Goal: Task Accomplishment & Management: Manage account settings

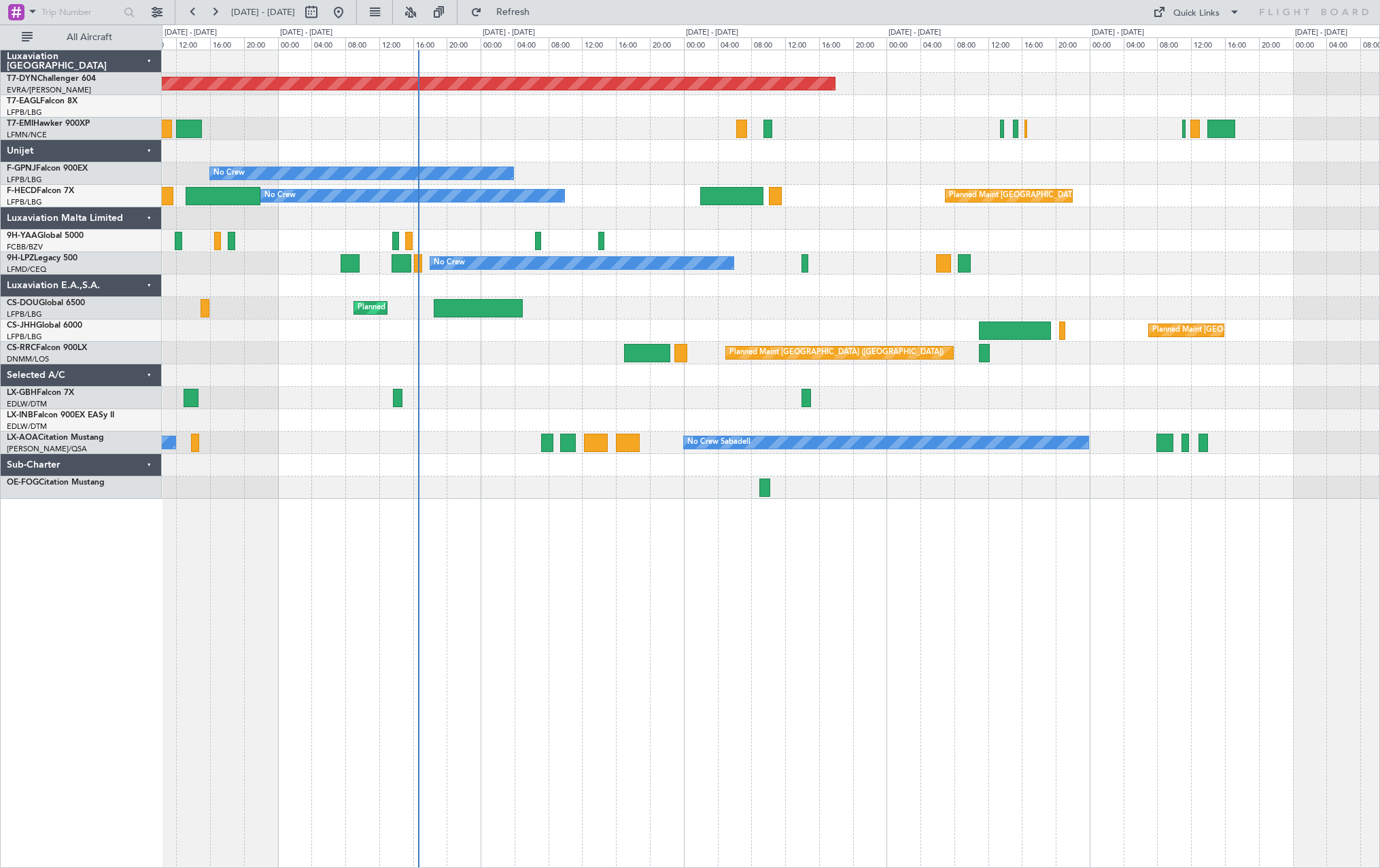
click at [590, 542] on div "Planned Maint [GEOGRAPHIC_DATA]-[GEOGRAPHIC_DATA] No Crew No Crew No Crew Plann…" at bounding box center [771, 458] width 1219 height 819
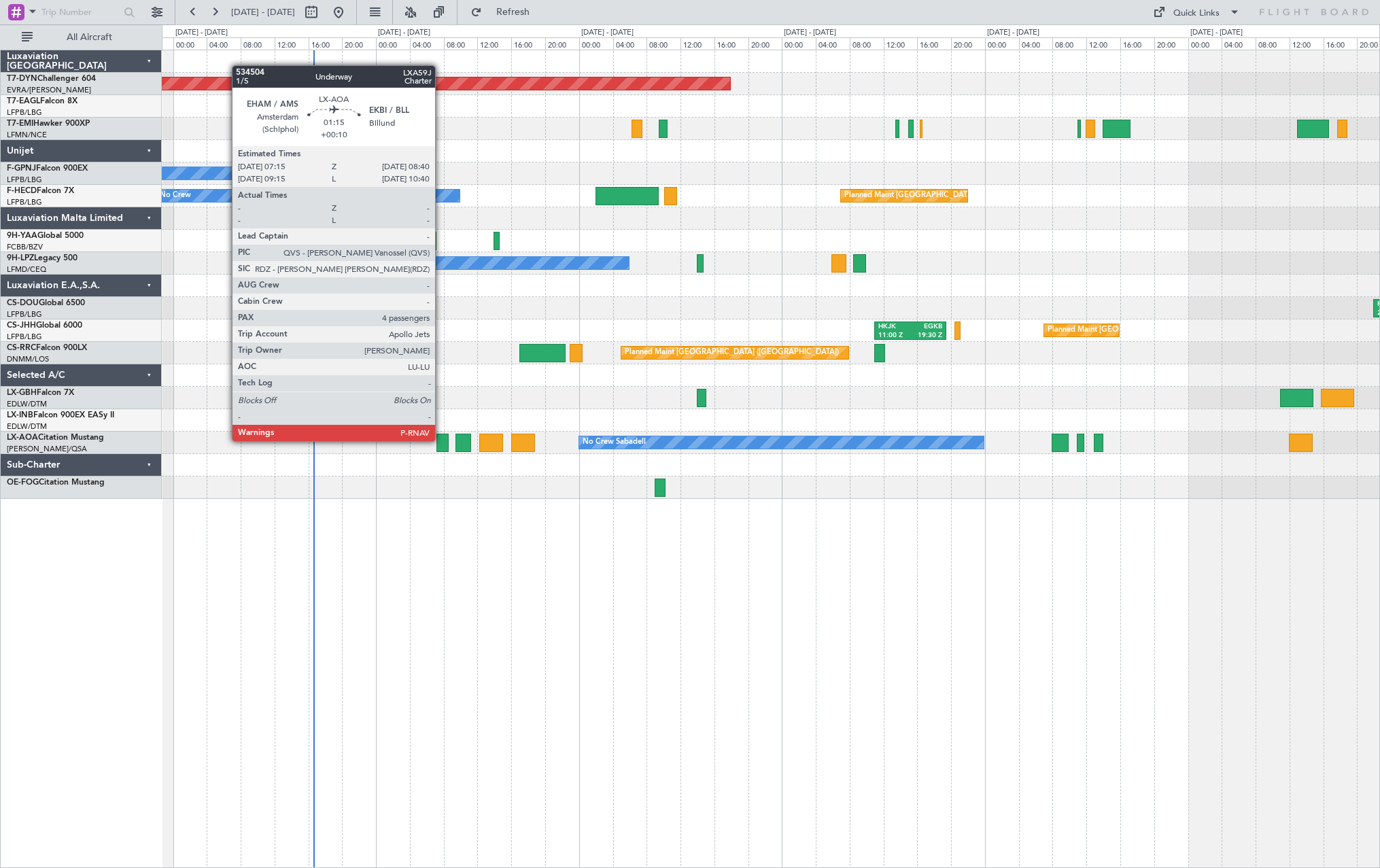
click at [441, 440] on div at bounding box center [442, 442] width 12 height 18
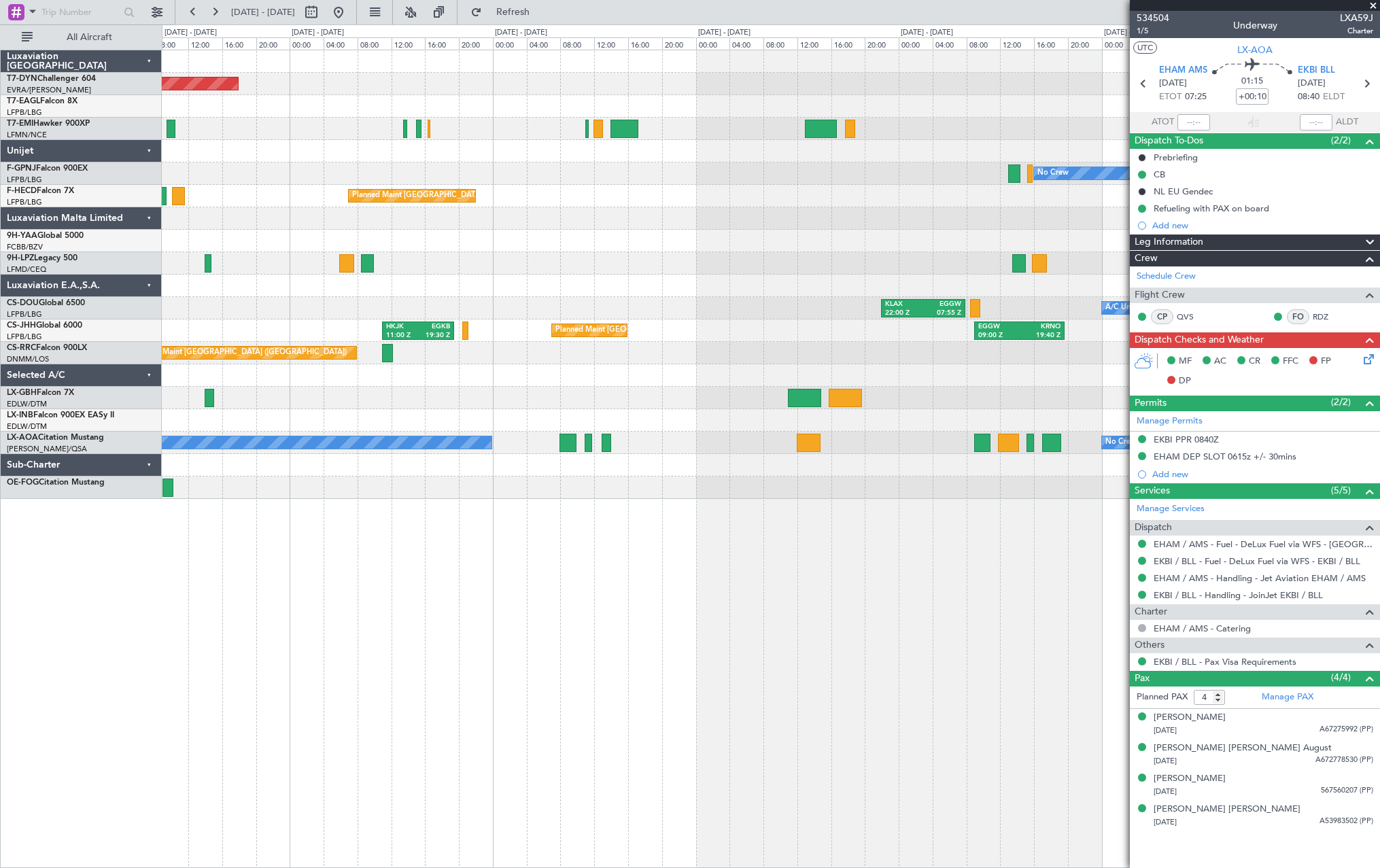
click at [294, 303] on div "Planned Maint Basel-Mulhouse Planned Maint Geneva (Cointrin) No Crew No Crew Pl…" at bounding box center [770, 274] width 1218 height 448
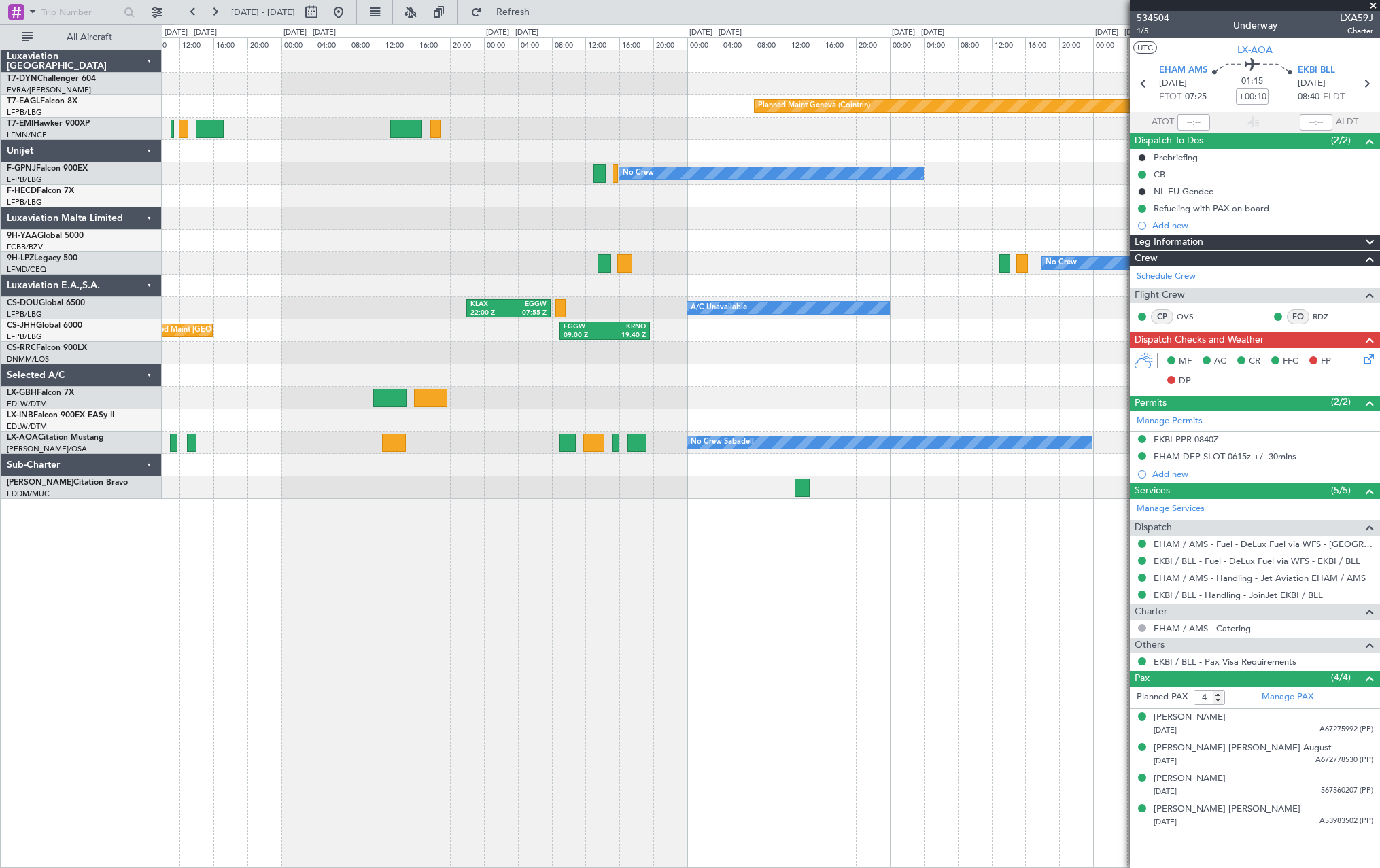
click at [206, 339] on div "Planned Maint Geneva (Cointrin) No Crew Planned Maint Paris (Le Bourget) No Cre…" at bounding box center [770, 274] width 1218 height 448
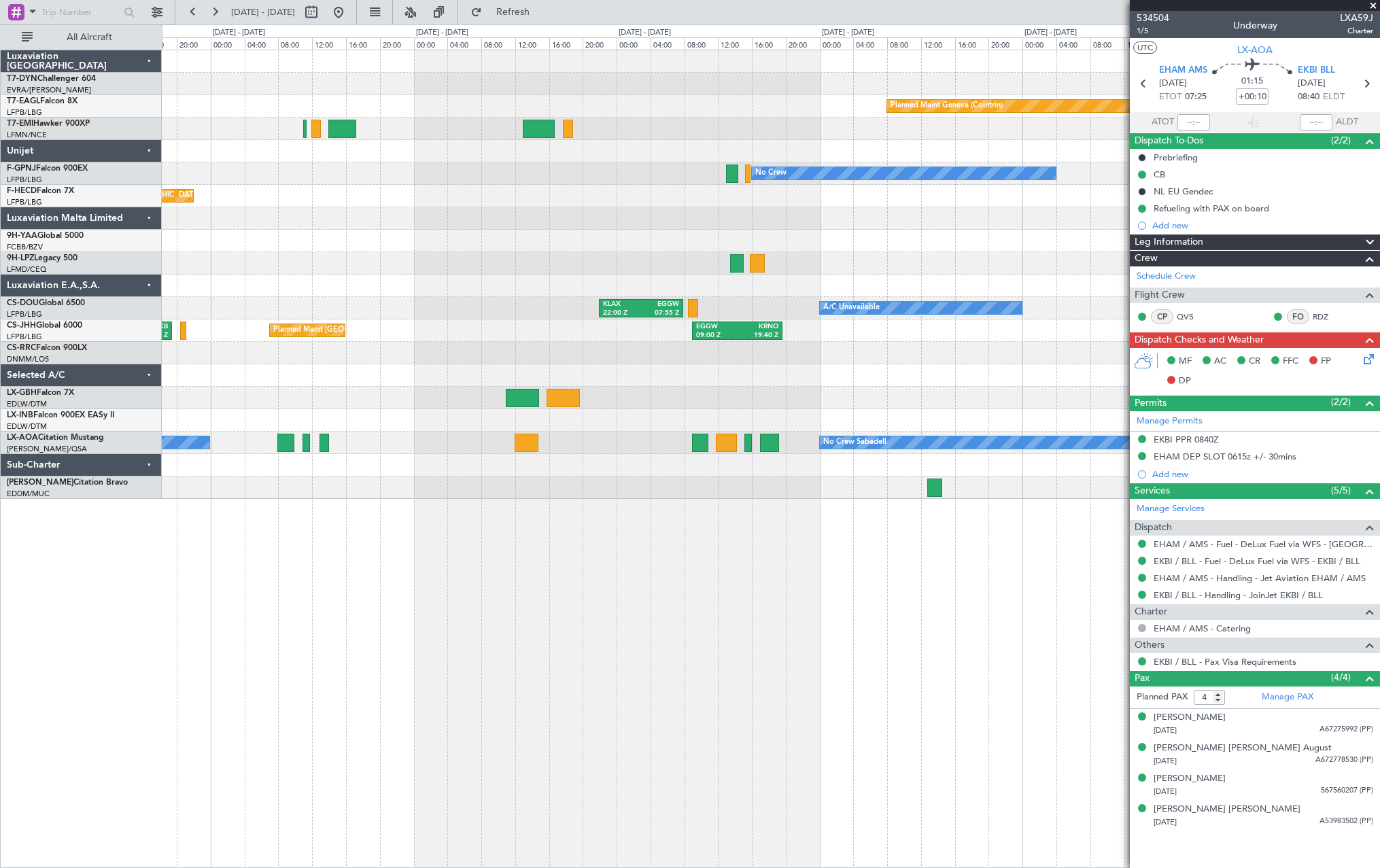
click at [883, 231] on div "Planned Maint Basel-Mulhouse Planned Maint Geneva (Cointrin) No Crew Planned Ma…" at bounding box center [770, 274] width 1218 height 448
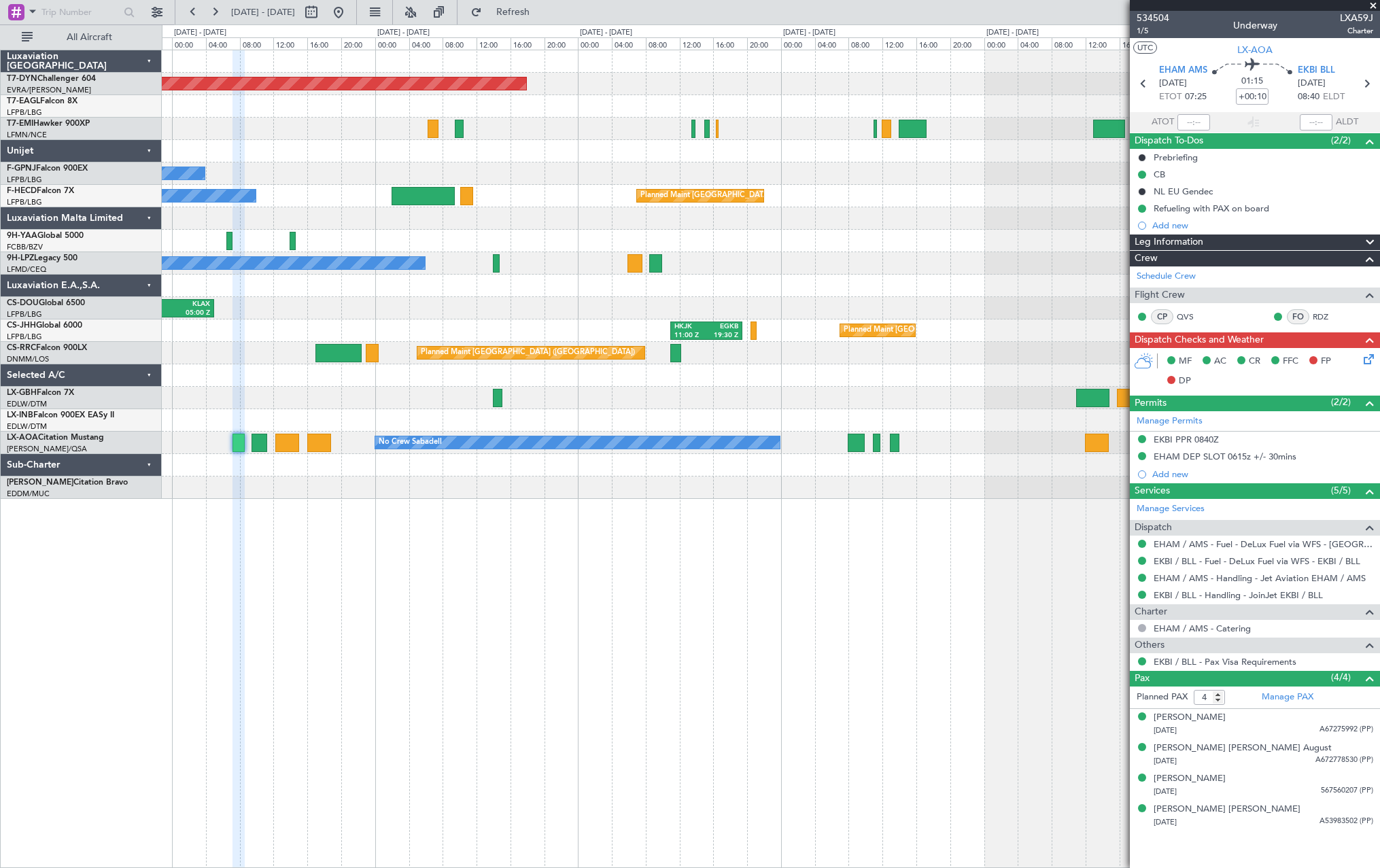
click at [1085, 212] on div "Planned Maint Basel-Mulhouse Planned Maint Geneva (Cointrin) No Crew No Crew Pl…" at bounding box center [770, 274] width 1218 height 448
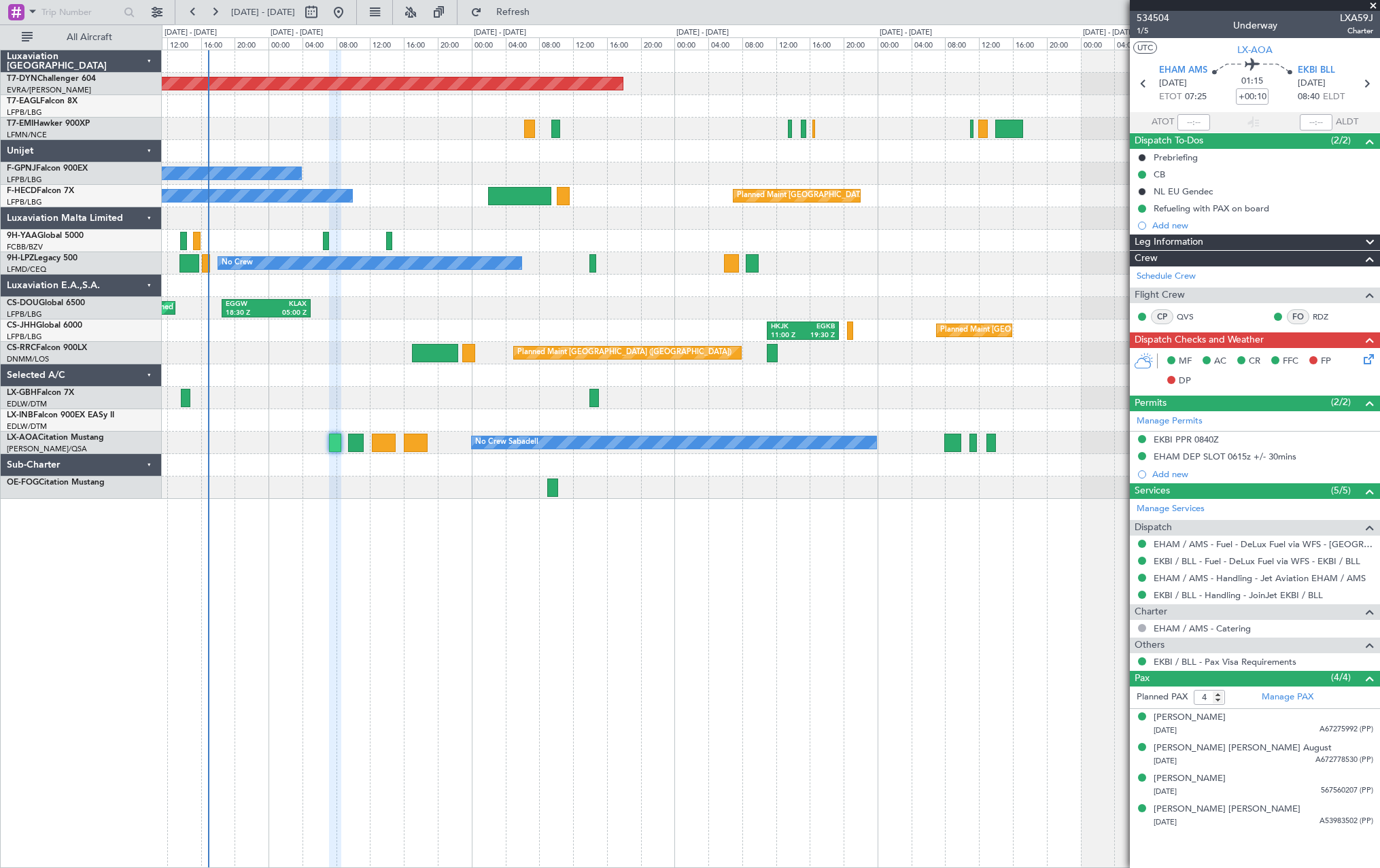
click at [443, 179] on div "Planned Maint Basel-Mulhouse Planned Maint Geneva (Cointrin) No Crew No Crew Pl…" at bounding box center [770, 274] width 1218 height 448
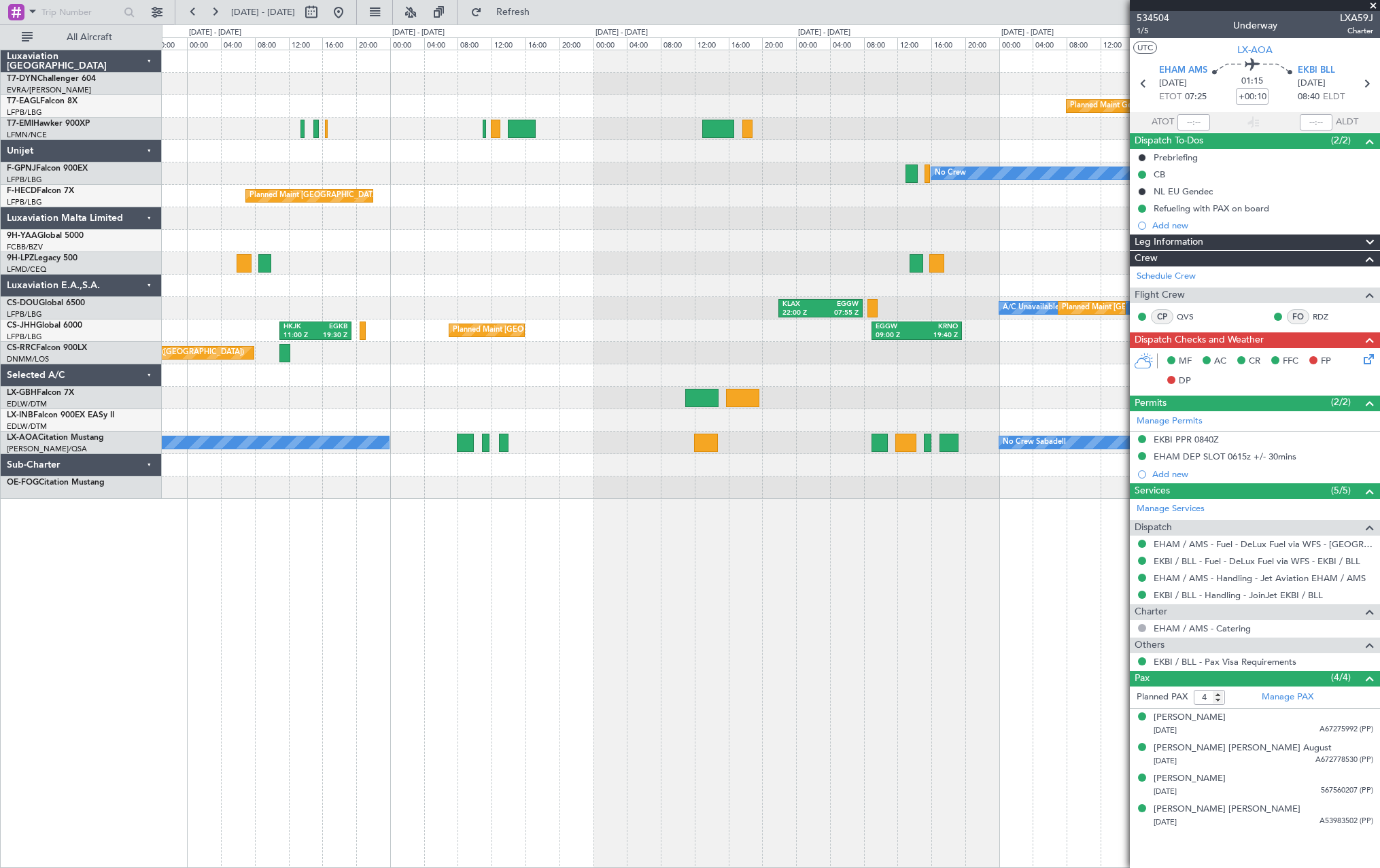
click at [318, 177] on div "Planned Maint Basel-Mulhouse Planned Maint Geneva (Cointrin) No Crew Planned Ma…" at bounding box center [770, 274] width 1218 height 448
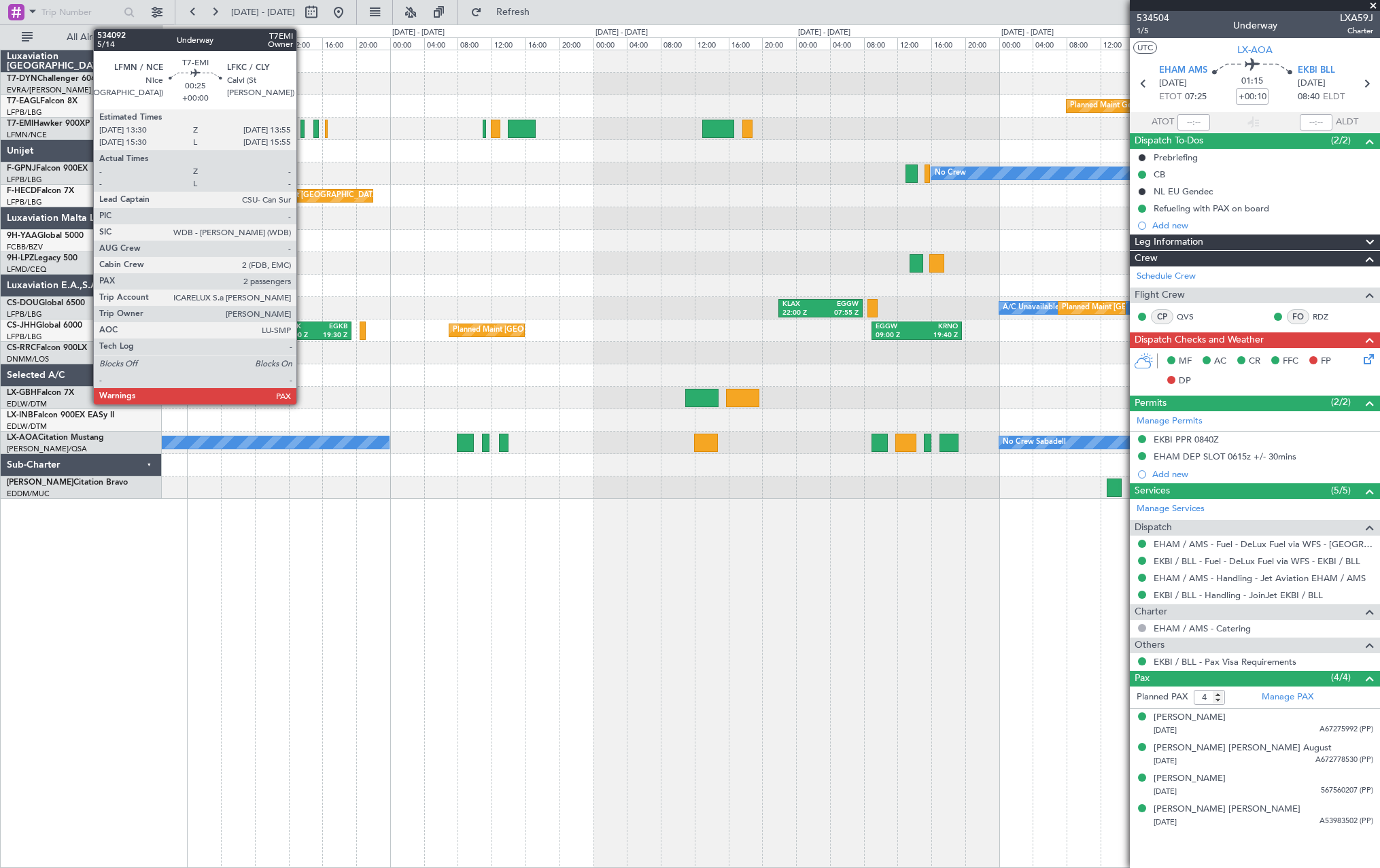
click at [302, 129] on div at bounding box center [302, 129] width 4 height 18
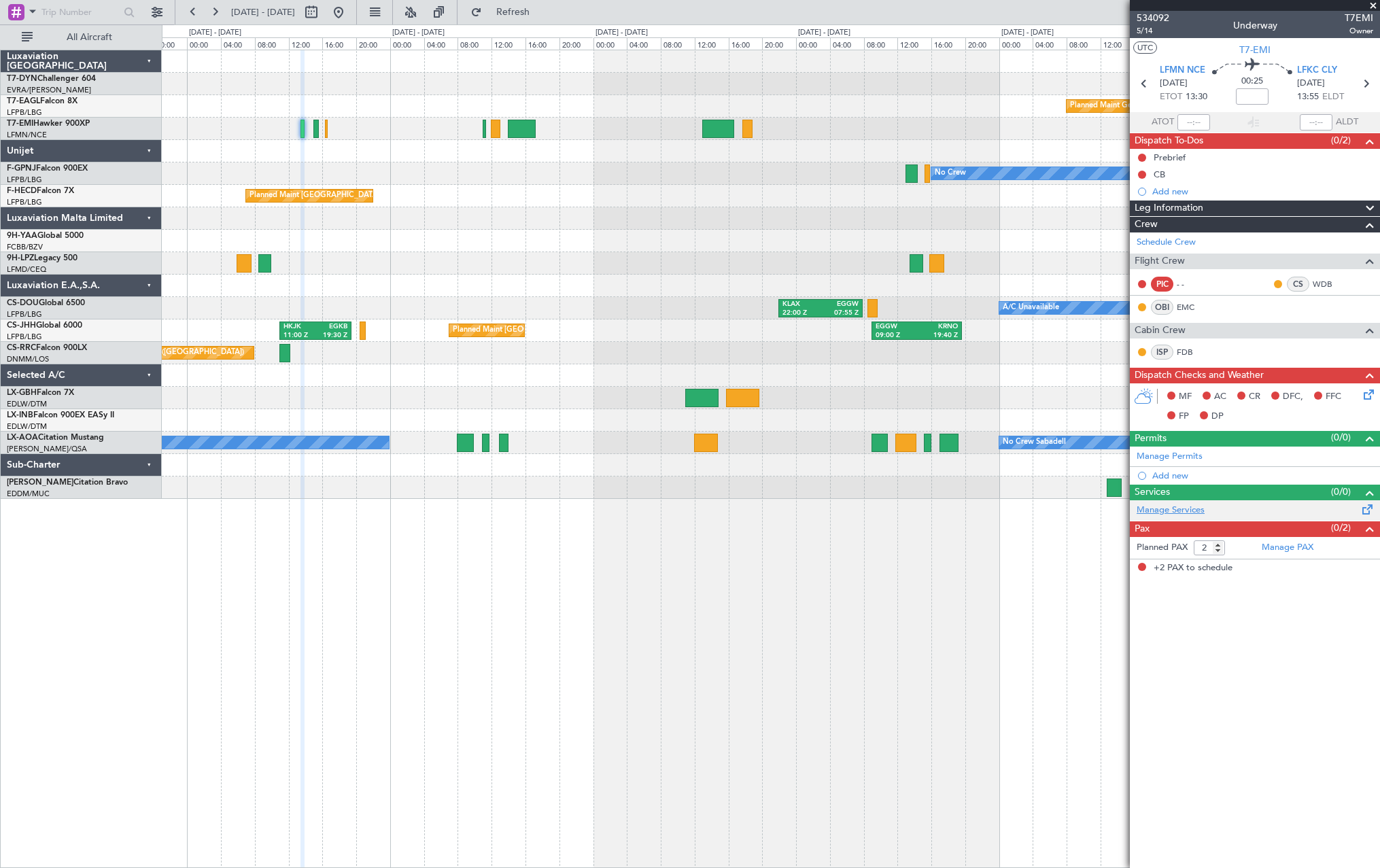
click at [1172, 510] on link "Manage Services" at bounding box center [1170, 510] width 68 height 14
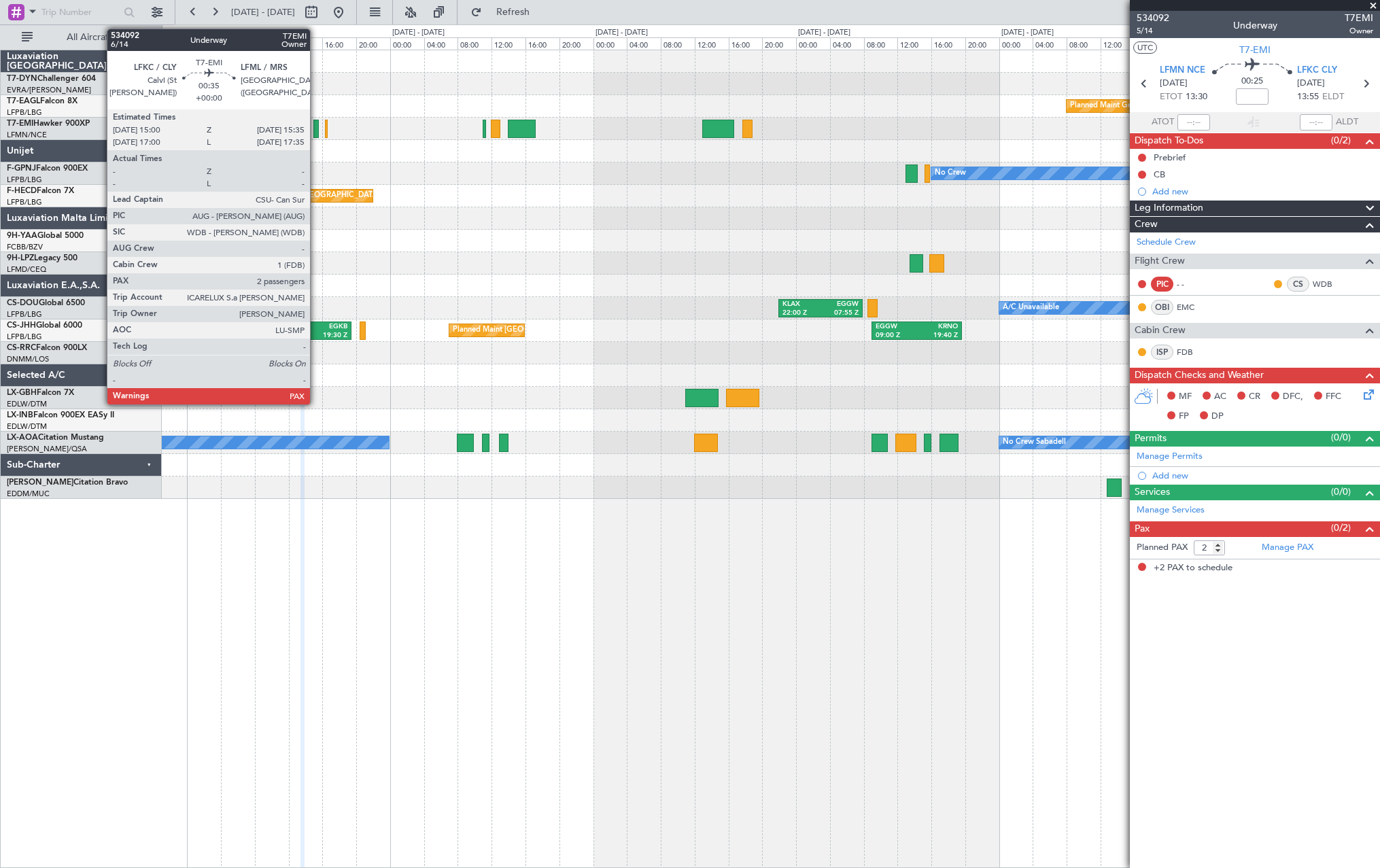
click at [316, 124] on div at bounding box center [315, 129] width 5 height 18
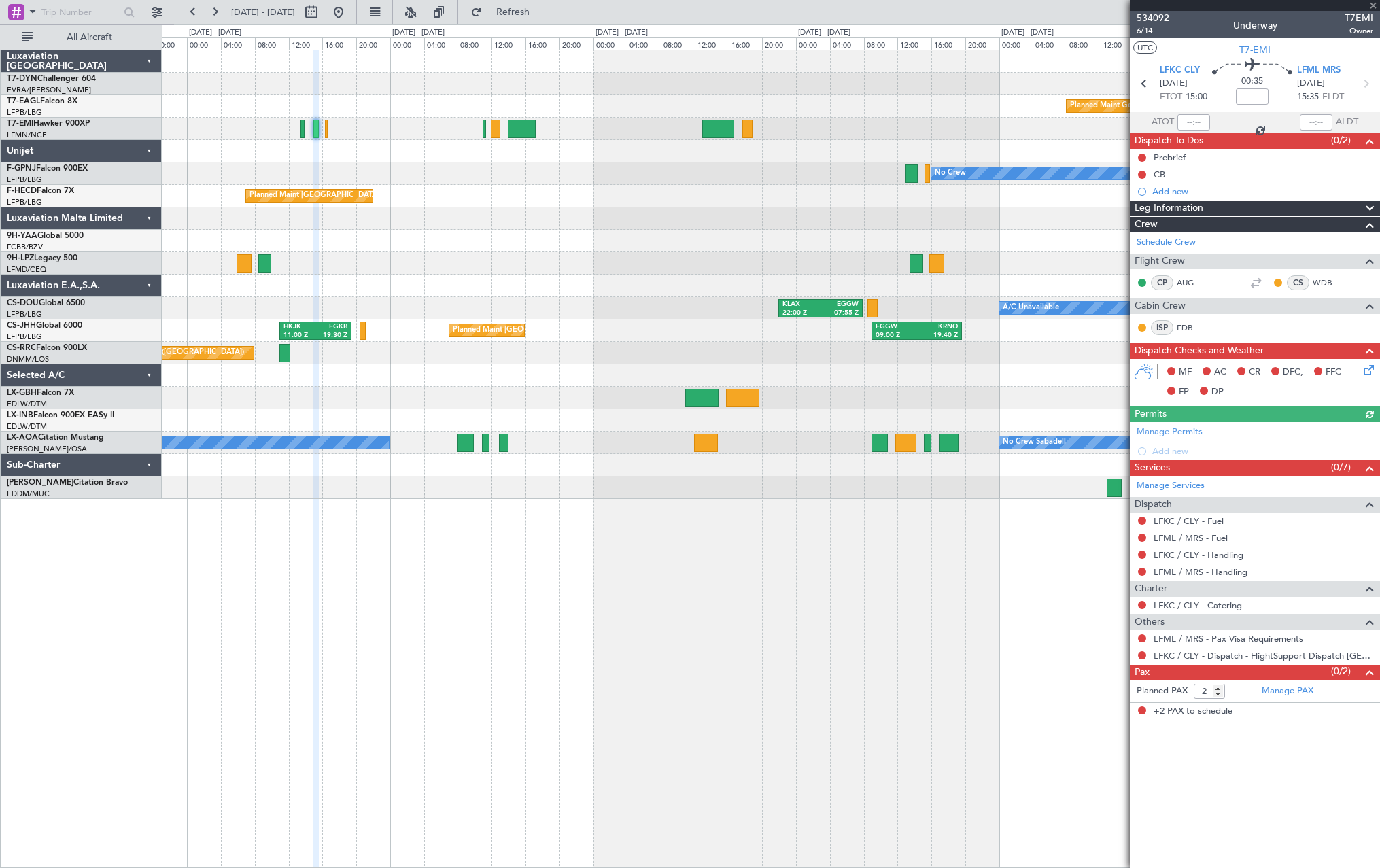
click at [299, 131] on div at bounding box center [770, 128] width 1218 height 22
click at [299, 130] on div at bounding box center [770, 128] width 1218 height 22
click at [305, 130] on div at bounding box center [770, 128] width 1218 height 22
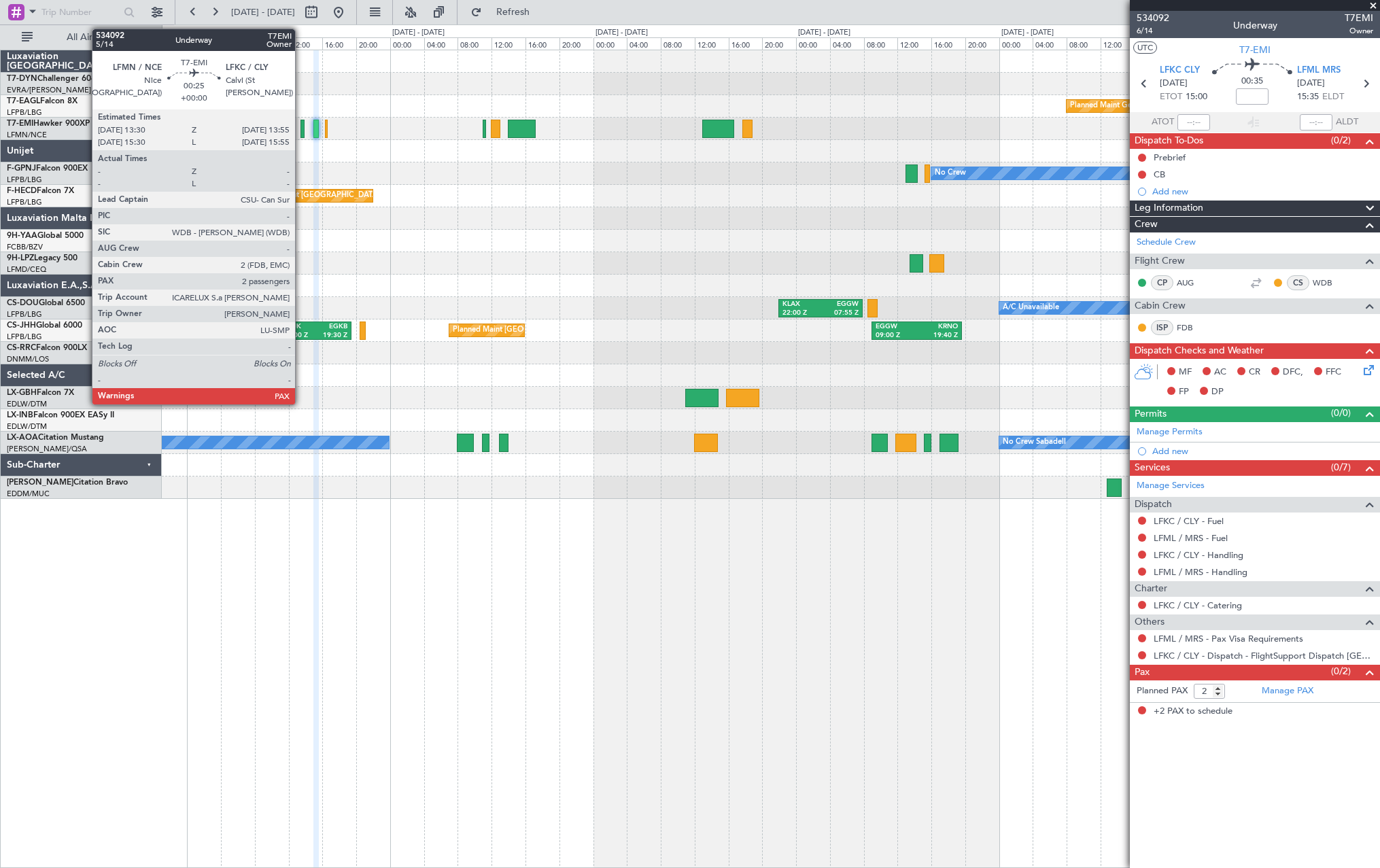
click at [301, 130] on div at bounding box center [302, 129] width 4 height 18
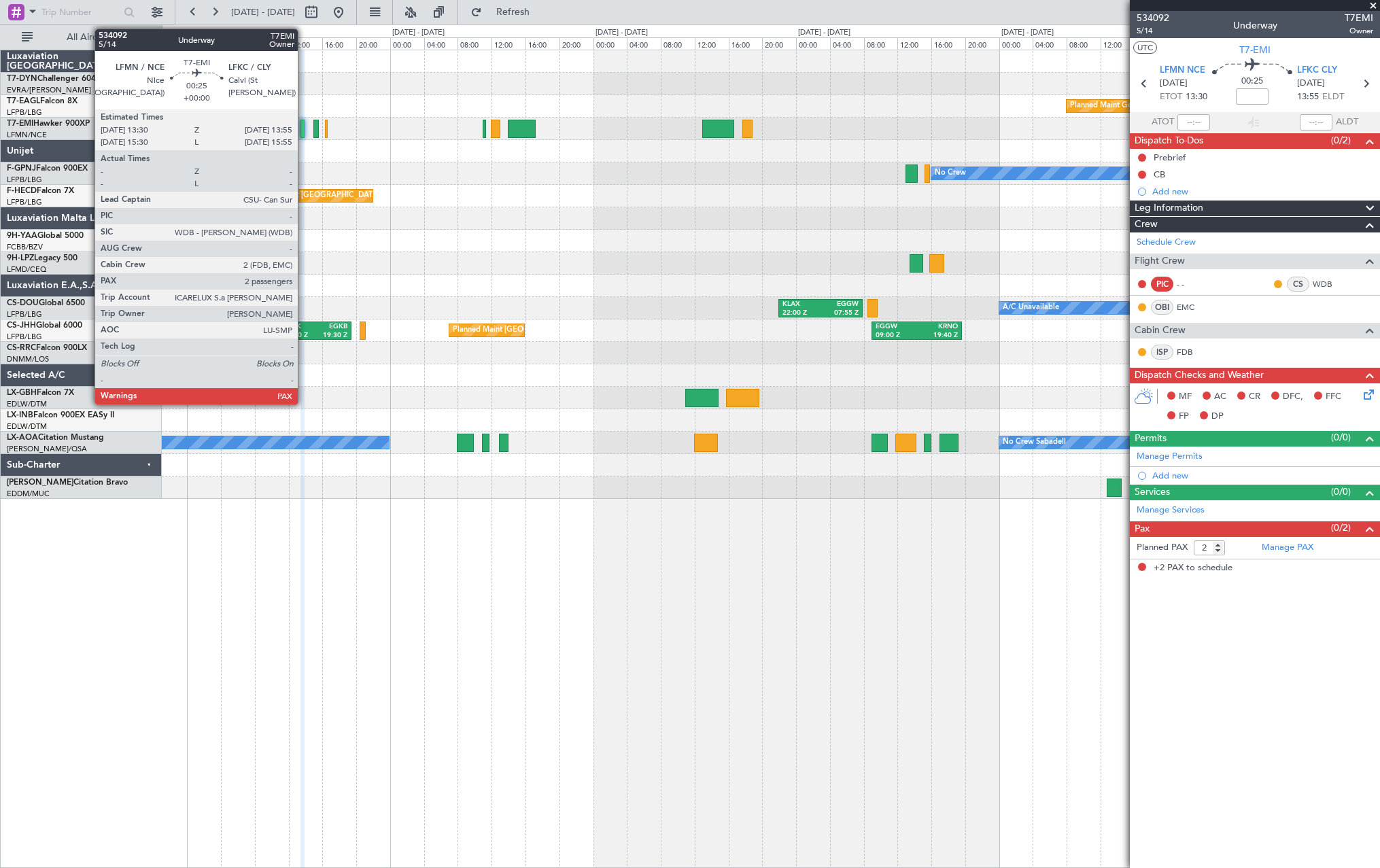
click at [304, 127] on div at bounding box center [302, 129] width 4 height 18
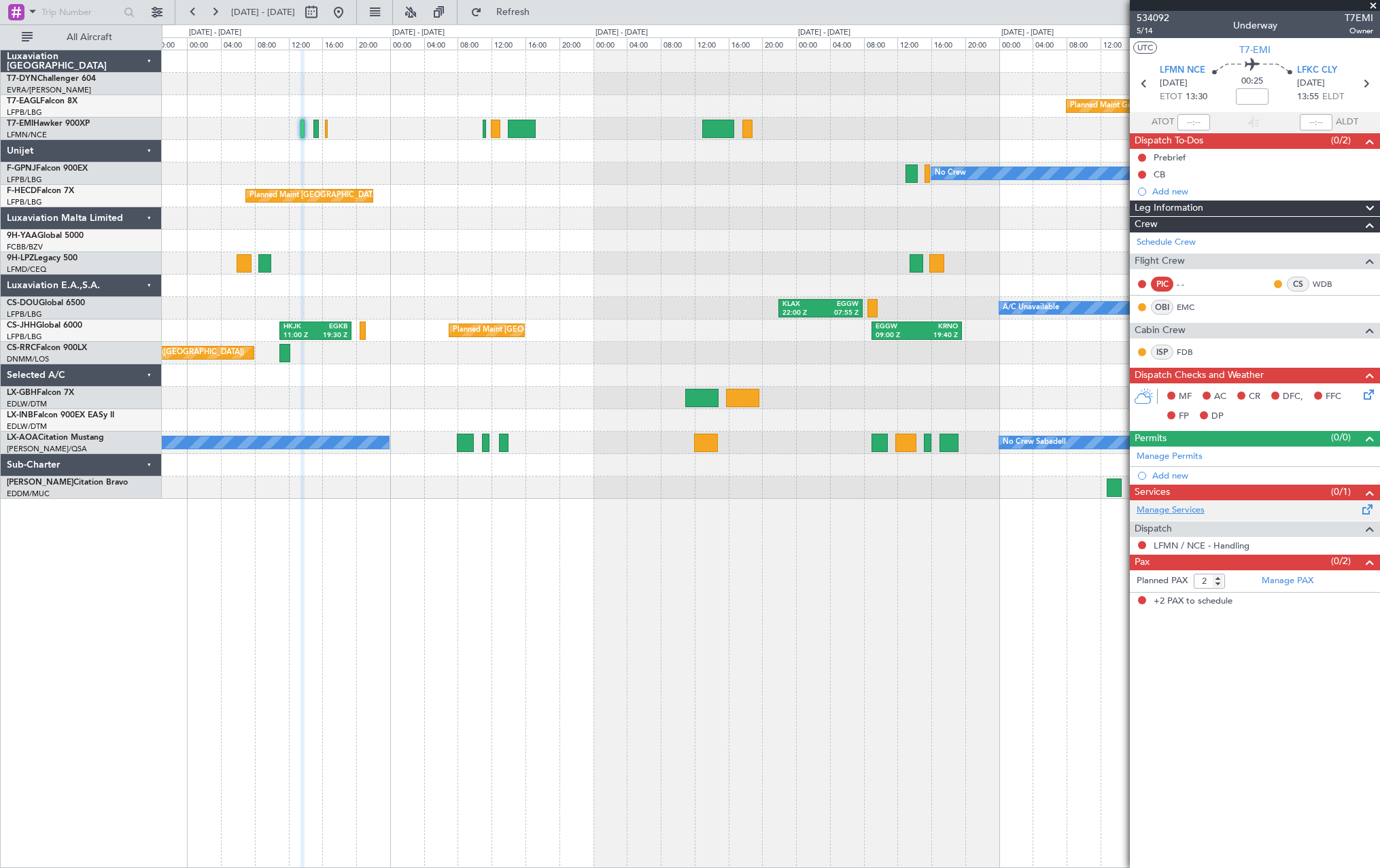
click at [1162, 508] on link "Manage Services" at bounding box center [1170, 510] width 68 height 14
click at [541, 16] on span "Refresh" at bounding box center [513, 12] width 57 height 9
click at [1185, 563] on link "LFMN / NCE - Handling" at bounding box center [1202, 562] width 96 height 11
click at [1224, 566] on link "LFMN / NCE - Handling" at bounding box center [1202, 562] width 96 height 11
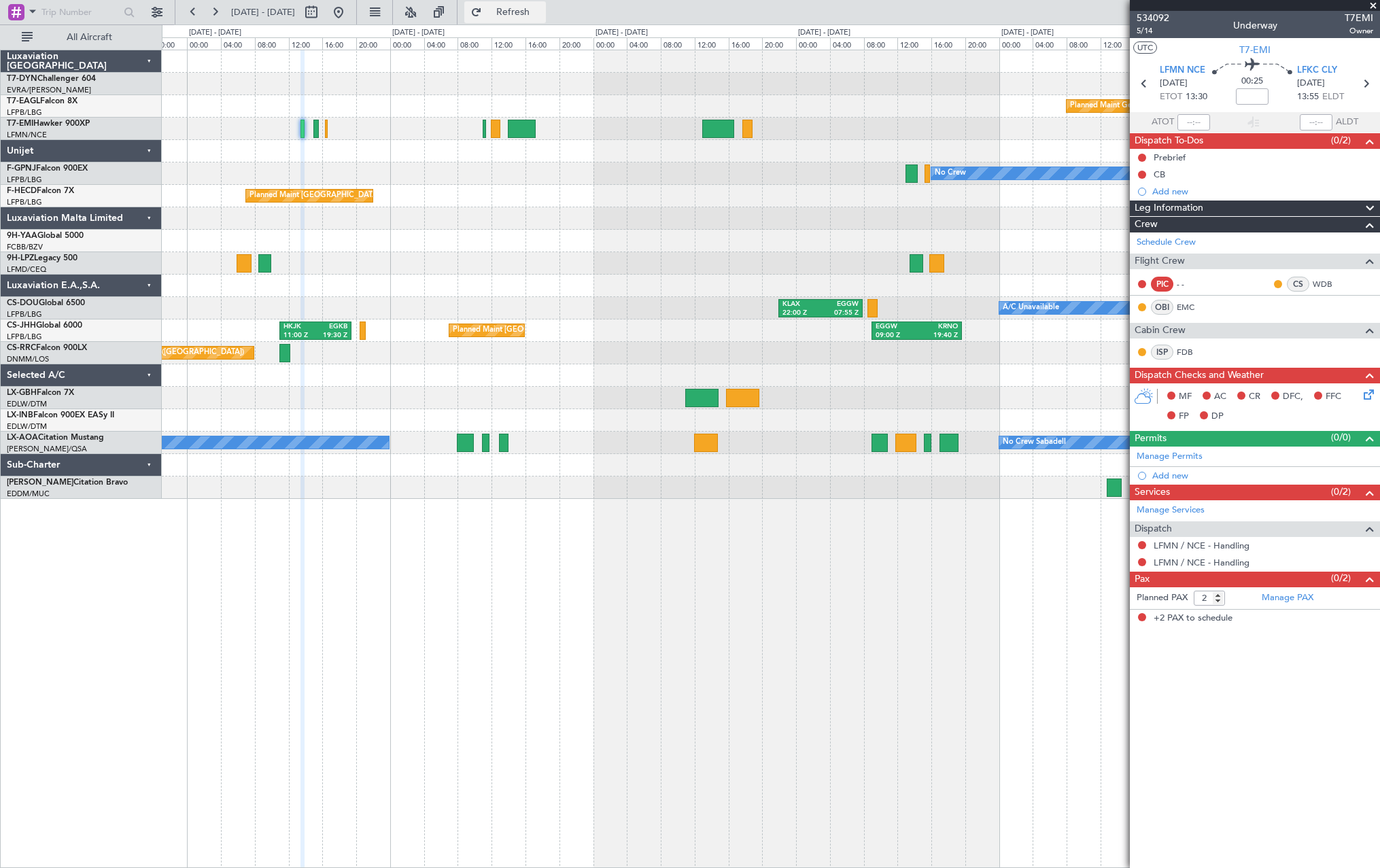
click at [529, 7] on button "Refresh" at bounding box center [505, 12] width 81 height 22
click at [1176, 561] on link "LFMN / NCE - Handling" at bounding box center [1202, 562] width 96 height 11
click at [541, 11] on span "Refresh" at bounding box center [513, 12] width 57 height 9
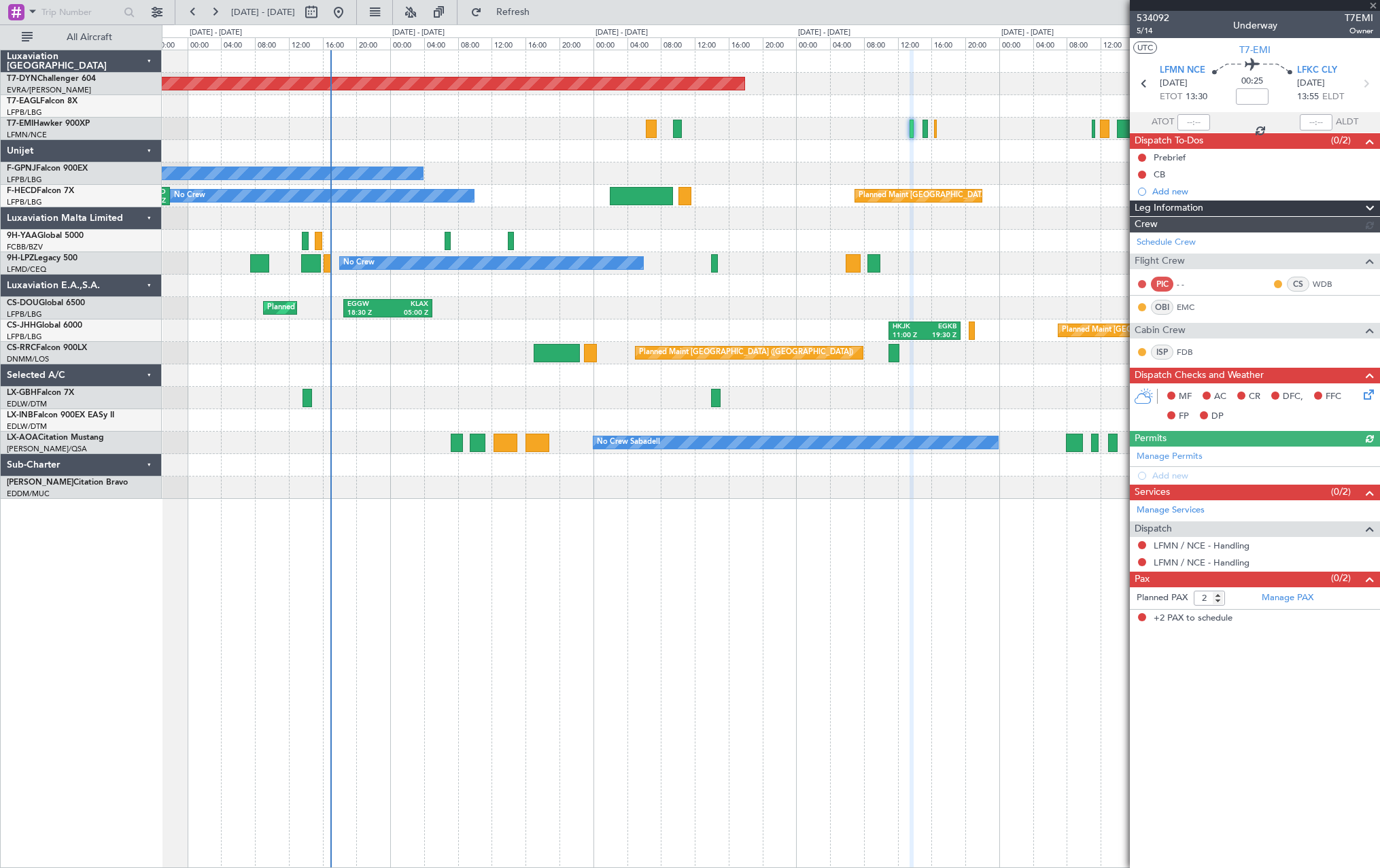
click at [1027, 557] on div "Planned Maint Basel-Mulhouse Planned Maint Geneva (Cointrin) No Crew No Crew No…" at bounding box center [771, 458] width 1219 height 819
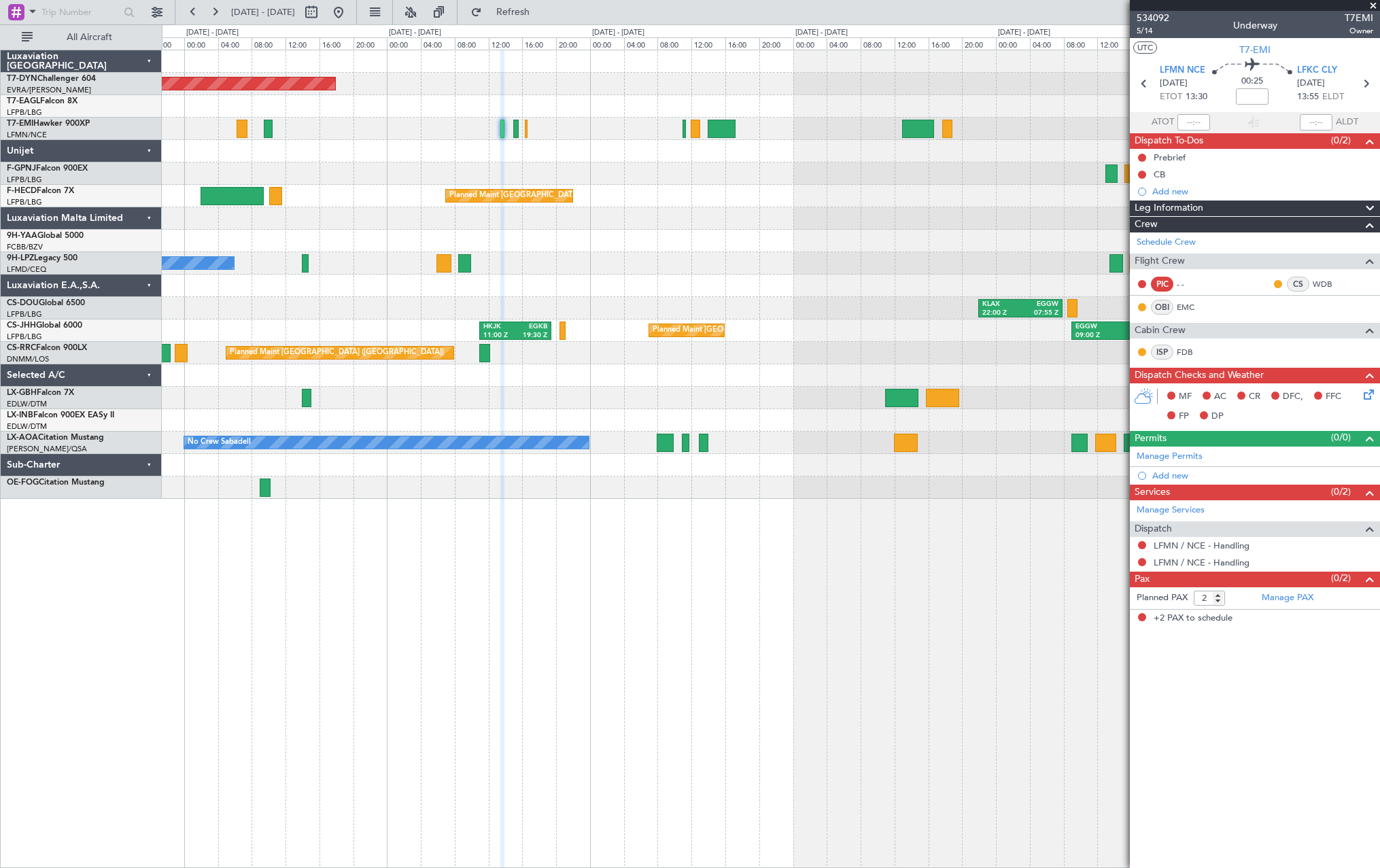
click at [449, 525] on div "Planned Maint [GEOGRAPHIC_DATA]-[GEOGRAPHIC_DATA] Planned Maint Geneva ([GEOGRA…" at bounding box center [771, 458] width 1219 height 819
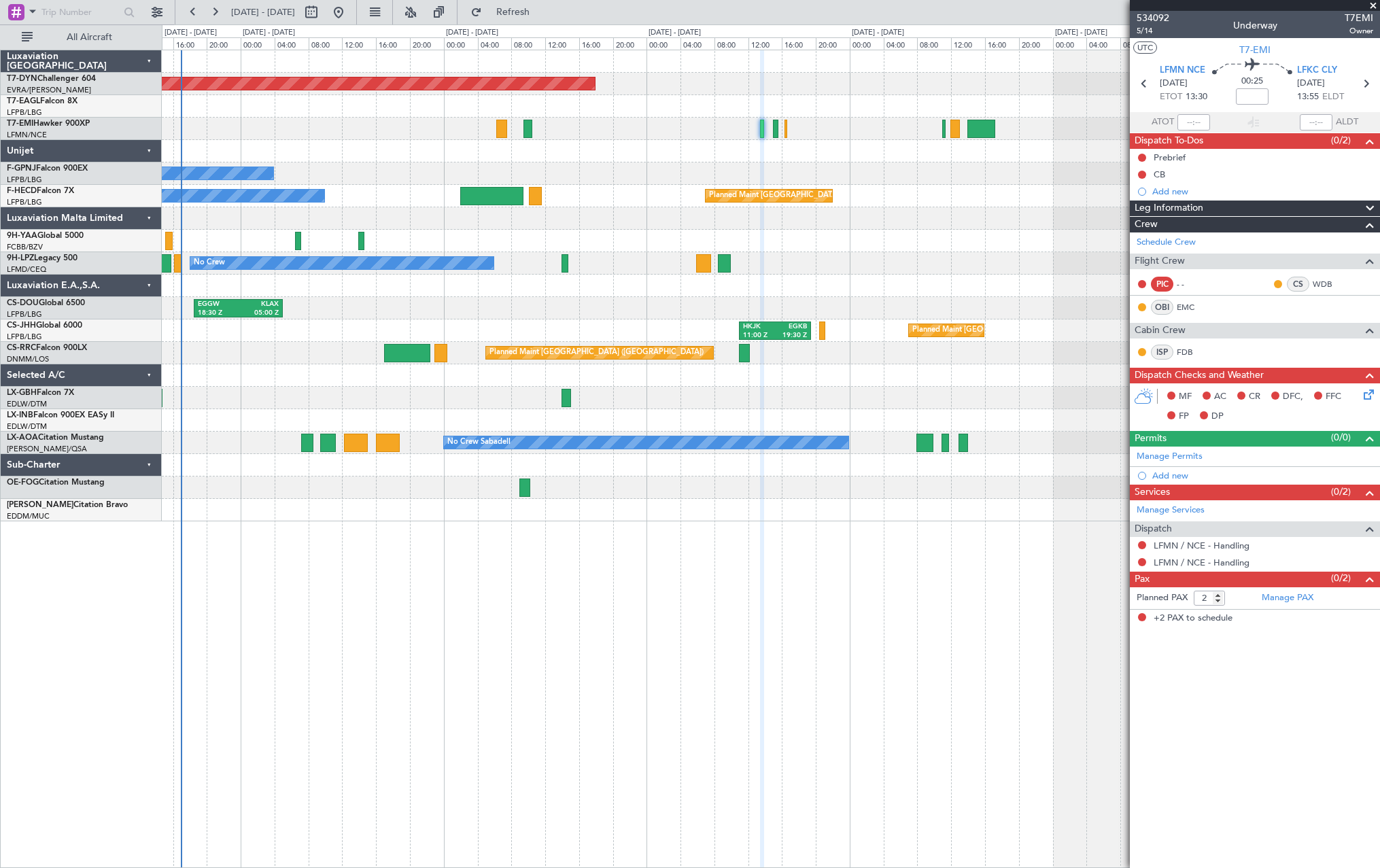
click at [795, 504] on div at bounding box center [770, 509] width 1218 height 22
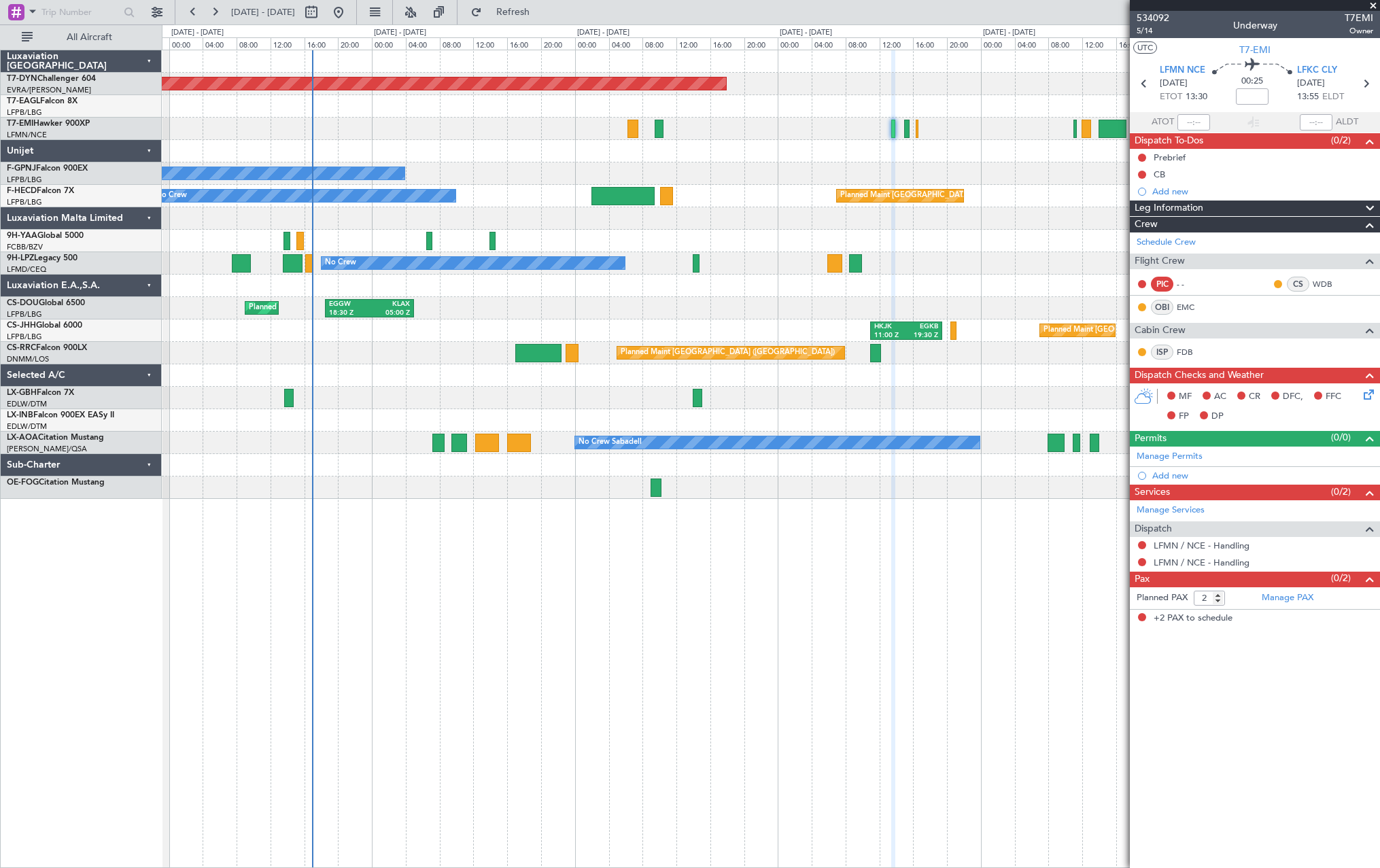
click at [596, 396] on div at bounding box center [770, 397] width 1218 height 22
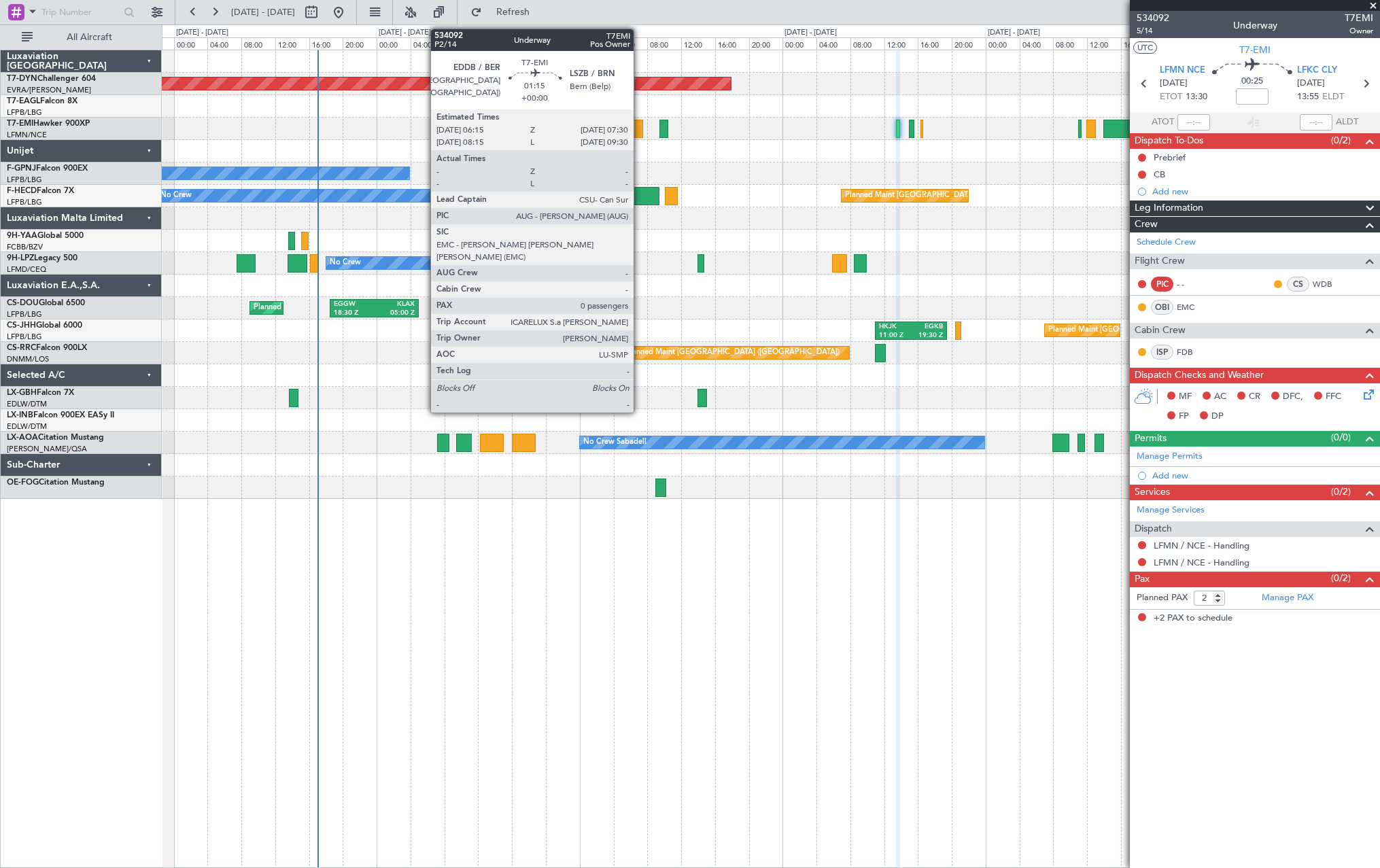
click at [640, 133] on div at bounding box center [637, 129] width 11 height 18
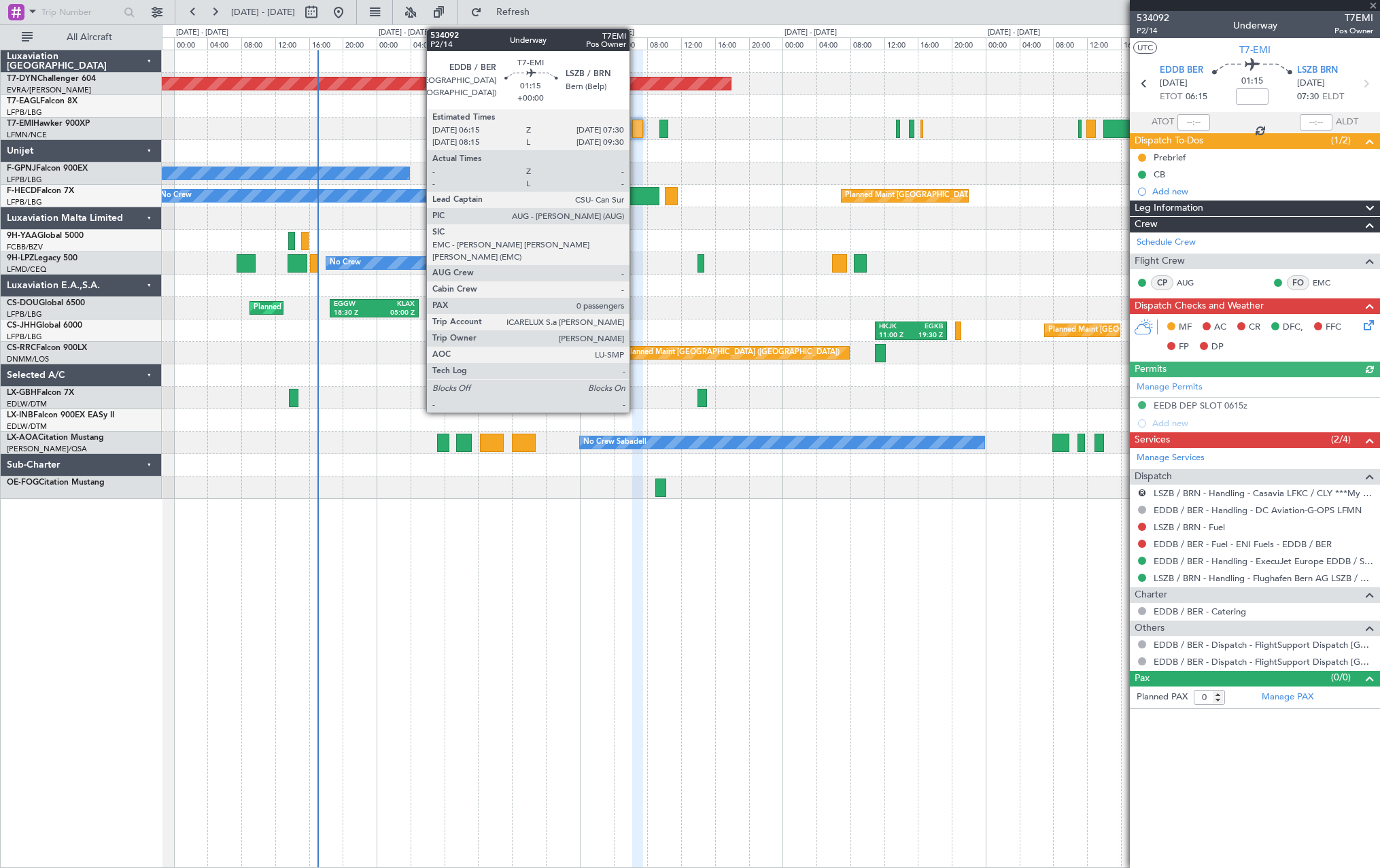
click at [636, 127] on div at bounding box center [637, 129] width 11 height 18
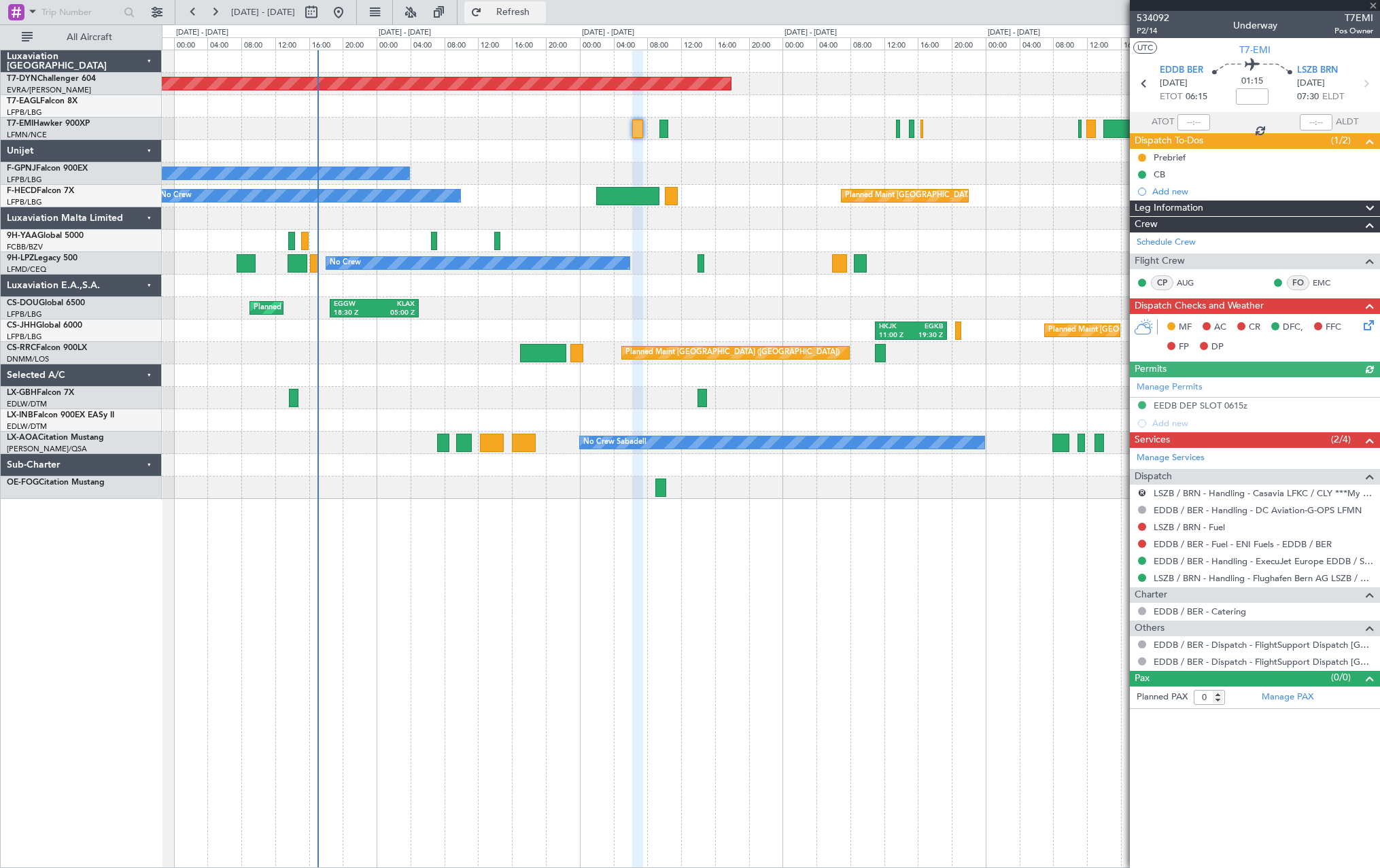
click at [541, 11] on span "Refresh" at bounding box center [513, 12] width 57 height 9
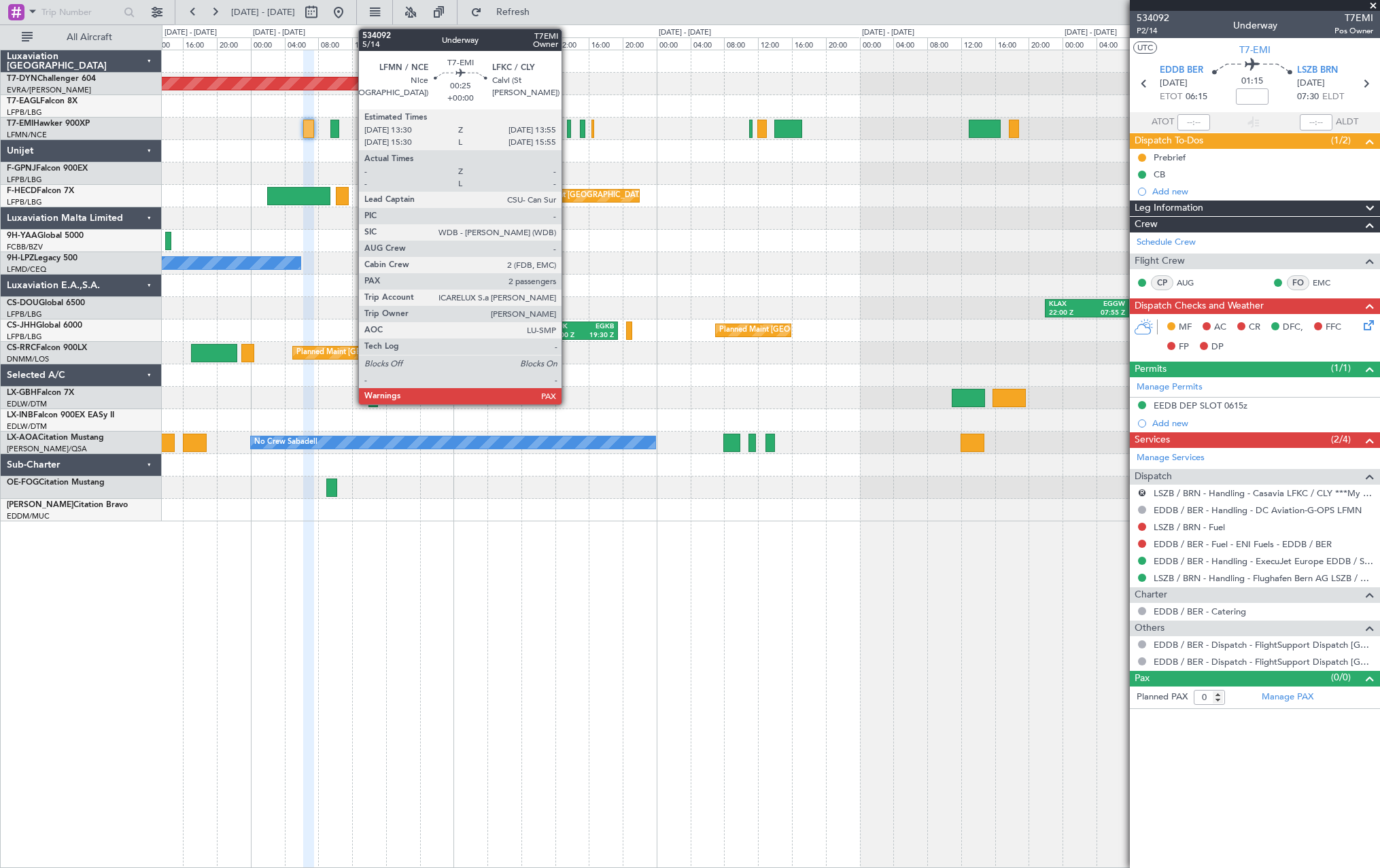
click at [567, 123] on div at bounding box center [568, 129] width 4 height 18
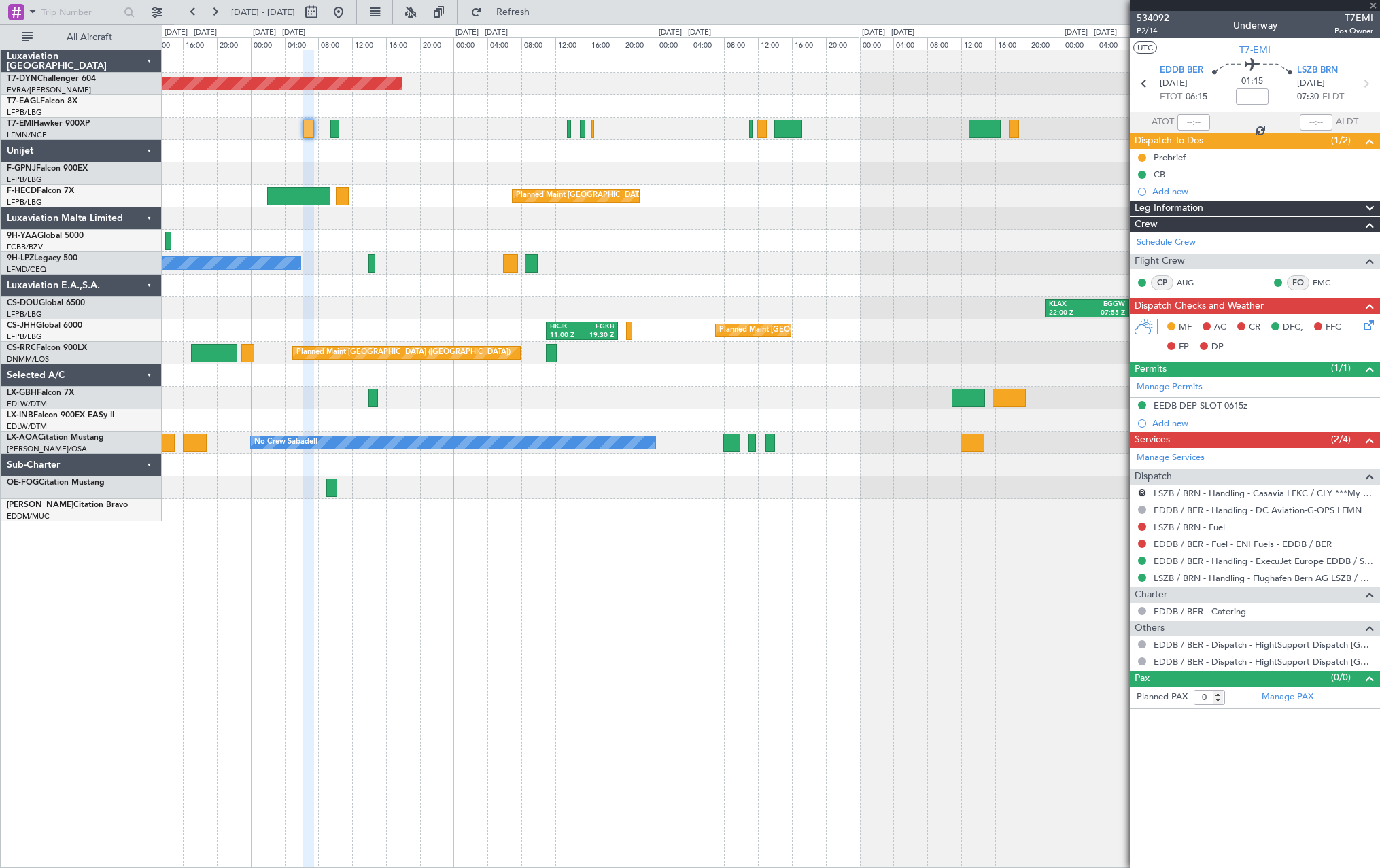
type input "2"
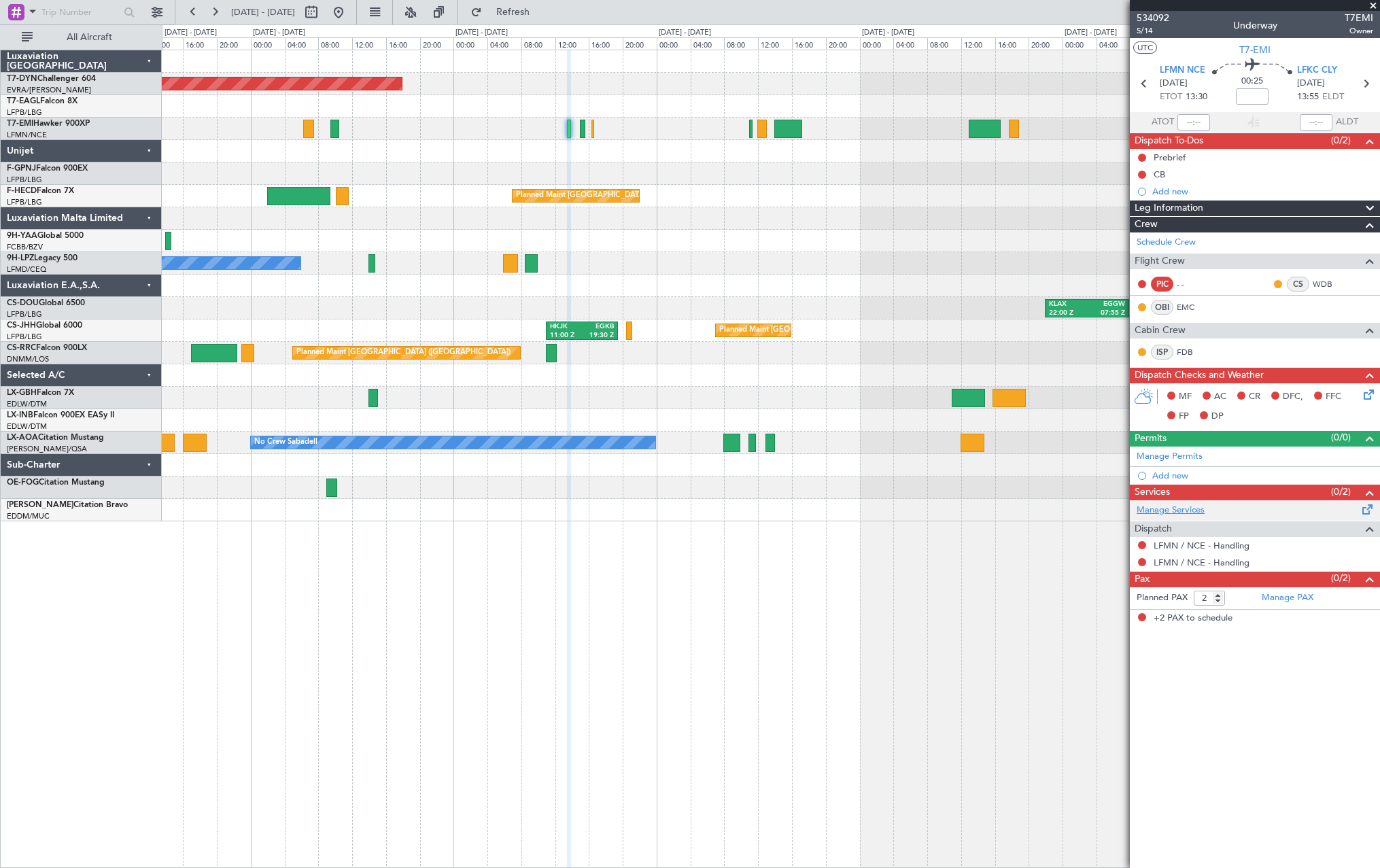
click at [1165, 505] on link "Manage Services" at bounding box center [1170, 510] width 68 height 14
click at [541, 8] on span "Refresh" at bounding box center [513, 12] width 57 height 9
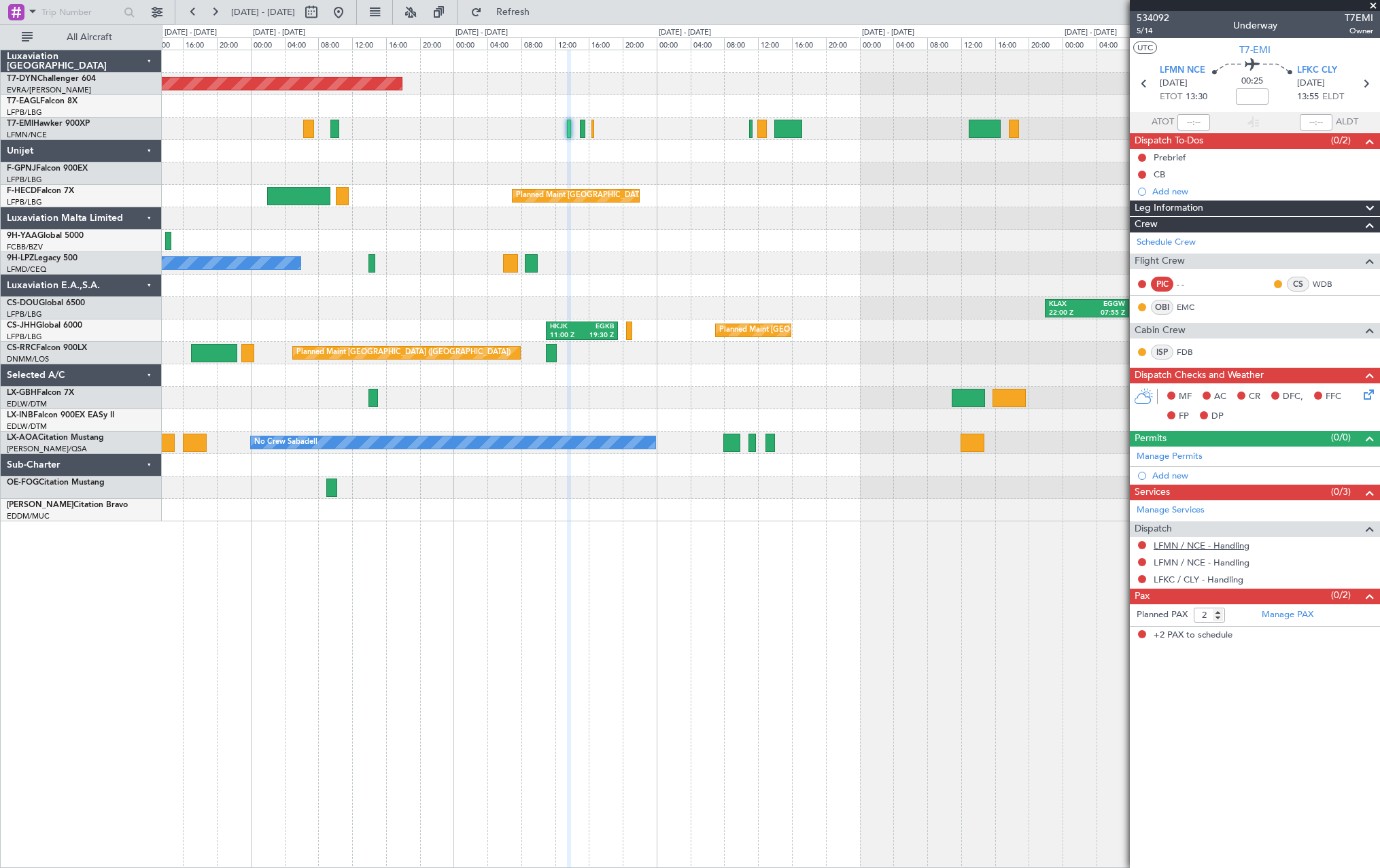
click at [1181, 542] on link "LFMN / NCE - Handling" at bounding box center [1202, 545] width 96 height 11
click at [541, 6] on button "Refresh" at bounding box center [505, 12] width 81 height 22
click at [1217, 563] on link "LFMN / NCE - Handling" at bounding box center [1202, 562] width 96 height 11
click at [541, 8] on span "Refresh" at bounding box center [513, 12] width 57 height 9
click at [1213, 552] on div "LFMN / NCE - Handling" at bounding box center [1254, 545] width 250 height 17
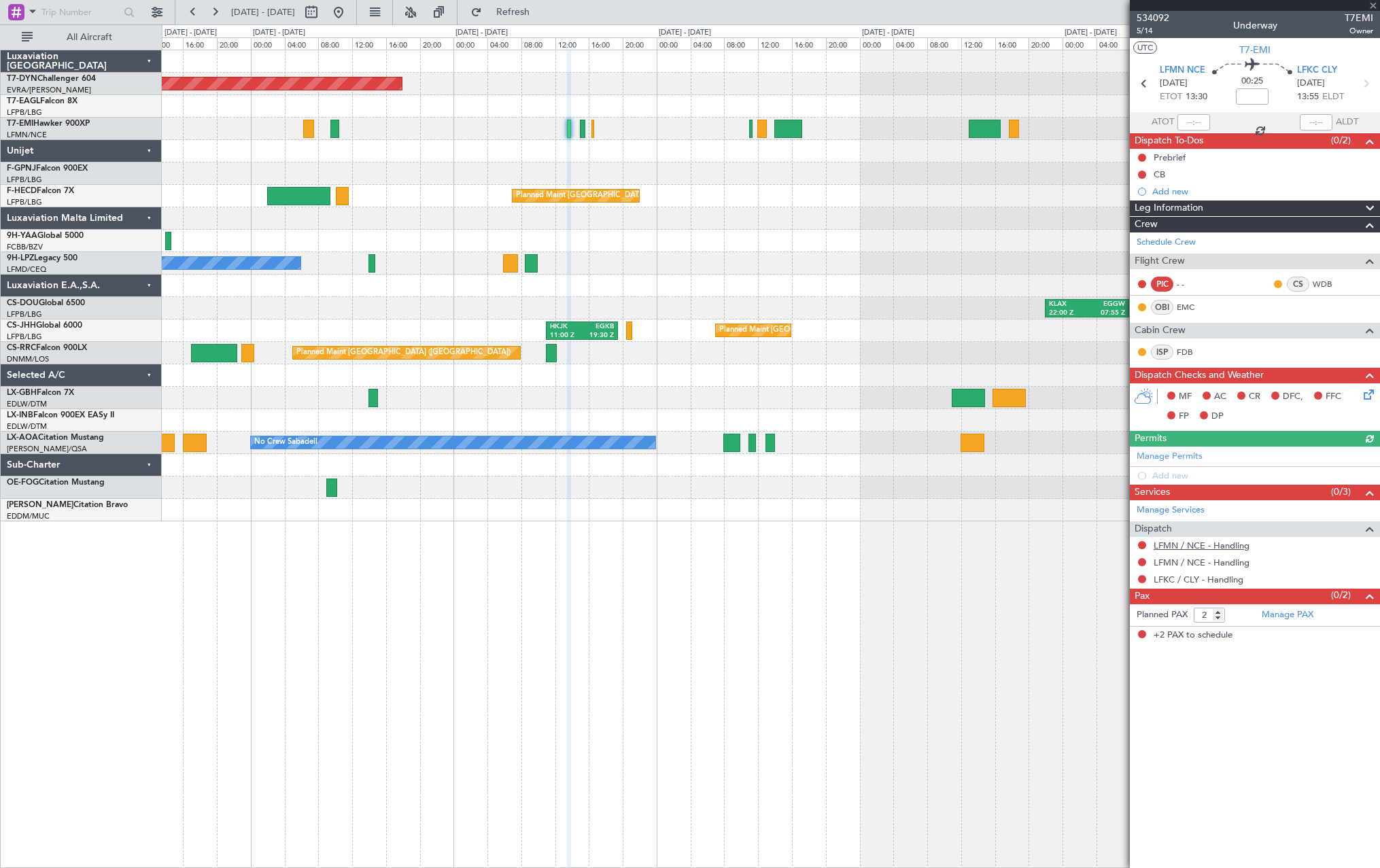
click at [1200, 547] on link "LFMN / NCE - Handling" at bounding box center [1202, 545] width 96 height 11
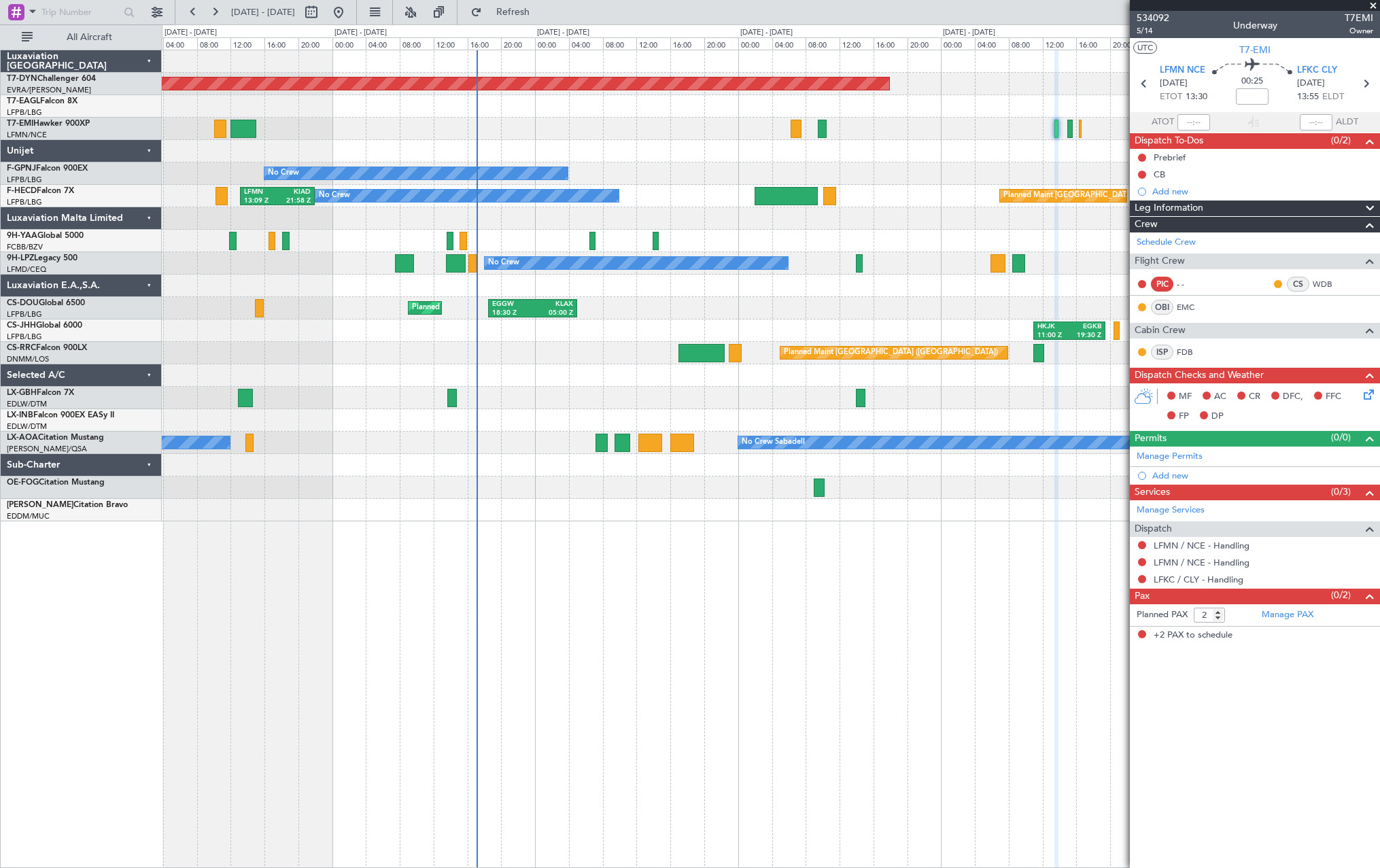
click at [925, 178] on div "Planned Maint Basel-Mulhouse No Crew Planned Maint Paris (Le Bourget) No Crew L…" at bounding box center [770, 286] width 1218 height 471
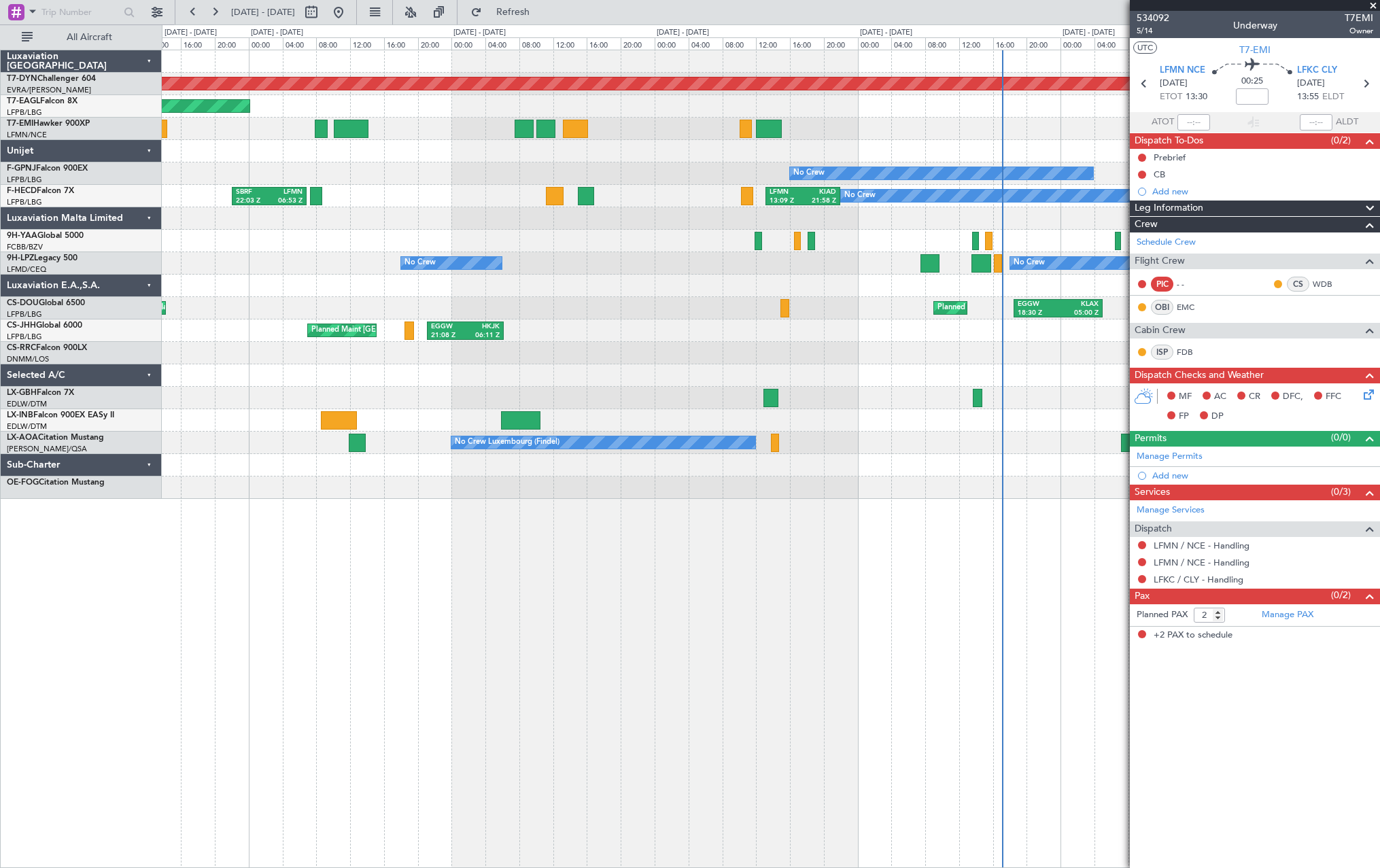
click at [699, 173] on div "No Crew" at bounding box center [770, 173] width 1218 height 22
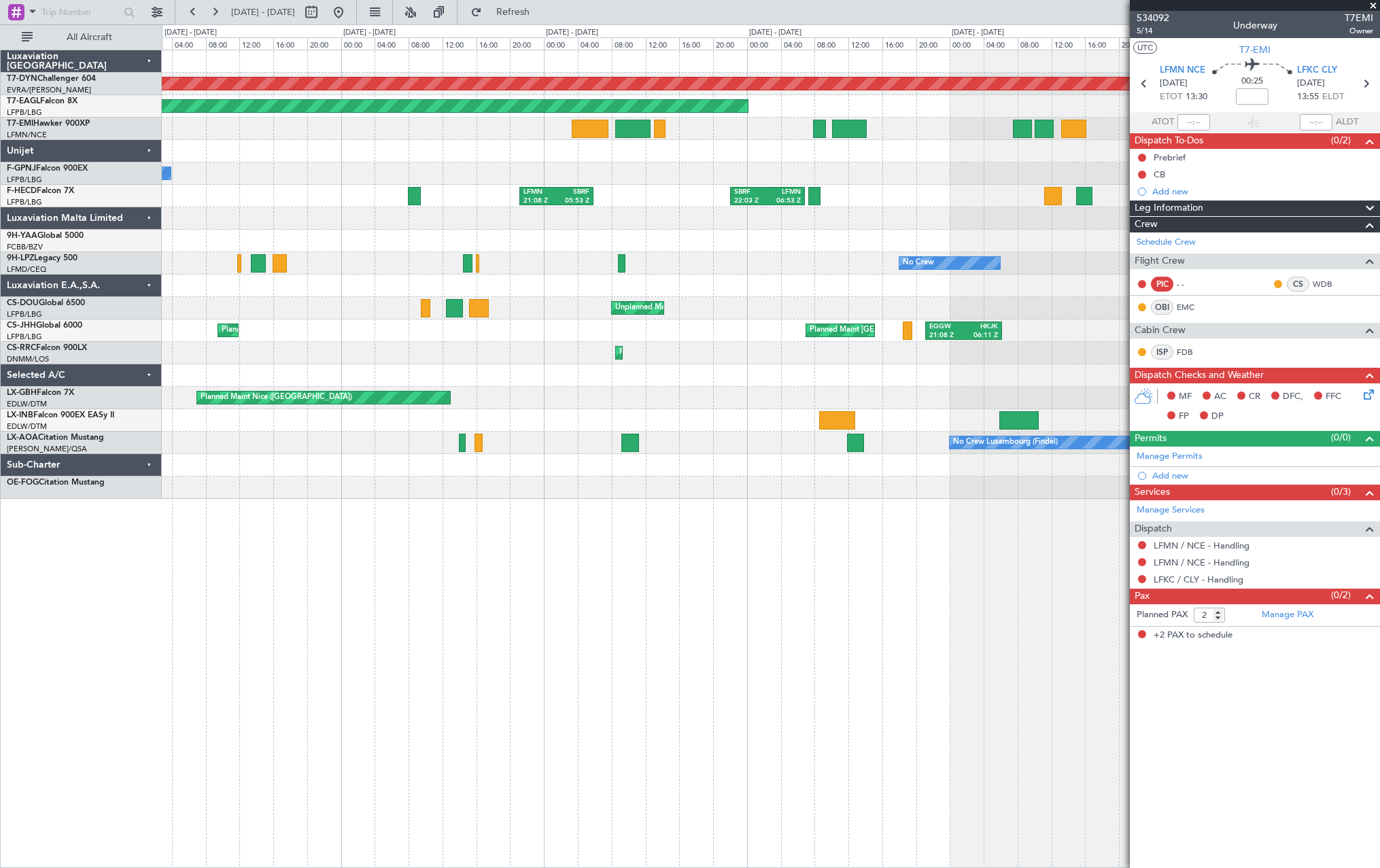
click at [950, 163] on div "No Crew No Crew" at bounding box center [770, 173] width 1218 height 22
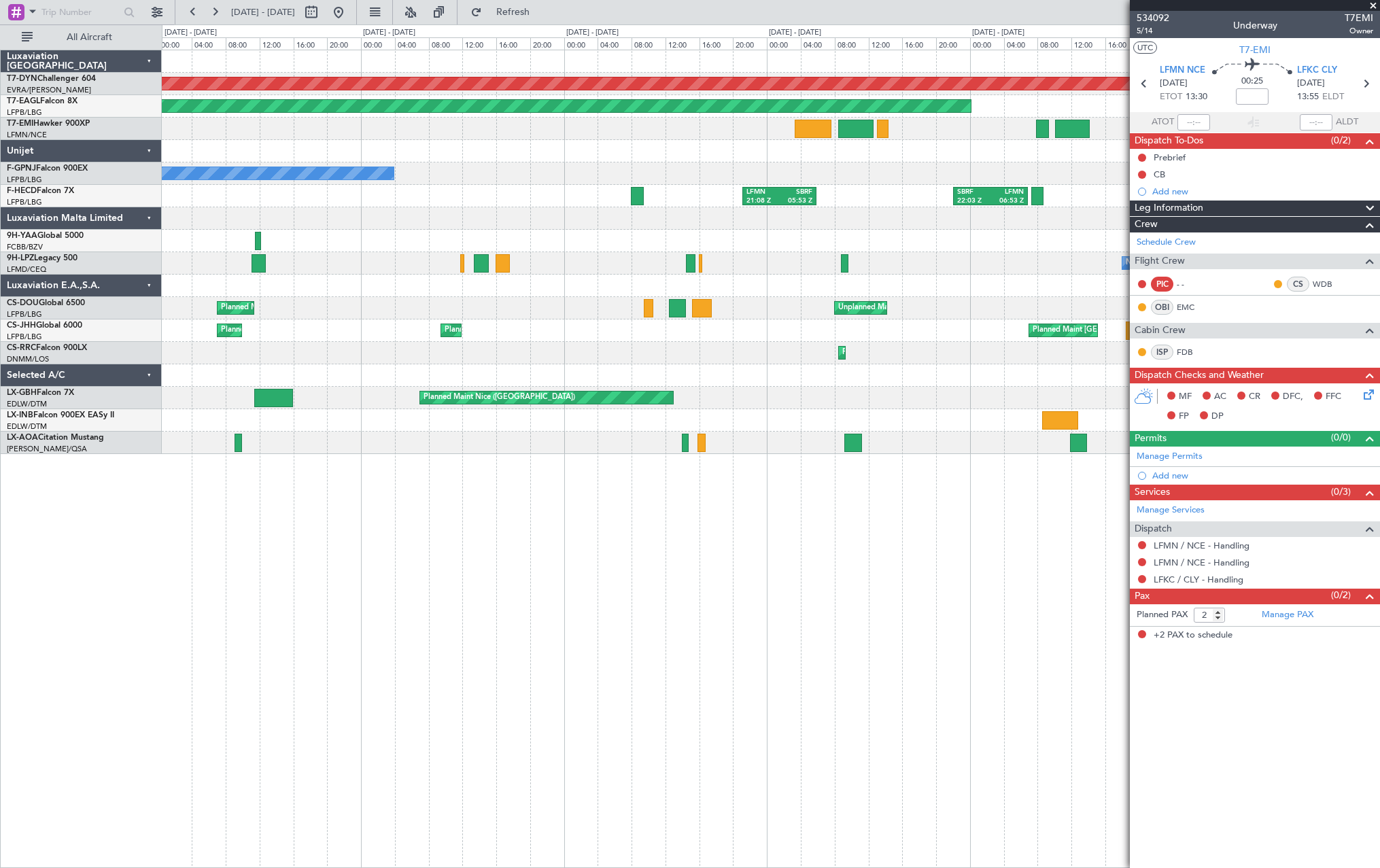
click at [899, 171] on div "No Crew No Crew" at bounding box center [770, 173] width 1218 height 22
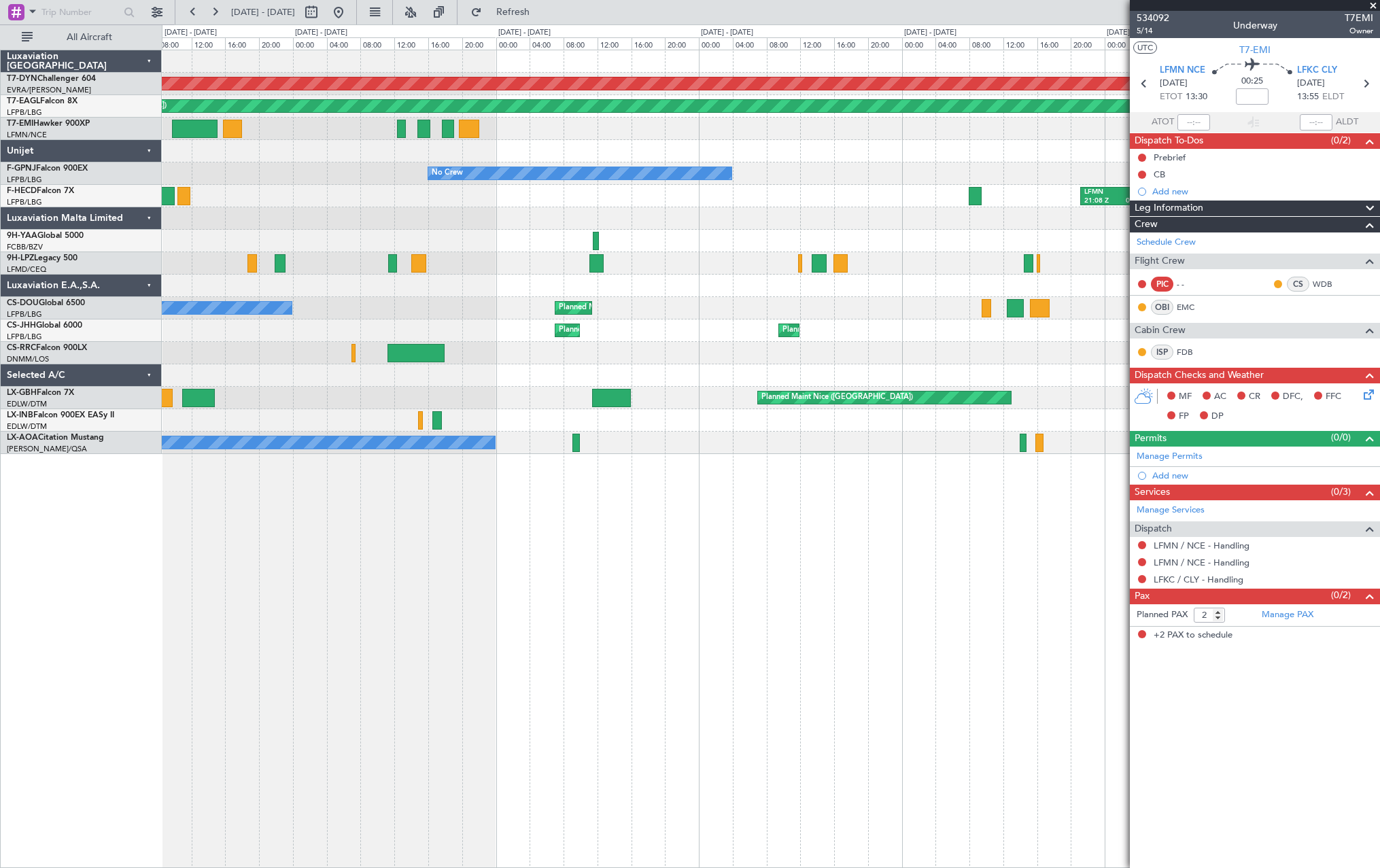
click at [1135, 145] on fb-app "11 Aug 2025 - 17 Aug 2025 Refresh Quick Links All Aircraft Planned Maint Basel-…" at bounding box center [690, 439] width 1380 height 857
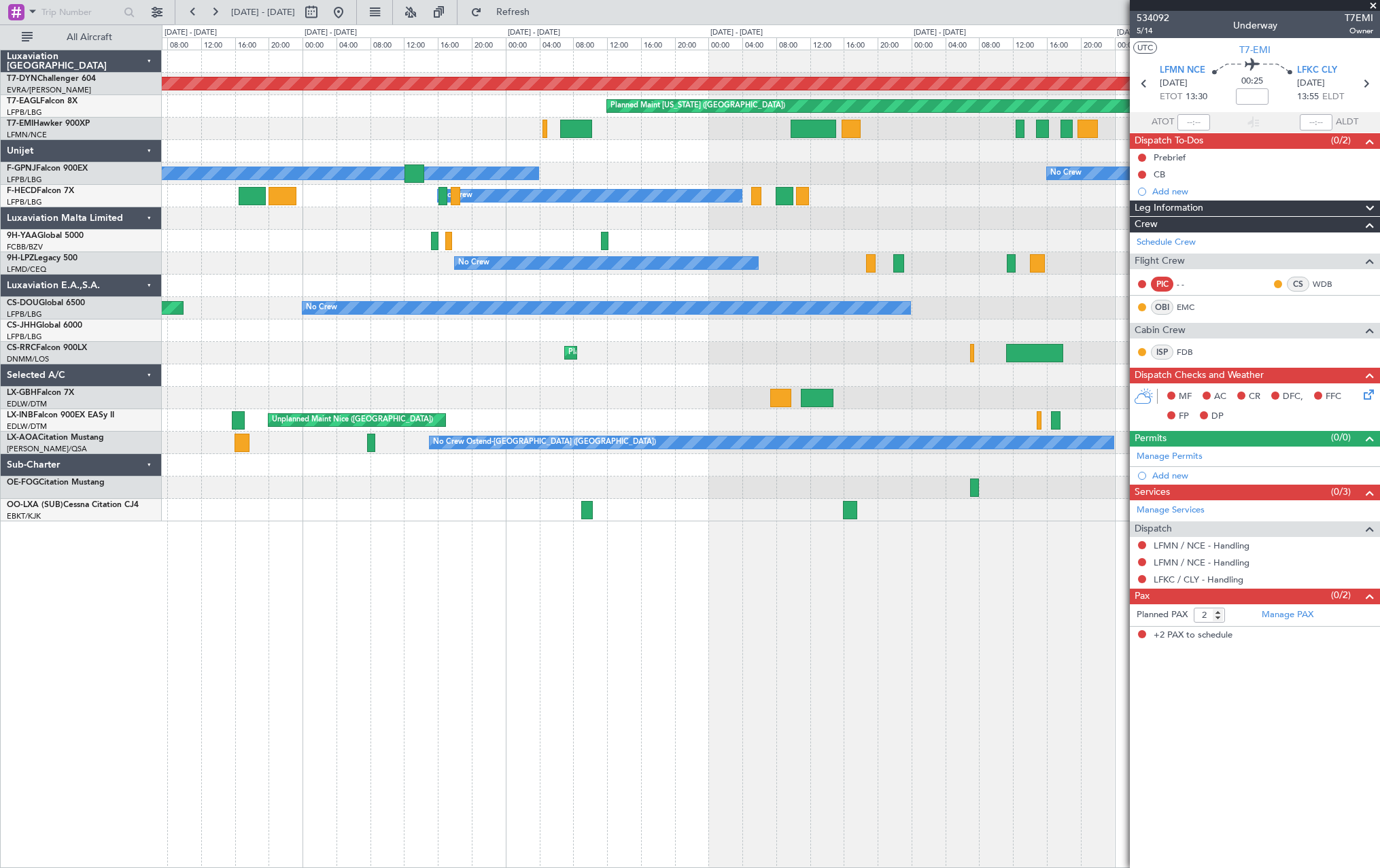
click at [961, 139] on div "Planned Maint Basel-Mulhouse Planned Maint New York (Teterboro) A/C Unavailable…" at bounding box center [770, 286] width 1218 height 471
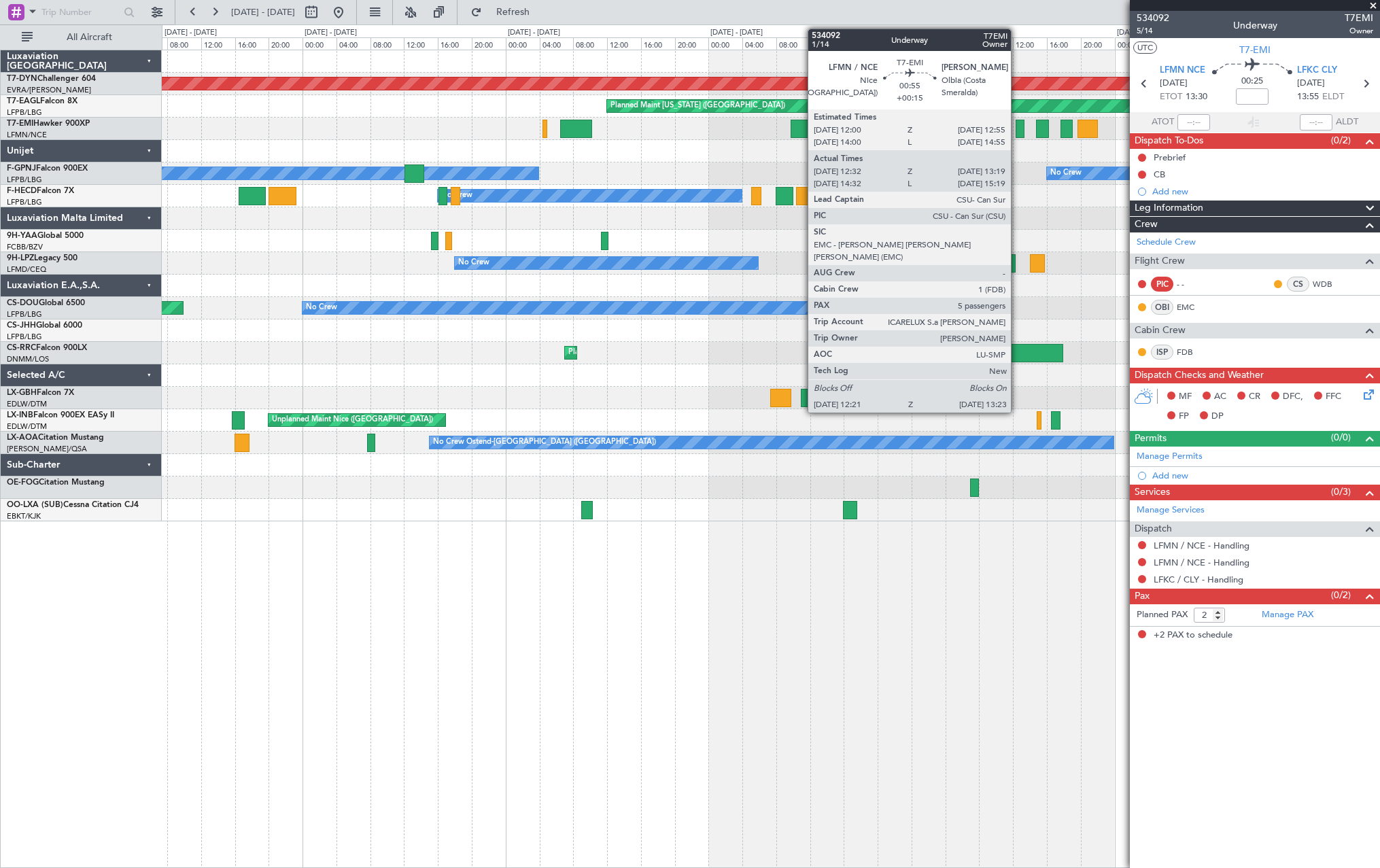
click at [1017, 126] on div at bounding box center [1021, 129] width 9 height 18
type input "+00:15"
type input "12:32"
type input "13:19"
type input "5"
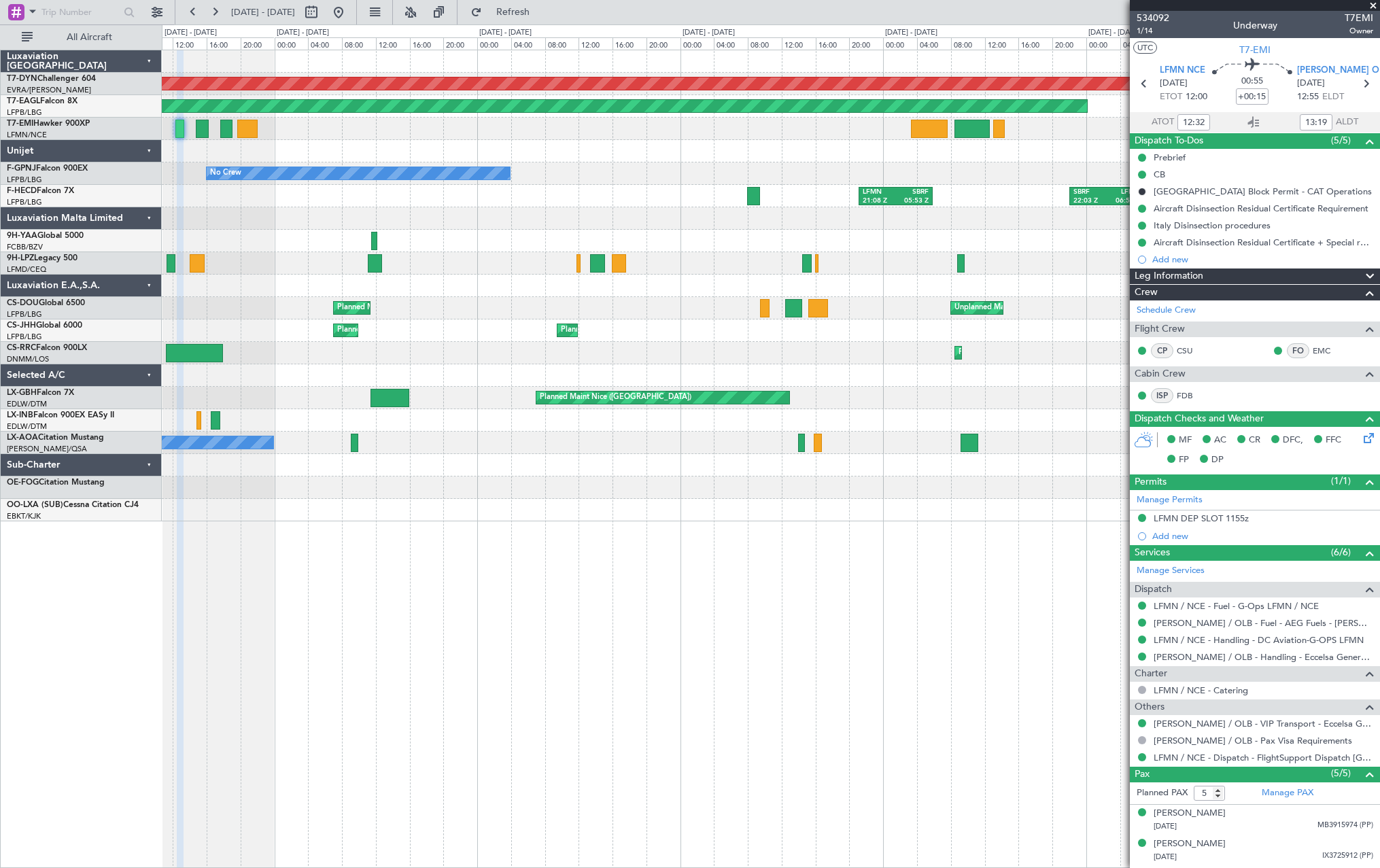
click at [131, 339] on div "Planned Maint Basel-Mulhouse Planned Maint New York (Teterboro) No Crew No Crew…" at bounding box center [690, 446] width 1380 height 844
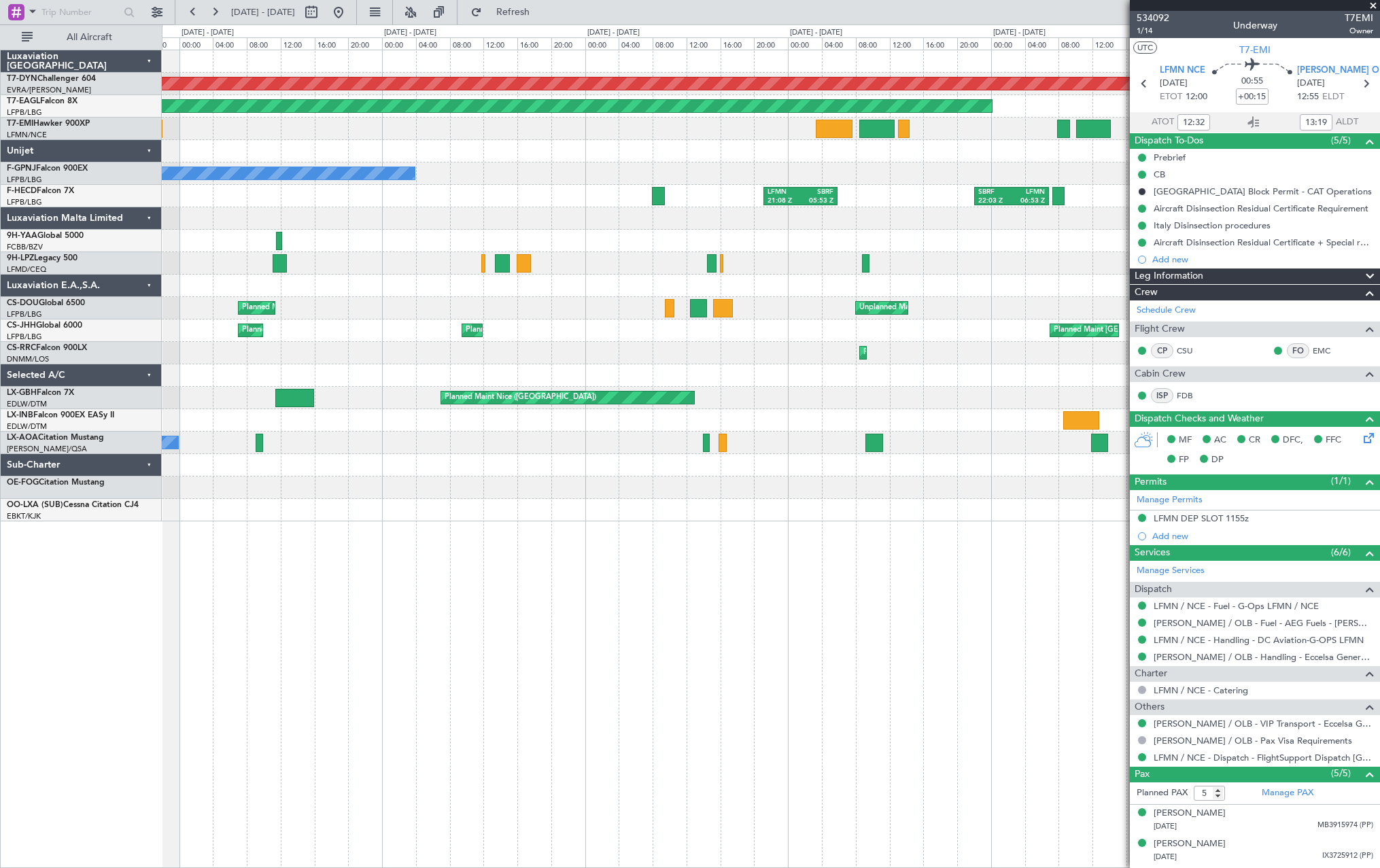
click at [101, 346] on div "Planned Maint Basel-Mulhouse Planned Maint New York (Teterboro) No Crew No Crew…" at bounding box center [690, 446] width 1380 height 844
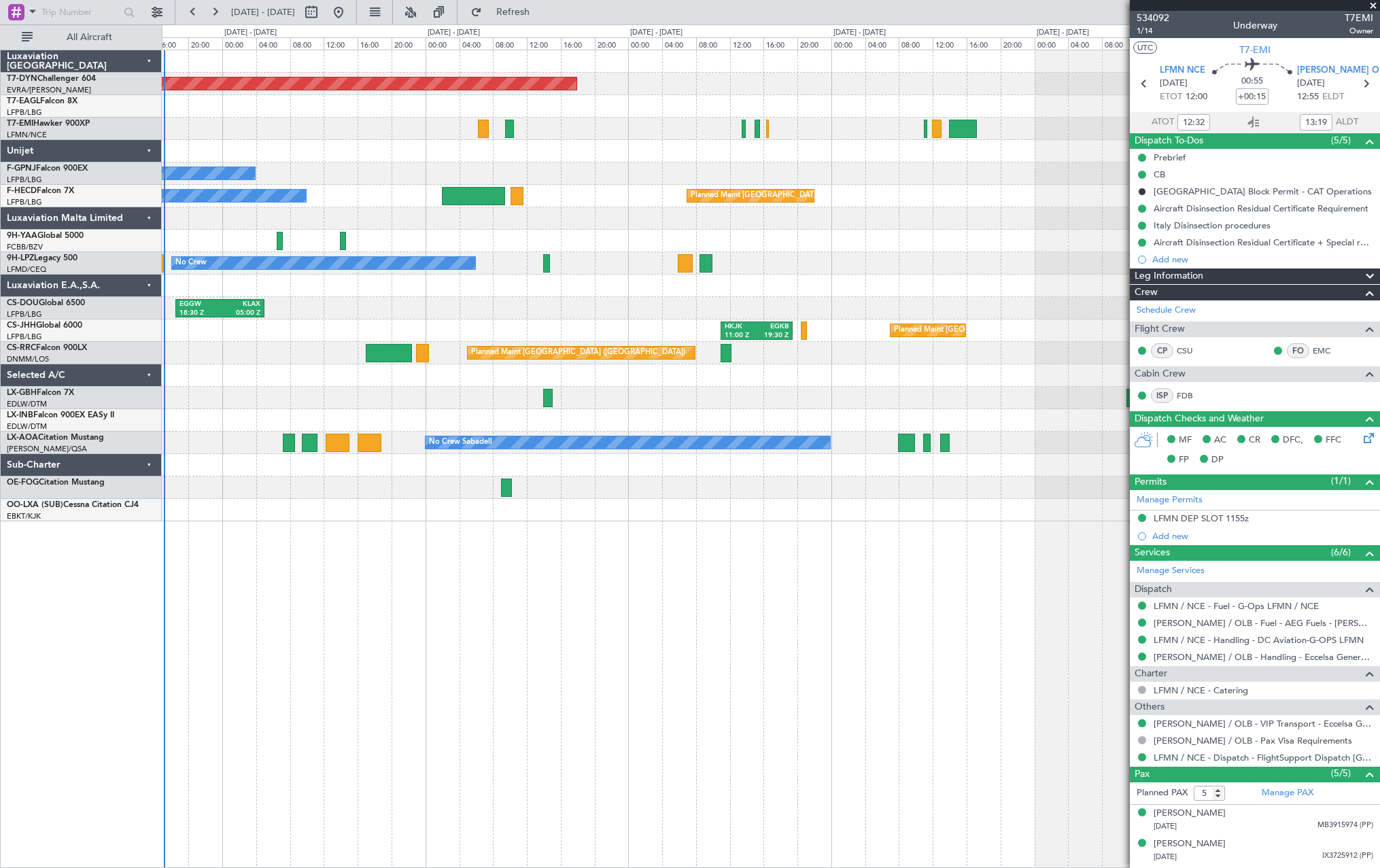
click at [104, 357] on div "Planned Maint Basel-Mulhouse Planned Maint Geneva (Cointrin) No Crew No Crew No…" at bounding box center [690, 446] width 1380 height 844
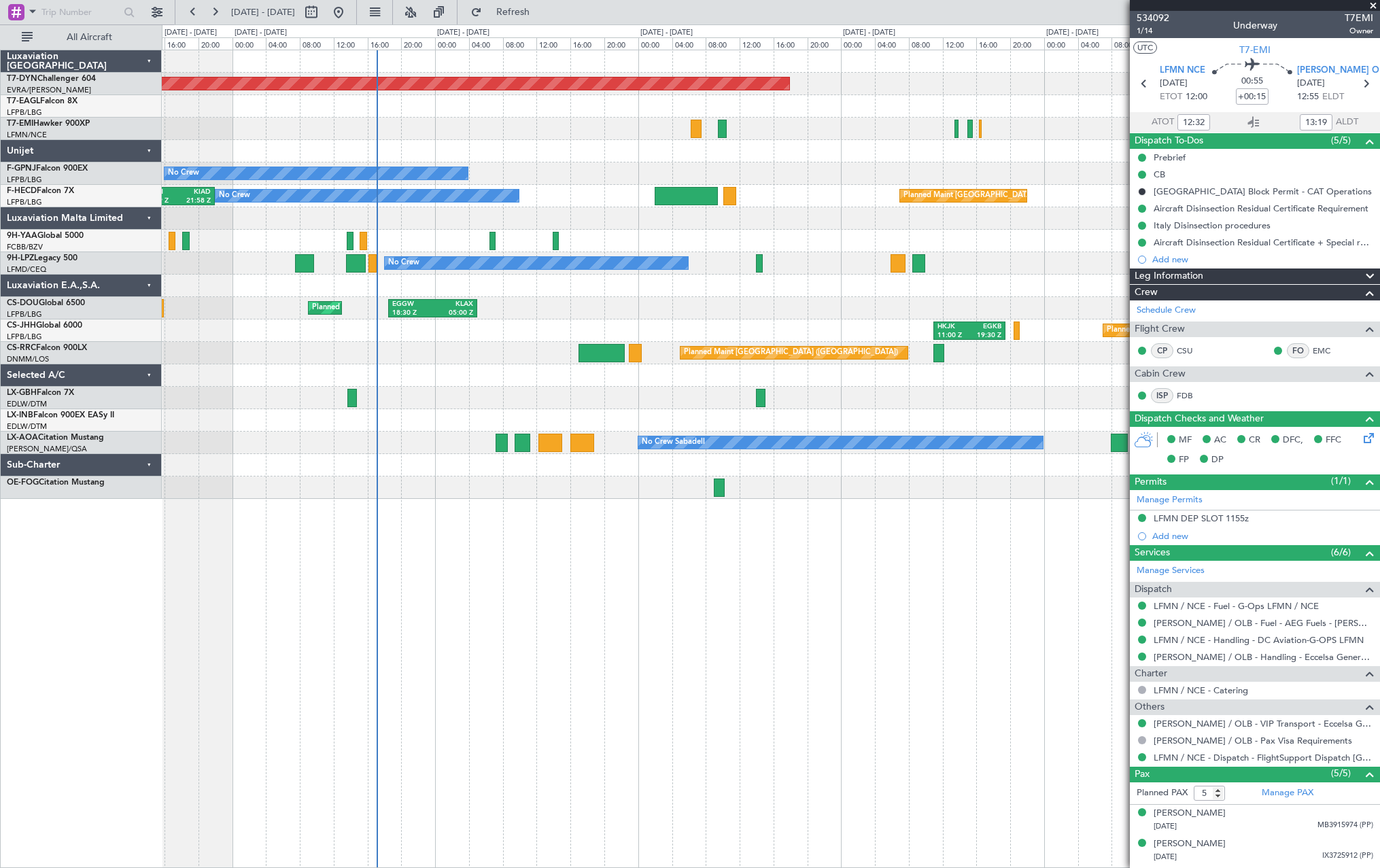
click at [475, 238] on div "Planned Maint Basel-Mulhouse No Crew No Crew No Crew Planned Maint Paris (Le Bo…" at bounding box center [770, 274] width 1218 height 448
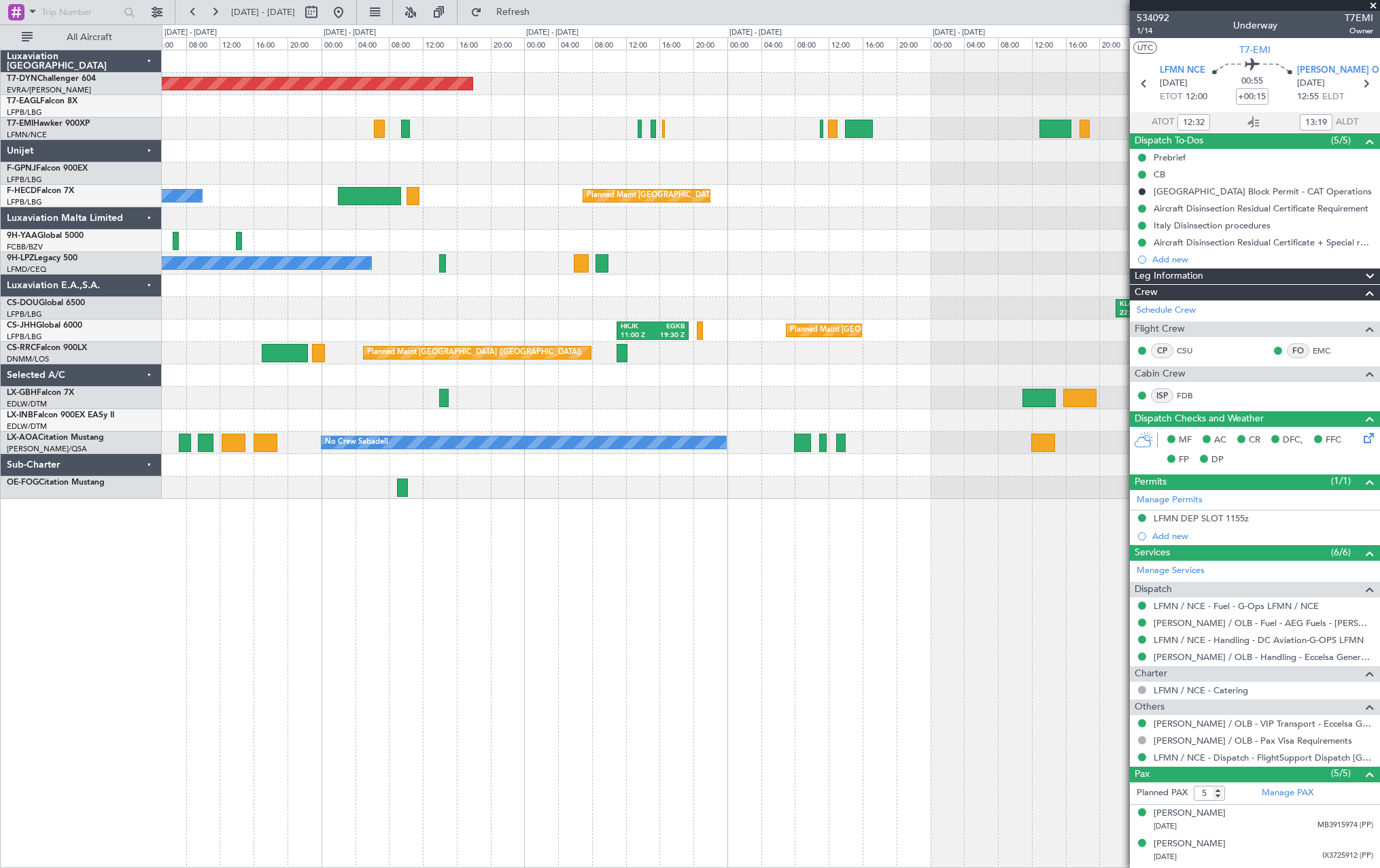
click at [637, 131] on div at bounding box center [770, 128] width 1218 height 22
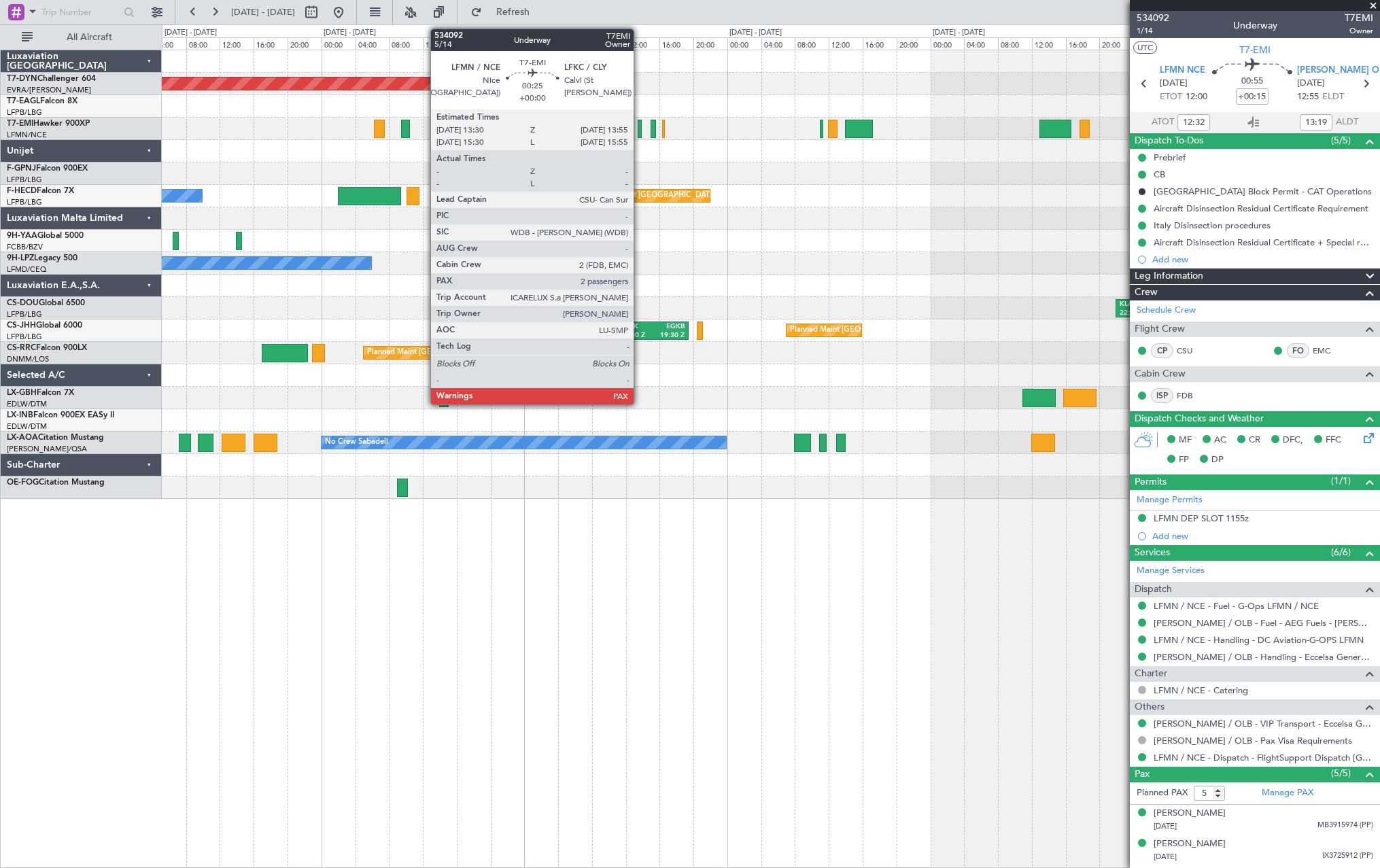
click at [640, 131] on div at bounding box center [639, 129] width 4 height 18
type input "2"
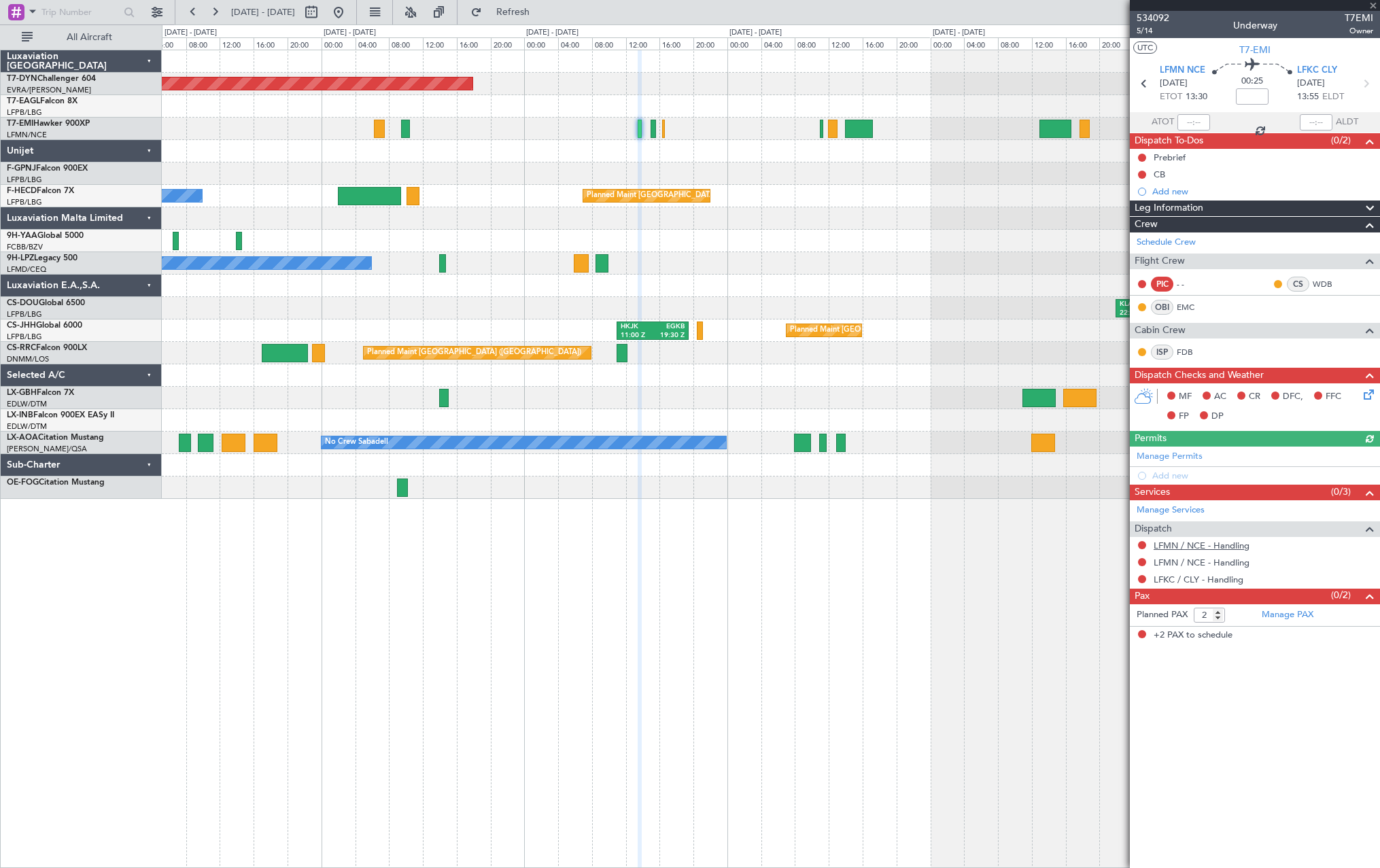
click at [1201, 549] on link "LFMN / NCE - Handling" at bounding box center [1202, 545] width 96 height 11
click at [540, 16] on span "Refresh" at bounding box center [513, 12] width 57 height 9
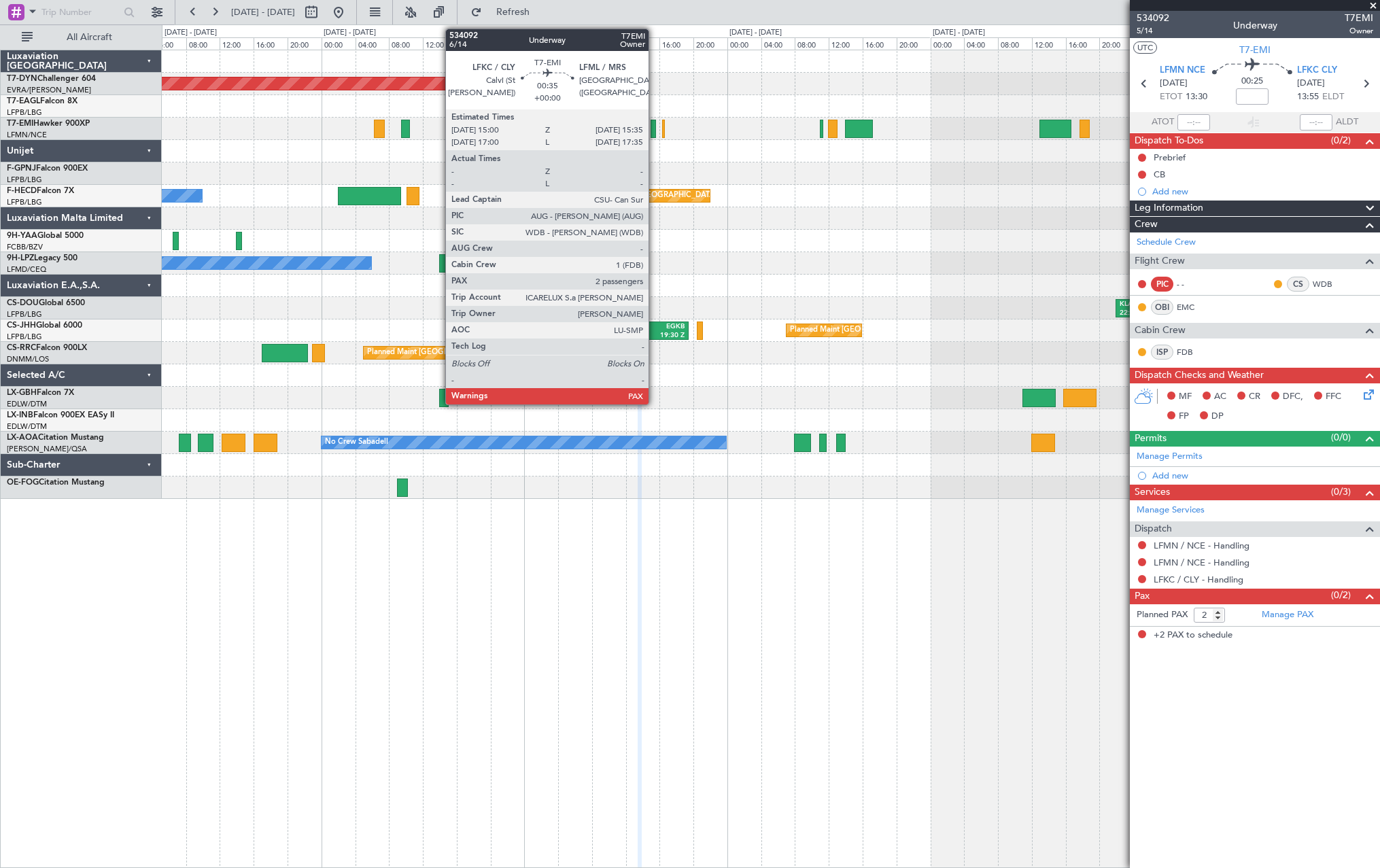
click at [655, 132] on div at bounding box center [653, 129] width 5 height 18
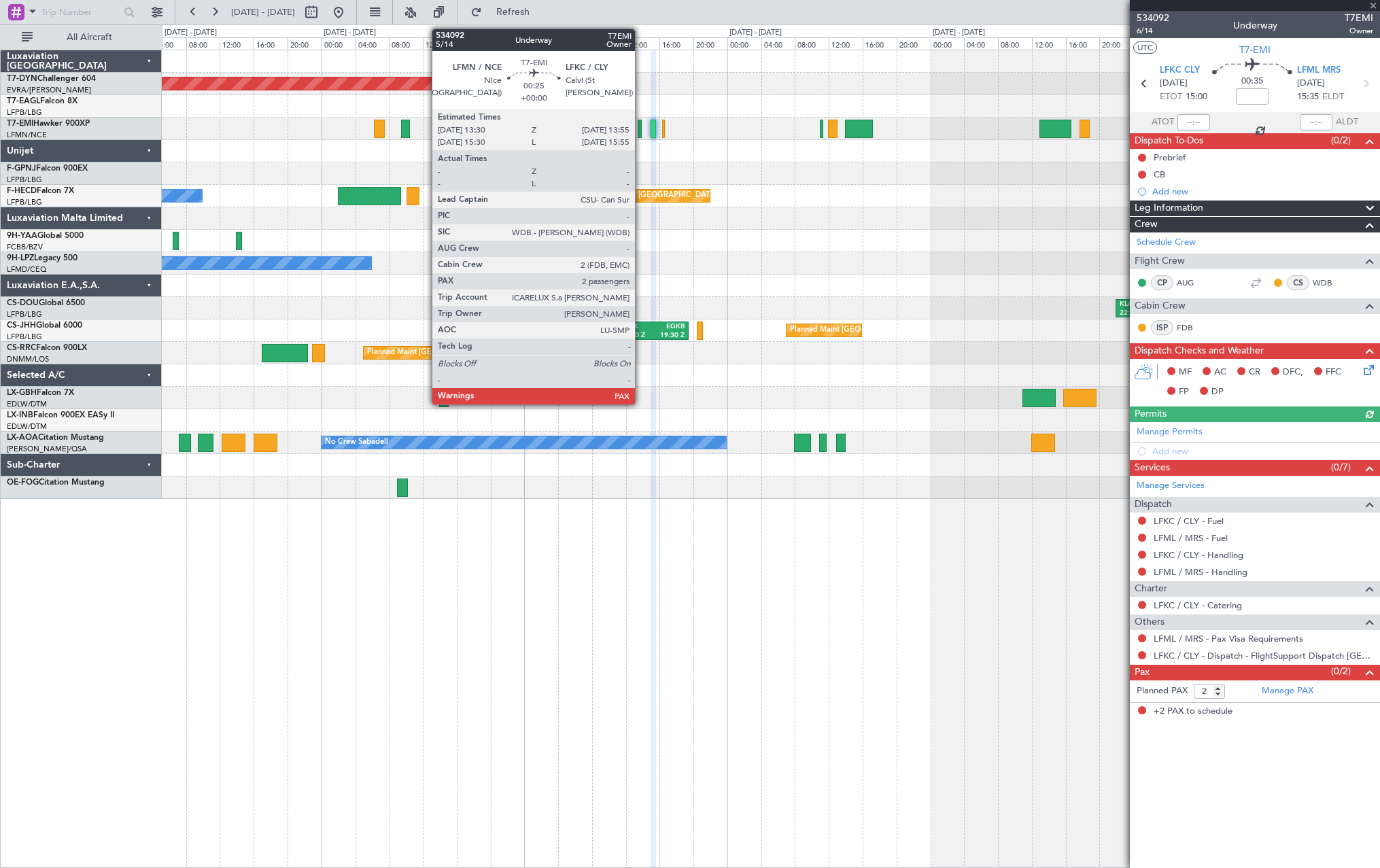
click at [641, 125] on div at bounding box center [639, 129] width 4 height 18
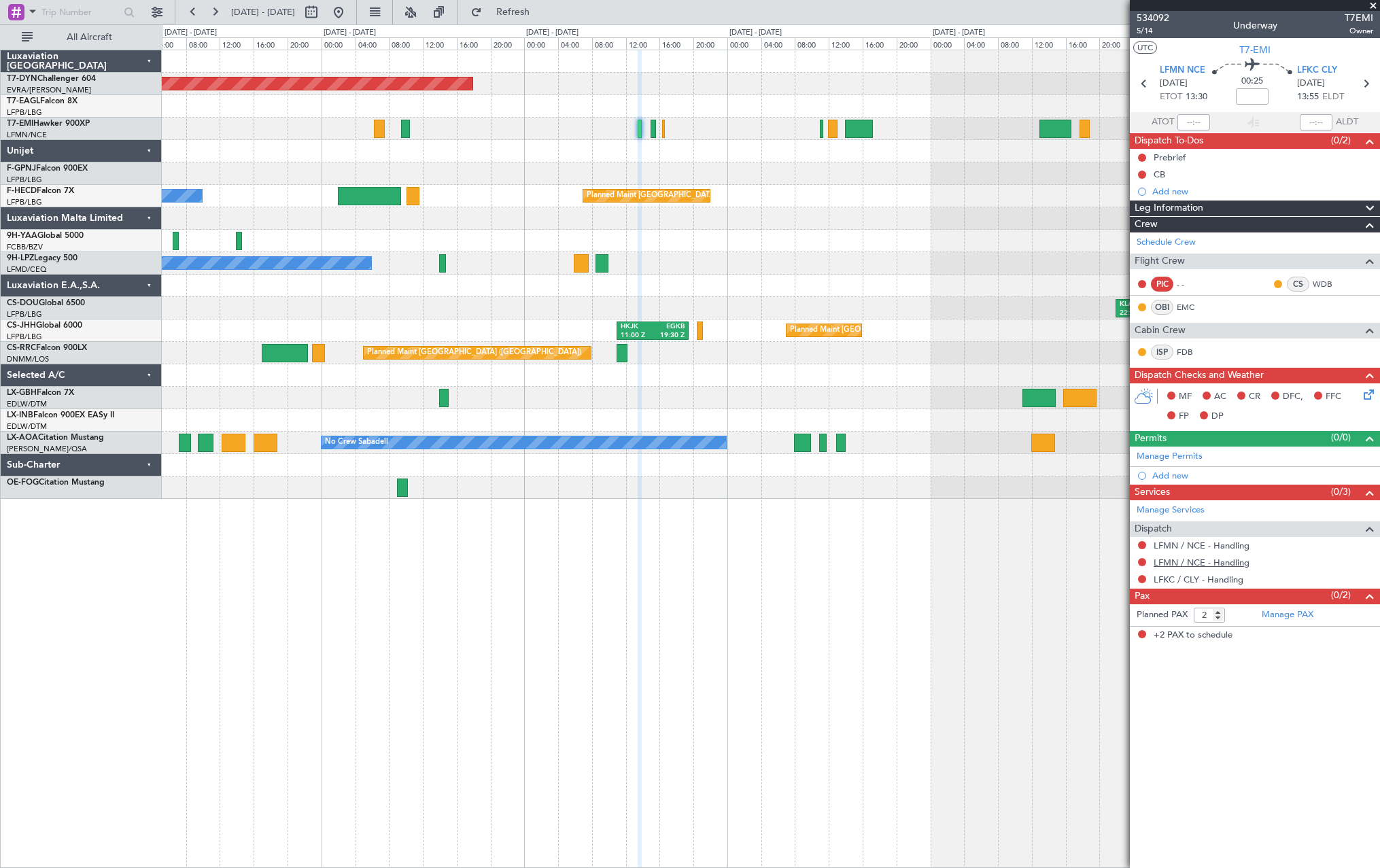
click at [1193, 557] on link "LFMN / NCE - Handling" at bounding box center [1202, 562] width 96 height 11
click at [553, 2] on fb-refresh-button "Refresh" at bounding box center [505, 12] width 95 height 24
click at [546, 5] on button "Refresh" at bounding box center [505, 12] width 81 height 22
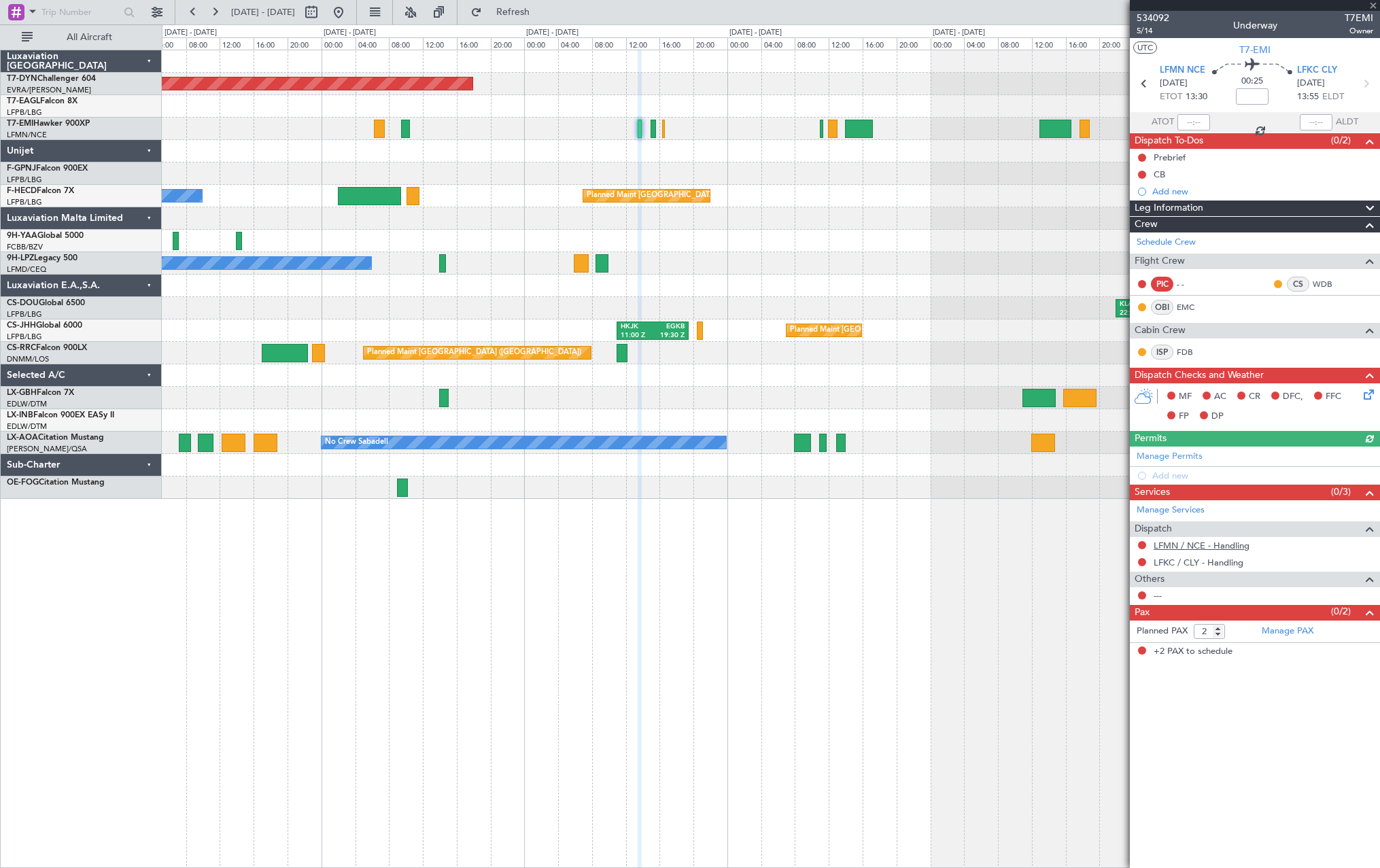
click at [1209, 540] on link "LFMN / NCE - Handling" at bounding box center [1202, 545] width 96 height 11
click at [537, 16] on span "Refresh" at bounding box center [513, 12] width 57 height 9
click at [1196, 561] on link "LFKC / CLY - Handling" at bounding box center [1199, 562] width 90 height 11
click at [536, 11] on span "Refresh" at bounding box center [513, 12] width 57 height 9
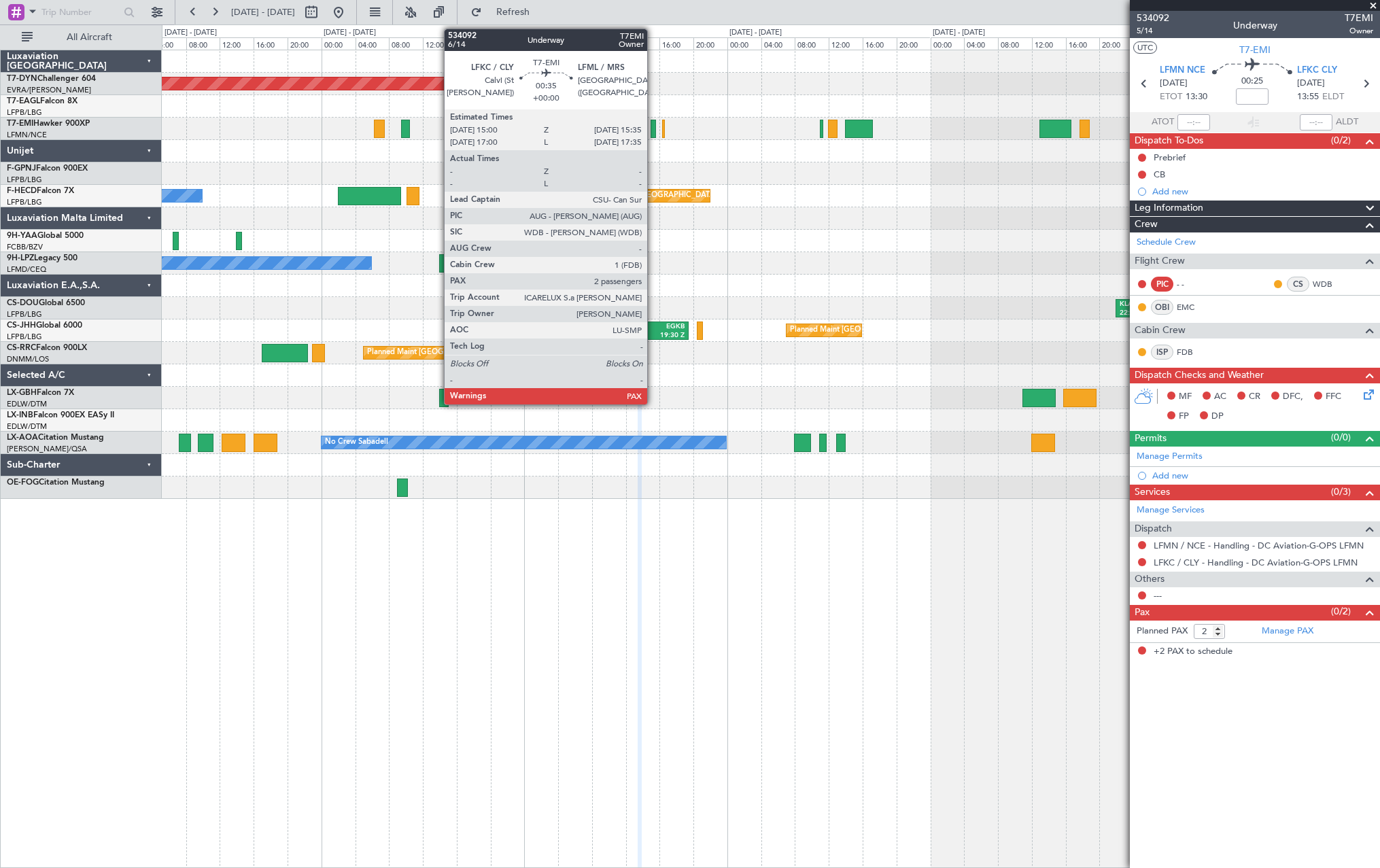
click at [653, 129] on div at bounding box center [653, 129] width 5 height 18
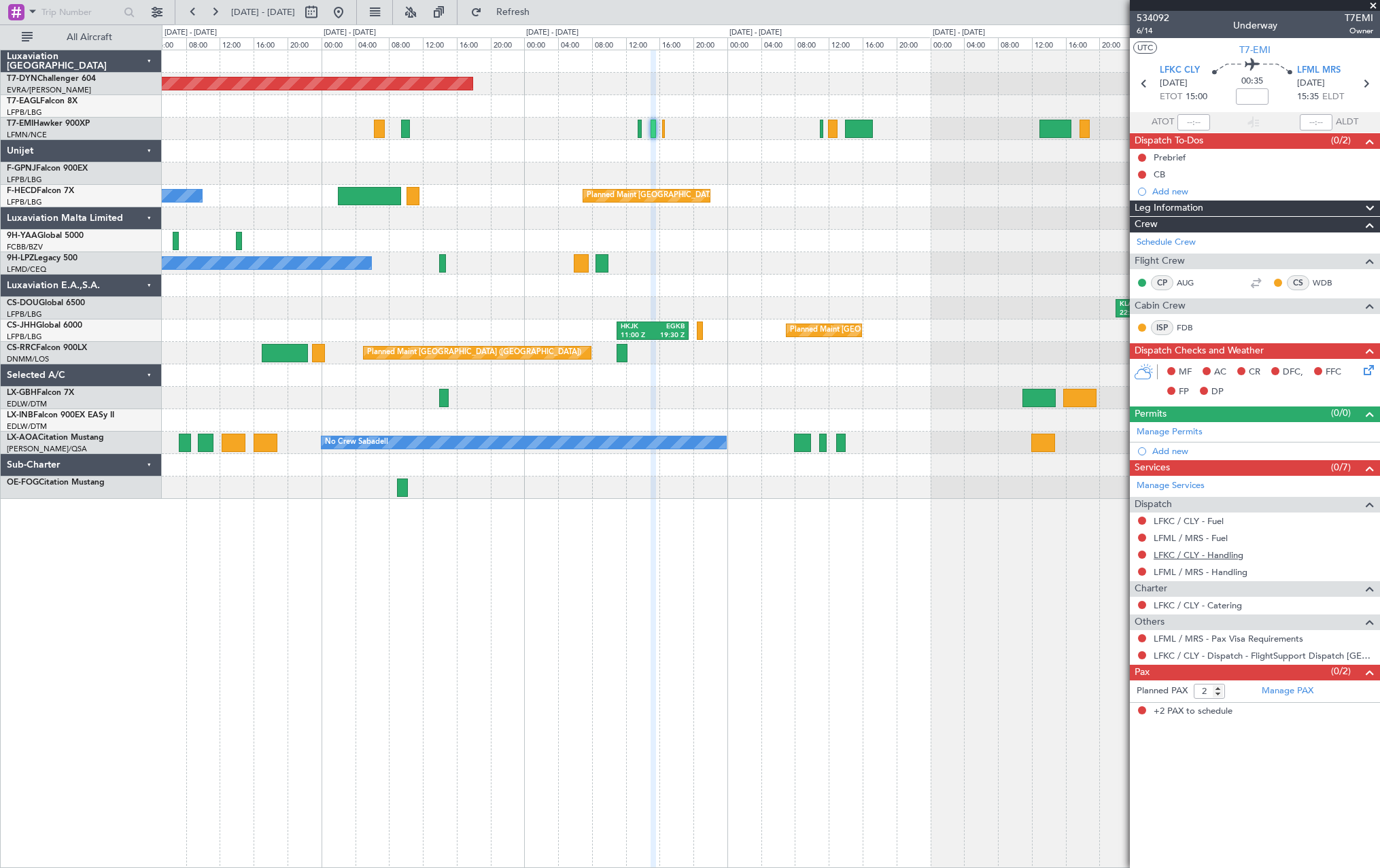
click at [1175, 554] on link "LFKC / CLY - Handling" at bounding box center [1199, 554] width 90 height 11
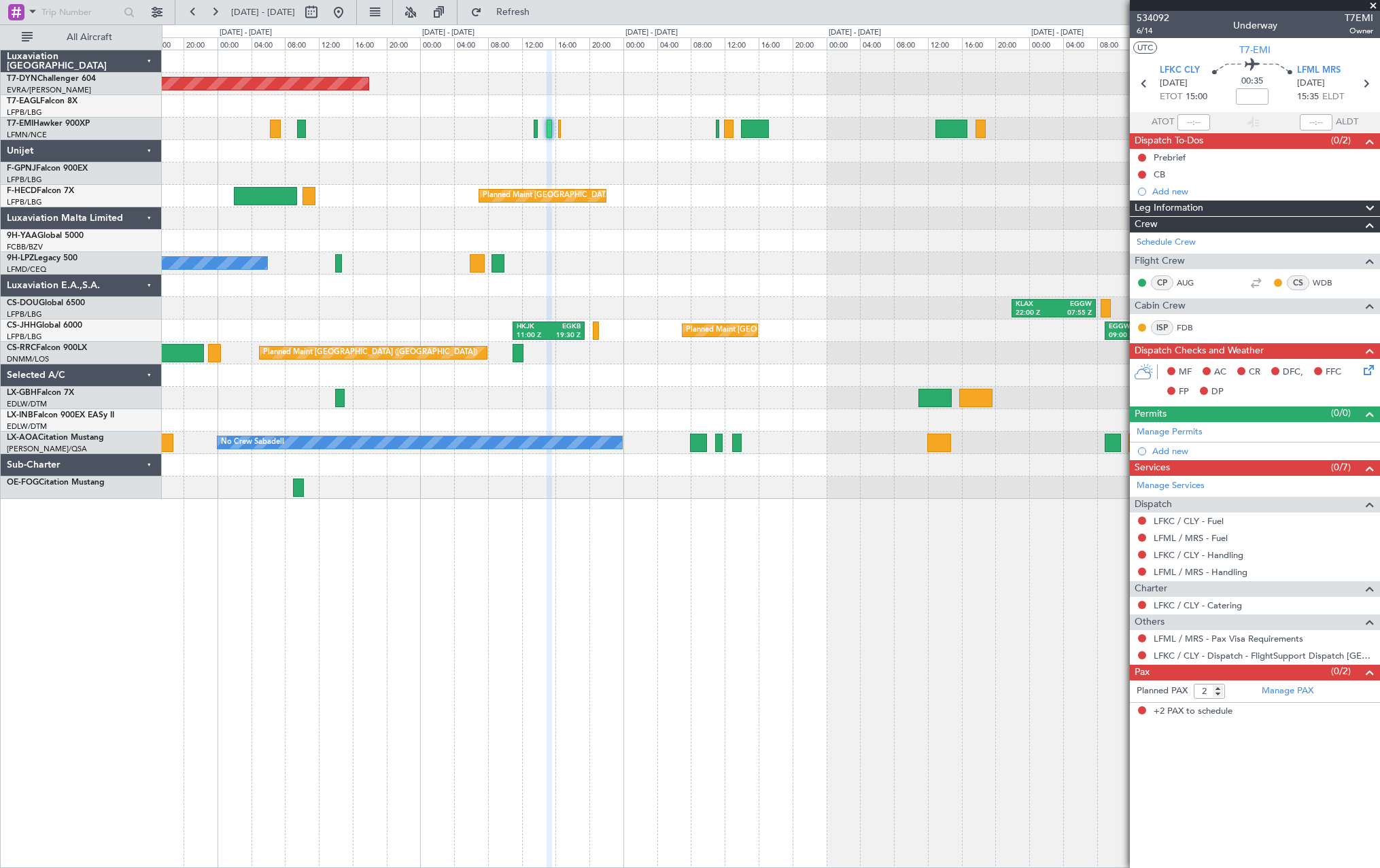
click at [510, 426] on div "Planned Maint [GEOGRAPHIC_DATA]-[GEOGRAPHIC_DATA] Planned Maint Geneva ([GEOGRA…" at bounding box center [770, 274] width 1218 height 448
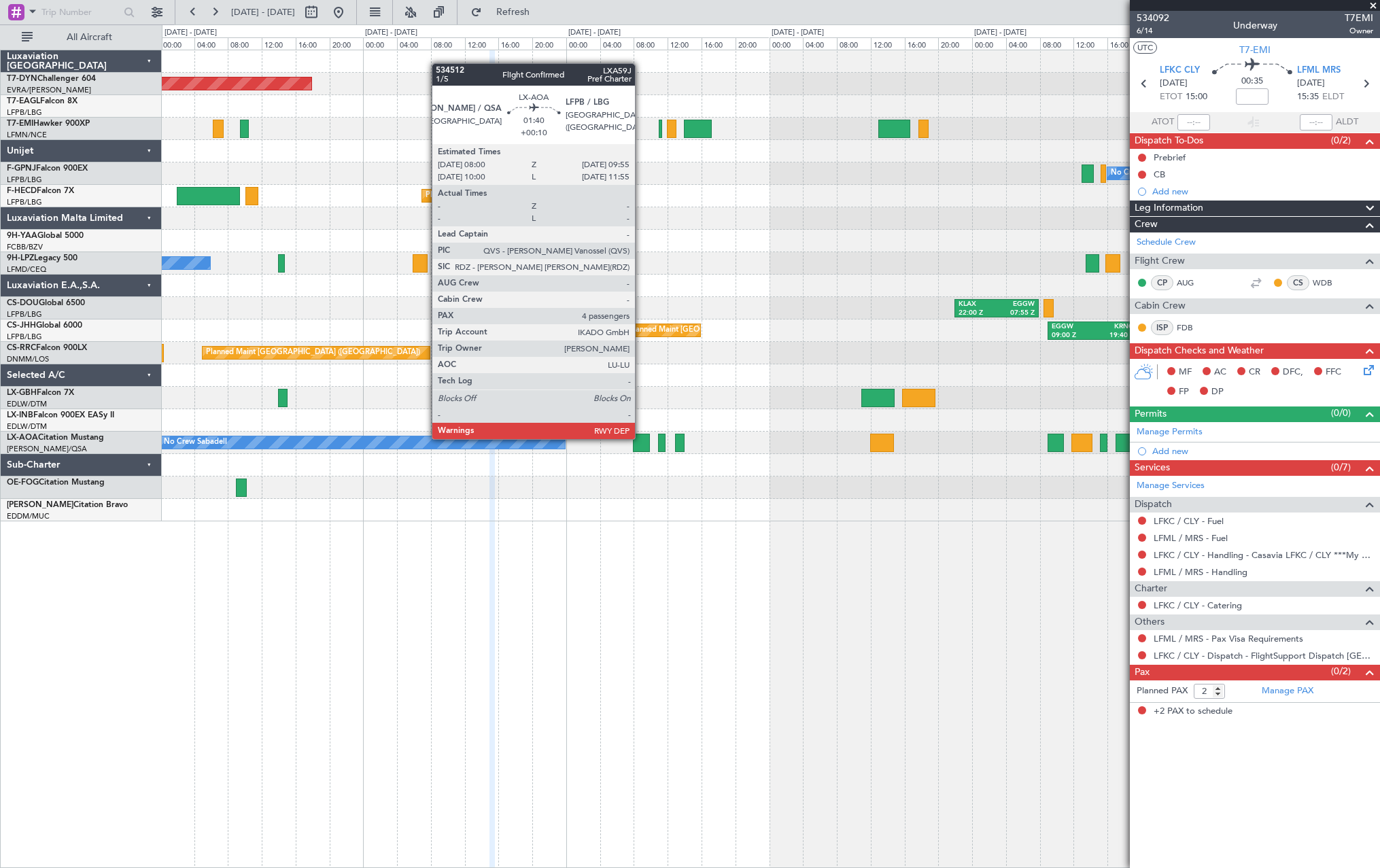
click at [640, 438] on div at bounding box center [640, 442] width 16 height 18
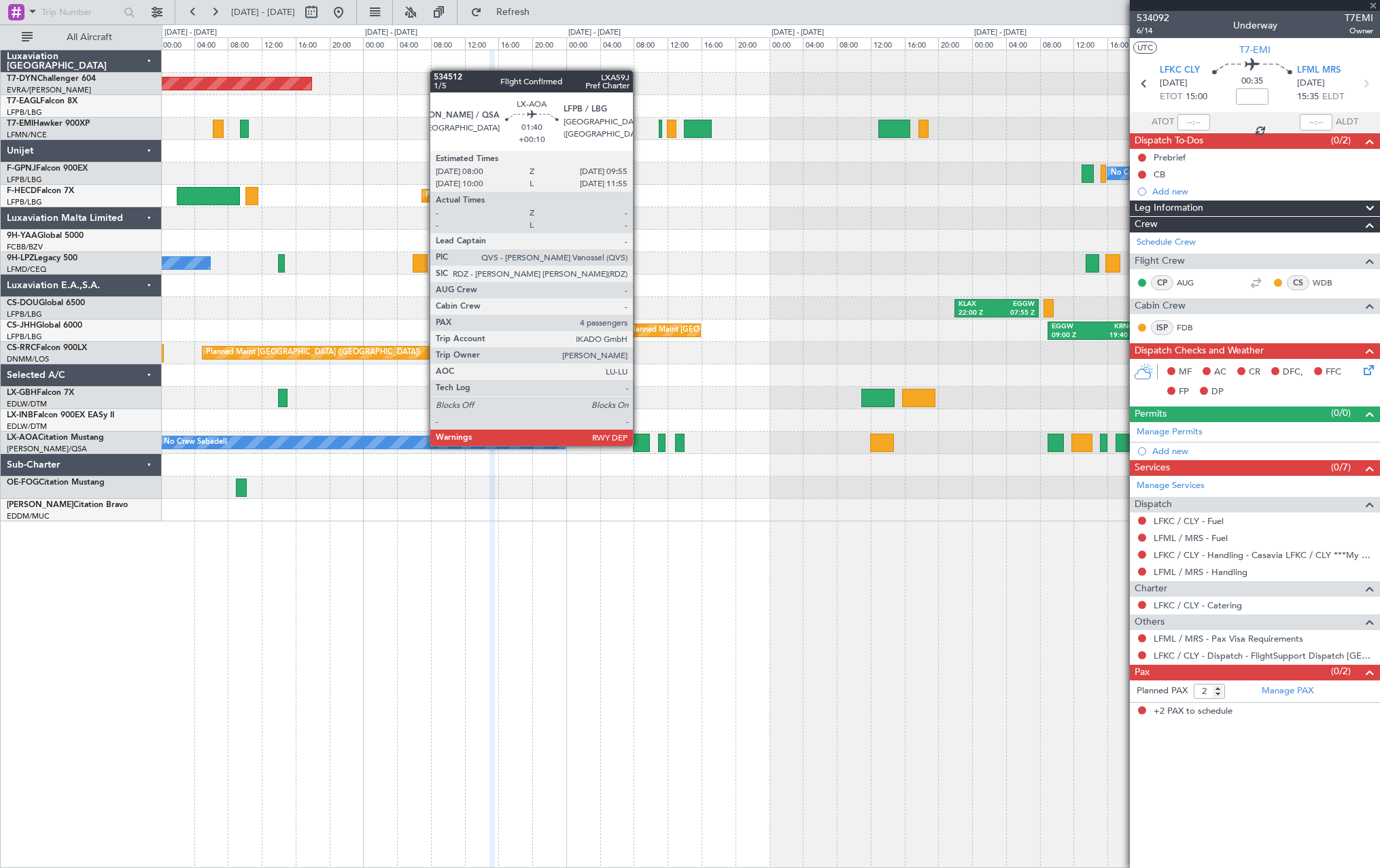
type input "+00:10"
type input "4"
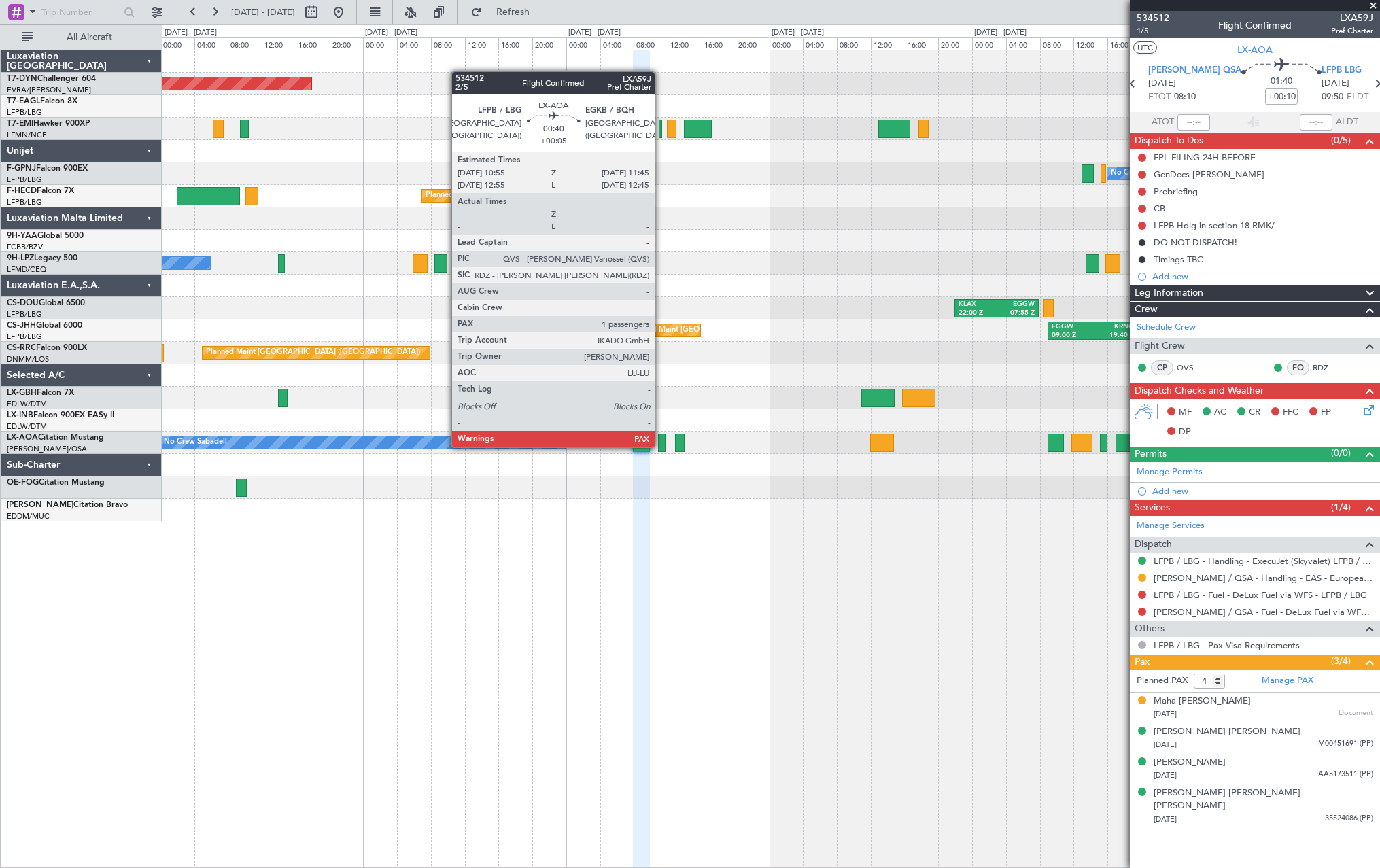
click at [661, 446] on div at bounding box center [662, 442] width 8 height 18
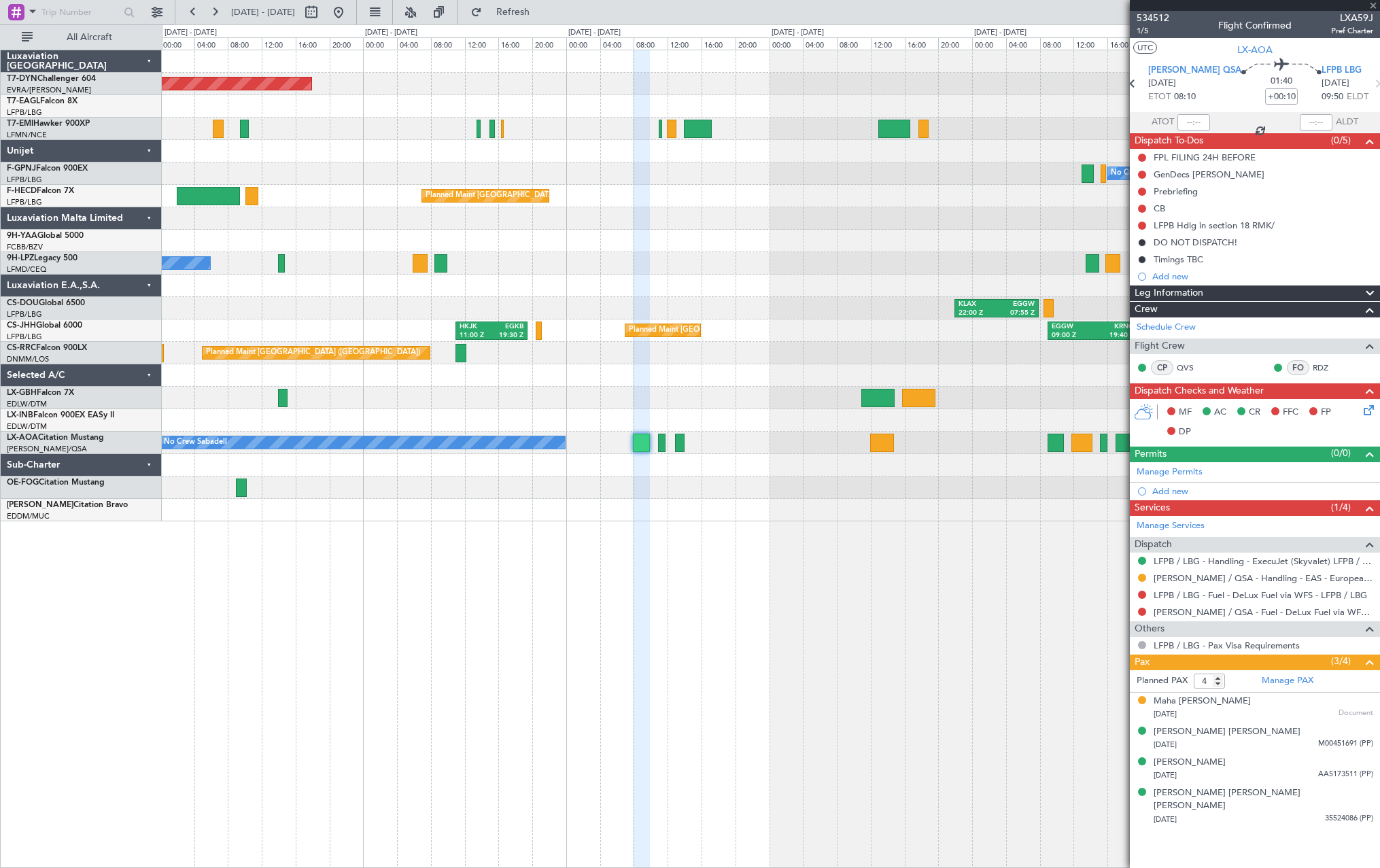
type input "+00:05"
type input "1"
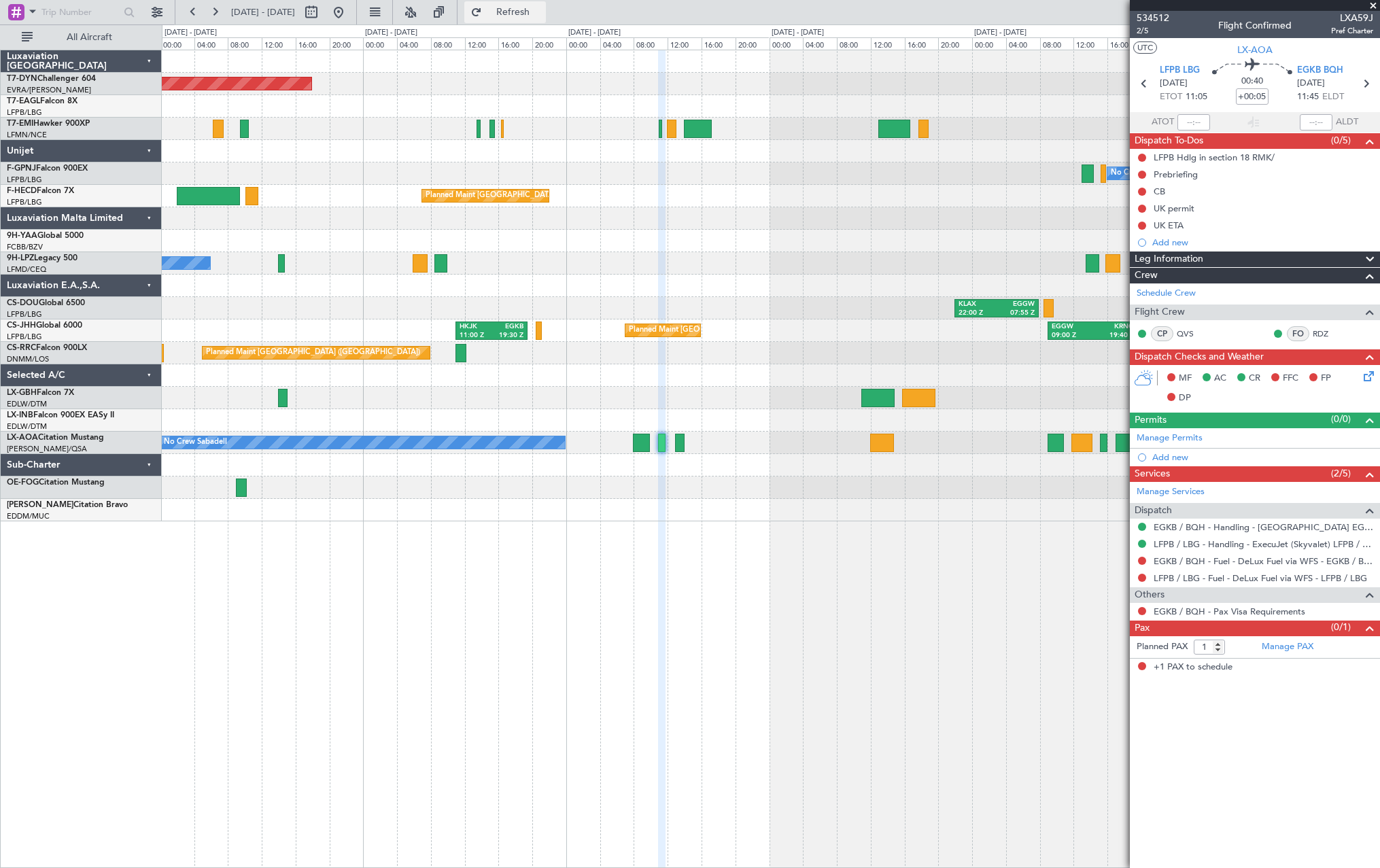
click at [546, 2] on button "Refresh" at bounding box center [505, 12] width 81 height 22
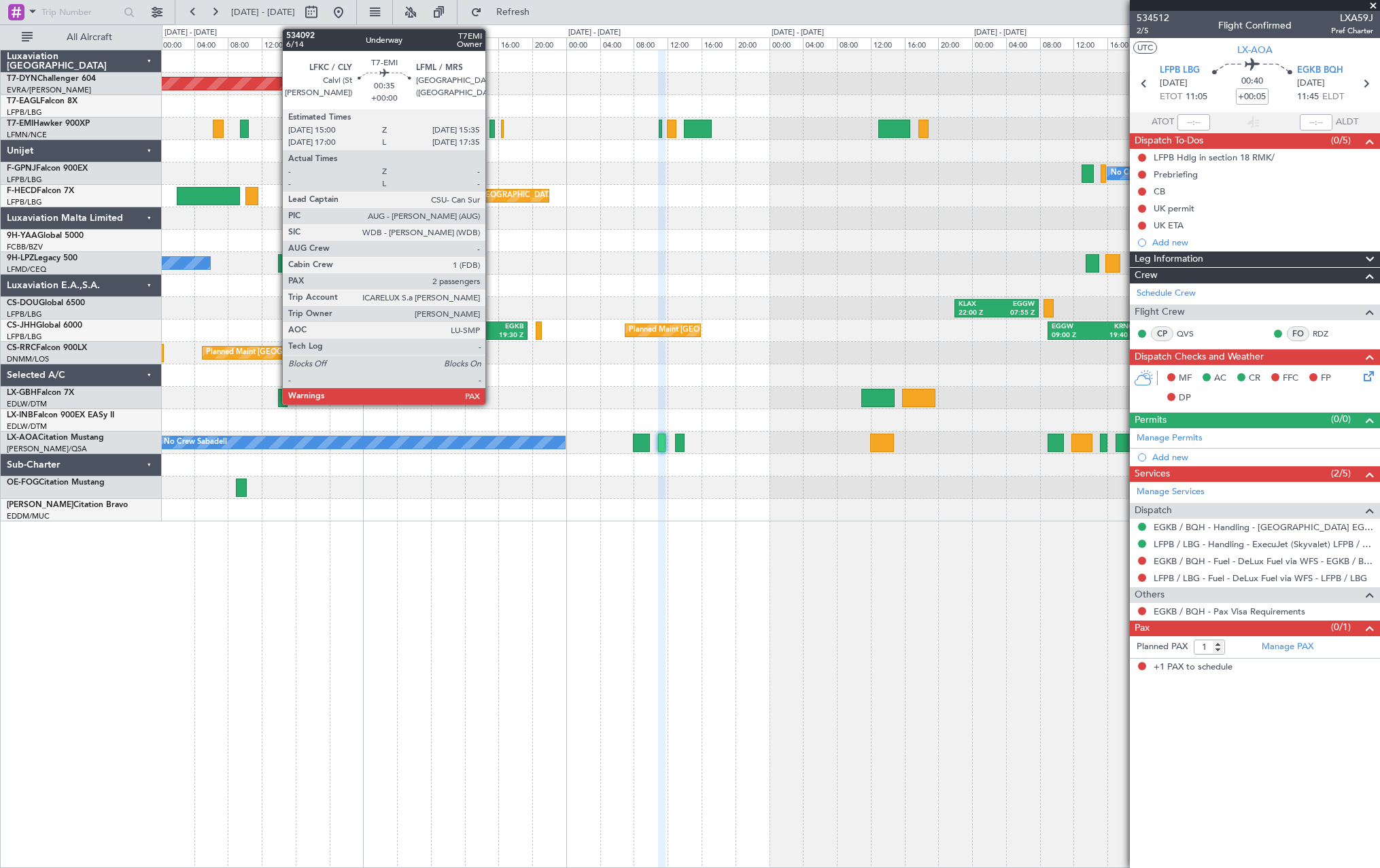
click at [491, 128] on div at bounding box center [492, 129] width 5 height 18
type input "2"
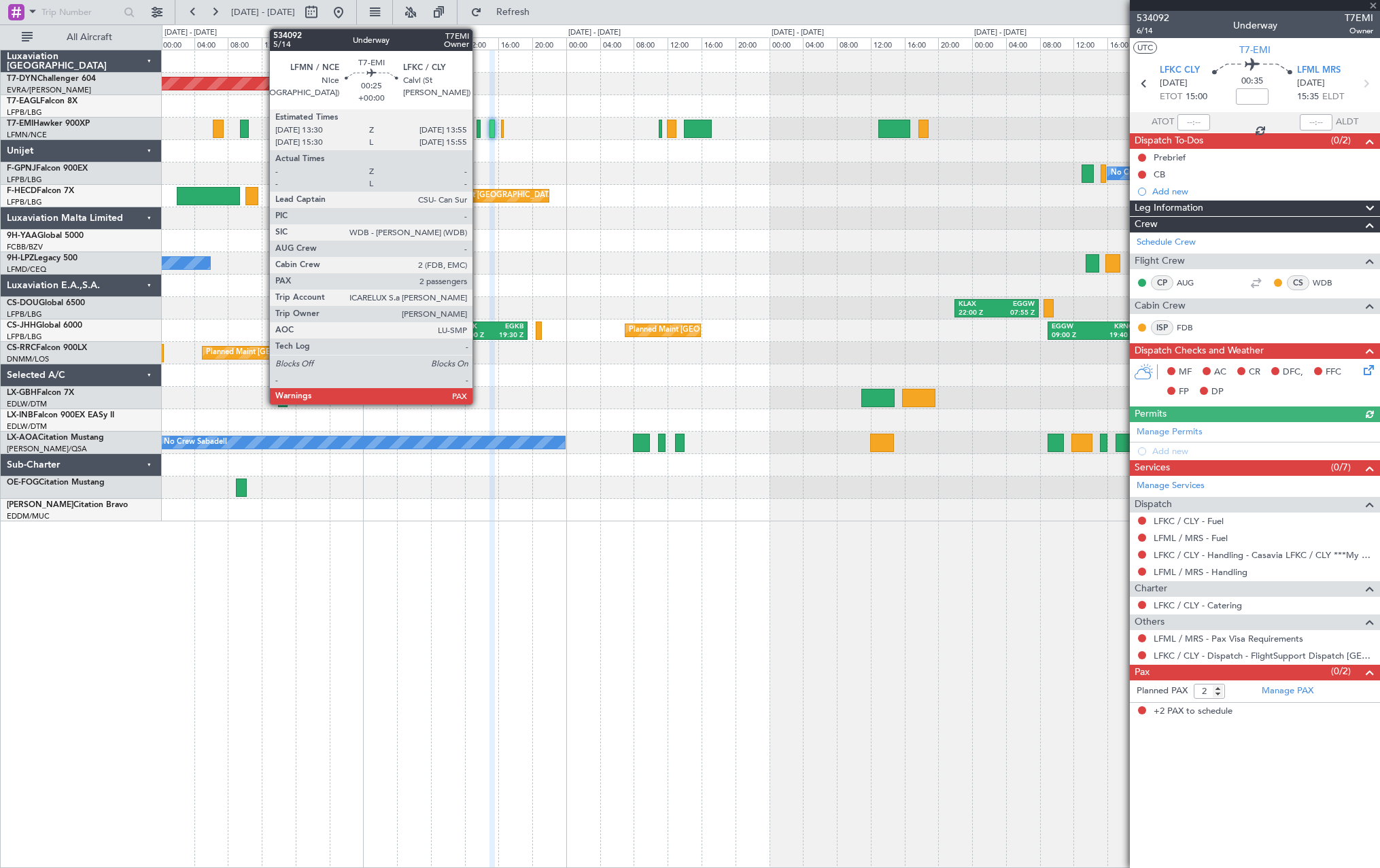
click at [478, 127] on div at bounding box center [478, 129] width 4 height 18
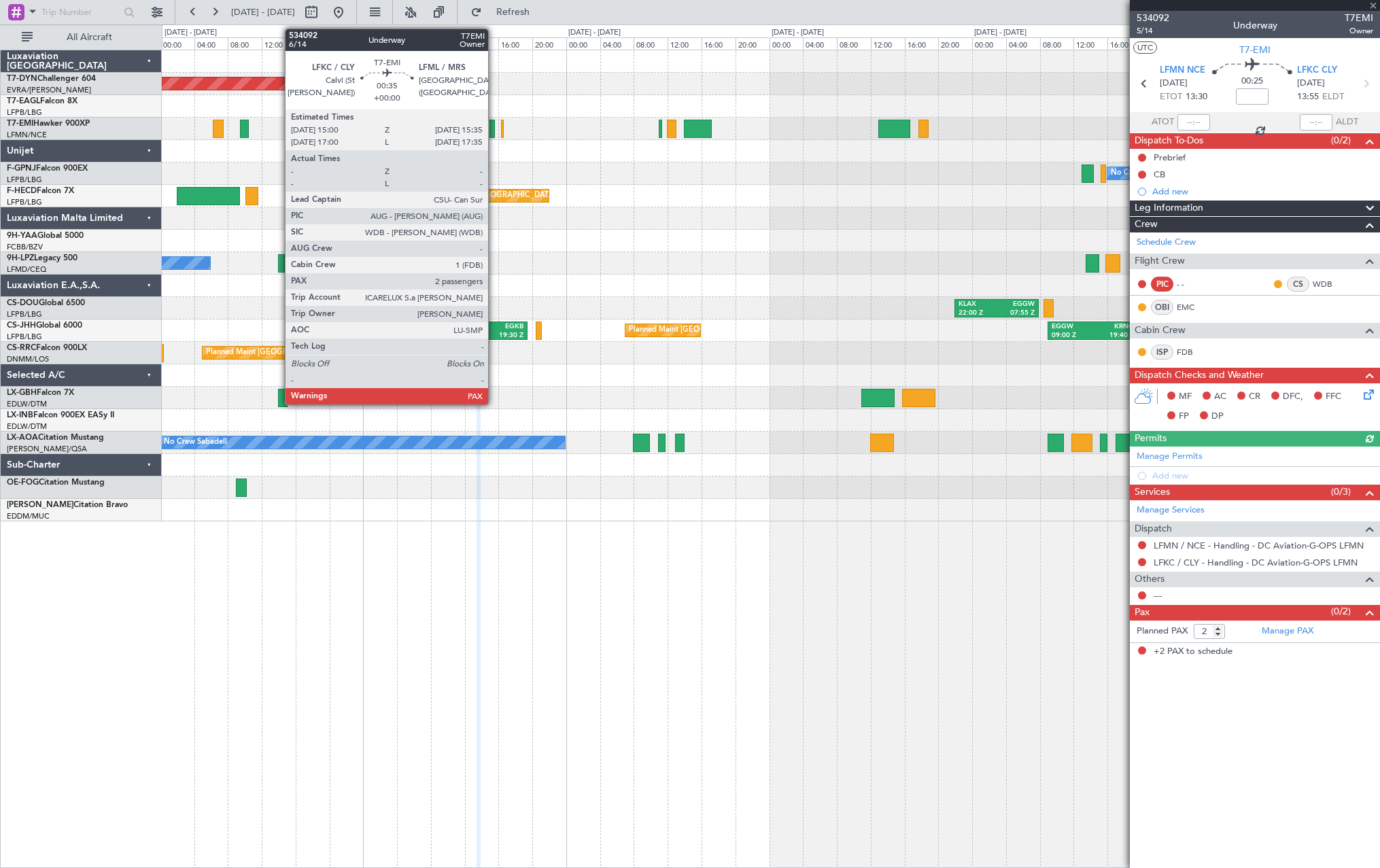
click at [494, 129] on div at bounding box center [492, 129] width 5 height 18
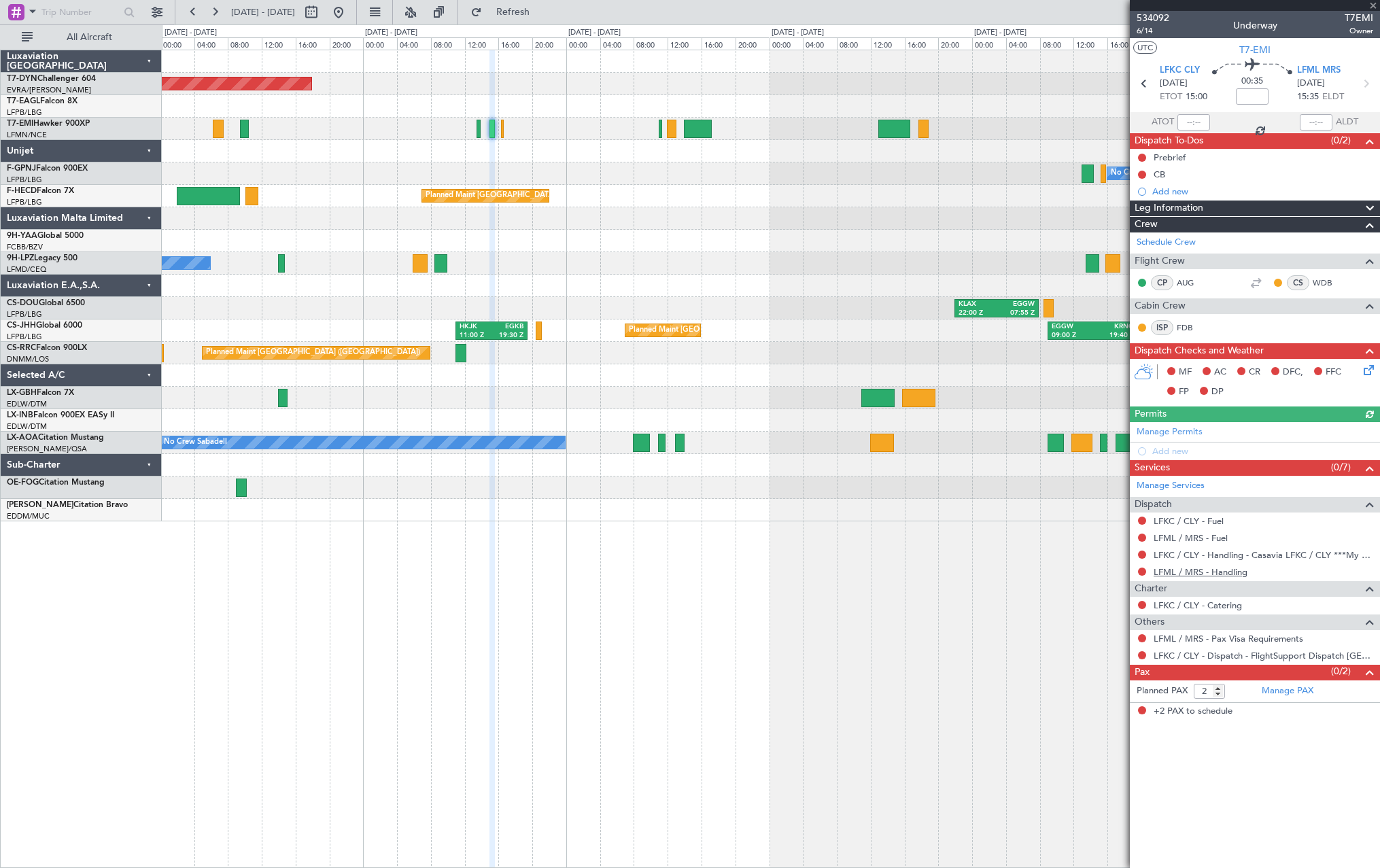
click at [1196, 570] on link "LFML / MRS - Handling" at bounding box center [1200, 572] width 94 height 11
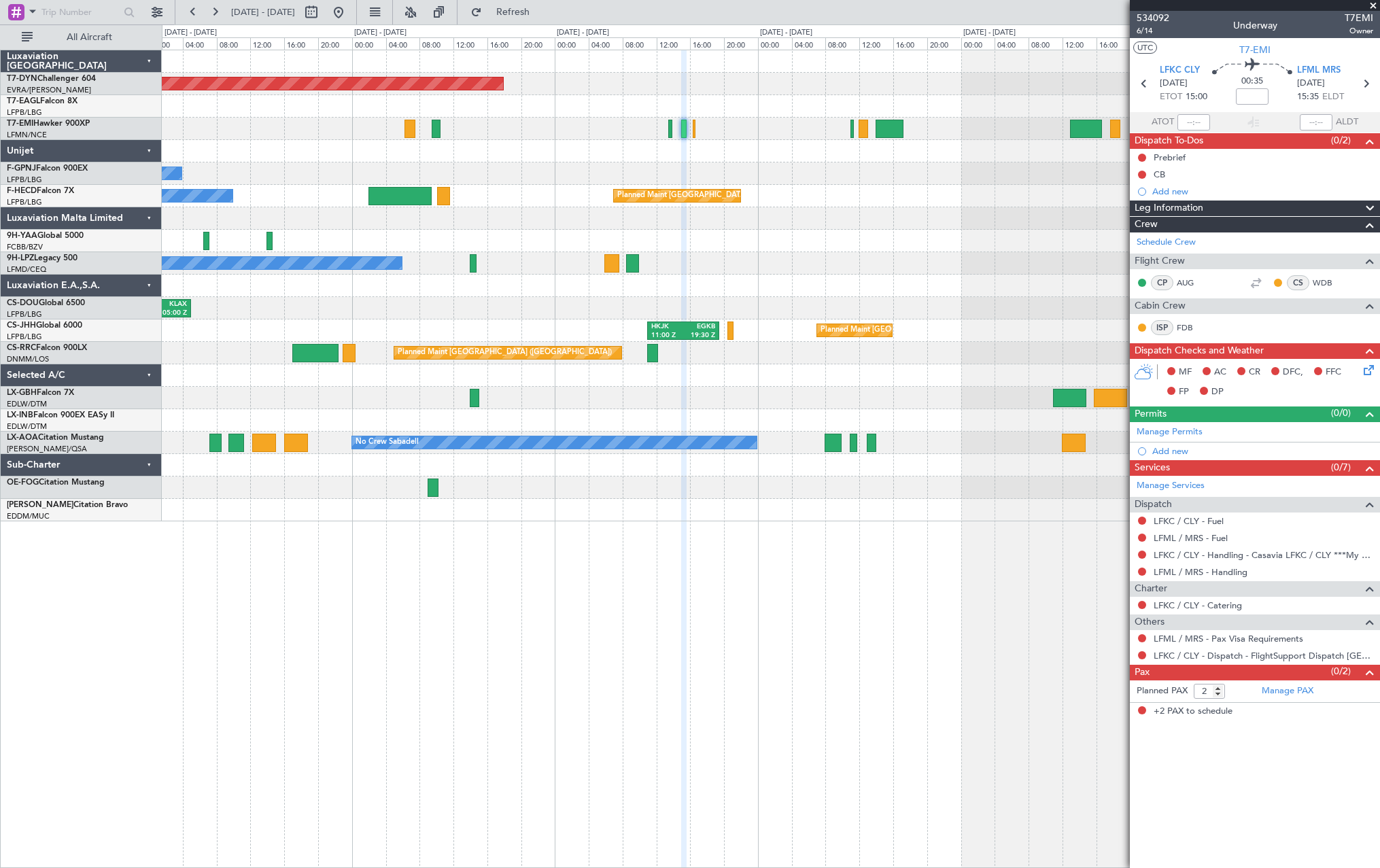
click at [572, 192] on div "Planned Maint Basel-Mulhouse Planned Maint Geneva (Cointrin) No Crew No Crew Pl…" at bounding box center [770, 286] width 1218 height 471
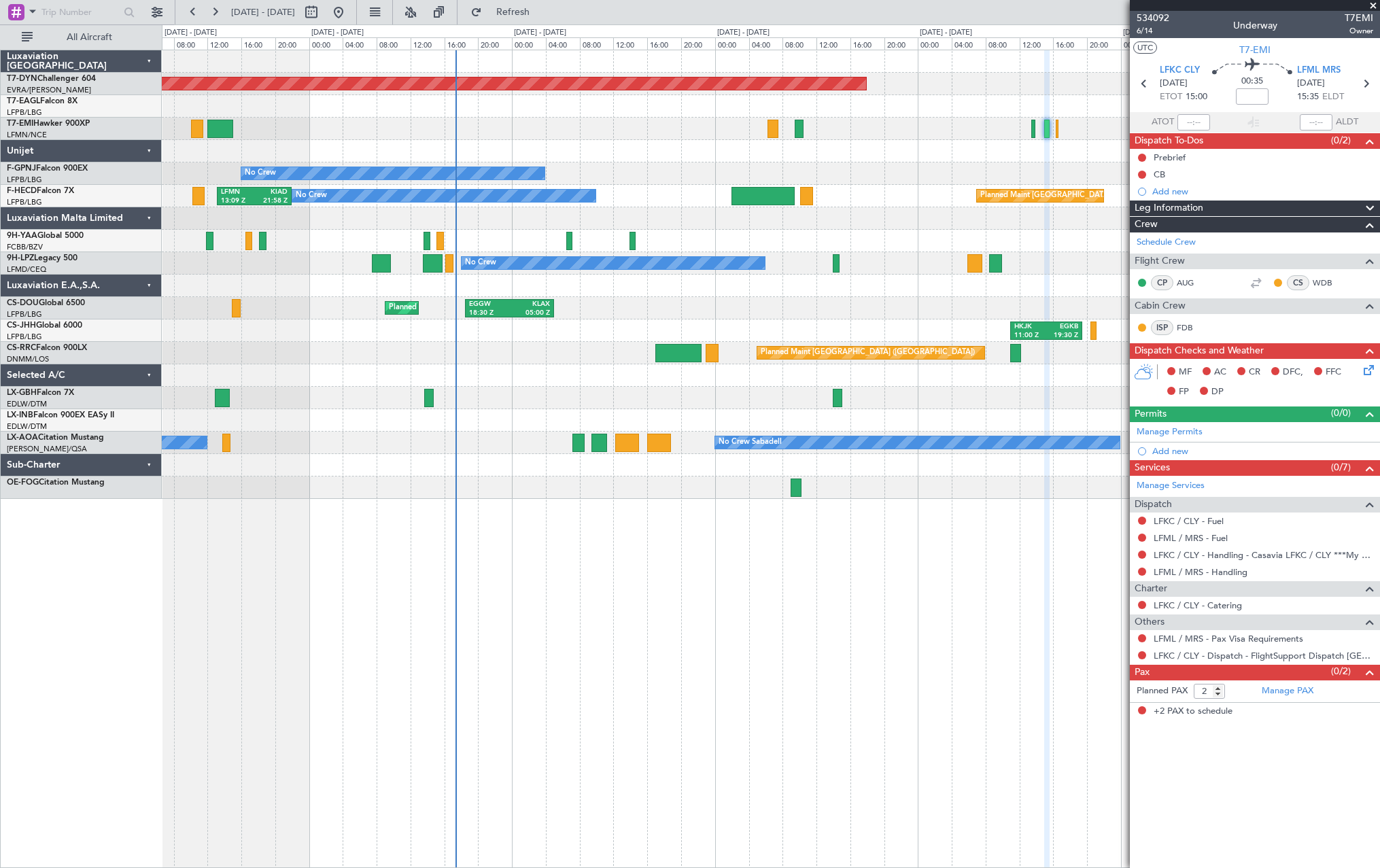
click at [727, 640] on div "Planned Maint Basel-Mulhouse No Crew No Crew Planned Maint Paris (Le Bourget) N…" at bounding box center [771, 458] width 1219 height 819
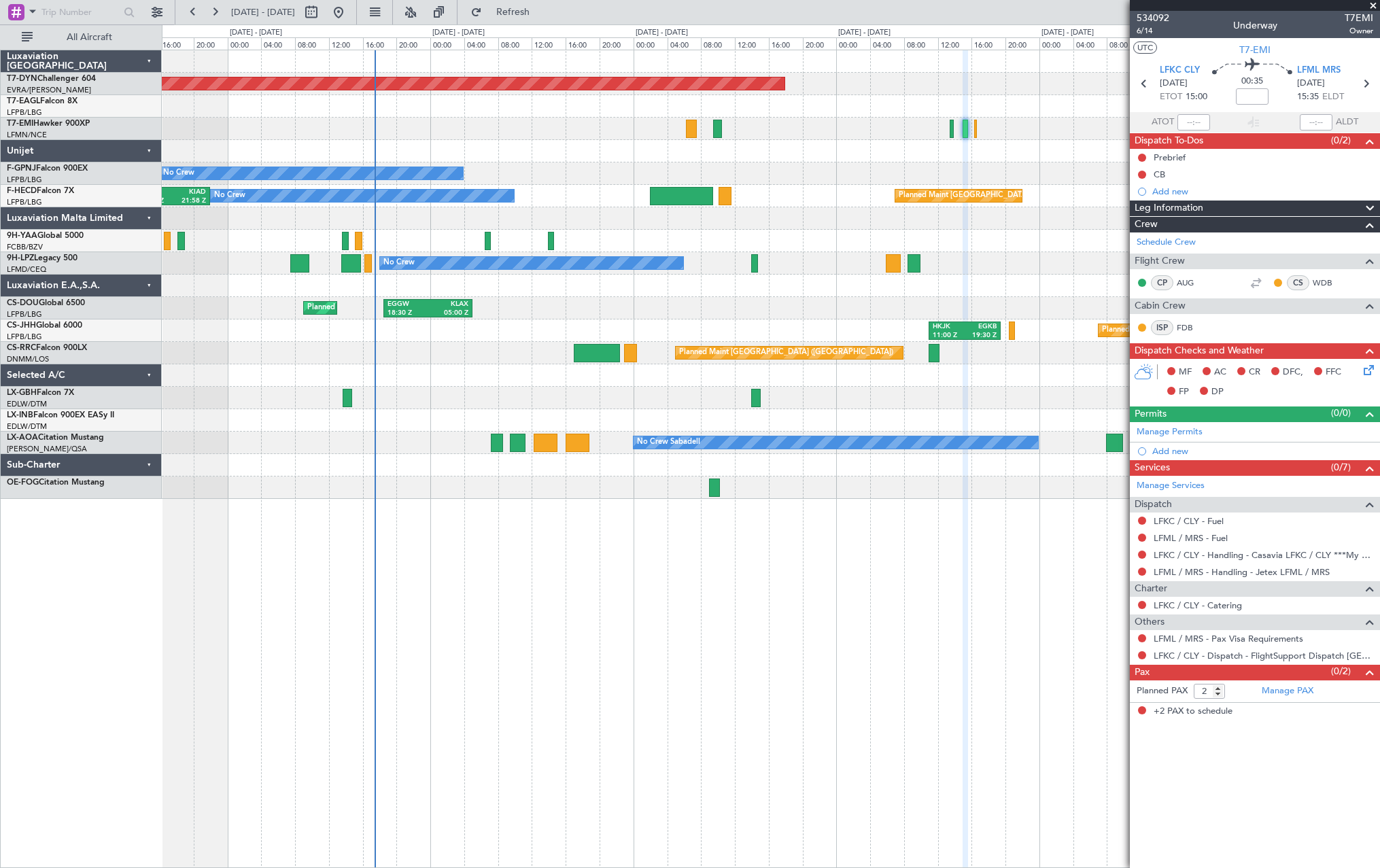
click at [878, 171] on div "Planned Maint Basel-Mulhouse No Crew No Crew Planned Maint Paris (Le Bourget) N…" at bounding box center [770, 274] width 1218 height 448
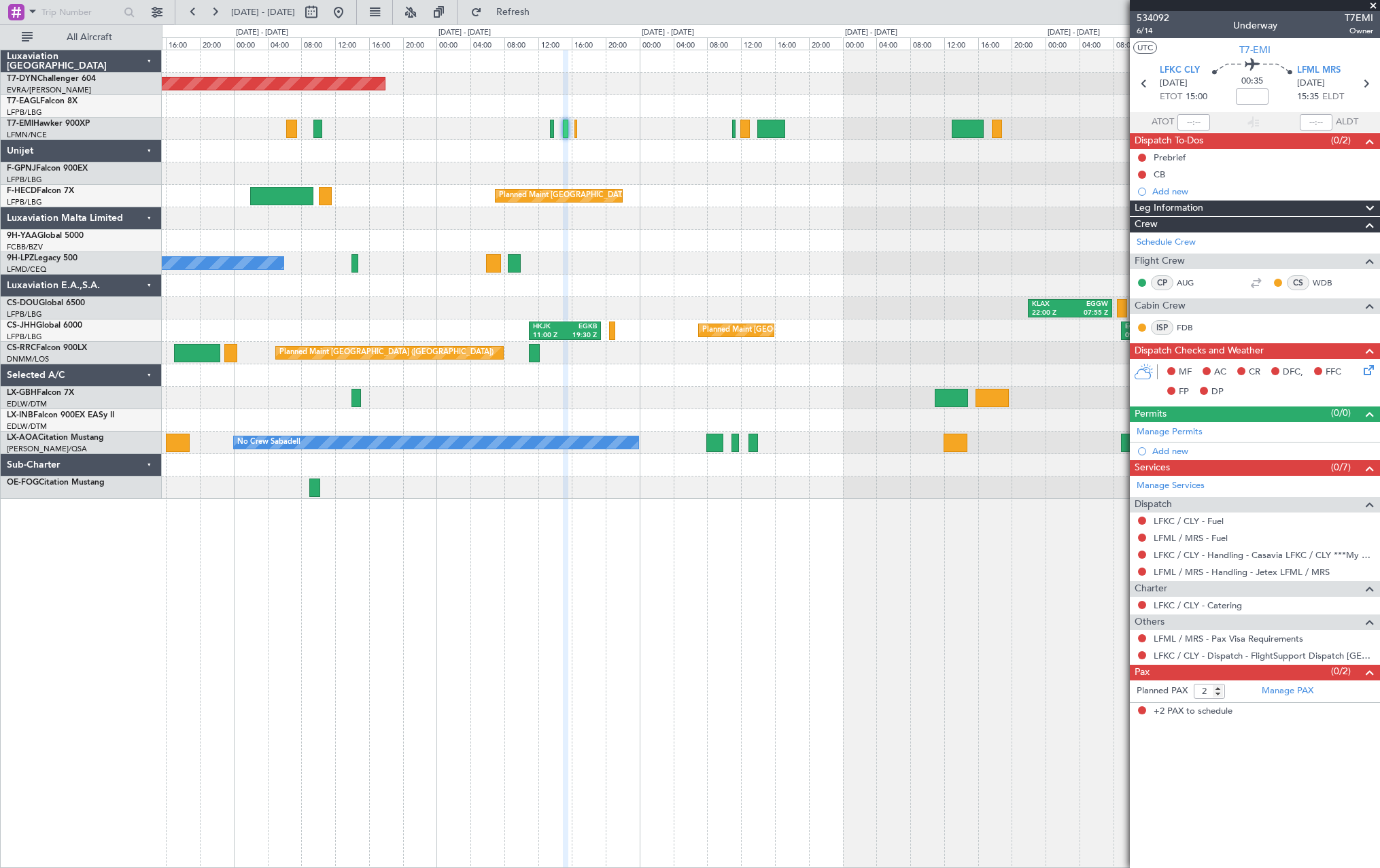
click at [471, 253] on div "Planned Maint [GEOGRAPHIC_DATA]-[GEOGRAPHIC_DATA] Planned Maint Geneva ([GEOGRA…" at bounding box center [770, 274] width 1218 height 448
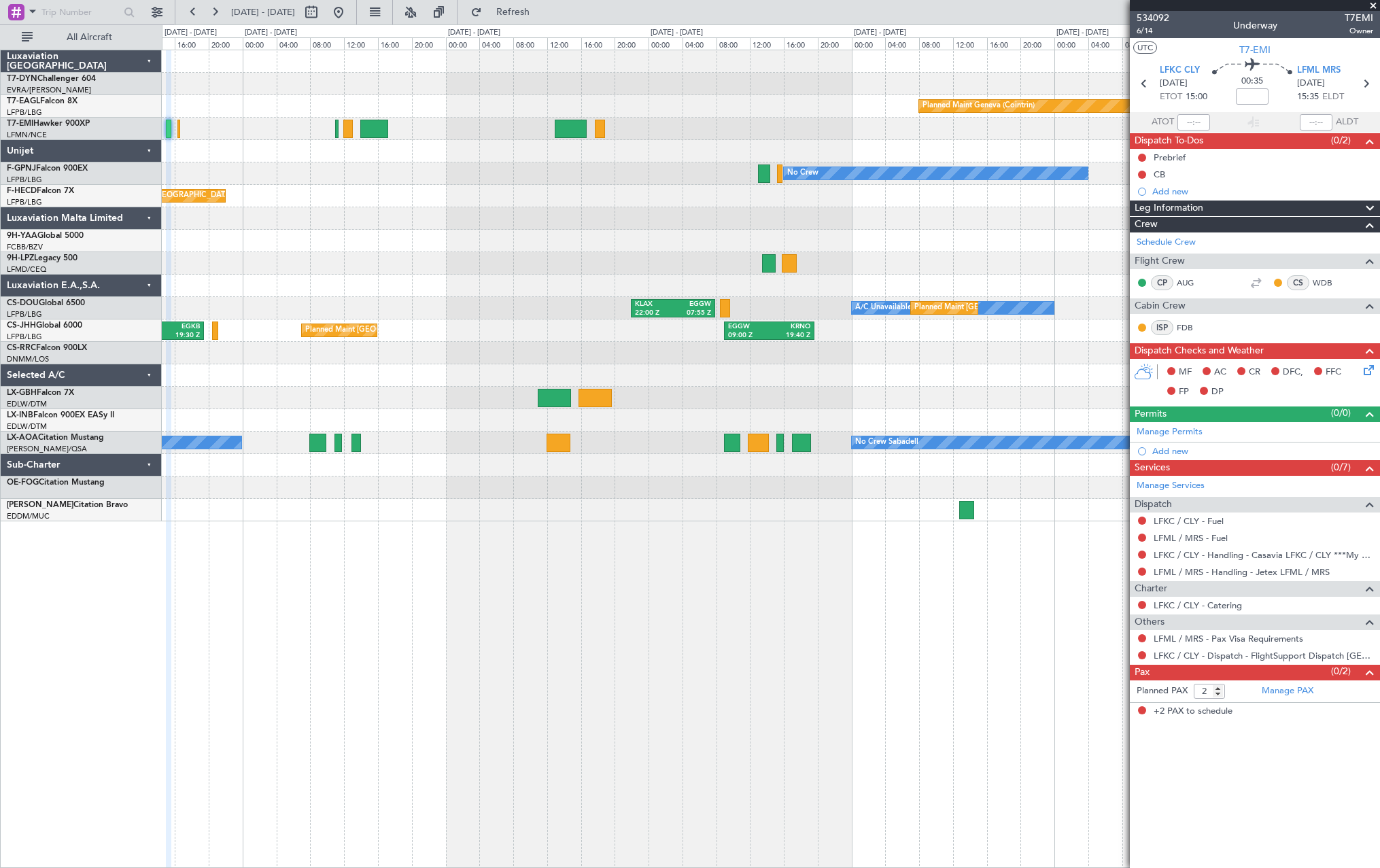
click at [350, 275] on div at bounding box center [770, 286] width 1218 height 22
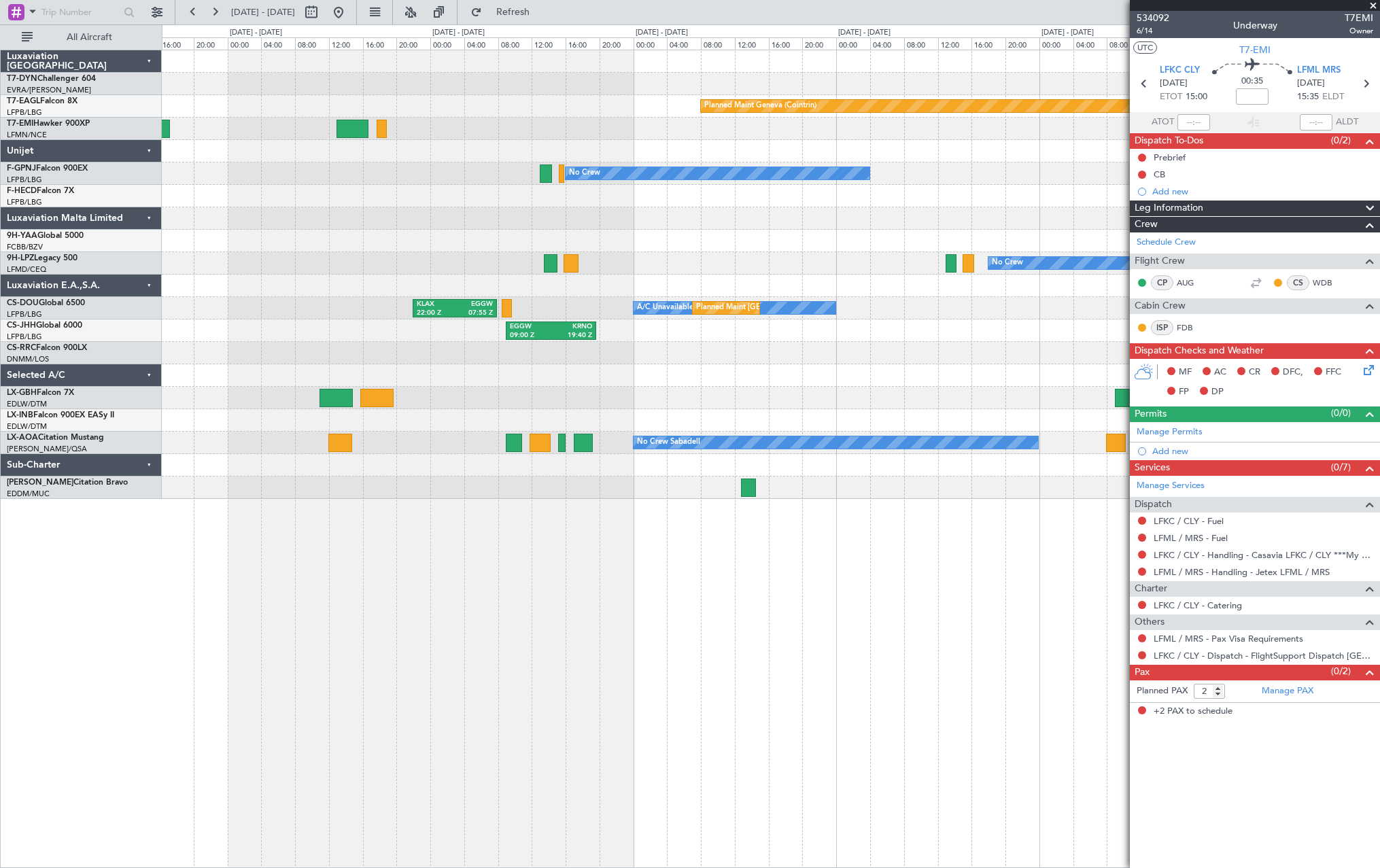
click at [353, 283] on div at bounding box center [770, 286] width 1218 height 22
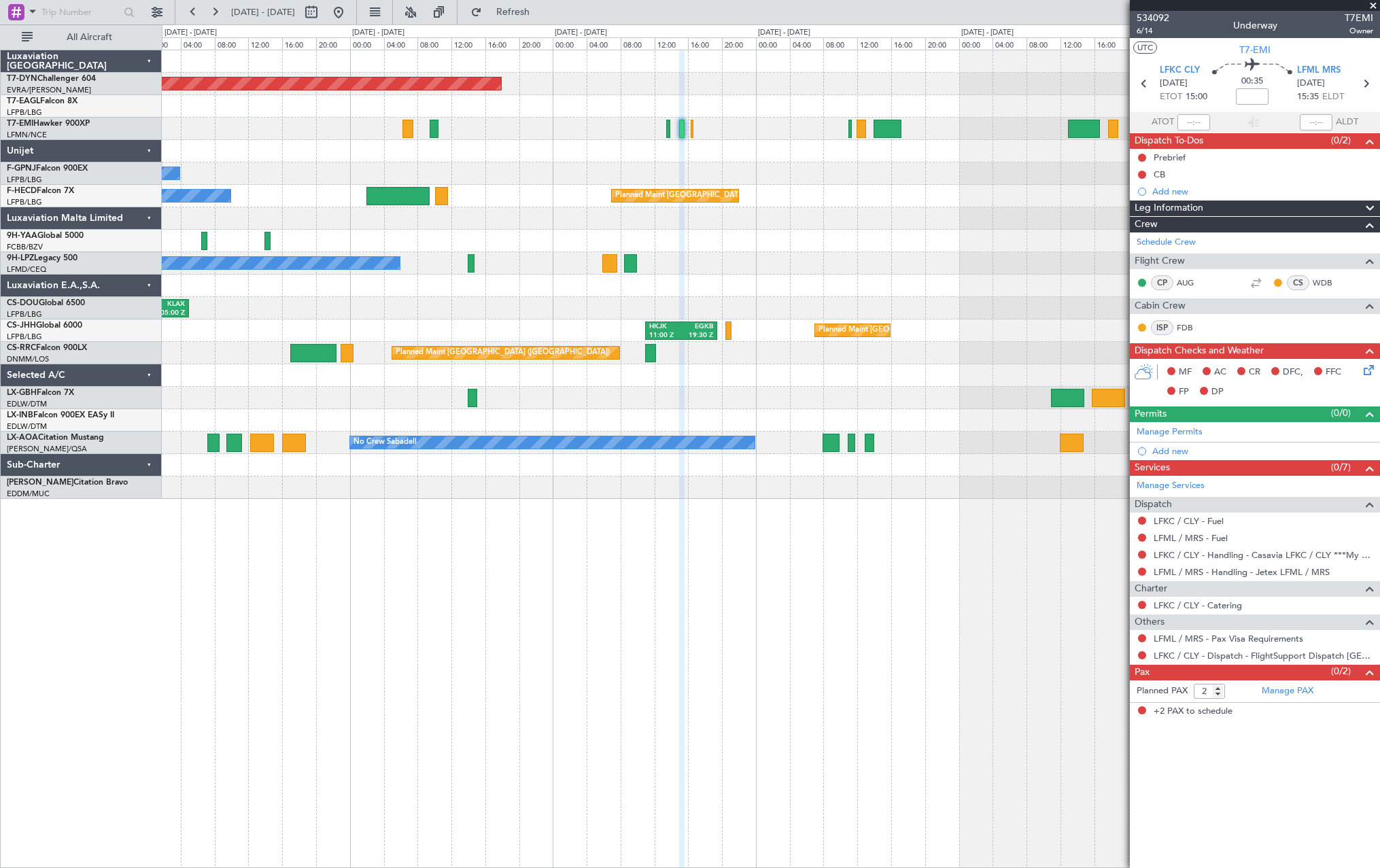
click at [1009, 248] on div "Planned Maint Basel-Mulhouse Planned Maint Geneva (Cointrin) No Crew No Crew Pl…" at bounding box center [770, 274] width 1218 height 448
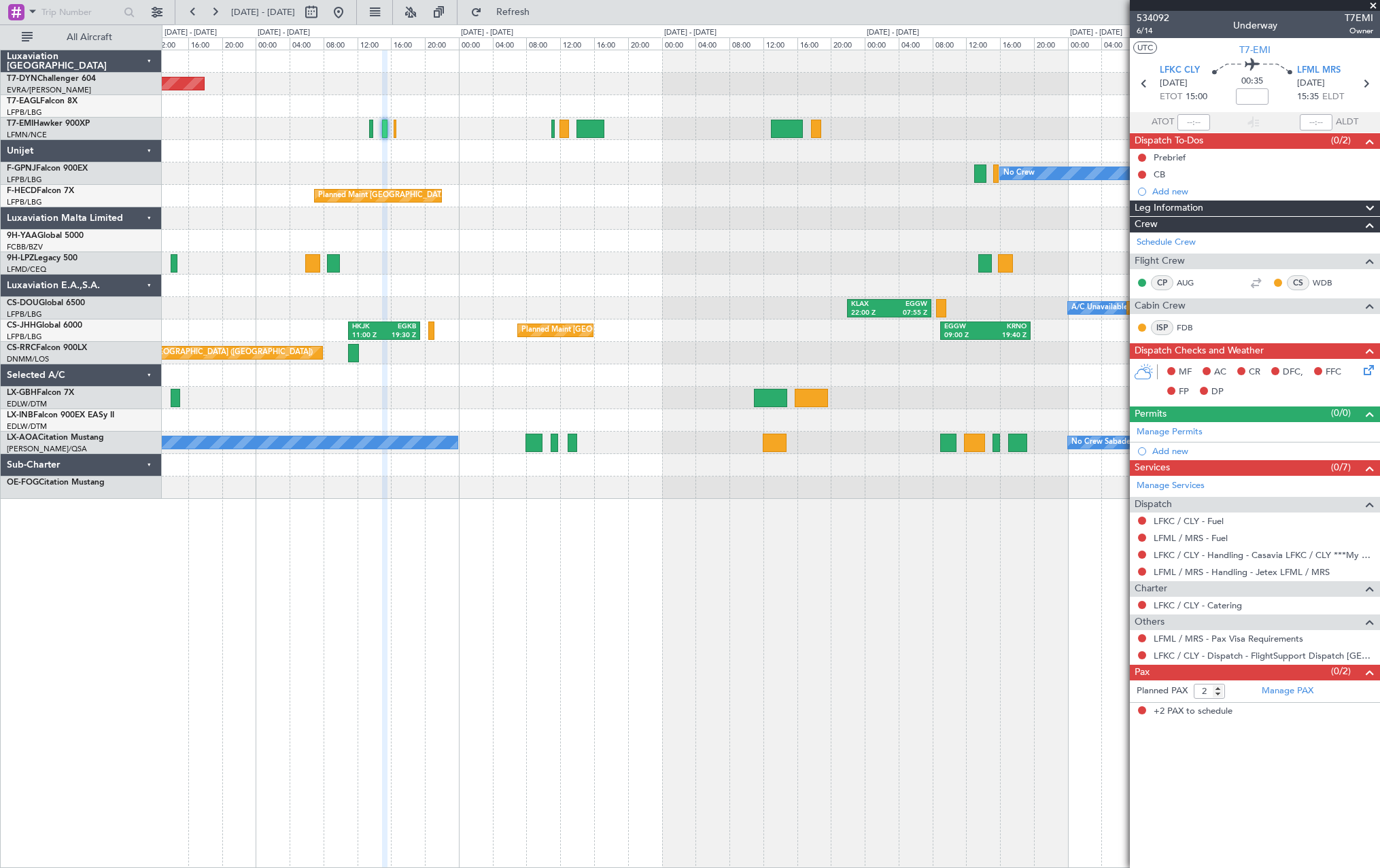
click at [502, 515] on div "Planned Maint Basel-Mulhouse Planned Maint Geneva (Cointrin) No Crew No Crew Pl…" at bounding box center [771, 458] width 1219 height 819
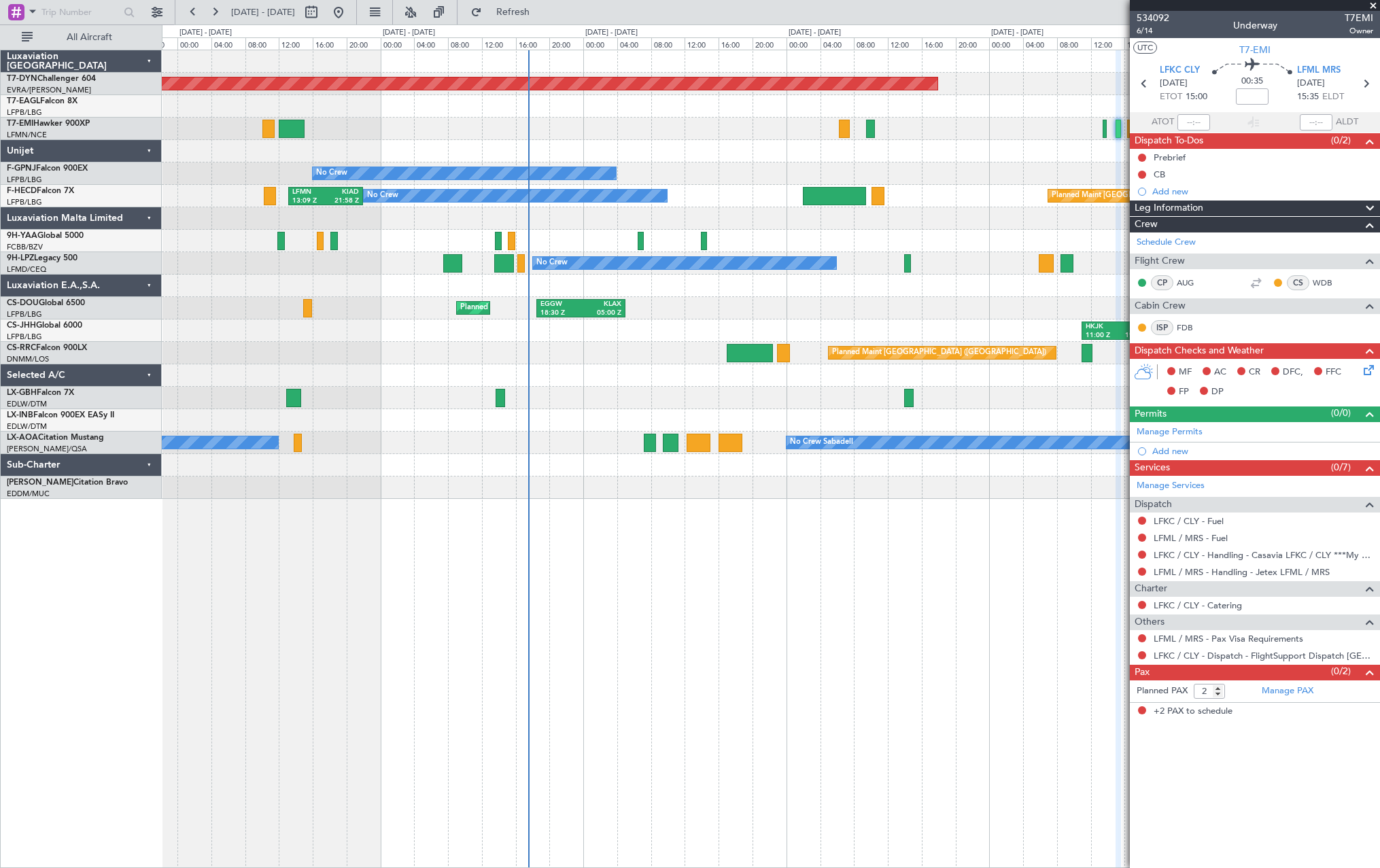
click at [1150, 515] on fb-app "20 Aug 2025 - 26 Aug 2025 Refresh Quick Links All Aircraft Planned Maint Basel-…" at bounding box center [690, 439] width 1380 height 857
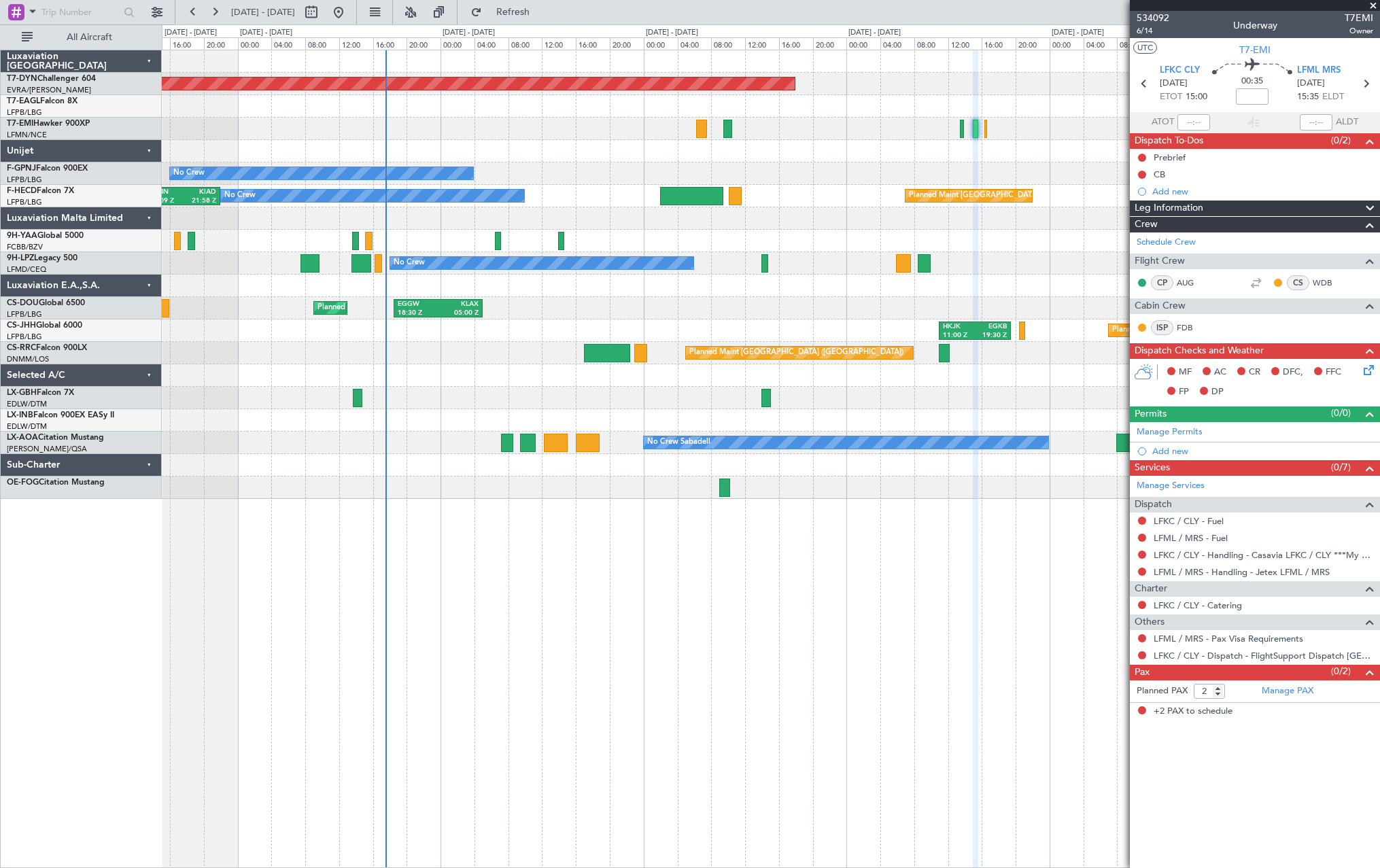
click at [306, 554] on div "Planned Maint Basel-Mulhouse No Crew No Crew Planned Maint Paris (Le Bourget) N…" at bounding box center [771, 458] width 1219 height 819
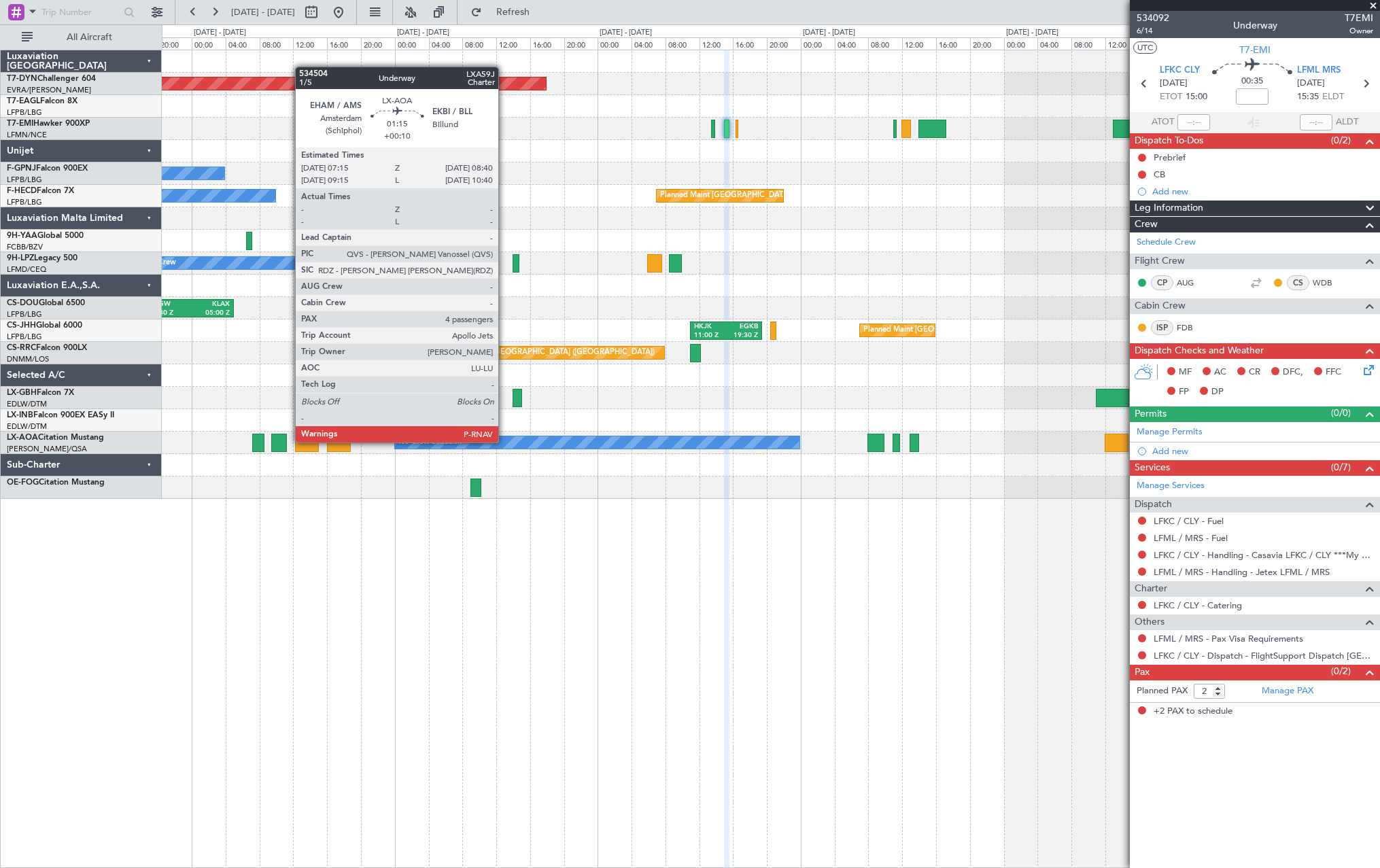
click at [372, 576] on div "Planned Maint [GEOGRAPHIC_DATA]-[GEOGRAPHIC_DATA] Planned Maint Geneva ([GEOGRA…" at bounding box center [771, 458] width 1219 height 819
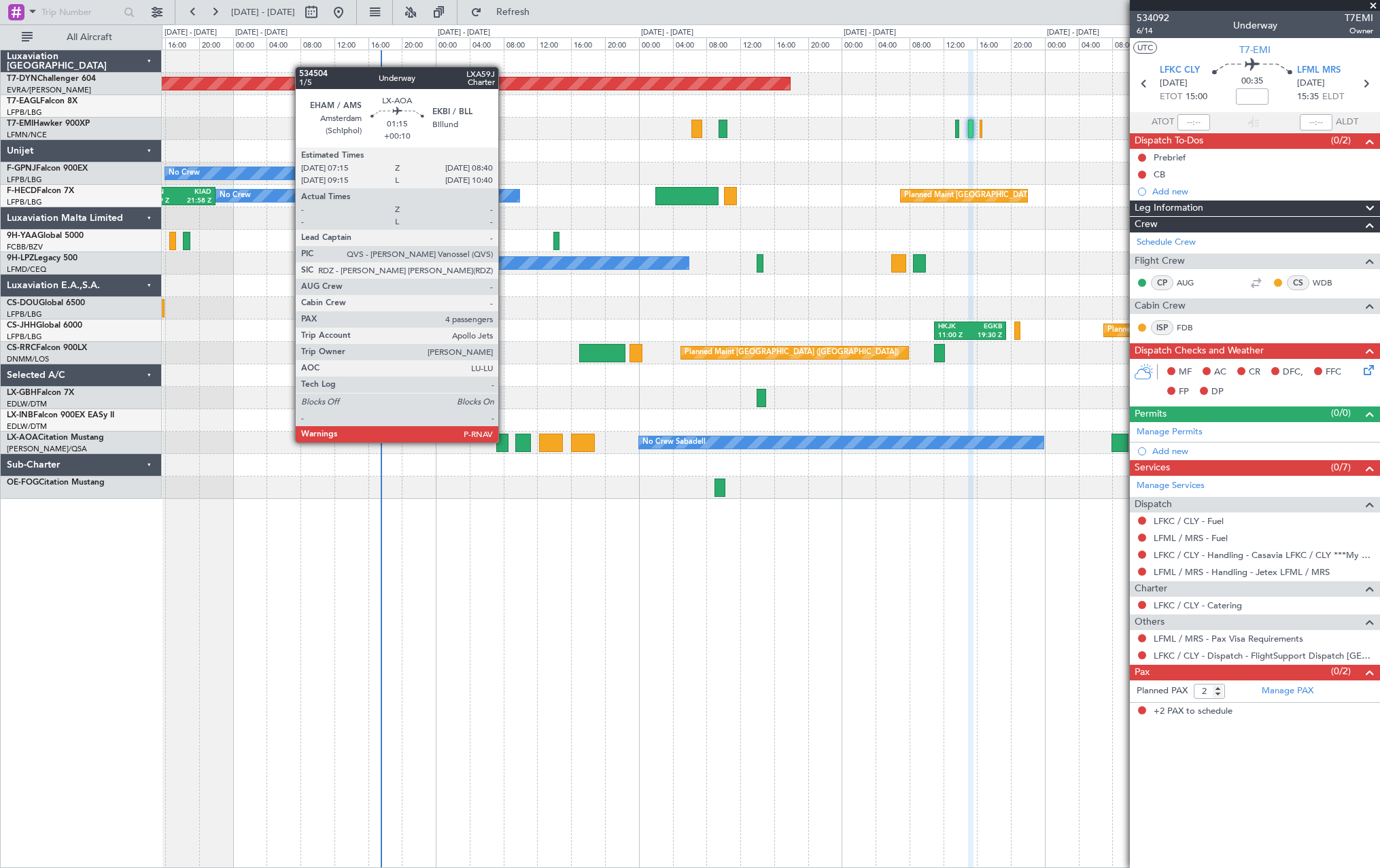
click at [825, 480] on div "Planned Maint Basel-Mulhouse No Crew No Crew Planned Maint Paris (Le Bourget) N…" at bounding box center [770, 274] width 1218 height 448
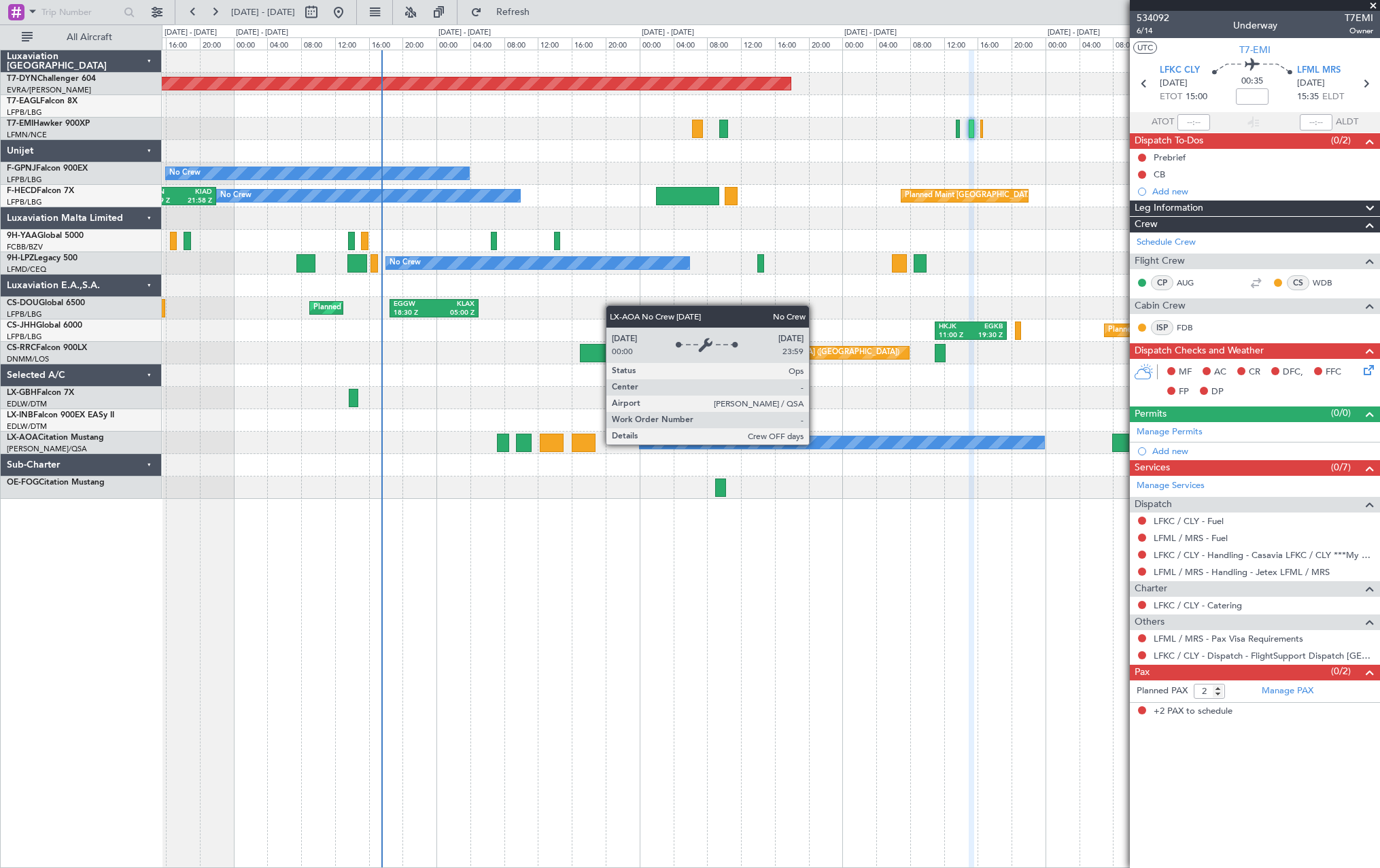
click at [815, 444] on div "No Crew Sabadell" at bounding box center [842, 442] width 404 height 12
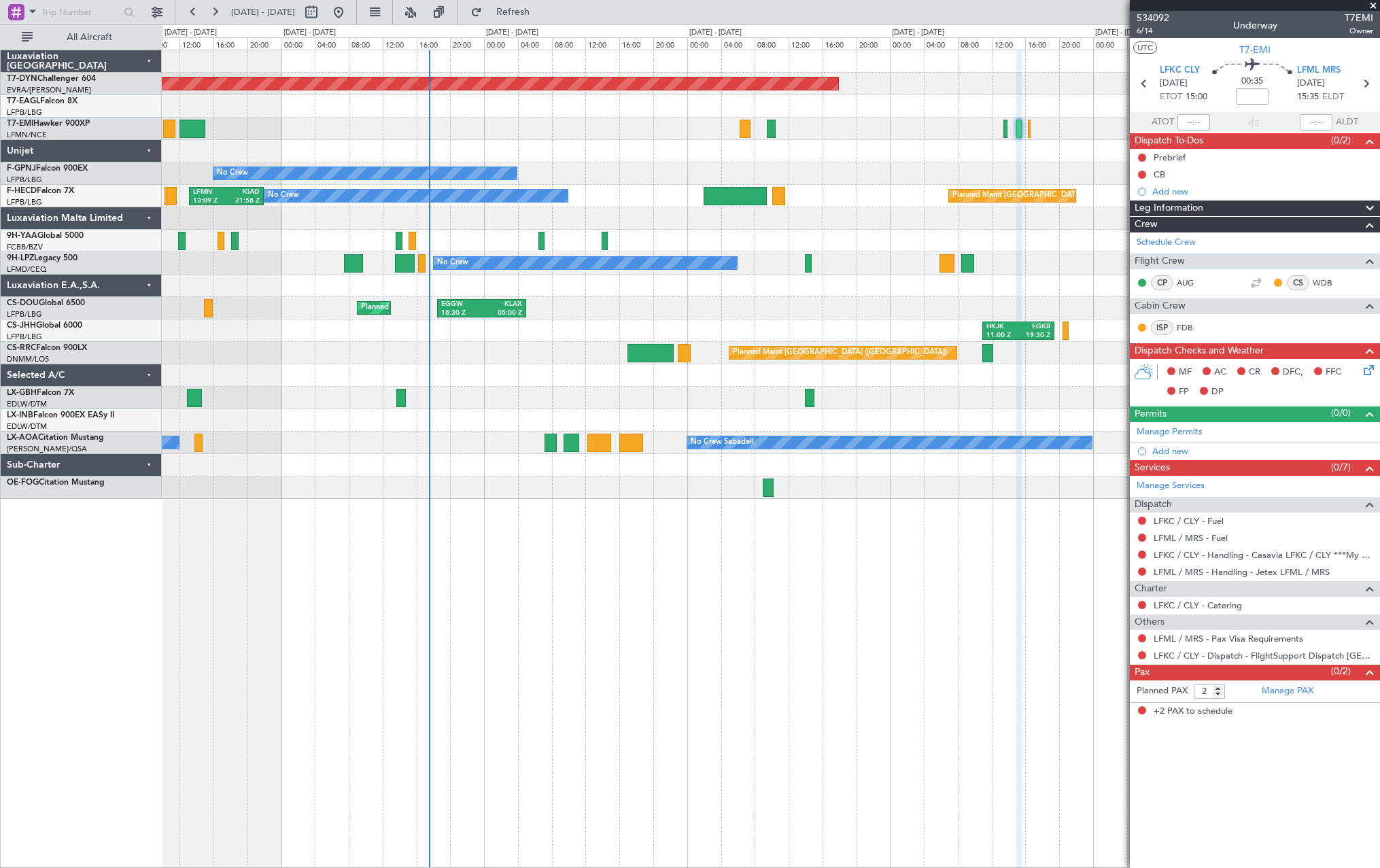
click at [895, 503] on div "Planned Maint Basel-Mulhouse No Crew No Crew Planned Maint Paris (Le Bourget) N…" at bounding box center [771, 458] width 1219 height 819
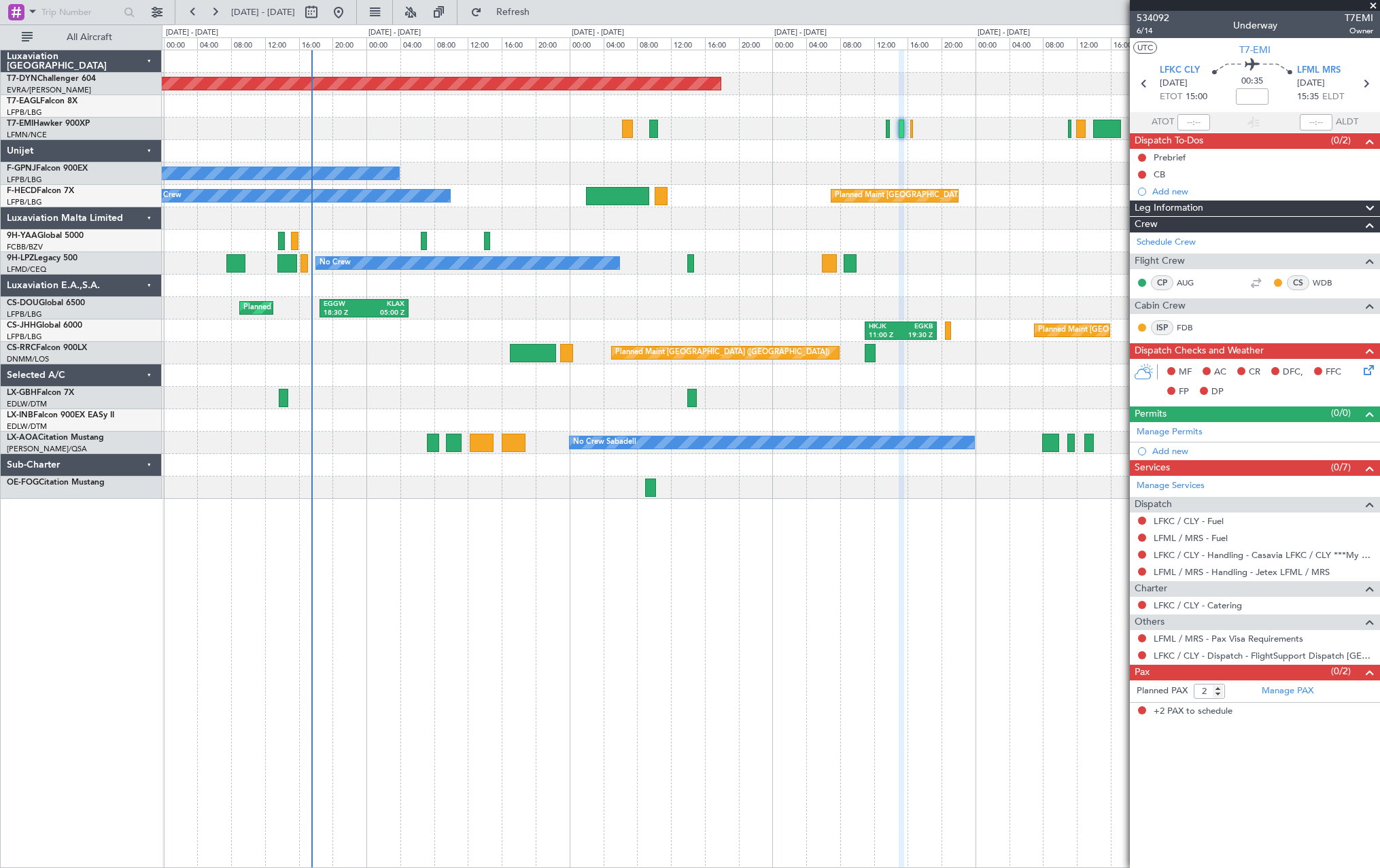
click at [767, 520] on div "Planned Maint Basel-Mulhouse Planned Maint Geneva (Cointrin) No Crew No Crew Pl…" at bounding box center [771, 458] width 1219 height 819
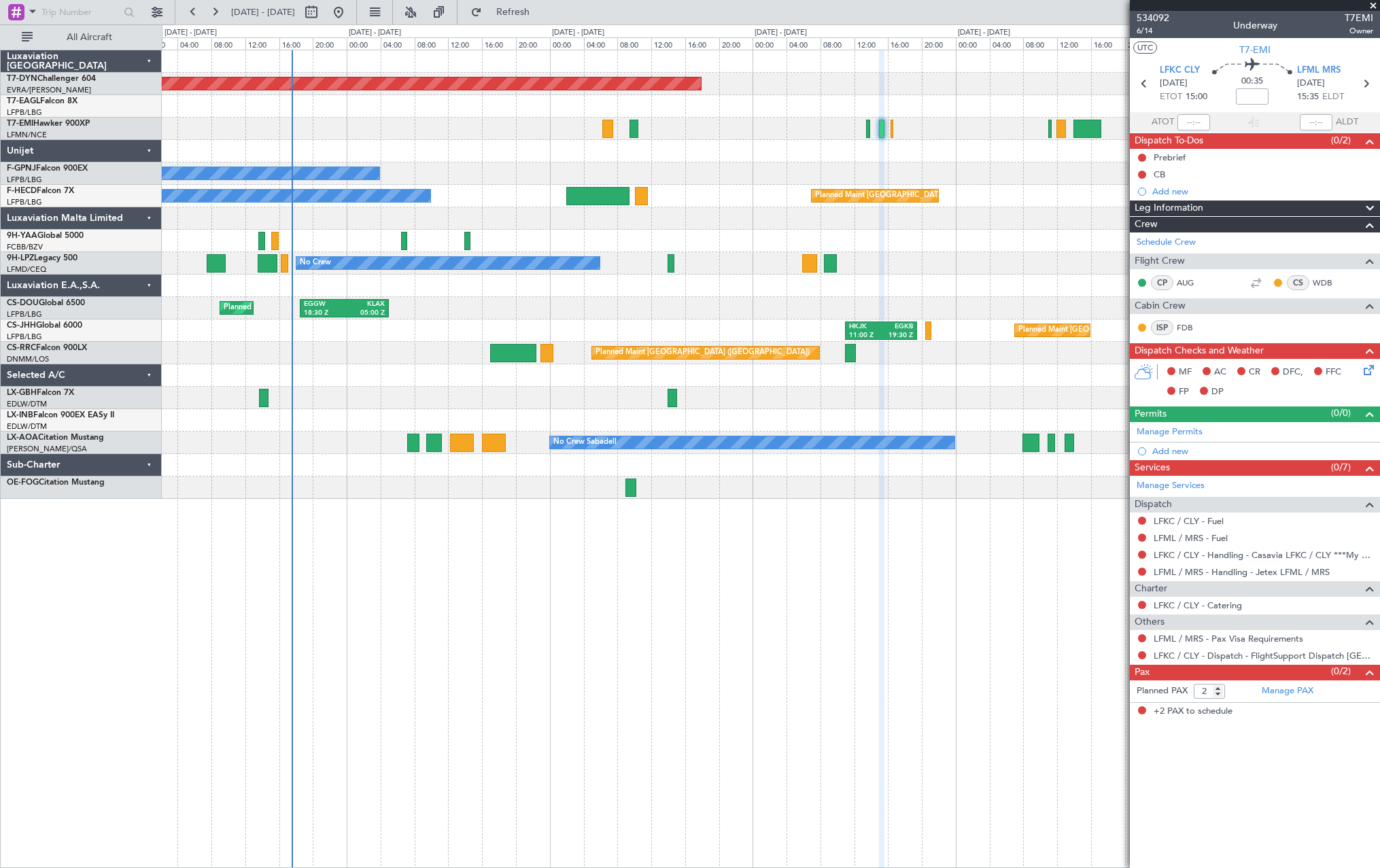
click at [747, 515] on div "Planned Maint Basel-Mulhouse Planned Maint Geneva (Cointrin) No Crew No Crew Pl…" at bounding box center [771, 458] width 1219 height 819
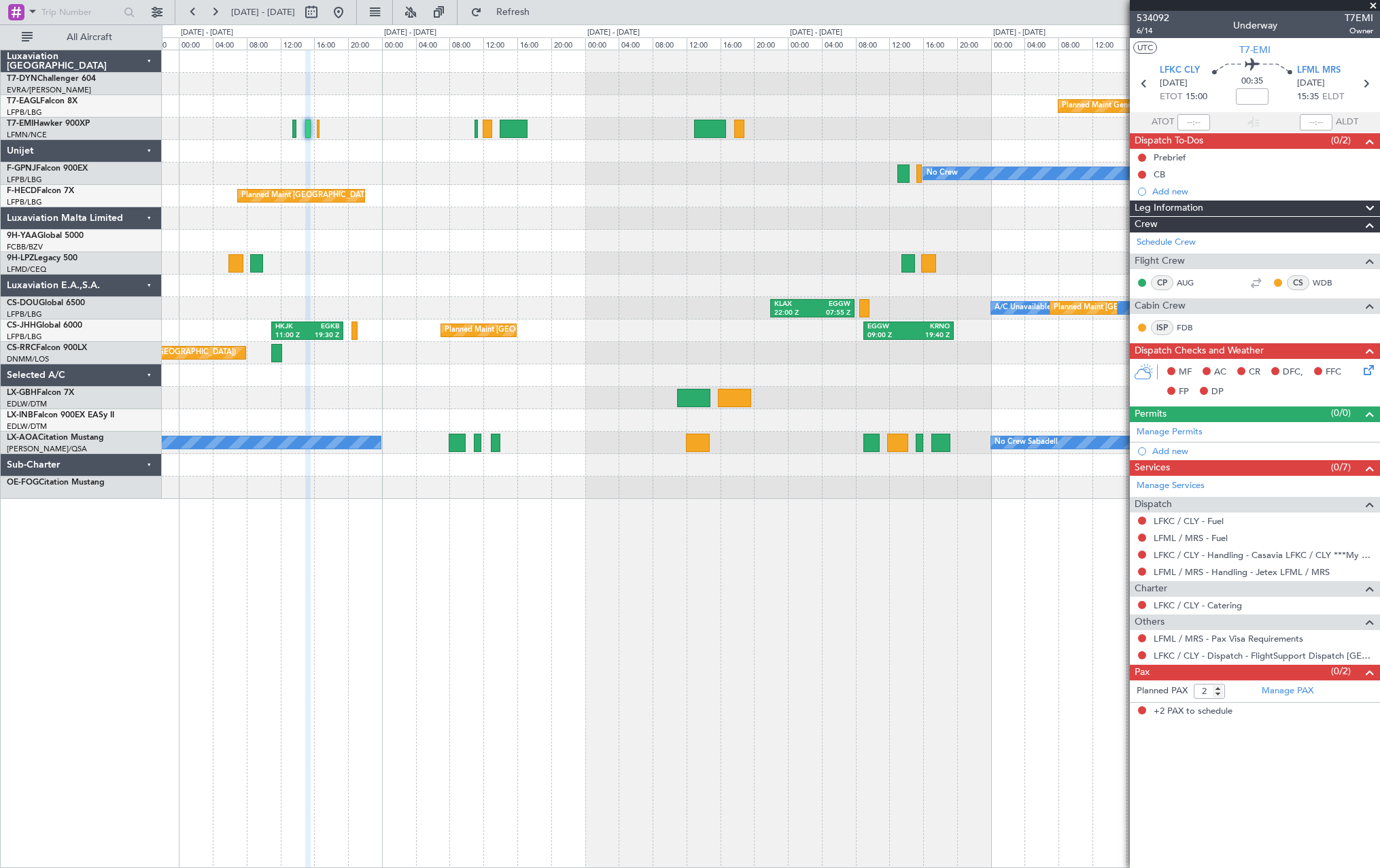
click at [436, 530] on div "Planned Maint Basel-Mulhouse Planned Maint Geneva (Cointrin) No Crew Planned Ma…" at bounding box center [771, 458] width 1219 height 819
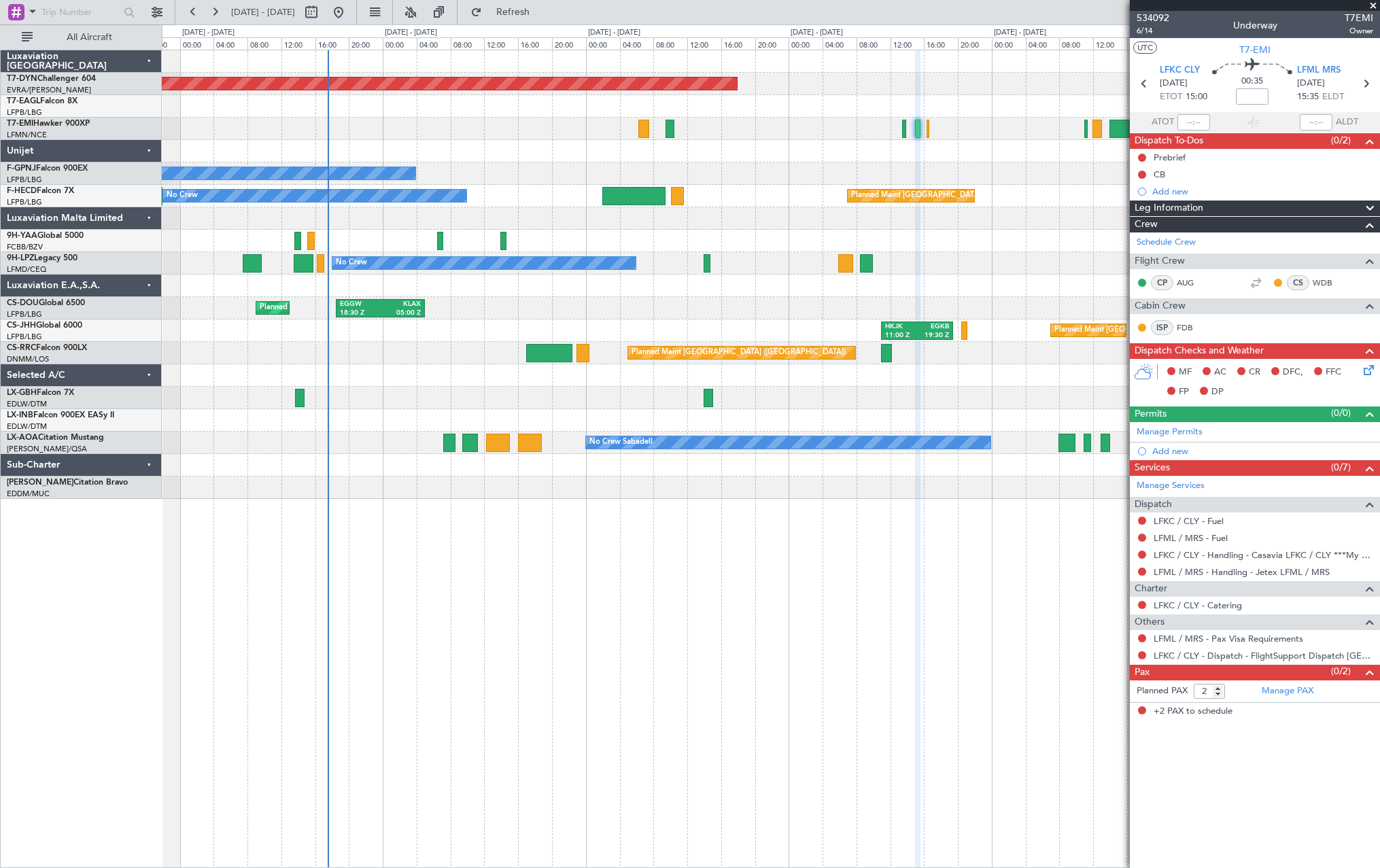
click at [930, 487] on div at bounding box center [770, 487] width 1218 height 22
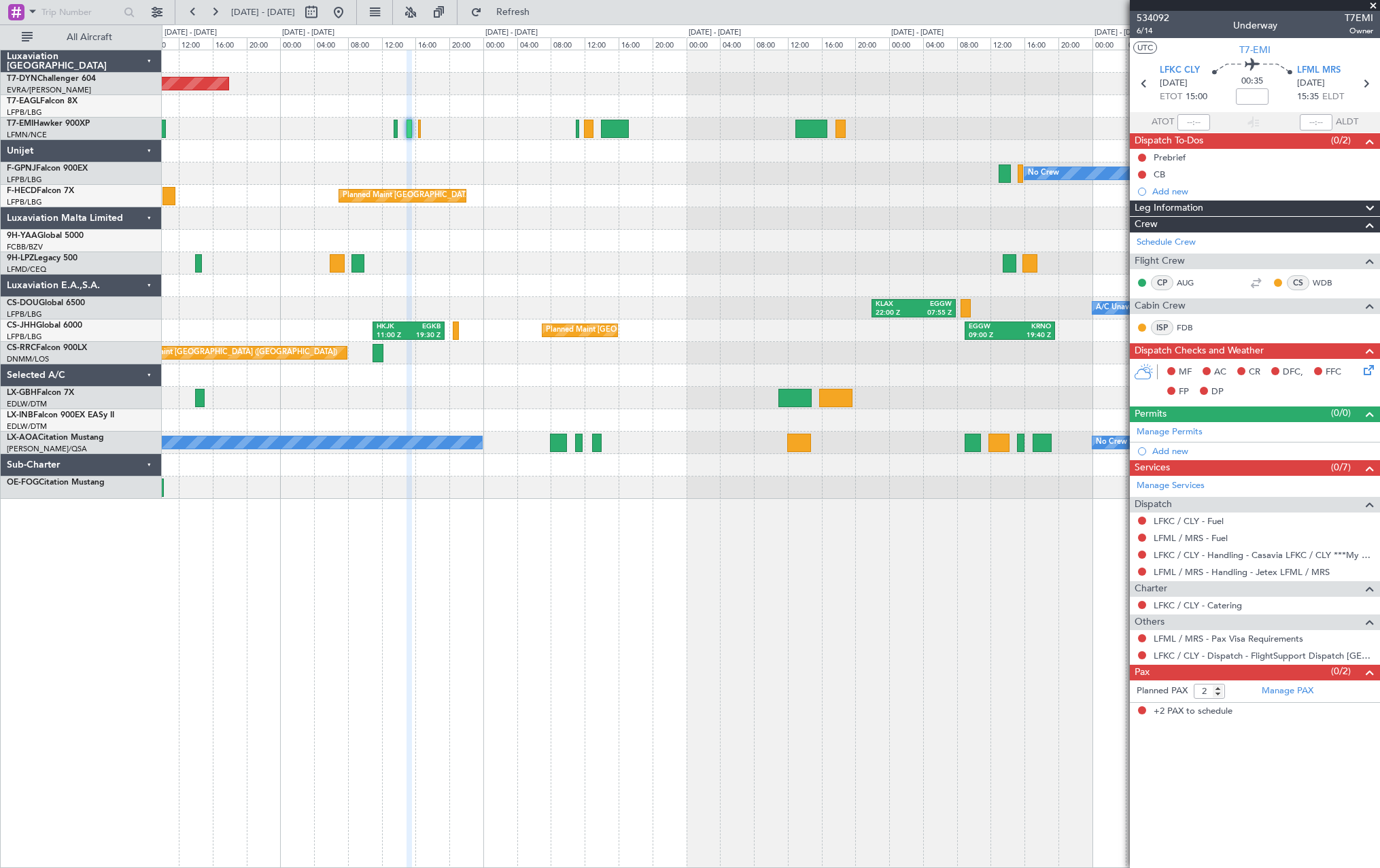
click at [389, 570] on div "Planned Maint [GEOGRAPHIC_DATA]-[GEOGRAPHIC_DATA] Planned Maint Geneva ([GEOGRA…" at bounding box center [771, 458] width 1219 height 819
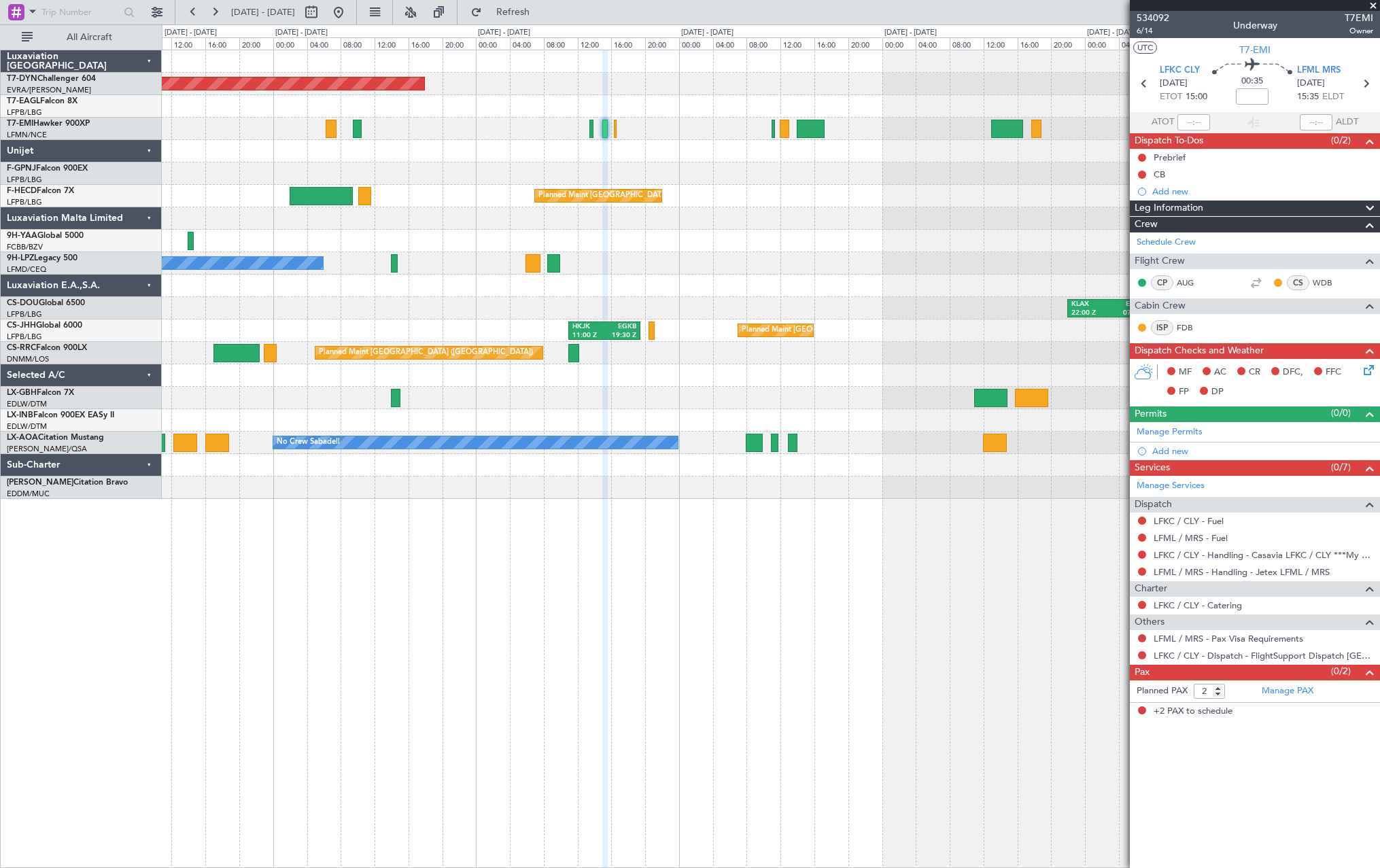
click at [737, 515] on div "Planned Maint [GEOGRAPHIC_DATA]-[GEOGRAPHIC_DATA] Planned Maint Geneva ([GEOGRA…" at bounding box center [771, 458] width 1219 height 819
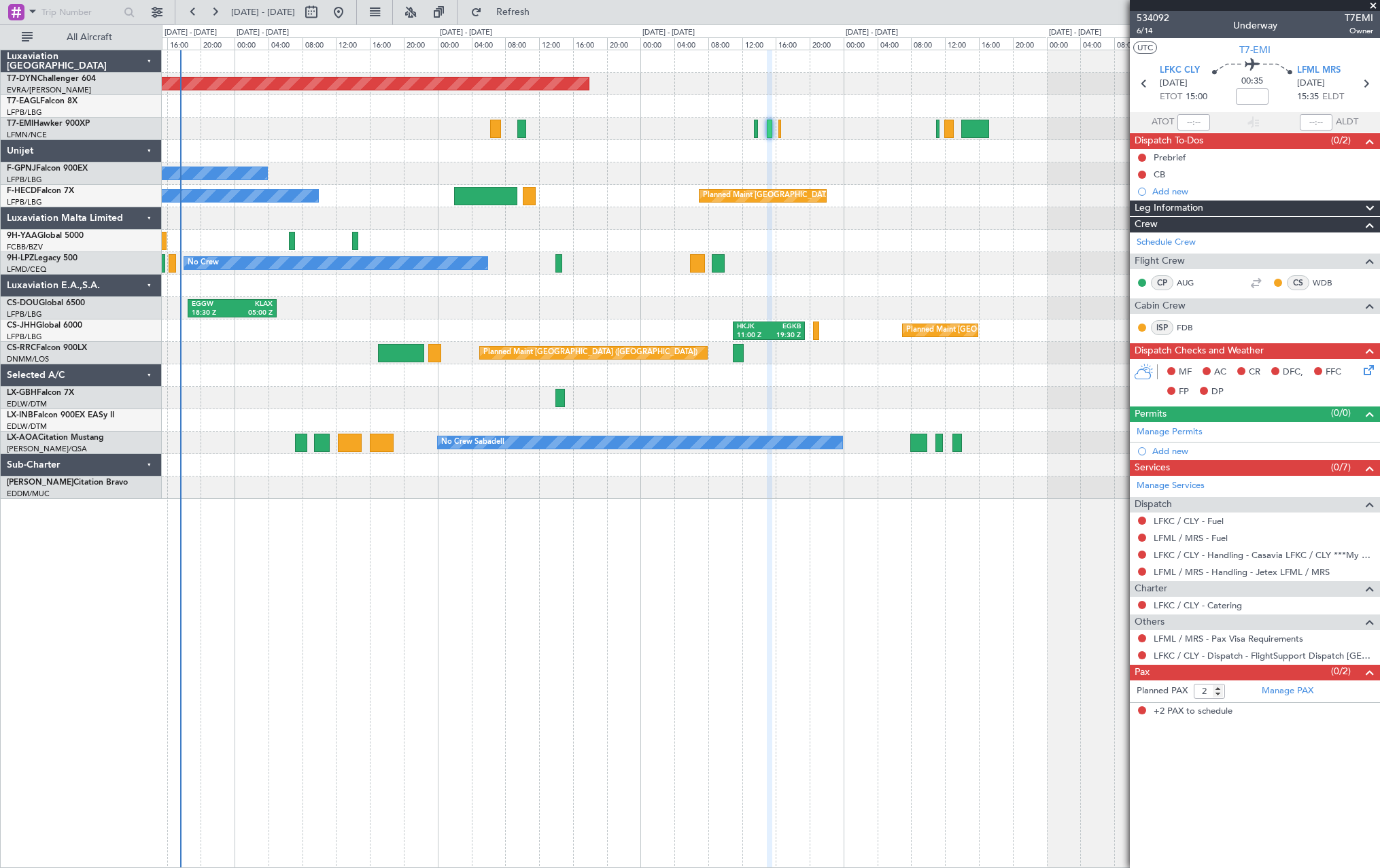
click at [546, 606] on div "Planned Maint [GEOGRAPHIC_DATA]-[GEOGRAPHIC_DATA] Planned Maint Geneva ([GEOGRA…" at bounding box center [771, 458] width 1219 height 819
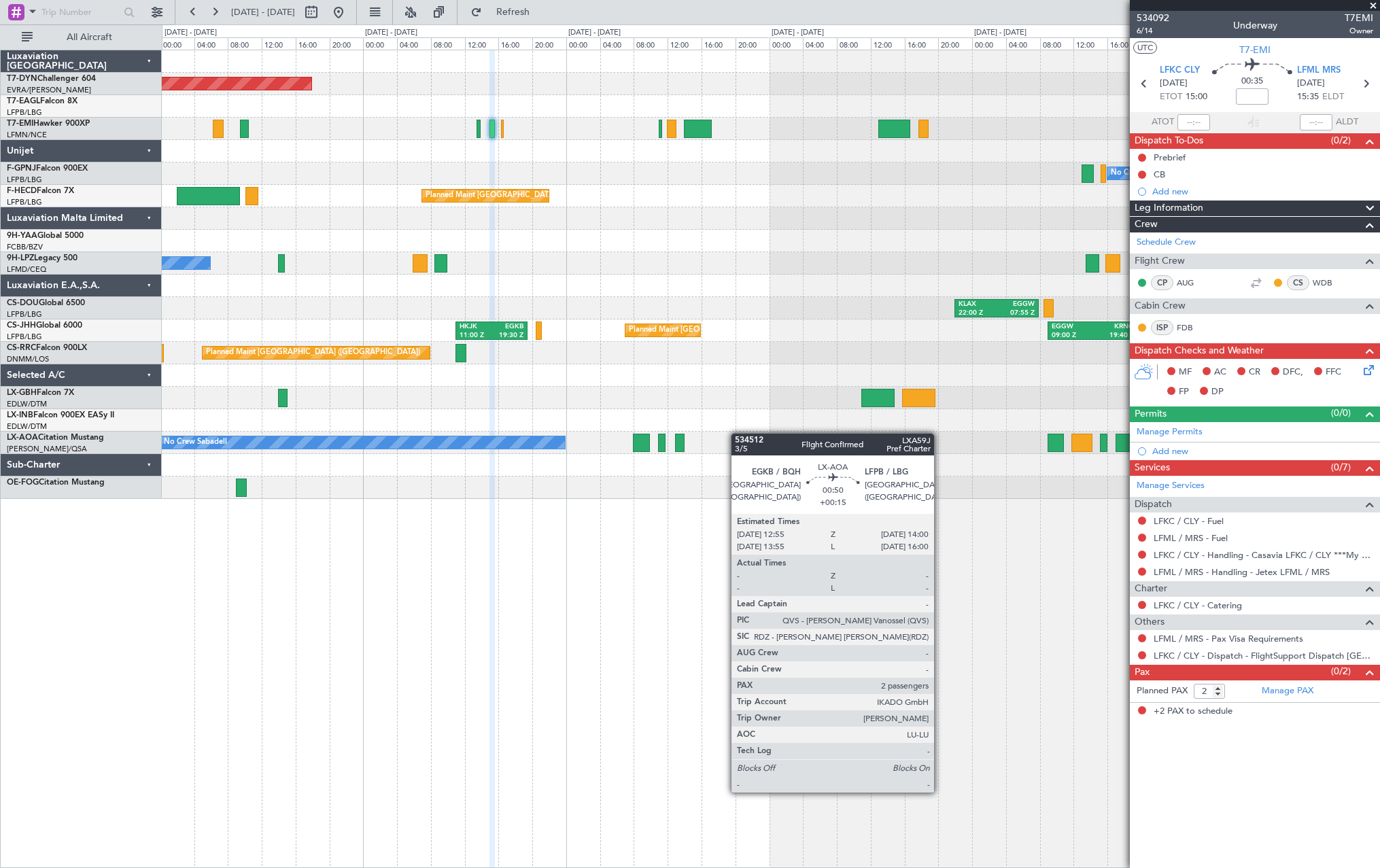
click at [630, 433] on div "Planned Maint [GEOGRAPHIC_DATA]-[GEOGRAPHIC_DATA] Planned Maint Geneva ([GEOGRA…" at bounding box center [770, 274] width 1218 height 448
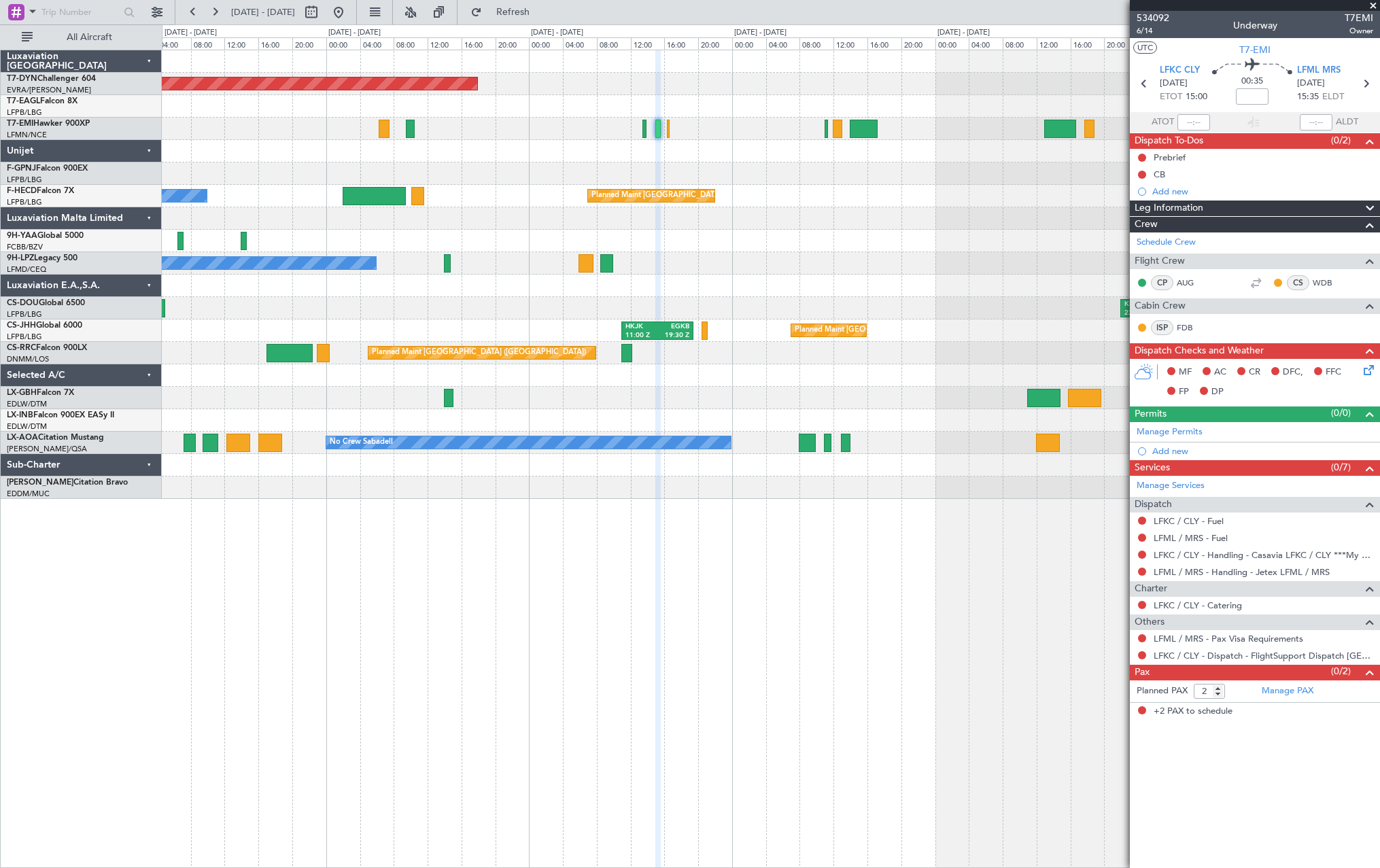
click at [768, 508] on div "Planned Maint [GEOGRAPHIC_DATA]-[GEOGRAPHIC_DATA] Planned Maint Geneva ([GEOGRA…" at bounding box center [771, 458] width 1219 height 819
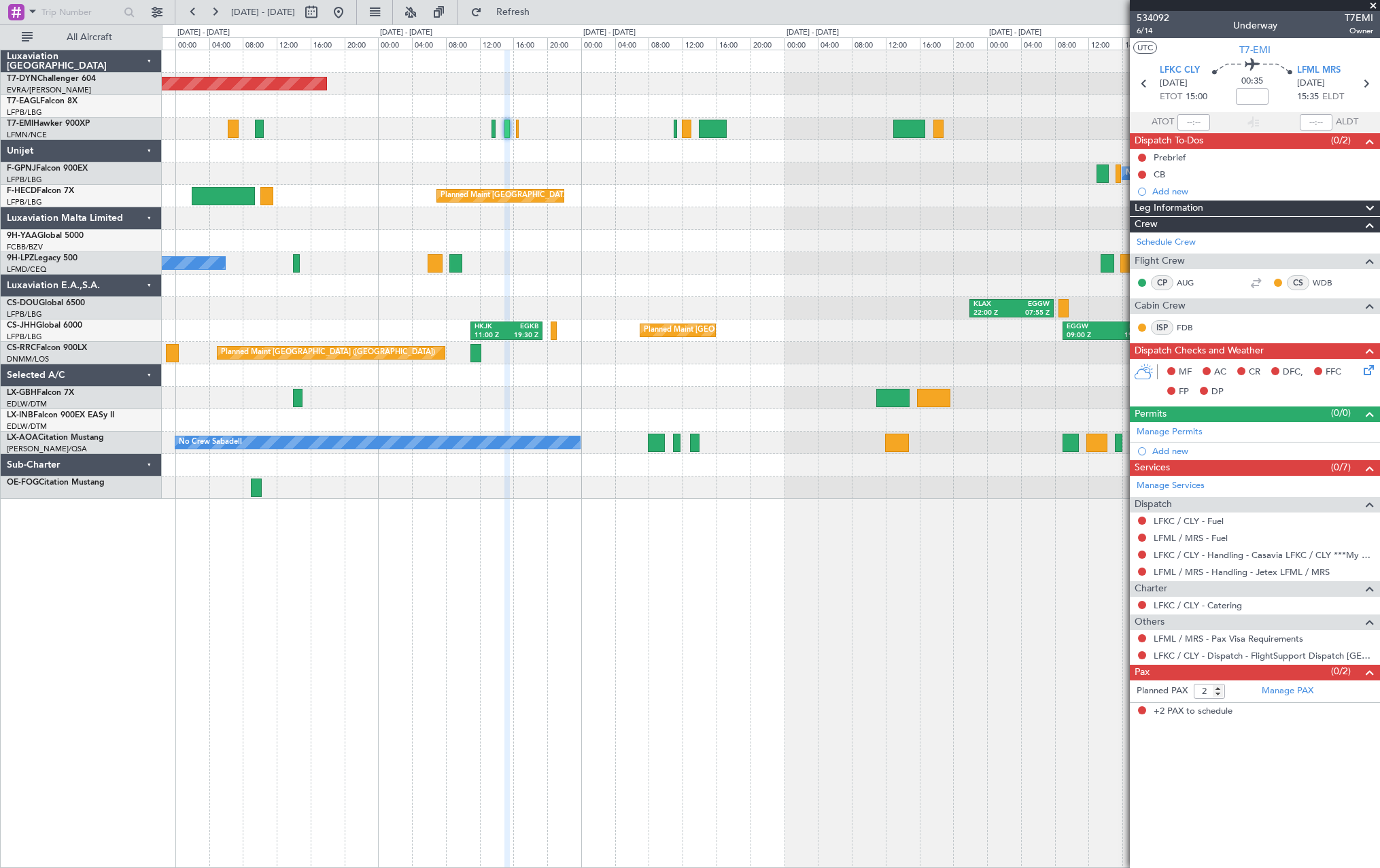
click at [553, 476] on div at bounding box center [770, 464] width 1218 height 22
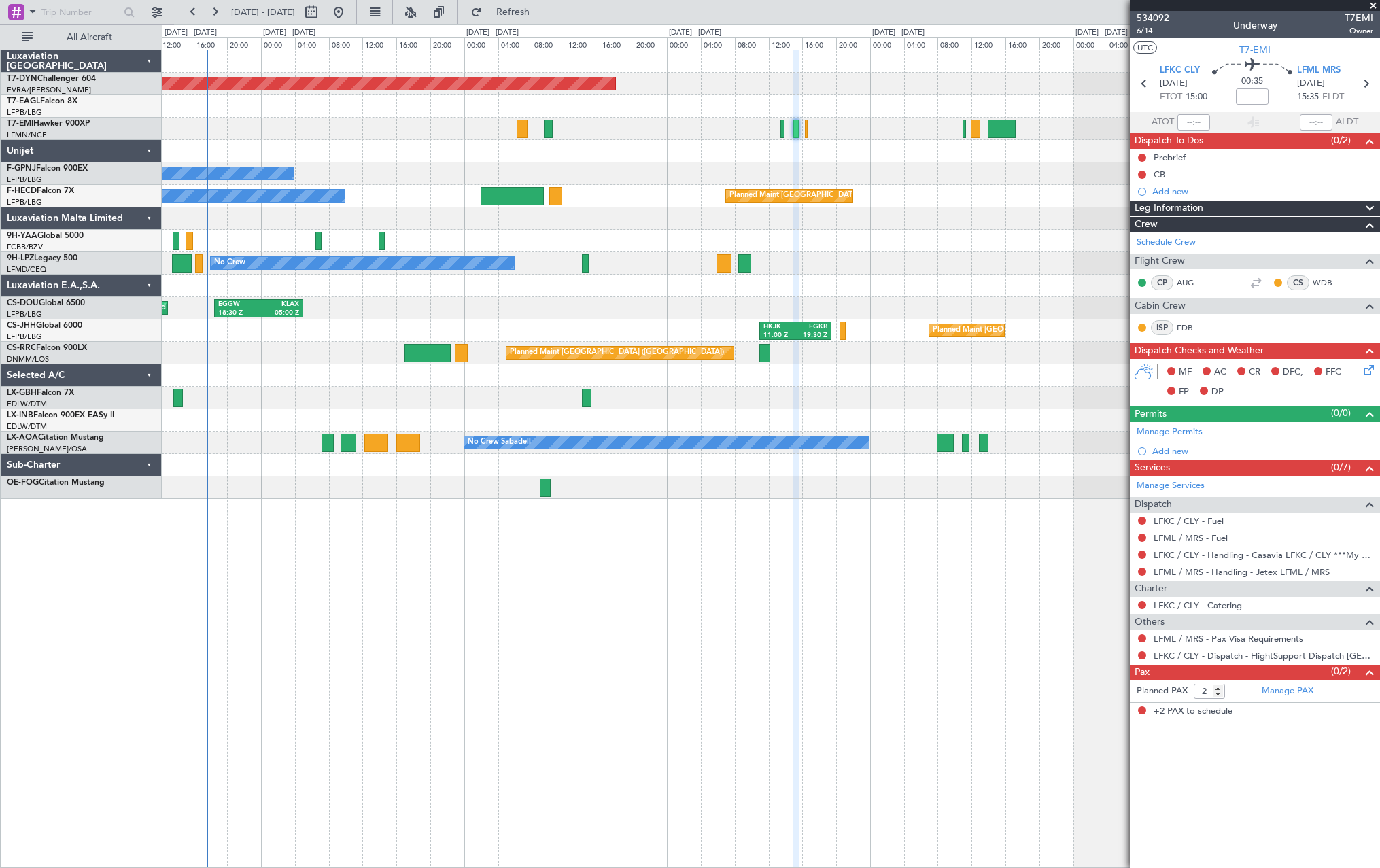
click at [762, 510] on div "Planned Maint [GEOGRAPHIC_DATA]-[GEOGRAPHIC_DATA] Planned Maint Geneva ([GEOGRA…" at bounding box center [771, 458] width 1219 height 819
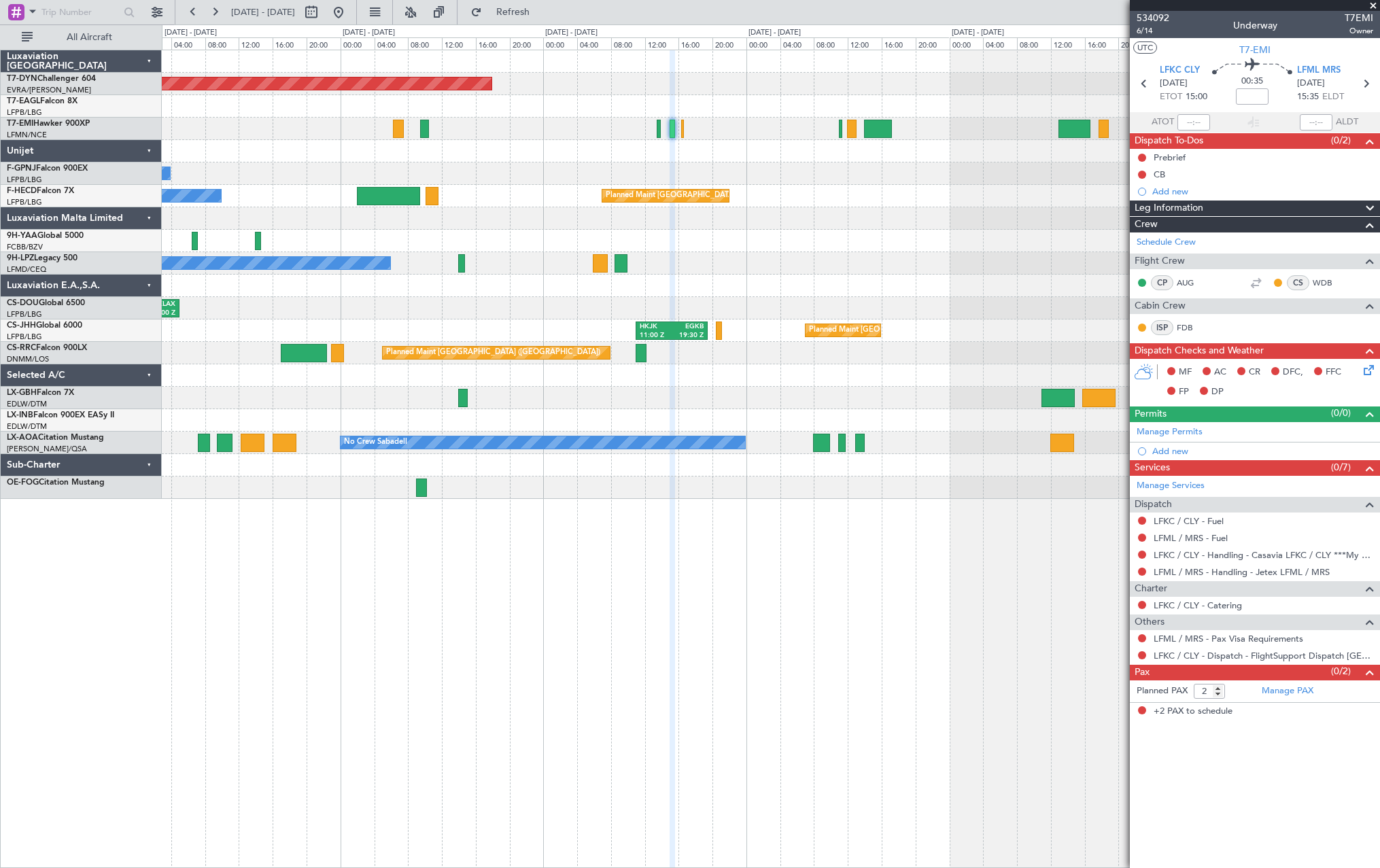
click at [714, 397] on div "Planned Maint [GEOGRAPHIC_DATA]-[GEOGRAPHIC_DATA] Planned Maint Geneva ([GEOGRA…" at bounding box center [770, 274] width 1218 height 448
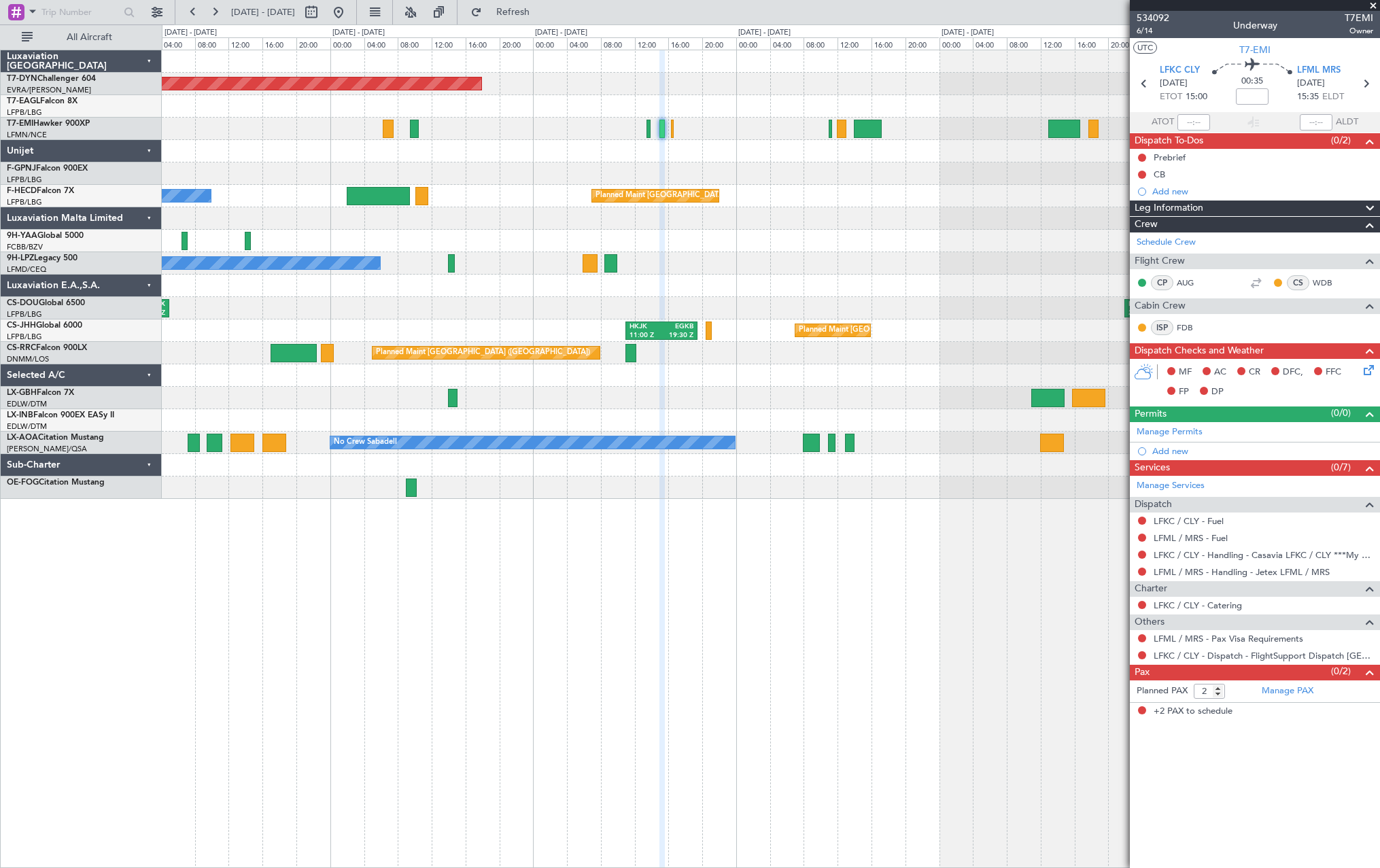
click at [1372, 3] on span at bounding box center [1373, 6] width 14 height 12
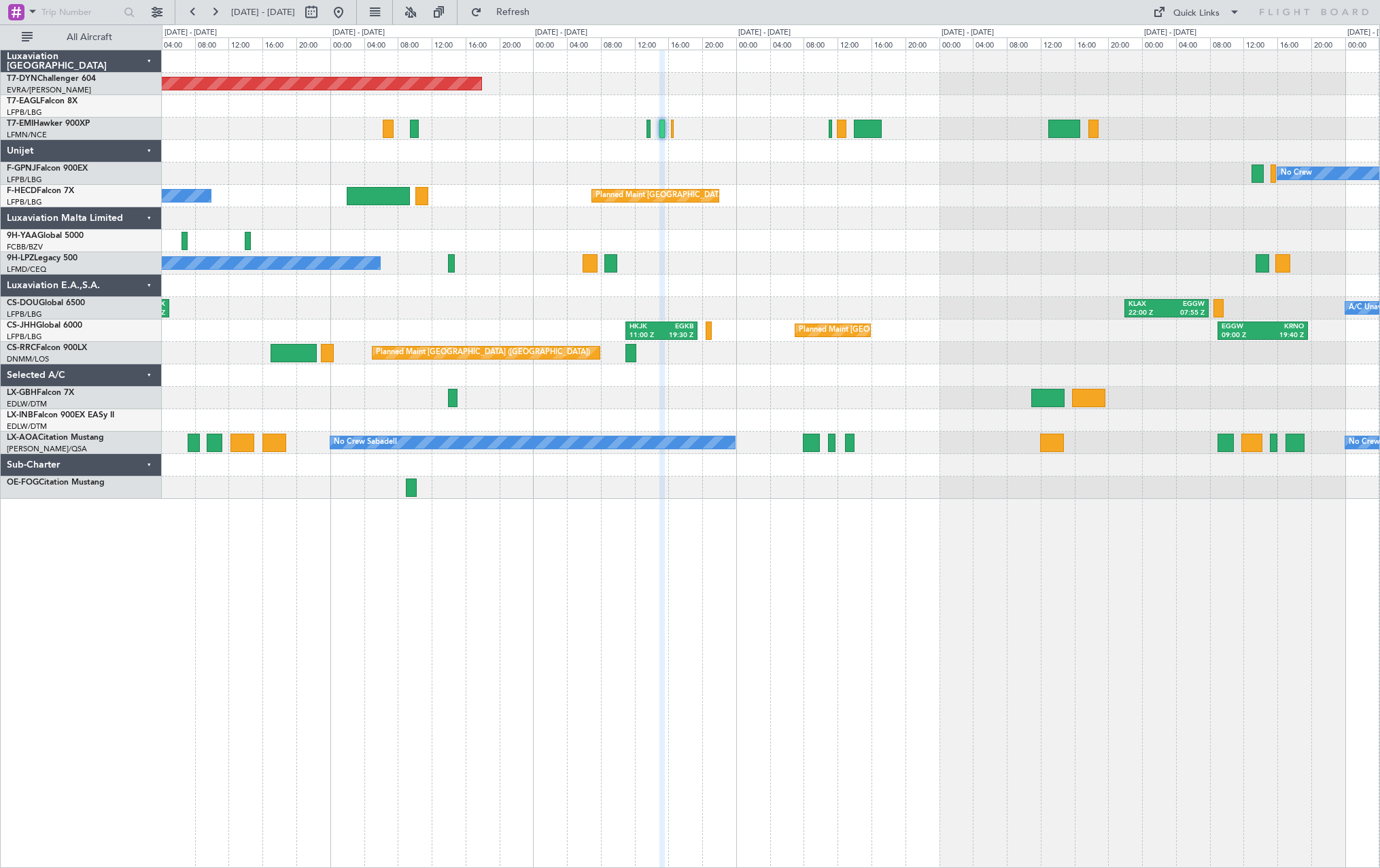
type input "0"
click at [1187, 11] on div "Quick Links" at bounding box center [1196, 14] width 46 height 14
click at [1188, 44] on button "Trip Builder" at bounding box center [1197, 44] width 102 height 33
click at [541, 16] on span "Refresh" at bounding box center [513, 12] width 57 height 9
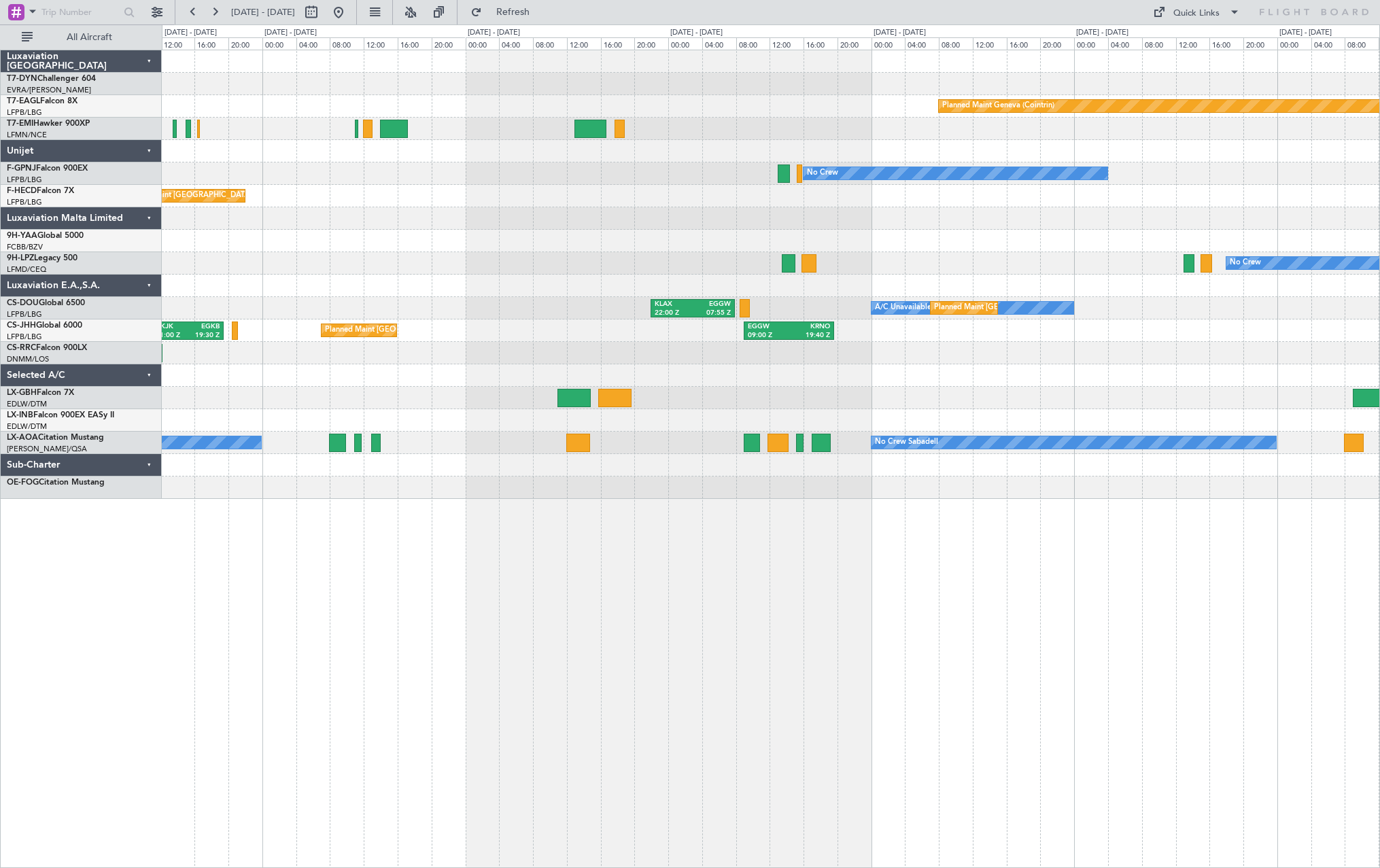
click at [461, 306] on div "Planned Maint Basel-Mulhouse Planned Maint Geneva (Cointrin) No Crew Planned Ma…" at bounding box center [770, 274] width 1218 height 448
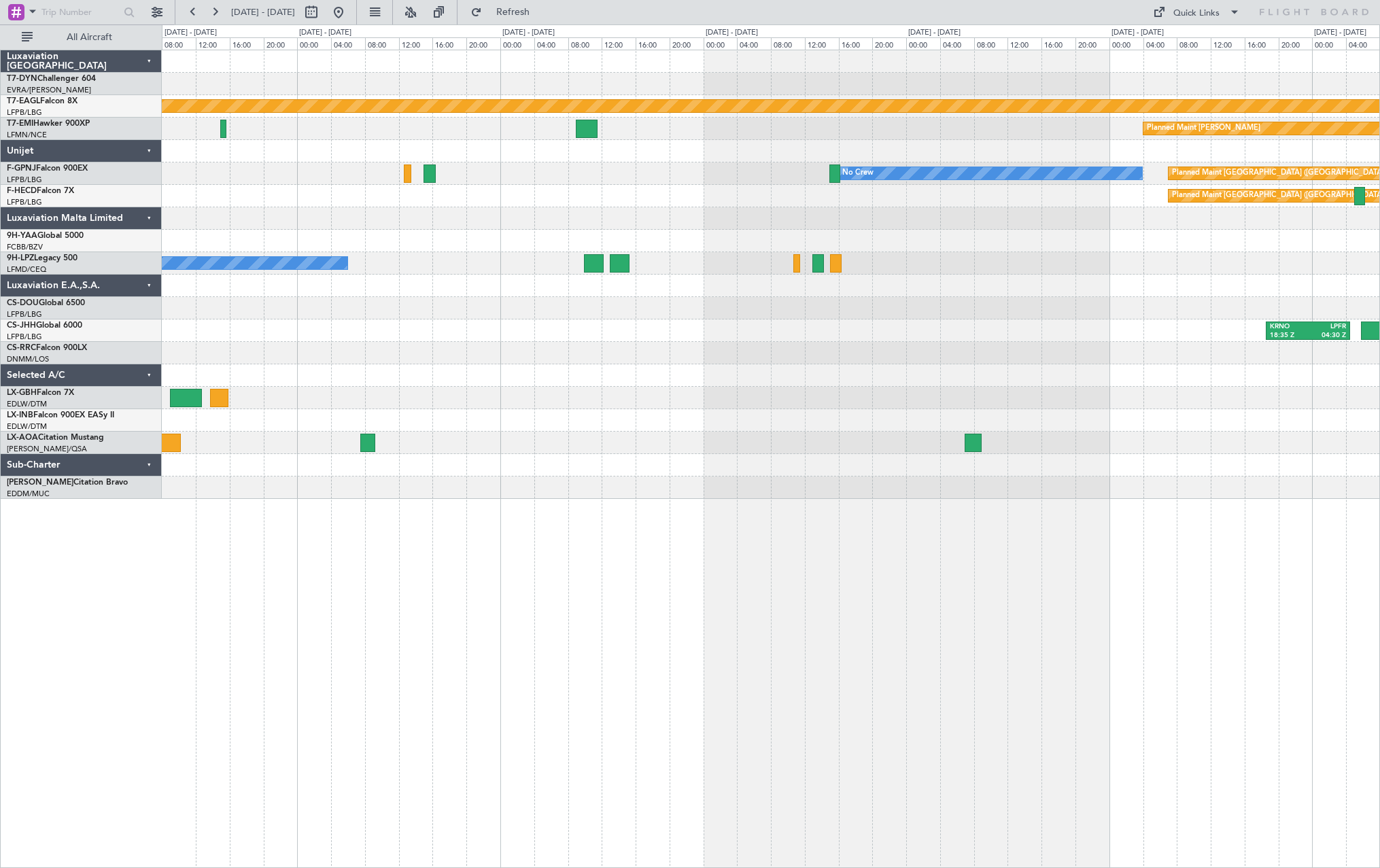
click at [345, 316] on div "Planned Maint Geneva (Cointrin) Planned Maint Chester No Crew Planned Maint Par…" at bounding box center [770, 274] width 1218 height 448
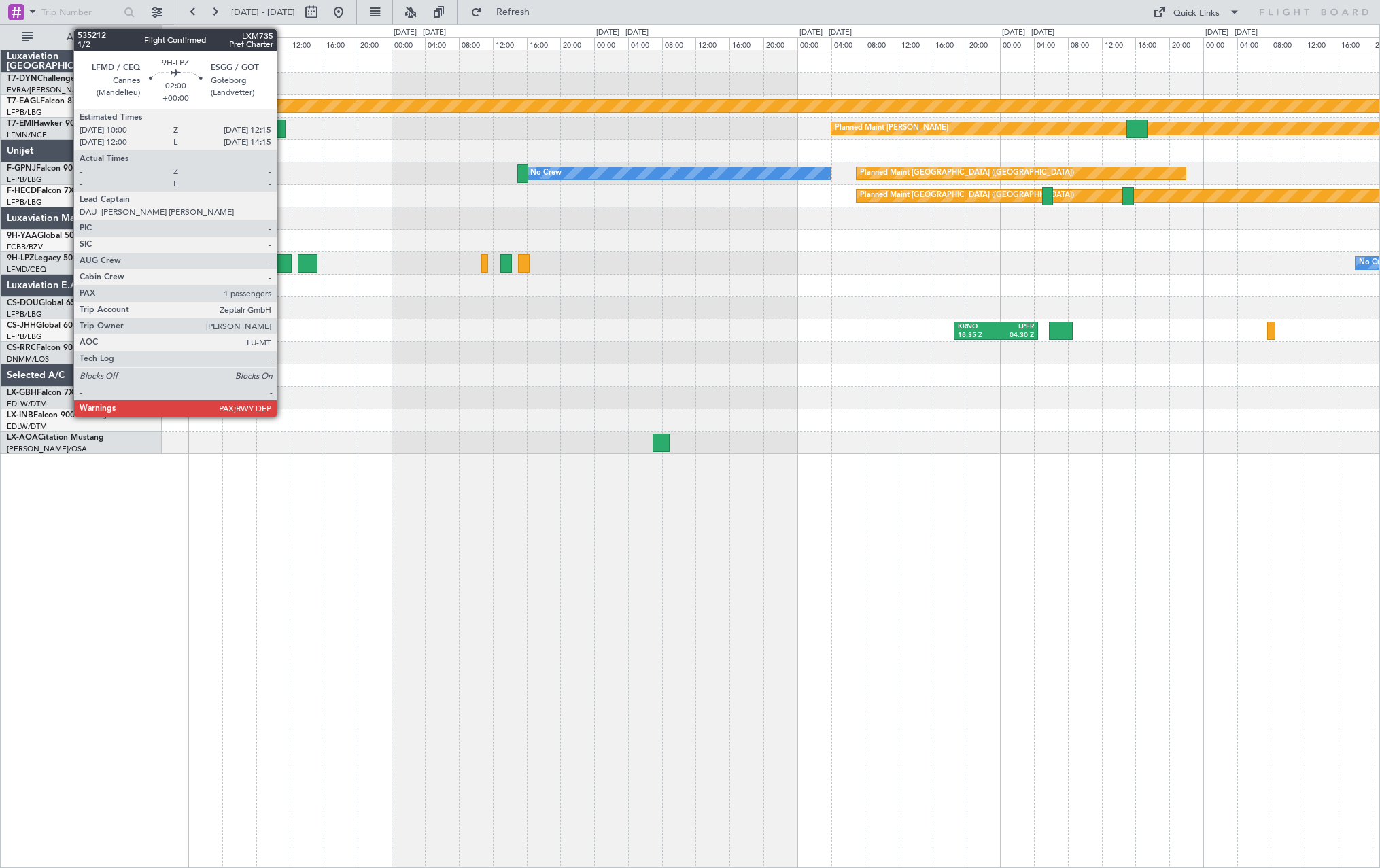
click at [283, 259] on div at bounding box center [281, 263] width 19 height 18
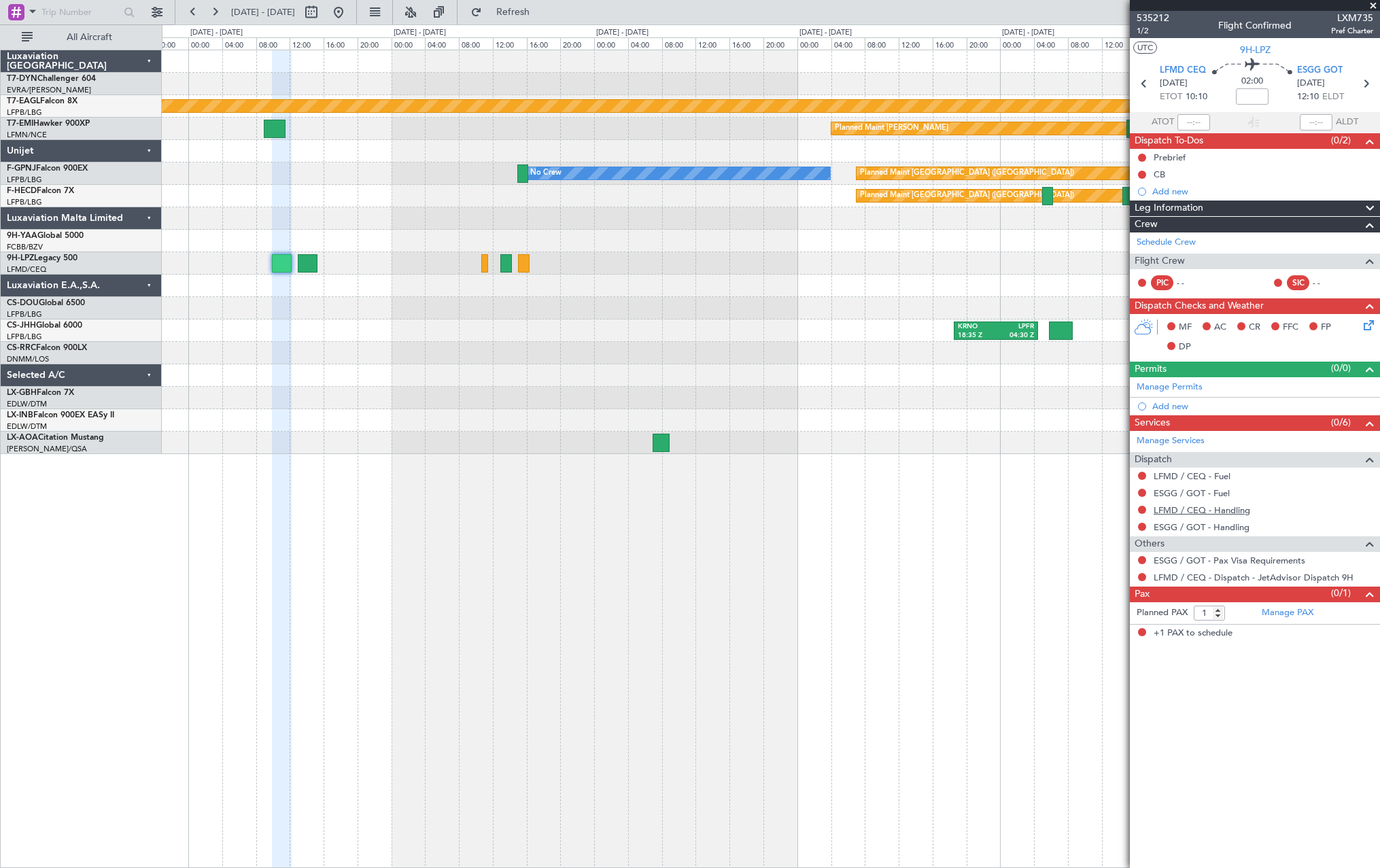
click at [1208, 514] on link "LFMD / CEQ - Handling" at bounding box center [1202, 509] width 97 height 11
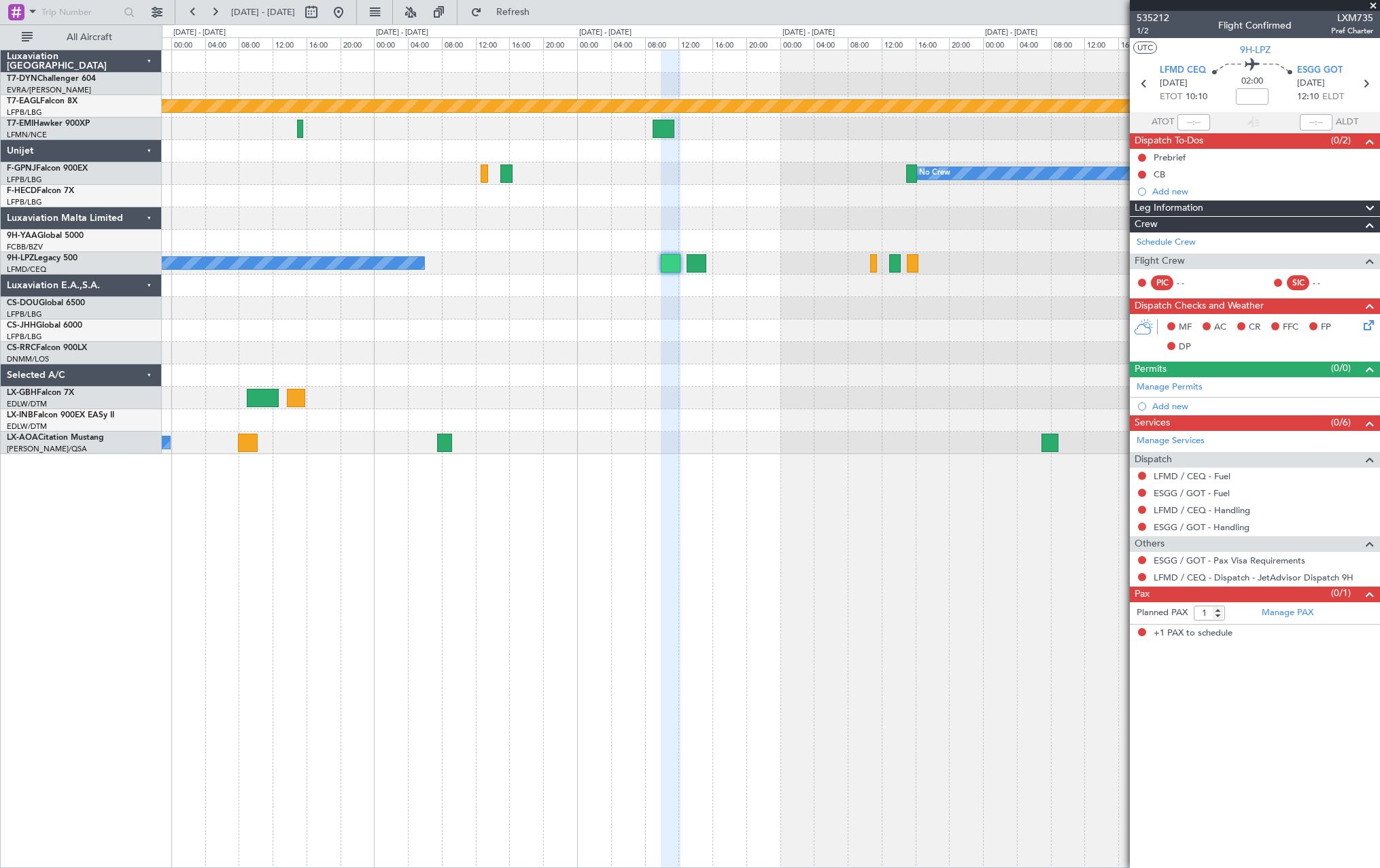
click at [1025, 374] on div "Planned Maint Geneva (Cointrin) Planned Maint Chester Planned Maint Paris (Le B…" at bounding box center [770, 252] width 1218 height 404
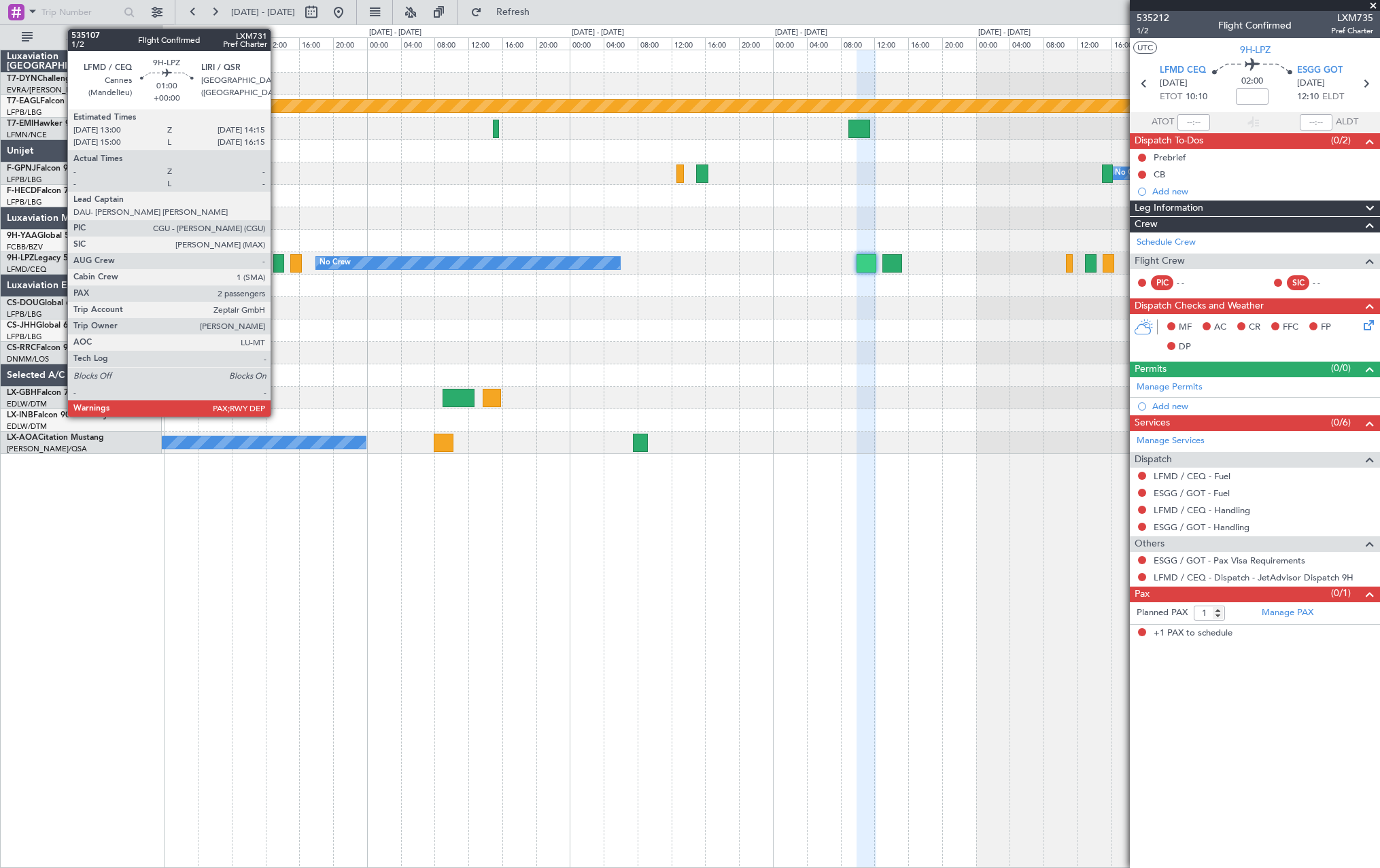
click at [276, 263] on div at bounding box center [279, 263] width 11 height 18
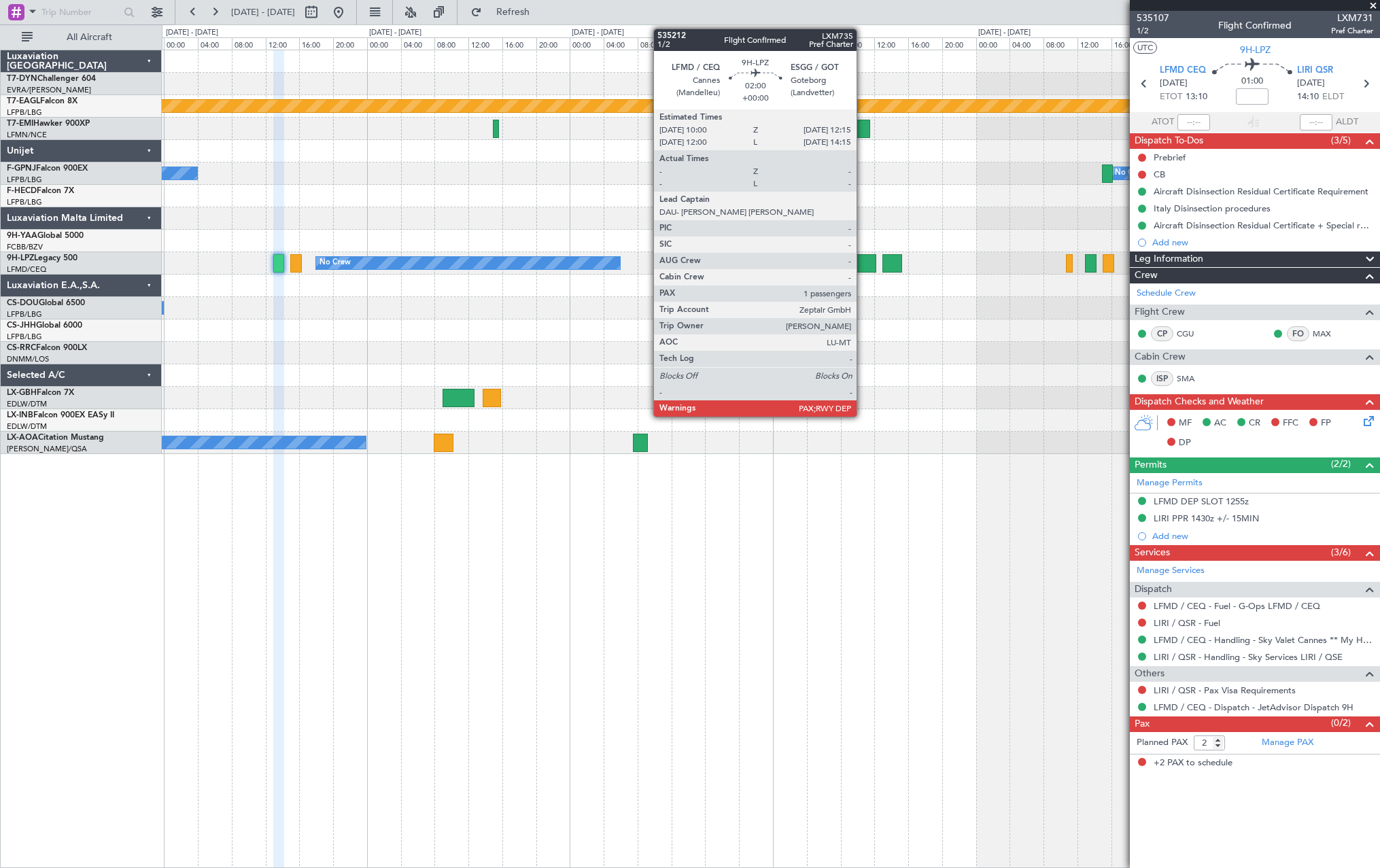
click at [866, 260] on div at bounding box center [866, 263] width 19 height 18
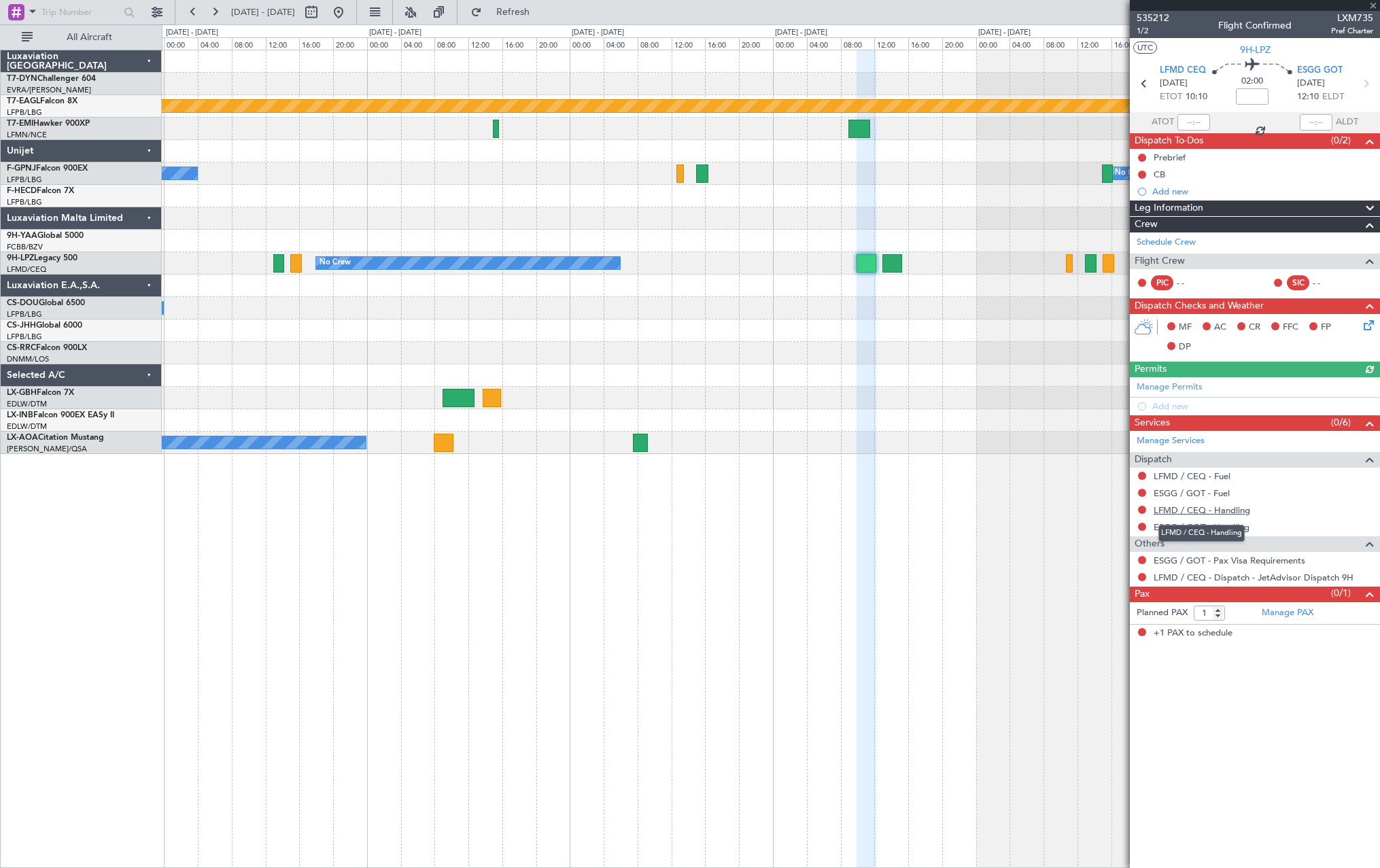
click at [1185, 510] on link "LFMD / CEQ - Handling" at bounding box center [1202, 509] width 97 height 11
click at [1209, 528] on link "ESGG / GOT - Handling" at bounding box center [1202, 527] width 96 height 11
click at [541, 9] on span "Refresh" at bounding box center [513, 12] width 57 height 9
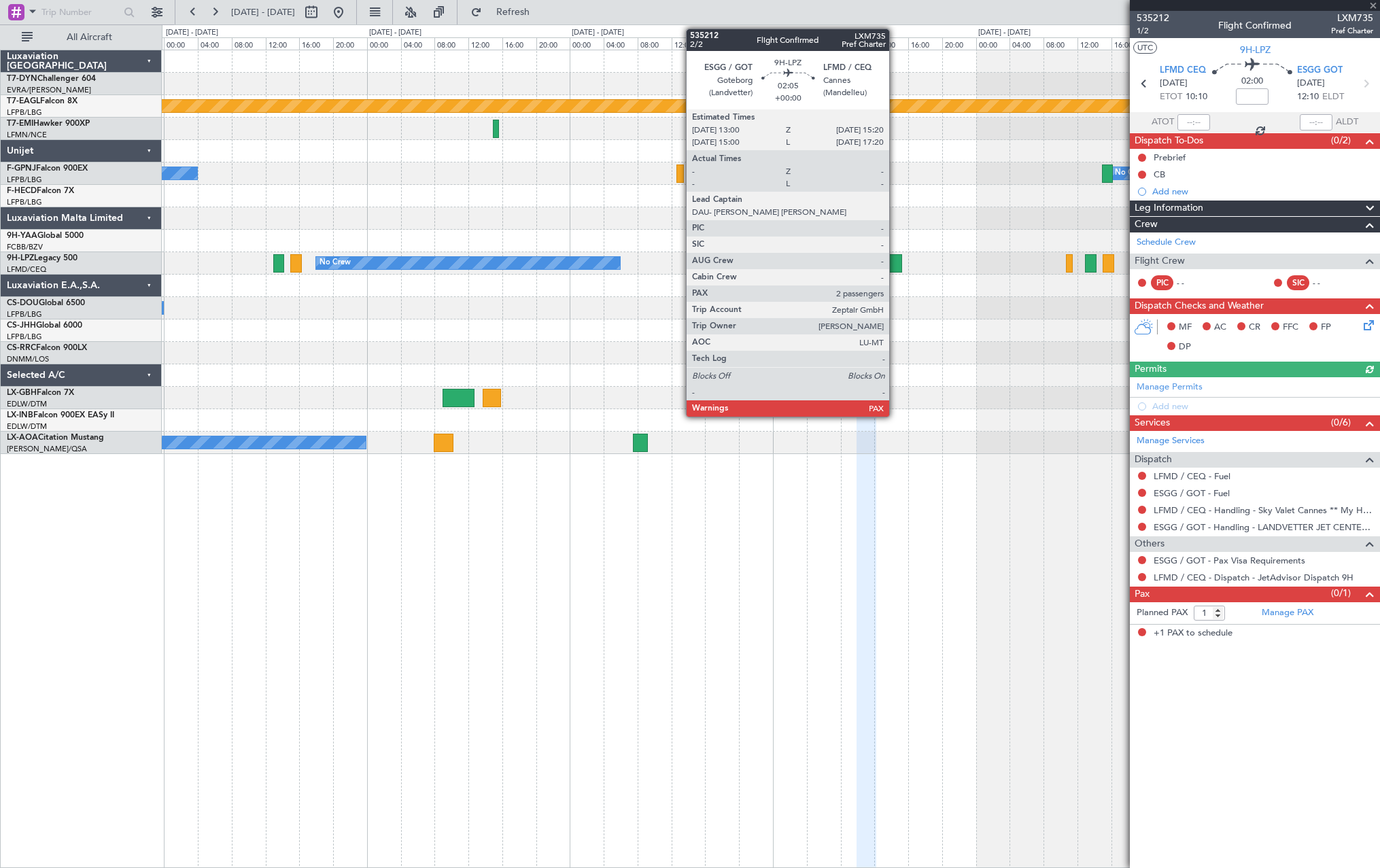
click at [890, 257] on div at bounding box center [893, 263] width 21 height 18
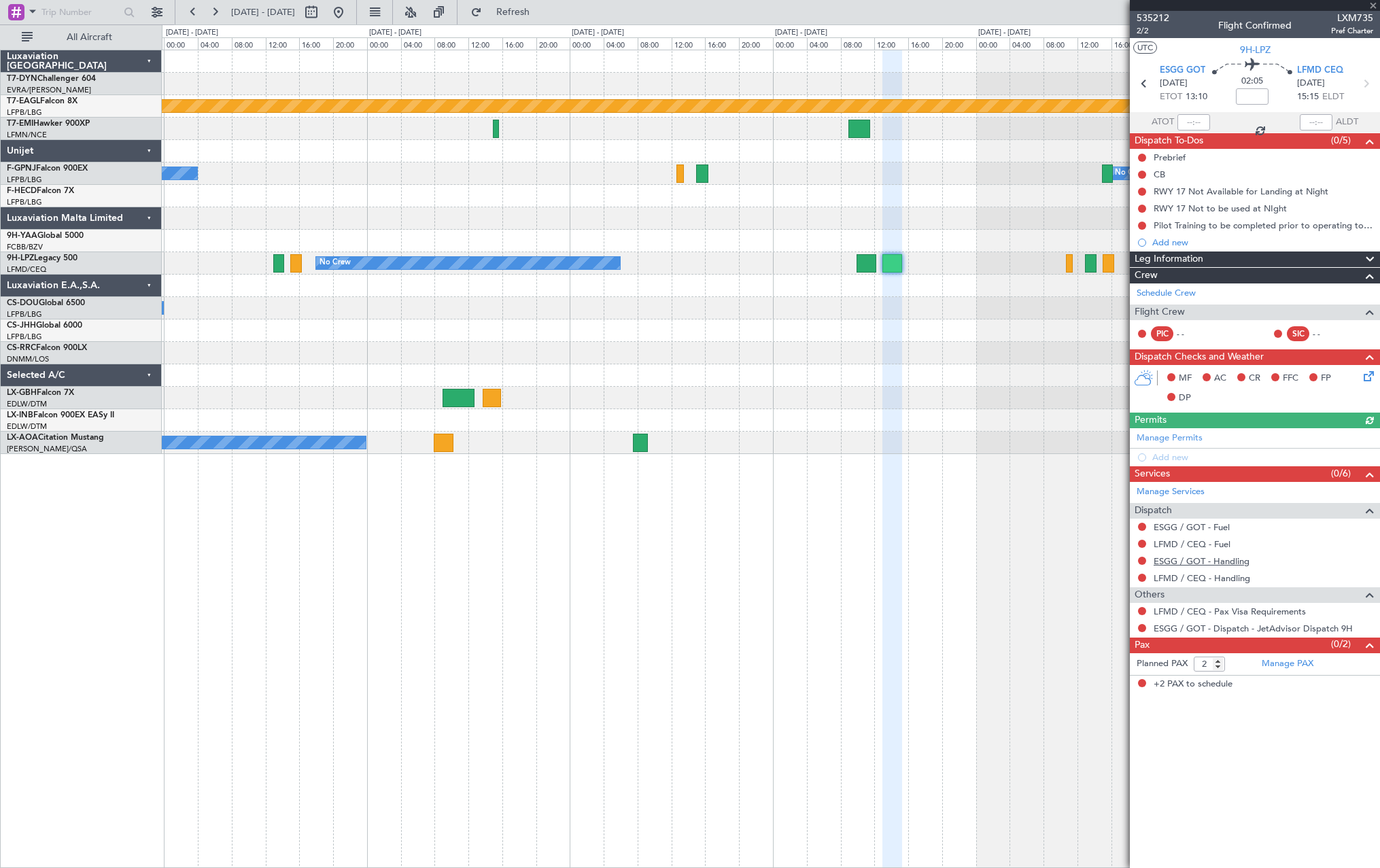
click at [1231, 558] on link "ESGG / GOT - Handling" at bounding box center [1202, 560] width 96 height 11
click at [524, 15] on button "Refresh" at bounding box center [505, 12] width 81 height 22
click at [1194, 578] on link "LFMD / CEQ - Handling" at bounding box center [1202, 578] width 97 height 11
click at [541, 10] on span "Refresh" at bounding box center [513, 12] width 57 height 9
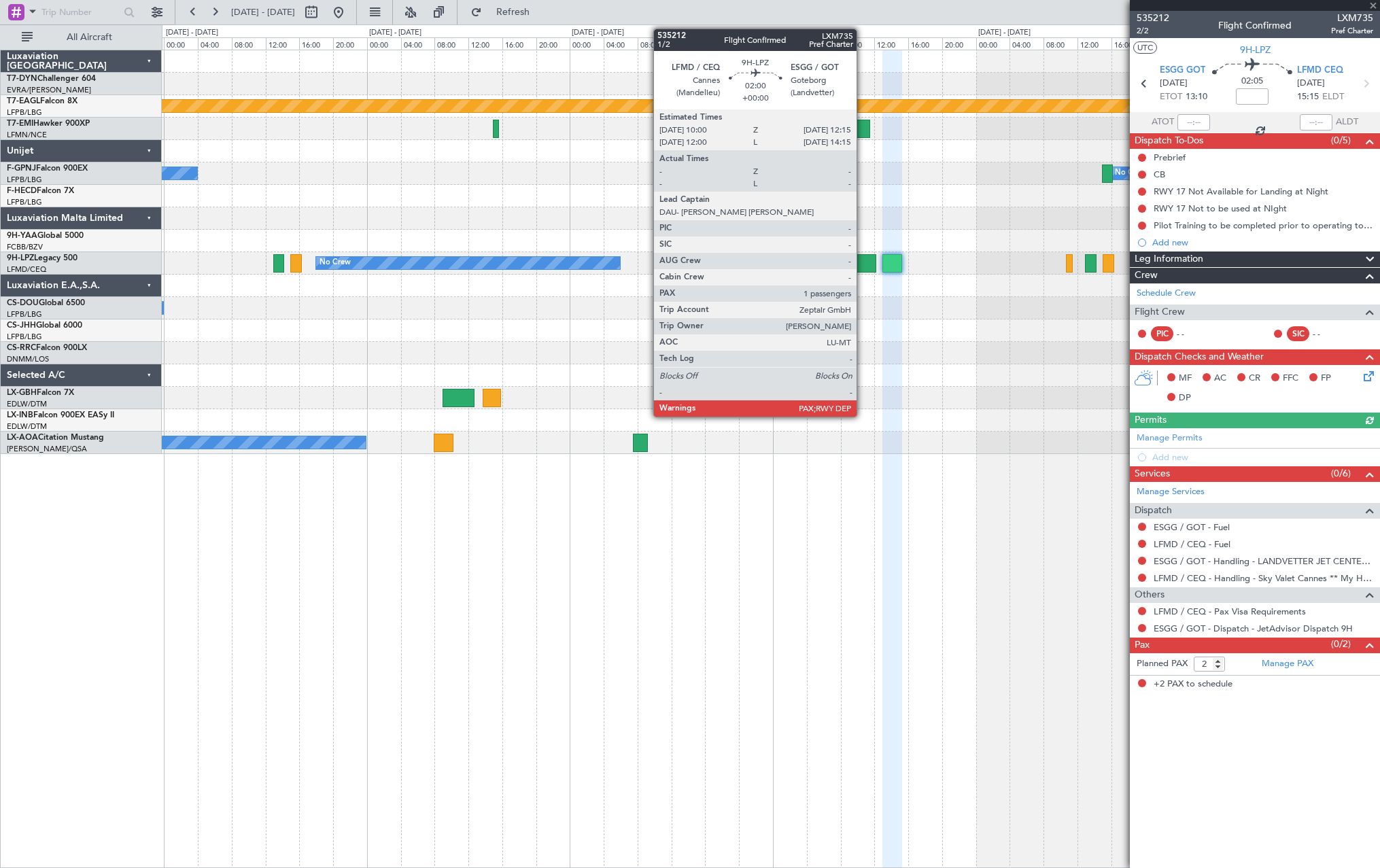
click at [863, 257] on div at bounding box center [866, 263] width 19 height 18
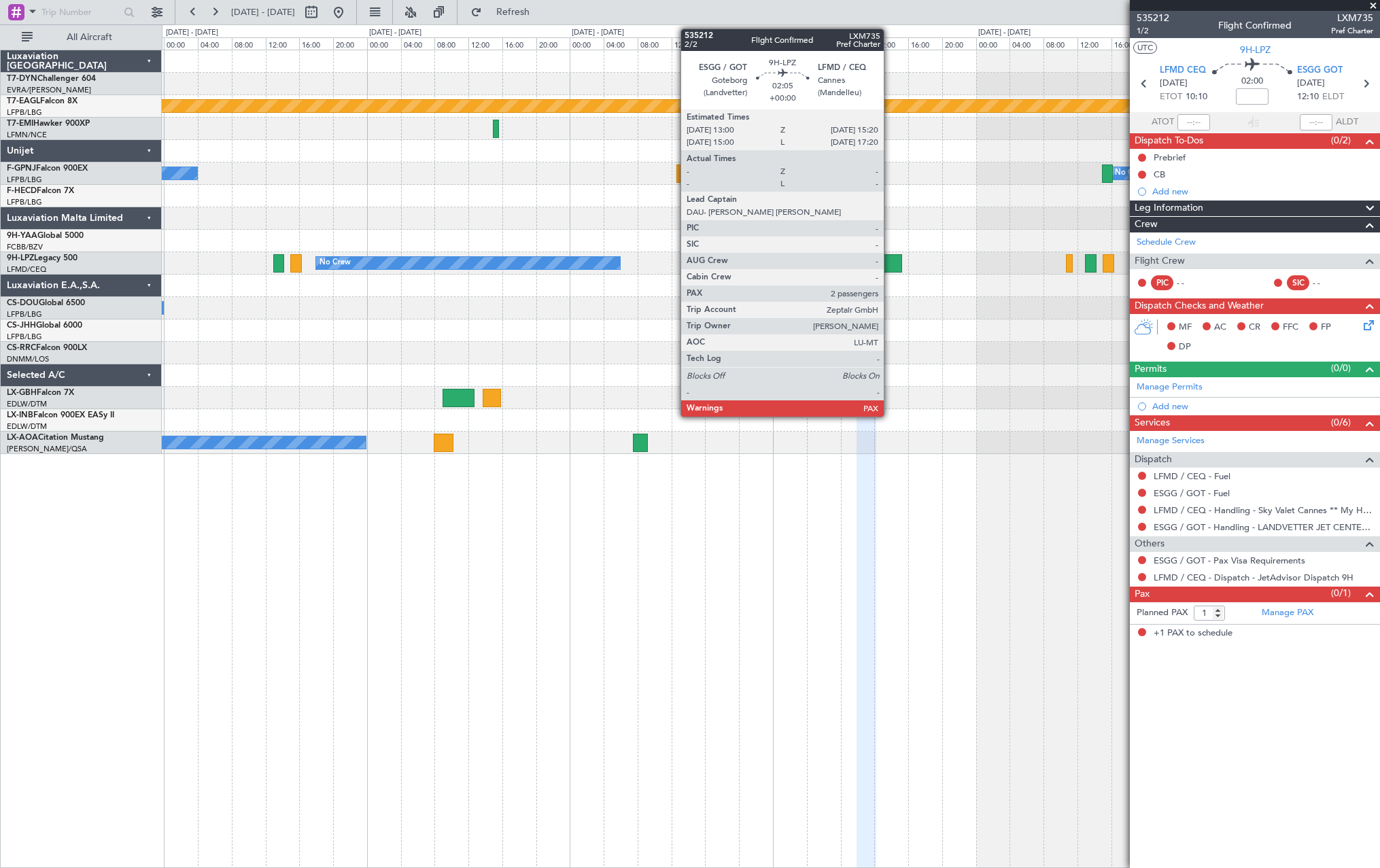
click at [890, 256] on div at bounding box center [893, 263] width 21 height 18
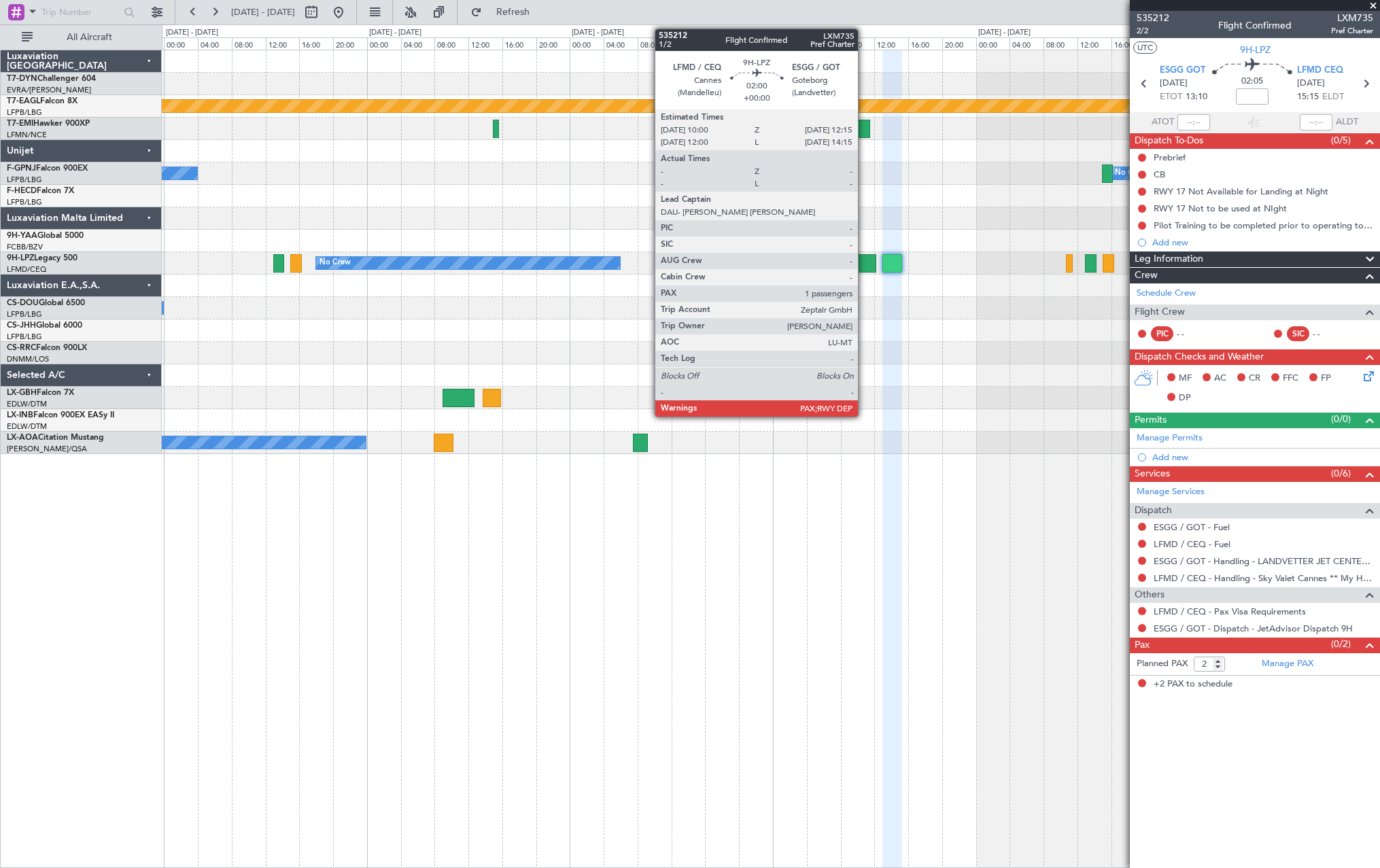
click at [864, 255] on div at bounding box center [866, 263] width 19 height 18
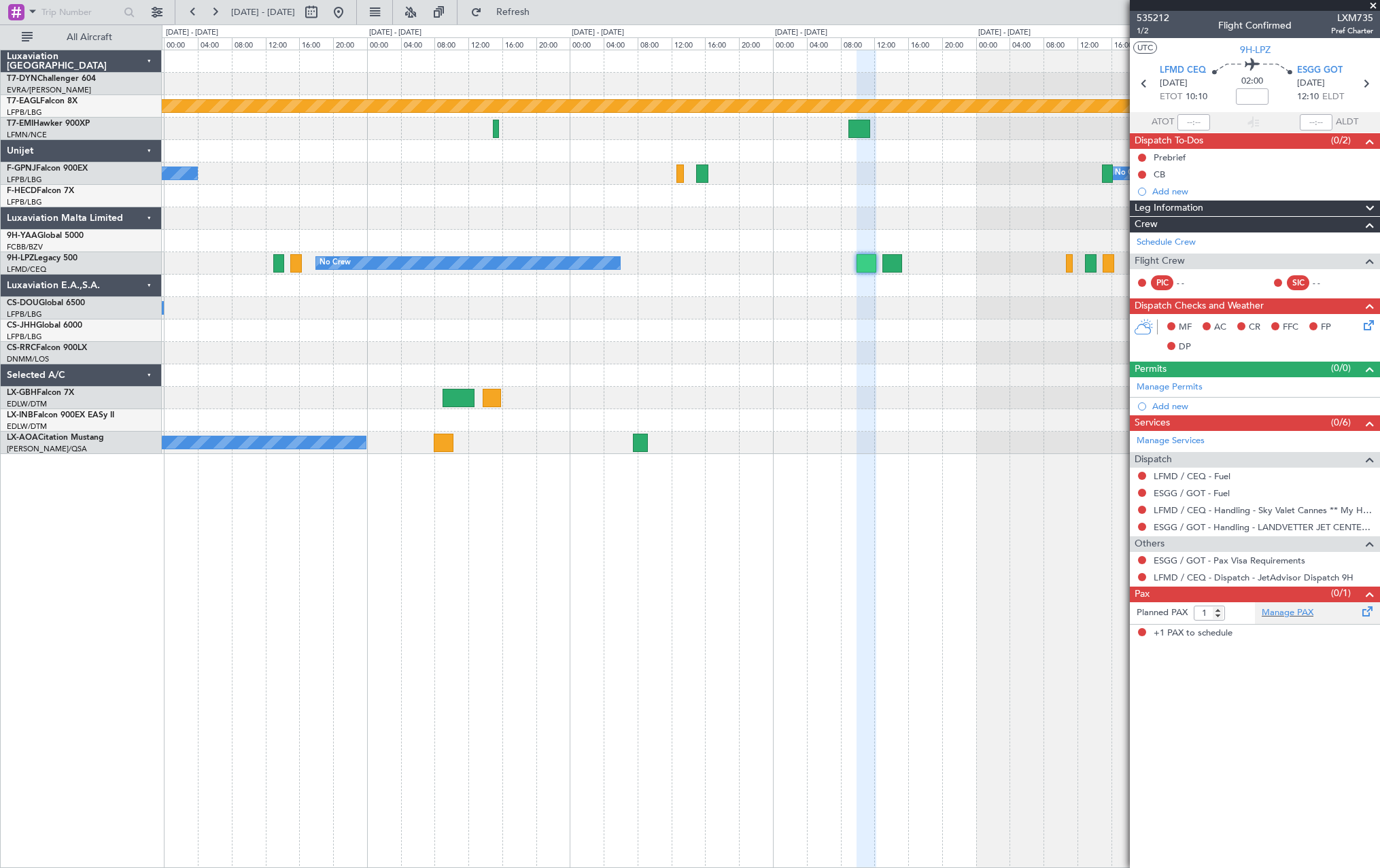
click at [1328, 615] on div "Manage PAX" at bounding box center [1318, 613] width 125 height 22
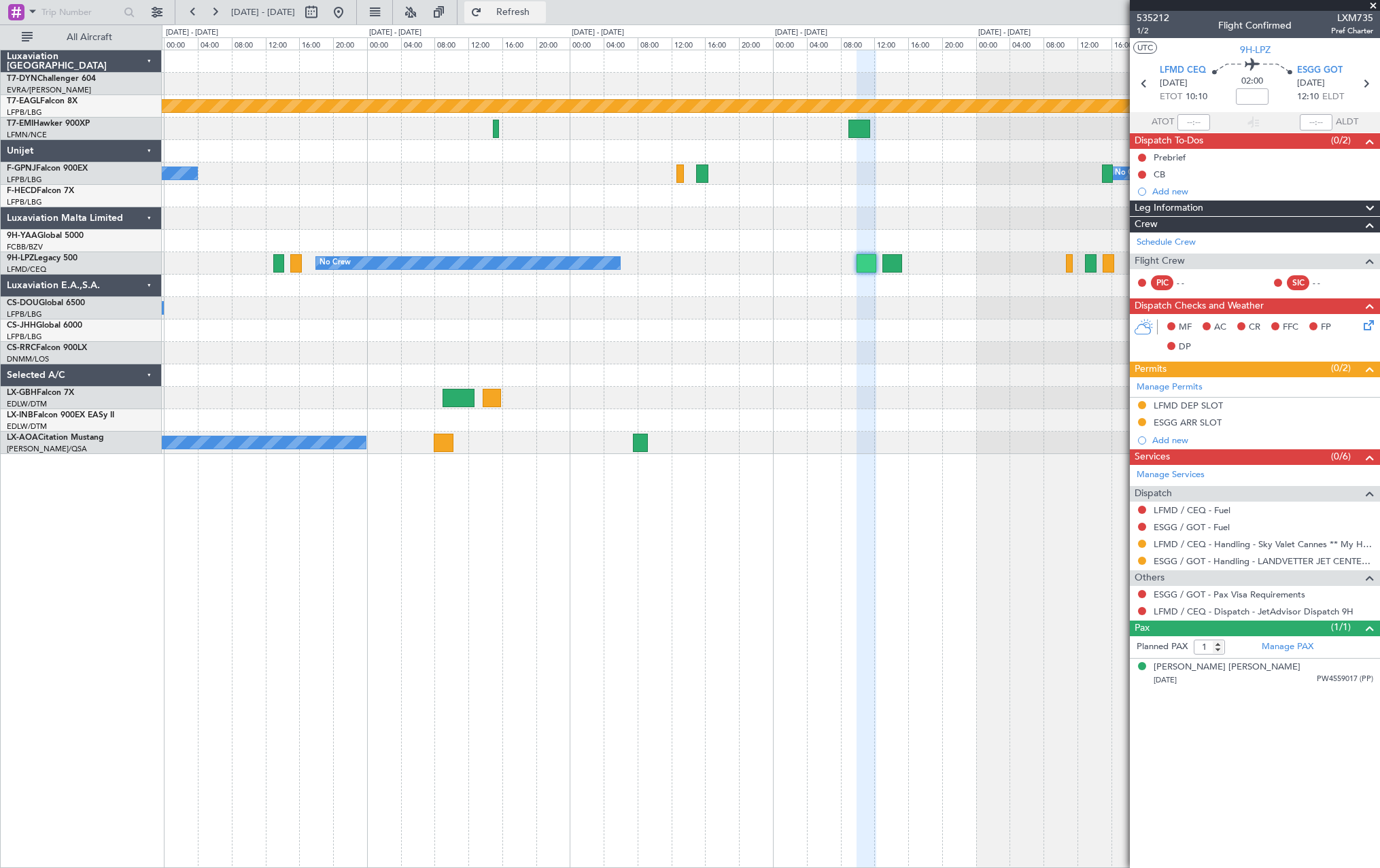
click at [541, 15] on span "Refresh" at bounding box center [513, 12] width 57 height 9
drag, startPoint x: 539, startPoint y: 14, endPoint x: 642, endPoint y: 62, distance: 113.6
click at [539, 14] on span "Refresh" at bounding box center [513, 12] width 57 height 9
click at [541, 14] on span "Refresh" at bounding box center [513, 12] width 57 height 9
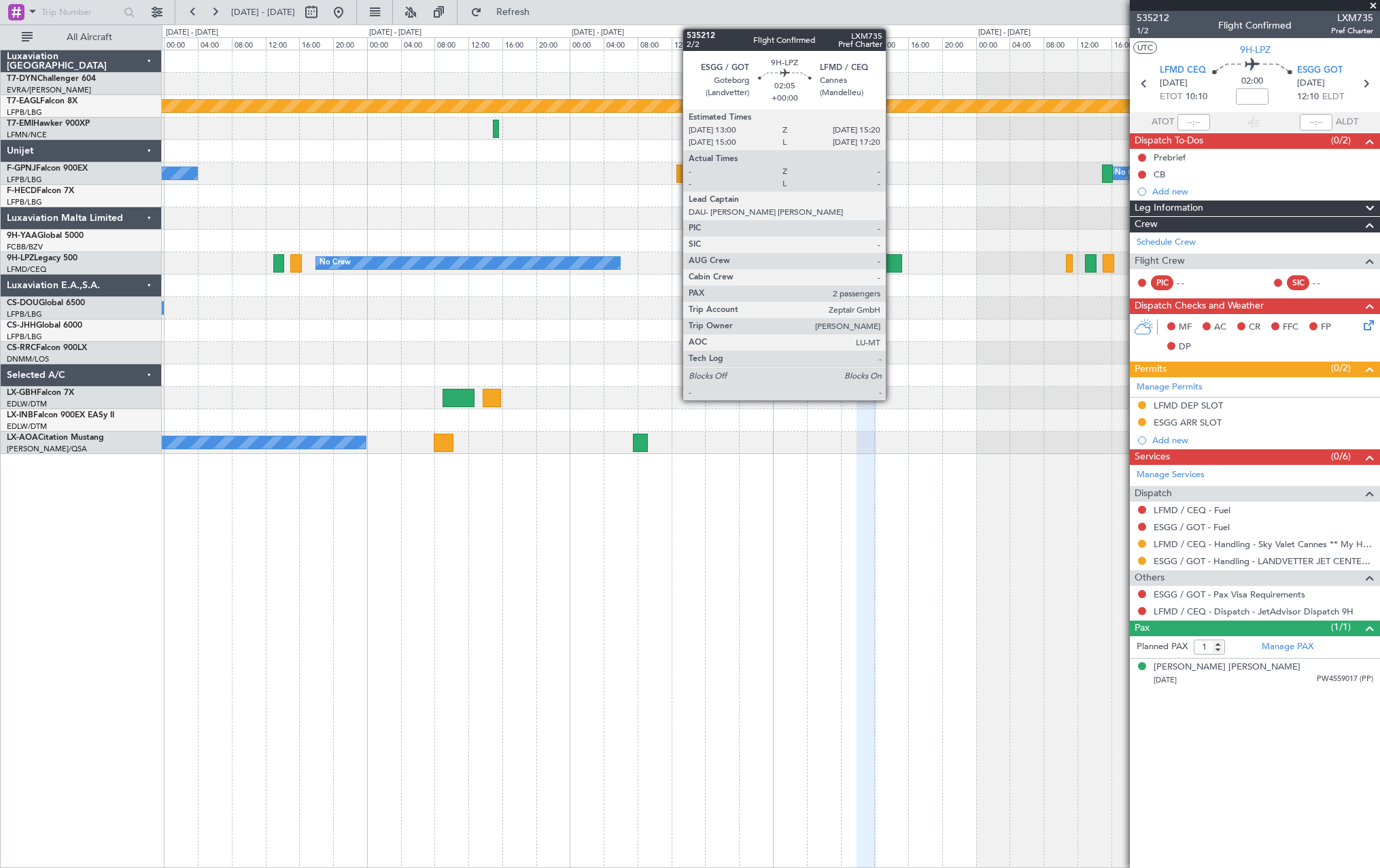
click at [892, 260] on div at bounding box center [893, 263] width 21 height 18
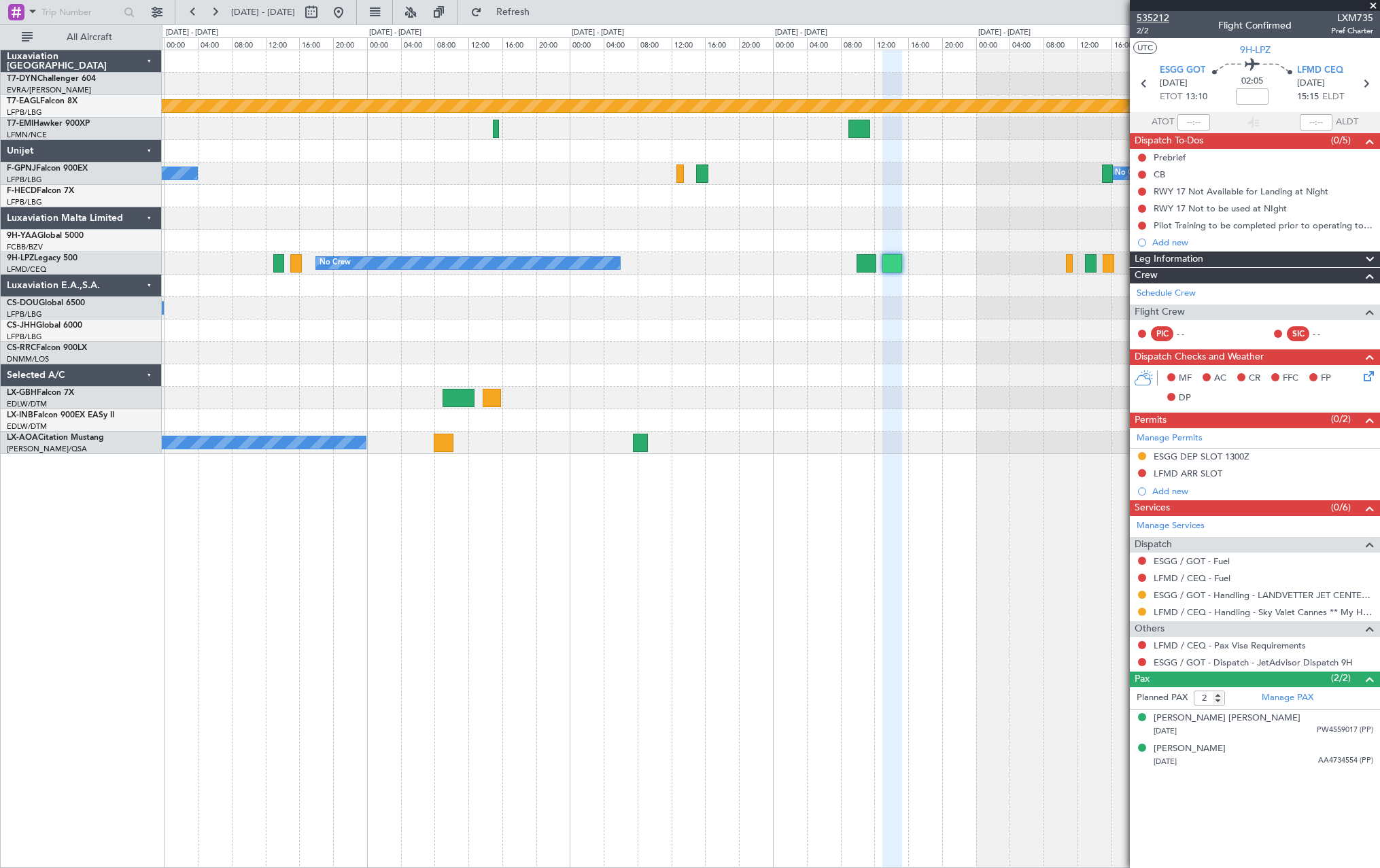
click at [1146, 19] on span "535212" at bounding box center [1152, 18] width 33 height 14
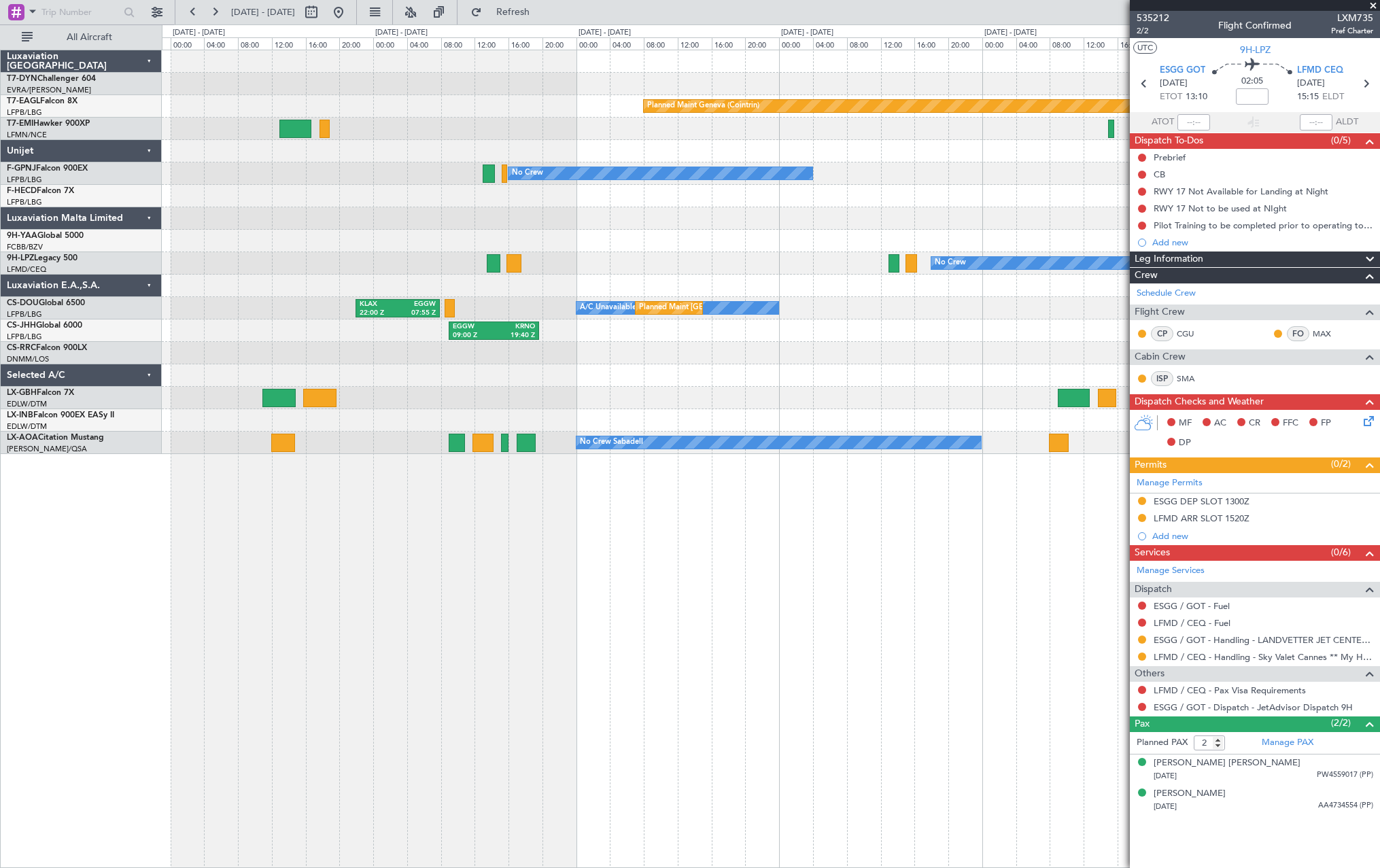
click at [1072, 398] on div "Planned Maint Geneva (Cointrin) No Crew Planned Maint Paris (Le Bourget) No Cre…" at bounding box center [770, 252] width 1218 height 404
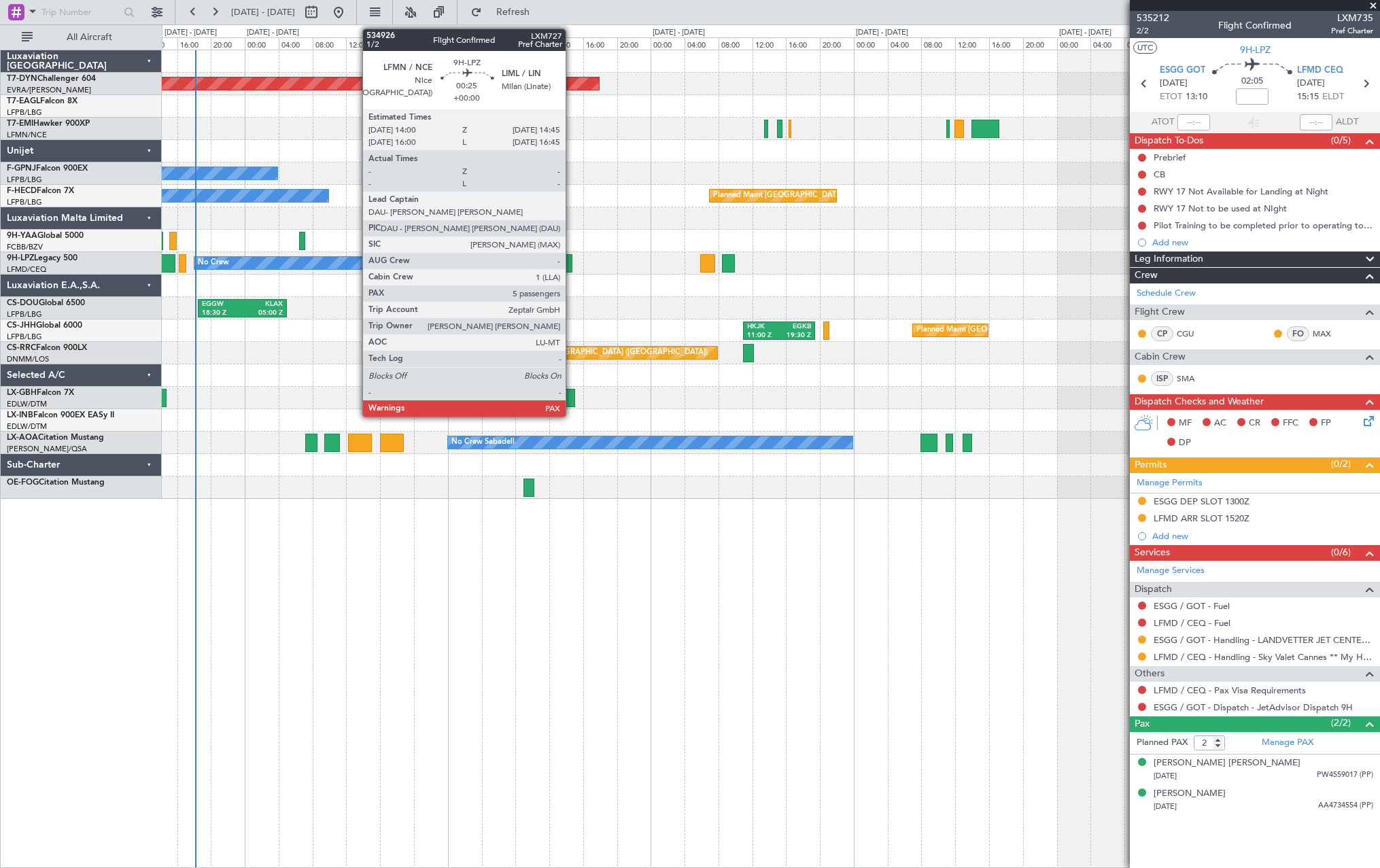
click at [572, 263] on div at bounding box center [569, 263] width 7 height 18
type input "6"
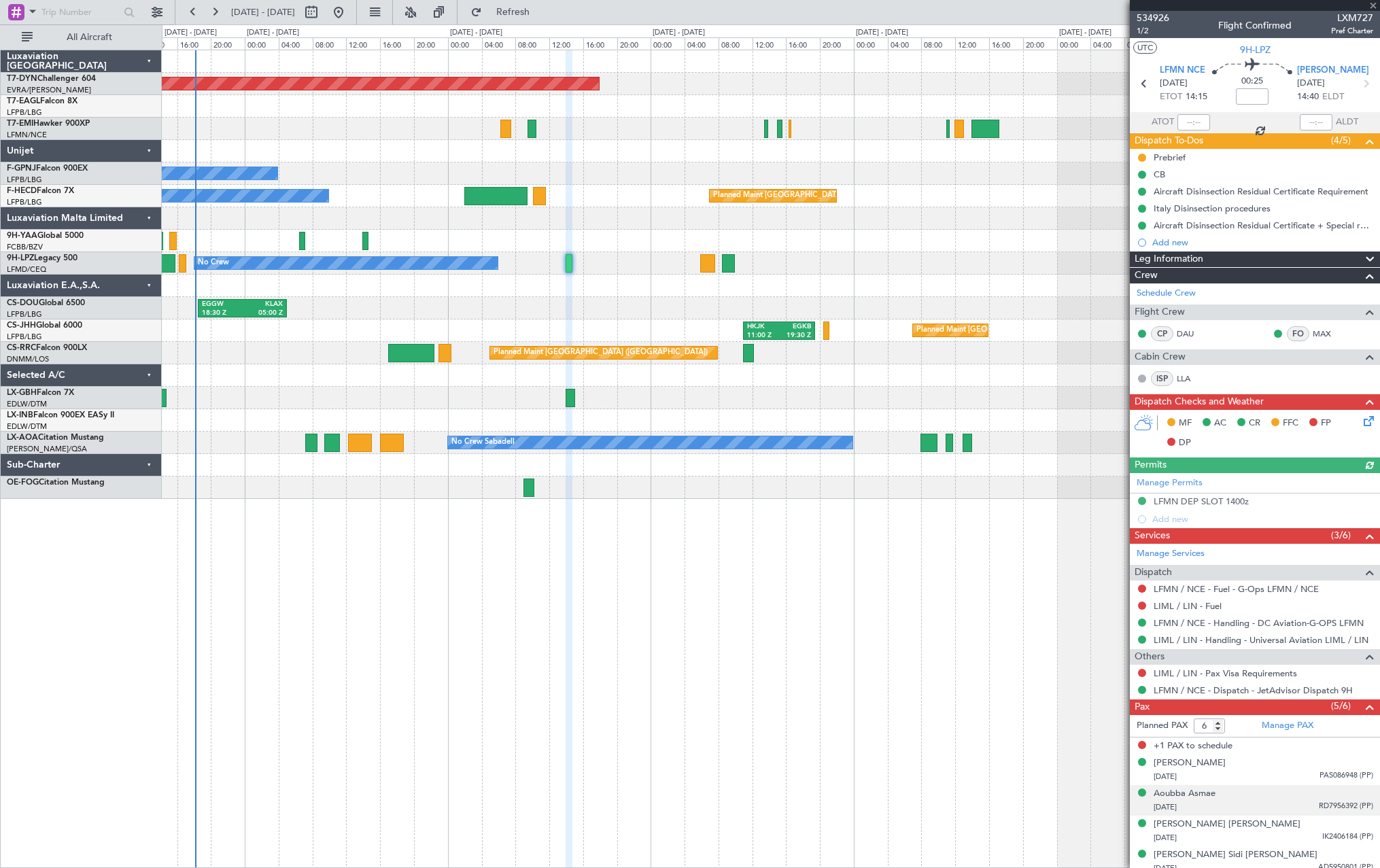
scroll to position [39, 0]
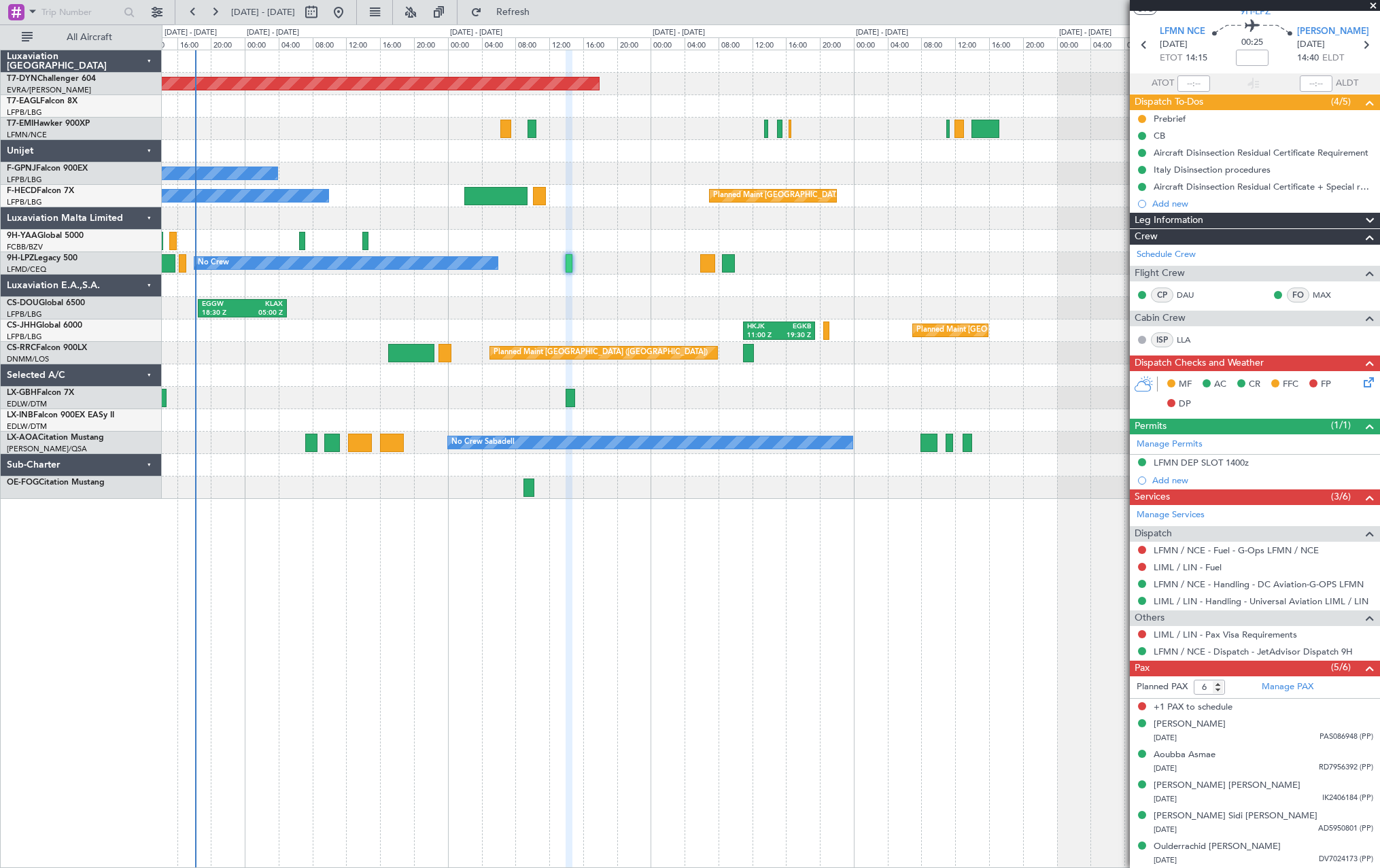
click at [1200, 707] on span "+1 PAX to schedule" at bounding box center [1193, 707] width 79 height 14
click at [1318, 687] on div "Manage PAX" at bounding box center [1318, 687] width 125 height 22
click at [1194, 723] on div "Ahmed Rahmouni" at bounding box center [1190, 725] width 72 height 14
click at [1343, 688] on div "Manage PAX" at bounding box center [1318, 687] width 125 height 22
click at [546, 3] on button "Refresh" at bounding box center [505, 12] width 81 height 22
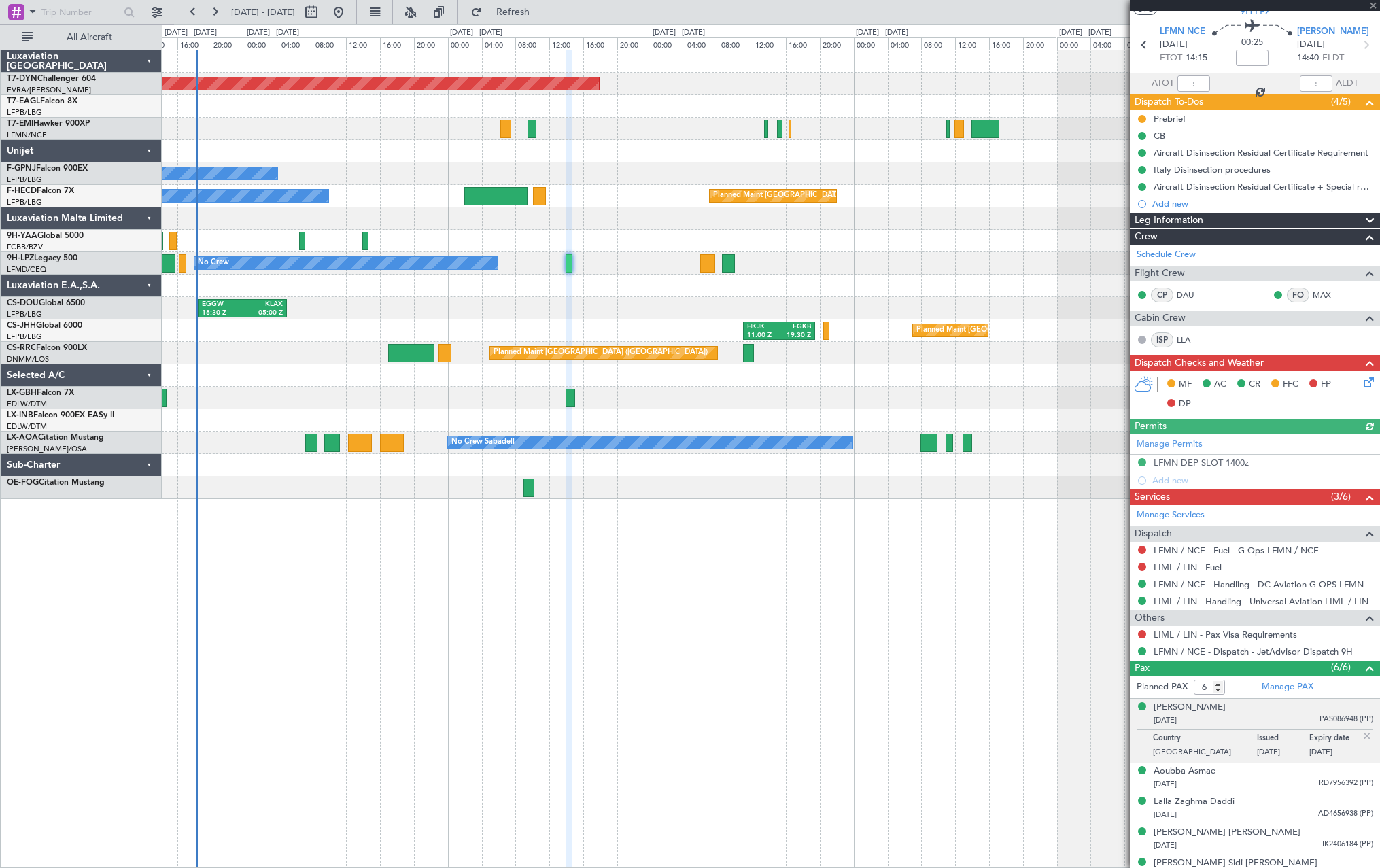
scroll to position [85, 0]
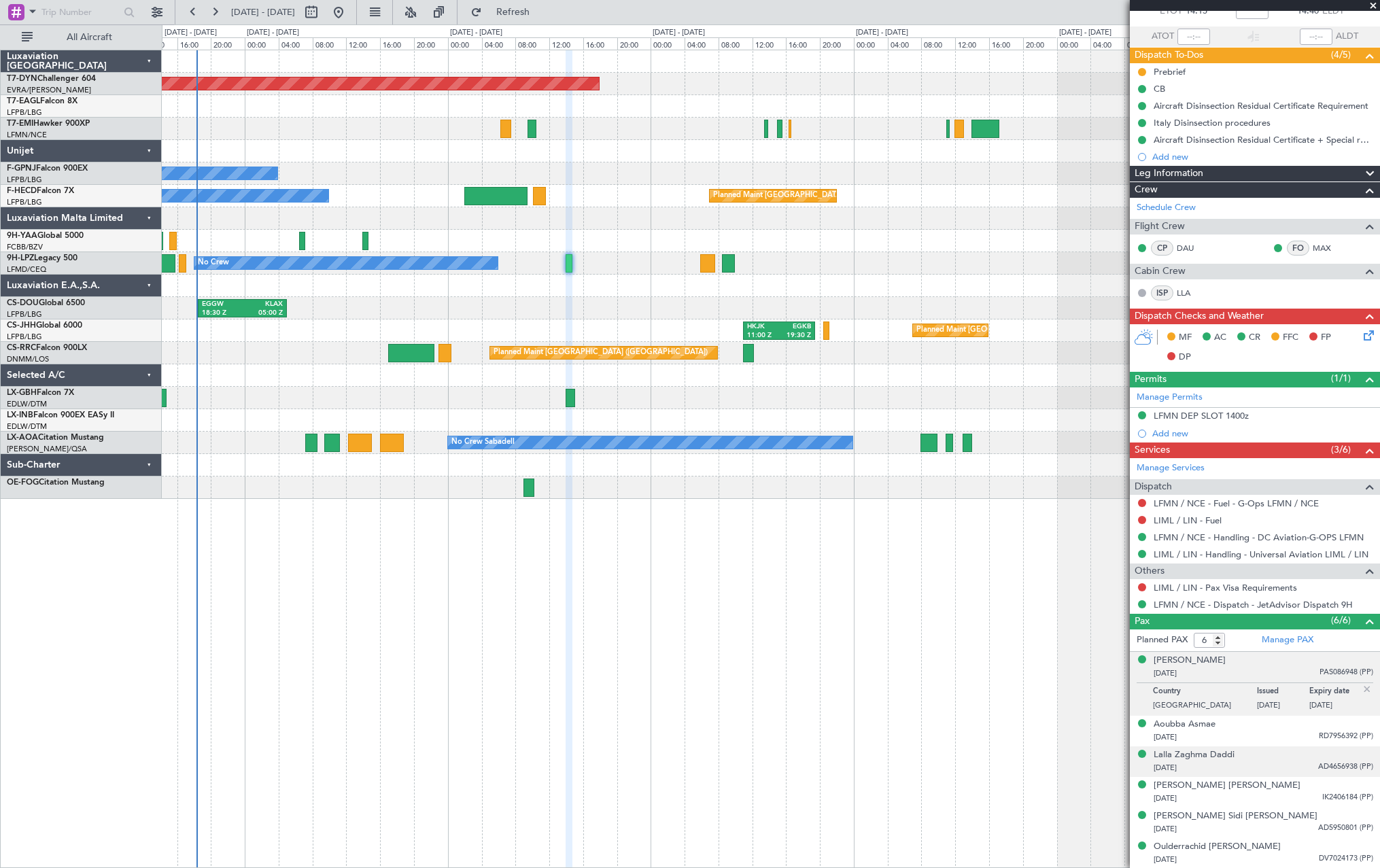
click at [1270, 761] on div "21/05/1979 AD4656938 (PP)" at bounding box center [1263, 768] width 219 height 14
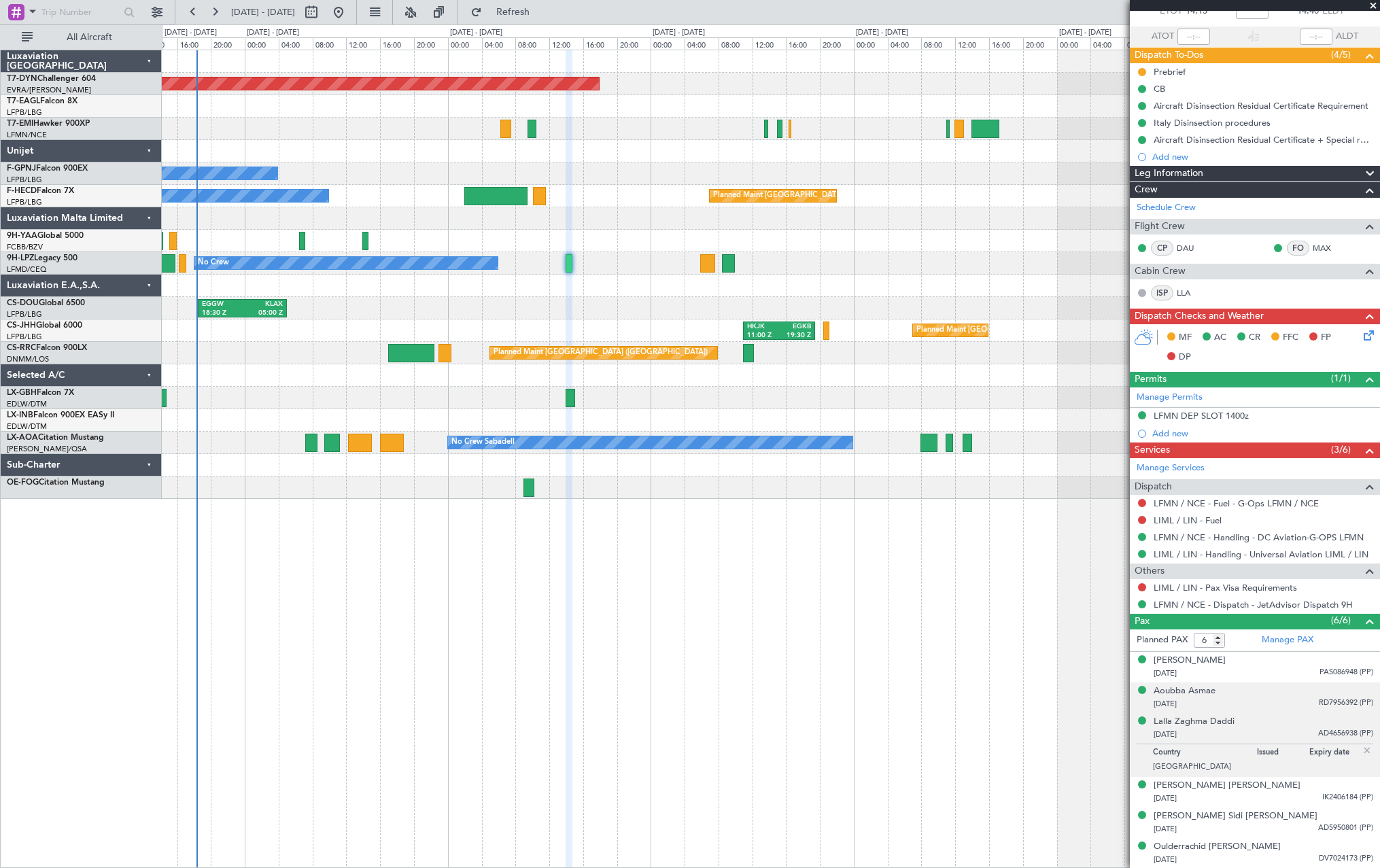
click at [1251, 699] on div "23/01/1997 RD7956392 (PP)" at bounding box center [1263, 704] width 219 height 14
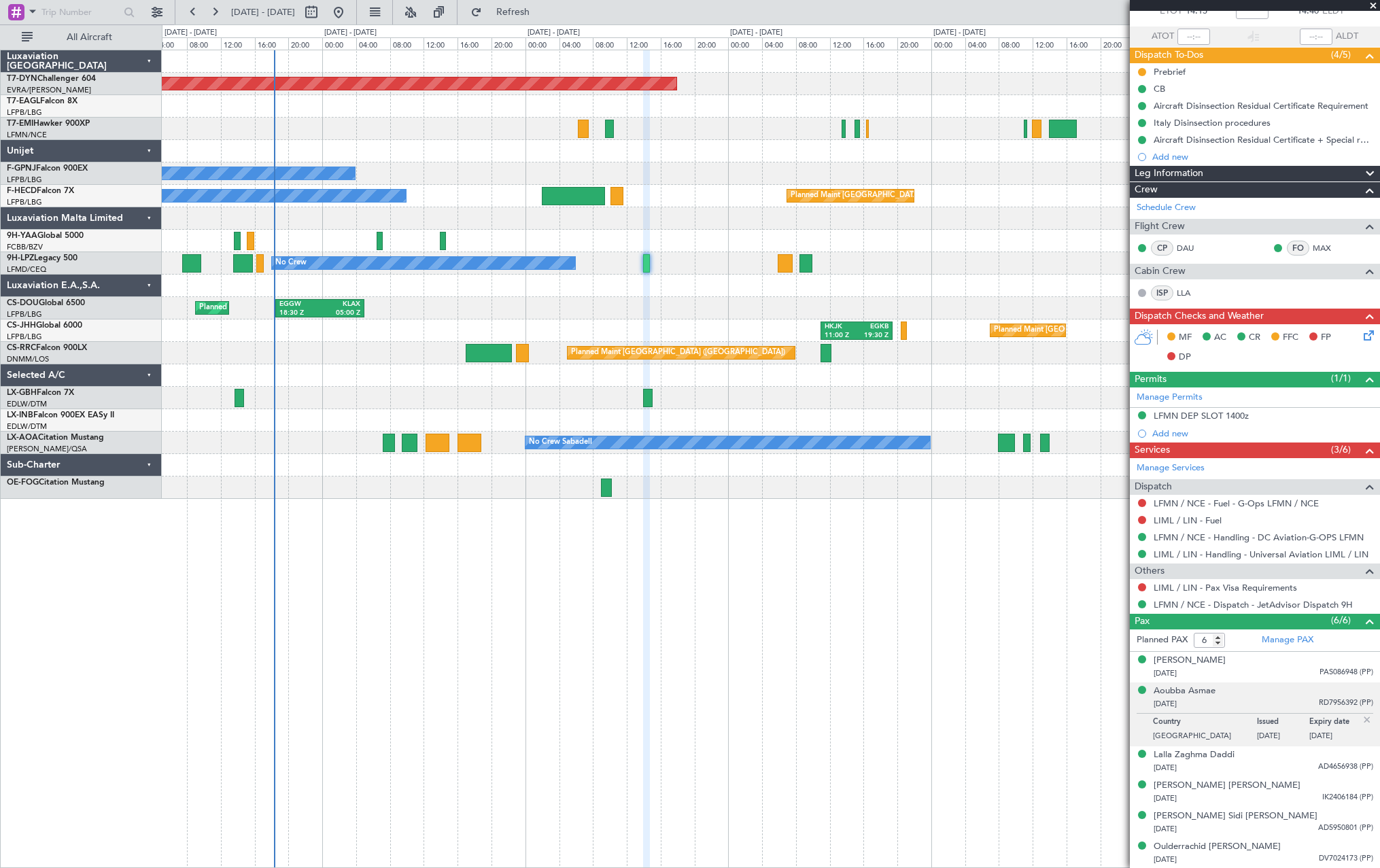
click at [452, 424] on div at bounding box center [770, 420] width 1218 height 22
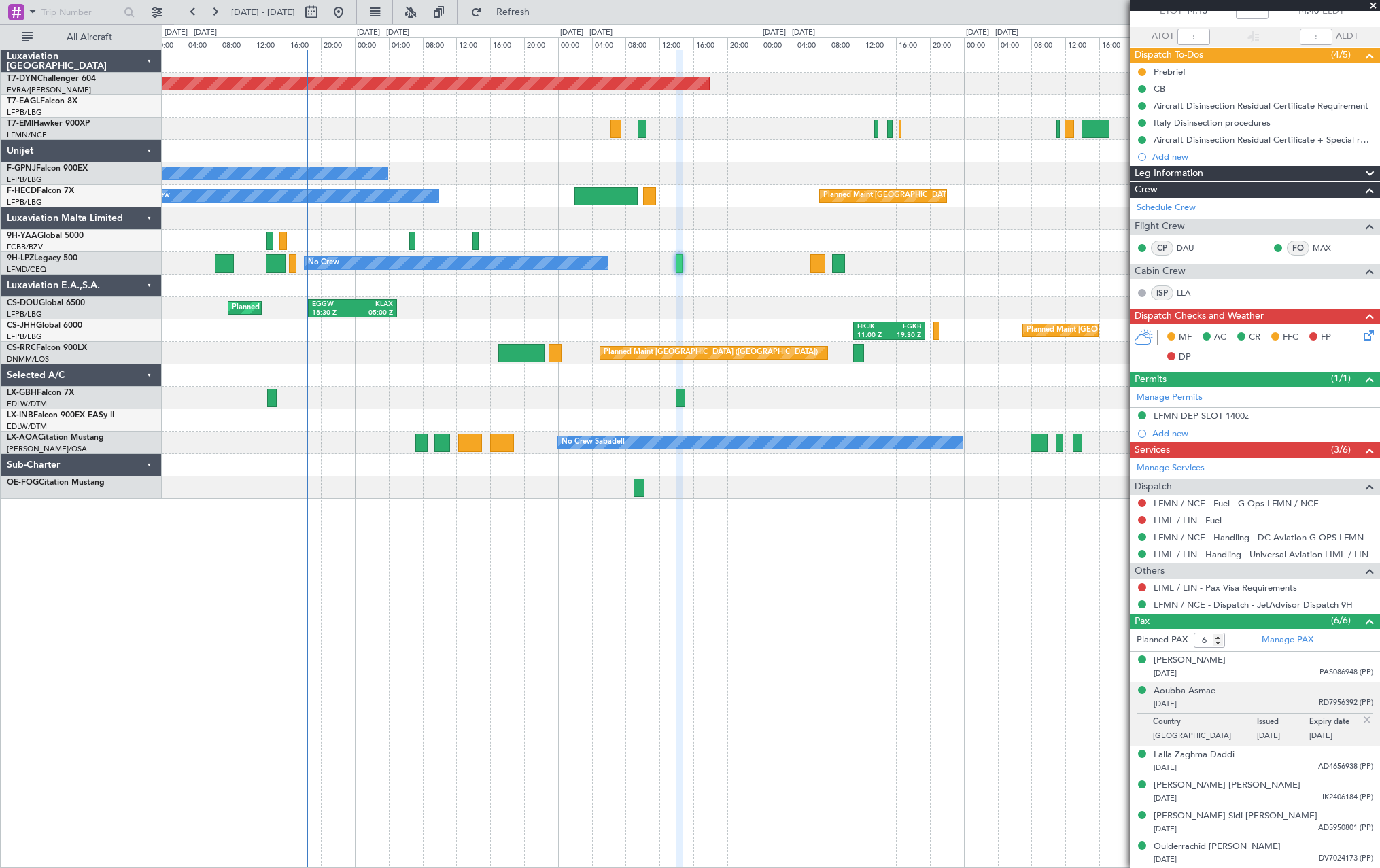
click at [472, 406] on div at bounding box center [770, 397] width 1218 height 22
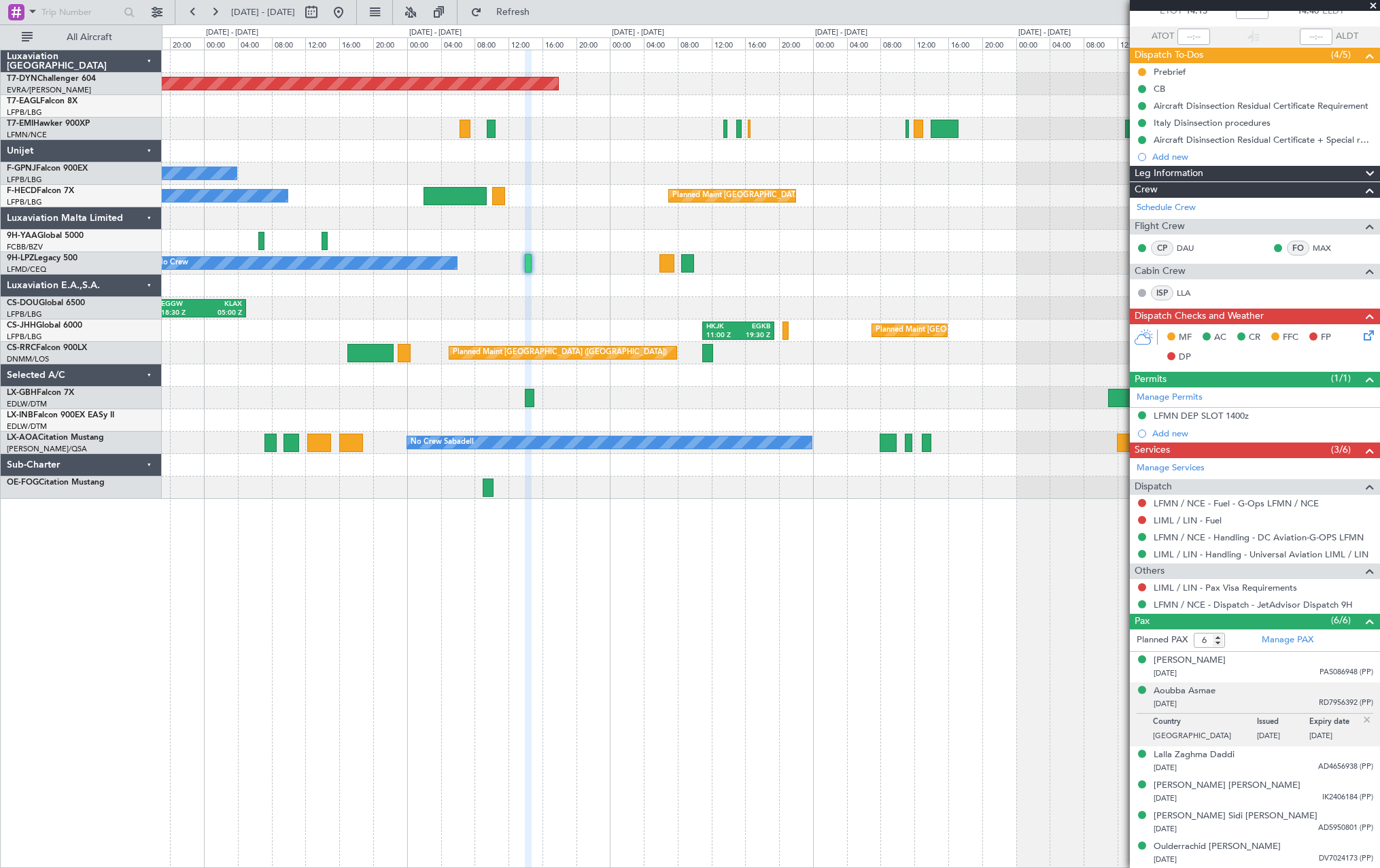
click at [400, 528] on div "Planned Maint Basel-Mulhouse Planned Maint Geneva (Cointrin) No Crew No Crew Pl…" at bounding box center [771, 458] width 1219 height 819
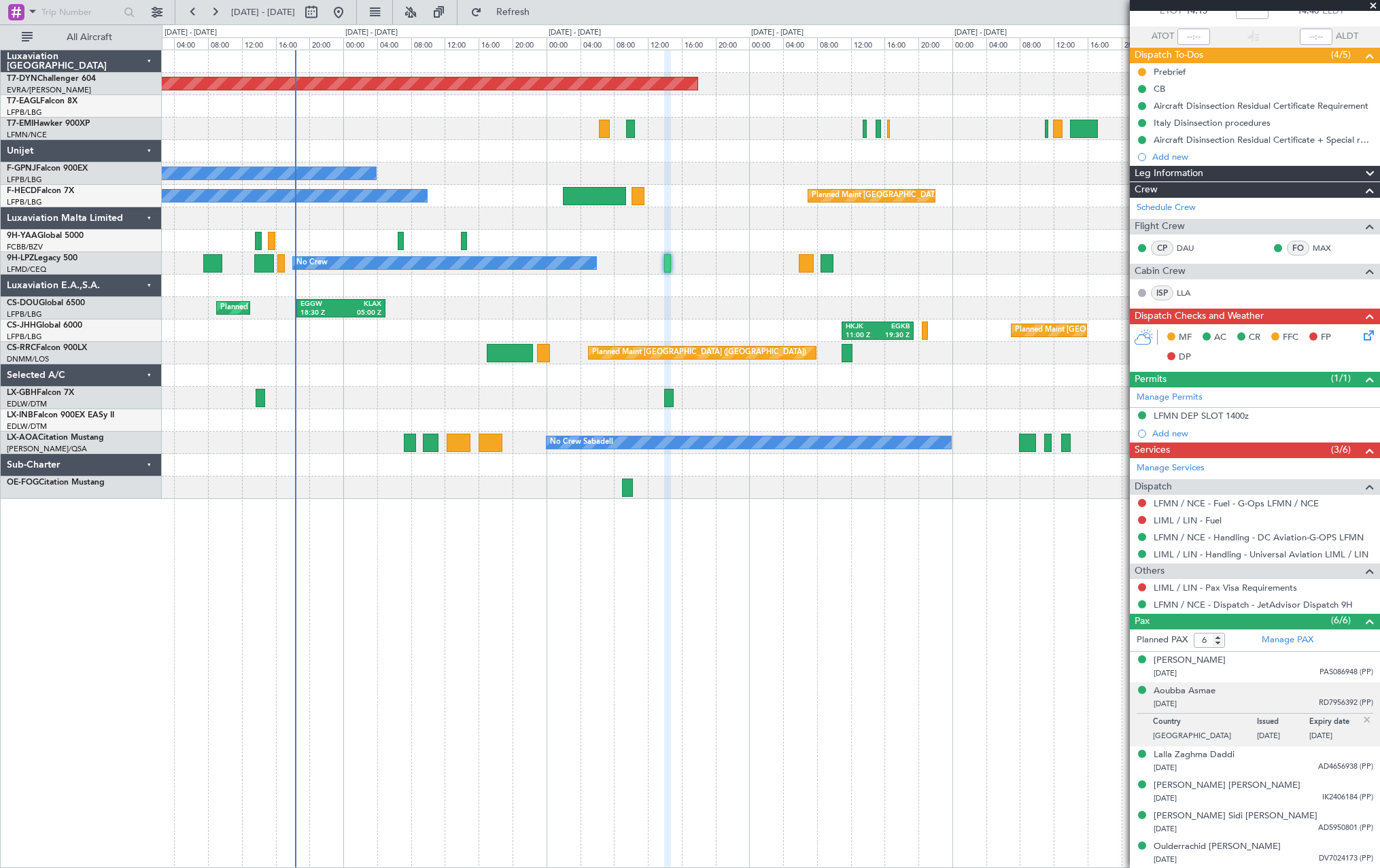
click at [538, 544] on div "Planned Maint Basel-Mulhouse Planned Maint Geneva (Cointrin) No Crew No Crew Pl…" at bounding box center [771, 458] width 1219 height 819
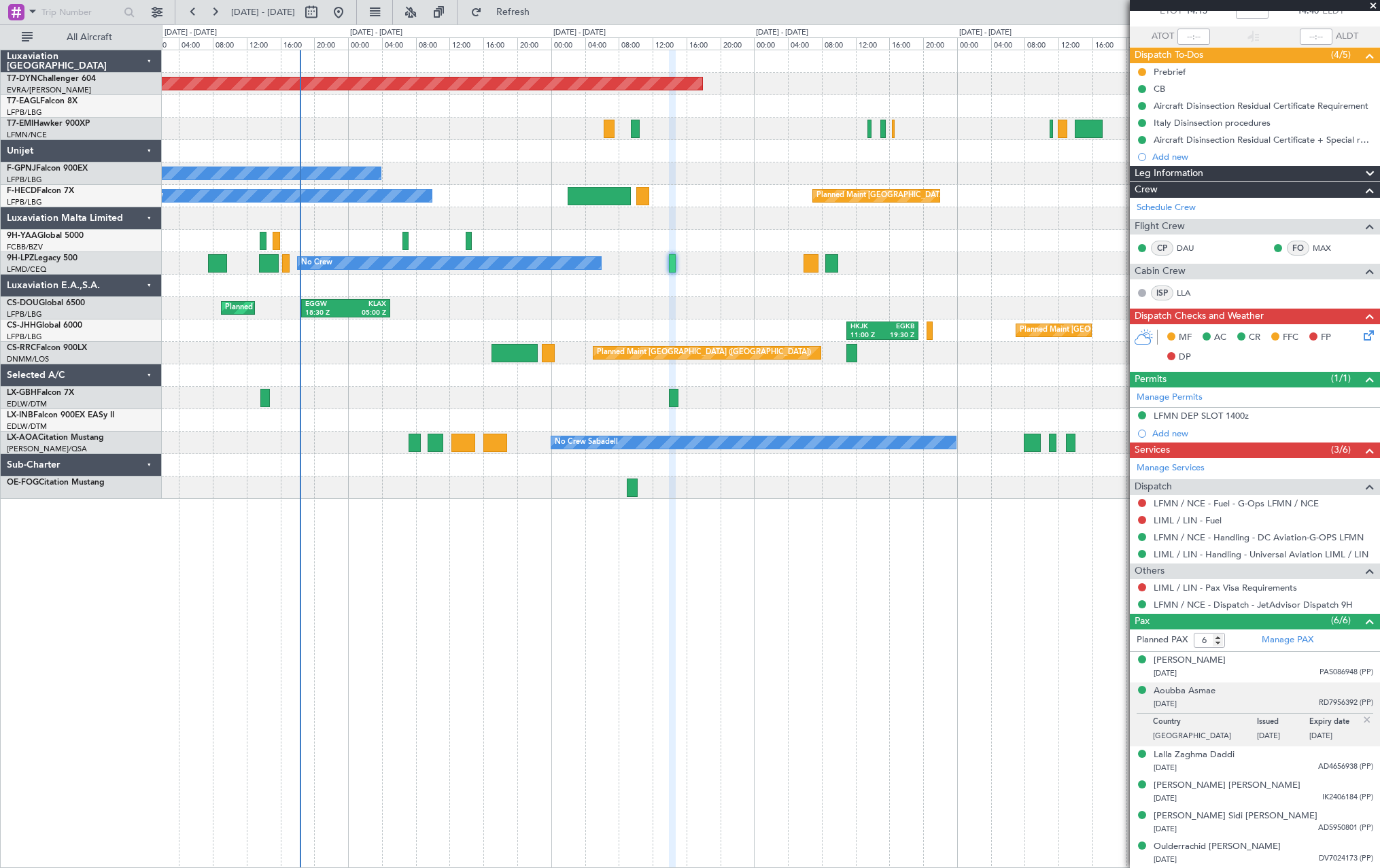
click at [450, 480] on div at bounding box center [770, 487] width 1218 height 22
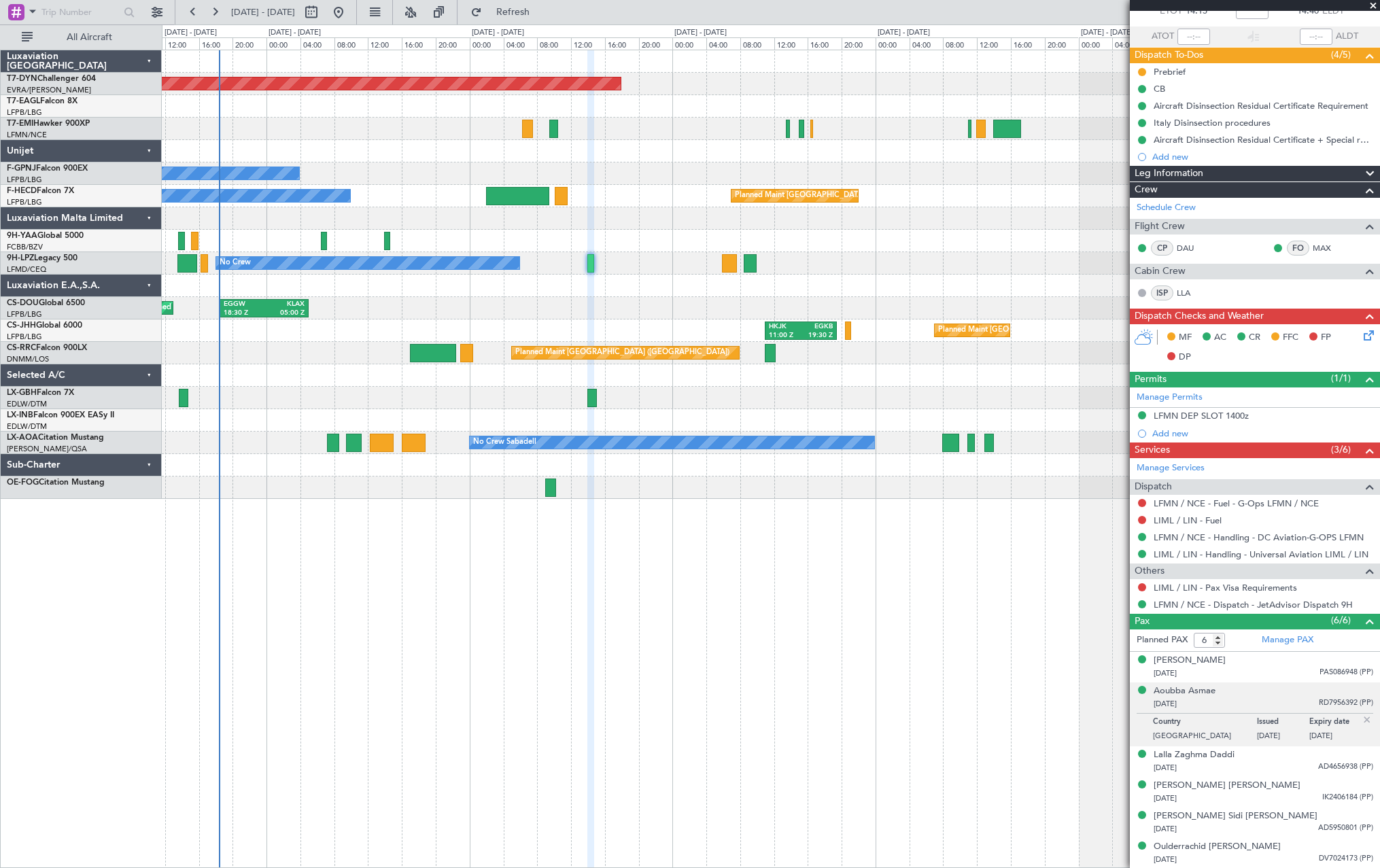
click at [645, 522] on div "Planned Maint Basel-Mulhouse Planned Maint Geneva (Cointrin) No Crew No Crew Pl…" at bounding box center [771, 458] width 1219 height 819
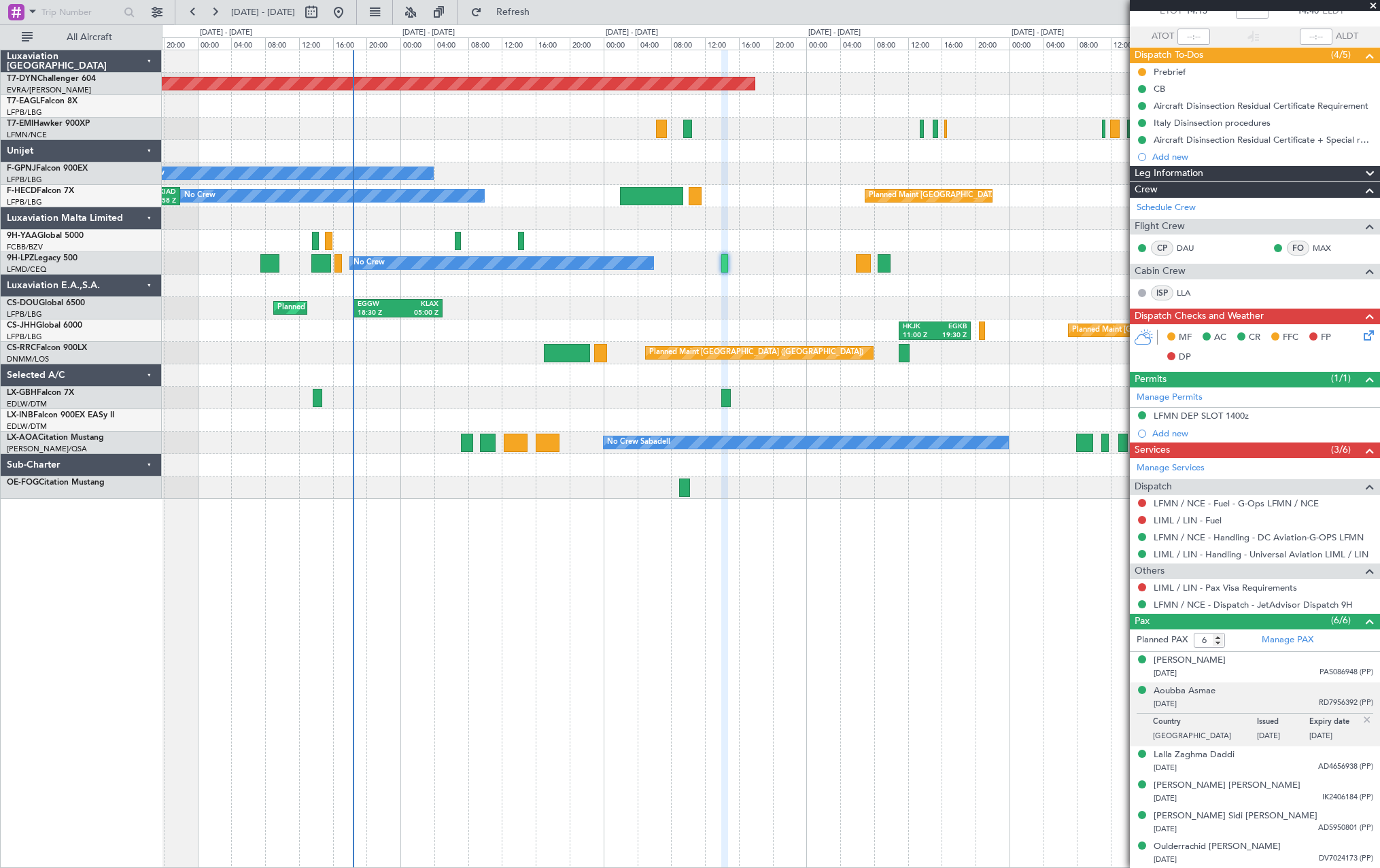
click at [803, 683] on div "Planned Maint Basel-Mulhouse No Crew No Crew Planned Maint Paris (Le Bourget) N…" at bounding box center [771, 458] width 1219 height 819
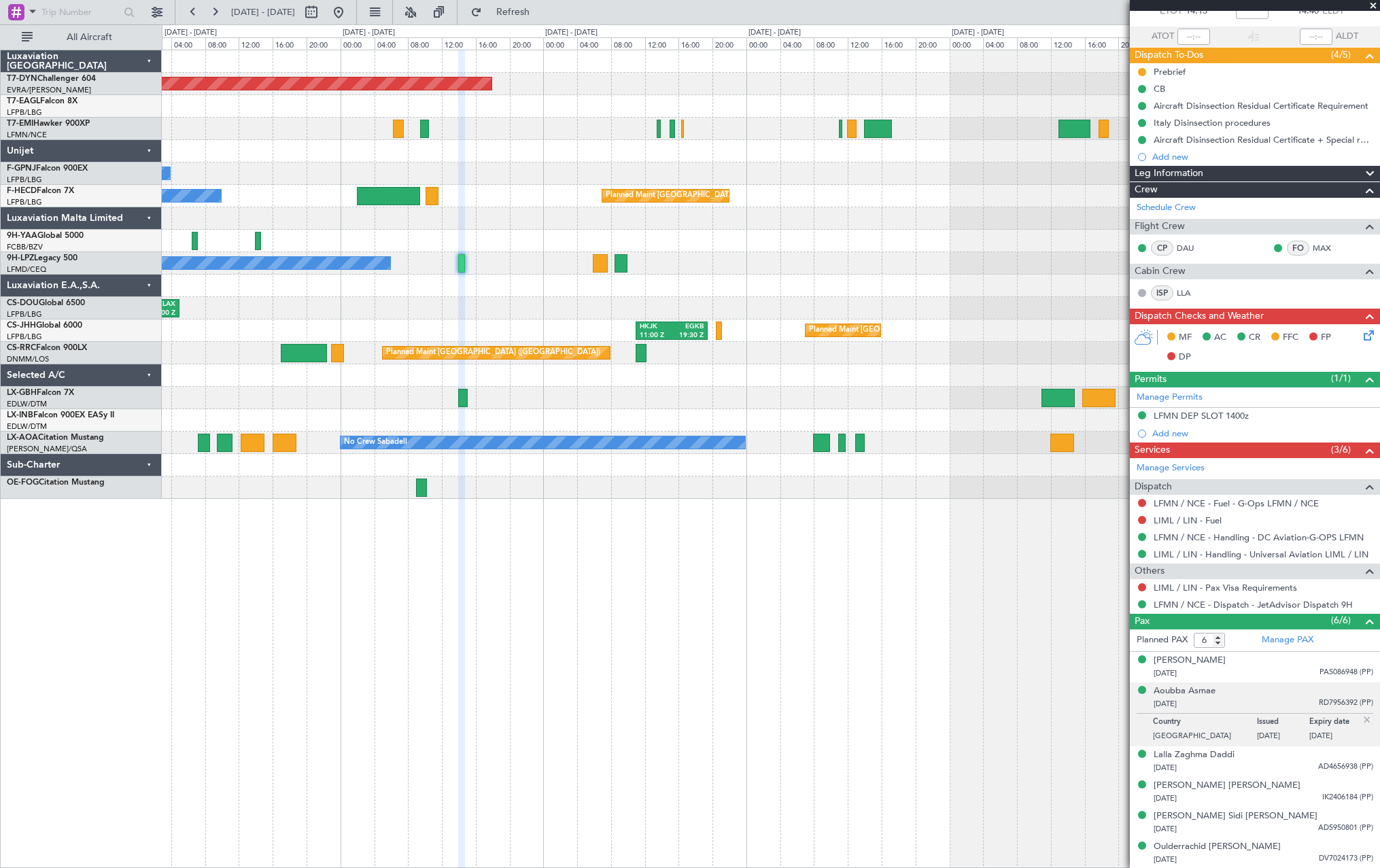
click at [576, 380] on div at bounding box center [770, 375] width 1218 height 22
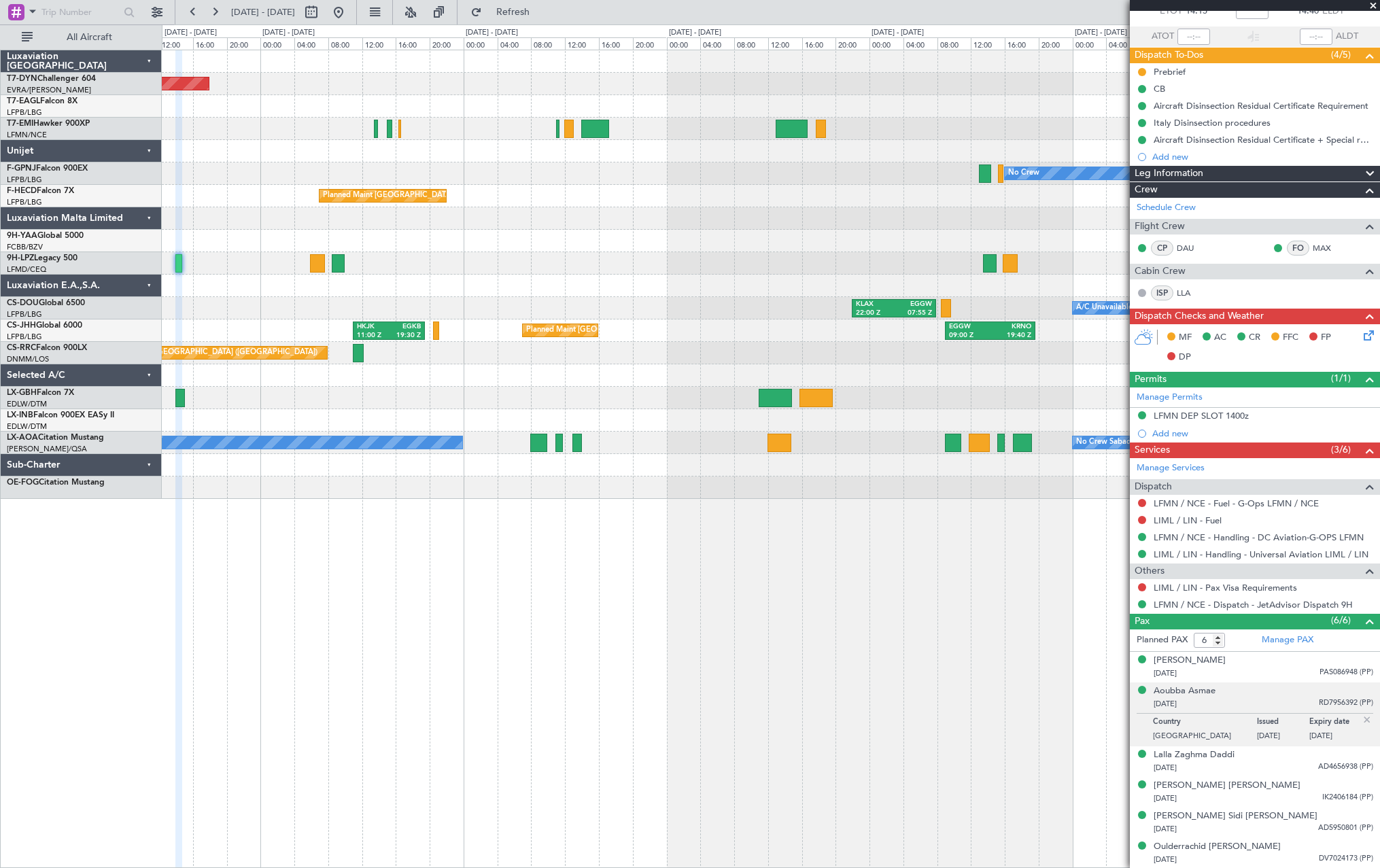
click at [472, 427] on div "Planned Maint Basel-Mulhouse Planned Maint Geneva (Cointrin) No Crew No Crew Pl…" at bounding box center [770, 274] width 1218 height 448
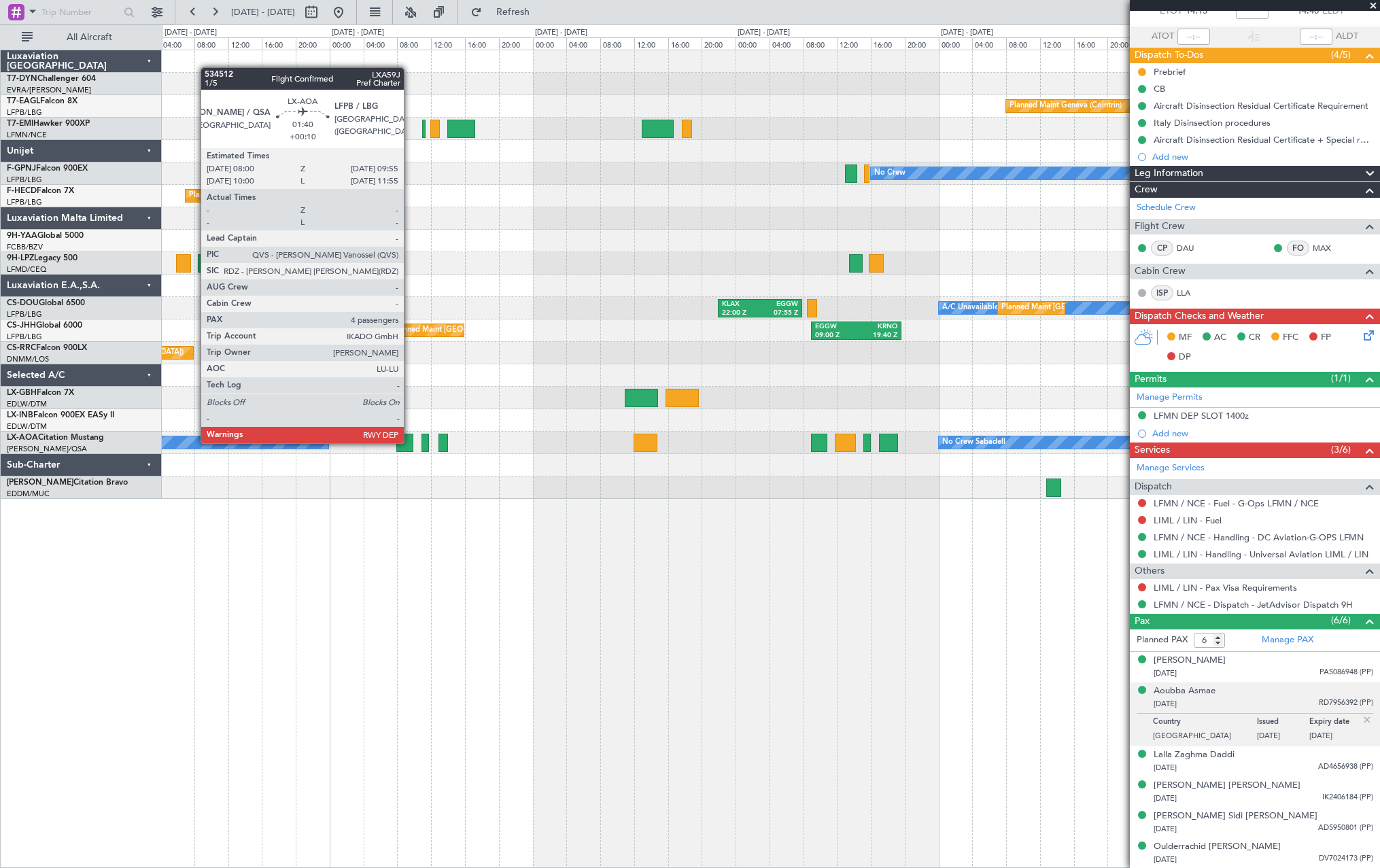
click at [410, 442] on div at bounding box center [404, 442] width 16 height 18
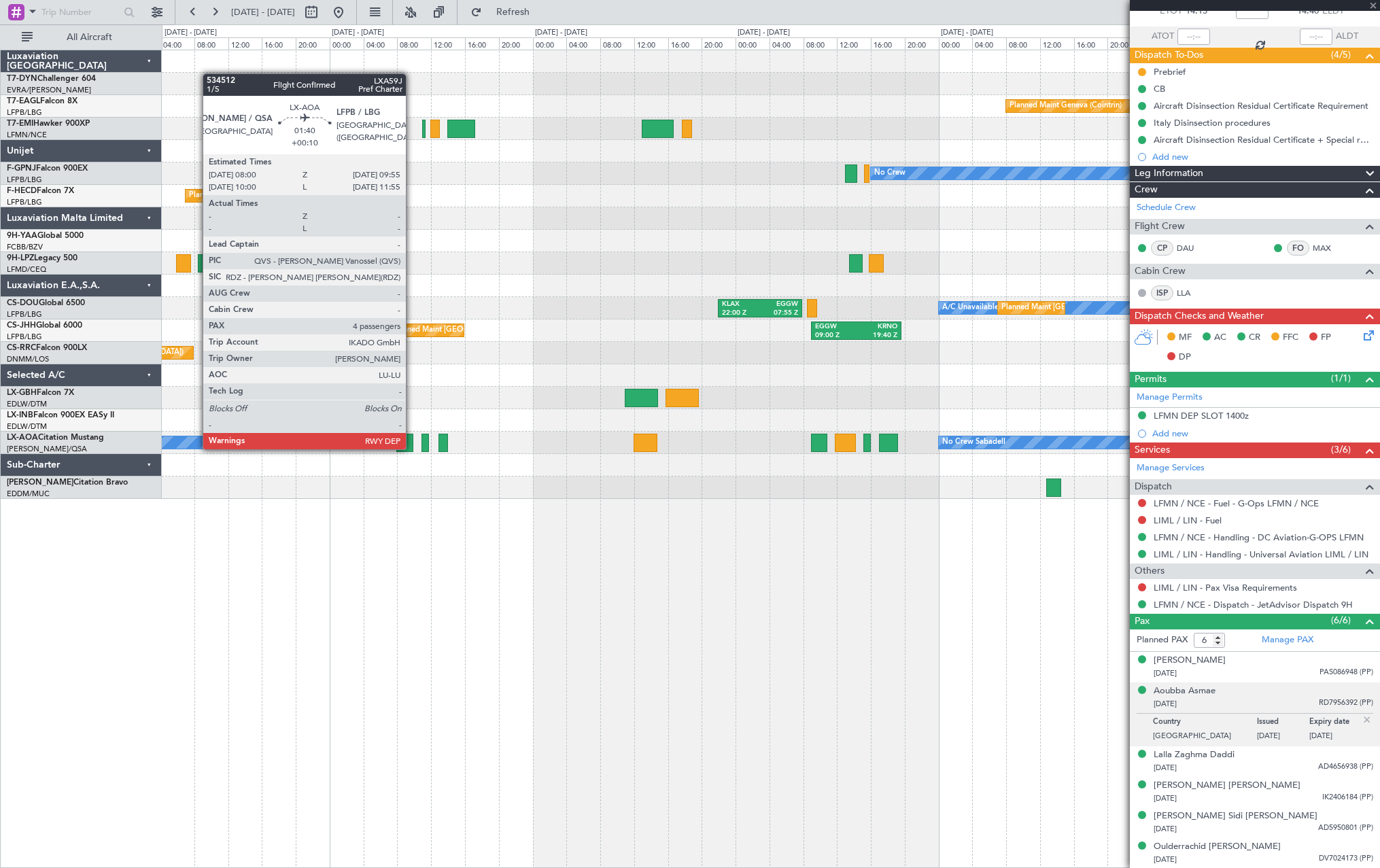
type input "+00:10"
type input "4"
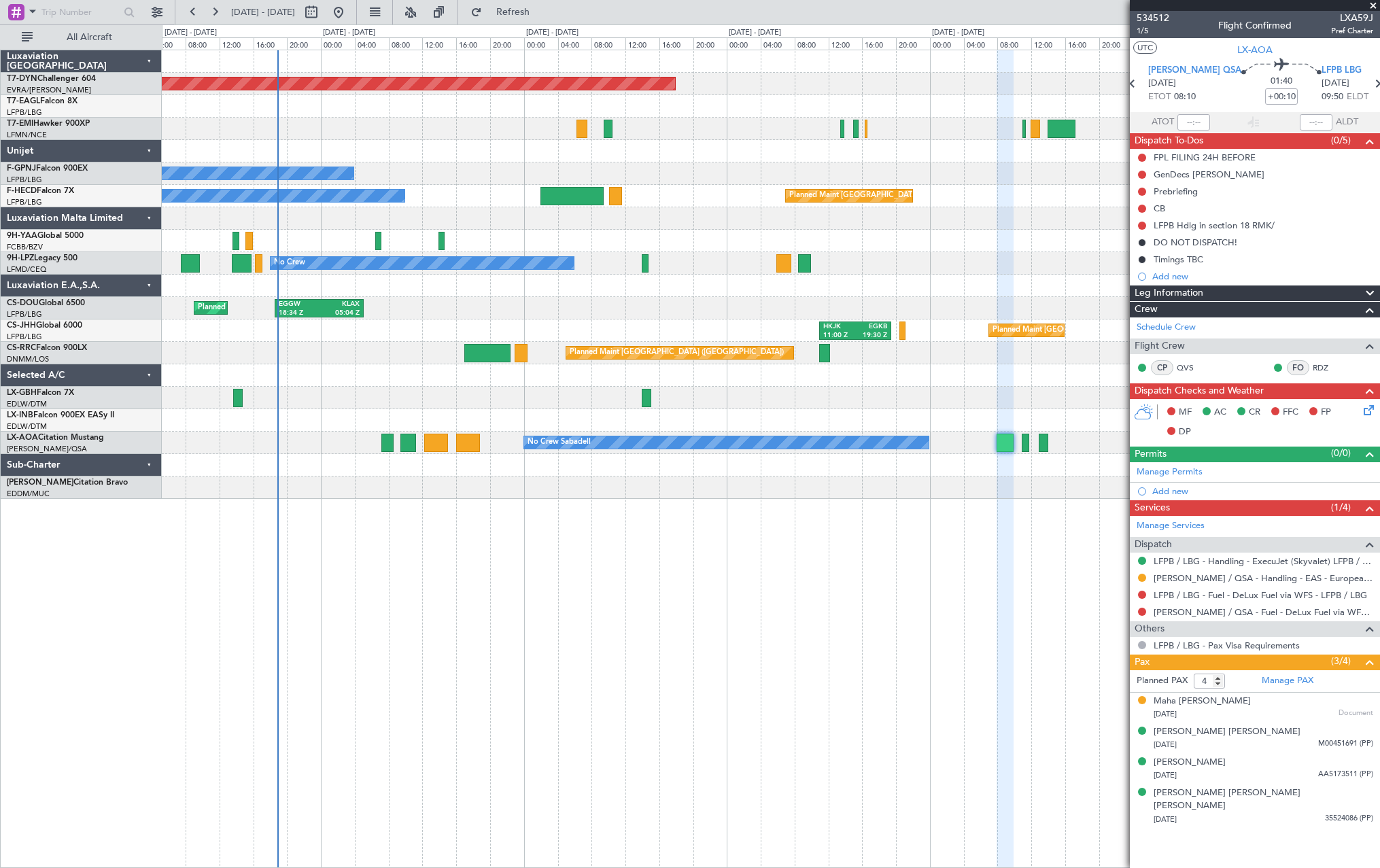
click at [895, 563] on div "Planned Maint Basel-Mulhouse Planned Maint Geneva (Cointrin) No Crew No Crew Pl…" at bounding box center [771, 458] width 1219 height 819
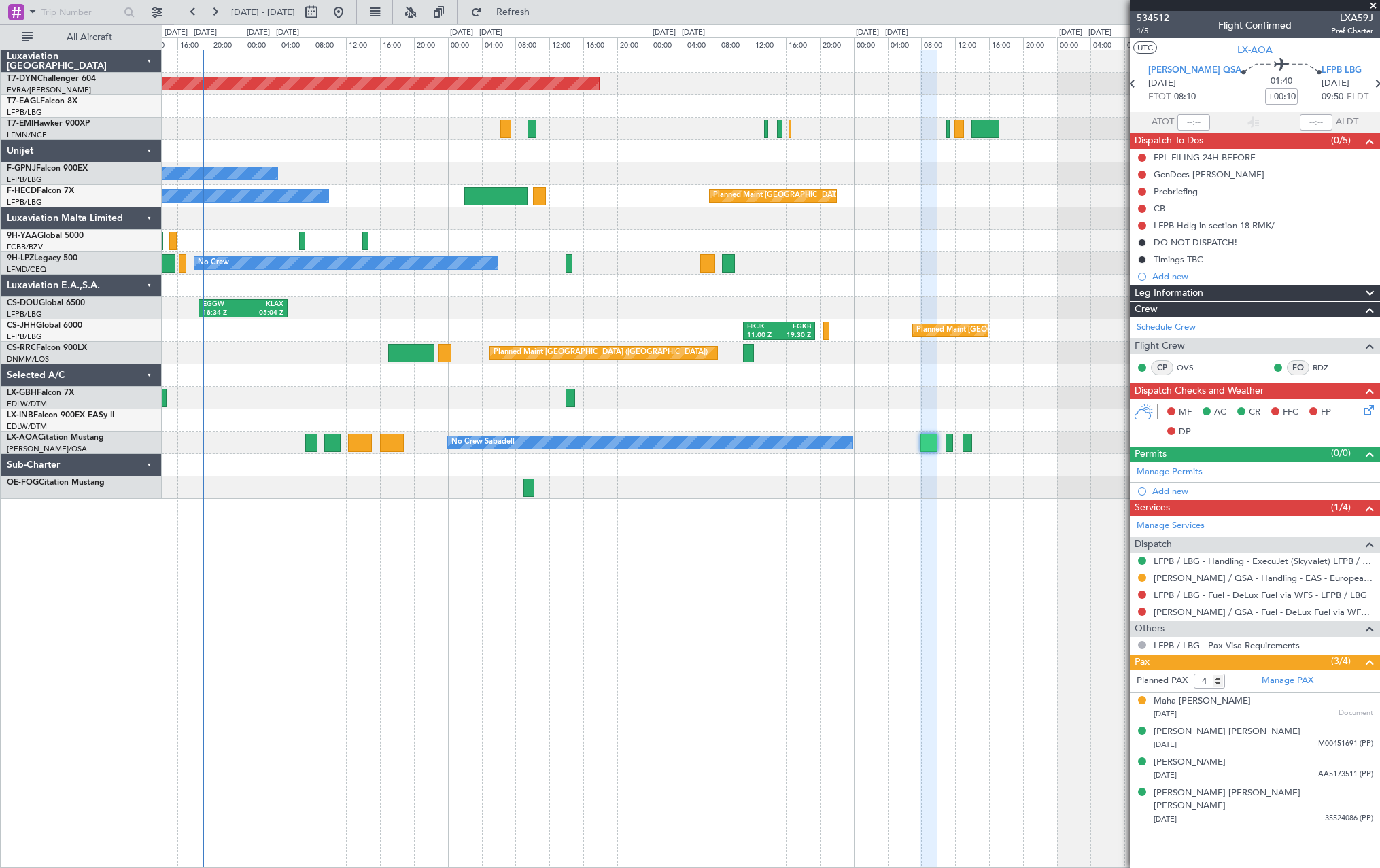
click at [475, 522] on div "Planned Maint Basel-Mulhouse Planned Maint Geneva (Cointrin) No Crew No Crew No…" at bounding box center [771, 458] width 1219 height 819
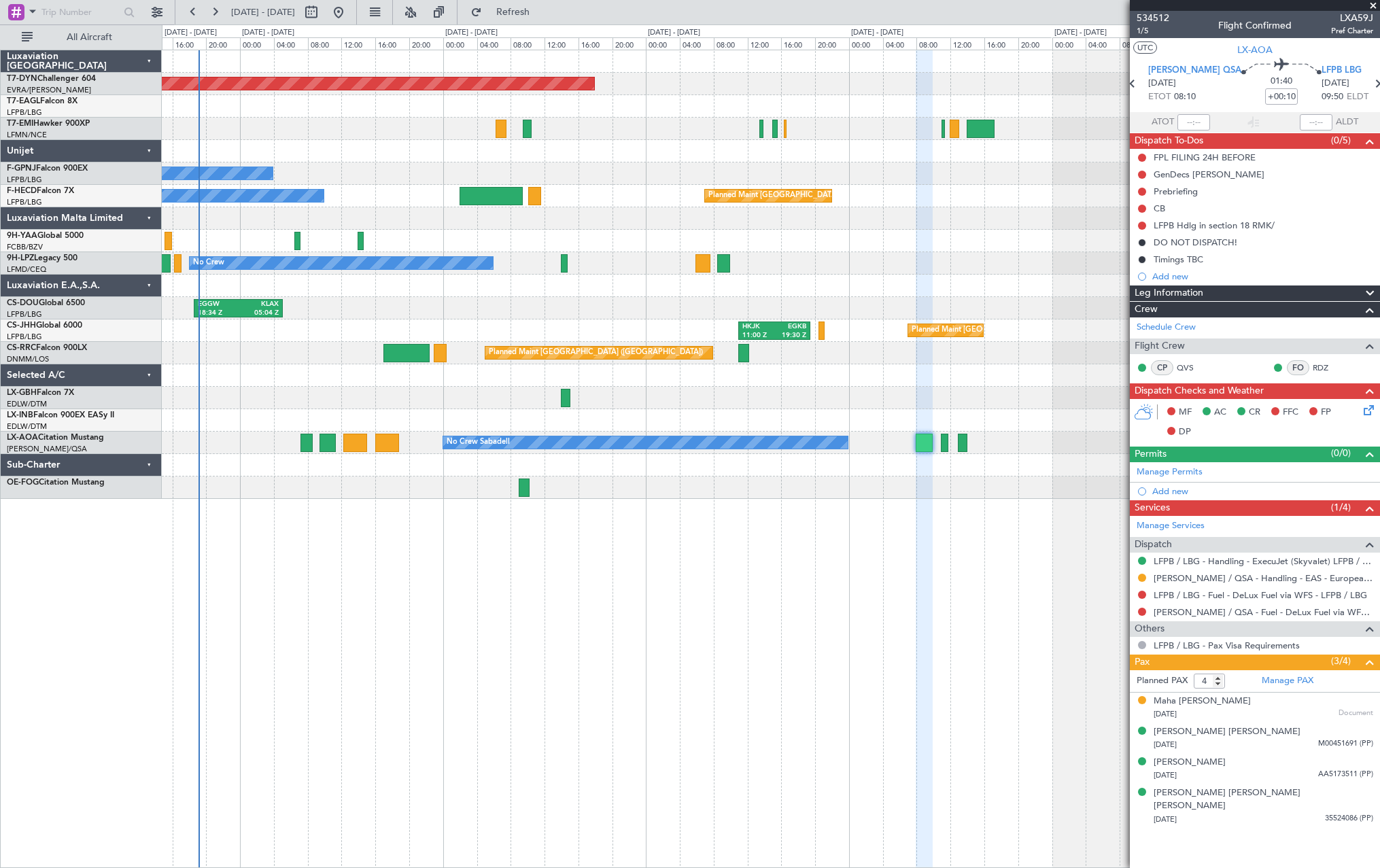
click at [858, 84] on div "Planned Maint [GEOGRAPHIC_DATA]-[GEOGRAPHIC_DATA]" at bounding box center [770, 84] width 1218 height 22
click at [712, 106] on div "Planned Maint Geneva (Cointrin)" at bounding box center [770, 106] width 1218 height 22
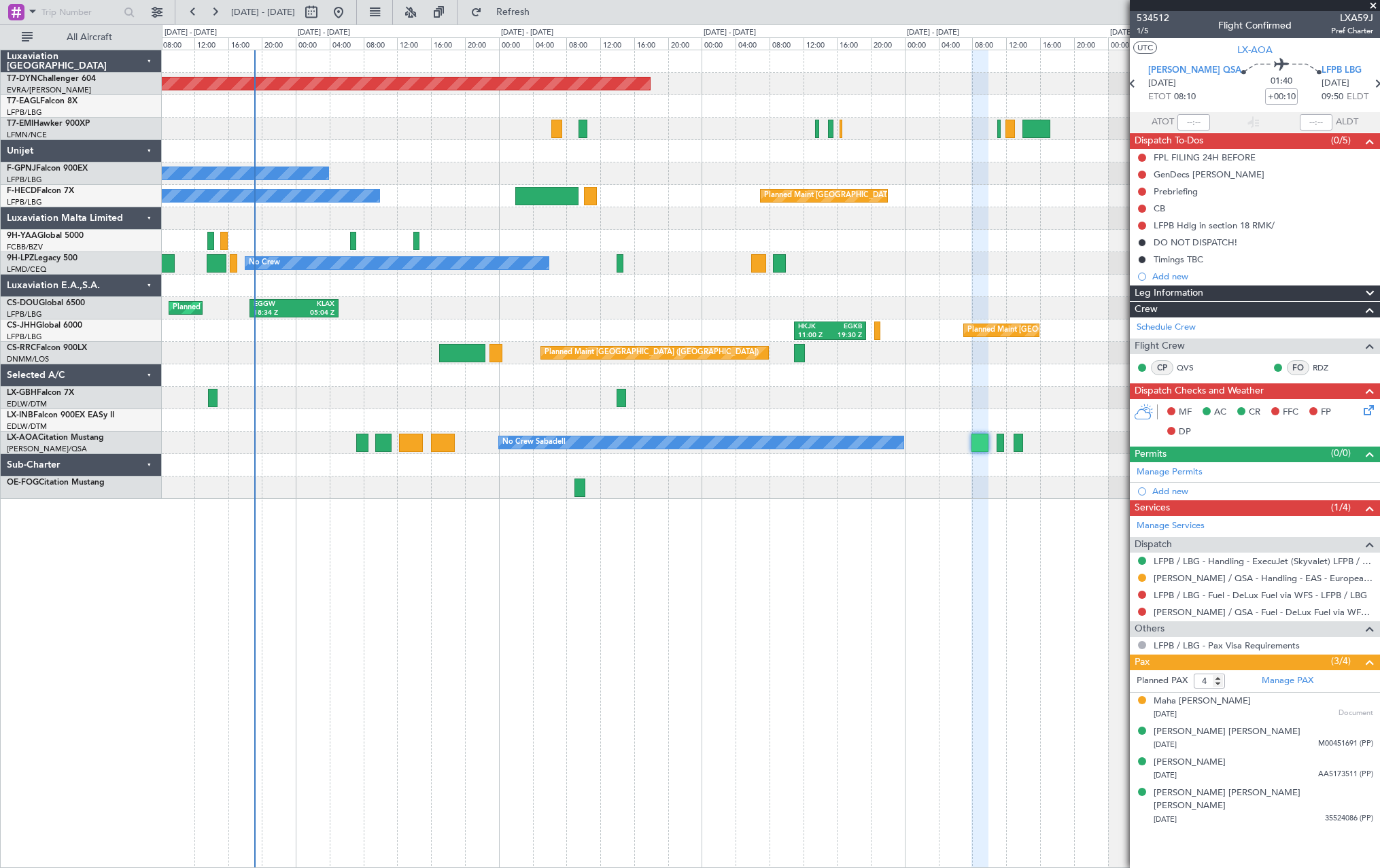
click at [532, 405] on div at bounding box center [770, 397] width 1218 height 22
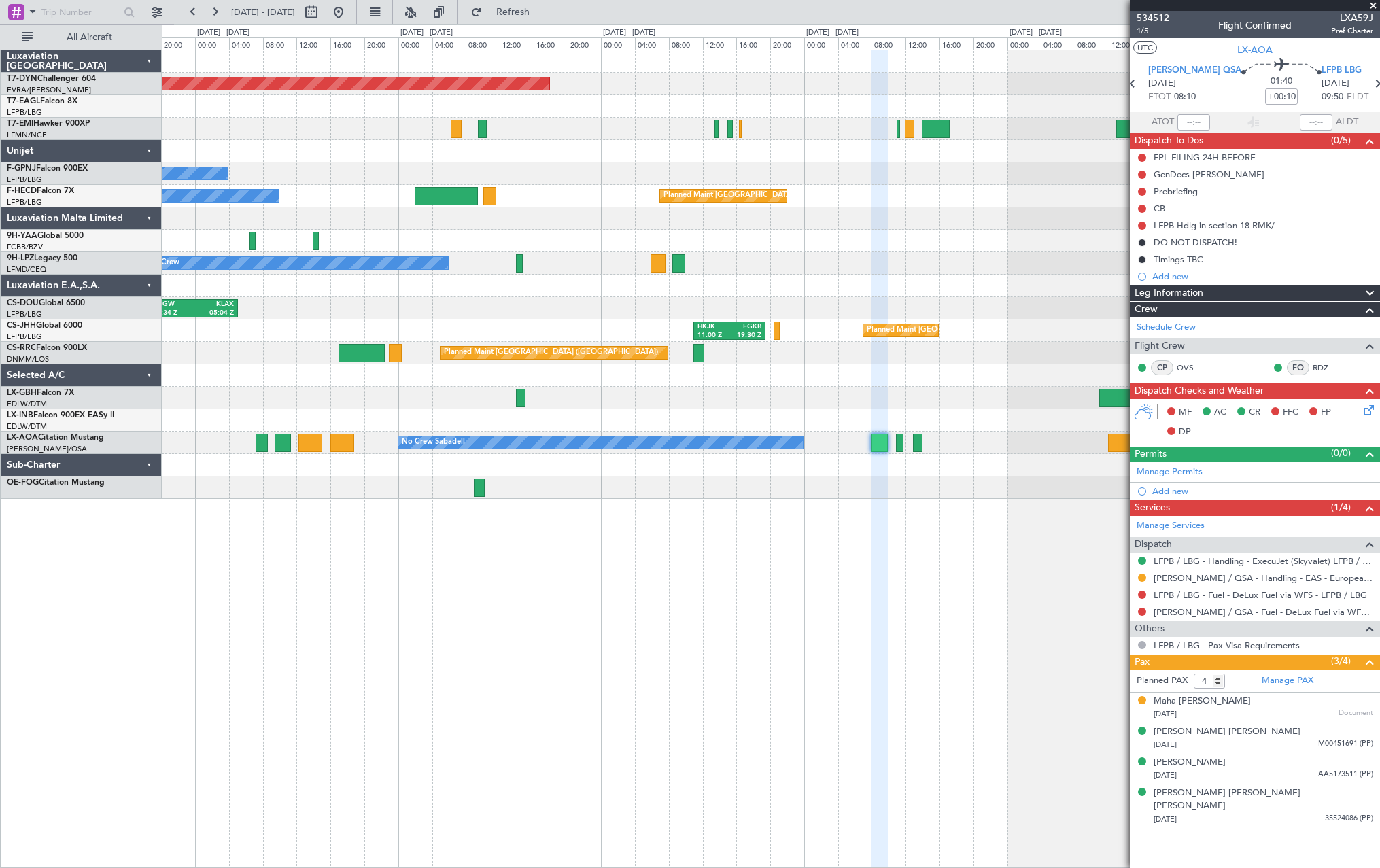
click at [605, 302] on div "Planned Maint Basel-Mulhouse Planned Maint Geneva (Cointrin) No Crew No Crew Pl…" at bounding box center [770, 274] width 1218 height 448
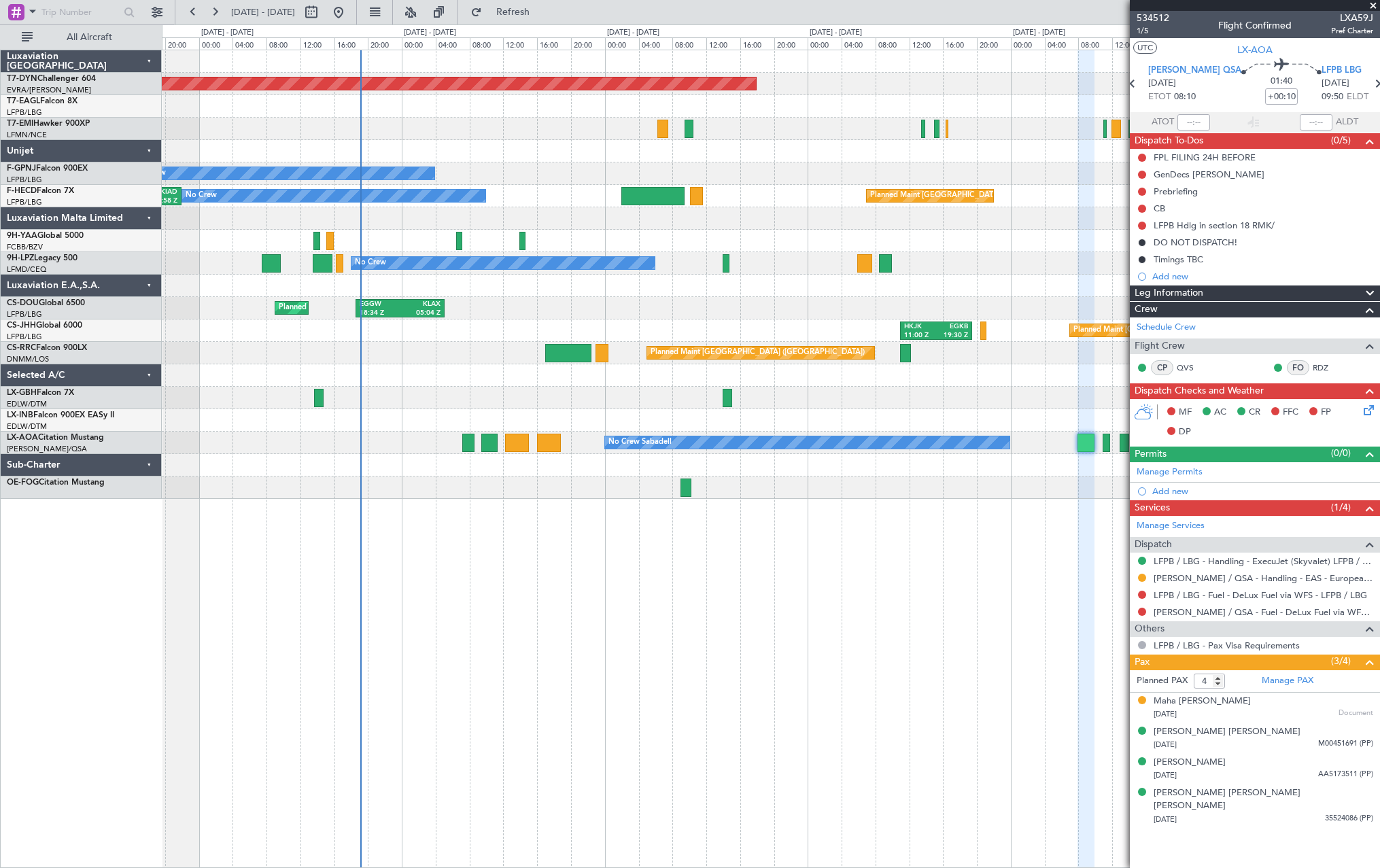
click at [857, 301] on div "EGGW 18:34 Z KLAX 05:04 Z Planned Maint London (Luton) KLAX 22:00 Z EGGW 07:55 …" at bounding box center [770, 308] width 1218 height 22
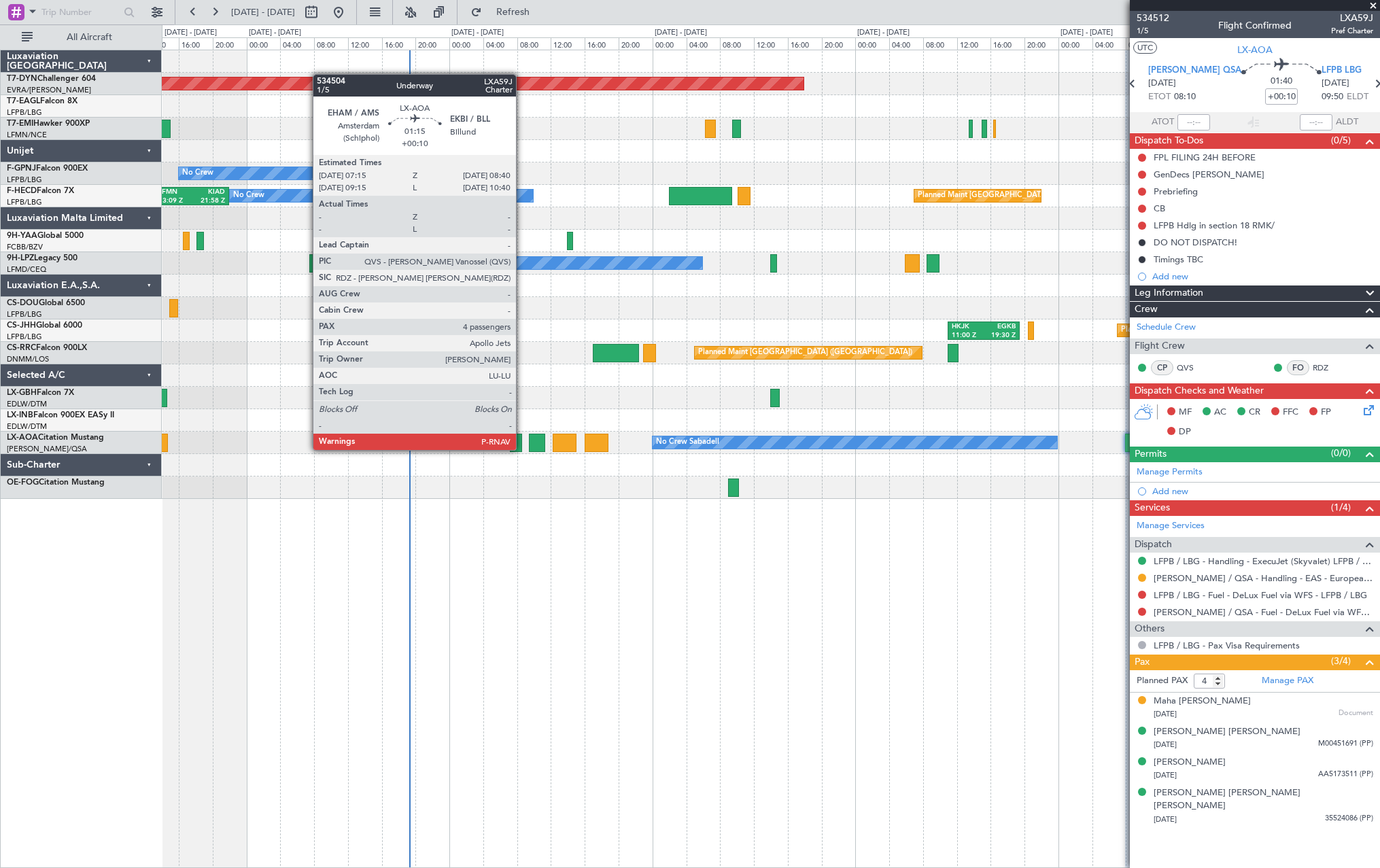
click at [522, 448] on div at bounding box center [516, 442] width 12 height 18
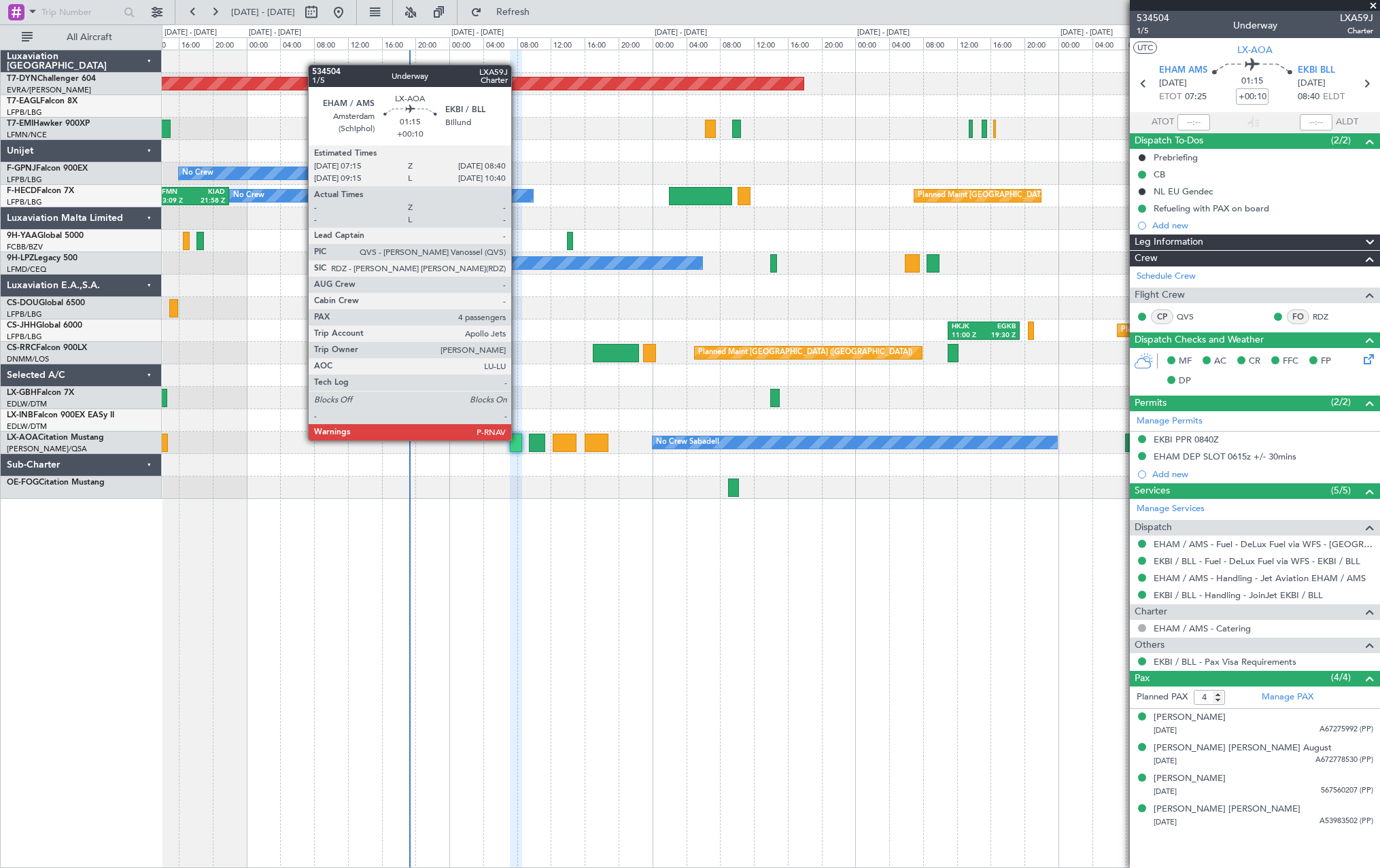
click at [517, 439] on div at bounding box center [516, 442] width 12 height 18
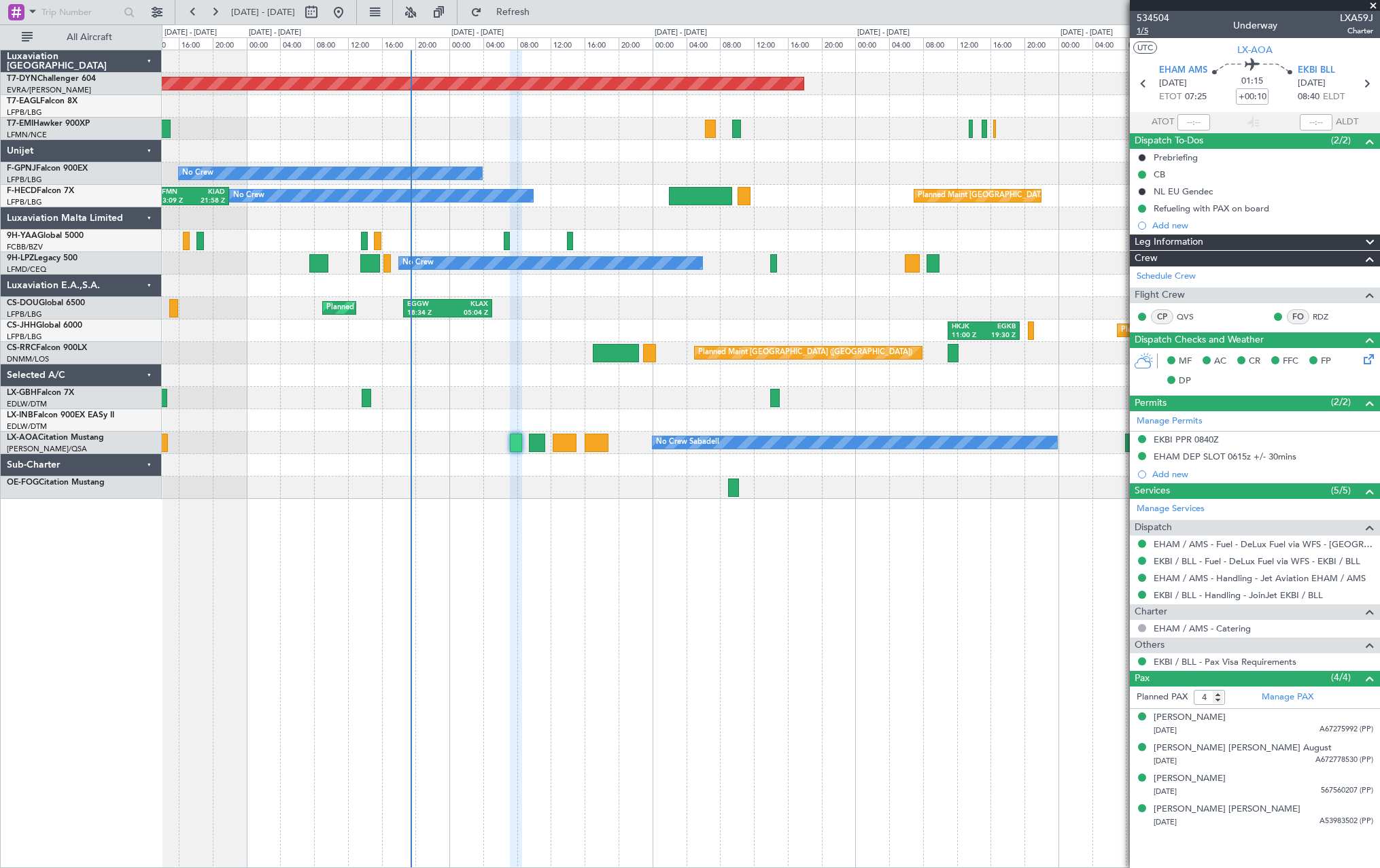
click at [1143, 27] on span "1/5" at bounding box center [1152, 30] width 33 height 11
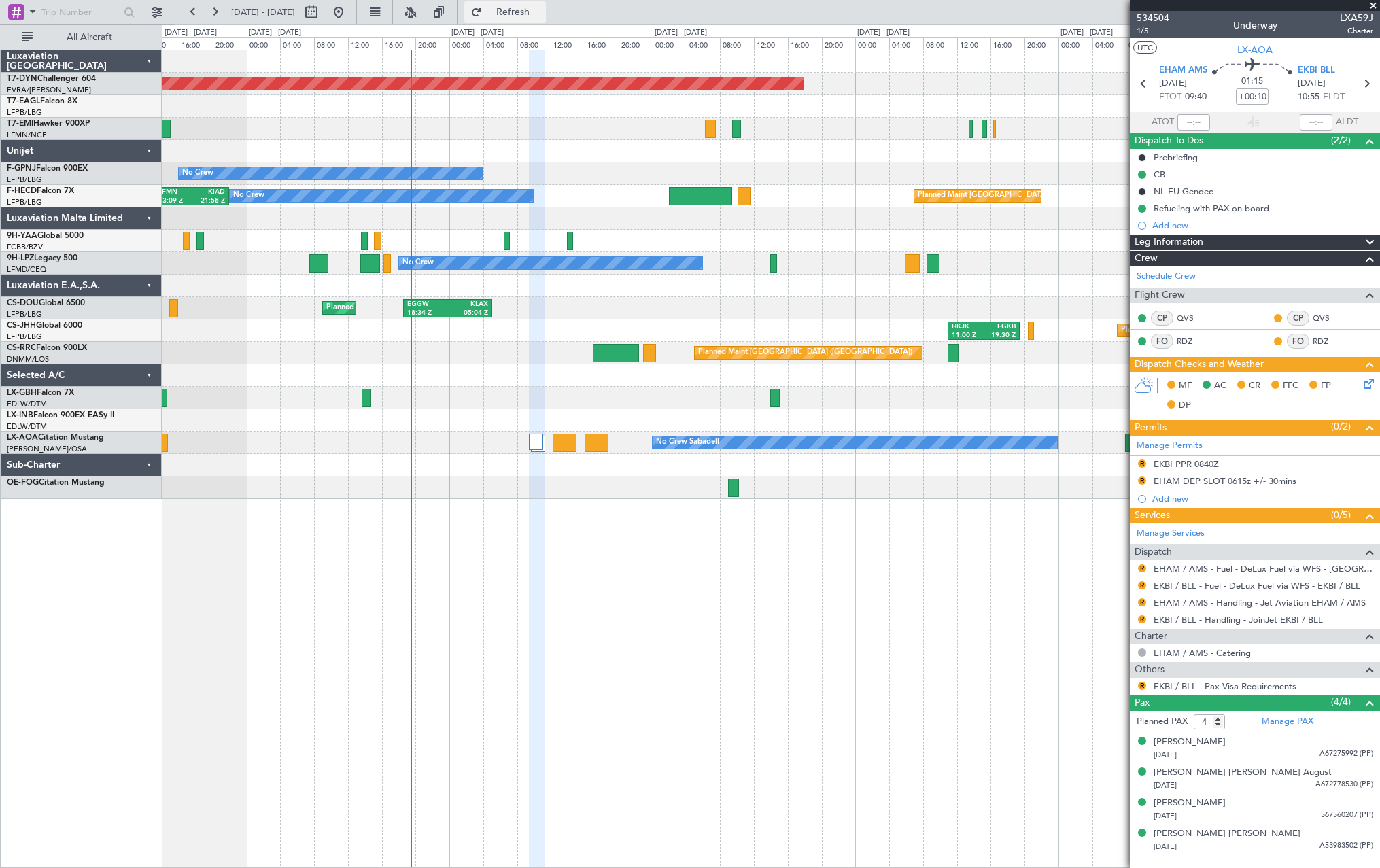
click at [541, 11] on span "Refresh" at bounding box center [513, 12] width 57 height 9
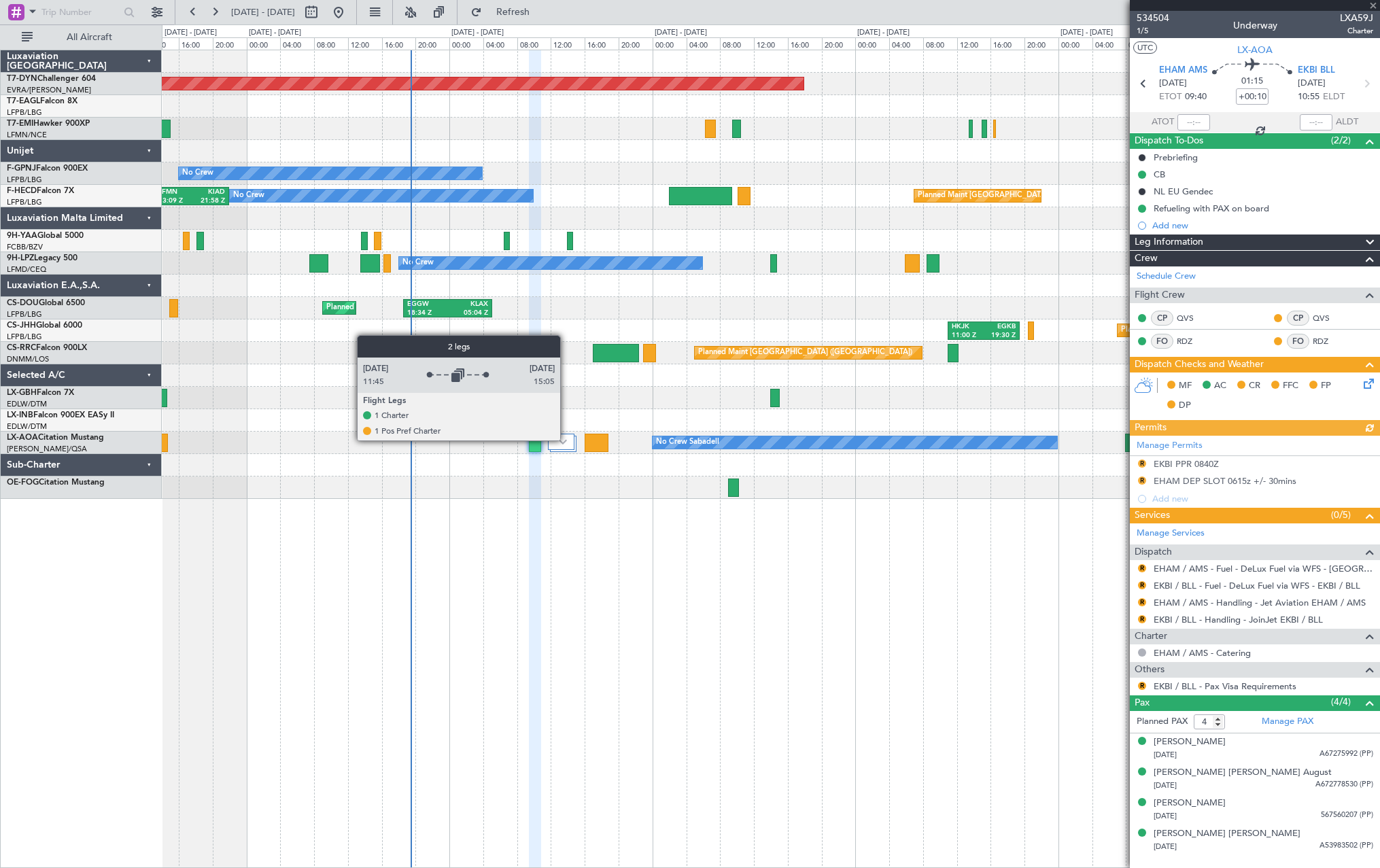
click at [567, 440] on img at bounding box center [563, 442] width 8 height 5
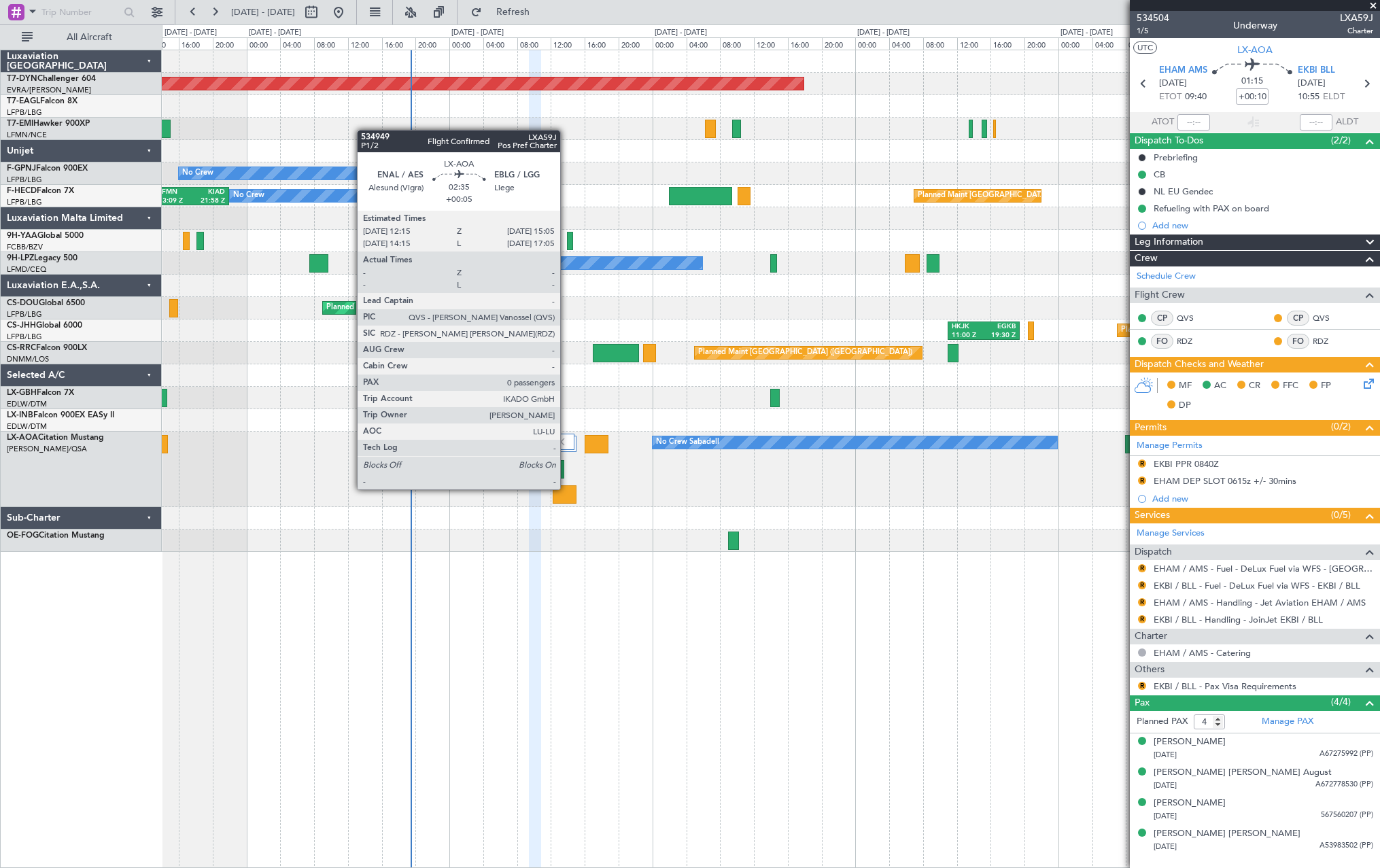
click at [566, 487] on div at bounding box center [565, 494] width 24 height 18
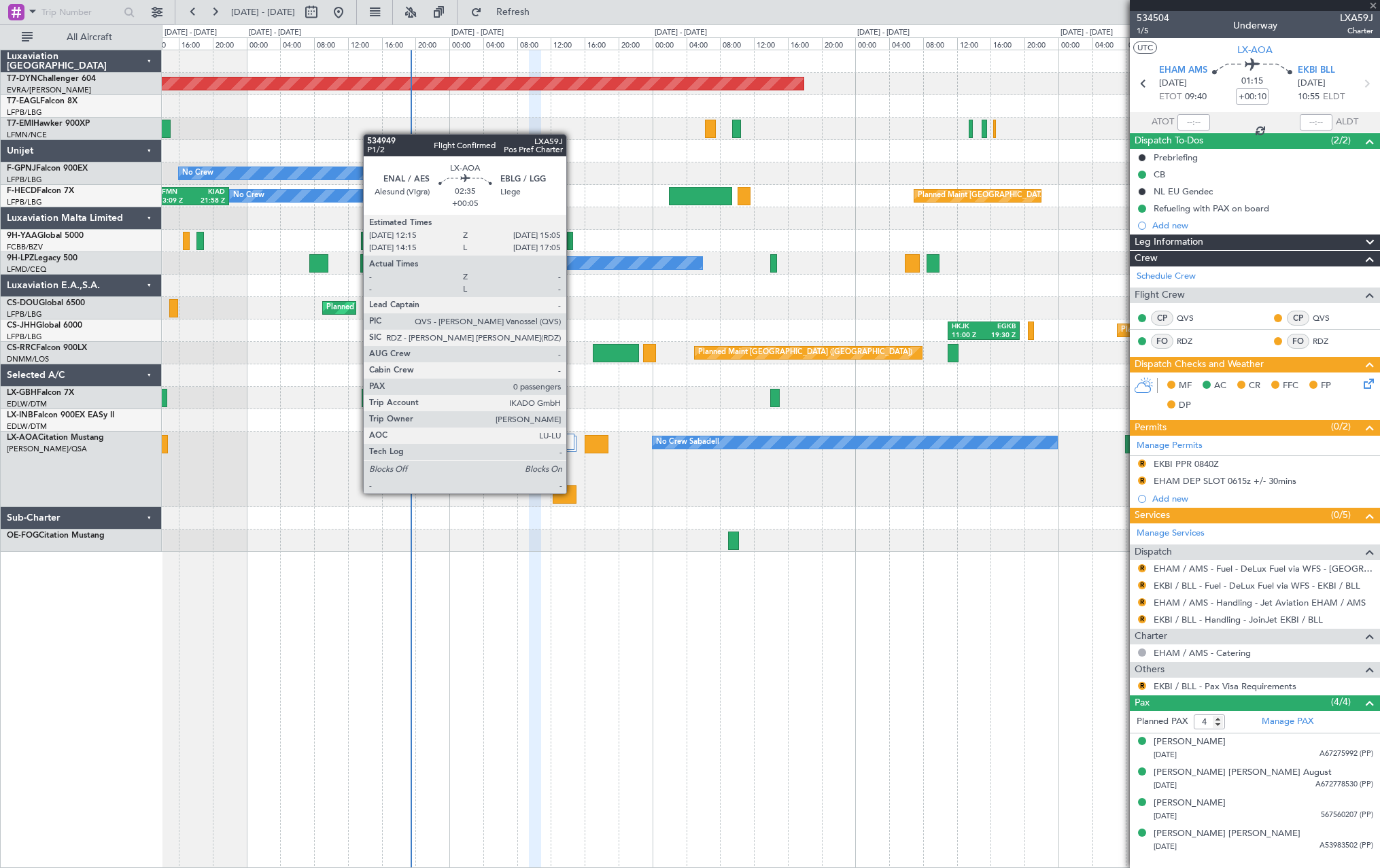
type input "+00:05"
type input "0"
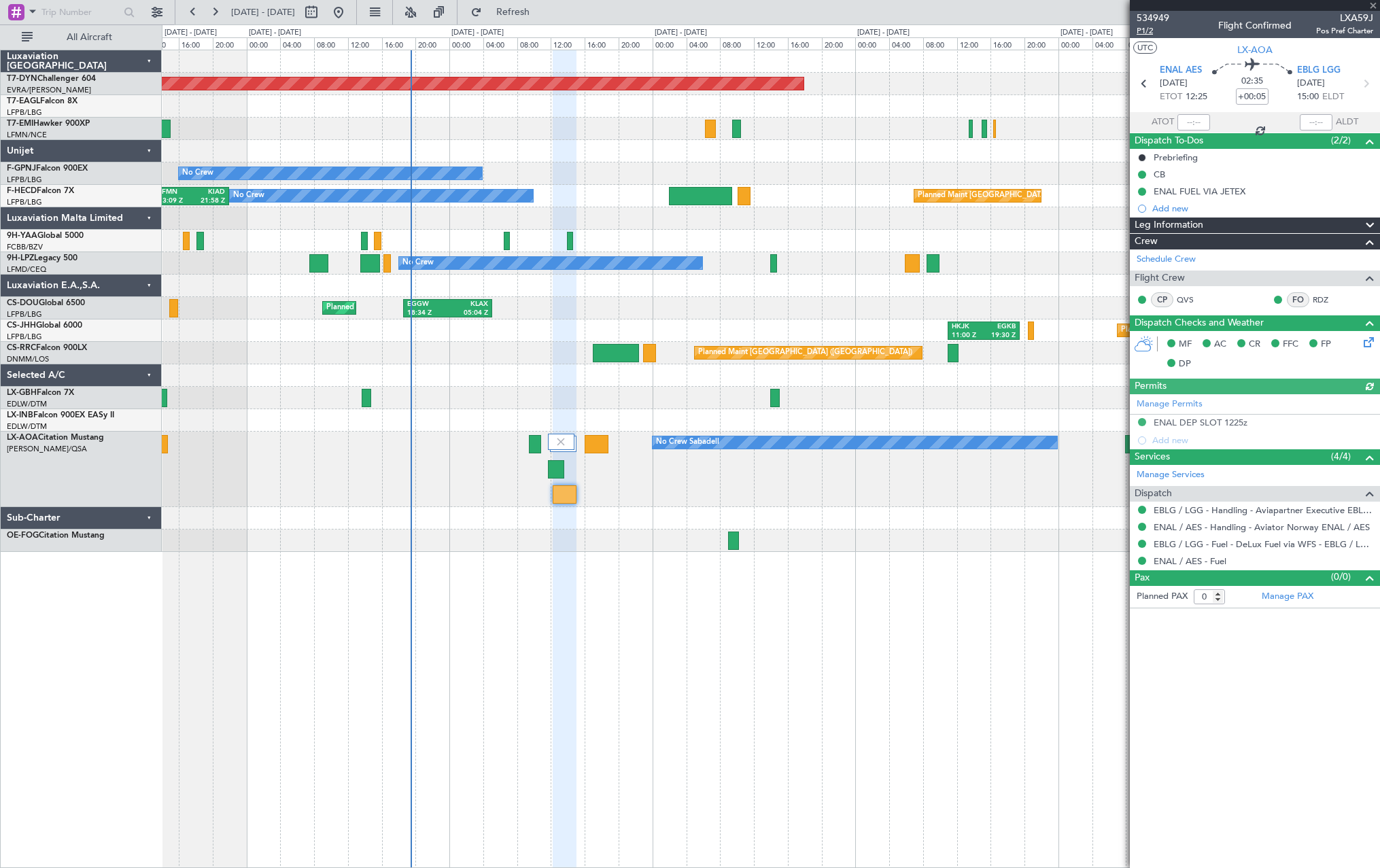
click at [1143, 32] on span "P1/2" at bounding box center [1152, 30] width 33 height 11
click at [537, 19] on button "Refresh" at bounding box center [505, 12] width 81 height 22
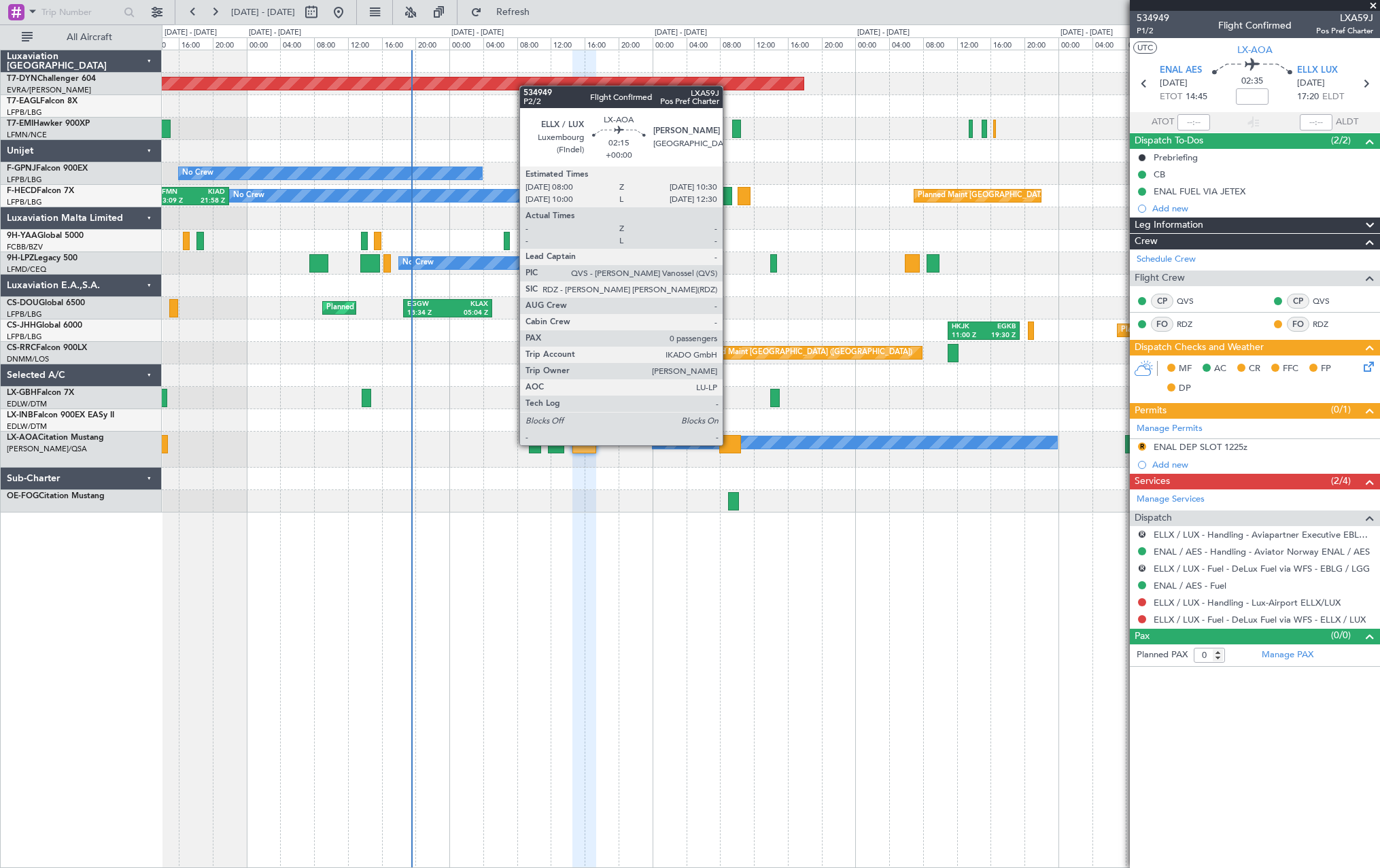
click at [729, 444] on div at bounding box center [730, 444] width 22 height 18
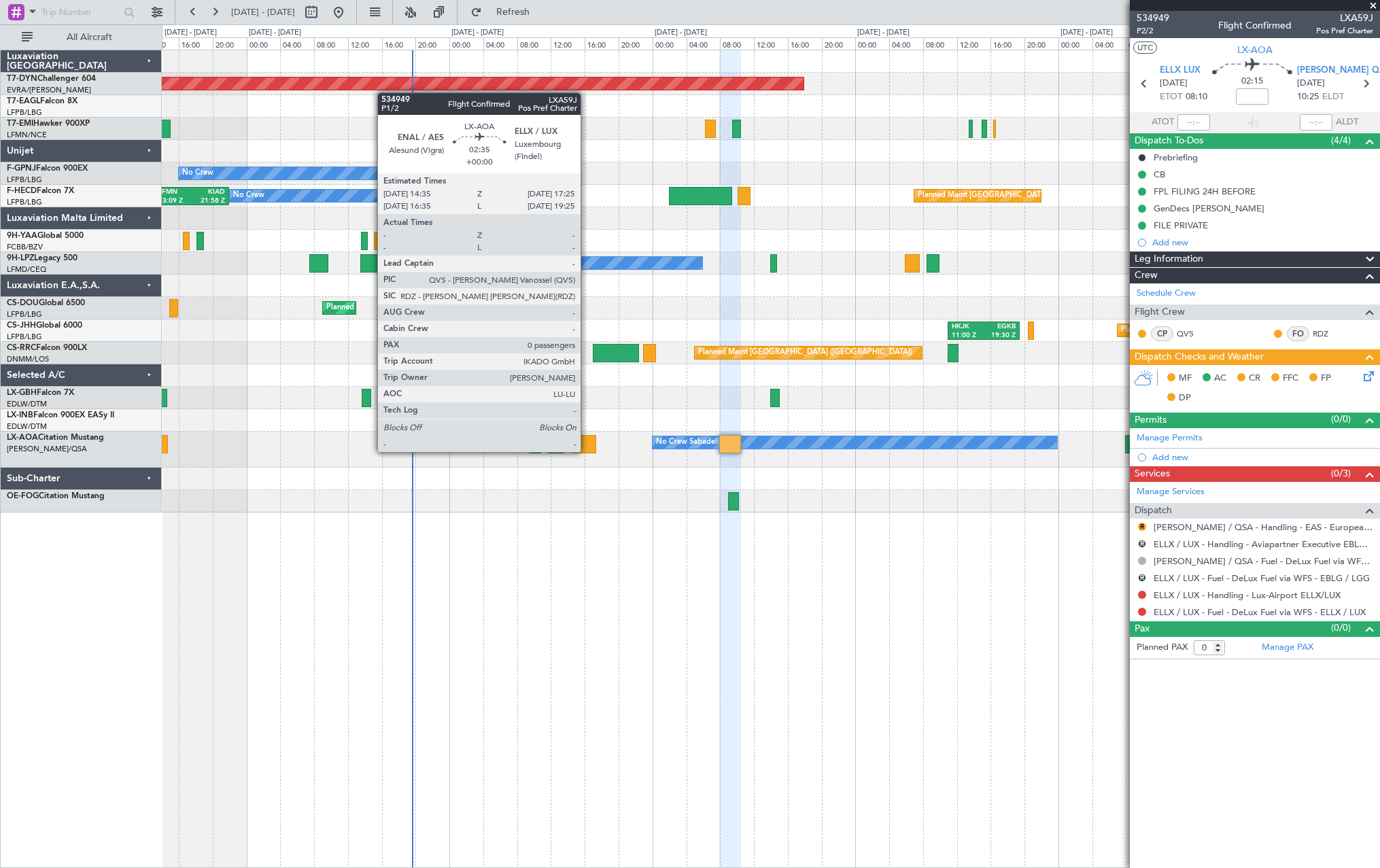
click at [586, 447] on div at bounding box center [585, 444] width 24 height 18
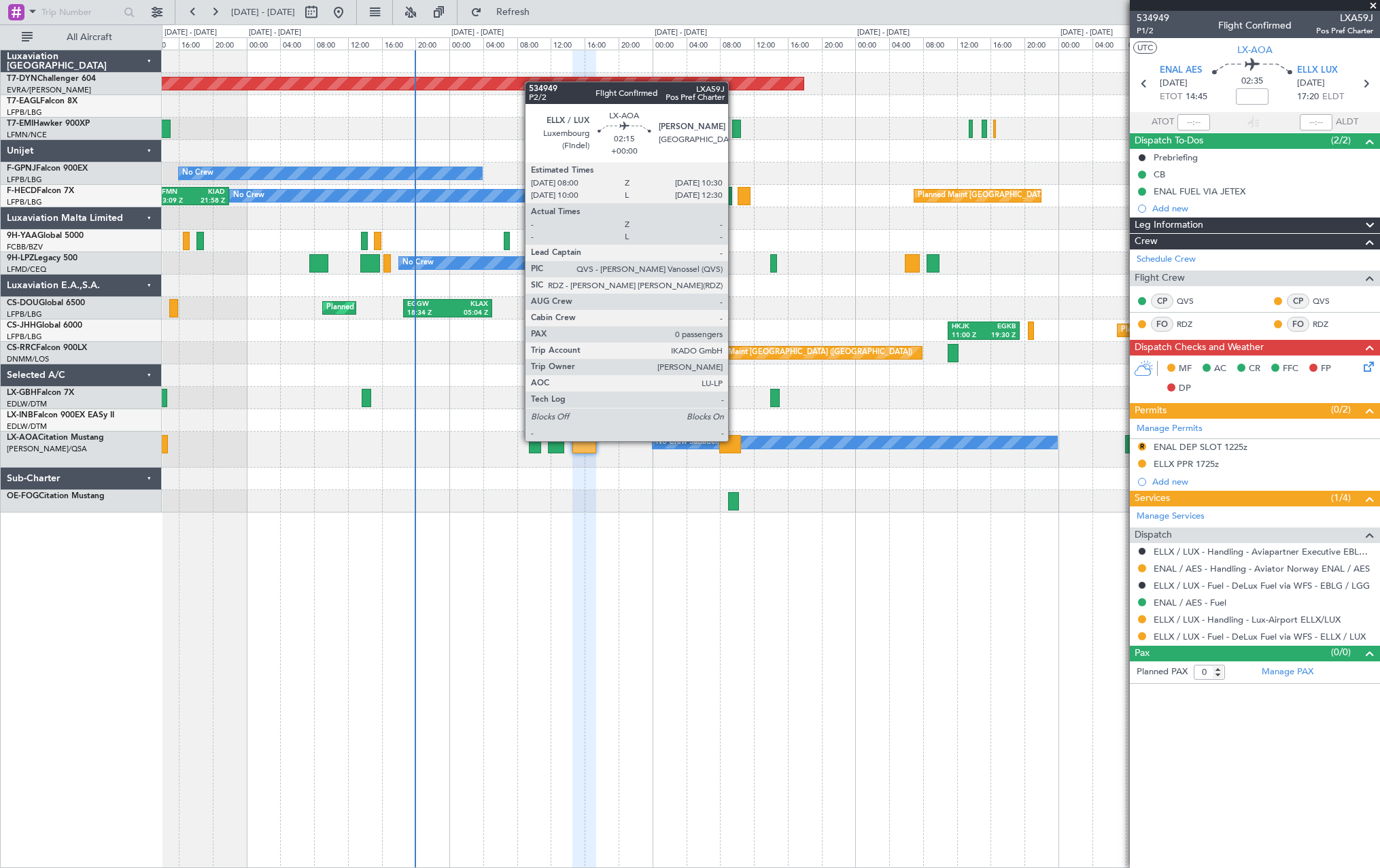
click at [734, 440] on div at bounding box center [730, 444] width 22 height 18
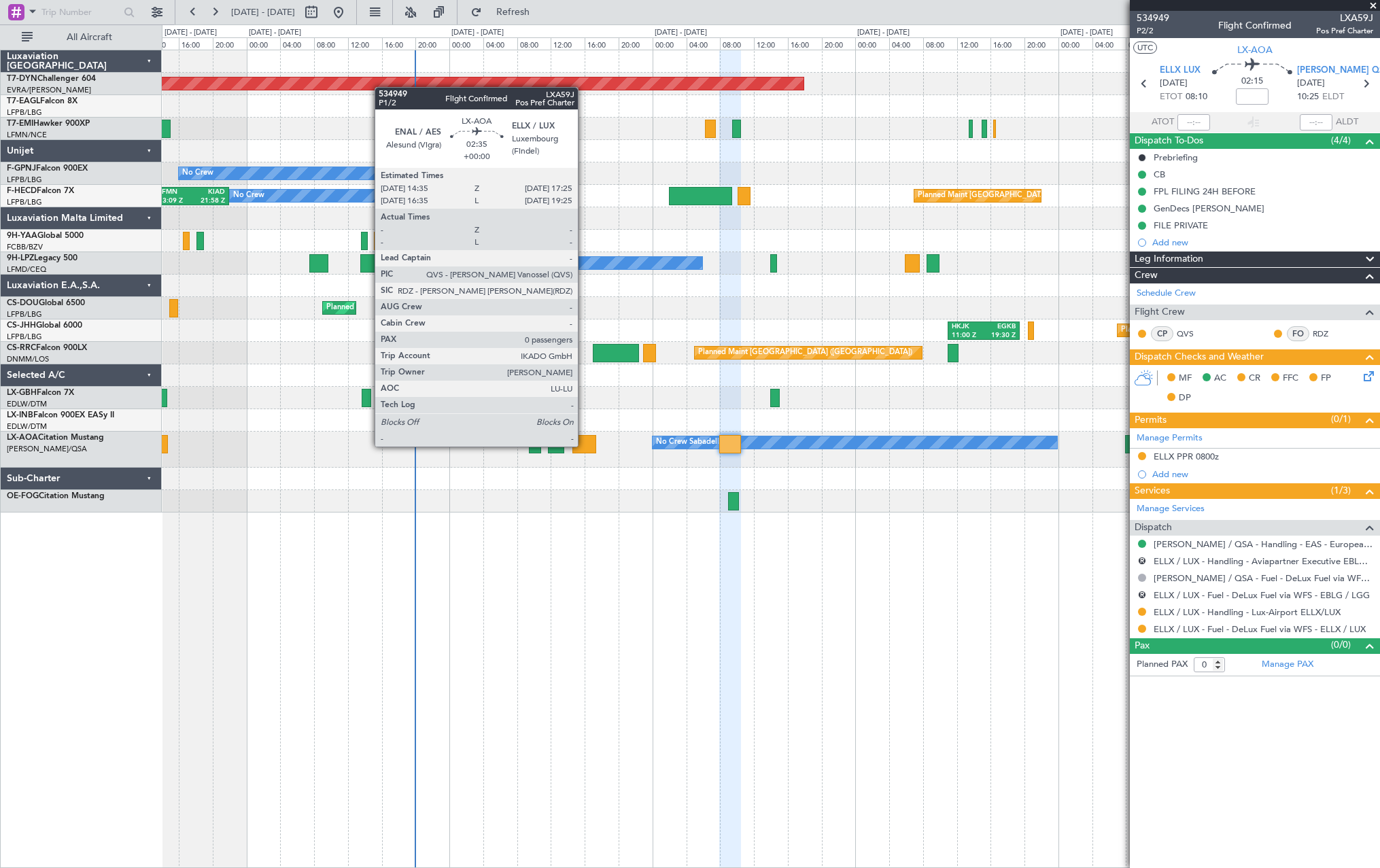
click at [583, 446] on div at bounding box center [585, 444] width 24 height 18
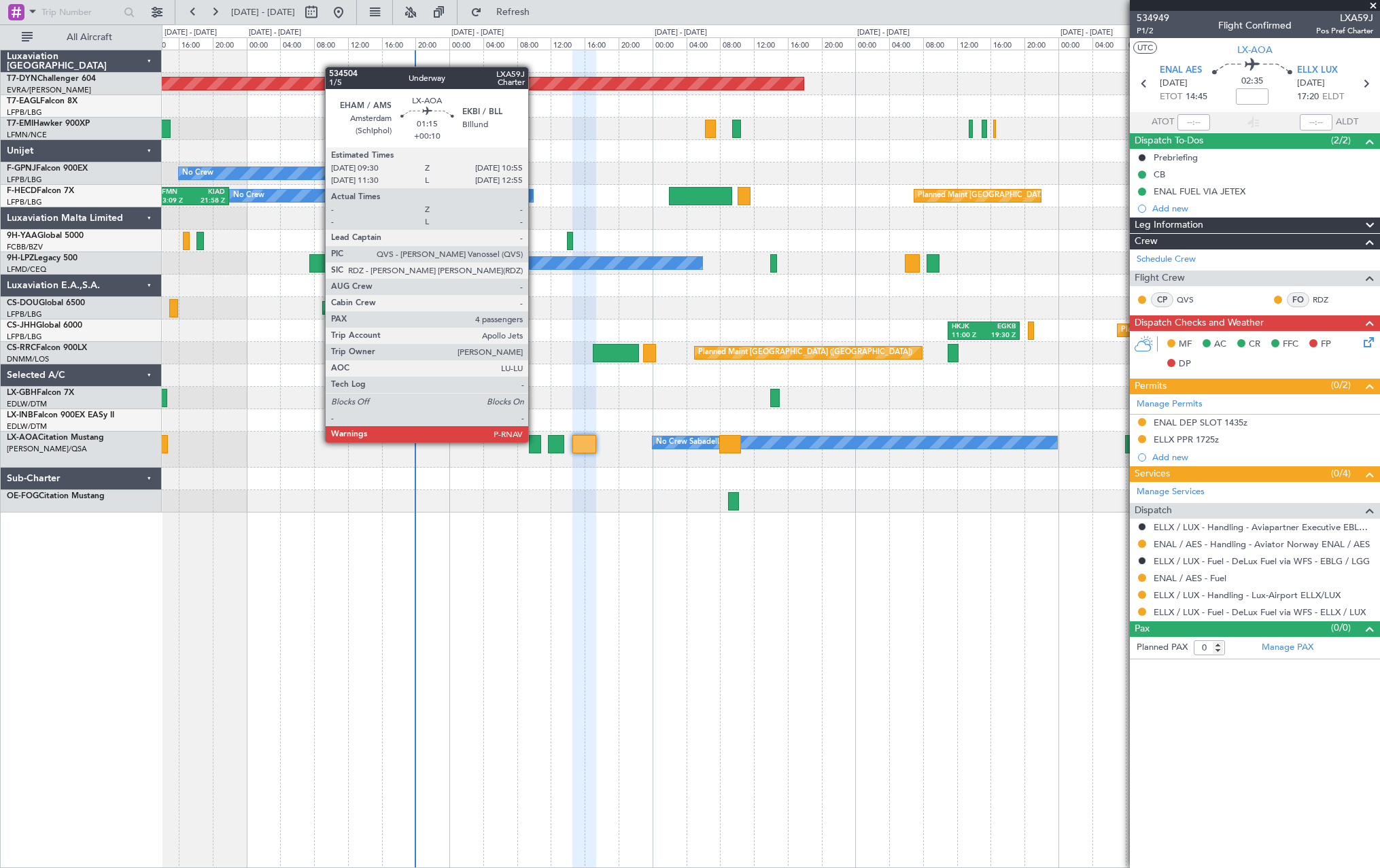
click at [535, 441] on div at bounding box center [535, 444] width 12 height 18
type input "+00:10"
type input "4"
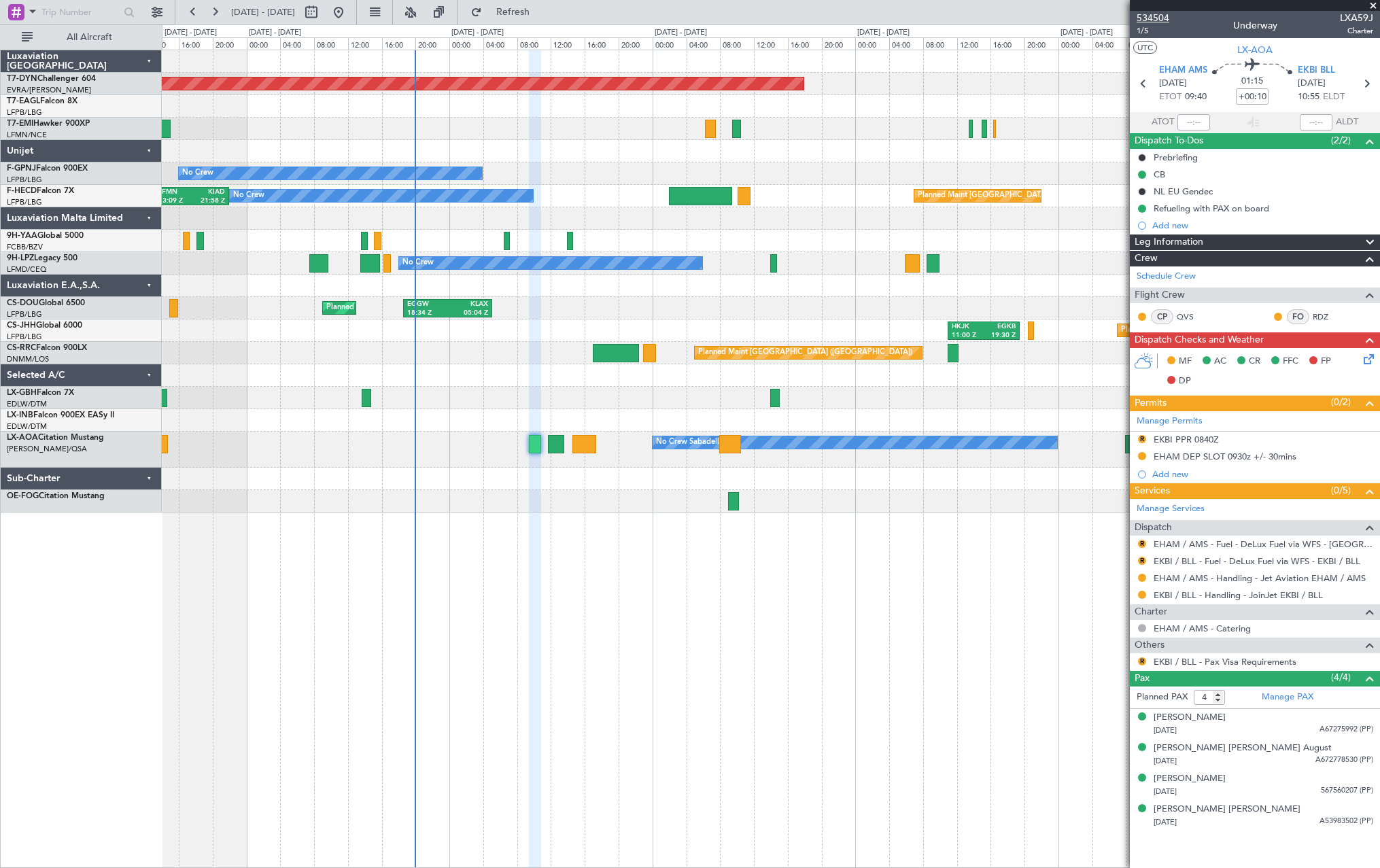
click at [1144, 17] on span "534504" at bounding box center [1152, 18] width 33 height 14
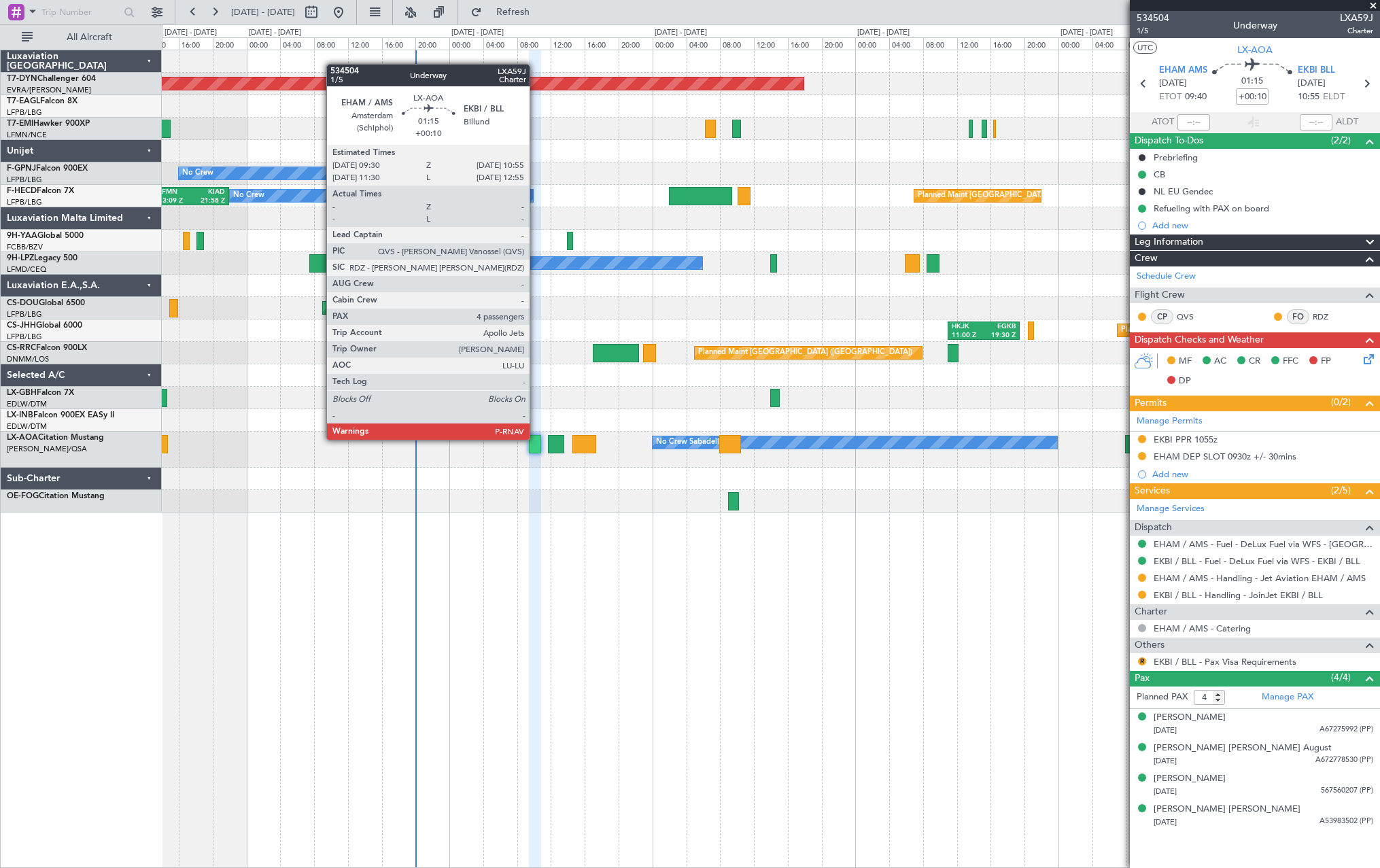
click at [535, 439] on div at bounding box center [535, 444] width 12 height 18
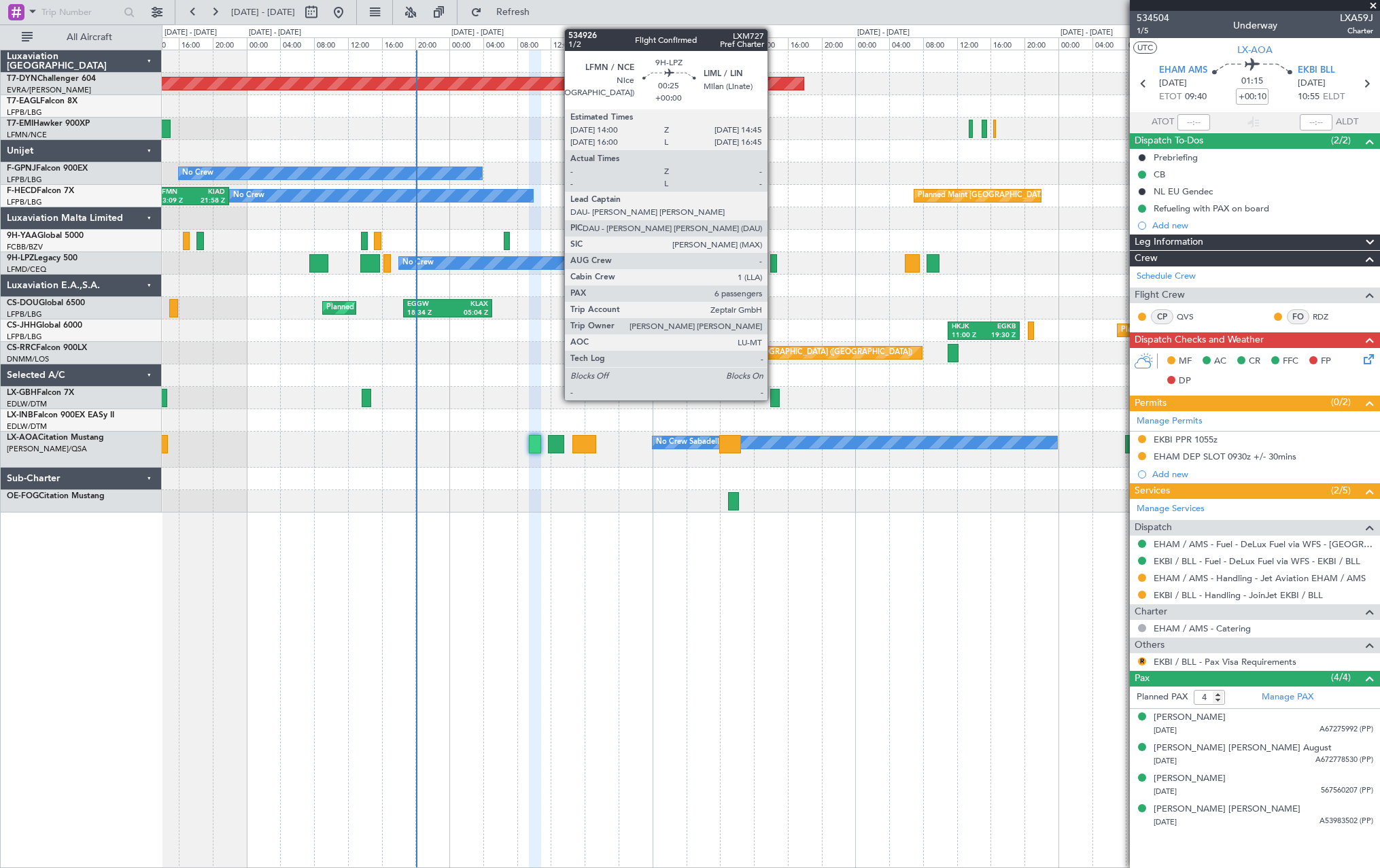
click at [774, 260] on div at bounding box center [773, 263] width 7 height 18
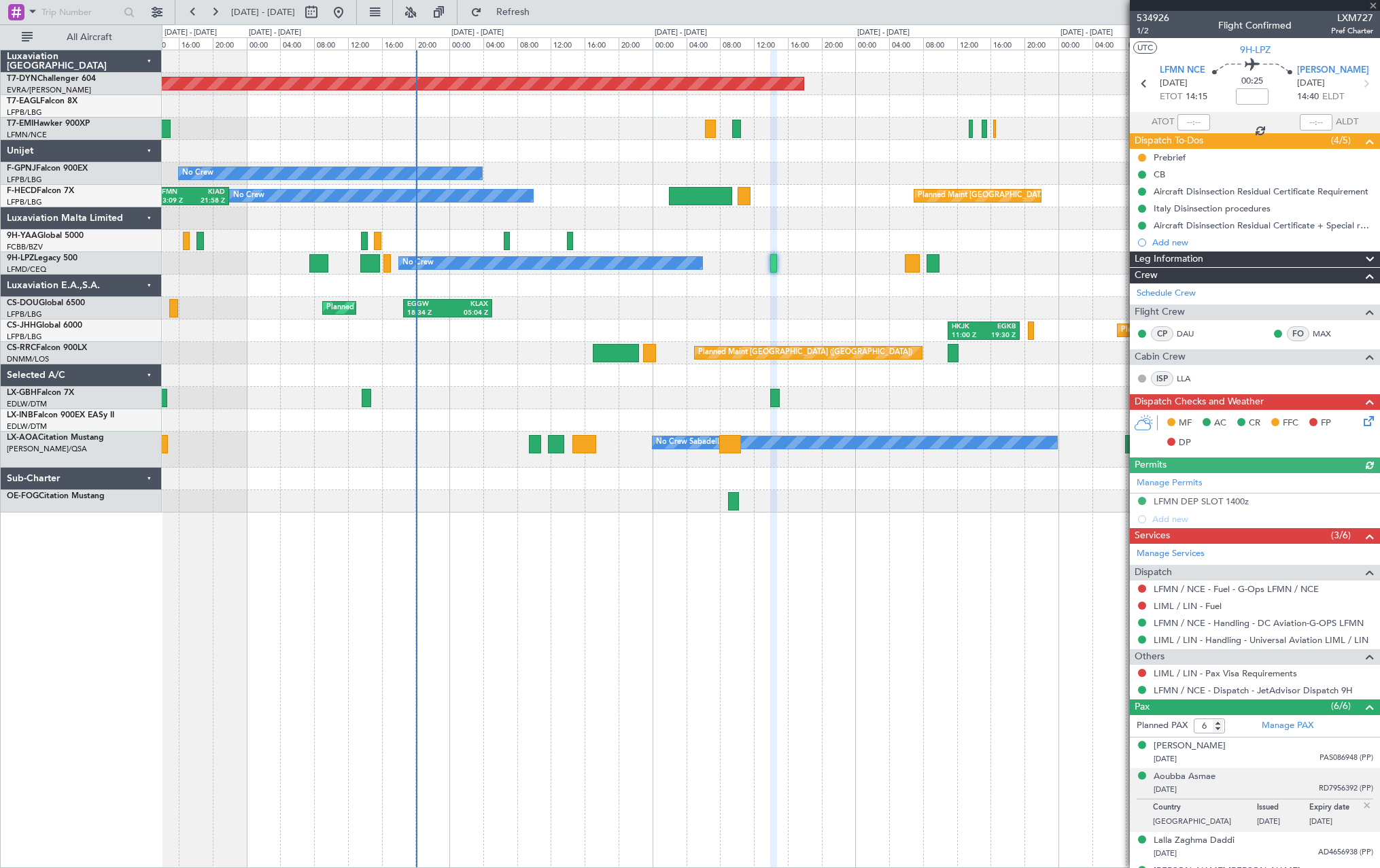
scroll to position [85, 0]
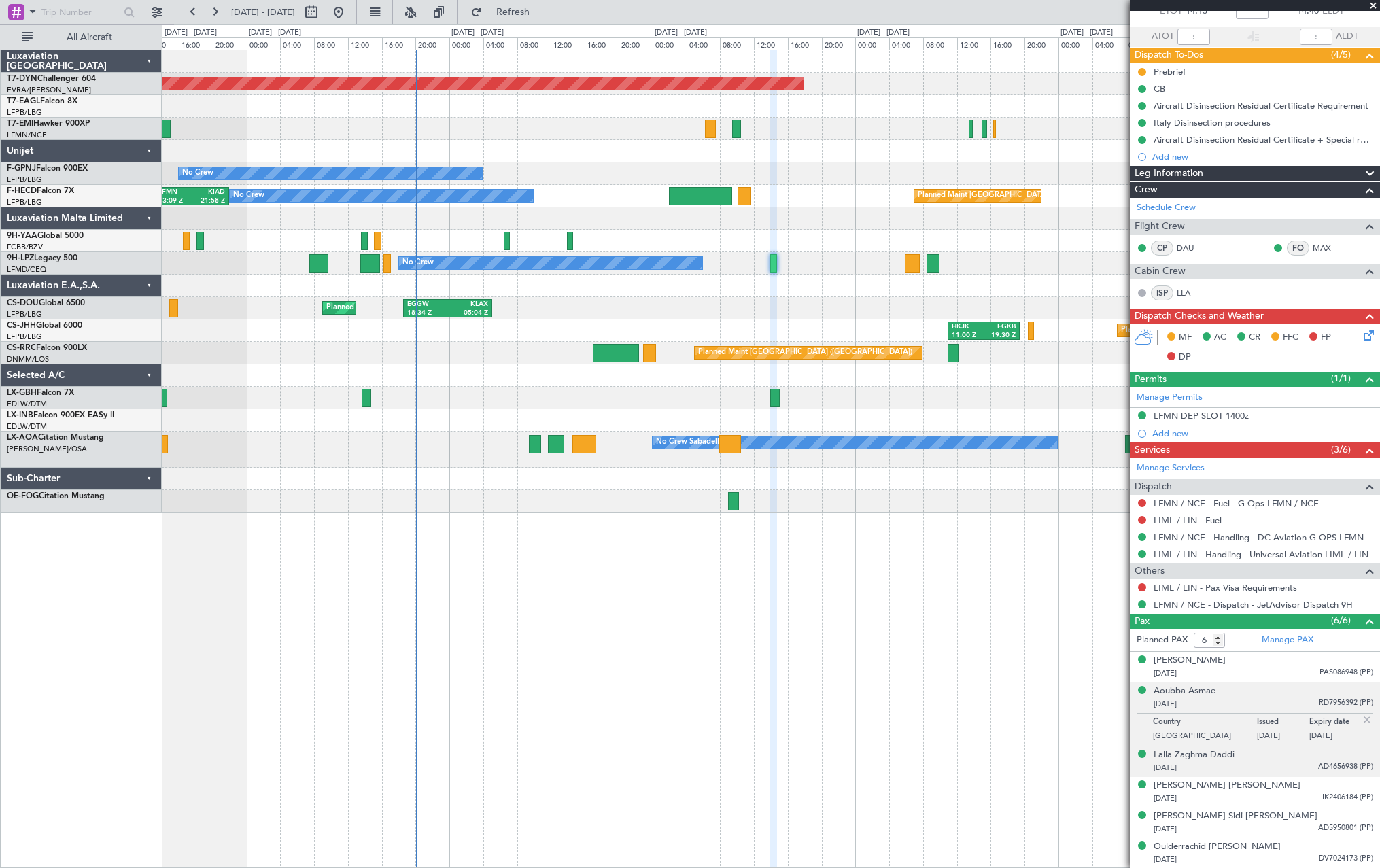
click at [1271, 762] on div "[DATE] AD4656938 (PP)" at bounding box center [1263, 768] width 219 height 14
click at [928, 624] on div "Planned Maint Basel-Mulhouse No Crew No Crew Planned Maint Paris (Le Bourget) N…" at bounding box center [771, 458] width 1219 height 819
click at [1279, 668] on div "01/05/1965 PAS086948 (PP)" at bounding box center [1263, 674] width 219 height 14
click at [1285, 752] on div "Lalla Zaghma Daddi 21/05/1979 AD4656938 (PP)" at bounding box center [1263, 761] width 219 height 27
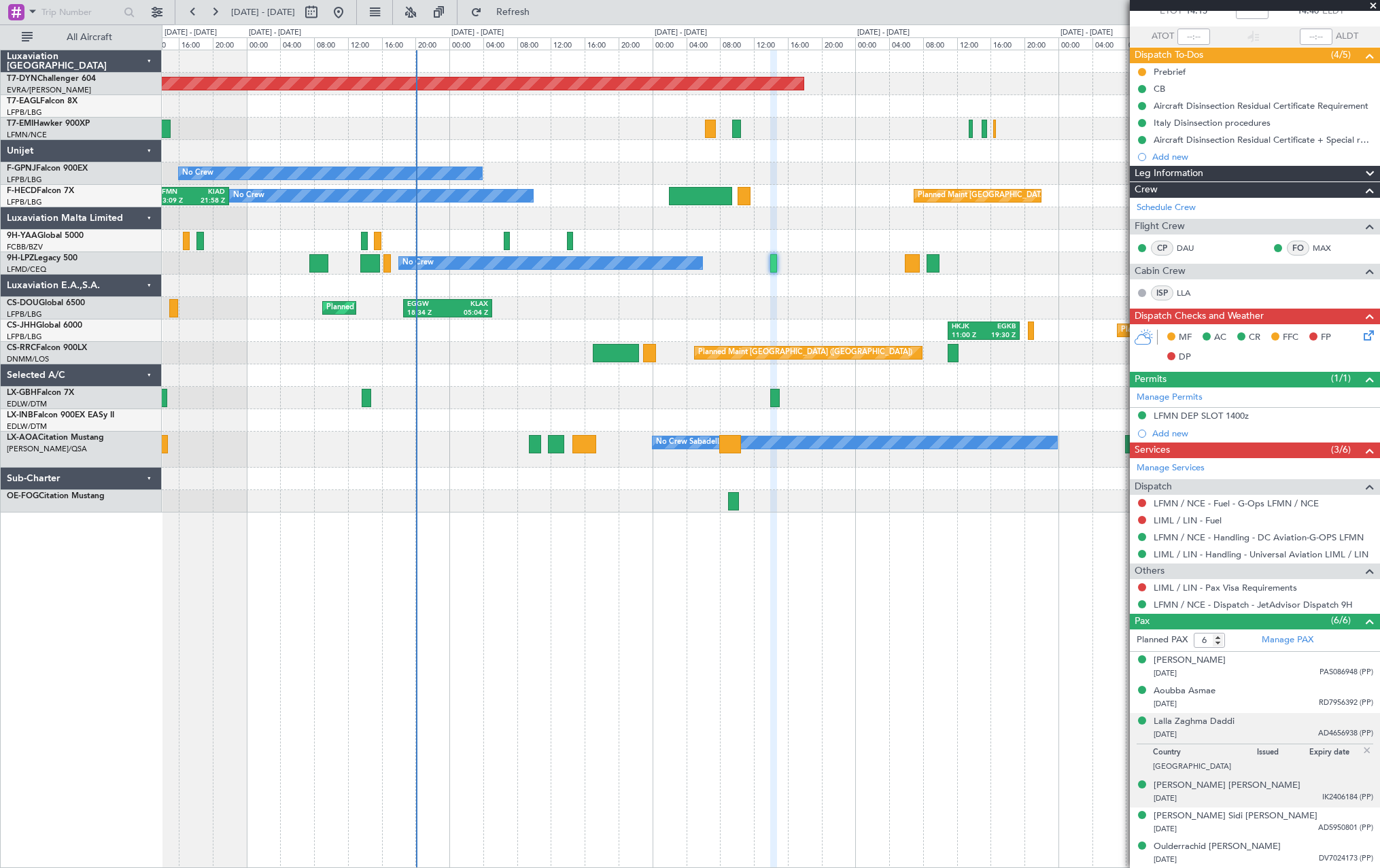
click at [1295, 787] on div "Ould Er-Rachid Moulay Hamdi 24/12/2009 IK2406184 (PP)" at bounding box center [1263, 792] width 219 height 27
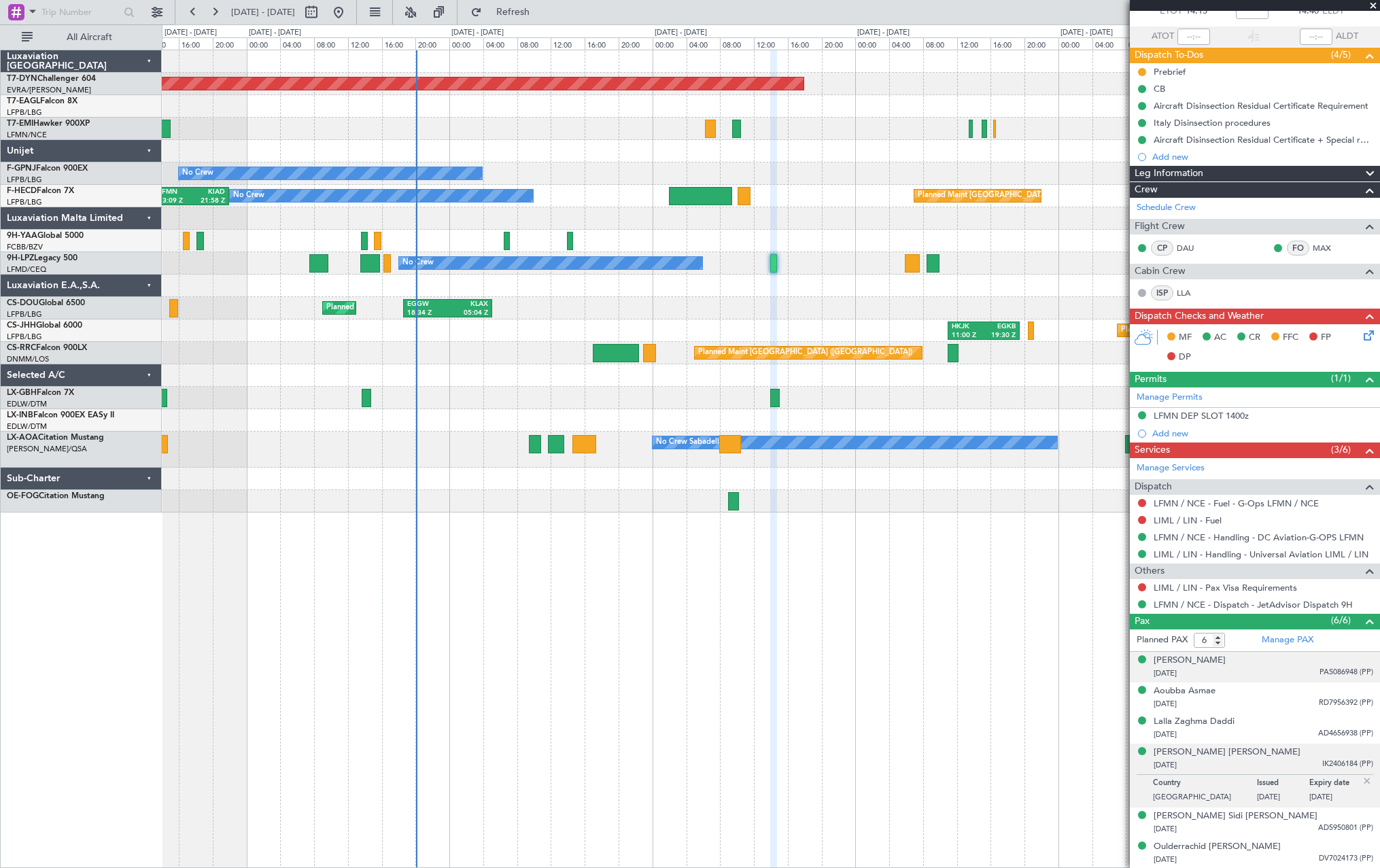
click at [1274, 668] on div "01/05/1965 PAS086948 (PP)" at bounding box center [1263, 674] width 219 height 14
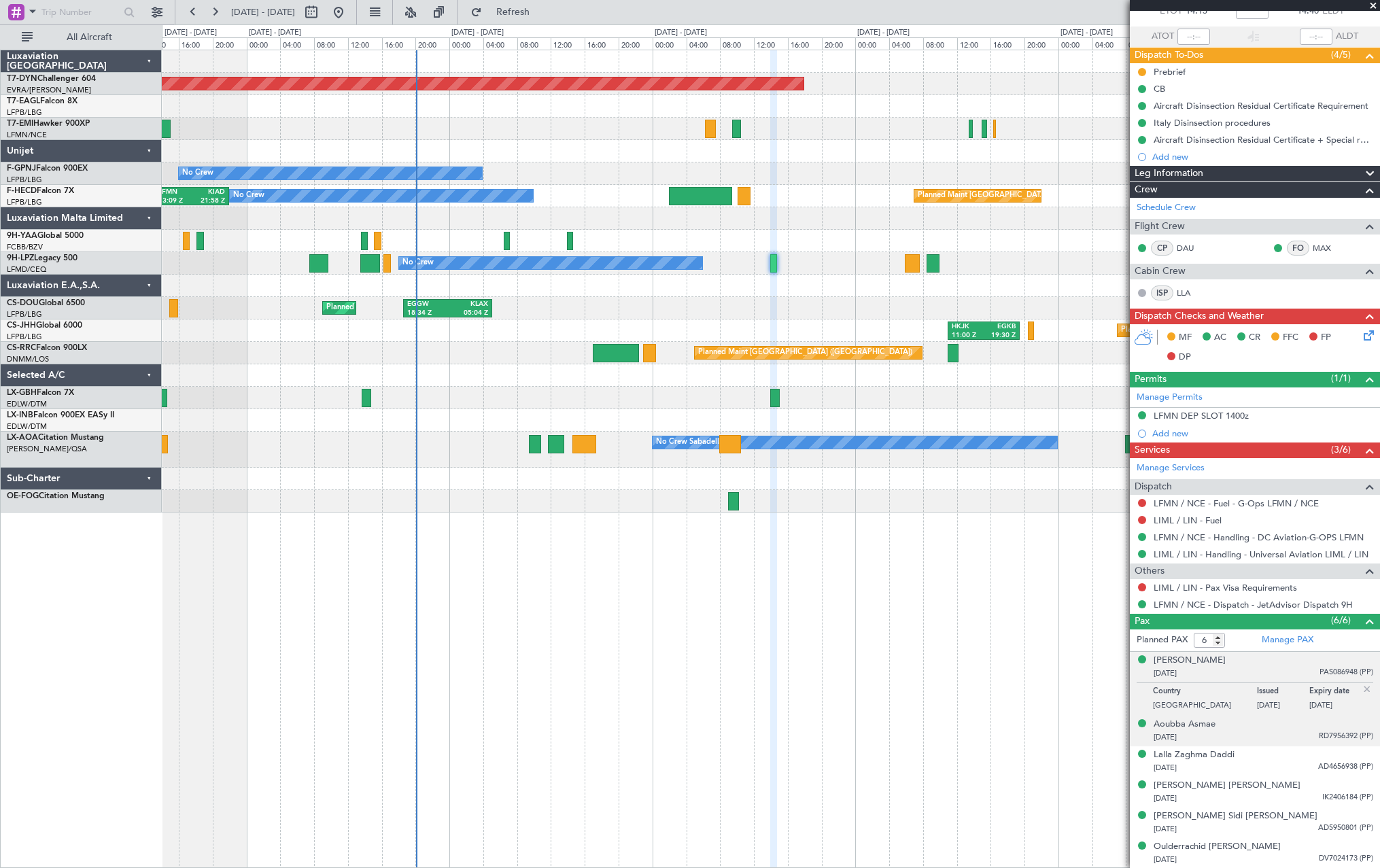
click at [1296, 740] on div "23/01/1997 RD7956392 (PP)" at bounding box center [1263, 738] width 219 height 14
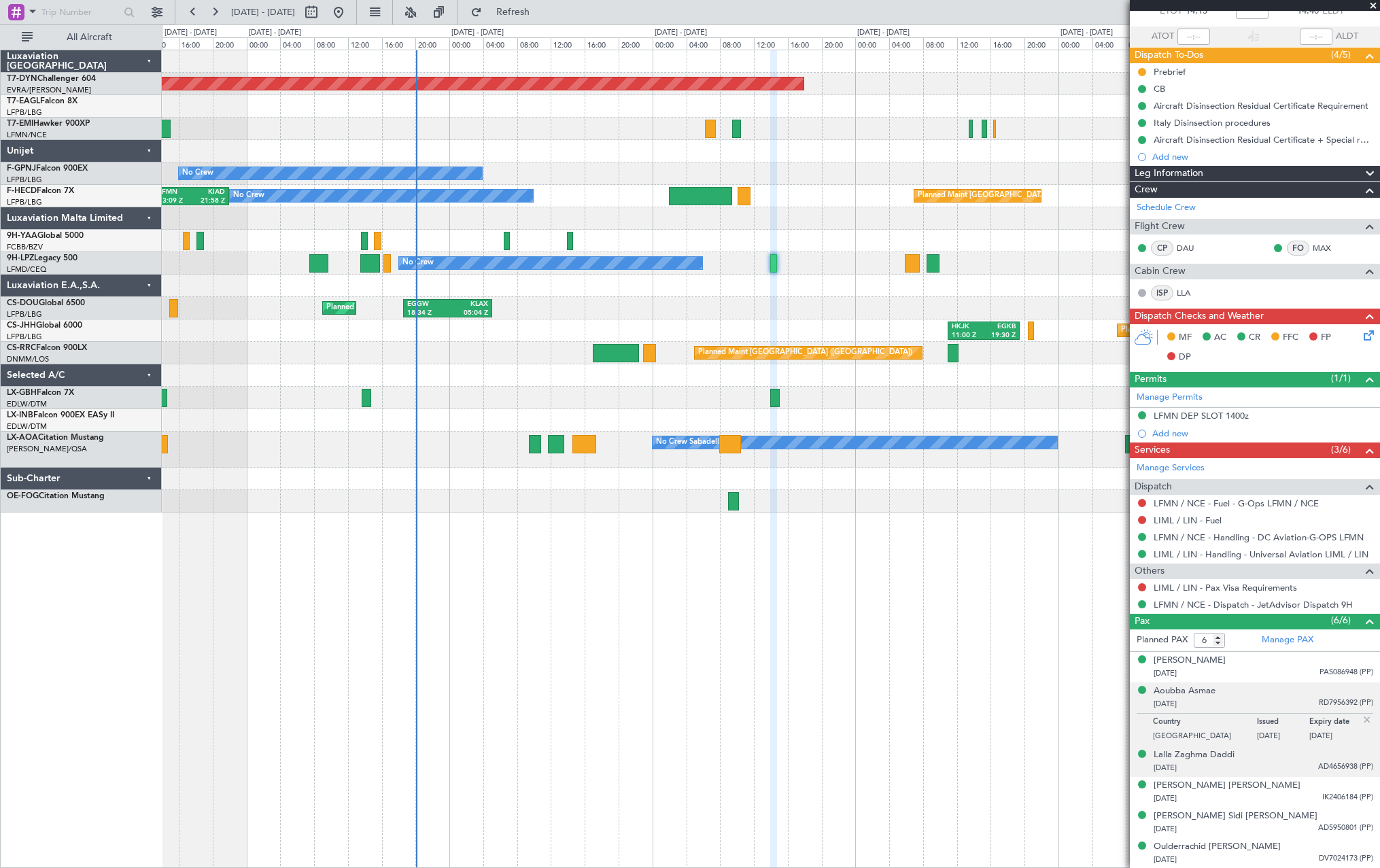
click at [1296, 761] on div "21/05/1979 AD4656938 (PP)" at bounding box center [1263, 768] width 219 height 14
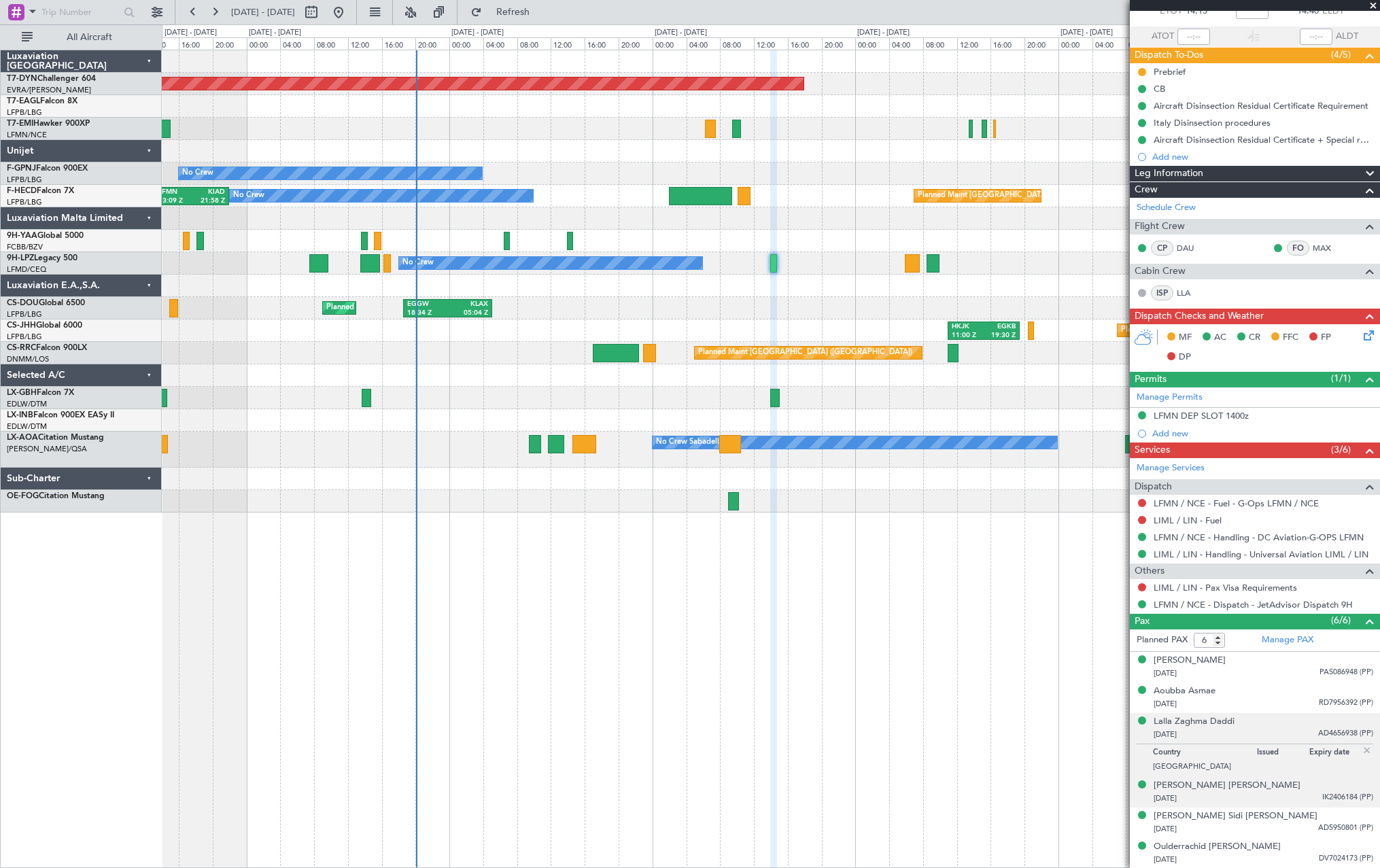
click at [1299, 785] on div "Ould Er-Rachid Moulay Hamdi 24/12/2009 IK2406184 (PP)" at bounding box center [1263, 792] width 219 height 27
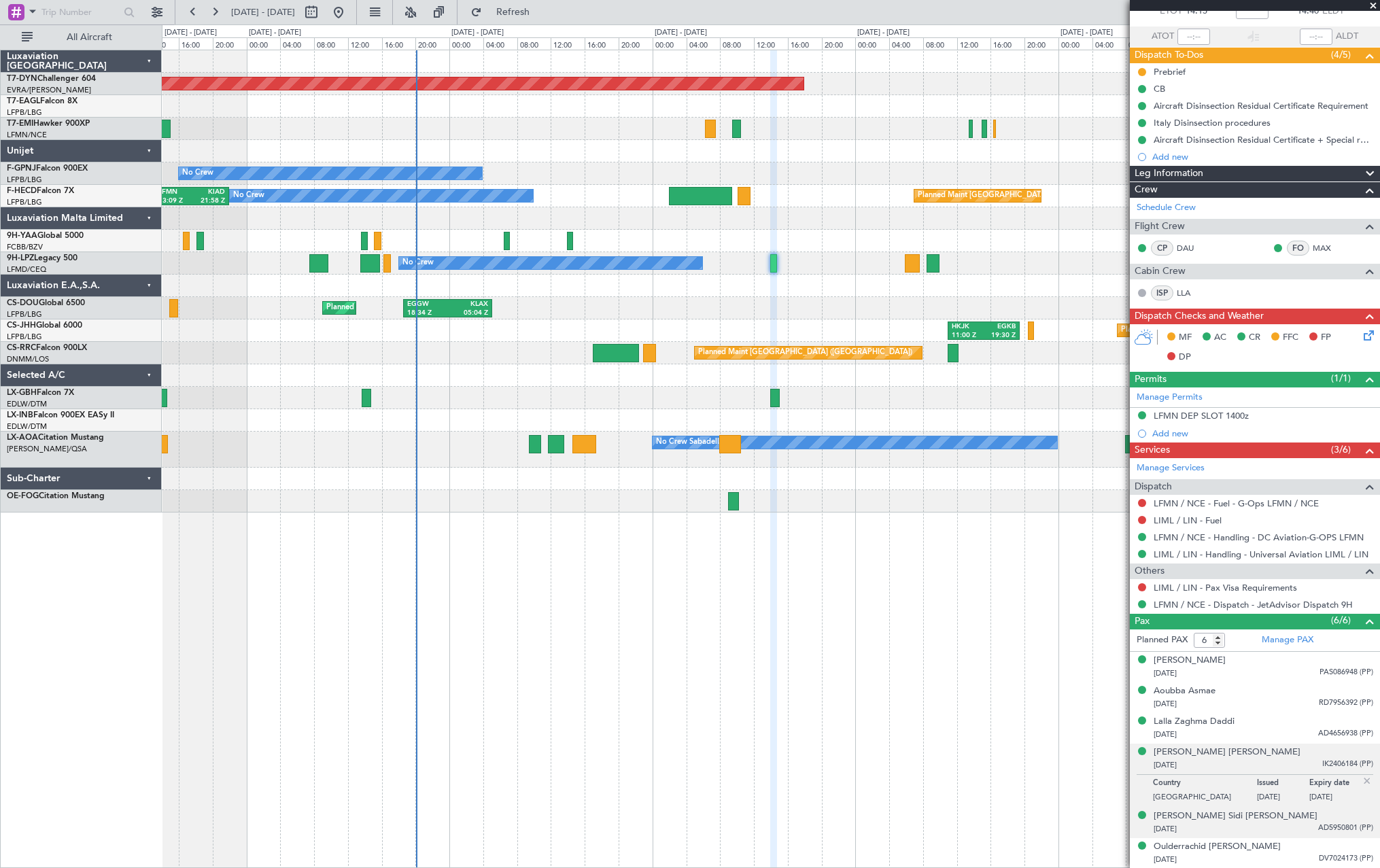
click at [1303, 819] on div "Ould Er-Rachid Sidi Mohamed 29/10/1978 AD5950801 (PP)" at bounding box center [1263, 822] width 219 height 27
click at [1291, 853] on div "27/12/2006 DV7024173 (PP)" at bounding box center [1263, 860] width 219 height 14
click at [1244, 813] on div "Oulderrachid Lalla Fatima" at bounding box center [1217, 813] width 127 height 14
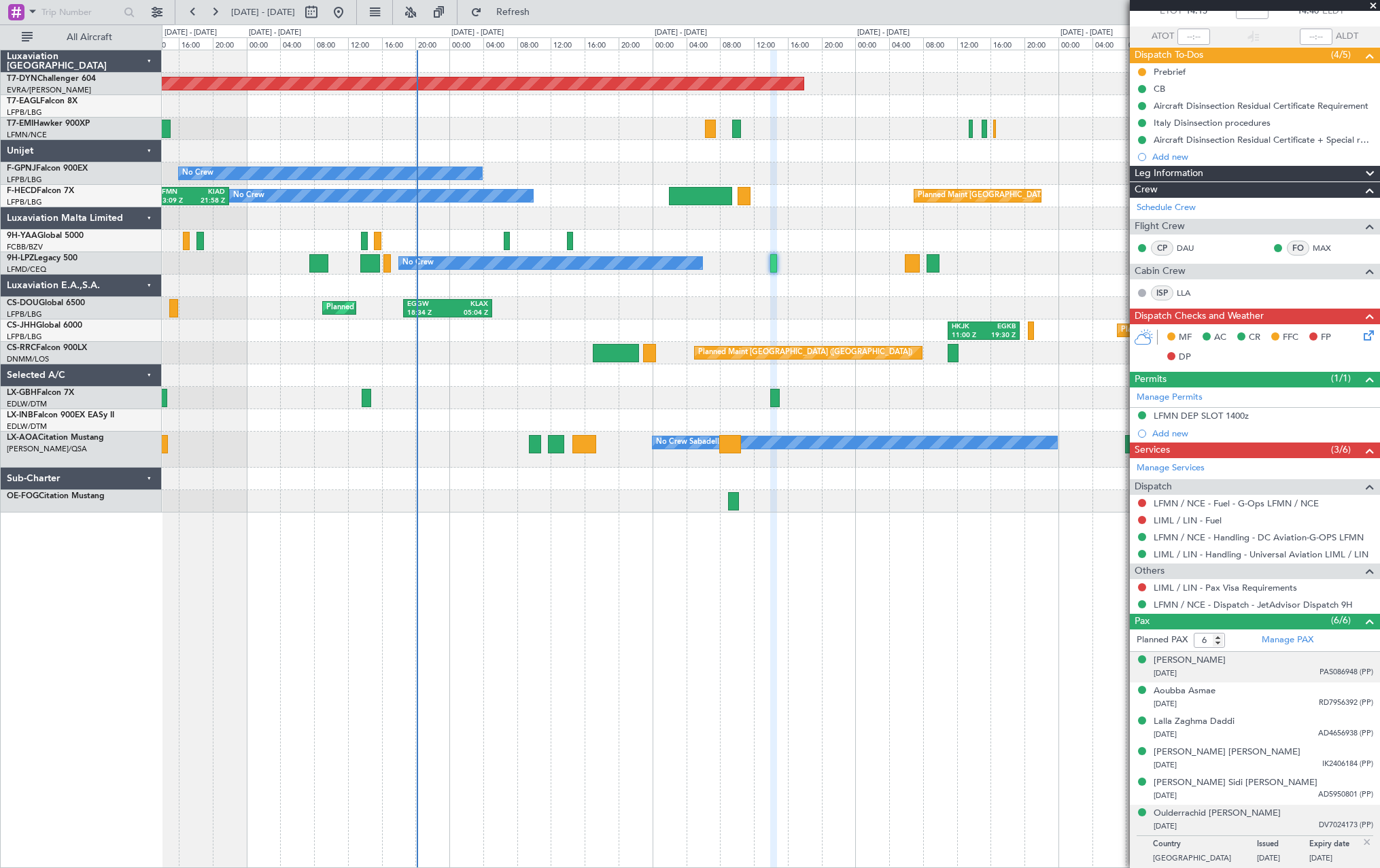
click at [1286, 667] on div "01/05/1965 PAS086948 (PP)" at bounding box center [1263, 674] width 219 height 14
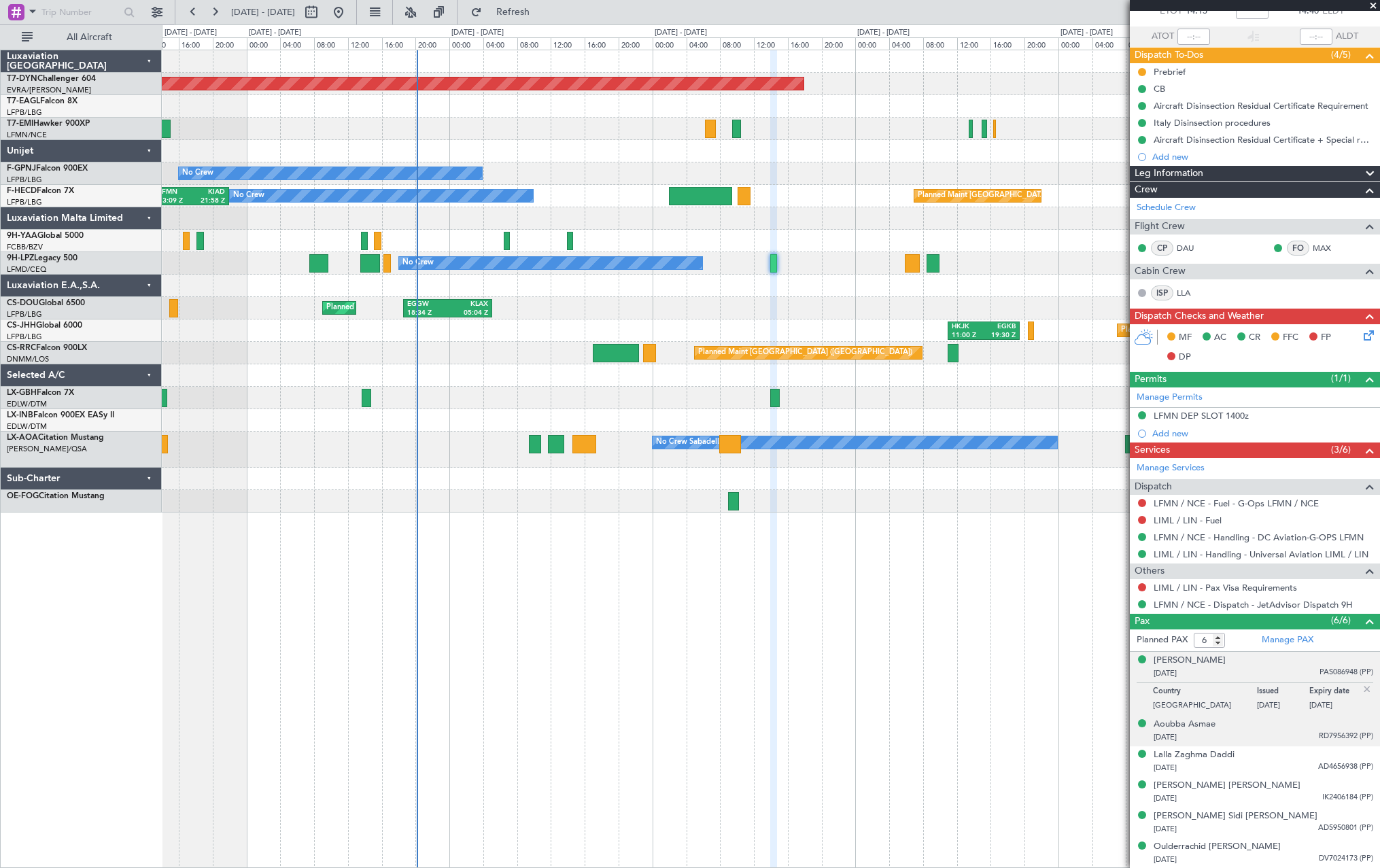
click at [1289, 732] on div "23/01/1997 RD7956392 (PP)" at bounding box center [1263, 738] width 219 height 14
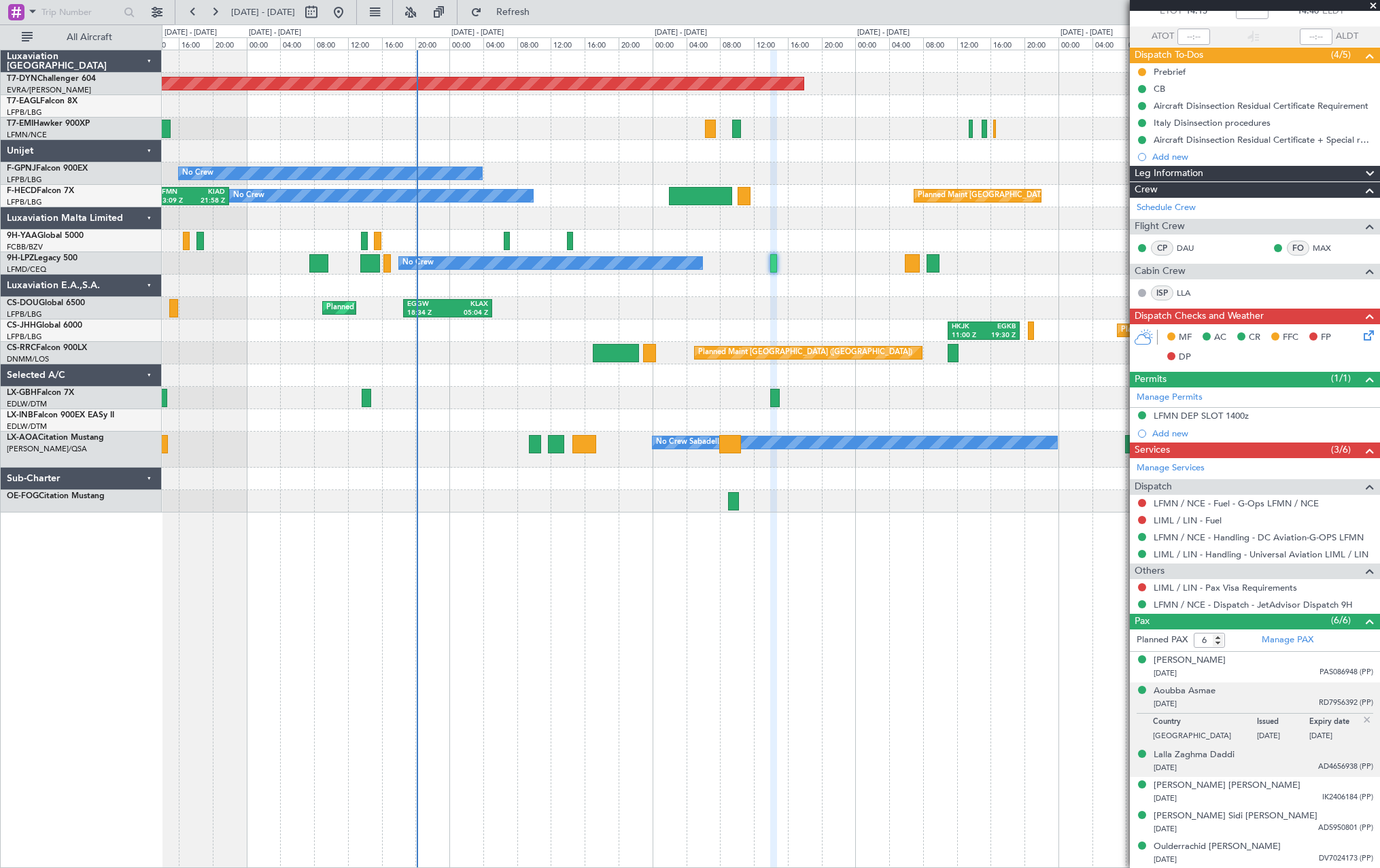
click at [1280, 762] on div "21/05/1979 AD4656938 (PP)" at bounding box center [1263, 768] width 219 height 14
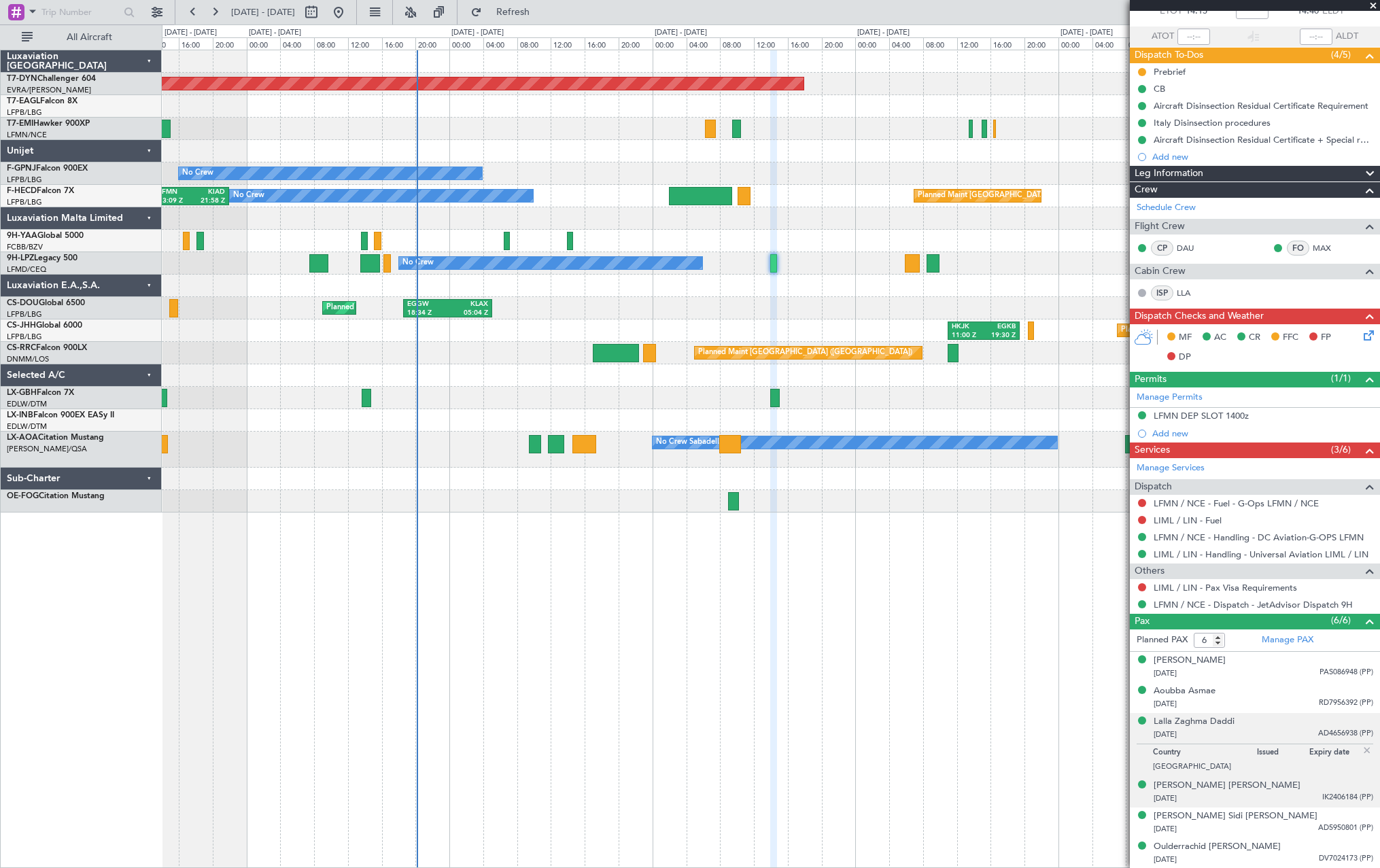
click at [1294, 783] on div "Ould Er-Rachid Moulay Hamdi 24/12/2009 IK2406184 (PP)" at bounding box center [1263, 792] width 219 height 27
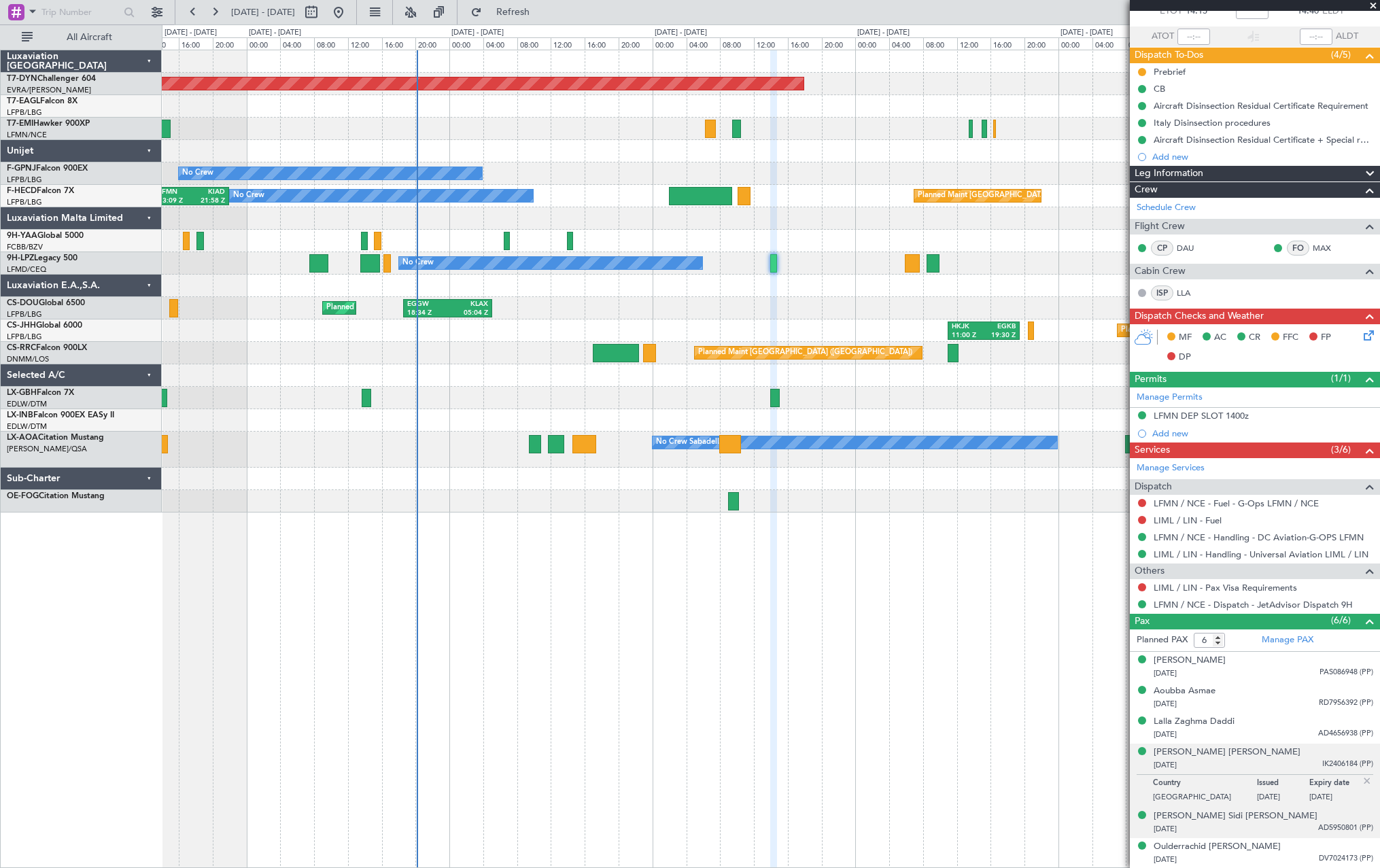
click at [1295, 819] on div "Ould Er-Rachid Sidi Mohamed 29/10/1978 AD5950801 (PP)" at bounding box center [1263, 822] width 219 height 27
click at [1297, 855] on div "27/12/2006 DV7024173 (PP)" at bounding box center [1263, 860] width 219 height 14
click at [1283, 793] on div "29/10/1978 AD5950801 (PP)" at bounding box center [1263, 796] width 219 height 14
click at [1146, 587] on div at bounding box center [1142, 587] width 11 height 11
click at [1146, 586] on div at bounding box center [1142, 587] width 11 height 11
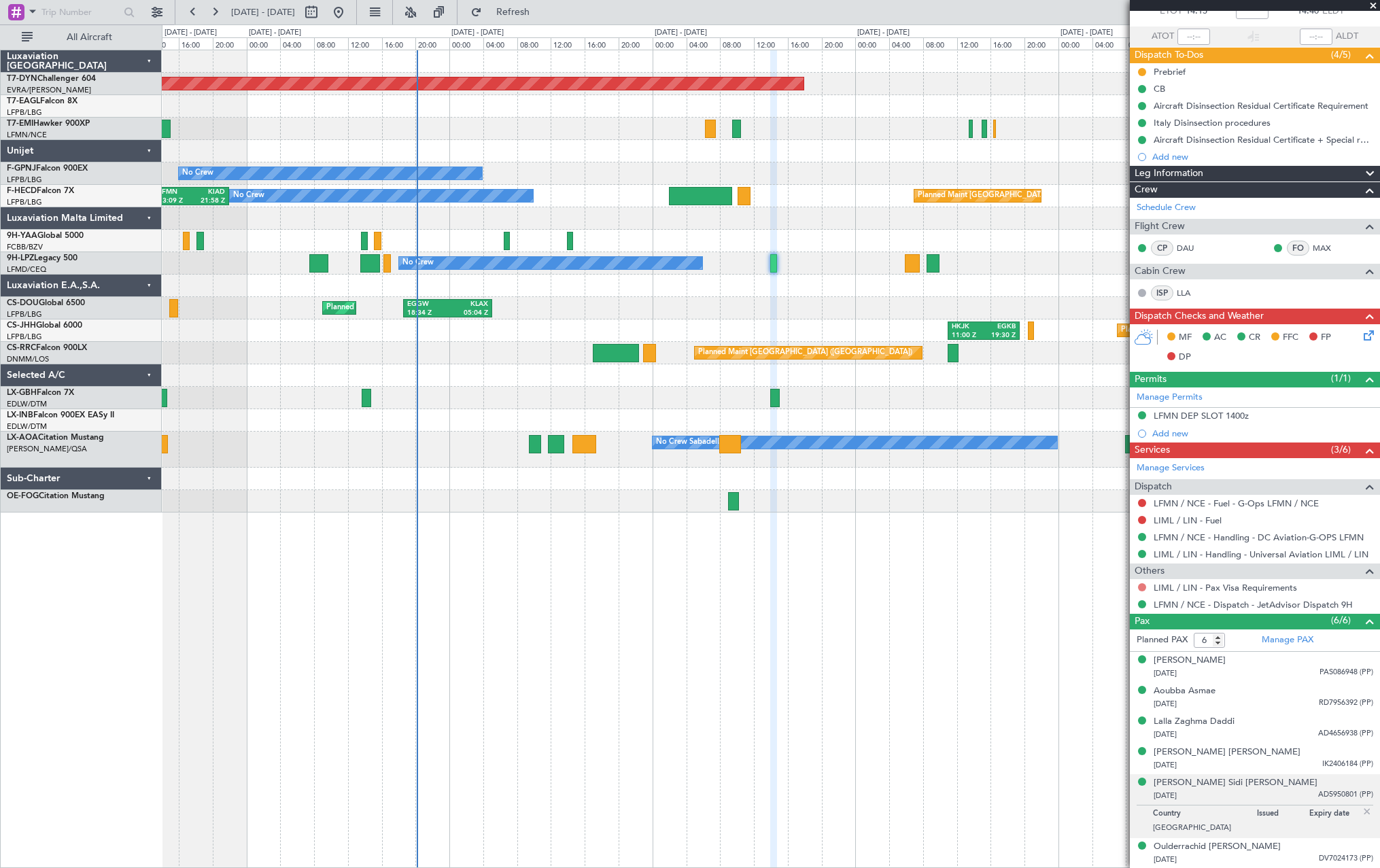
click at [1144, 589] on button at bounding box center [1142, 587] width 8 height 8
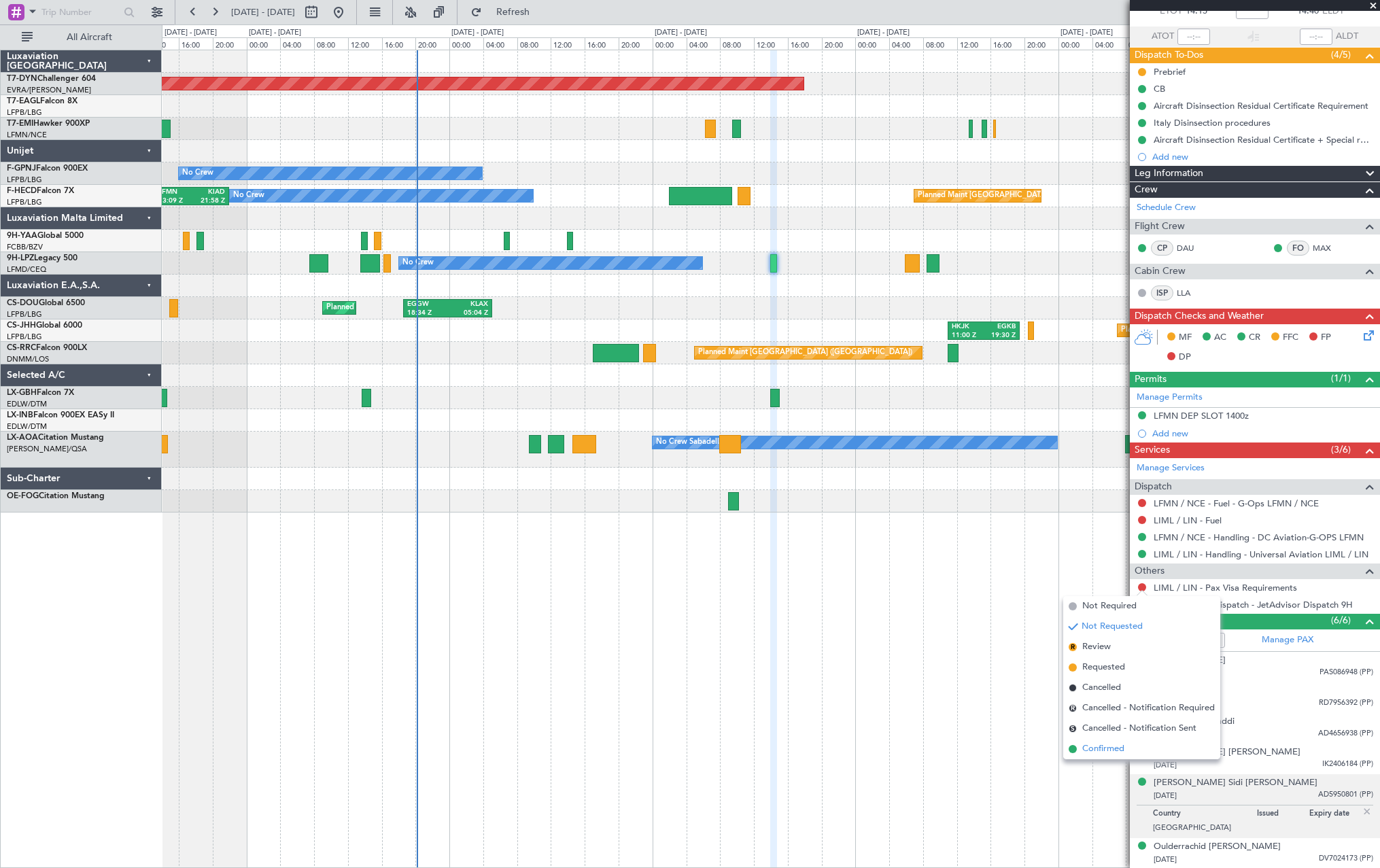
click at [1075, 750] on span at bounding box center [1072, 748] width 8 height 8
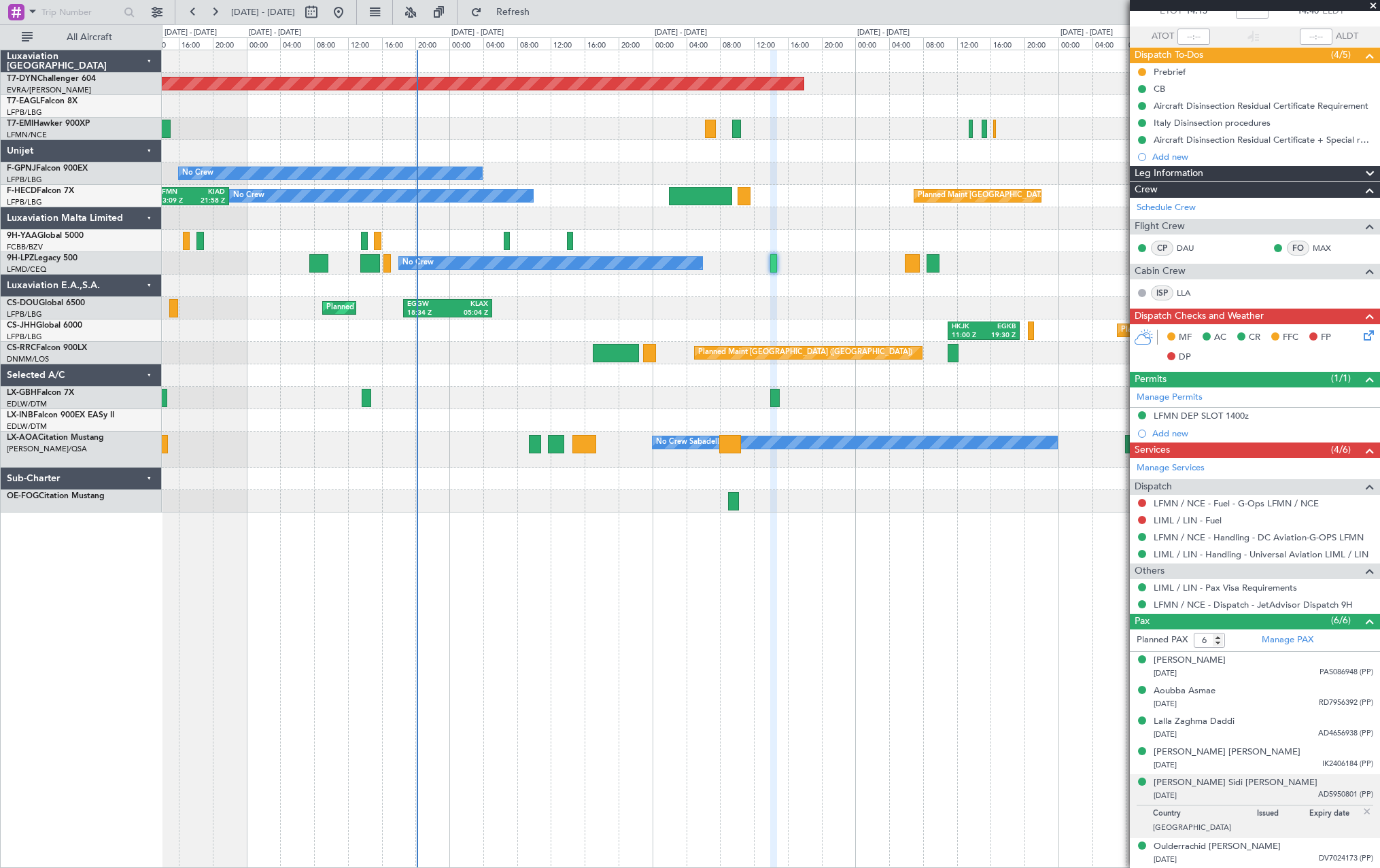
scroll to position [0, 0]
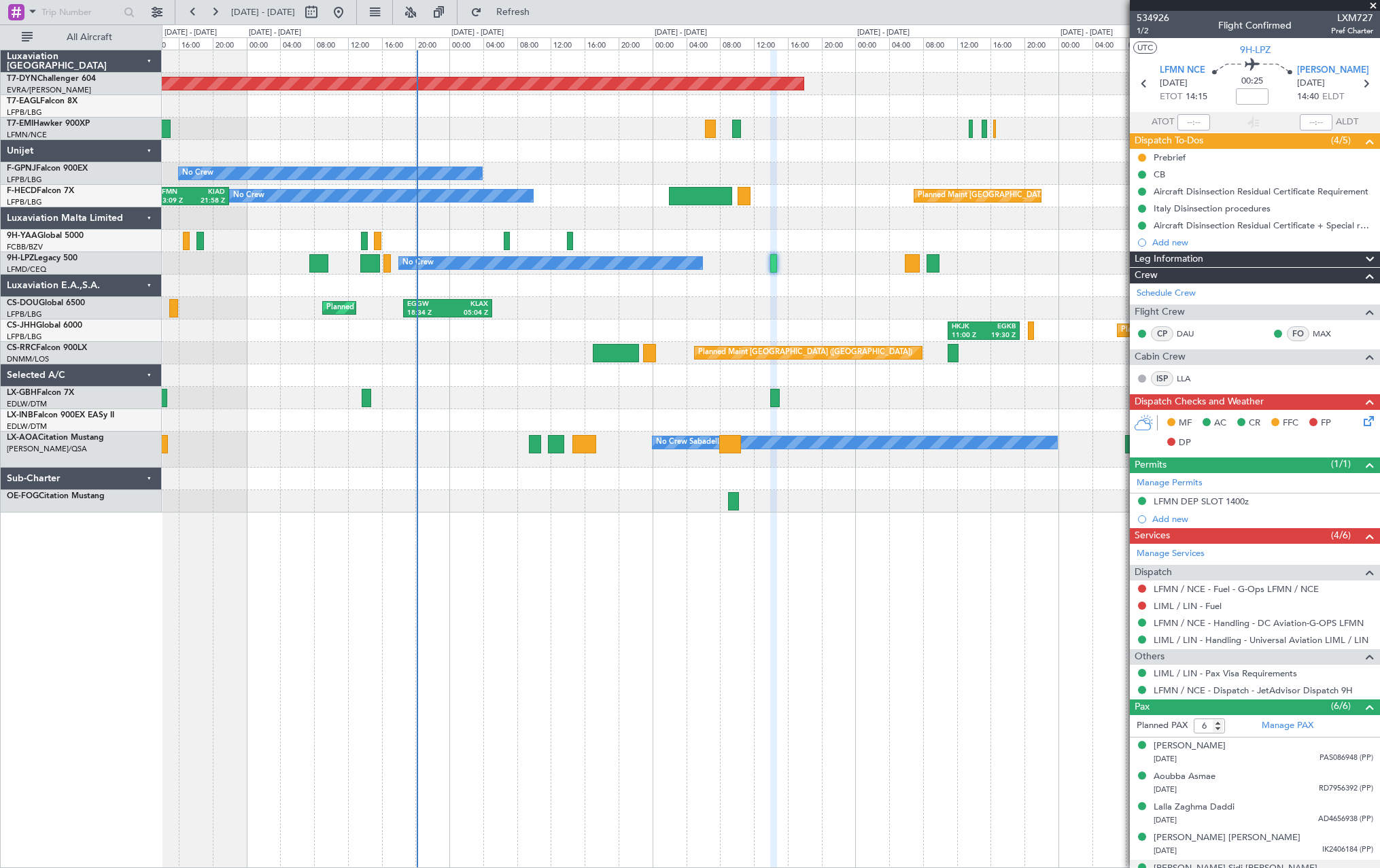
drag, startPoint x: 1150, startPoint y: 424, endPoint x: 629, endPoint y: 903, distance: 707.7
click at [1143, 18] on span "534926" at bounding box center [1152, 18] width 33 height 14
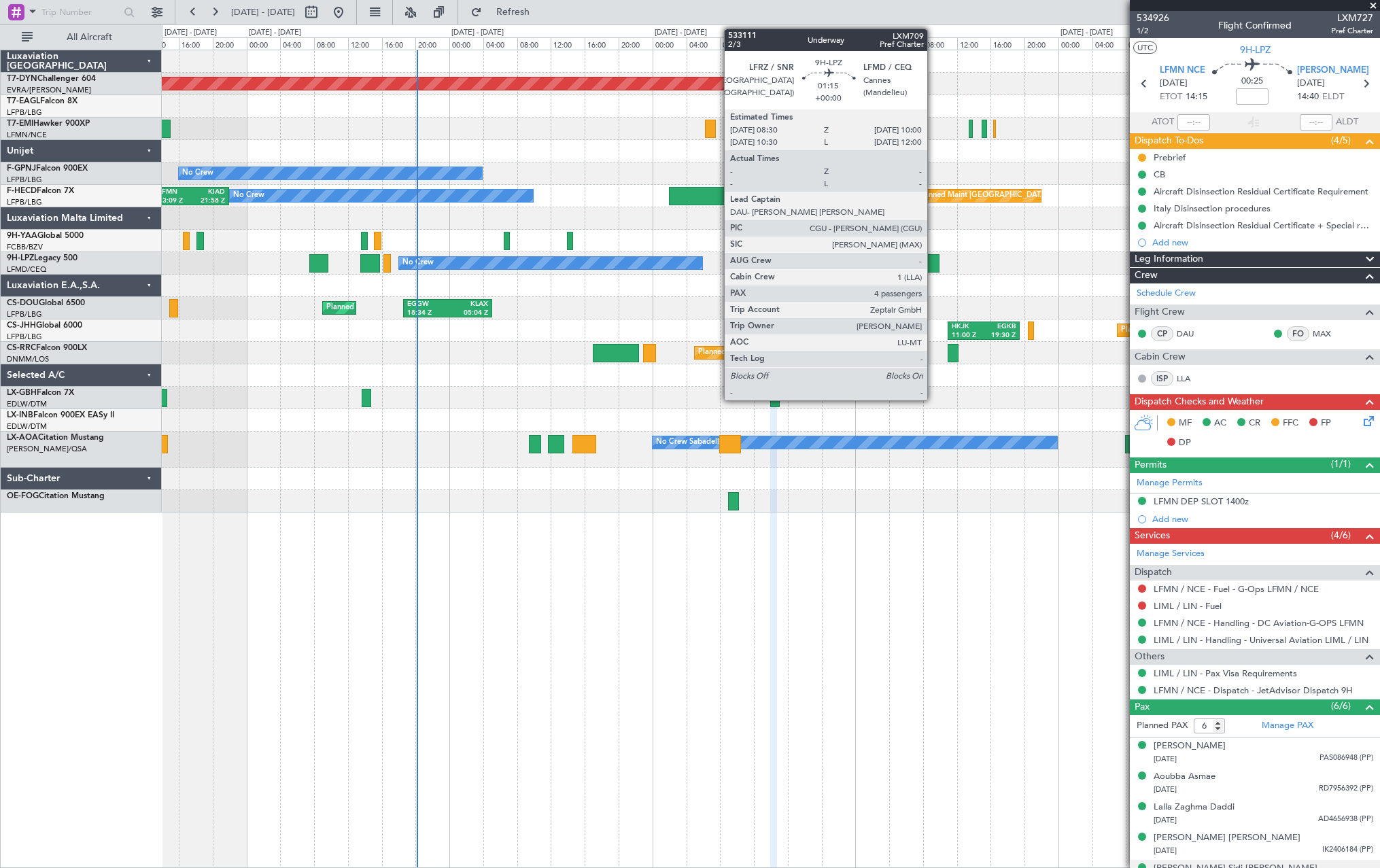
click at [934, 263] on div at bounding box center [933, 263] width 13 height 18
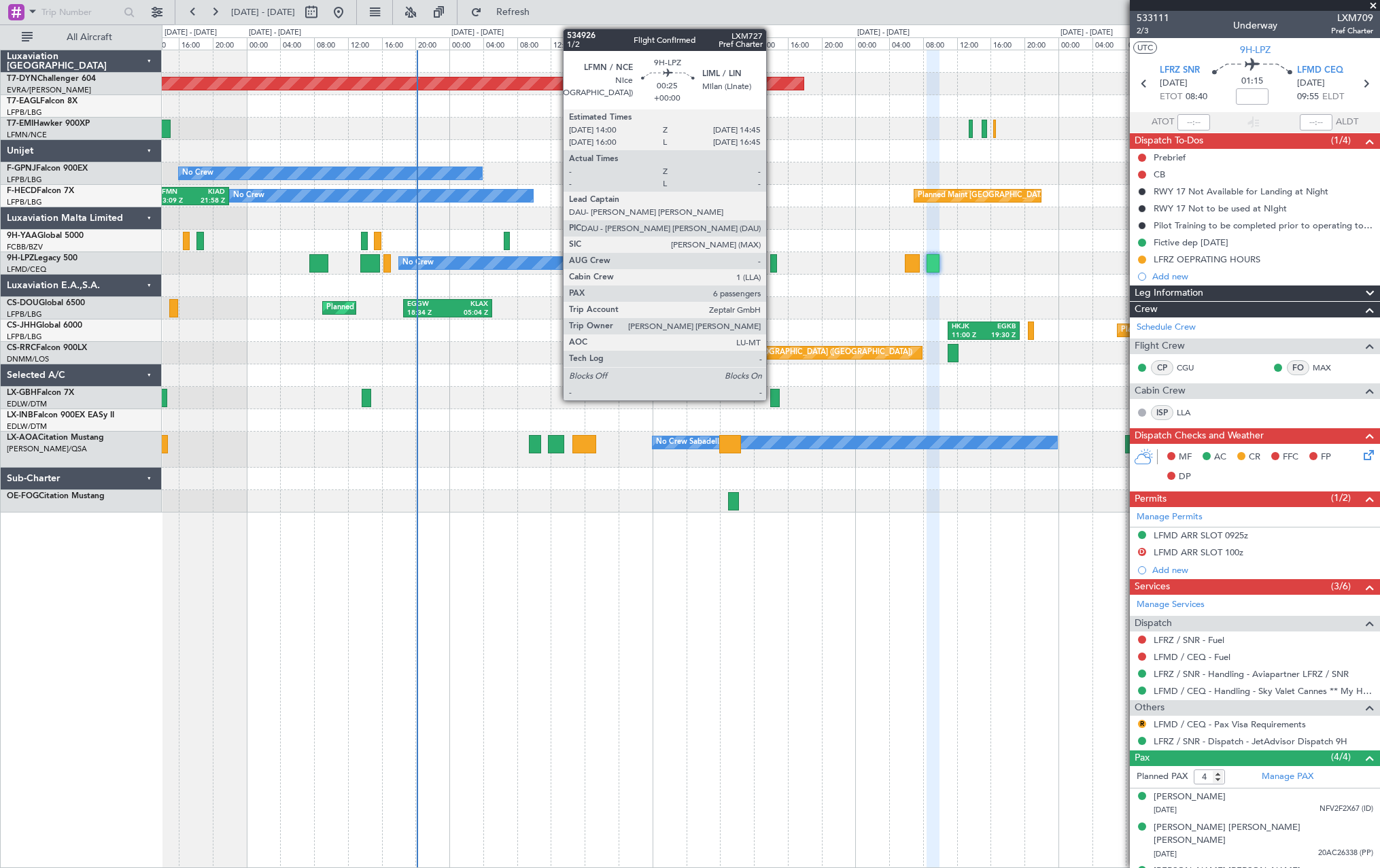
click at [772, 264] on div at bounding box center [773, 263] width 7 height 18
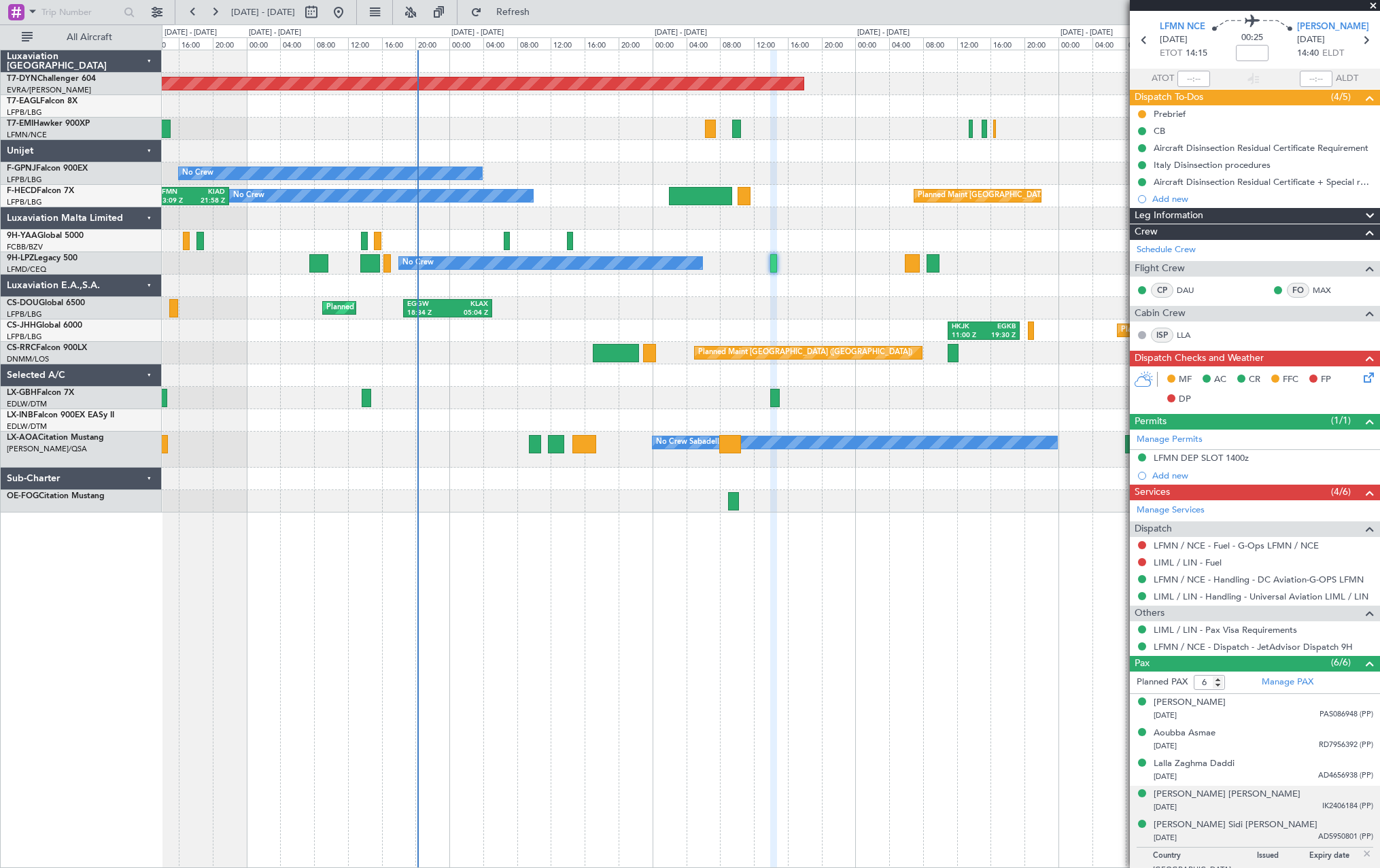
scroll to position [85, 0]
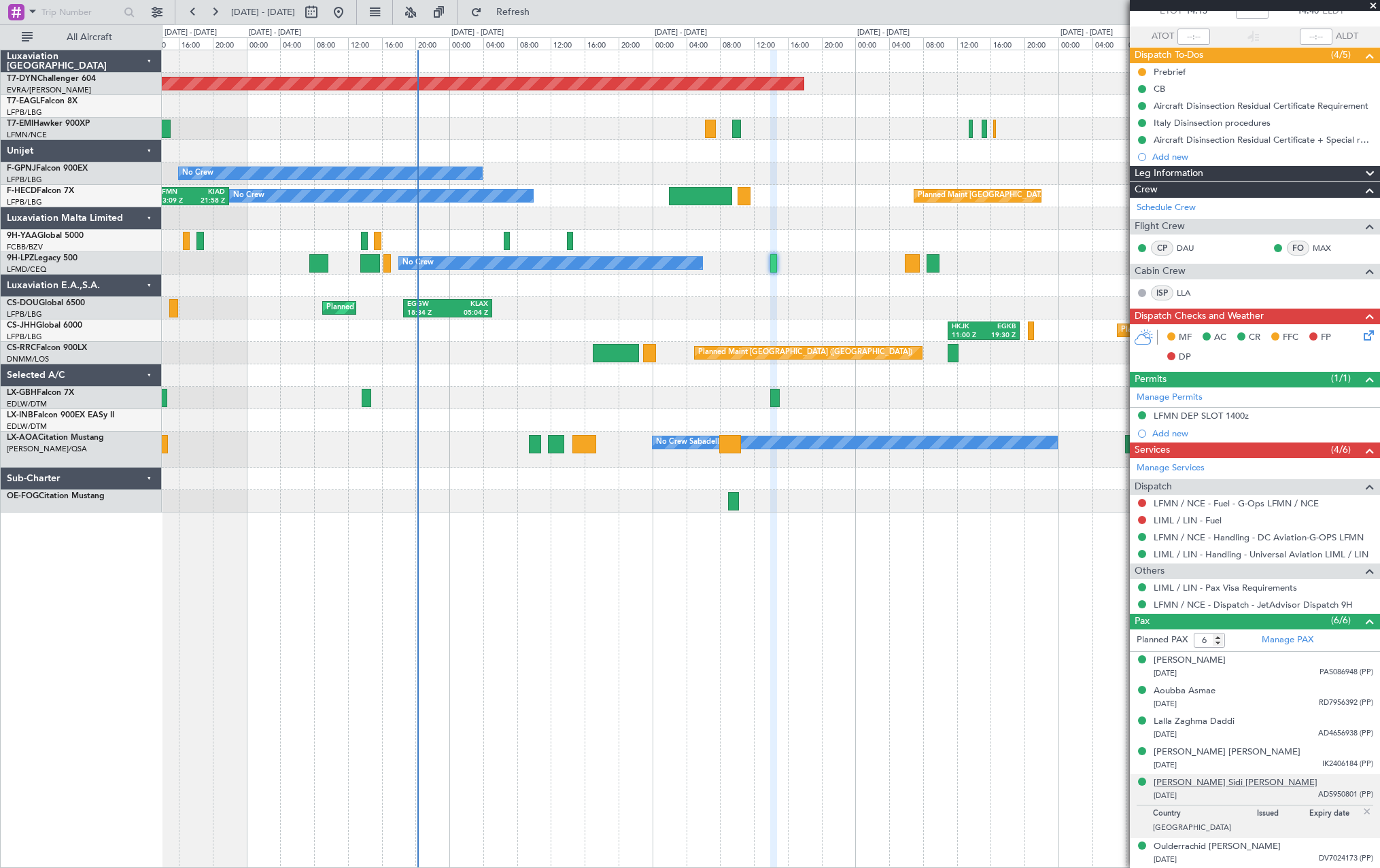
click at [1226, 781] on div "Ould Er-Rachid Sidi Mohamed" at bounding box center [1235, 783] width 164 height 14
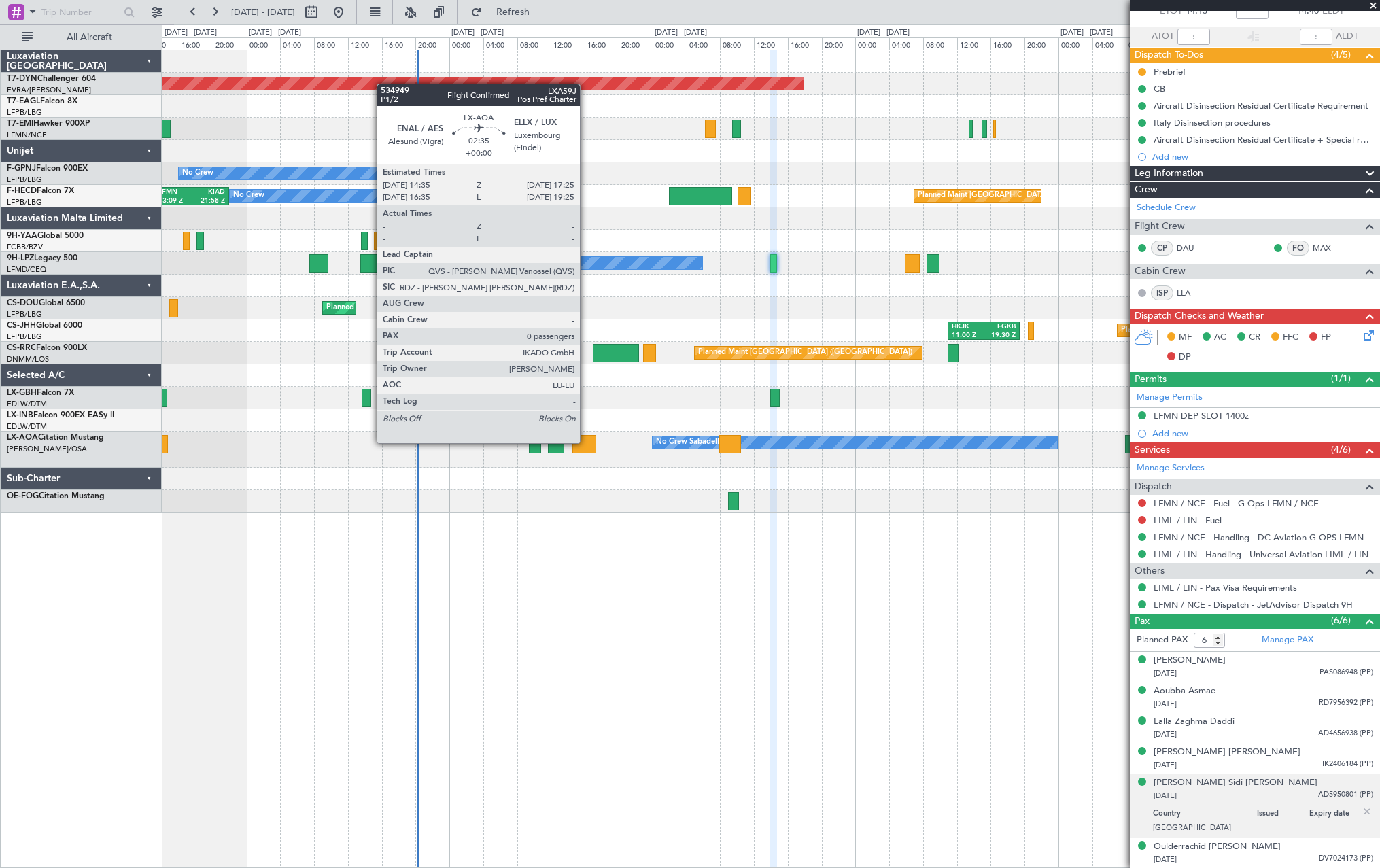
click at [586, 442] on div at bounding box center [585, 444] width 24 height 18
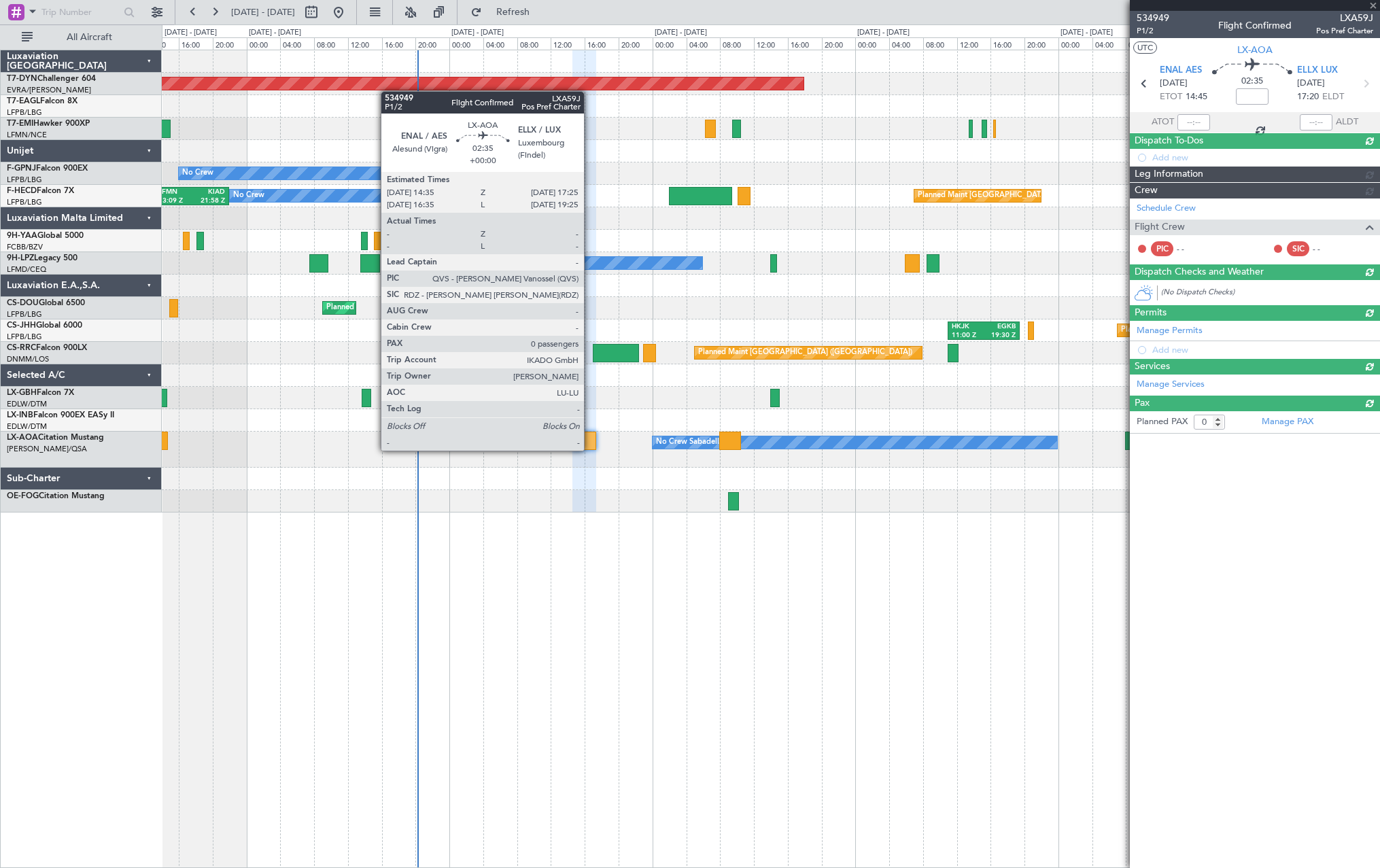
scroll to position [0, 0]
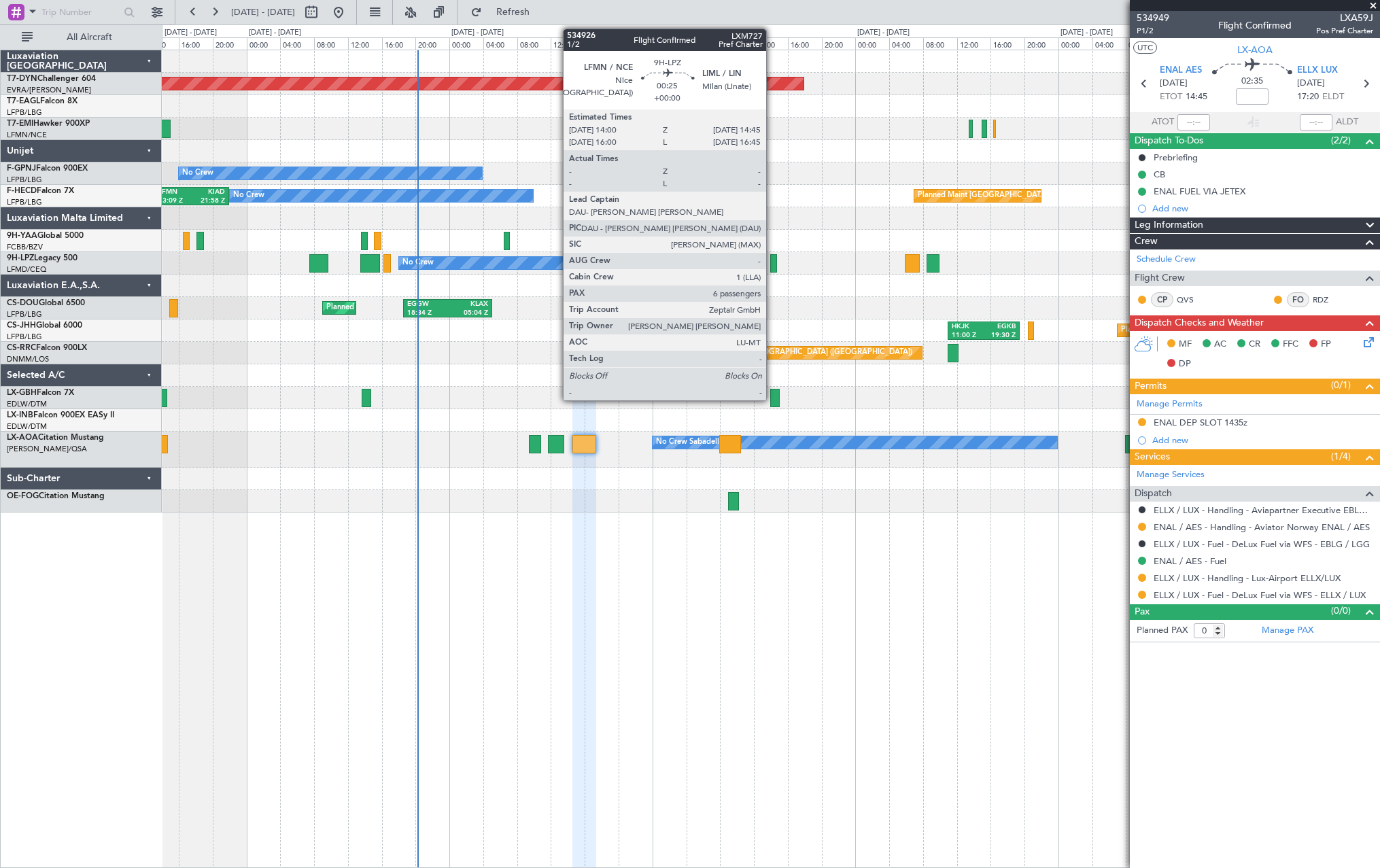
click at [772, 257] on div at bounding box center [773, 263] width 7 height 18
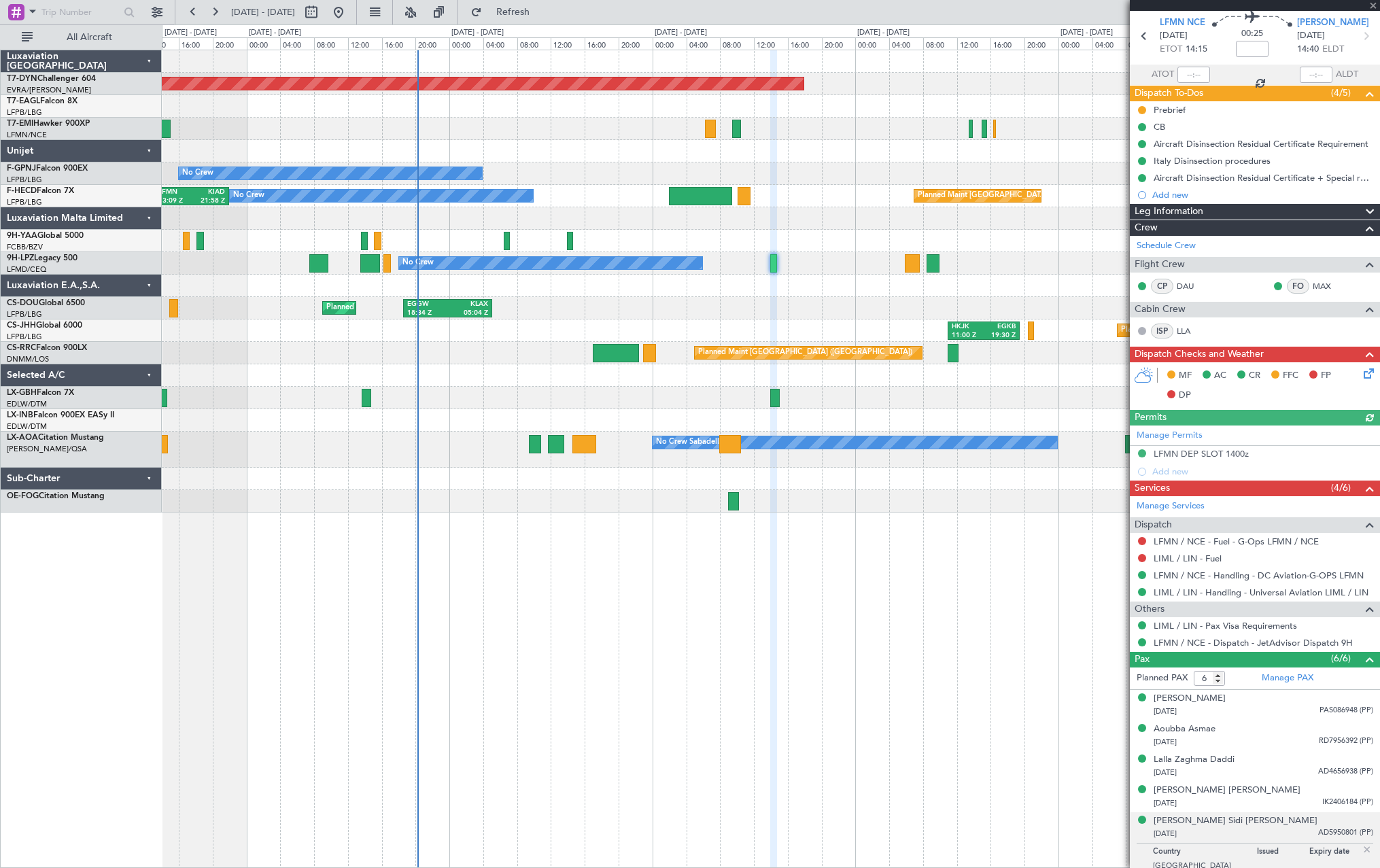
scroll to position [85, 0]
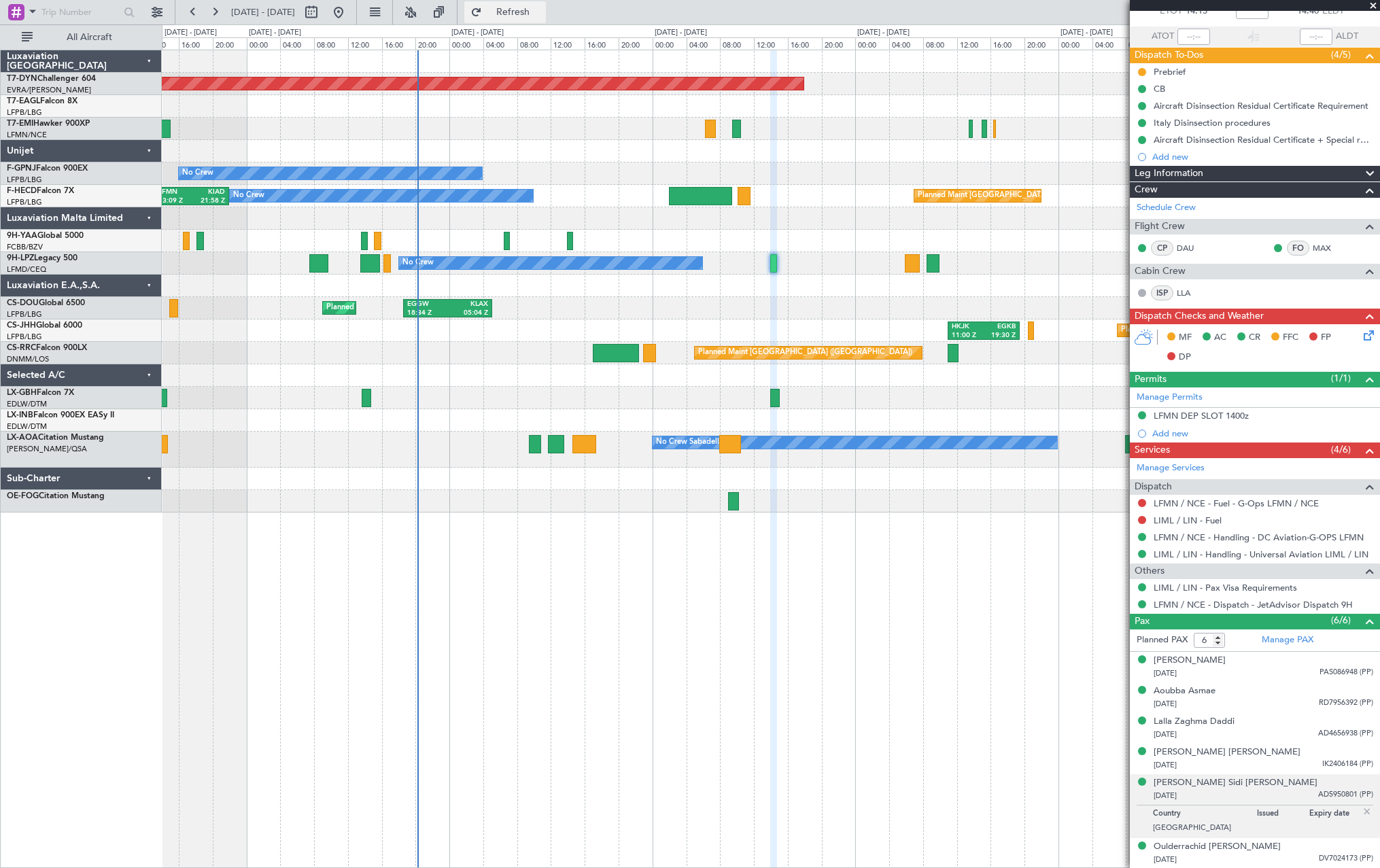
click at [541, 9] on span "Refresh" at bounding box center [513, 12] width 57 height 9
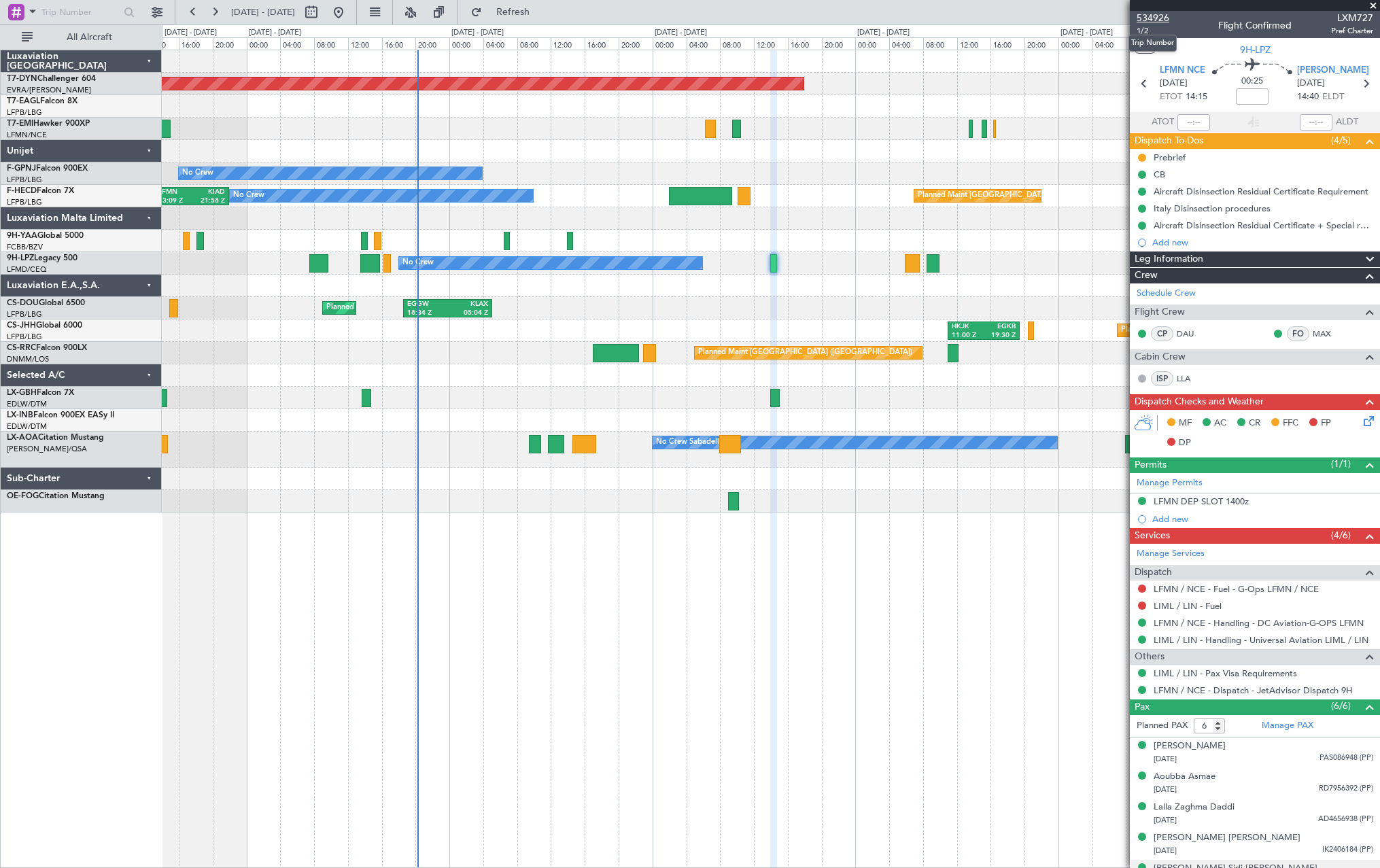
click at [1153, 21] on span "534926" at bounding box center [1152, 18] width 33 height 14
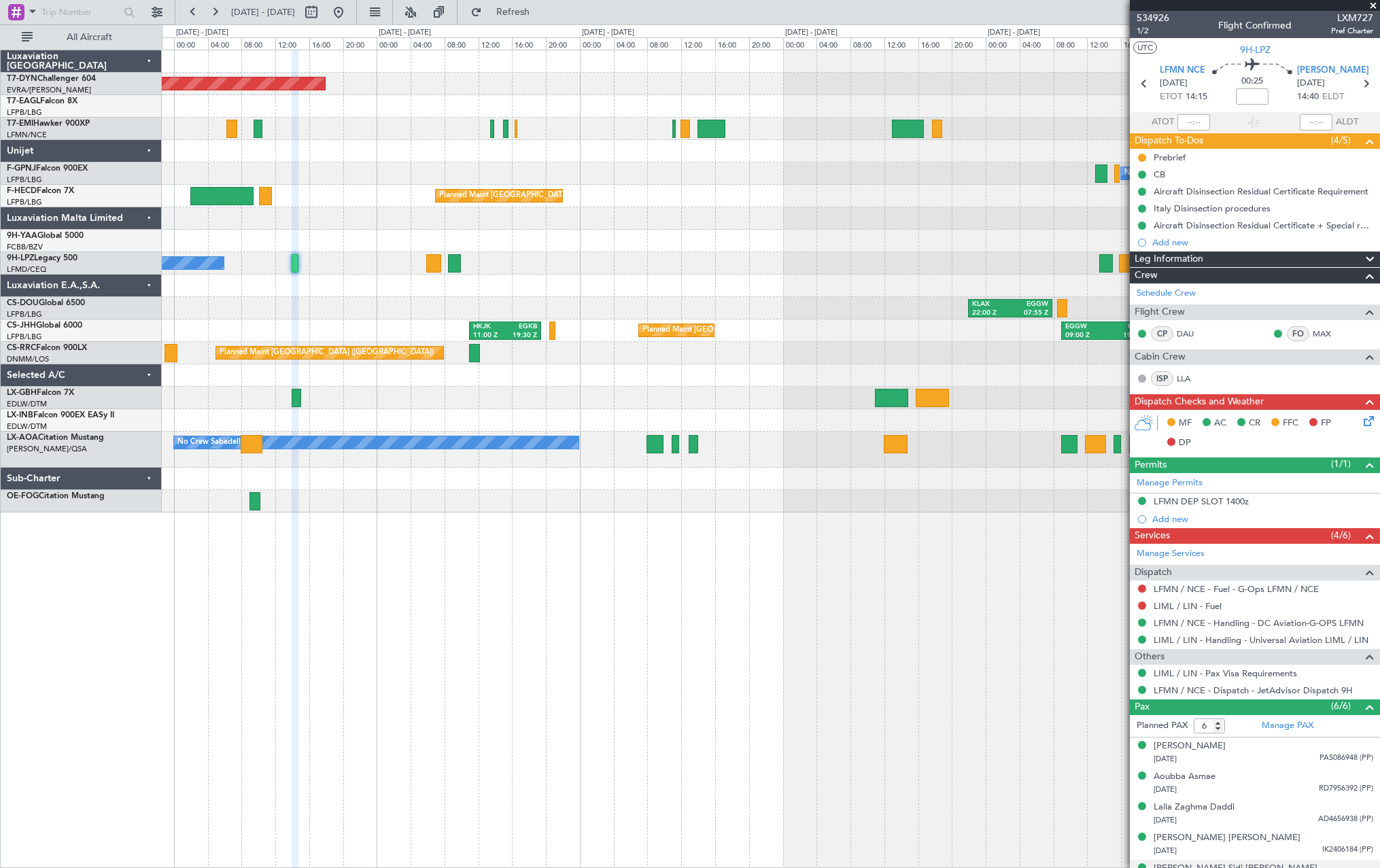
click at [389, 227] on div at bounding box center [770, 218] width 1218 height 22
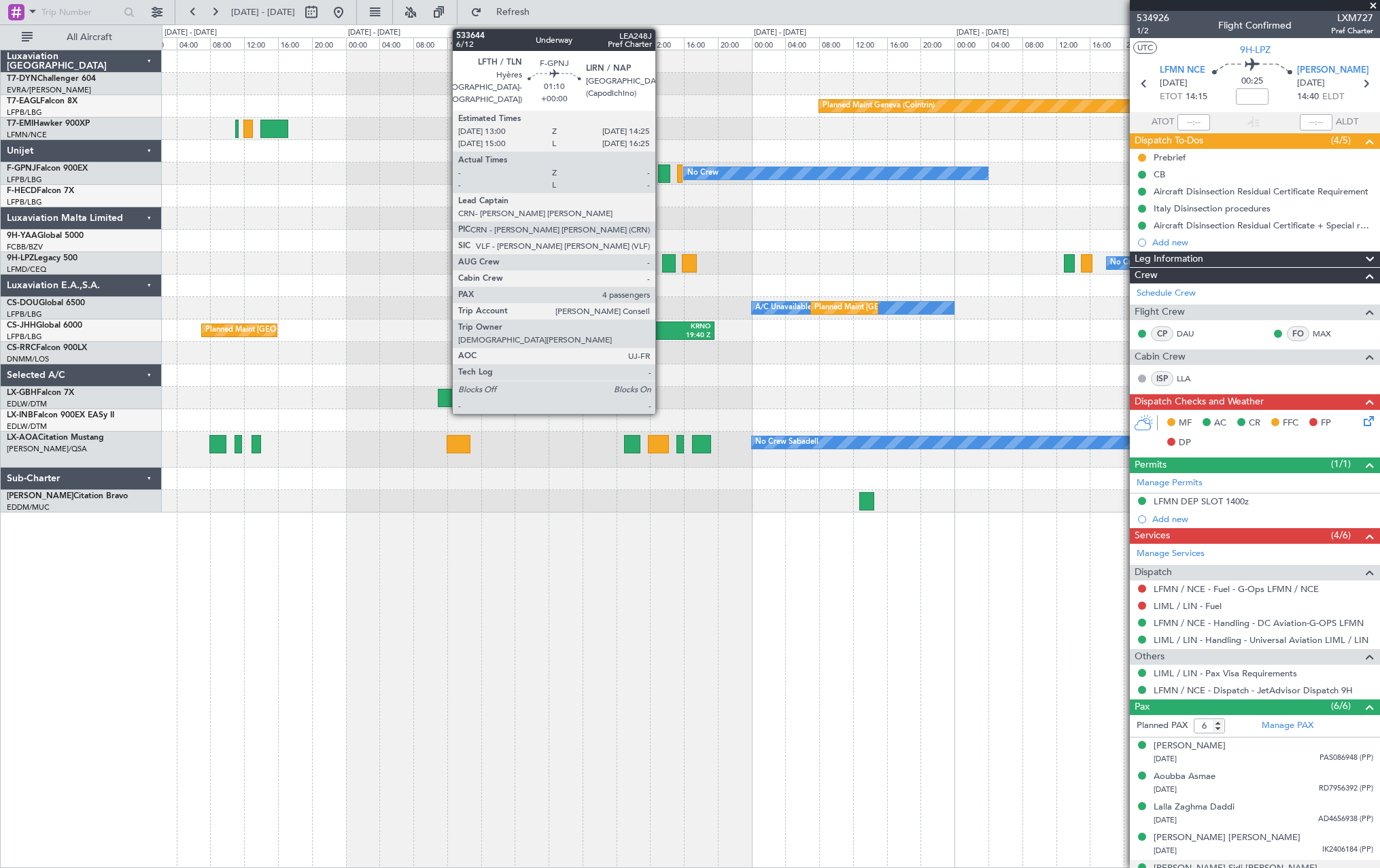
click at [661, 175] on div at bounding box center [664, 174] width 12 height 18
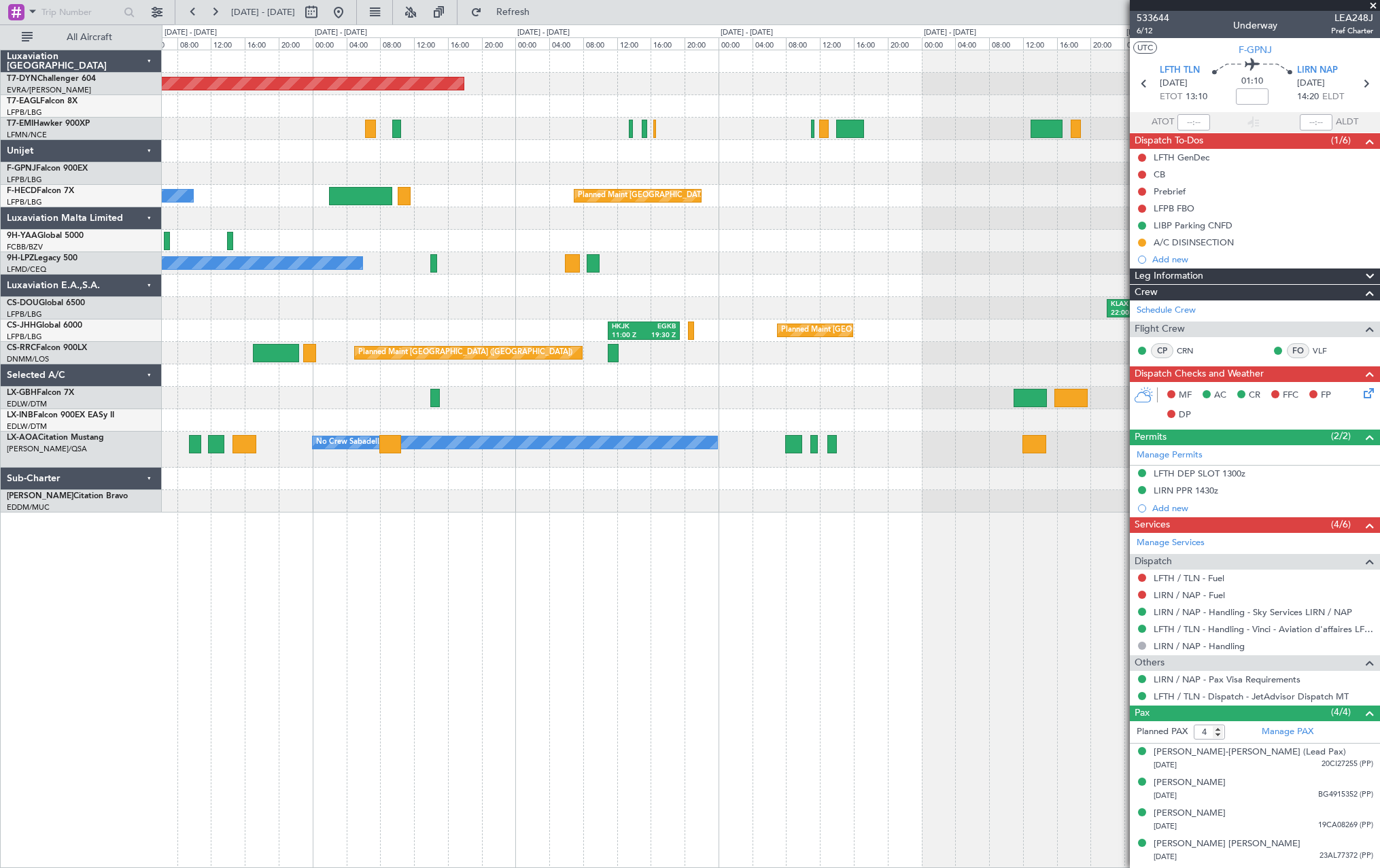
click at [1043, 270] on div "No Crew No Crew" at bounding box center [770, 263] width 1218 height 22
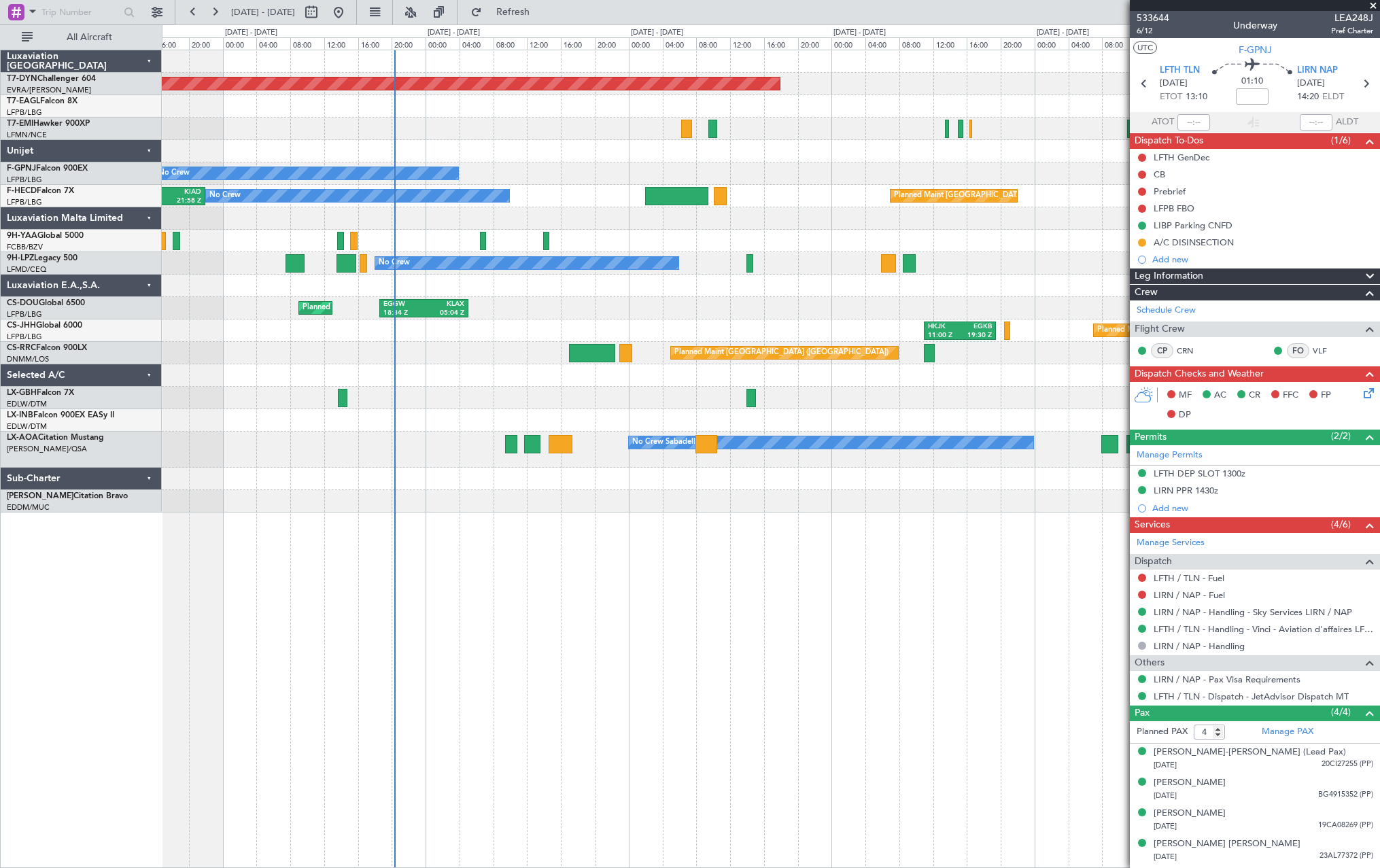
click at [1115, 254] on div "No Crew No Crew" at bounding box center [770, 263] width 1218 height 22
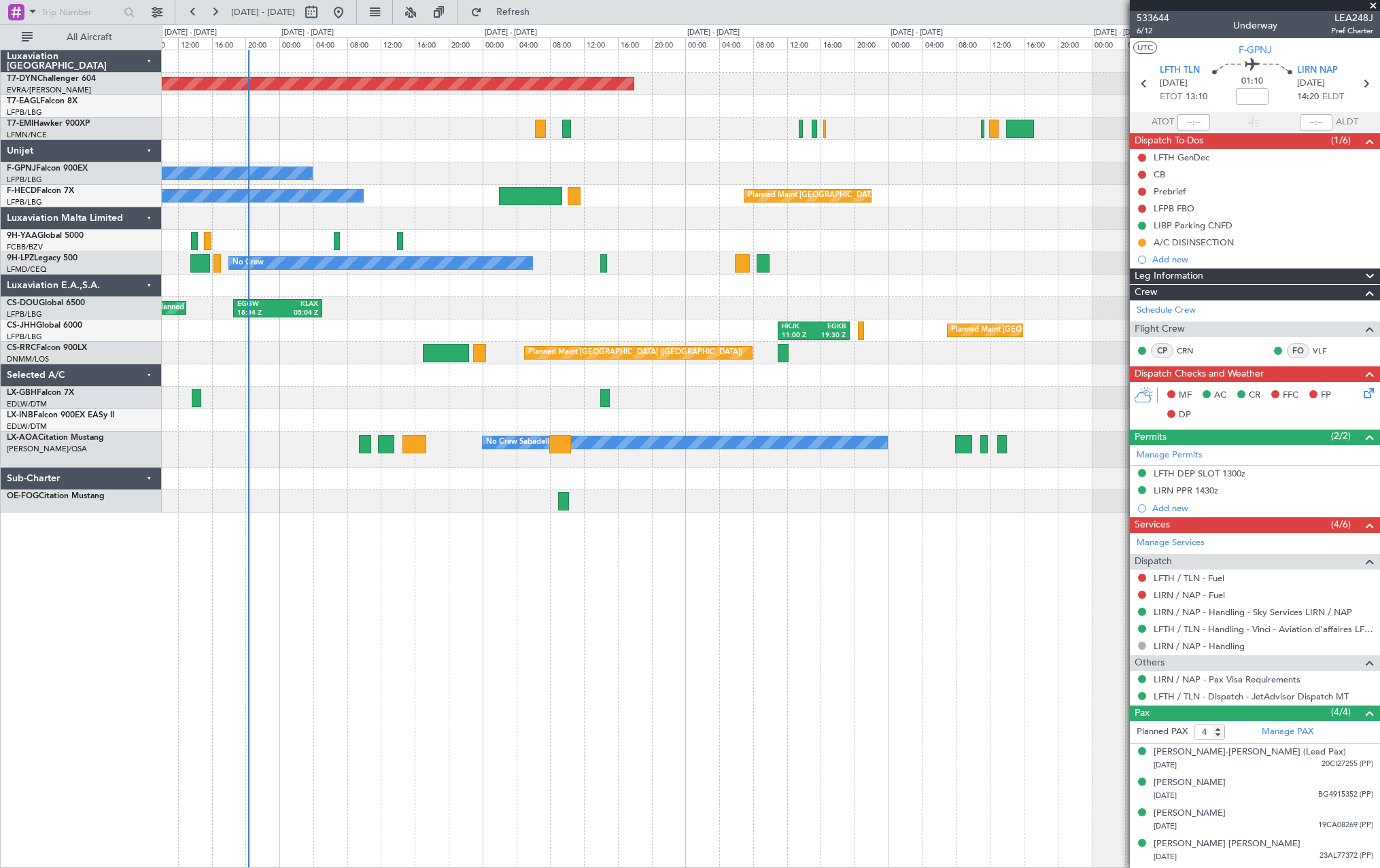
click at [502, 321] on div "Planned Maint Basel-Mulhouse Planned Maint Geneva (Cointrin) No Crew No Crew Pl…" at bounding box center [770, 281] width 1218 height 462
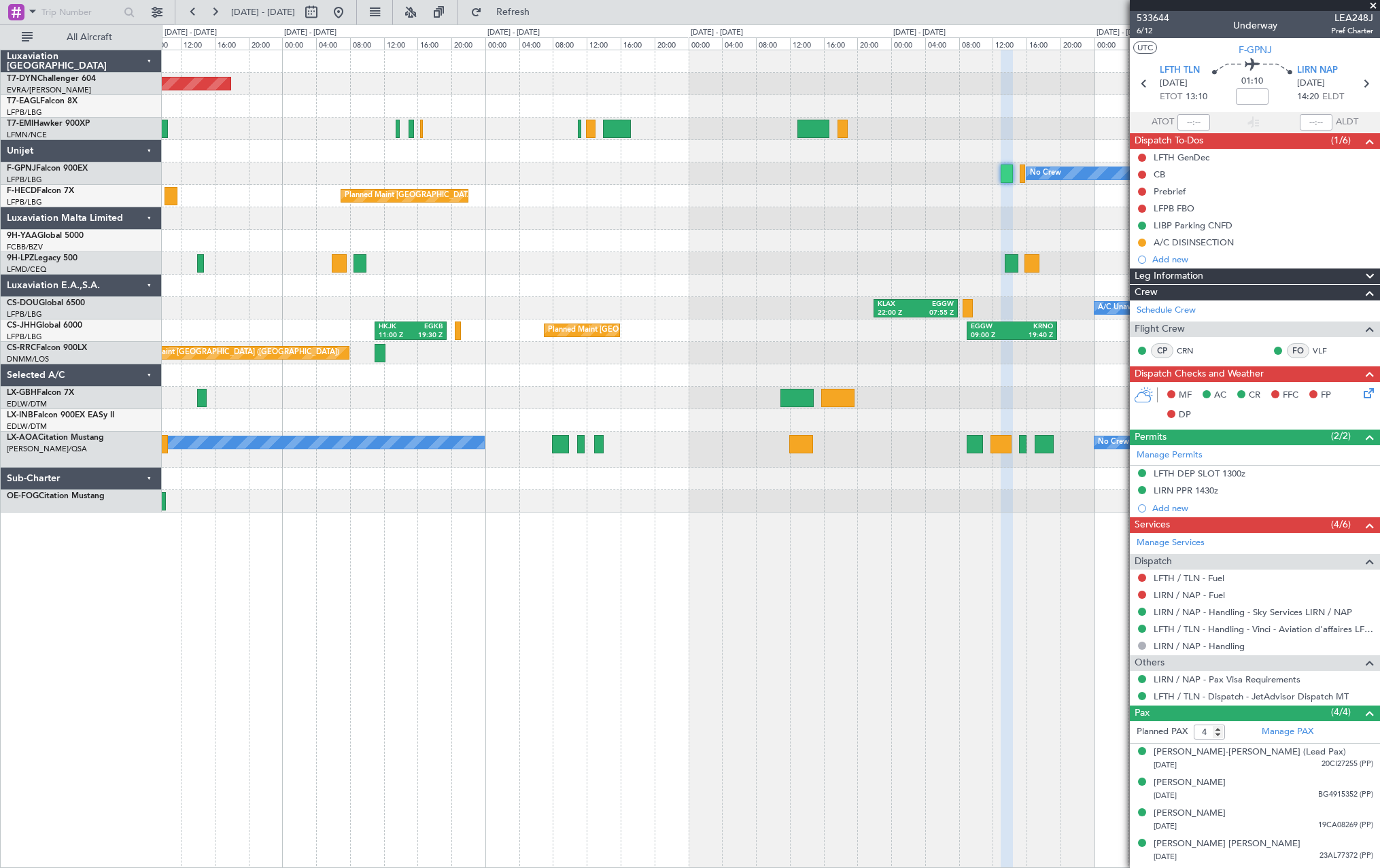
click at [555, 290] on div at bounding box center [770, 286] width 1218 height 22
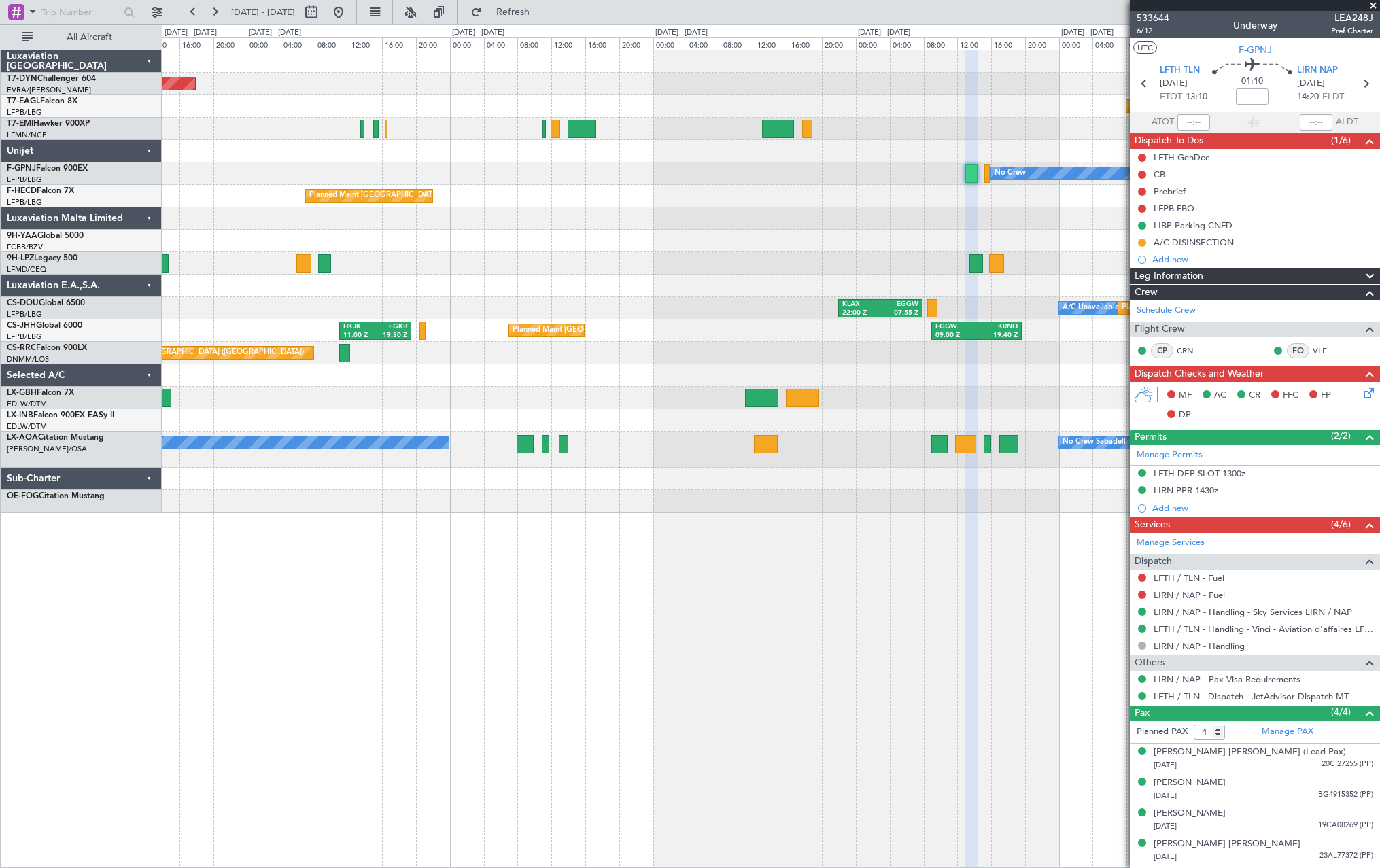
click at [404, 295] on div at bounding box center [770, 286] width 1218 height 22
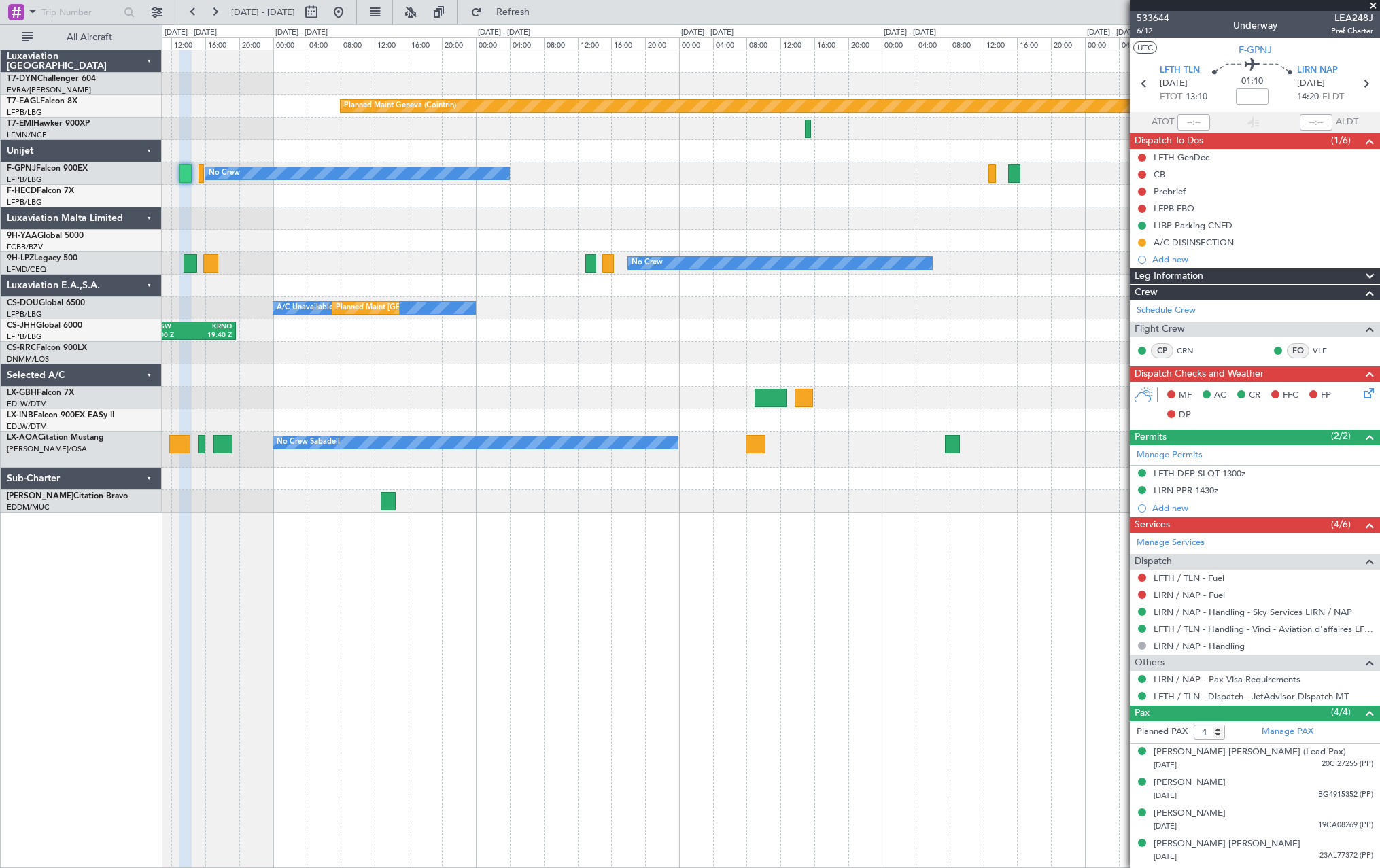
click at [481, 282] on div "Planned Maint Geneva (Cointrin) No Crew No Crew No Crew A/C Unavailable Planned…" at bounding box center [770, 281] width 1218 height 462
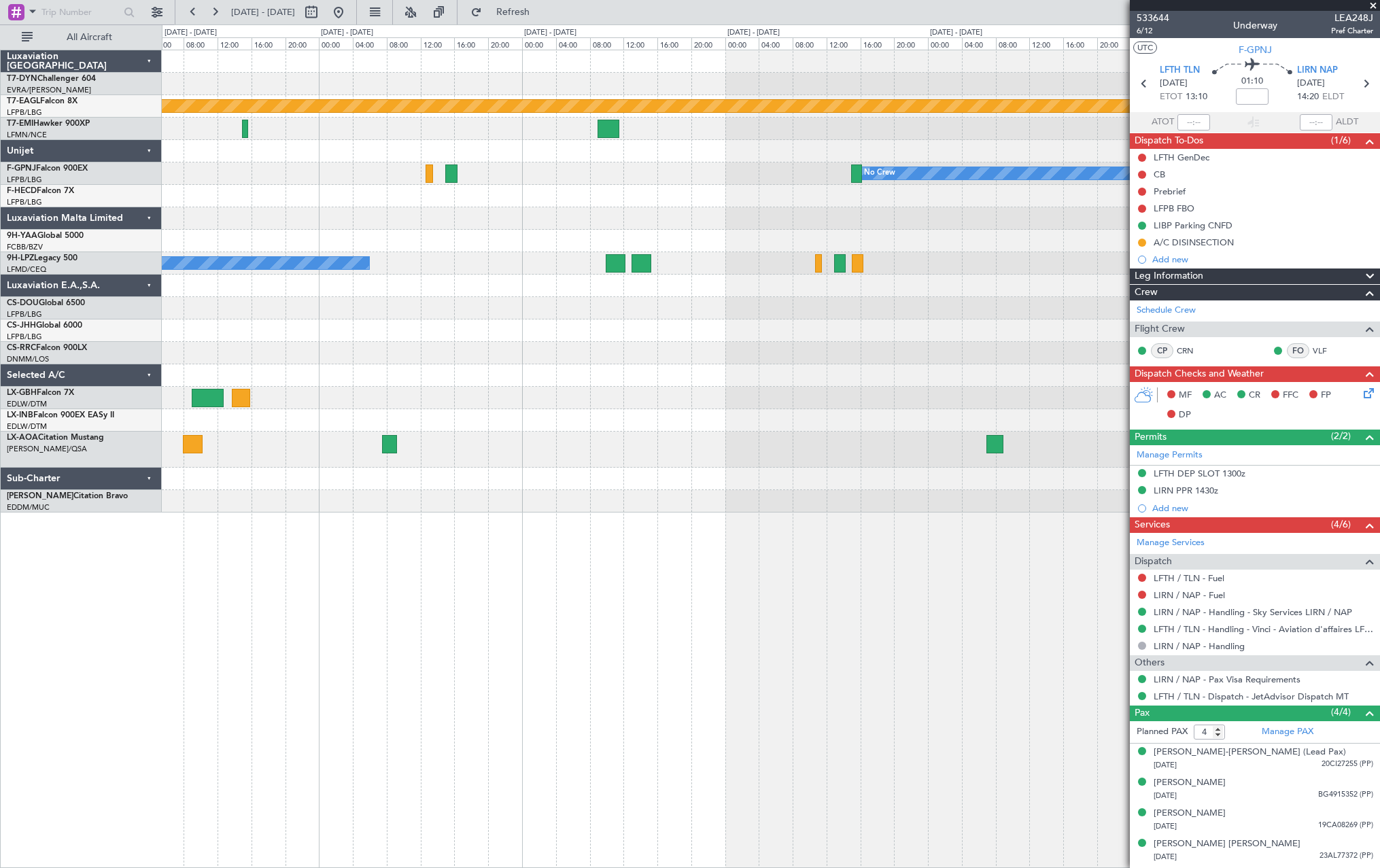
click at [273, 327] on div "KRNO 18:35 Z LPFR 04:30 Z" at bounding box center [770, 330] width 1218 height 22
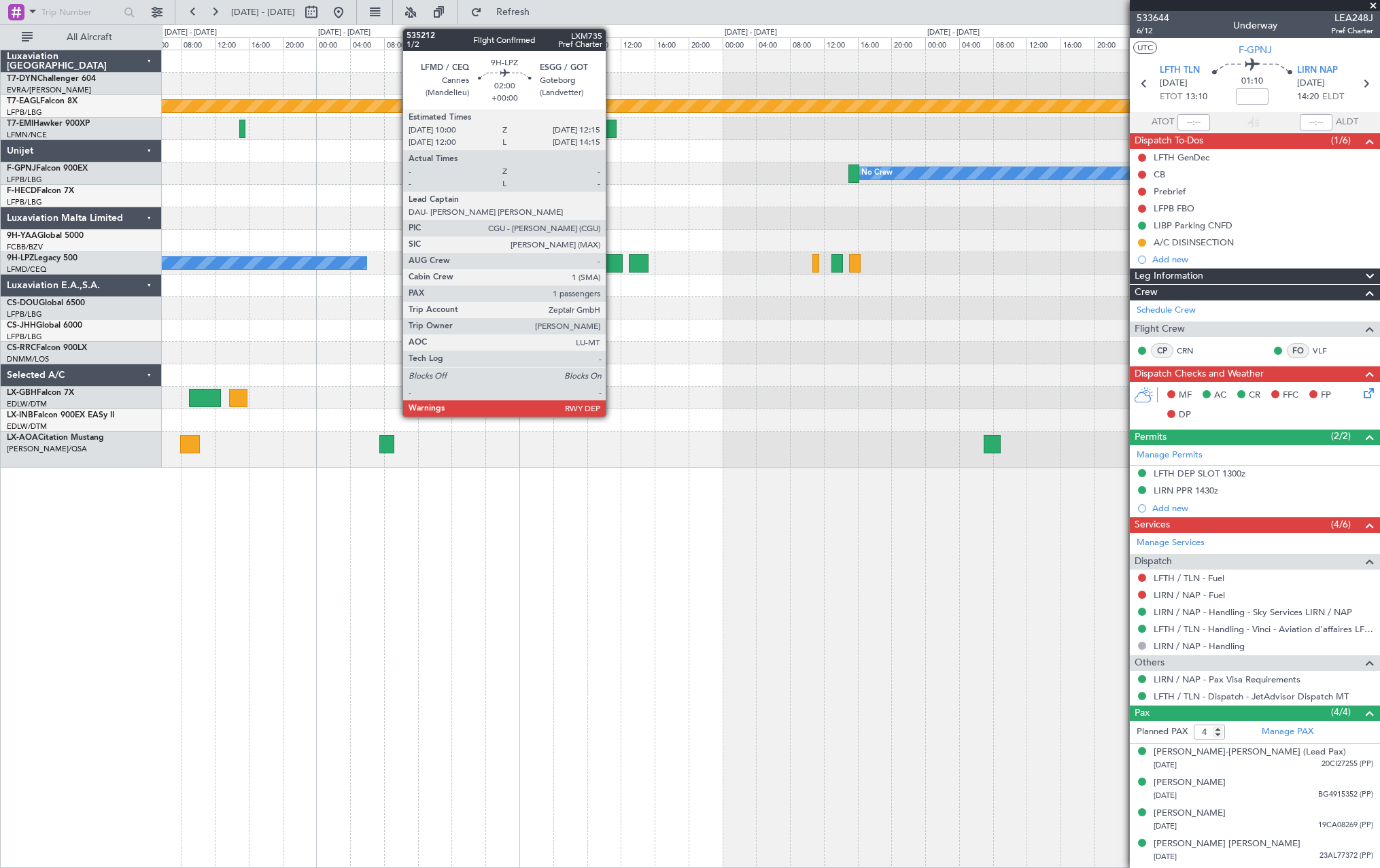
click at [612, 262] on div at bounding box center [612, 263] width 19 height 18
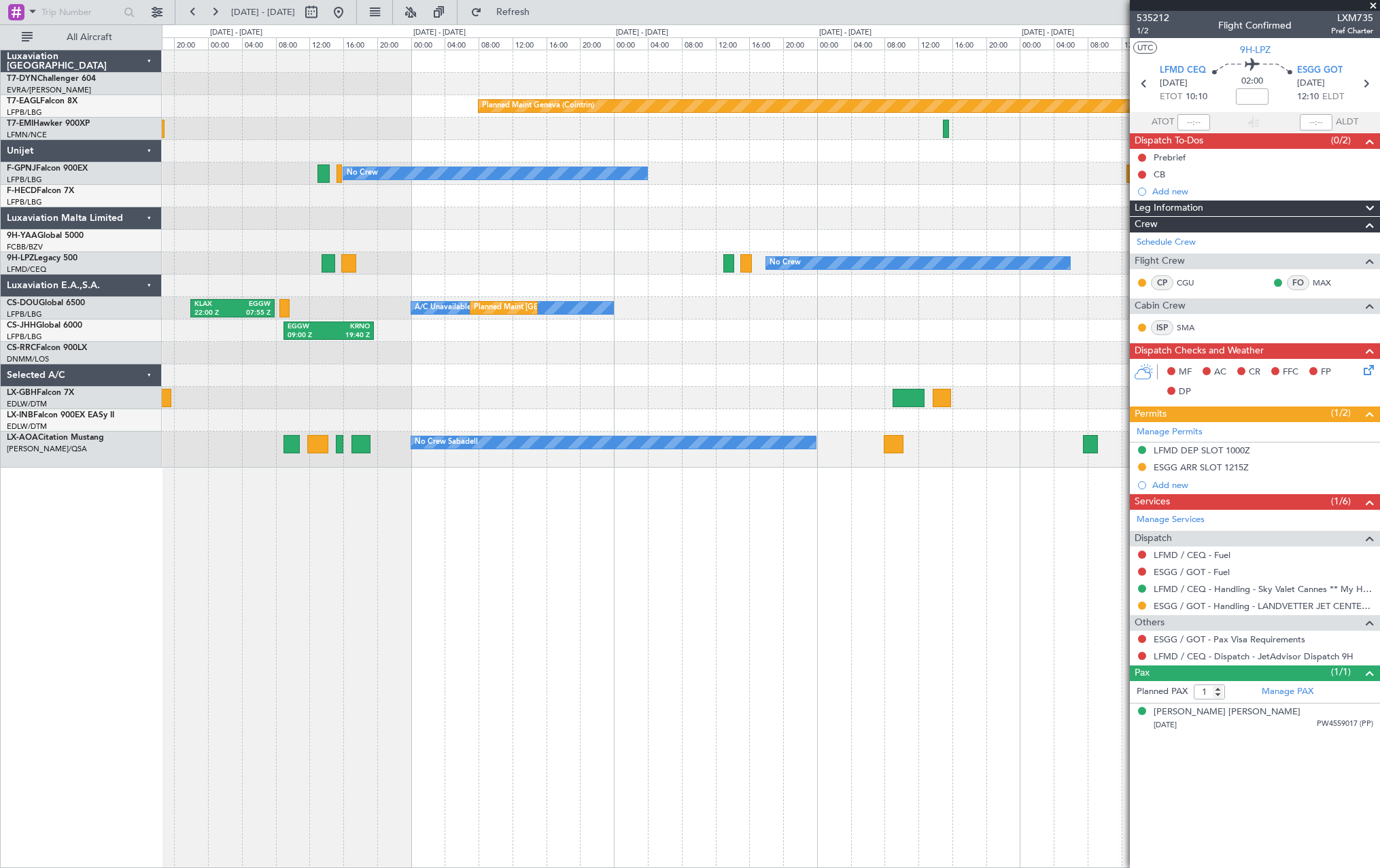
click at [1056, 339] on div "EGGW 09:00 Z KRNO 19:40 Z Planned Maint London (Luton)" at bounding box center [770, 330] width 1218 height 22
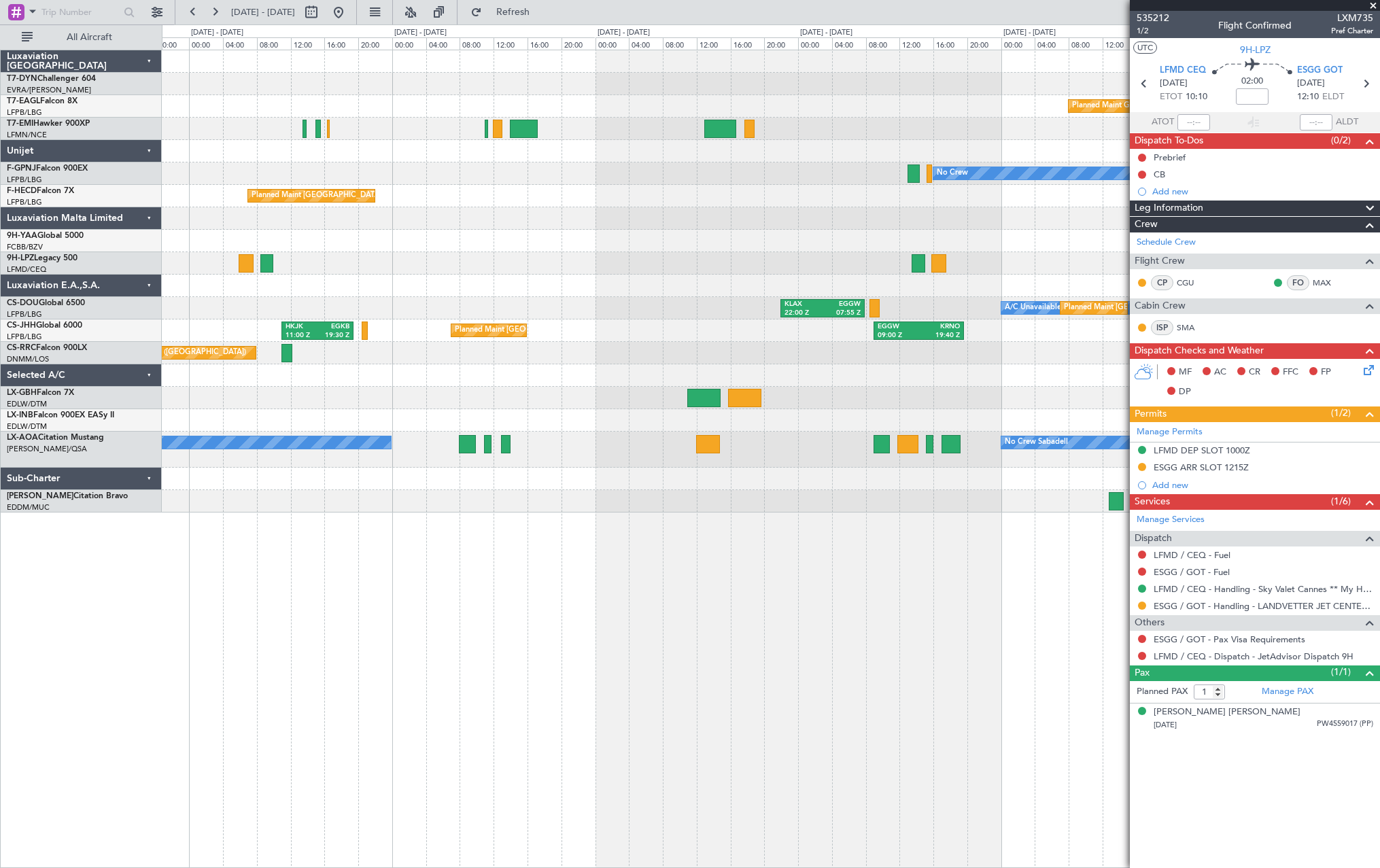
click at [1180, 371] on fb-app "23 Aug 2025 - 29 Aug 2025 Refresh Quick Links All Aircraft Planned Maint Basel-…" at bounding box center [690, 439] width 1380 height 857
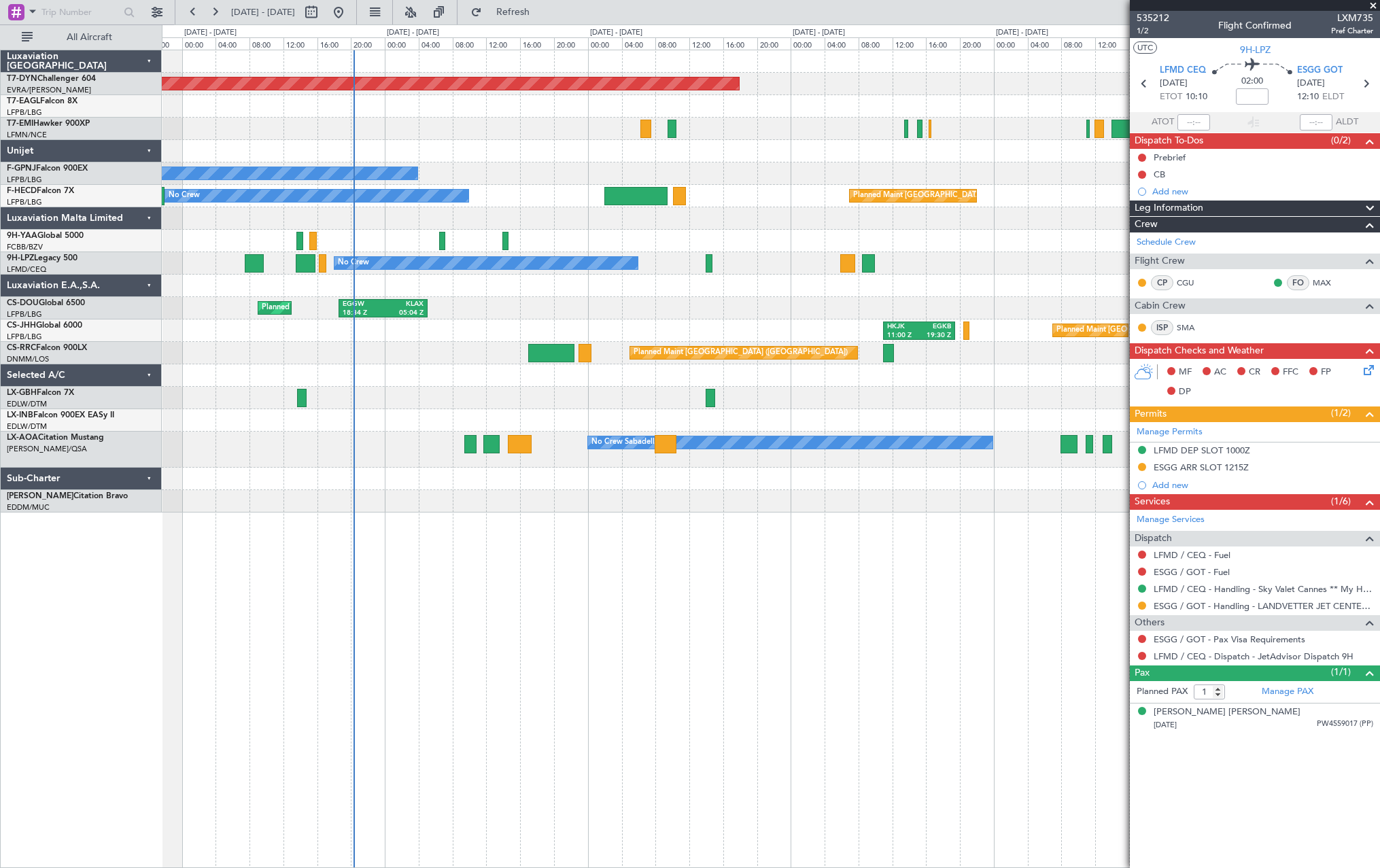
click at [473, 332] on div "Planned Maint London (Luton) HKJK 11:00 Z EGKB 19:30 Z EGGW 09:00 Z KRNO 19:40 Z" at bounding box center [770, 330] width 1218 height 22
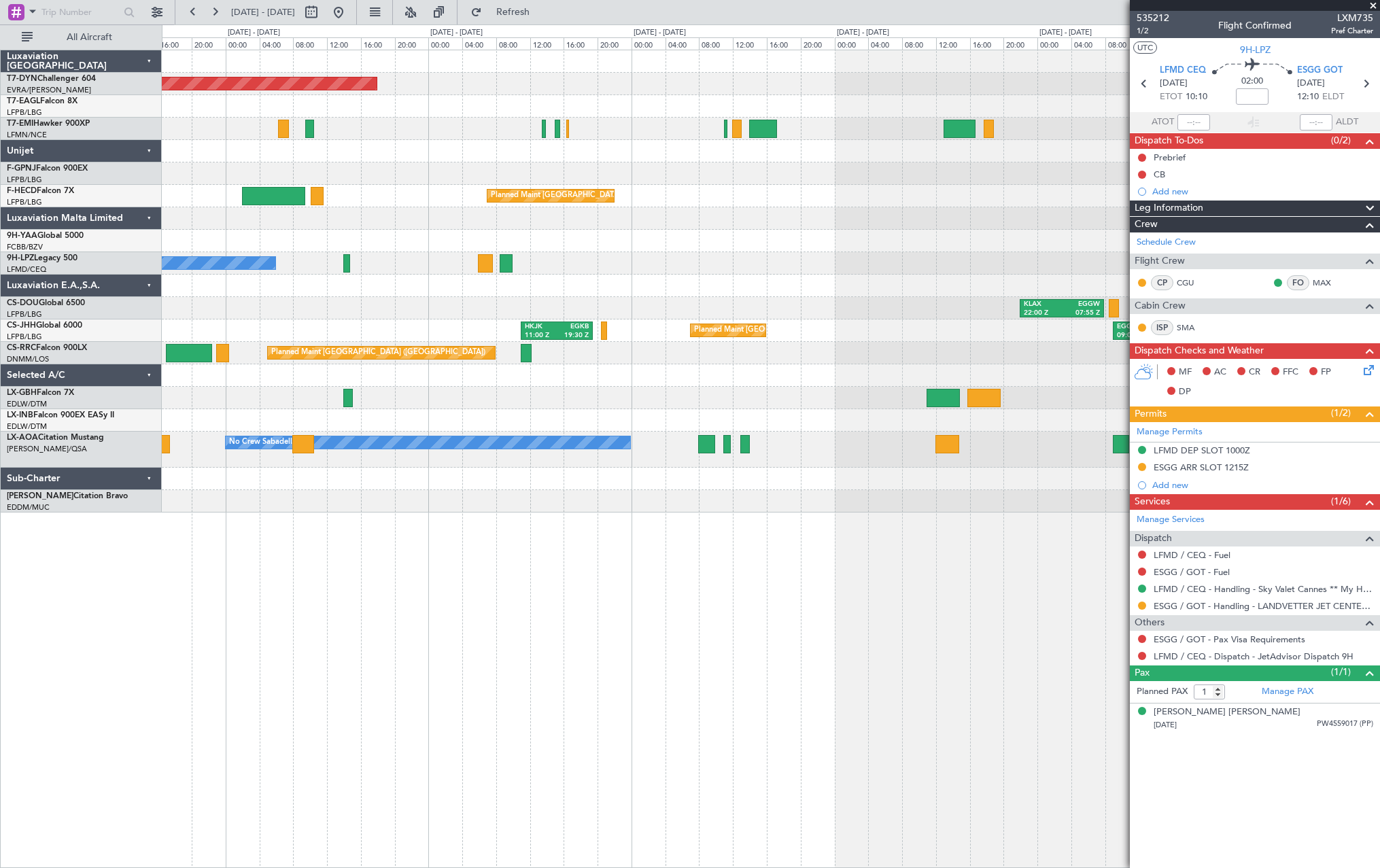
click at [759, 204] on div "Planned Maint Paris (Le Bourget) No Crew" at bounding box center [770, 196] width 1218 height 22
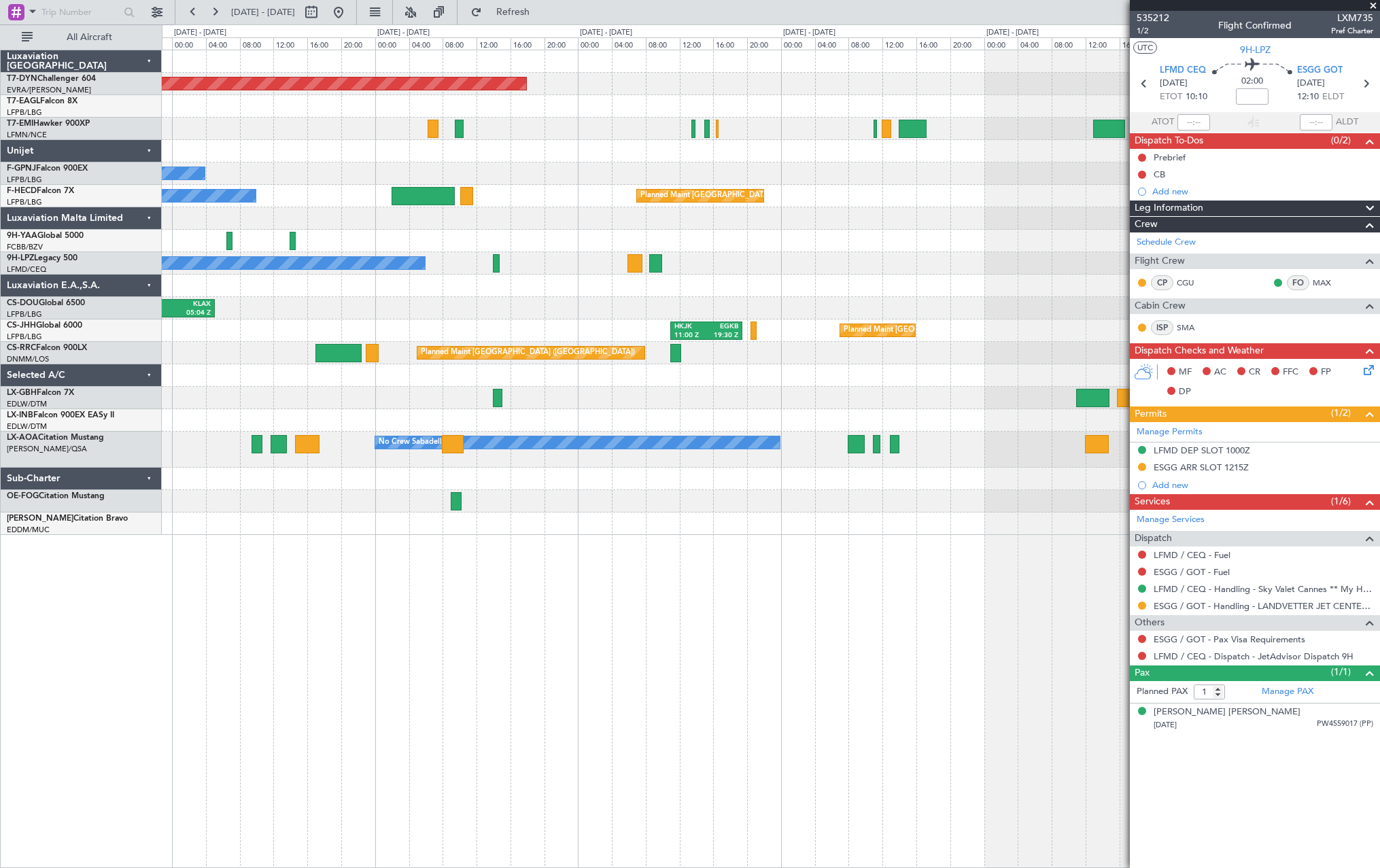
click at [607, 151] on div at bounding box center [770, 151] width 1218 height 22
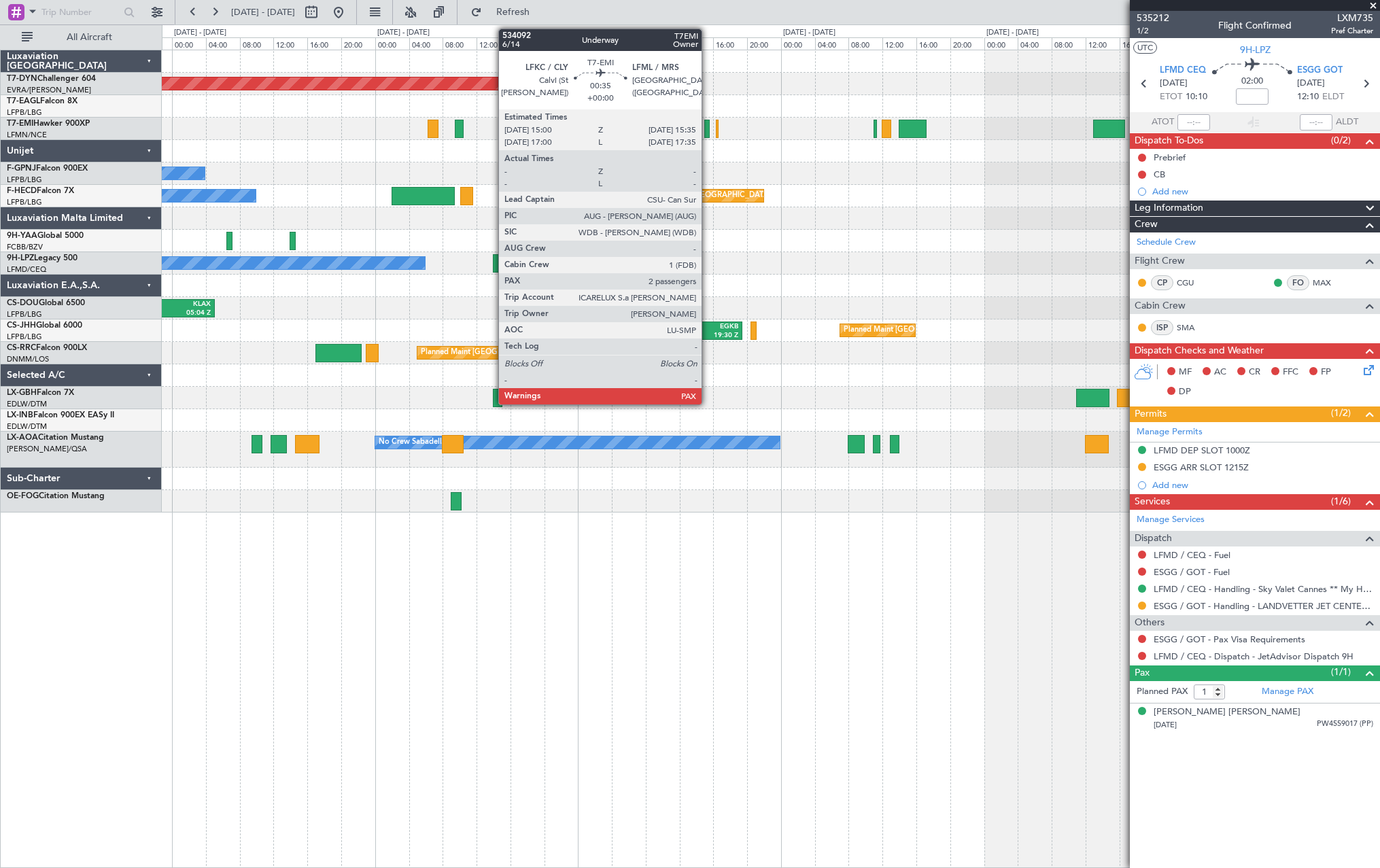
click at [708, 126] on div at bounding box center [707, 129] width 5 height 18
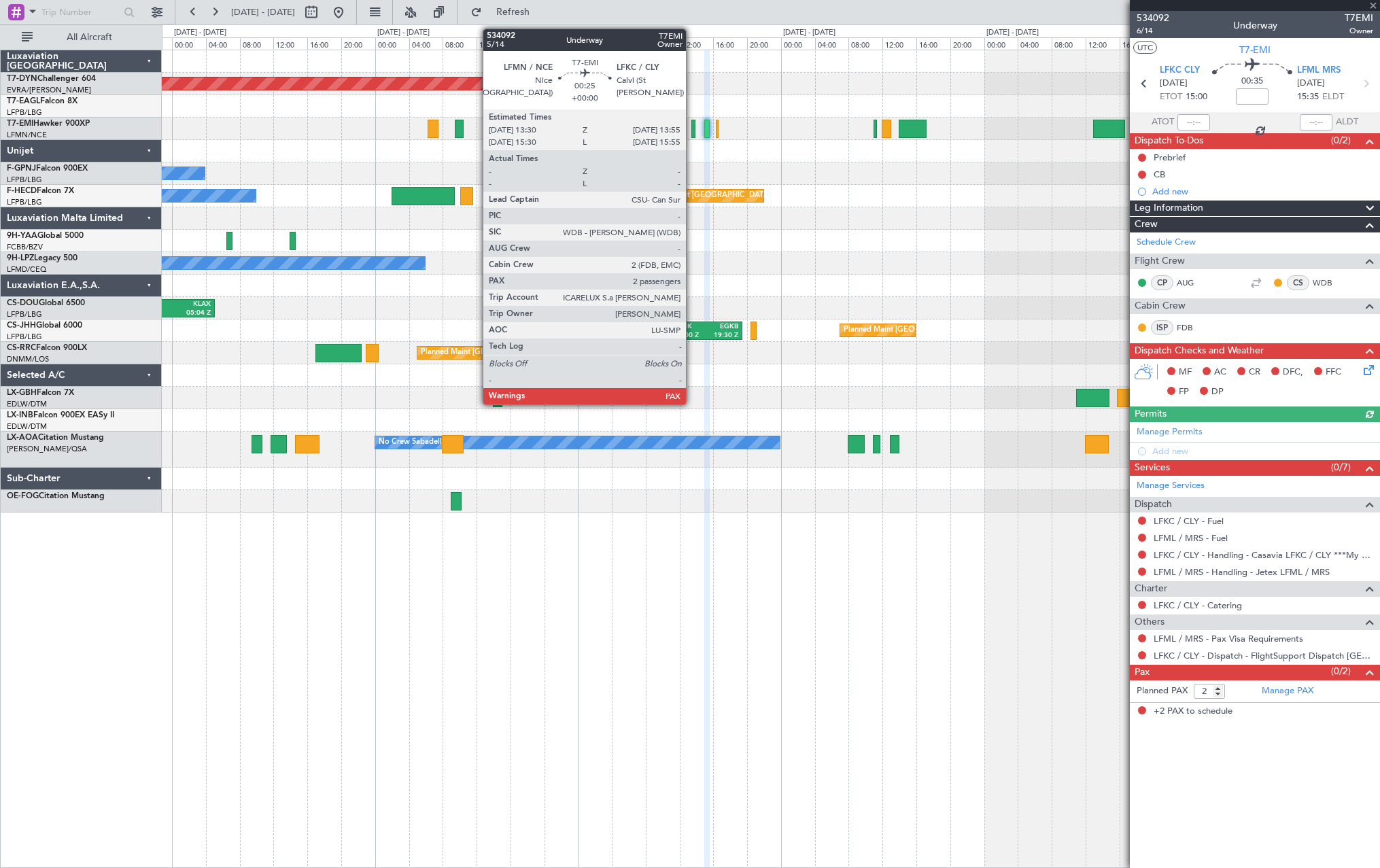
click at [692, 132] on div at bounding box center [693, 129] width 4 height 18
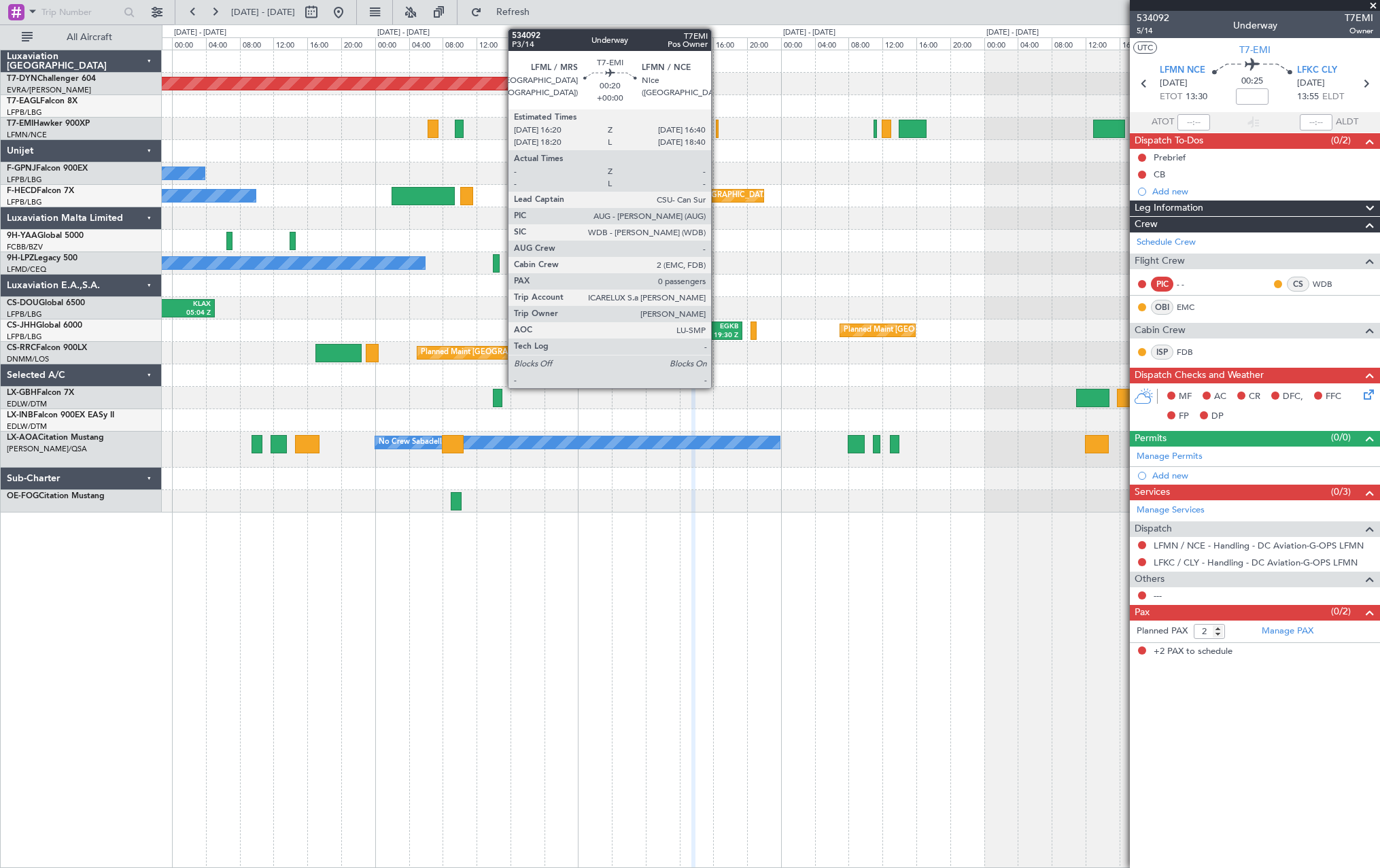
click at [717, 124] on div at bounding box center [717, 129] width 3 height 18
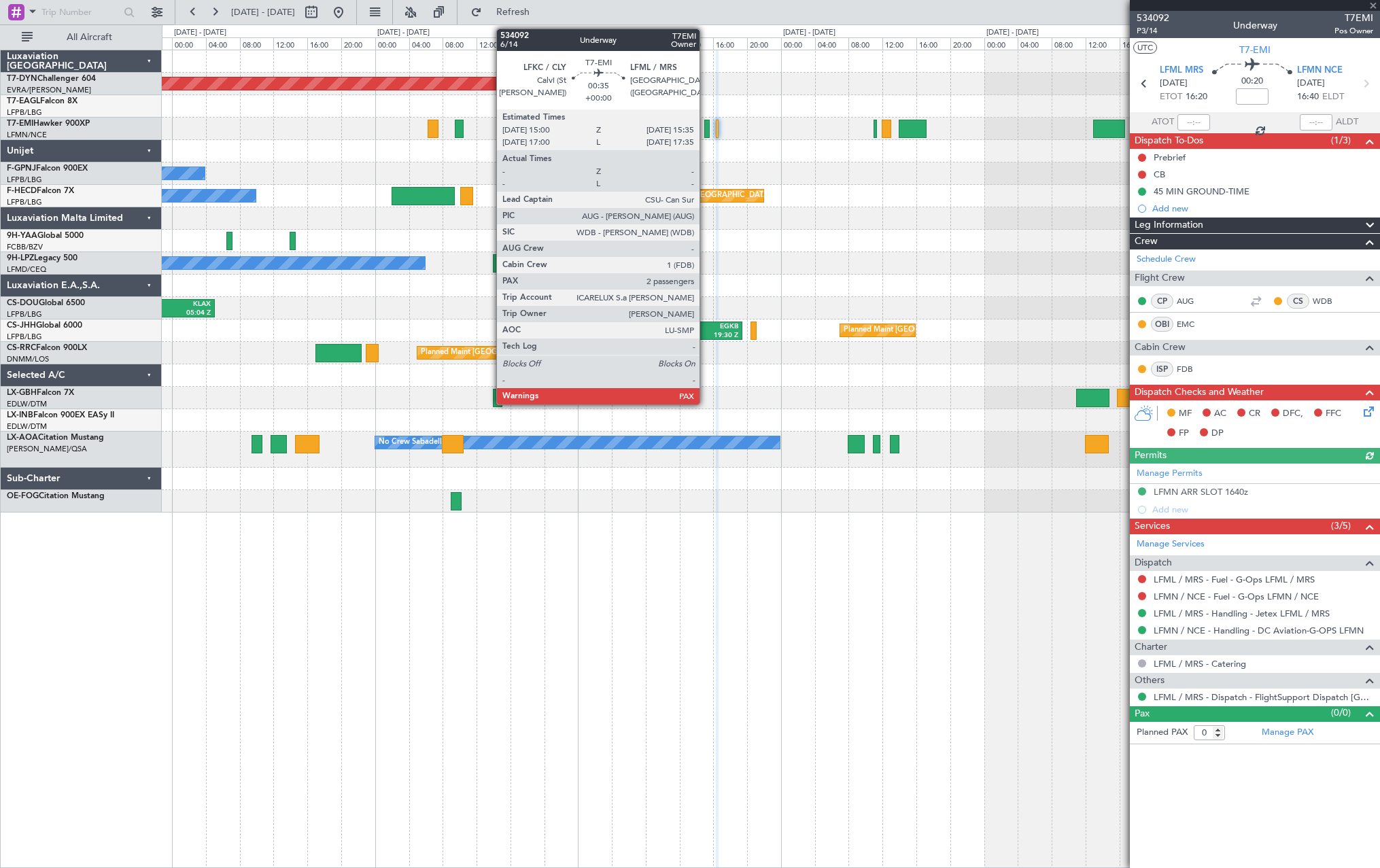
click at [706, 129] on div at bounding box center [707, 129] width 5 height 18
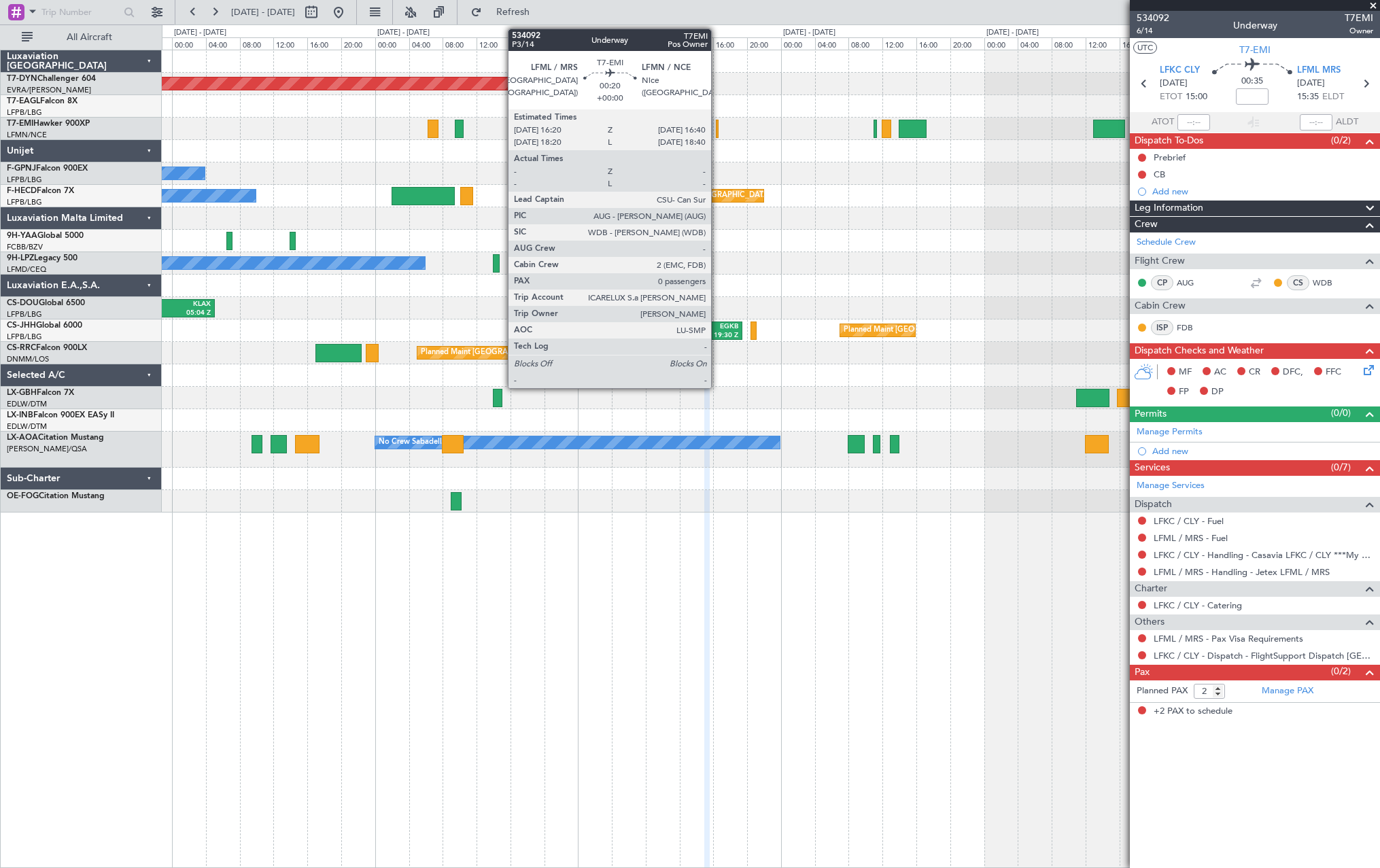
click at [717, 125] on div at bounding box center [717, 129] width 3 height 18
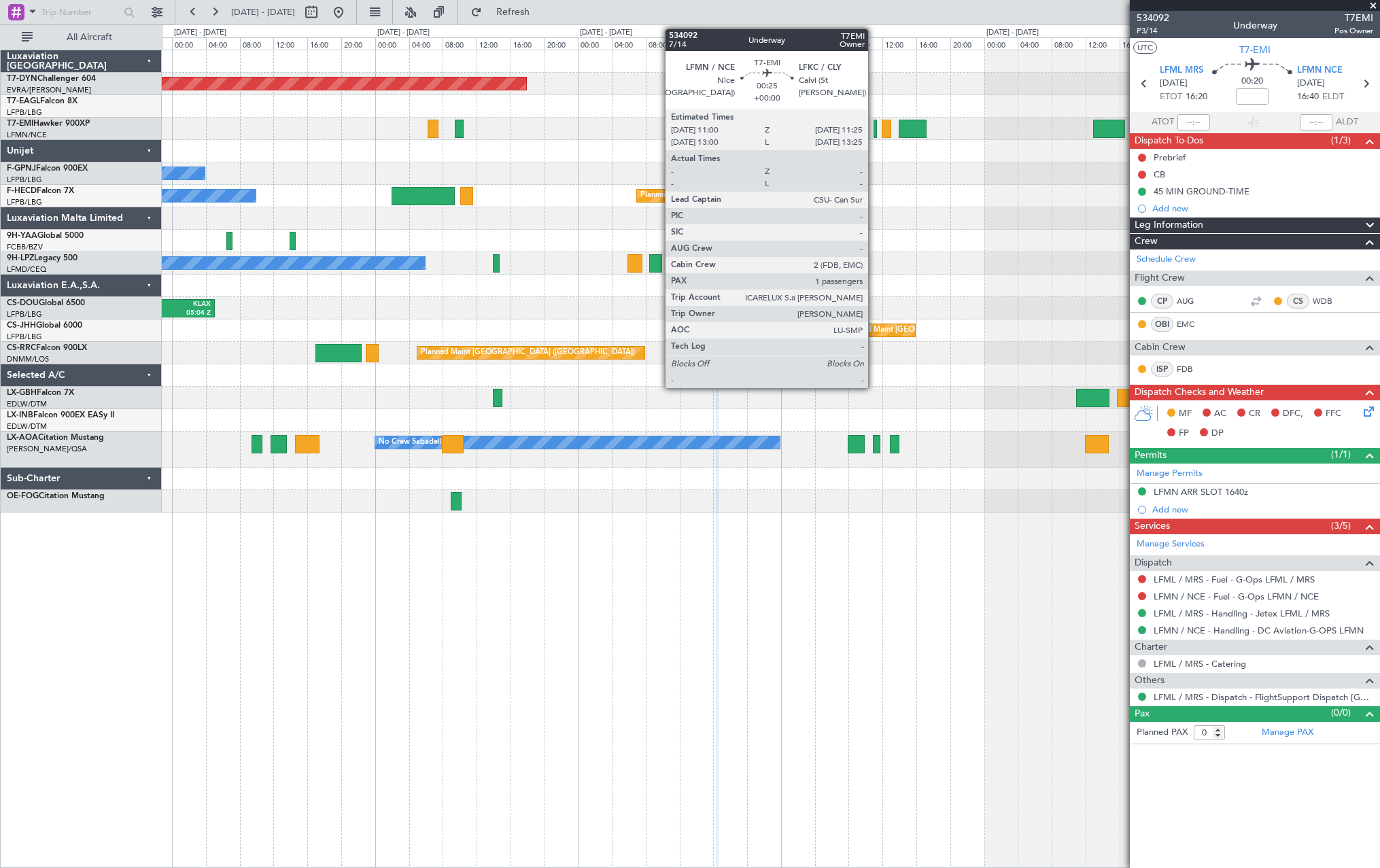
click at [874, 126] on div at bounding box center [875, 129] width 4 height 18
type input "1"
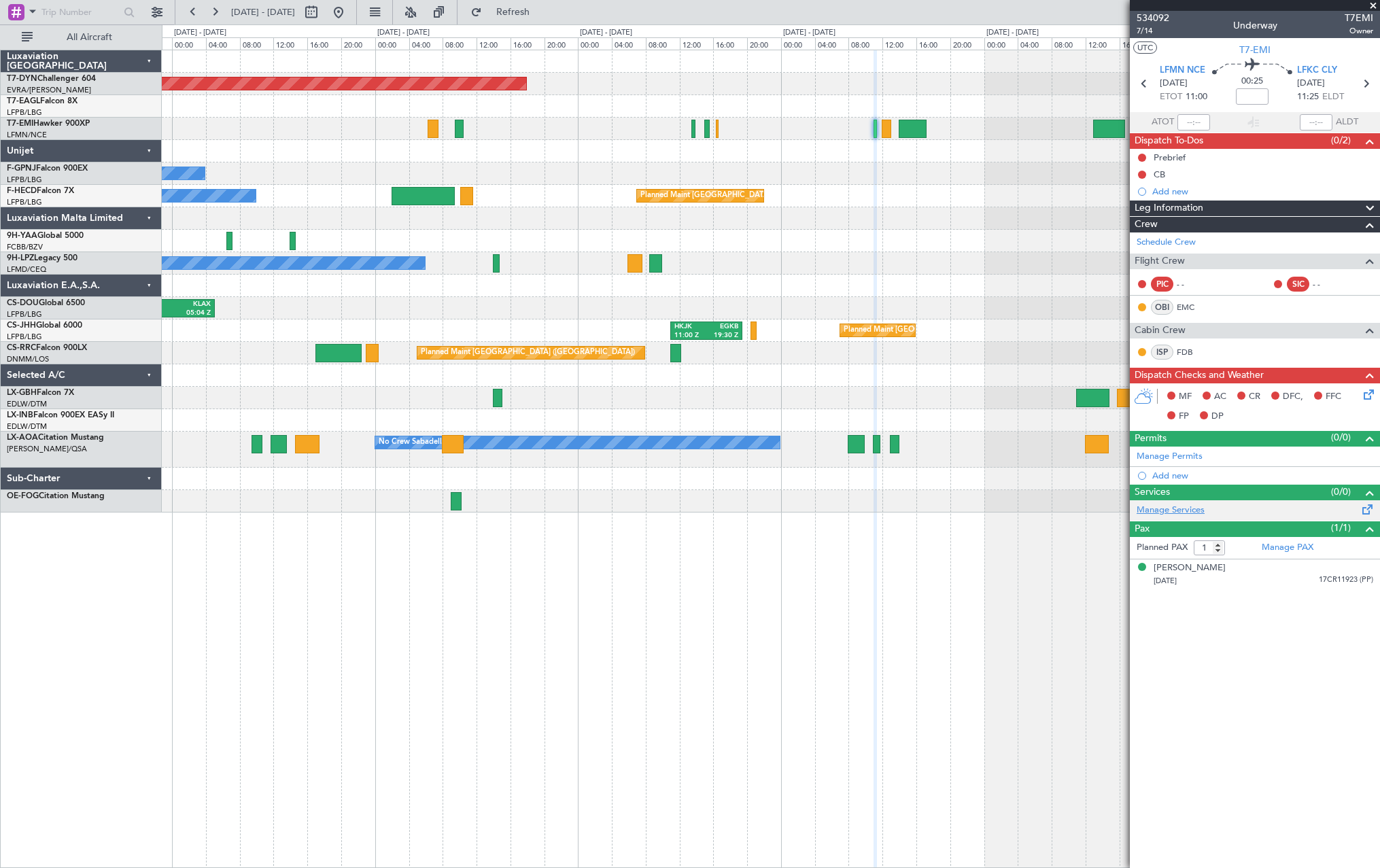
click at [1193, 512] on link "Manage Services" at bounding box center [1170, 510] width 68 height 14
click at [541, 9] on span "Refresh" at bounding box center [513, 12] width 57 height 9
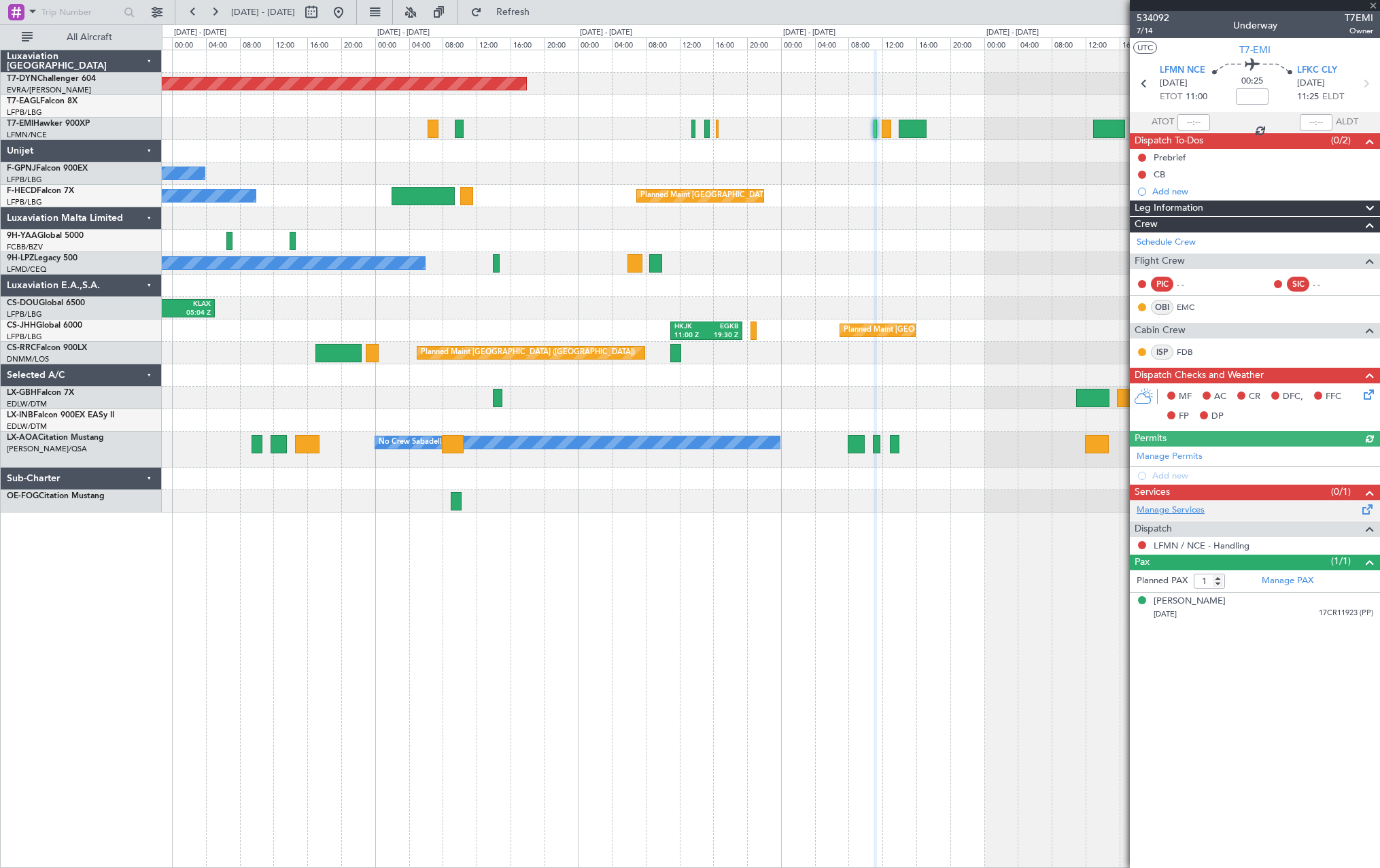
click at [1197, 505] on link "Manage Services" at bounding box center [1170, 510] width 68 height 14
click at [541, 14] on span "Refresh" at bounding box center [513, 12] width 57 height 9
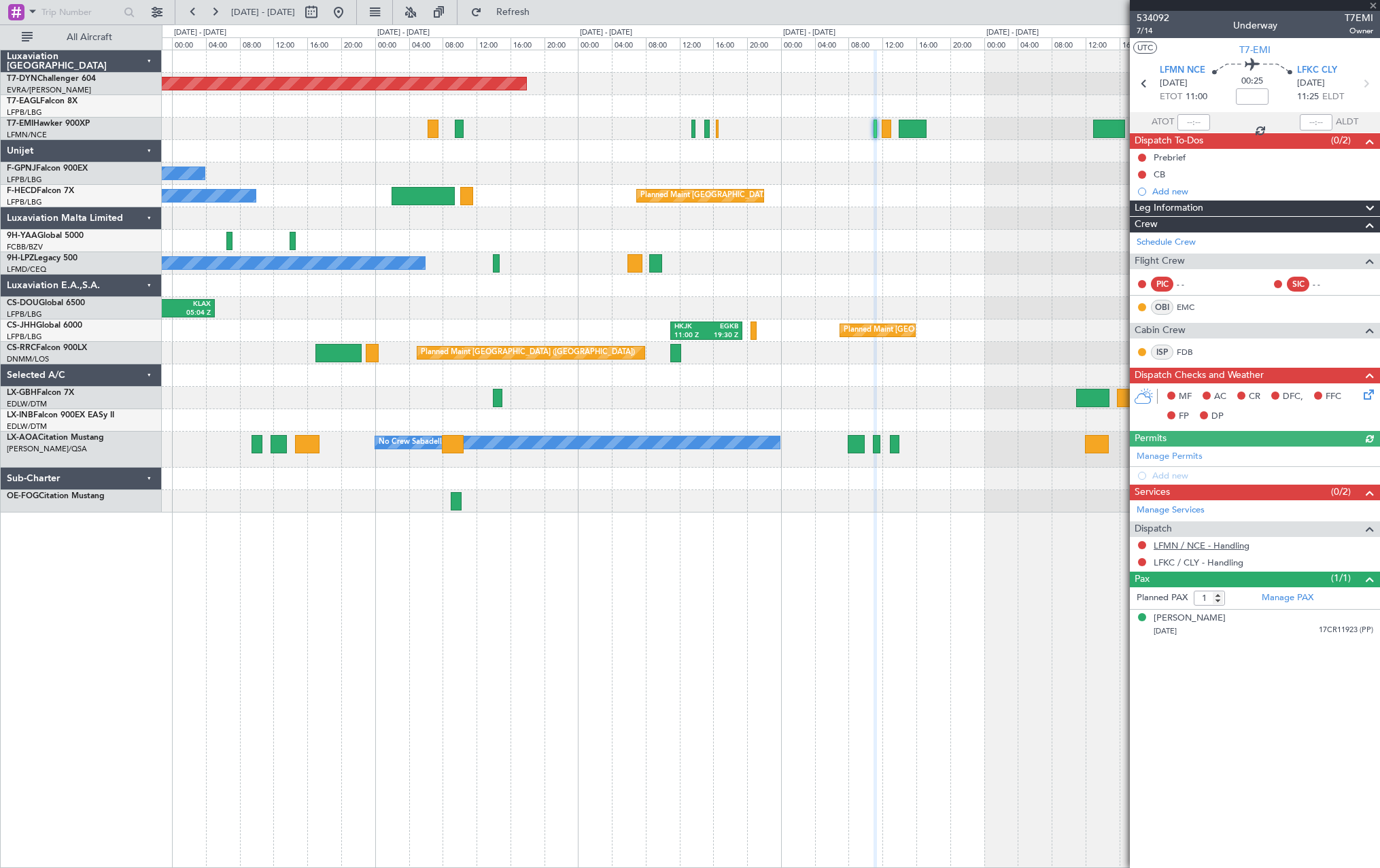
click at [1204, 540] on link "LFMN / NCE - Handling" at bounding box center [1202, 545] width 96 height 11
click at [1181, 563] on link "LFKC / CLY - Handling" at bounding box center [1199, 562] width 90 height 11
click at [541, 10] on span "Refresh" at bounding box center [513, 12] width 57 height 9
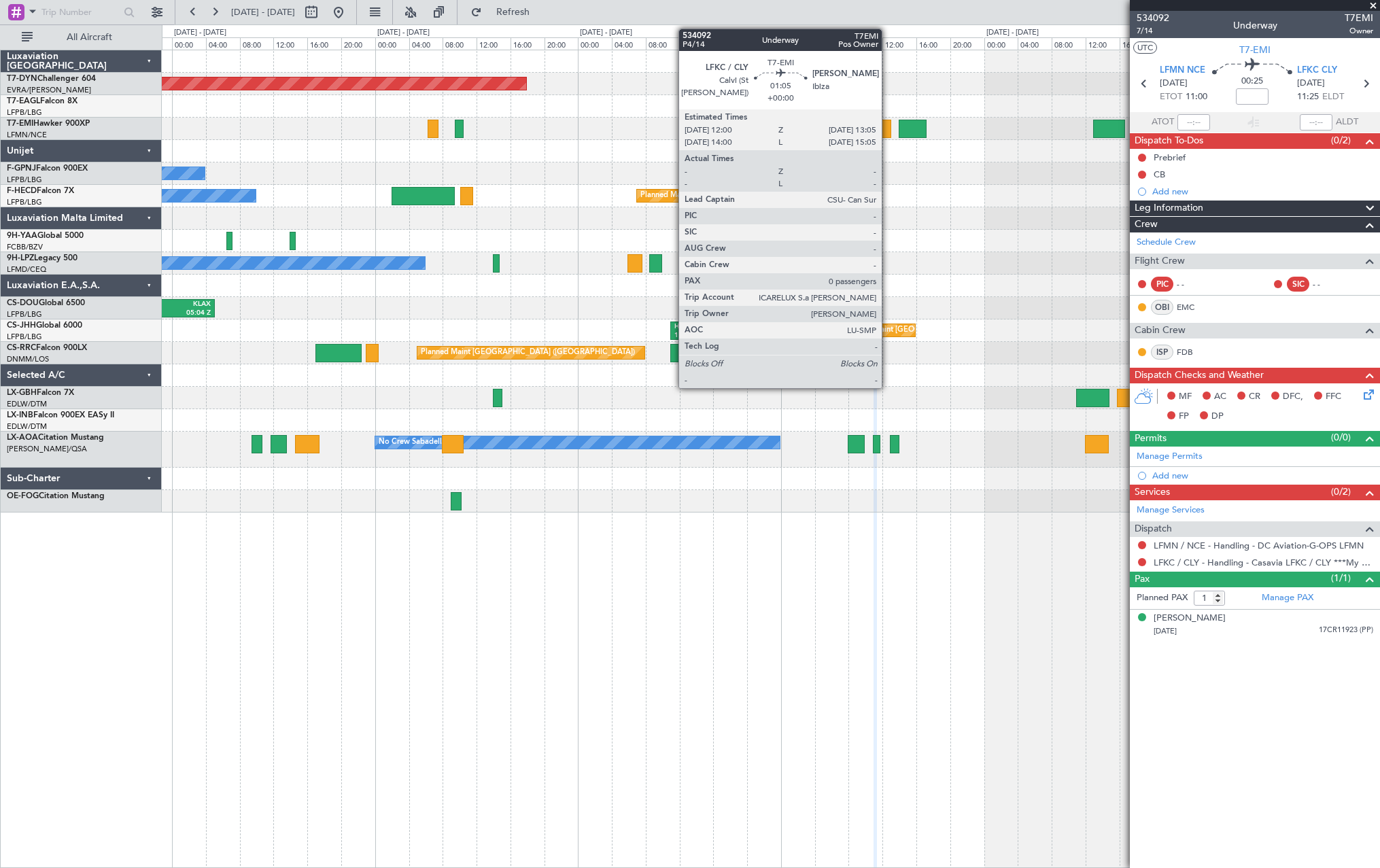
click at [888, 129] on div at bounding box center [886, 129] width 9 height 18
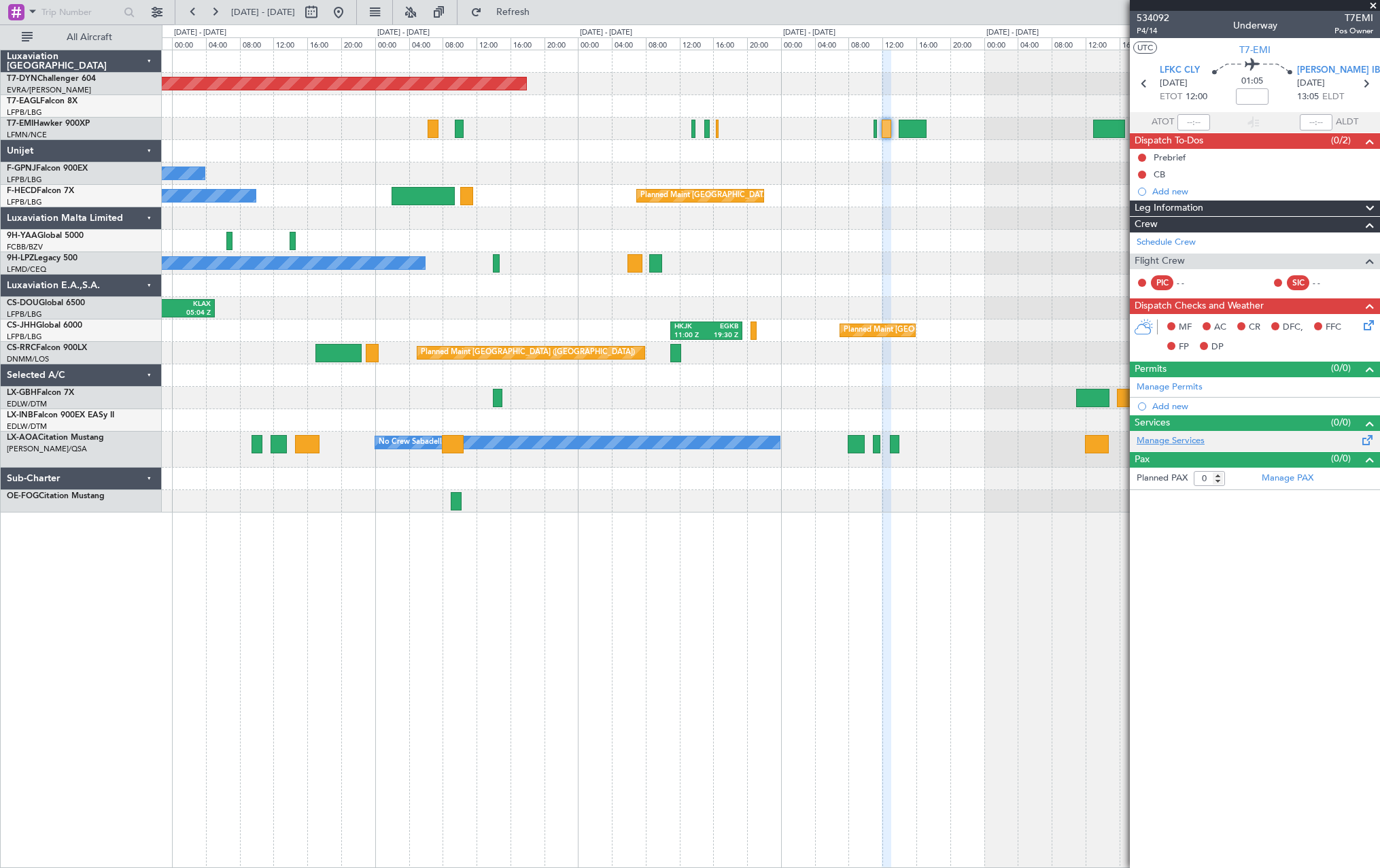
click at [1185, 439] on link "Manage Services" at bounding box center [1170, 441] width 68 height 14
click at [541, 11] on span "Refresh" at bounding box center [513, 12] width 57 height 9
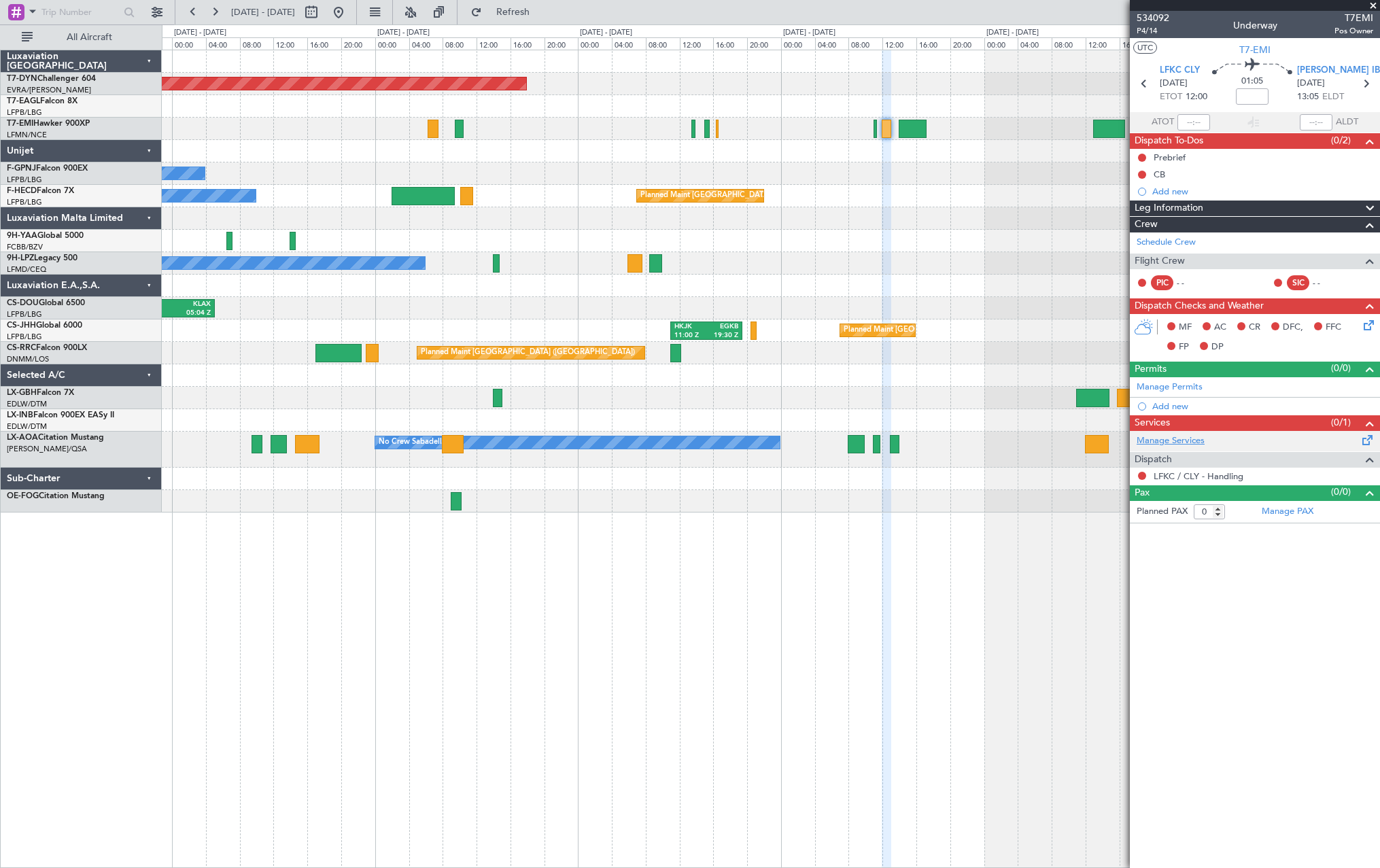
click at [1180, 440] on link "Manage Services" at bounding box center [1170, 441] width 68 height 14
click at [541, 9] on span "Refresh" at bounding box center [513, 12] width 57 height 9
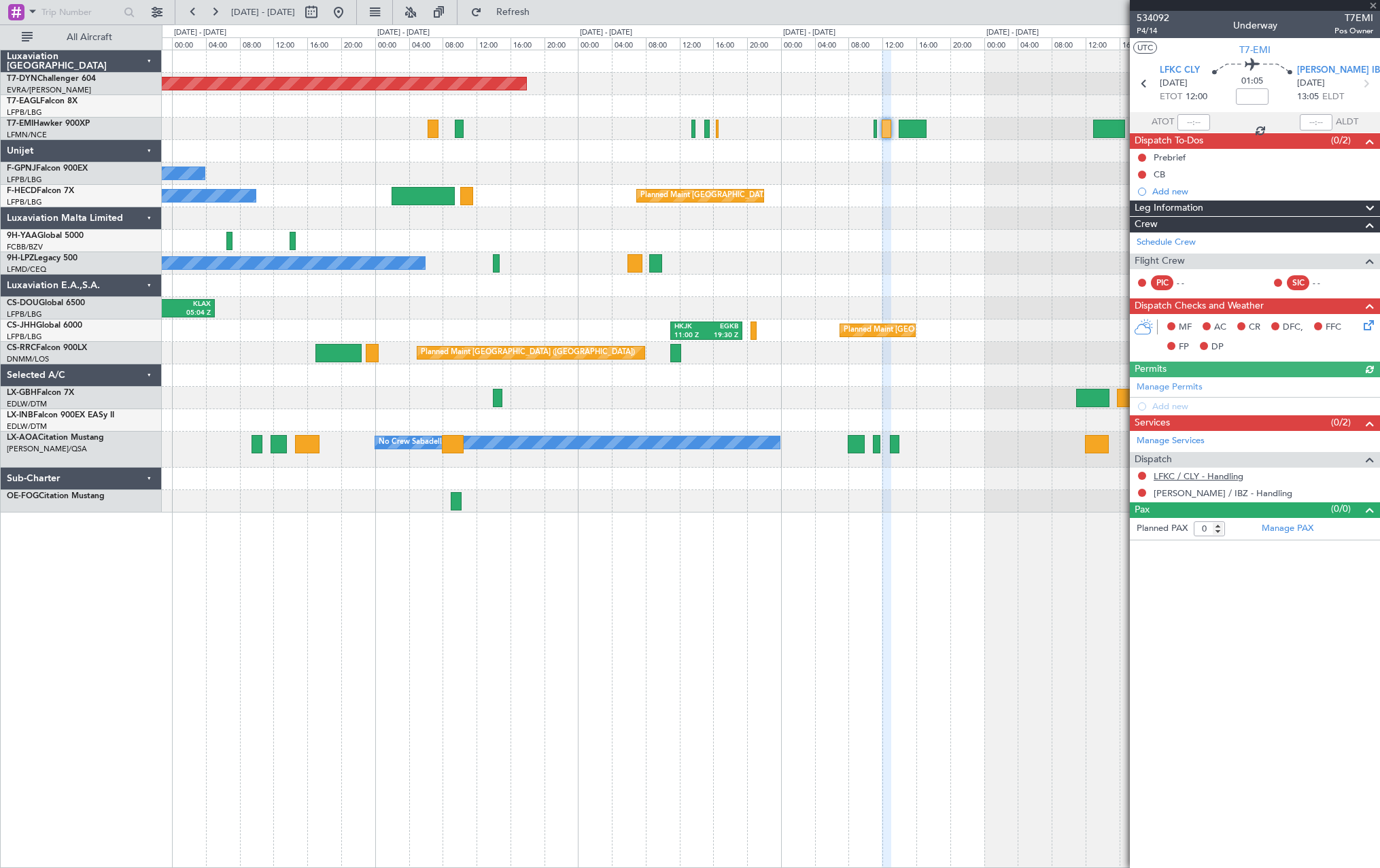
click at [1208, 474] on link "LFKC / CLY - Handling" at bounding box center [1199, 476] width 90 height 11
click at [541, 8] on span "Refresh" at bounding box center [513, 12] width 57 height 9
click at [1190, 496] on link "LEIB / IBZ - Handling" at bounding box center [1223, 493] width 139 height 11
click at [541, 12] on span "Refresh" at bounding box center [513, 12] width 57 height 9
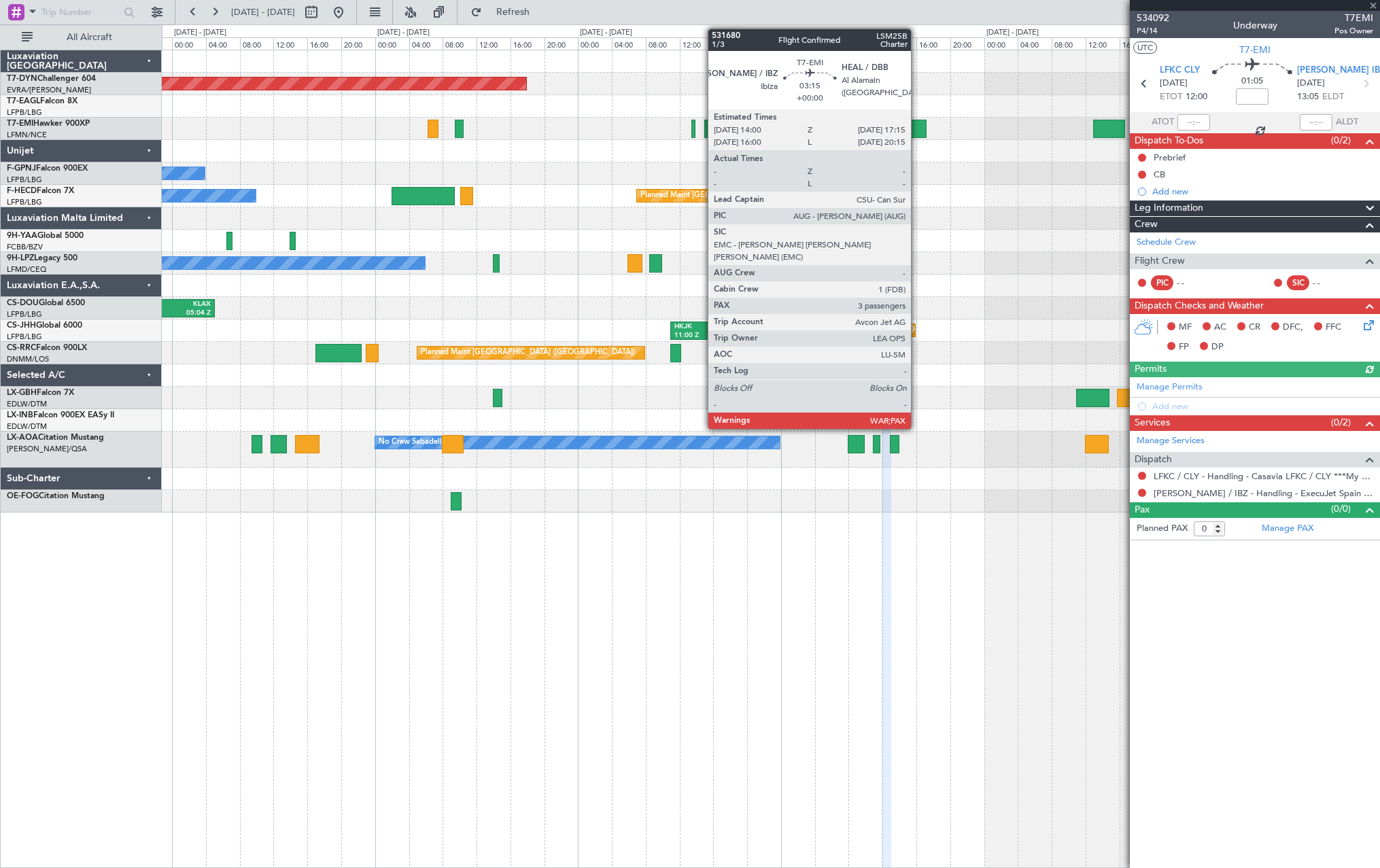
click at [917, 129] on div at bounding box center [912, 129] width 28 height 18
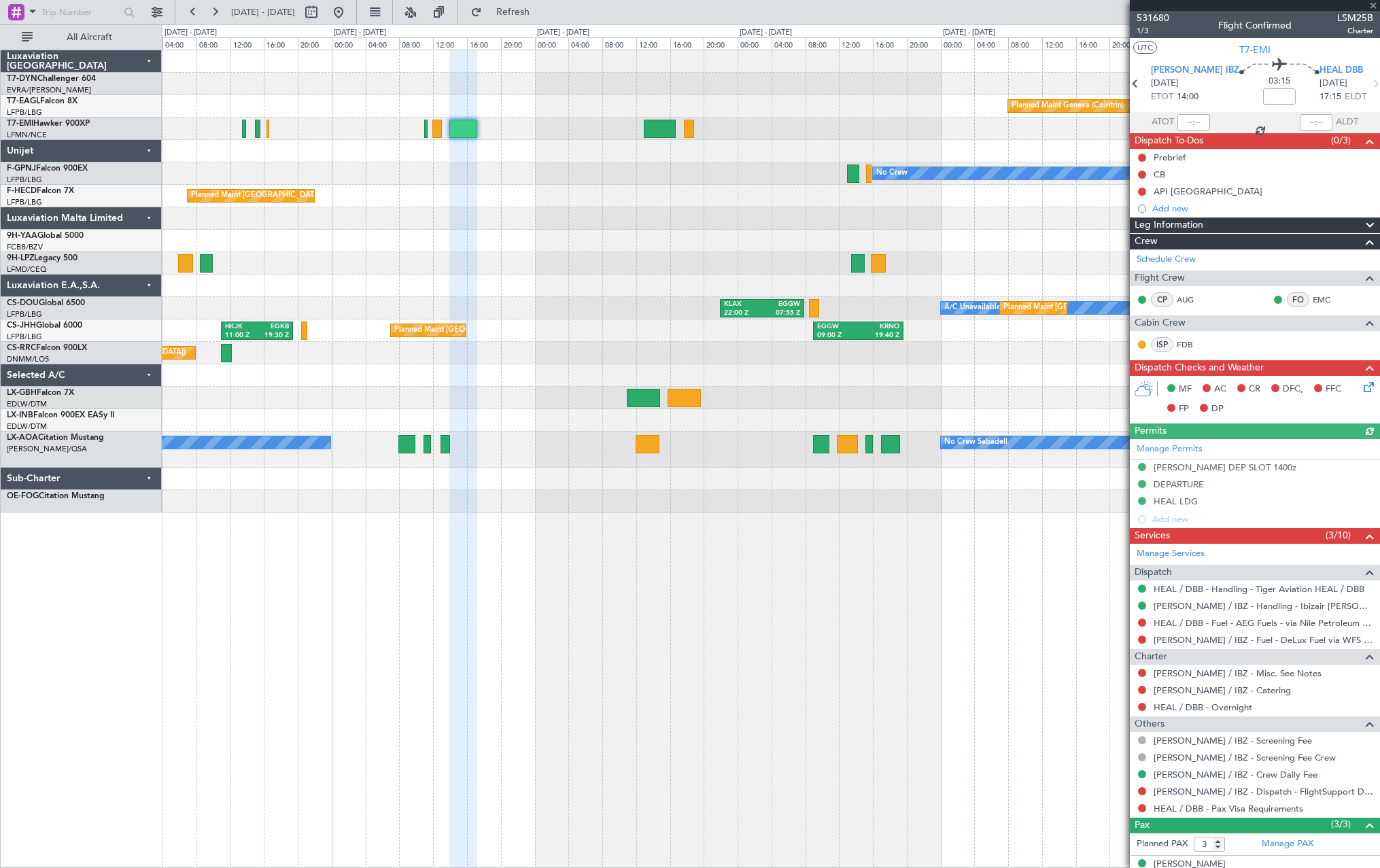
click at [516, 218] on div at bounding box center [770, 218] width 1218 height 22
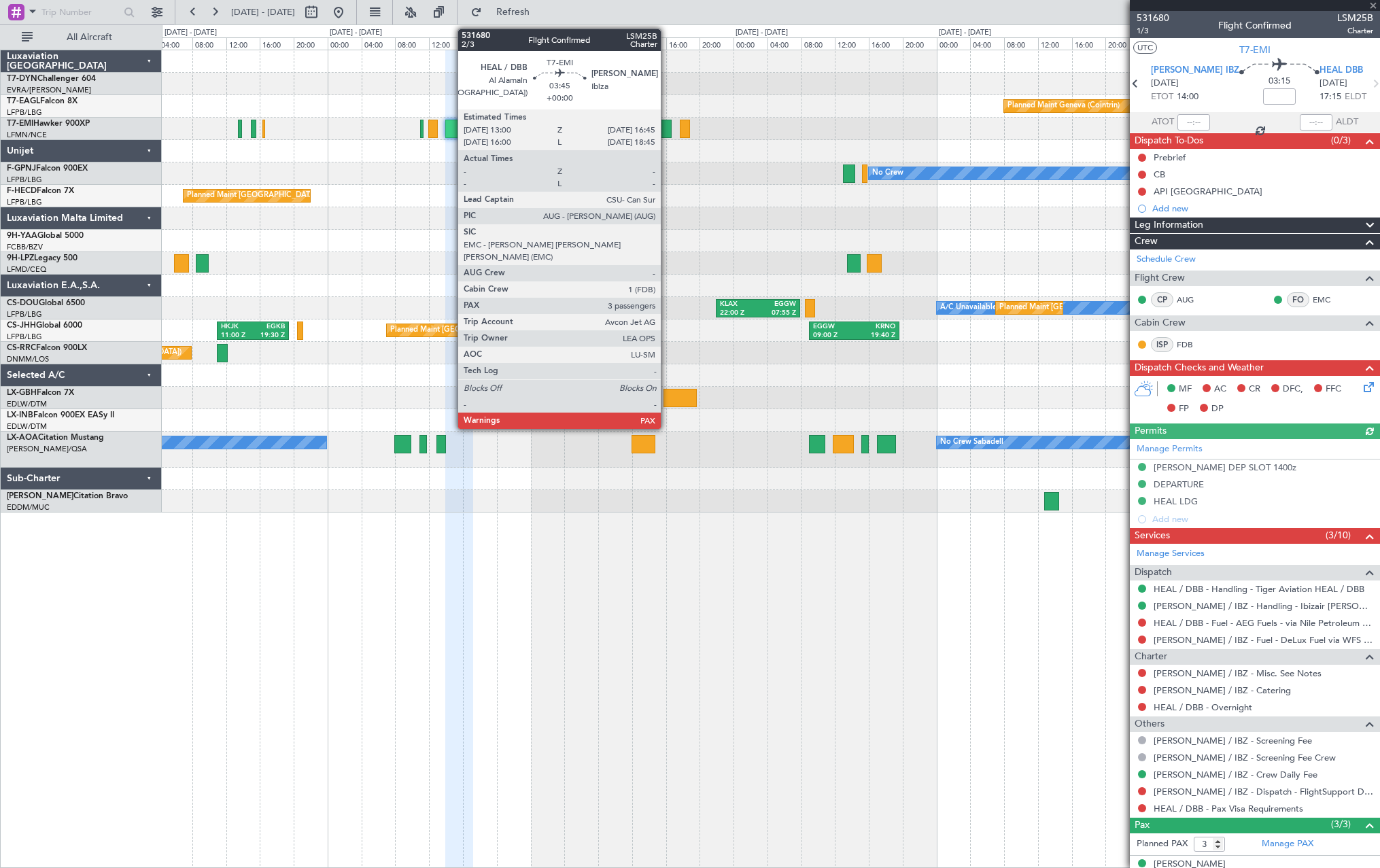
click at [667, 130] on div at bounding box center [656, 129] width 32 height 18
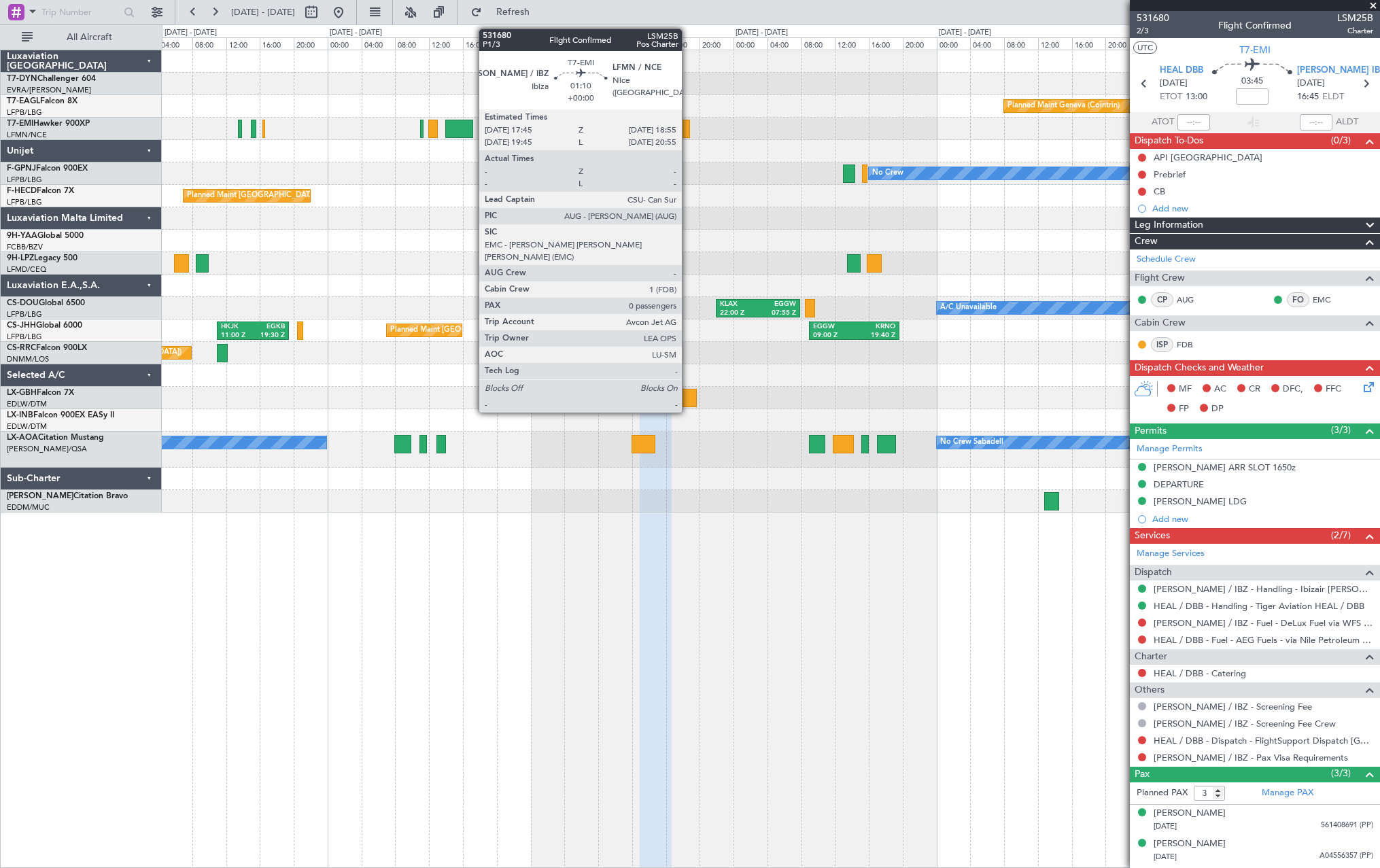
click at [688, 125] on div at bounding box center [685, 129] width 10 height 18
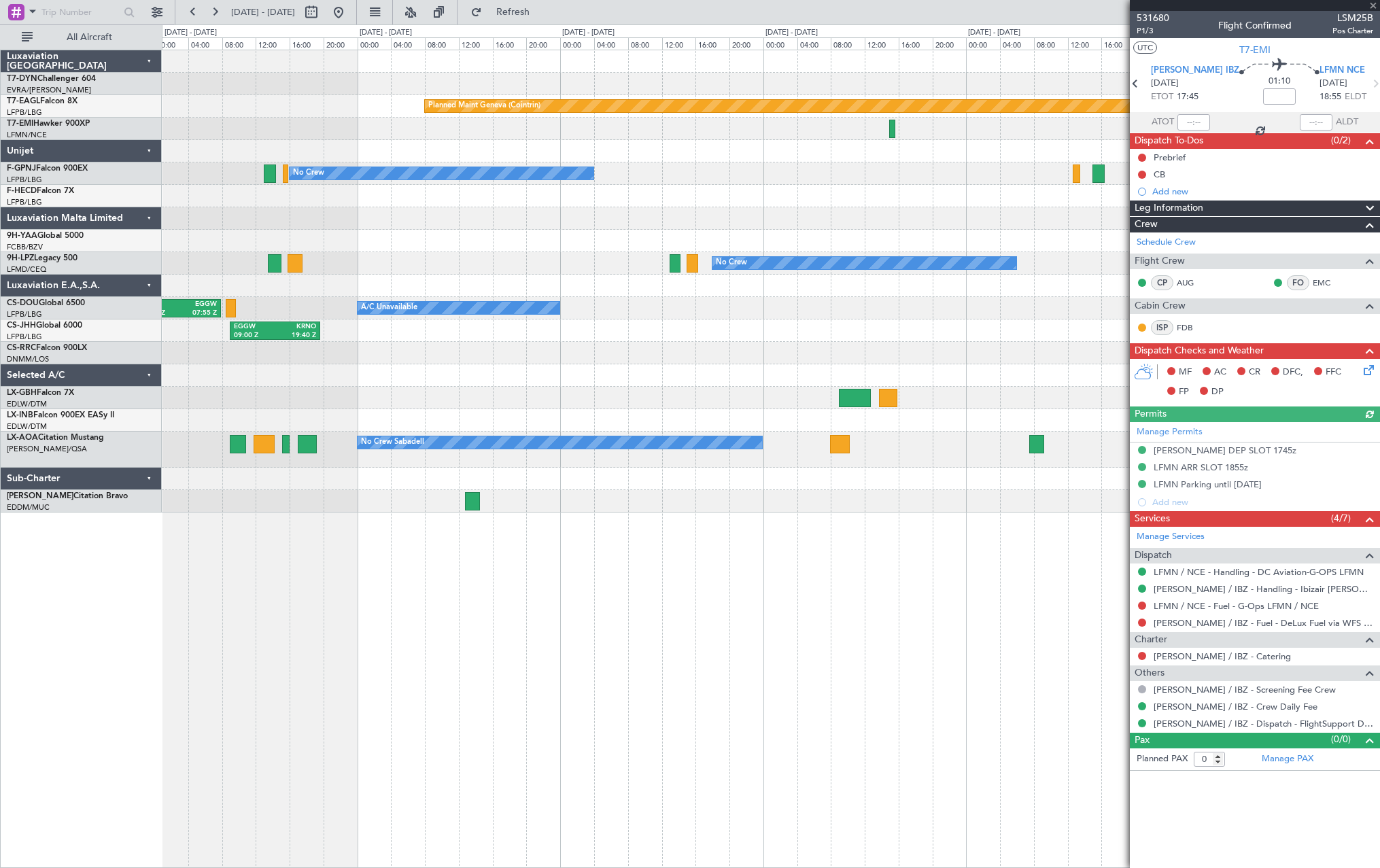
click at [367, 161] on div at bounding box center [770, 151] width 1218 height 22
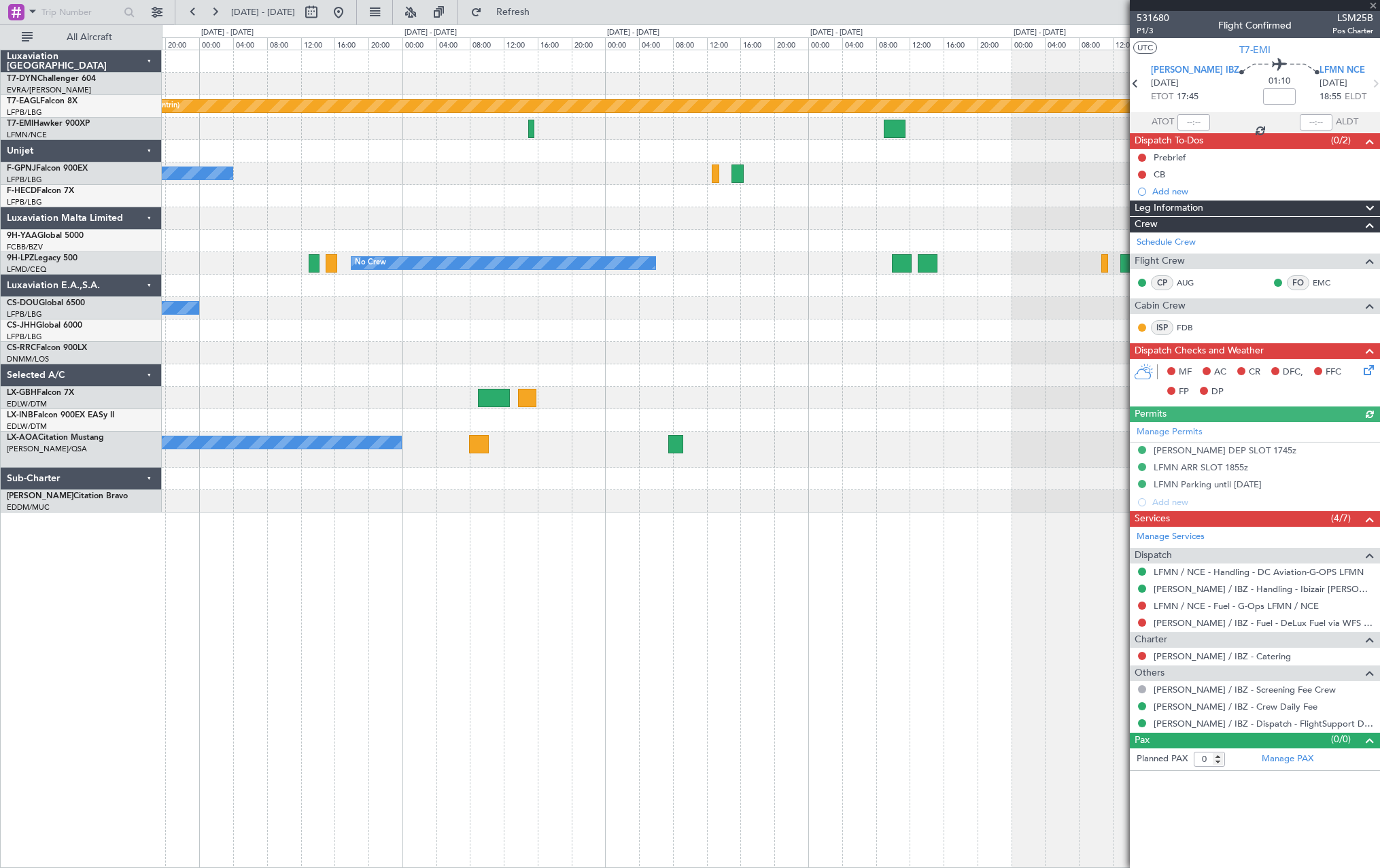
click at [450, 158] on div at bounding box center [770, 151] width 1218 height 22
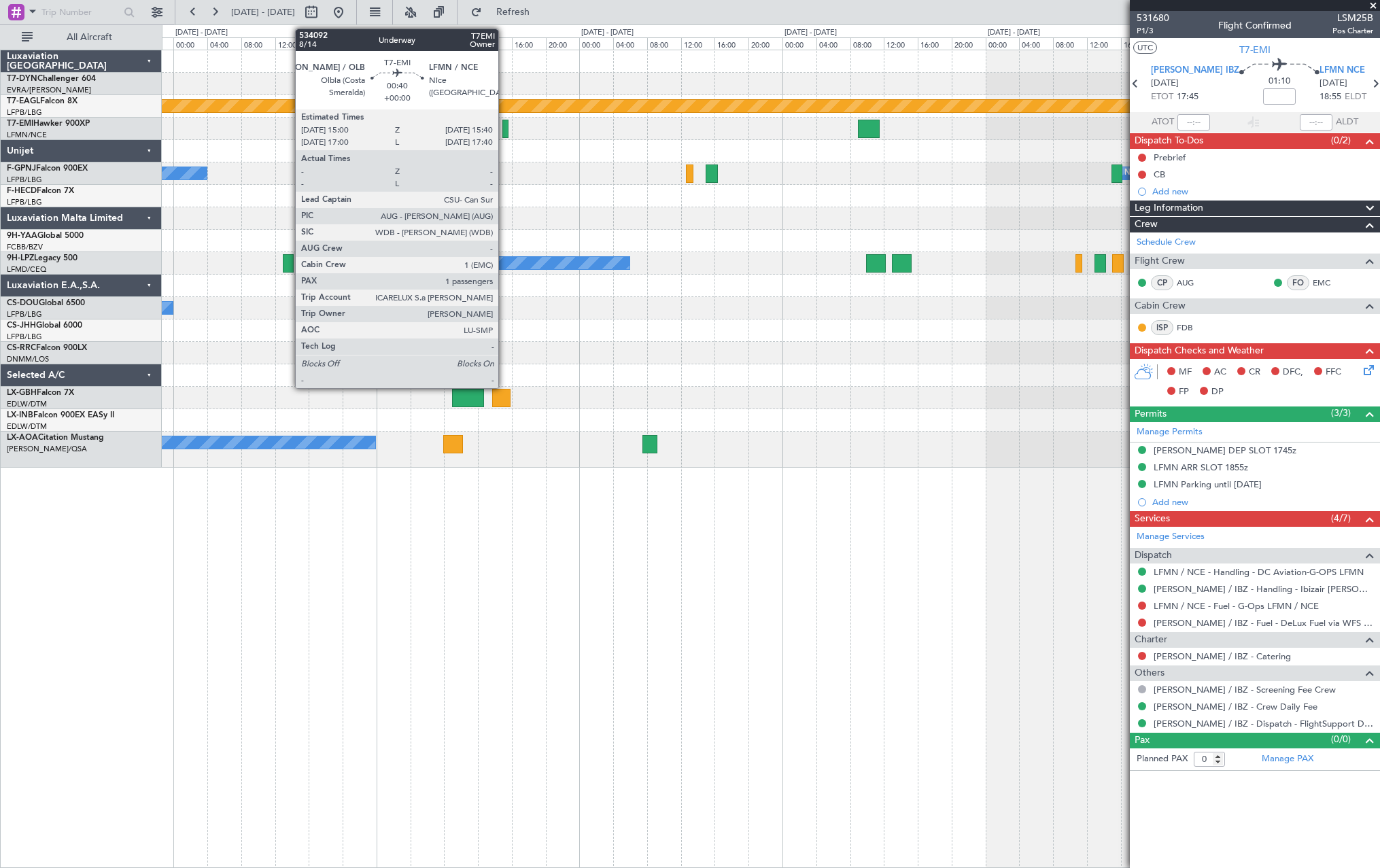
click at [504, 129] on div at bounding box center [506, 129] width 6 height 18
type input "1"
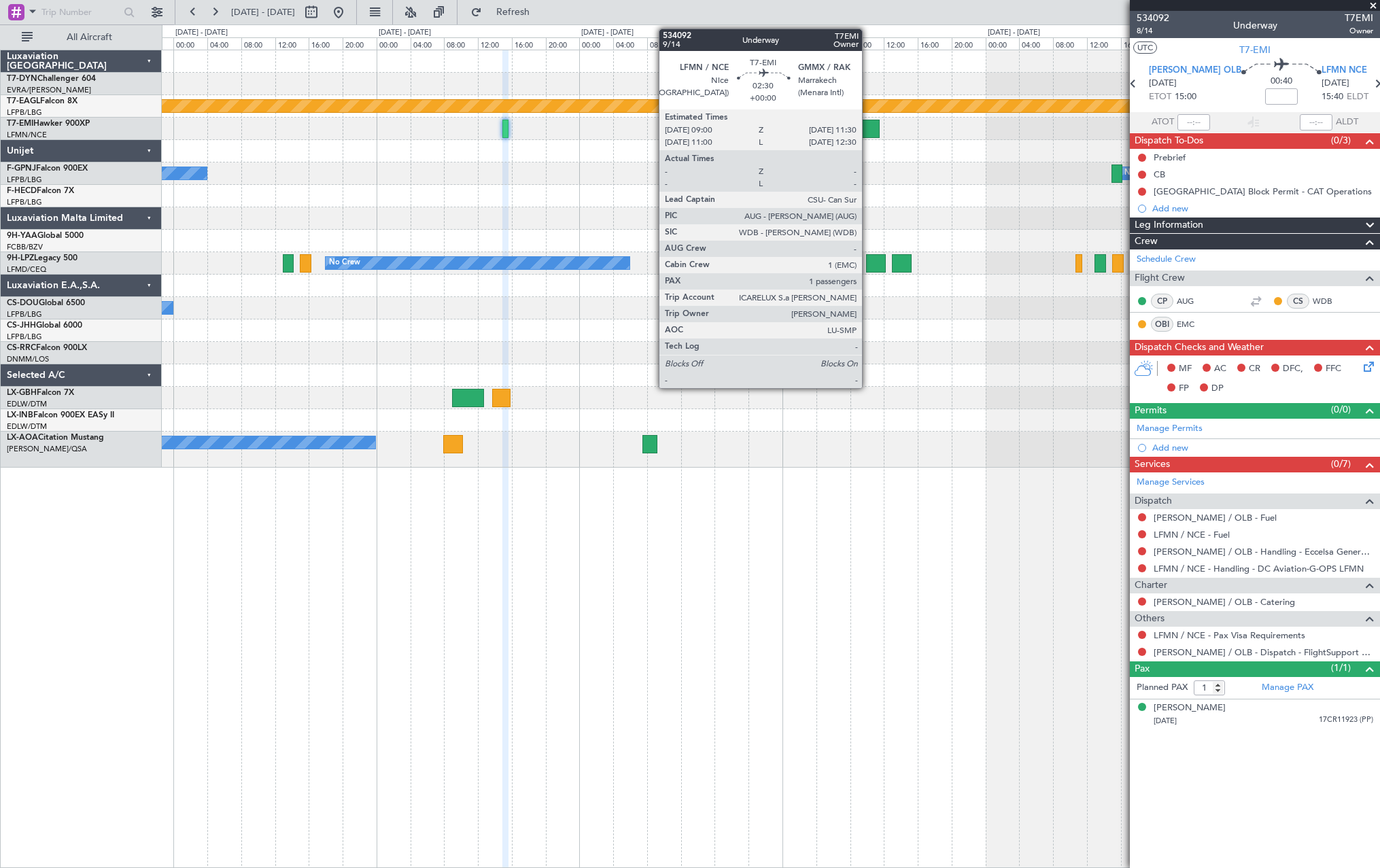
click at [868, 130] on div at bounding box center [868, 129] width 22 height 18
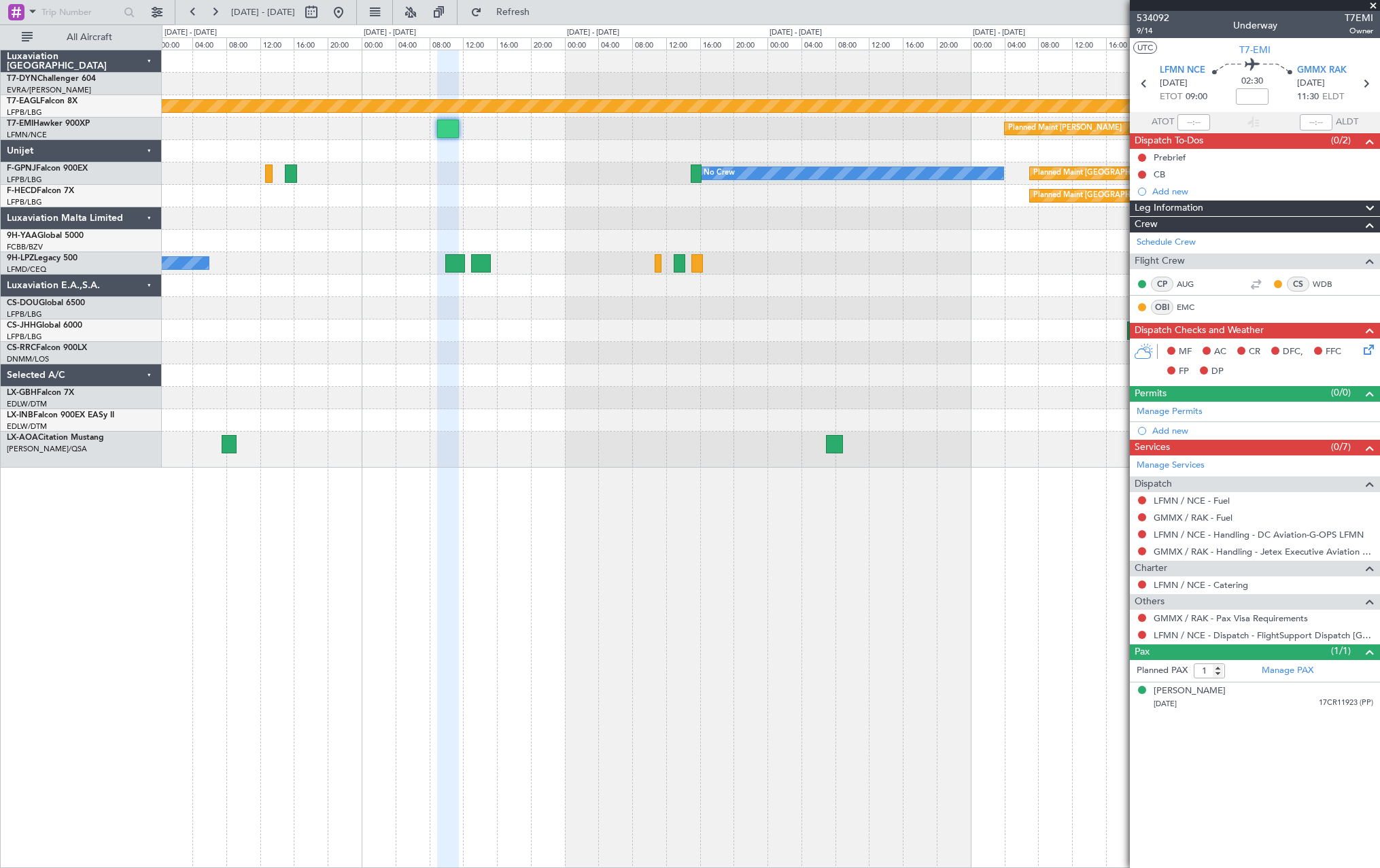
click at [562, 187] on div "Planned Maint Geneva (Cointrin) Planned Maint Chester No Crew Planned Maint Par…" at bounding box center [770, 259] width 1218 height 417
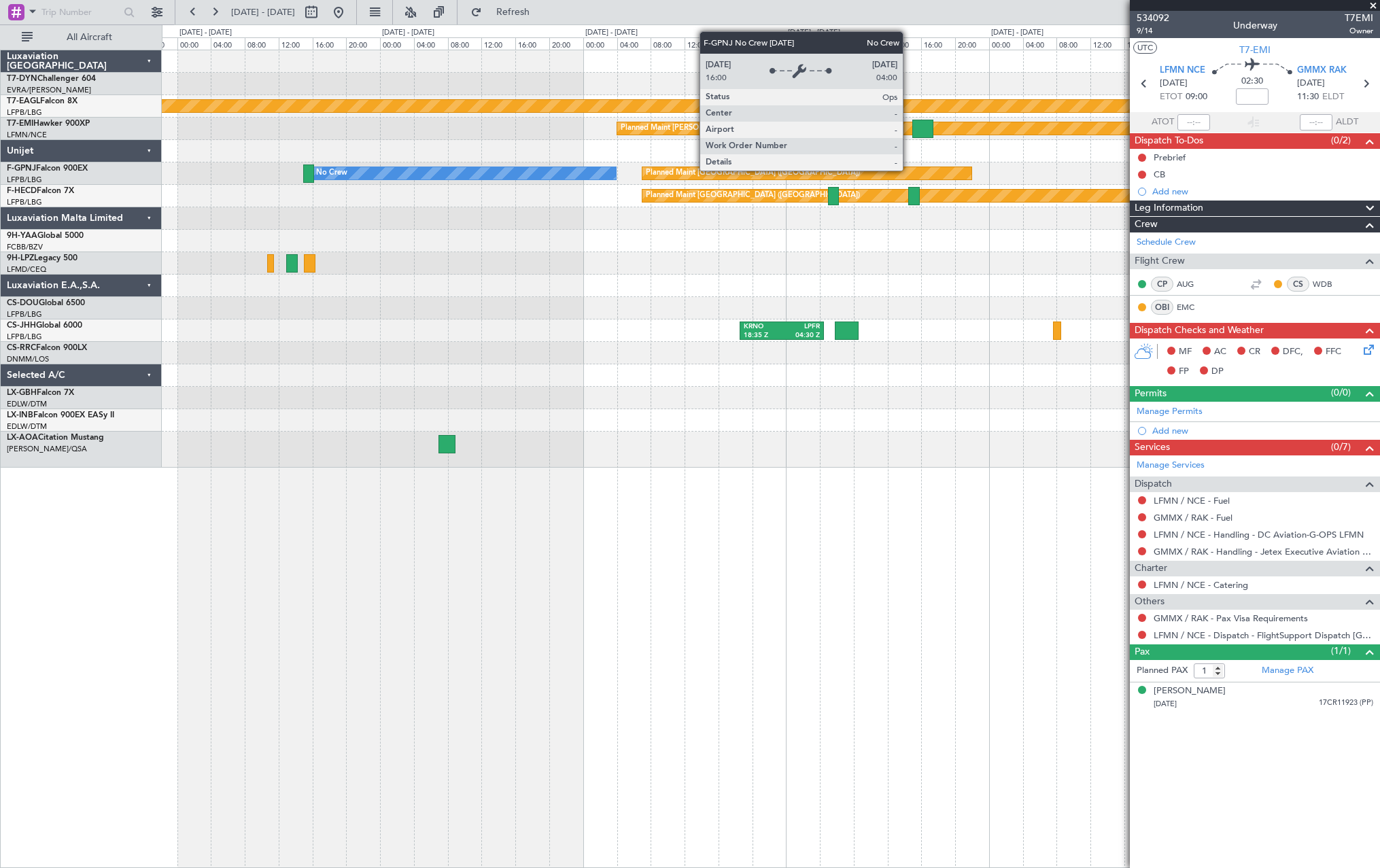
click at [353, 187] on div "Planned Maint Geneva (Cointrin) Planned Maint Chester No Crew Planned Maint Par…" at bounding box center [770, 259] width 1218 height 417
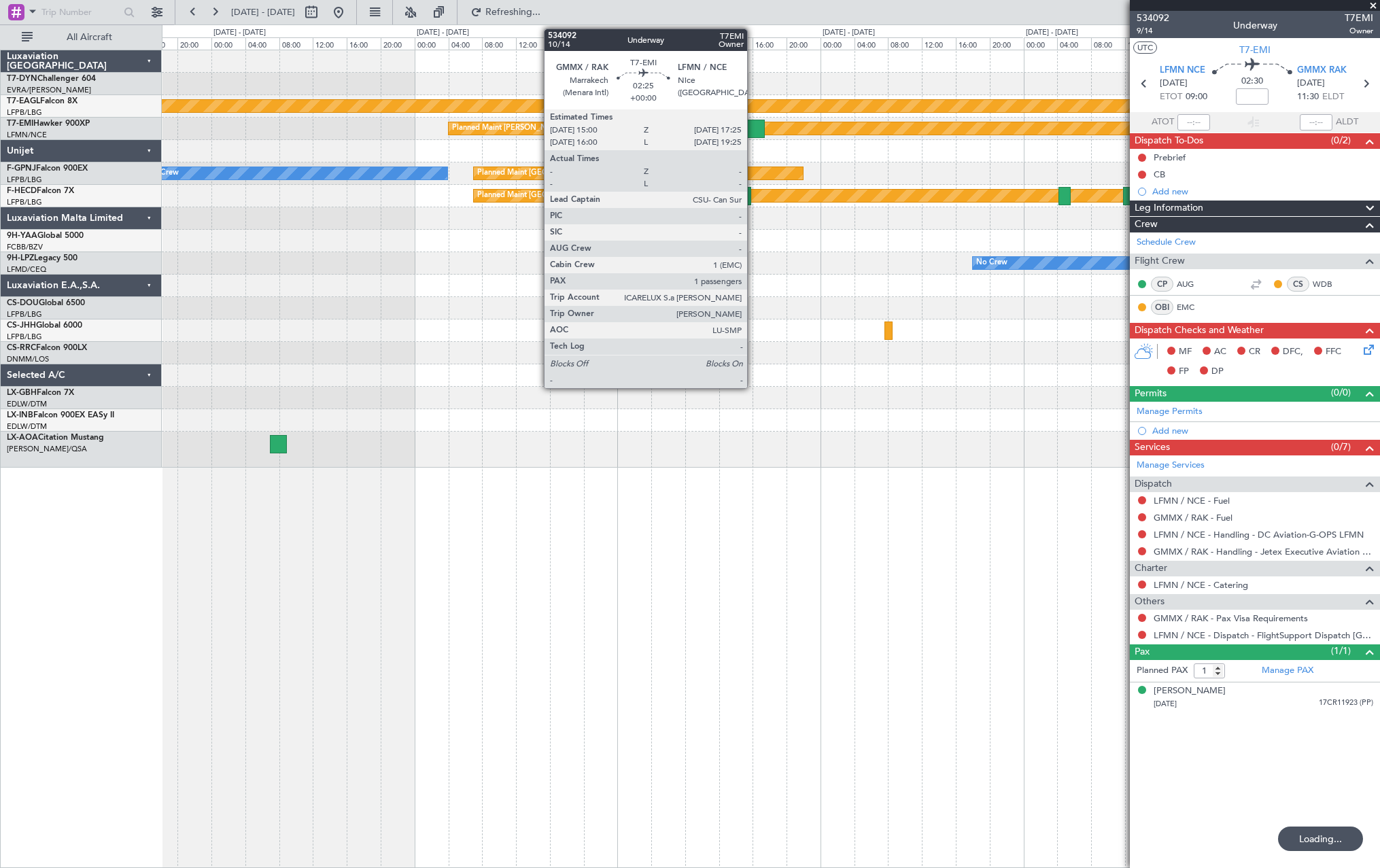
click at [752, 128] on div at bounding box center [754, 129] width 21 height 18
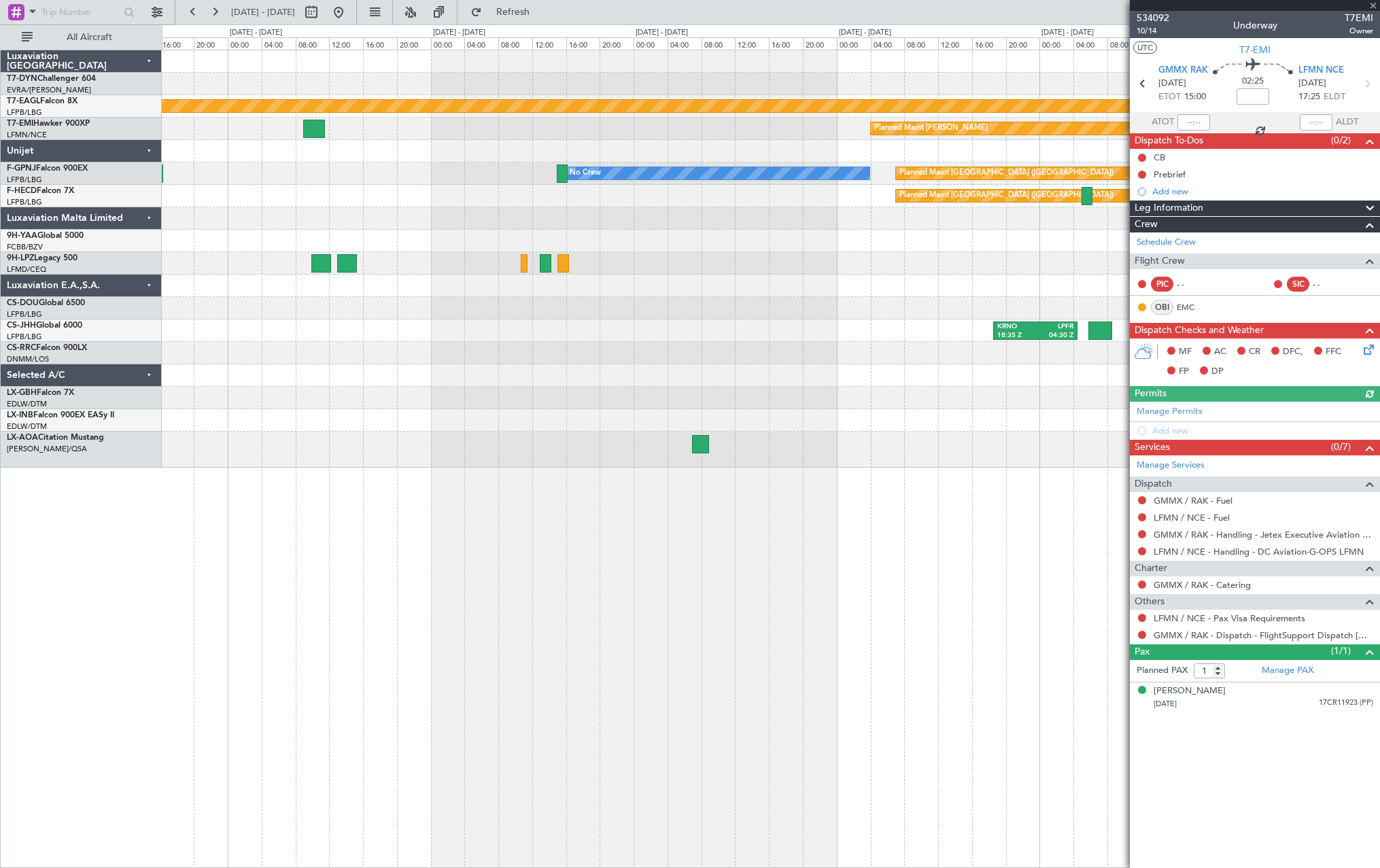
click at [948, 260] on div "Planned Maint Geneva (Cointrin) Planned Maint Chester Planned Maint Paris (Le B…" at bounding box center [770, 259] width 1218 height 417
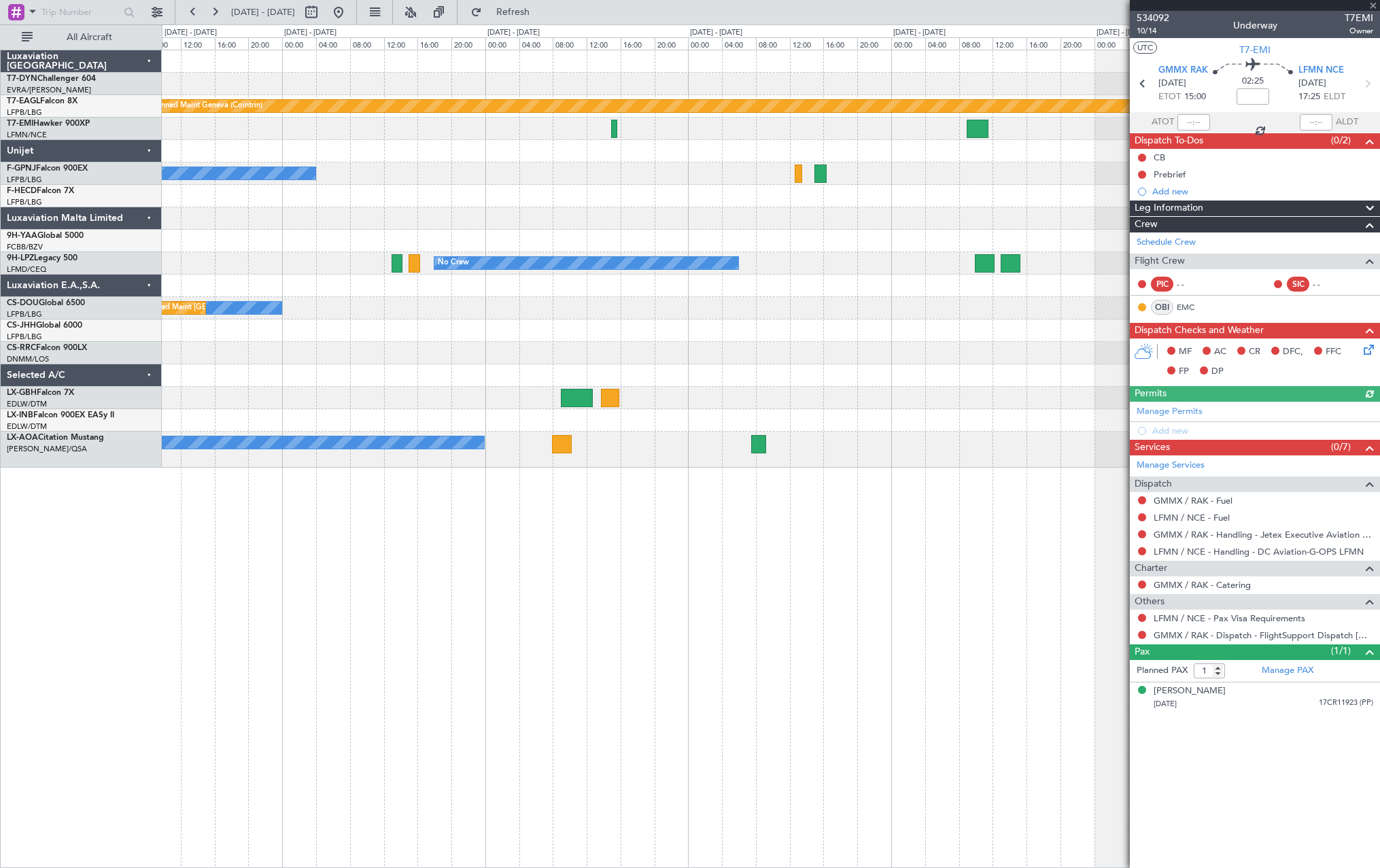
click at [1006, 286] on div at bounding box center [770, 286] width 1218 height 22
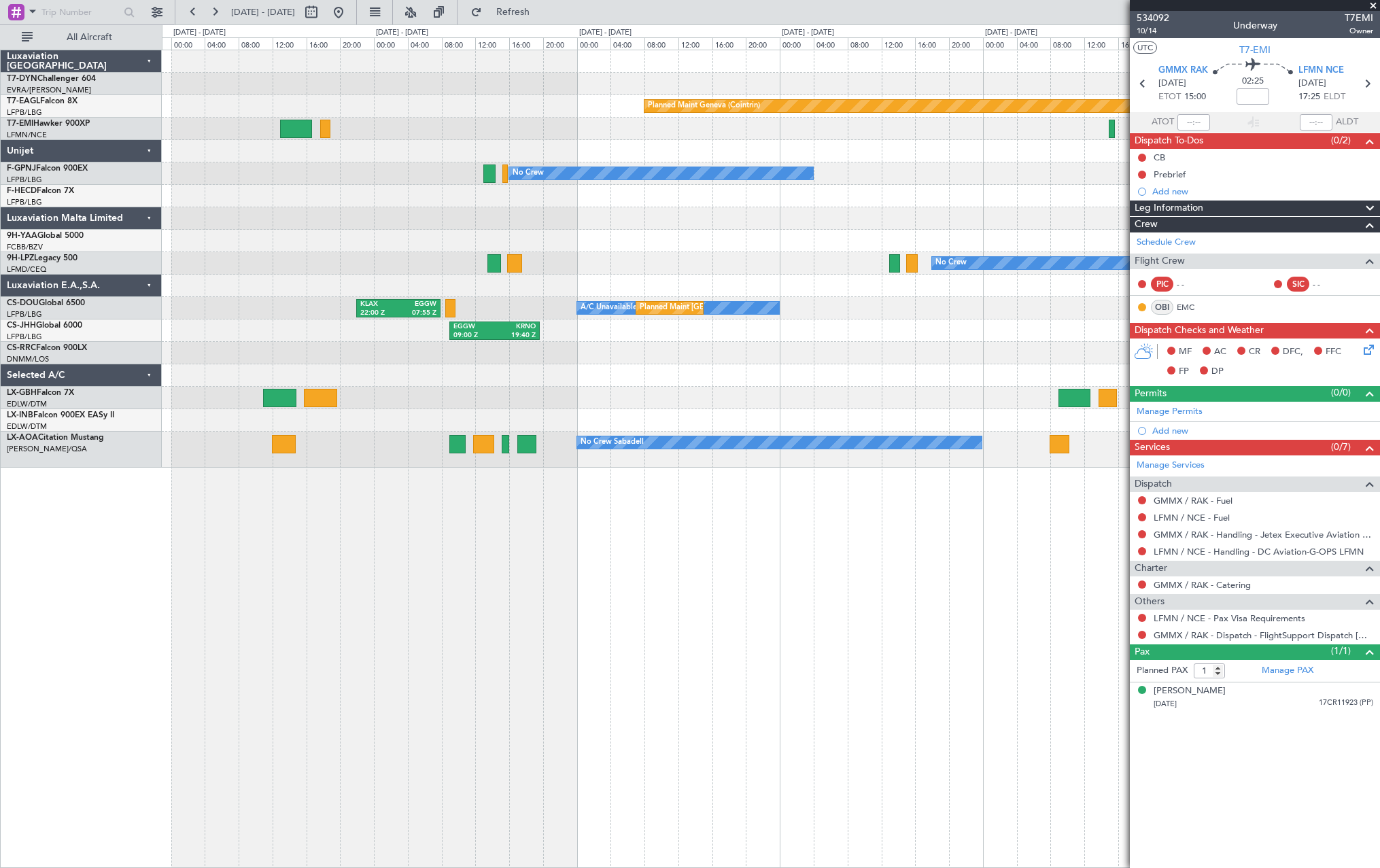
click at [1021, 279] on div at bounding box center [770, 286] width 1218 height 22
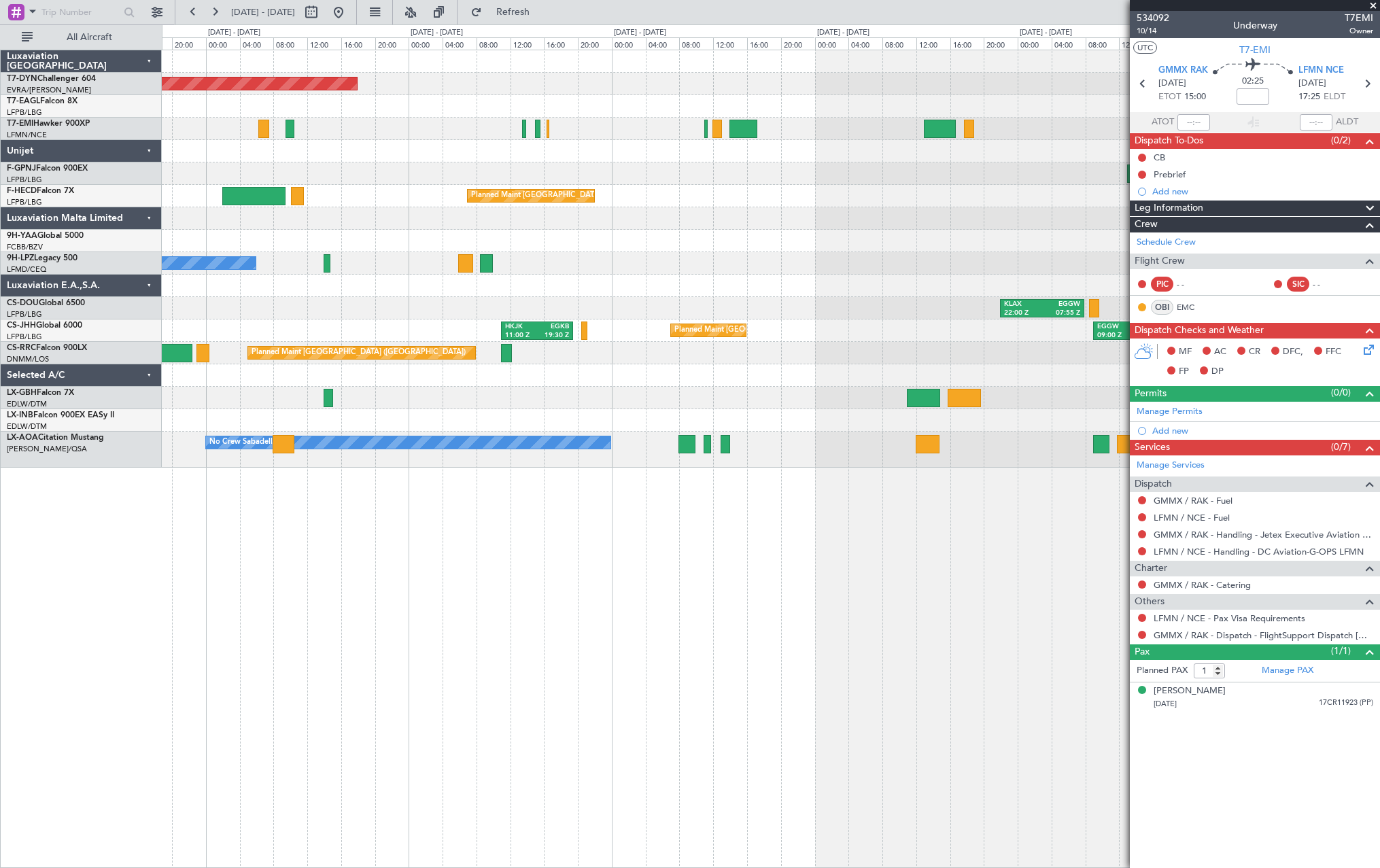
click at [1166, 206] on fb-app "30 Aug 2025 - 05 Sep 2025 Refresh Quick Links All Aircraft Planned Maint Basel-…" at bounding box center [690, 439] width 1380 height 857
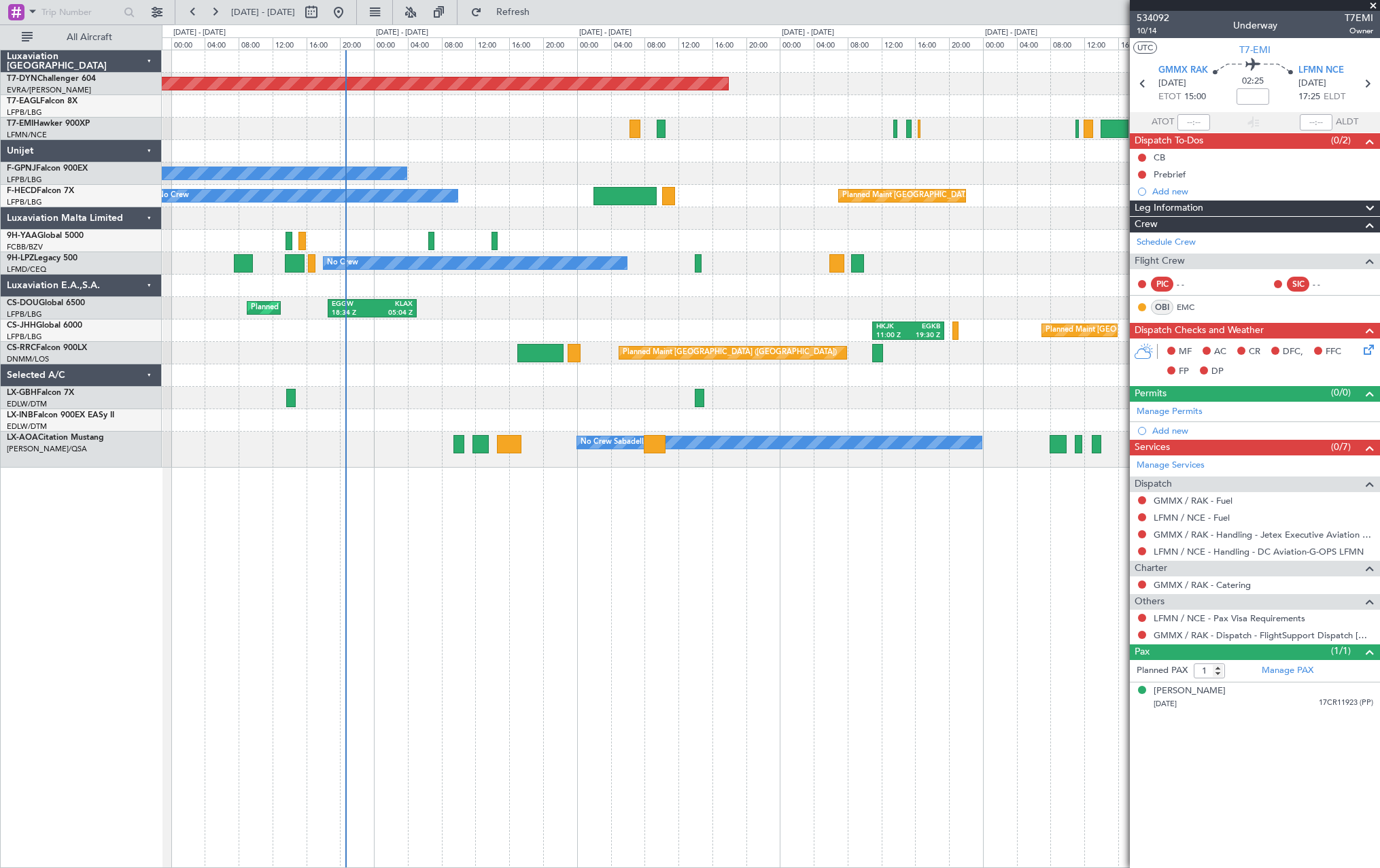
click at [1005, 228] on div at bounding box center [770, 218] width 1218 height 22
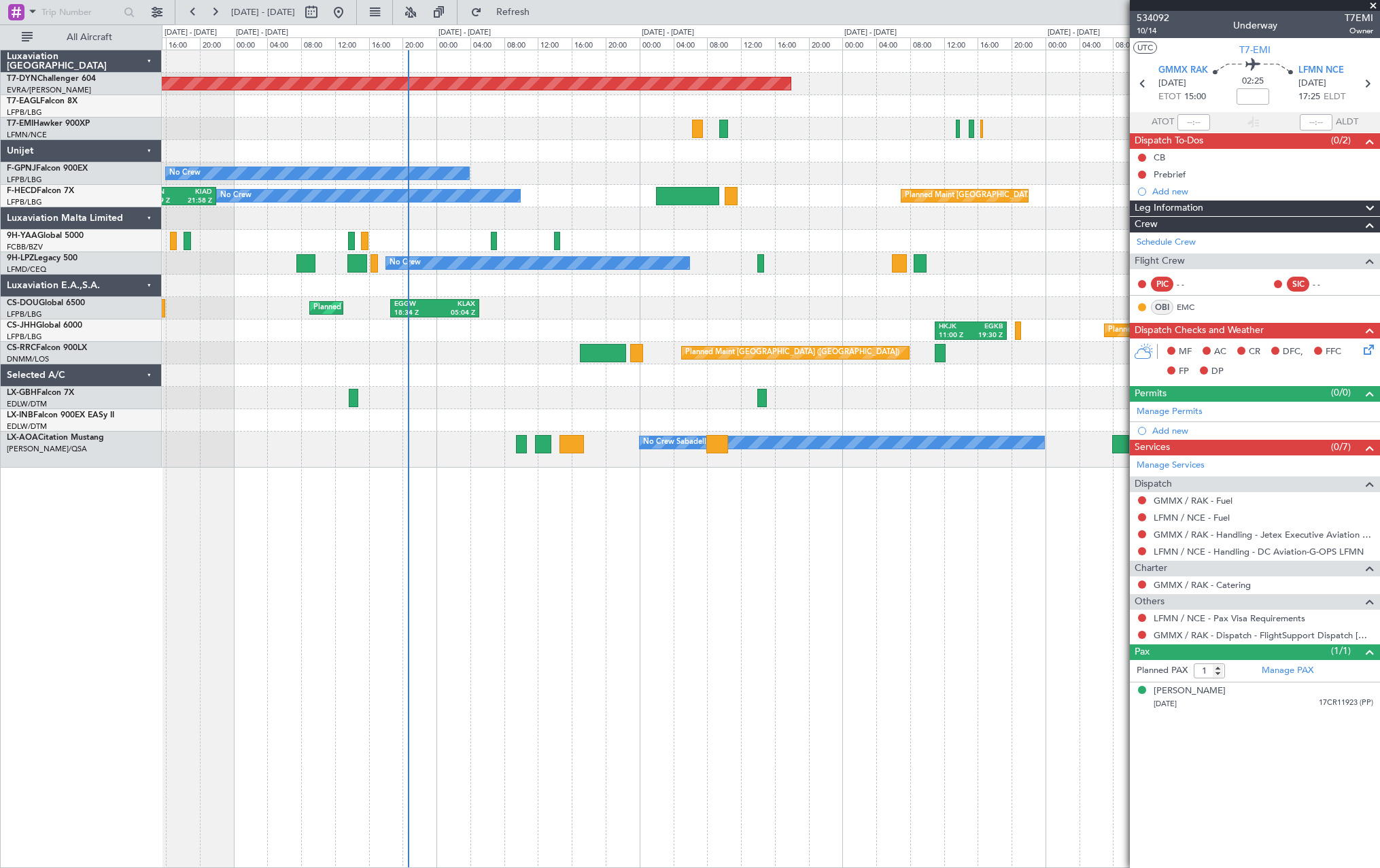
click at [708, 169] on div "No Crew No Crew" at bounding box center [770, 173] width 1218 height 22
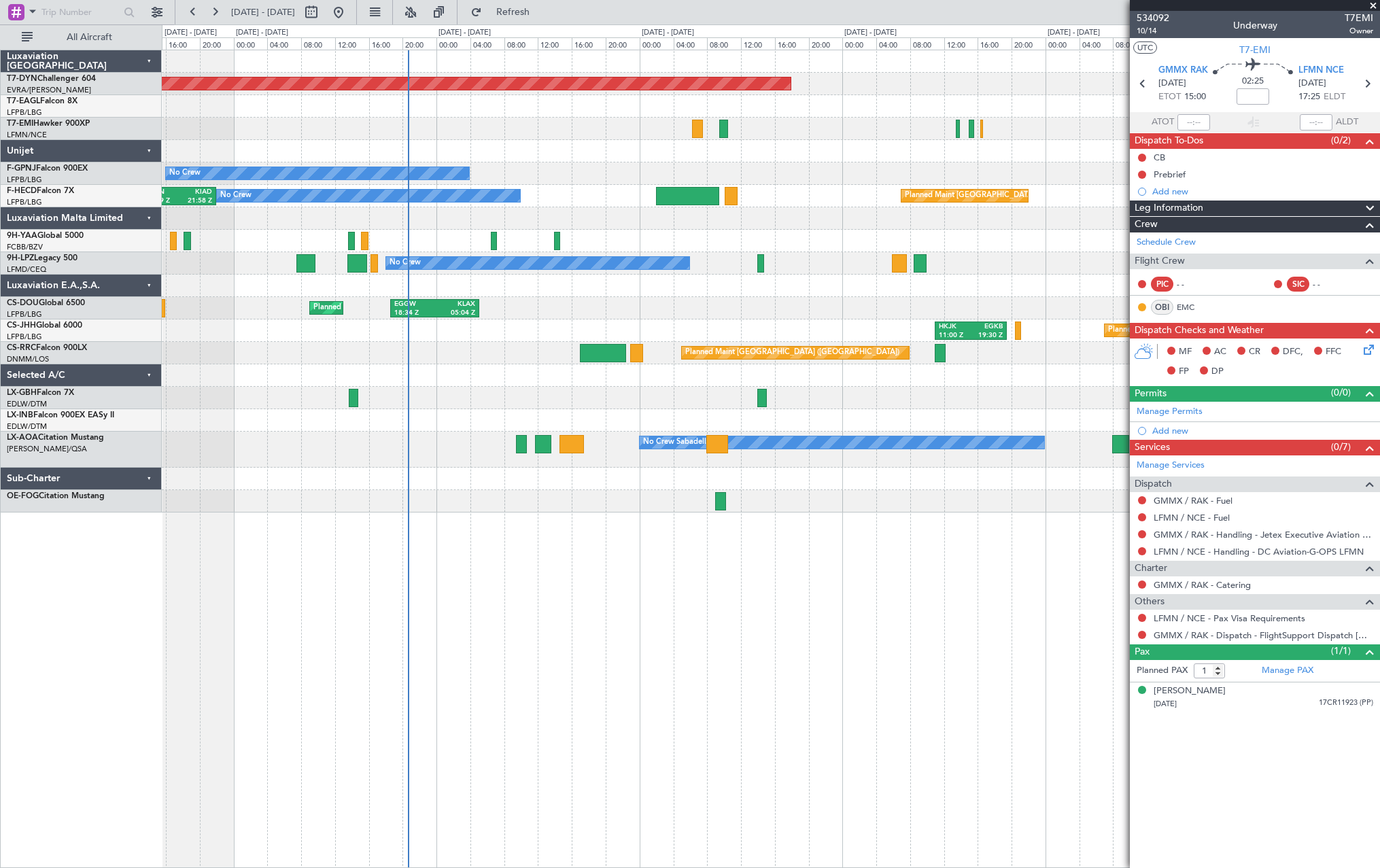
click at [797, 152] on div "Planned Maint Basel-Mulhouse No Crew No Crew Planned Maint Paris (Le Bourget) N…" at bounding box center [770, 281] width 1218 height 462
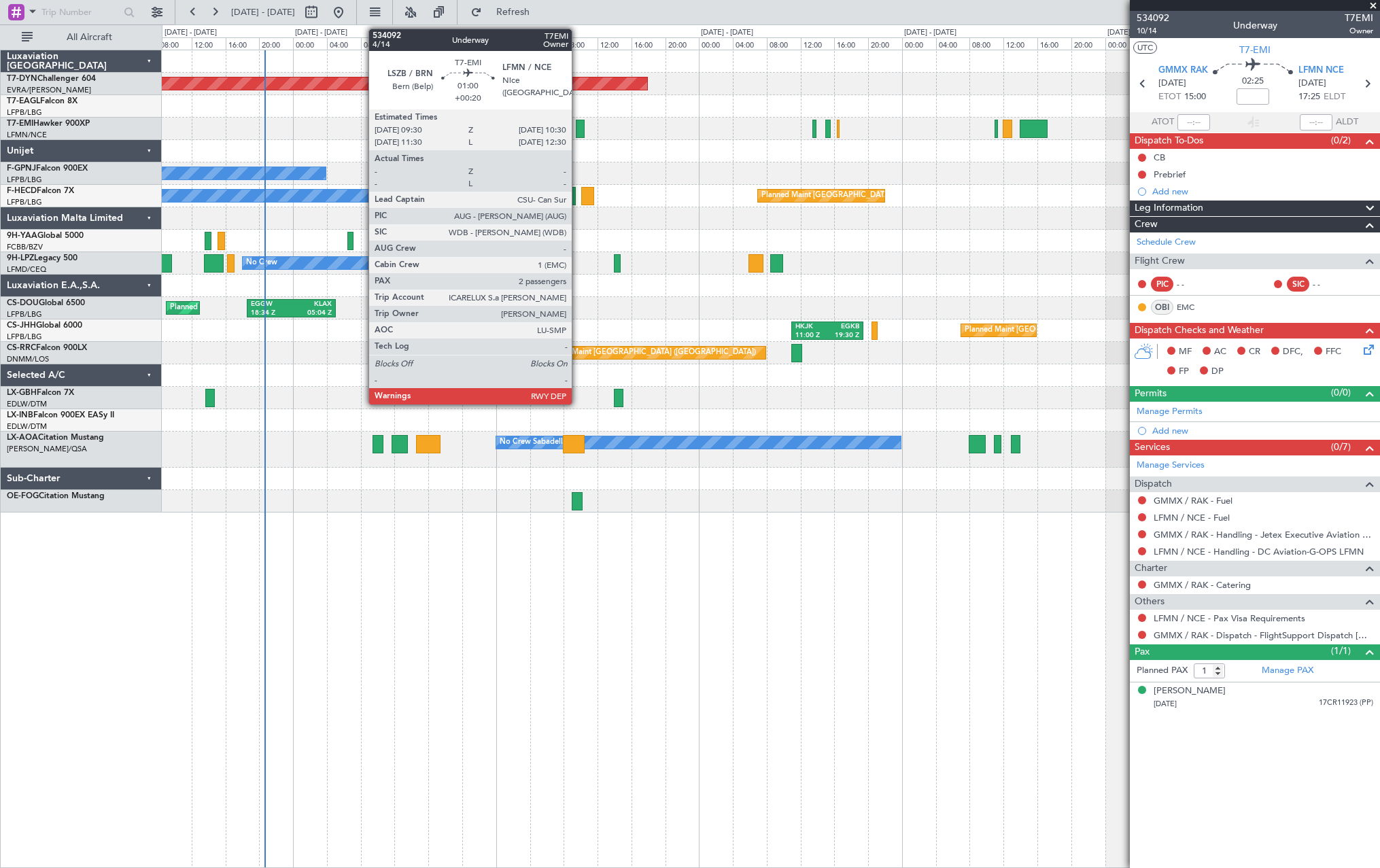
click at [578, 126] on div at bounding box center [580, 129] width 9 height 18
type input "+00:20"
type input "2"
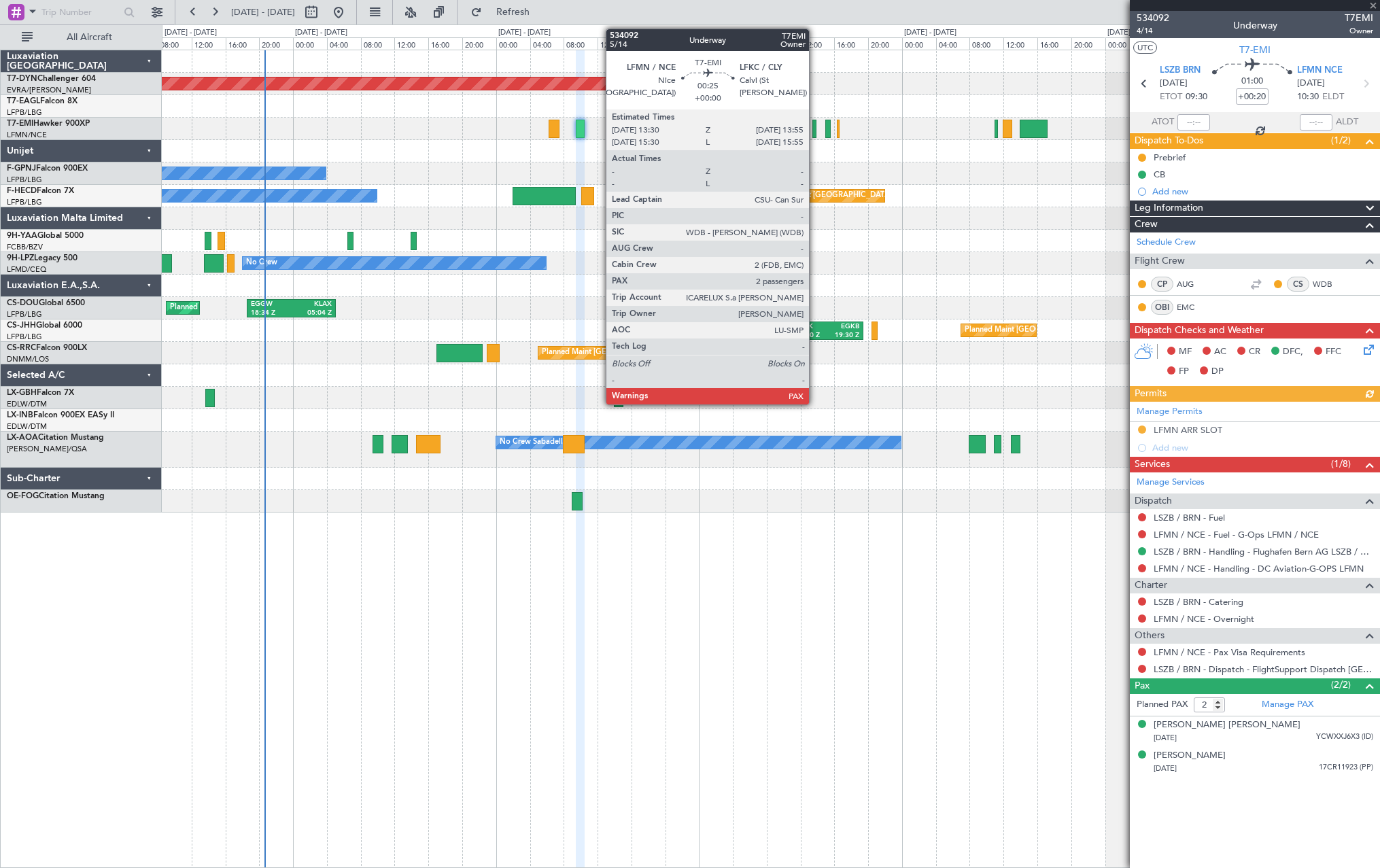
click at [815, 125] on div at bounding box center [814, 129] width 4 height 18
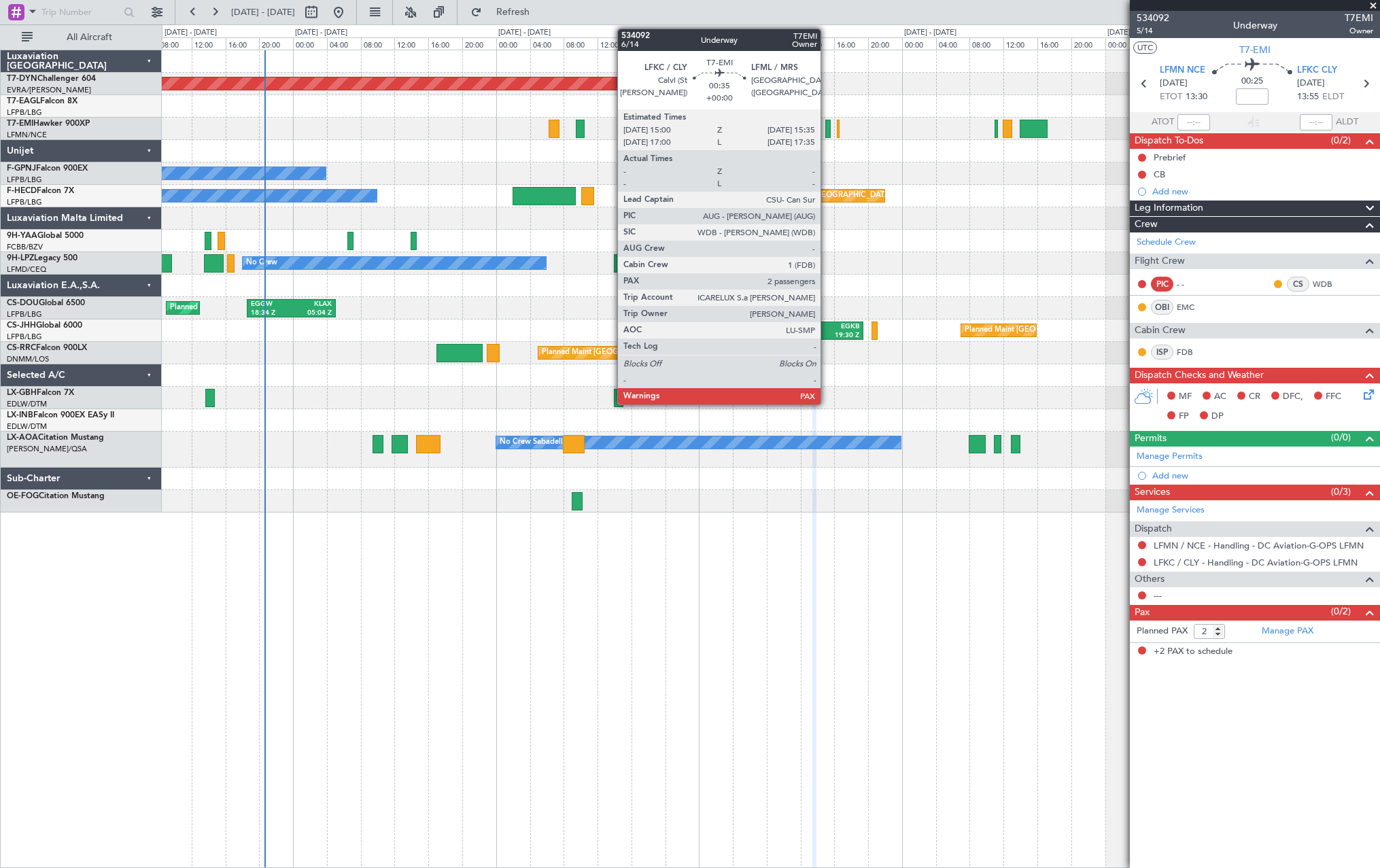
click at [826, 126] on div at bounding box center [828, 129] width 5 height 18
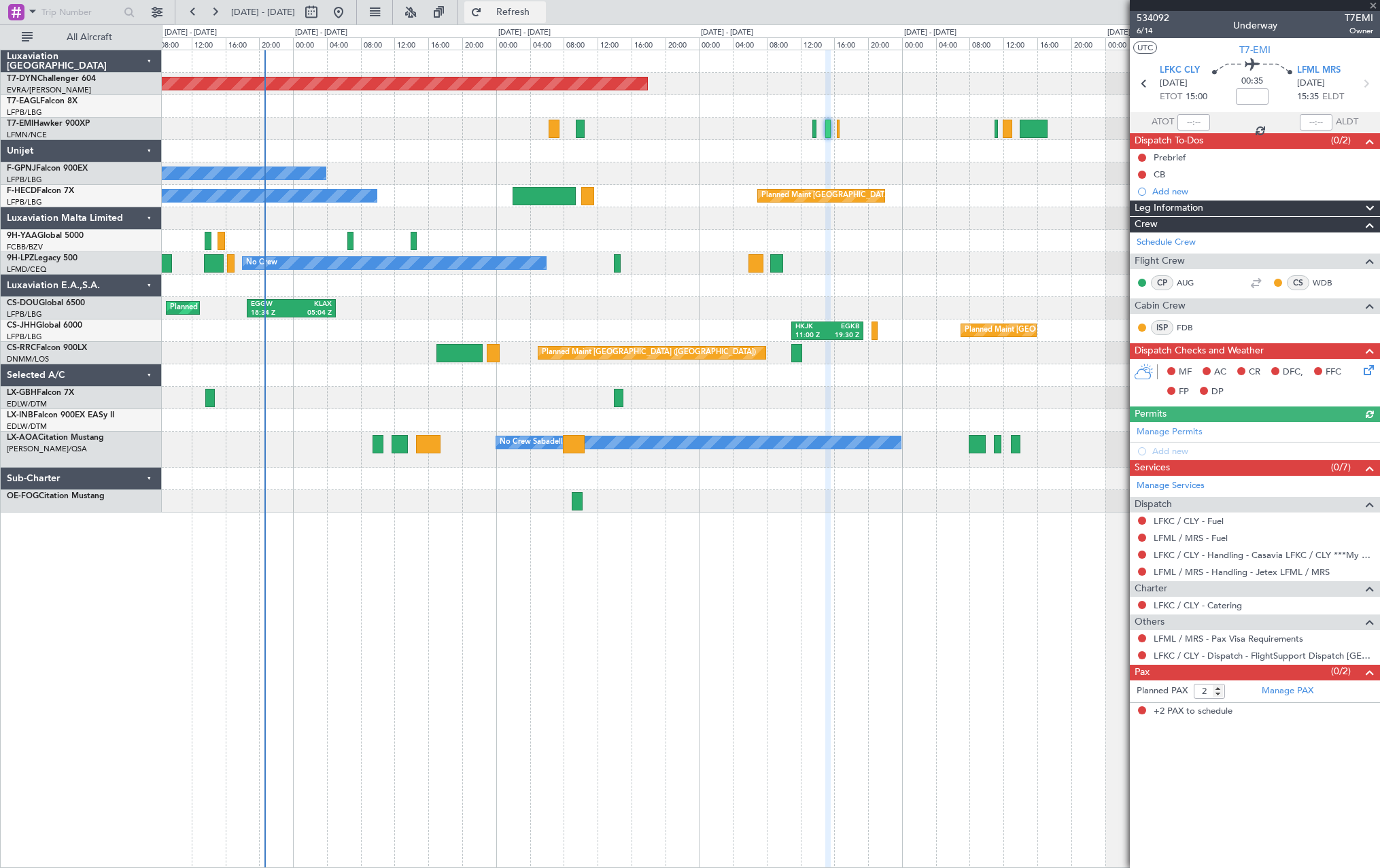
click at [541, 12] on span "Refresh" at bounding box center [513, 12] width 57 height 9
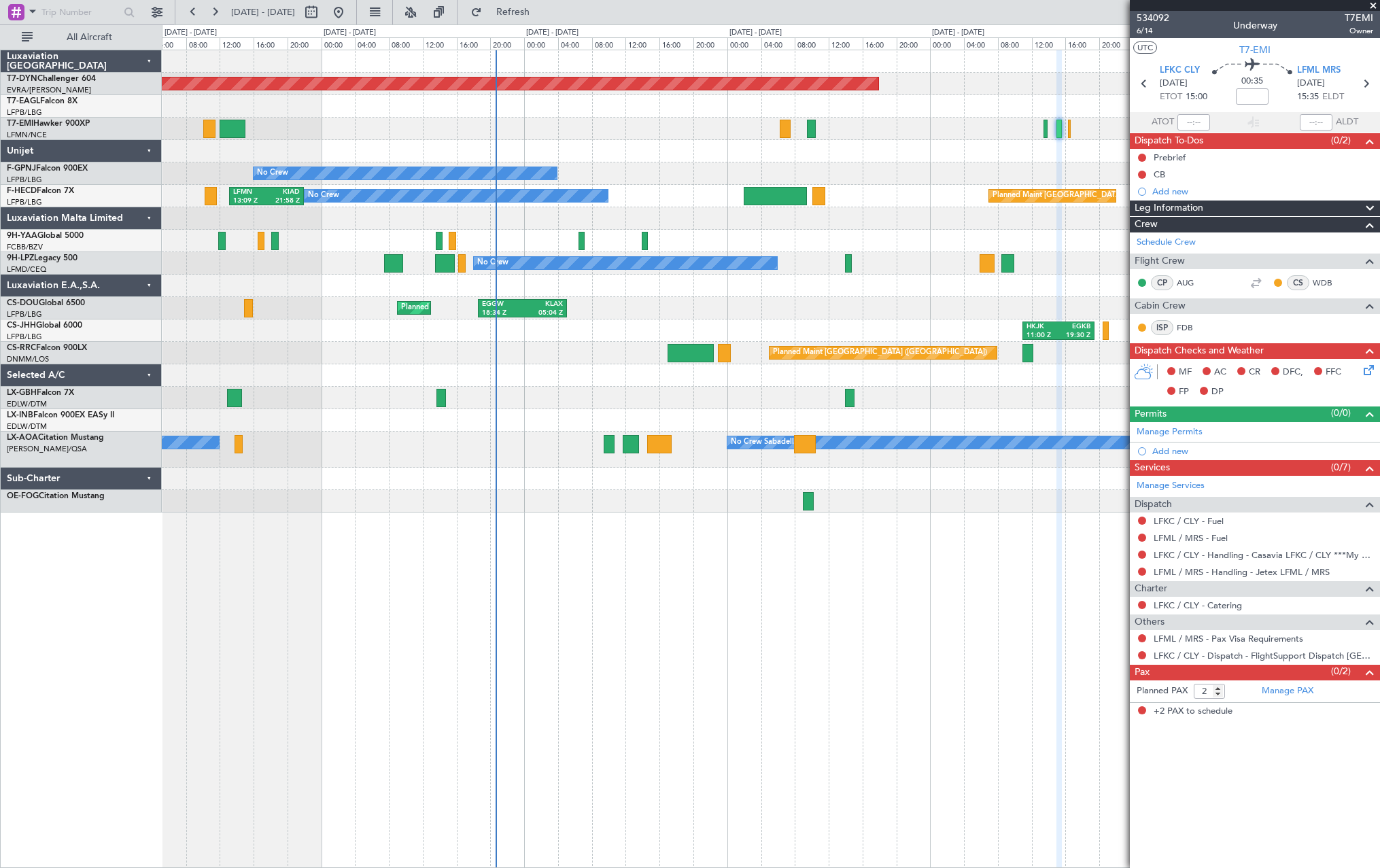
click at [976, 168] on div "Planned Maint Basel-Mulhouse No Crew No Crew Planned Maint Paris (Le Bourget) N…" at bounding box center [770, 281] width 1218 height 462
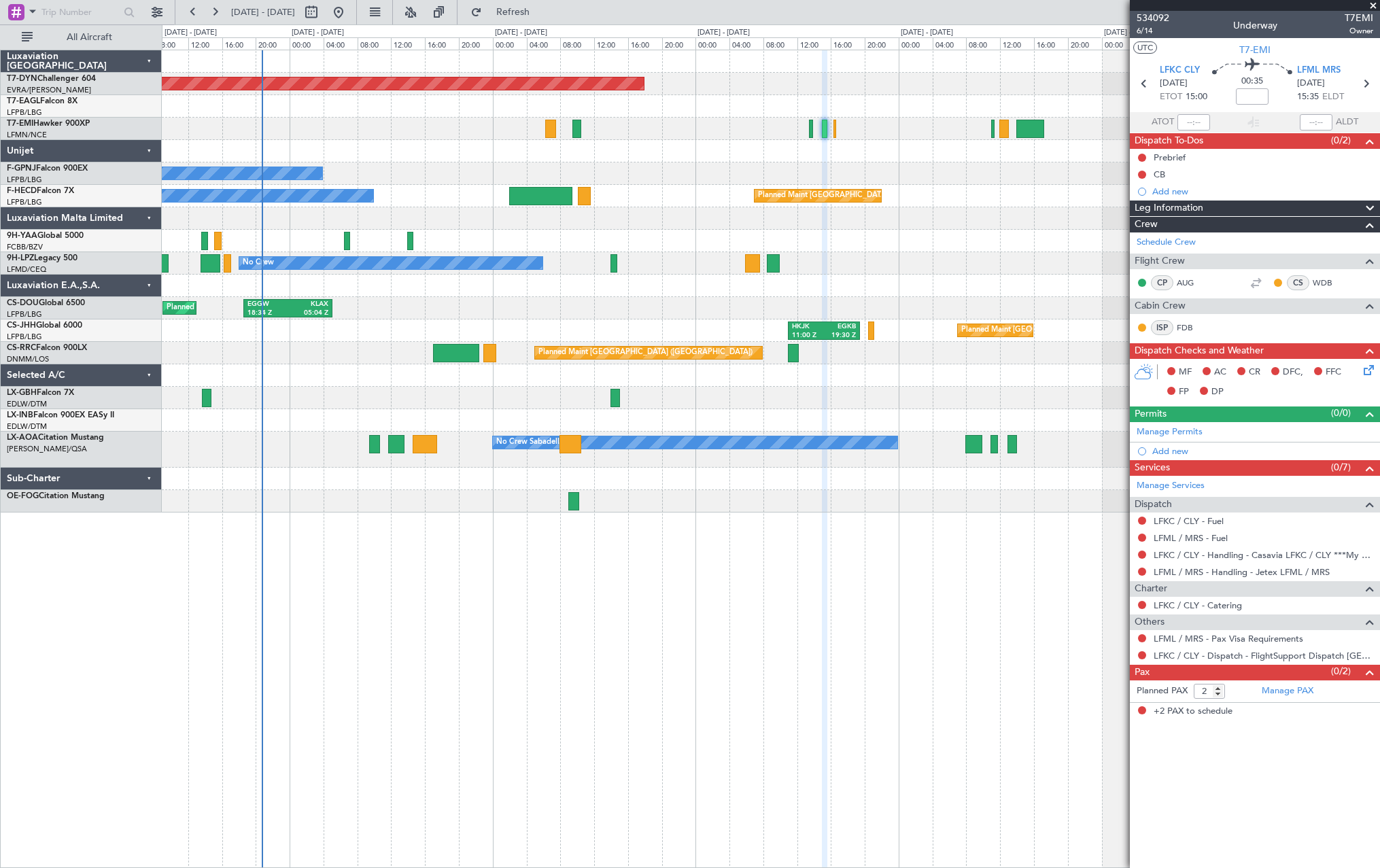
click at [392, 417] on div "Planned Maint Basel-Mulhouse Planned Maint Geneva (Cointrin) No Crew No Crew Pl…" at bounding box center [770, 281] width 1218 height 462
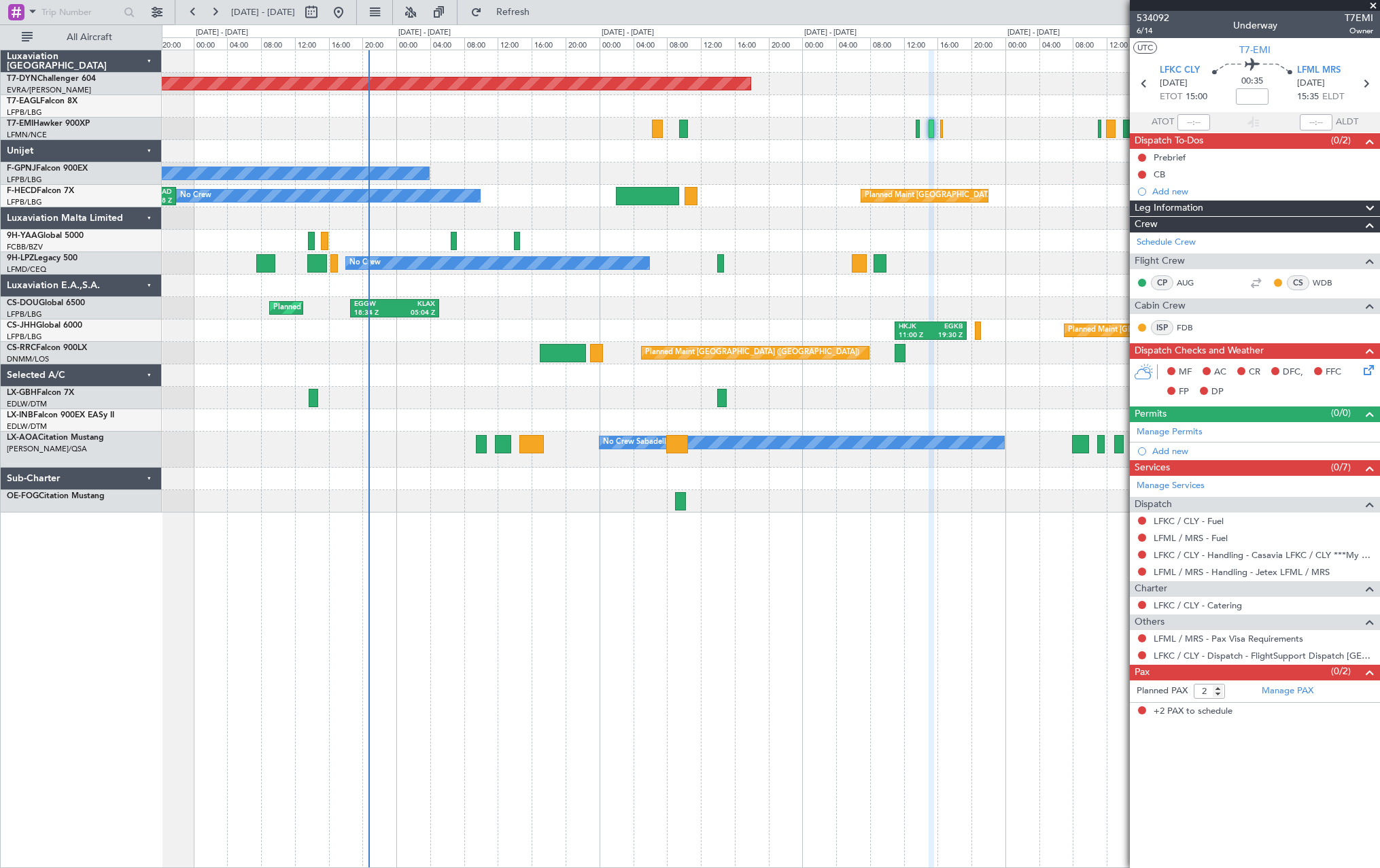
click at [615, 321] on div "Planned Maint Basel-Mulhouse Planned Maint Geneva (Cointrin) No Crew No Crew Pl…" at bounding box center [770, 281] width 1218 height 462
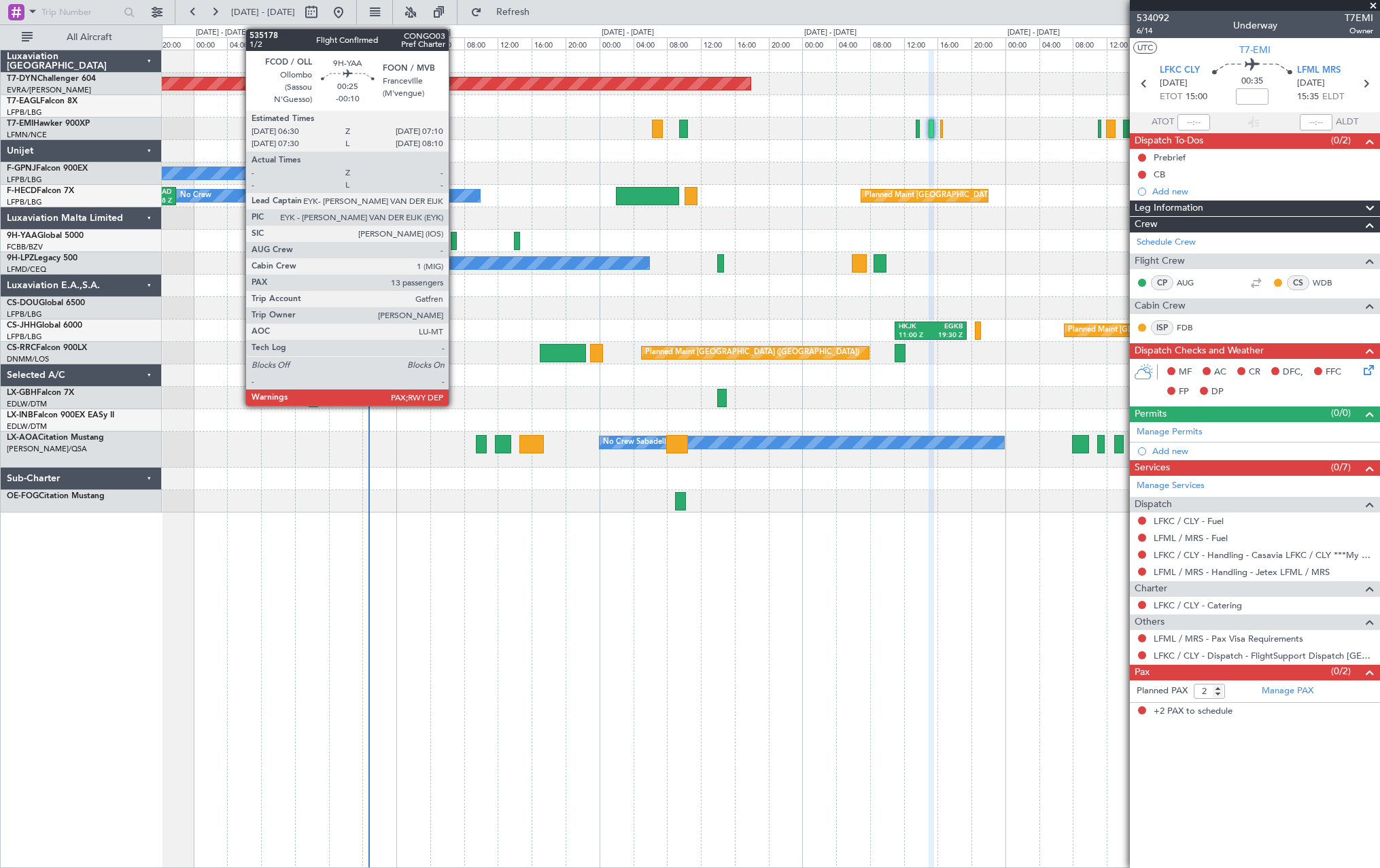
click at [455, 238] on div at bounding box center [454, 241] width 6 height 18
type input "-00:10"
type input "13"
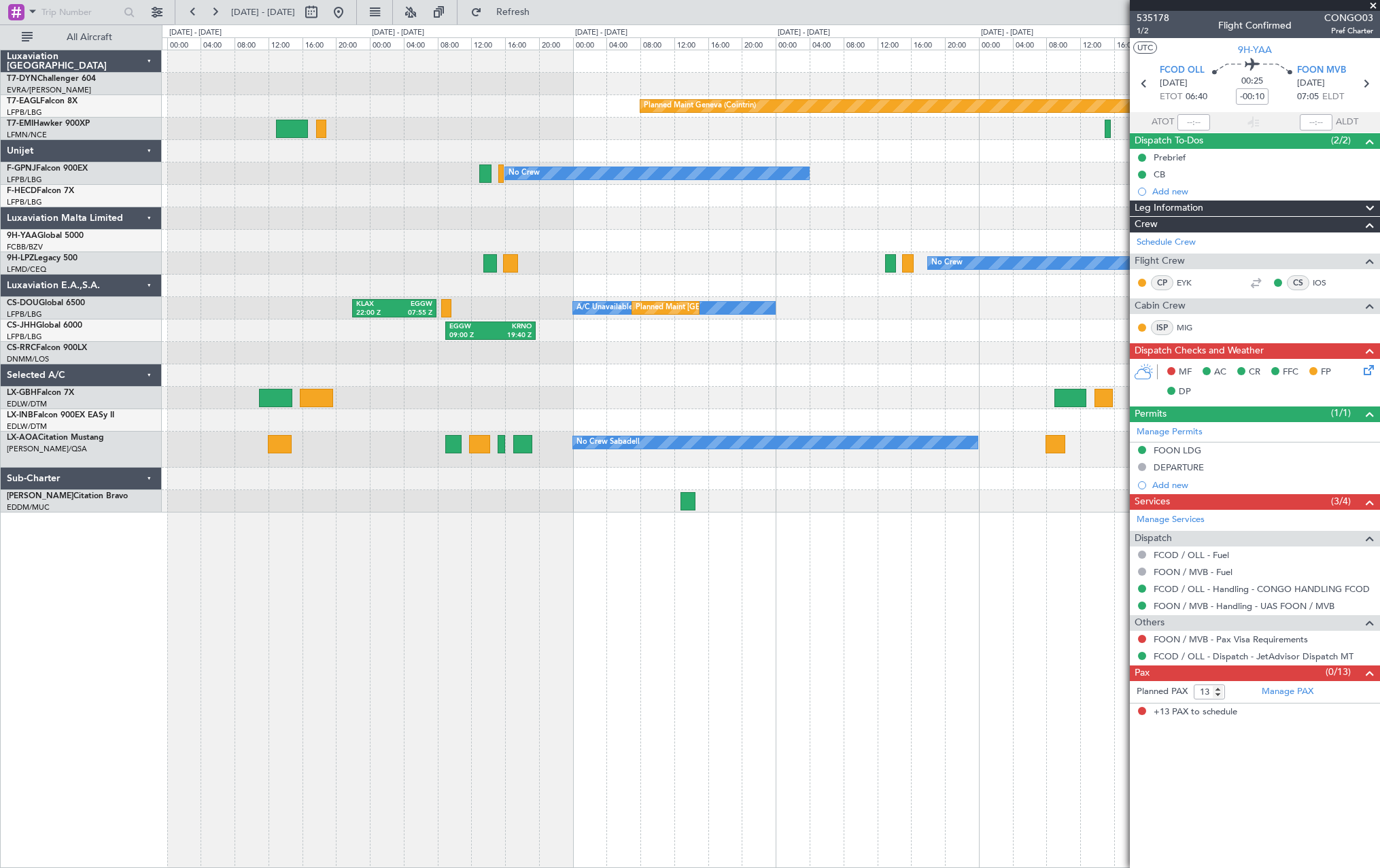
click at [370, 292] on div "Planned Maint Geneva (Cointrin) No Crew Planned Maint Paris (Le Bourget) No Cre…" at bounding box center [770, 281] width 1218 height 462
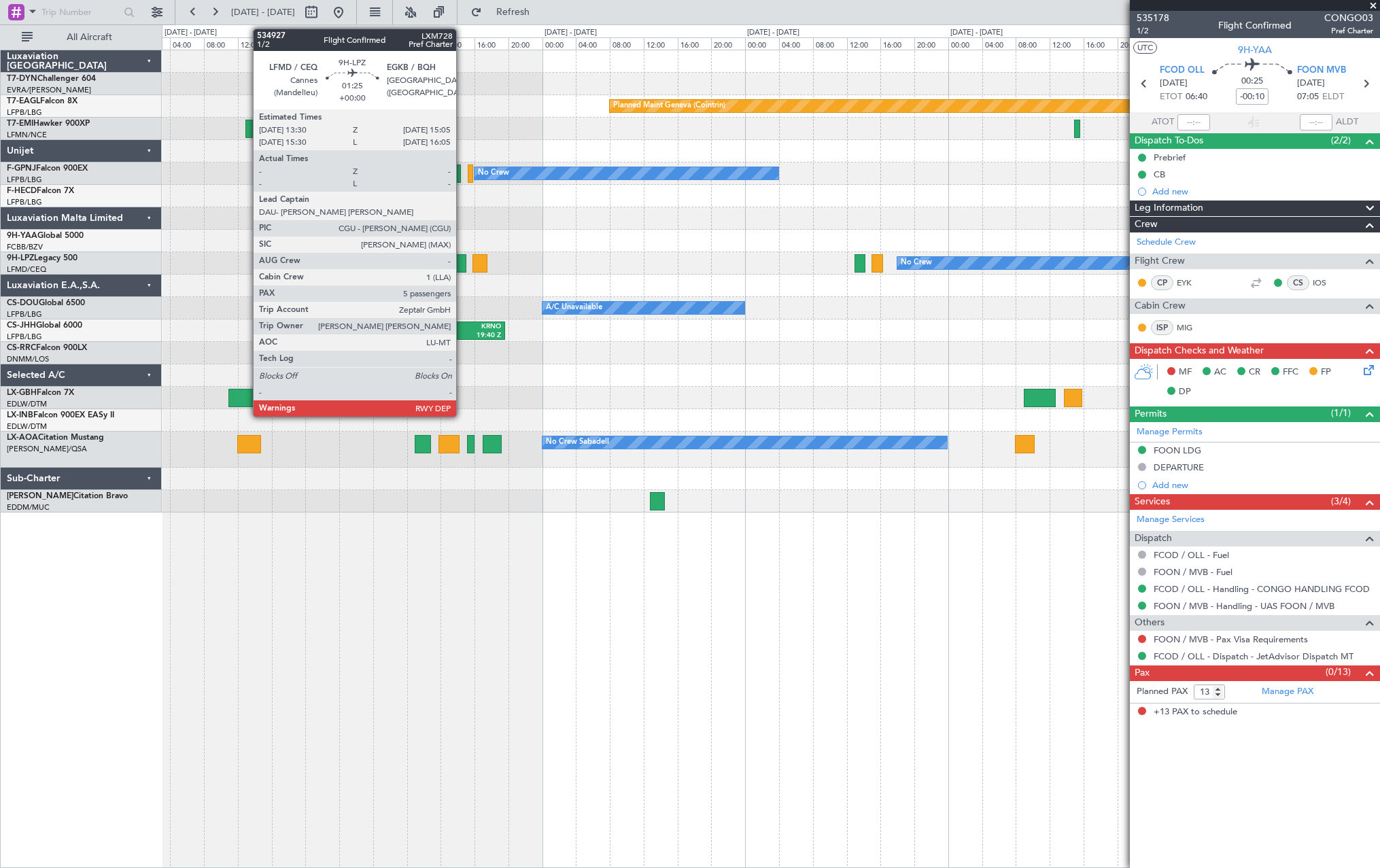
click at [462, 260] on div at bounding box center [459, 263] width 14 height 18
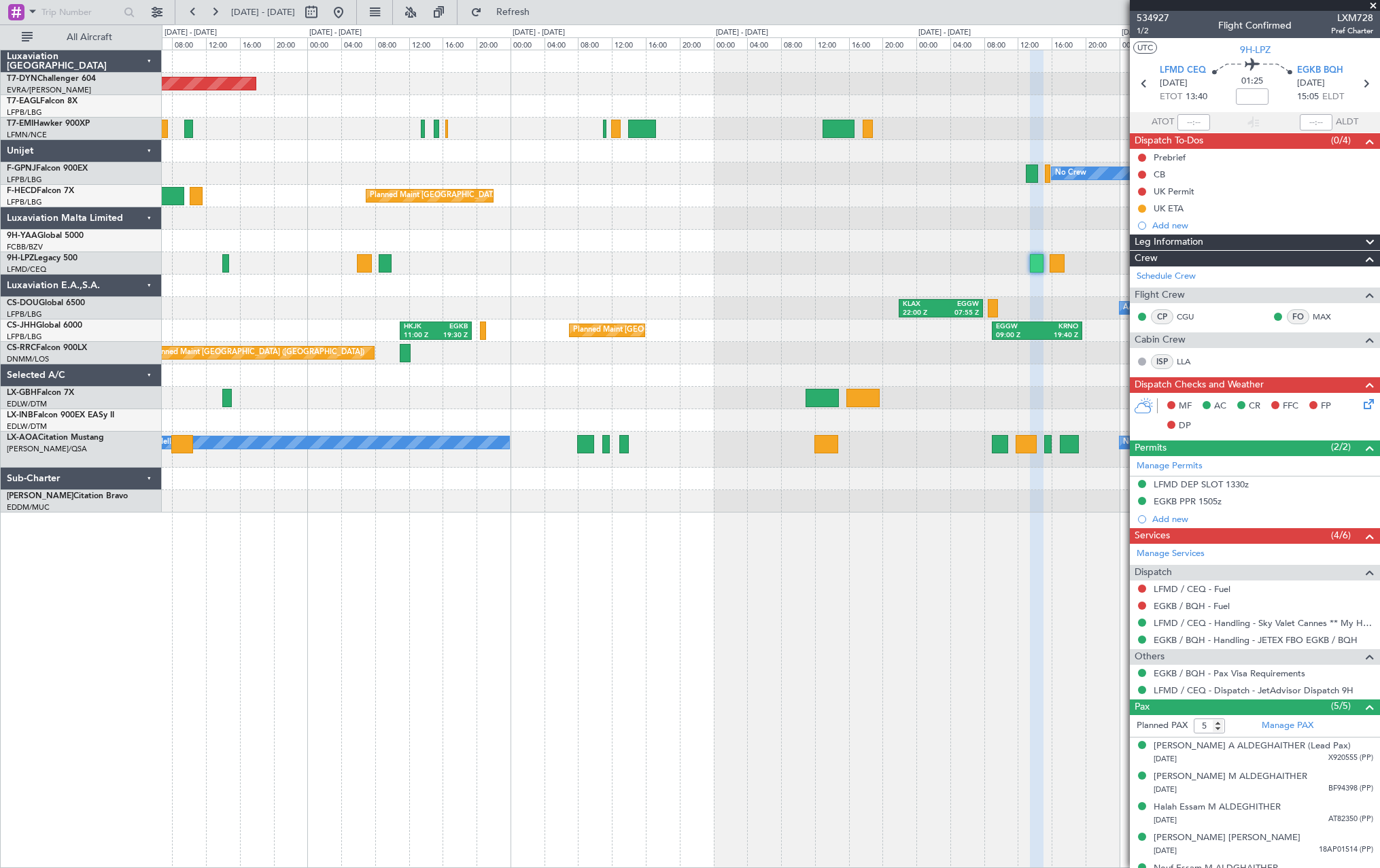
click at [938, 539] on div "Planned Maint Basel-Mulhouse Planned Maint Geneva (Cointrin) No Crew No Crew Pl…" at bounding box center [771, 458] width 1219 height 819
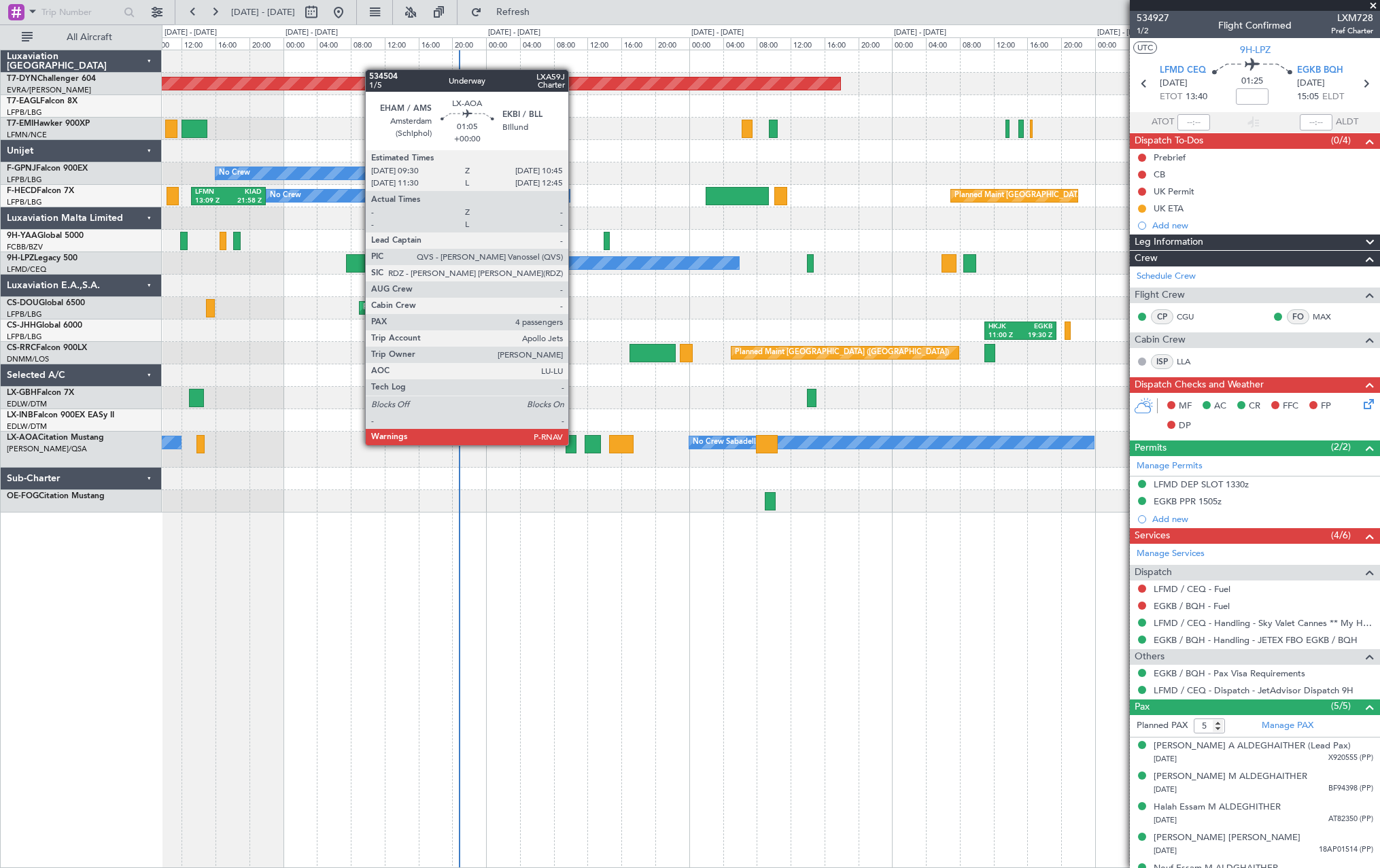
click at [574, 445] on div at bounding box center [571, 444] width 11 height 18
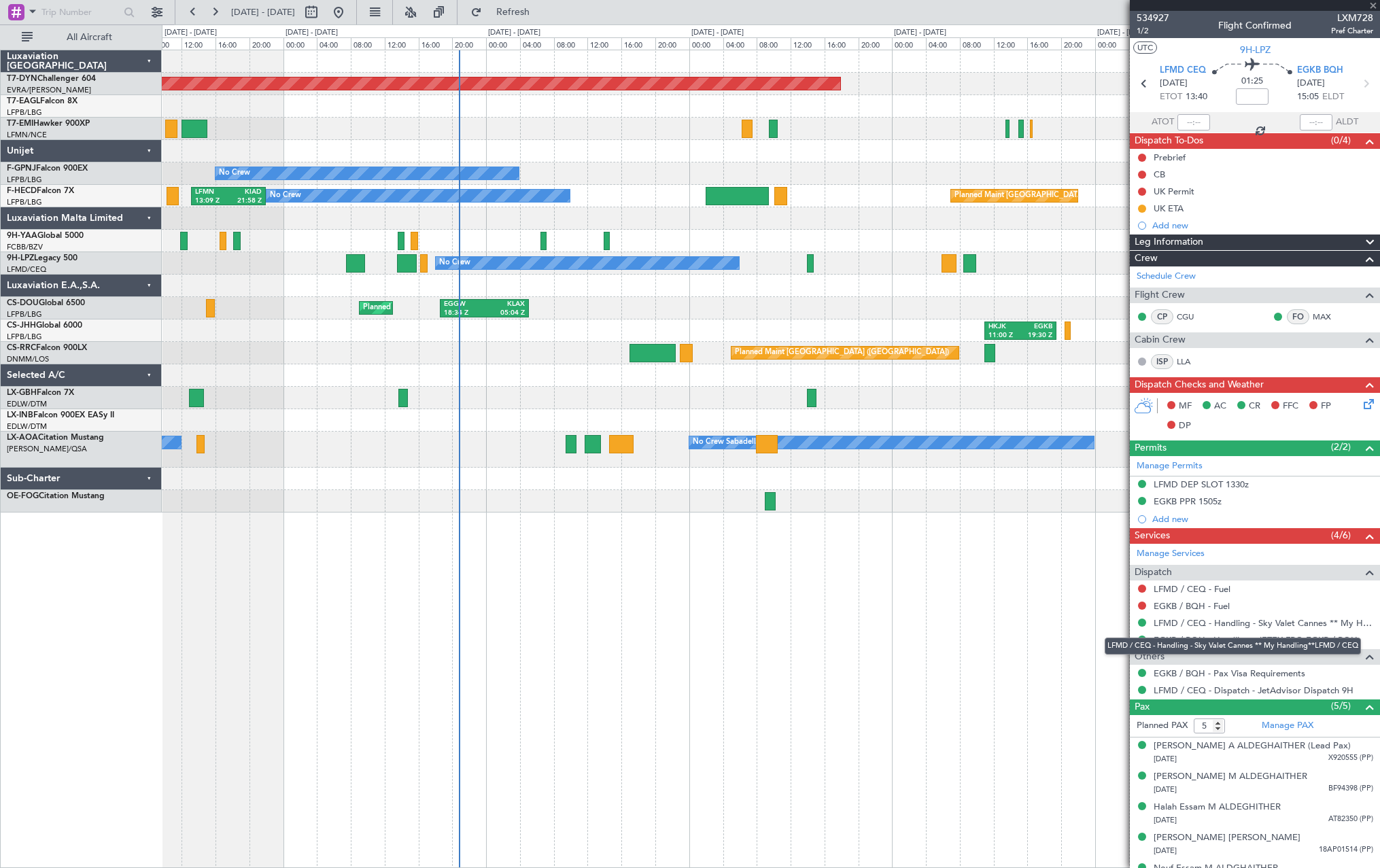
type input "4"
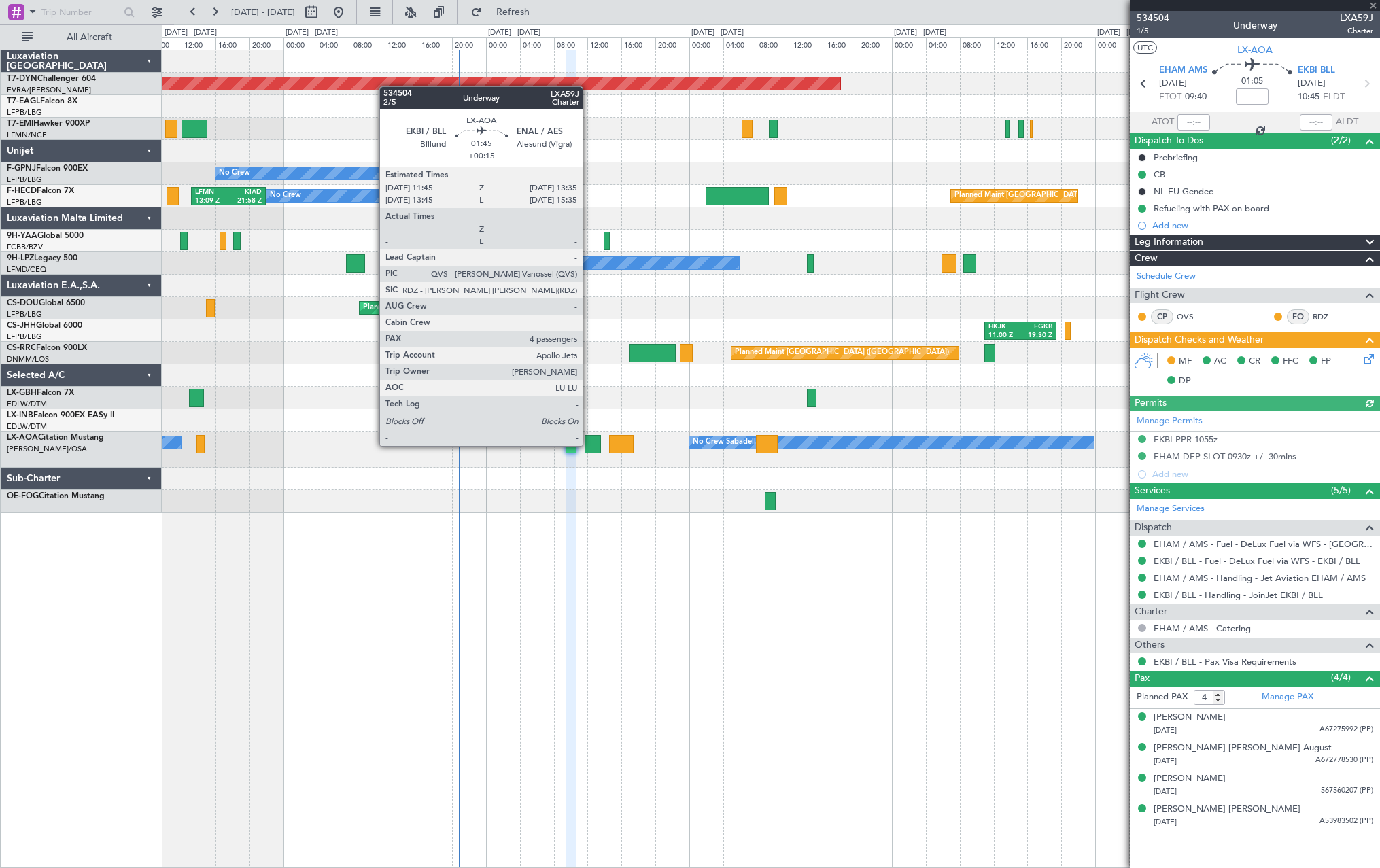
click at [589, 445] on div at bounding box center [593, 444] width 16 height 18
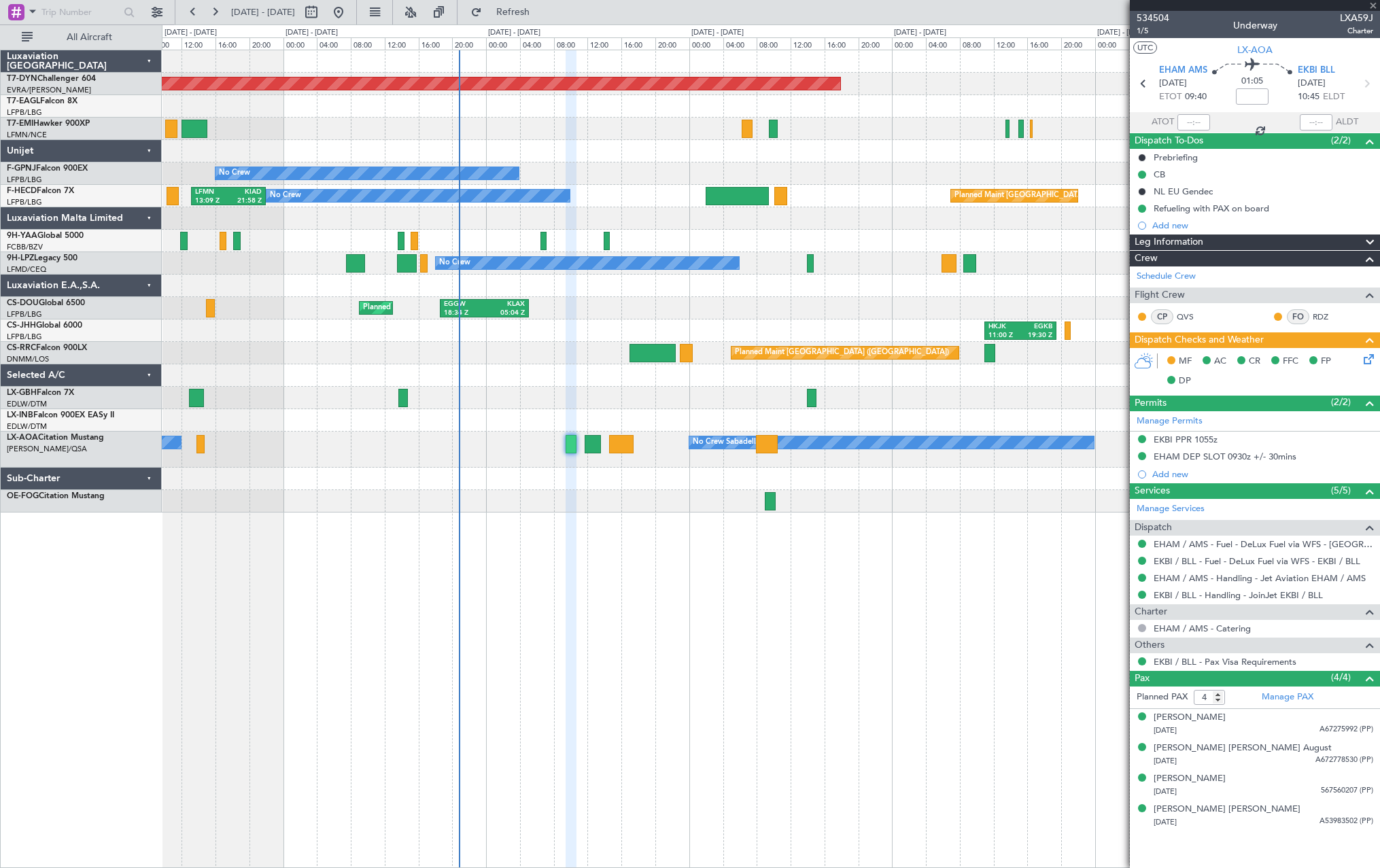
type input "+00:15"
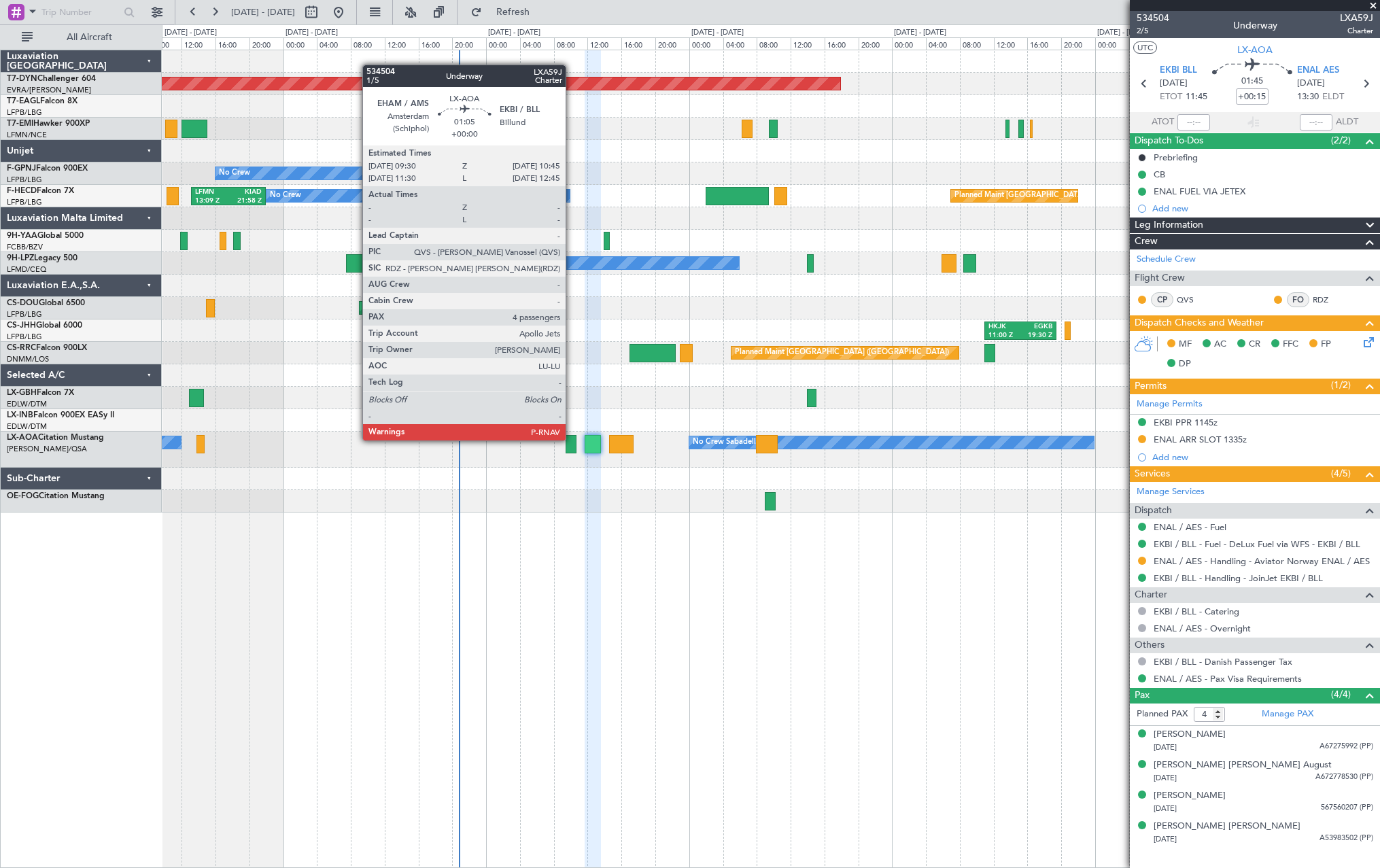
click at [572, 439] on div at bounding box center [571, 444] width 11 height 18
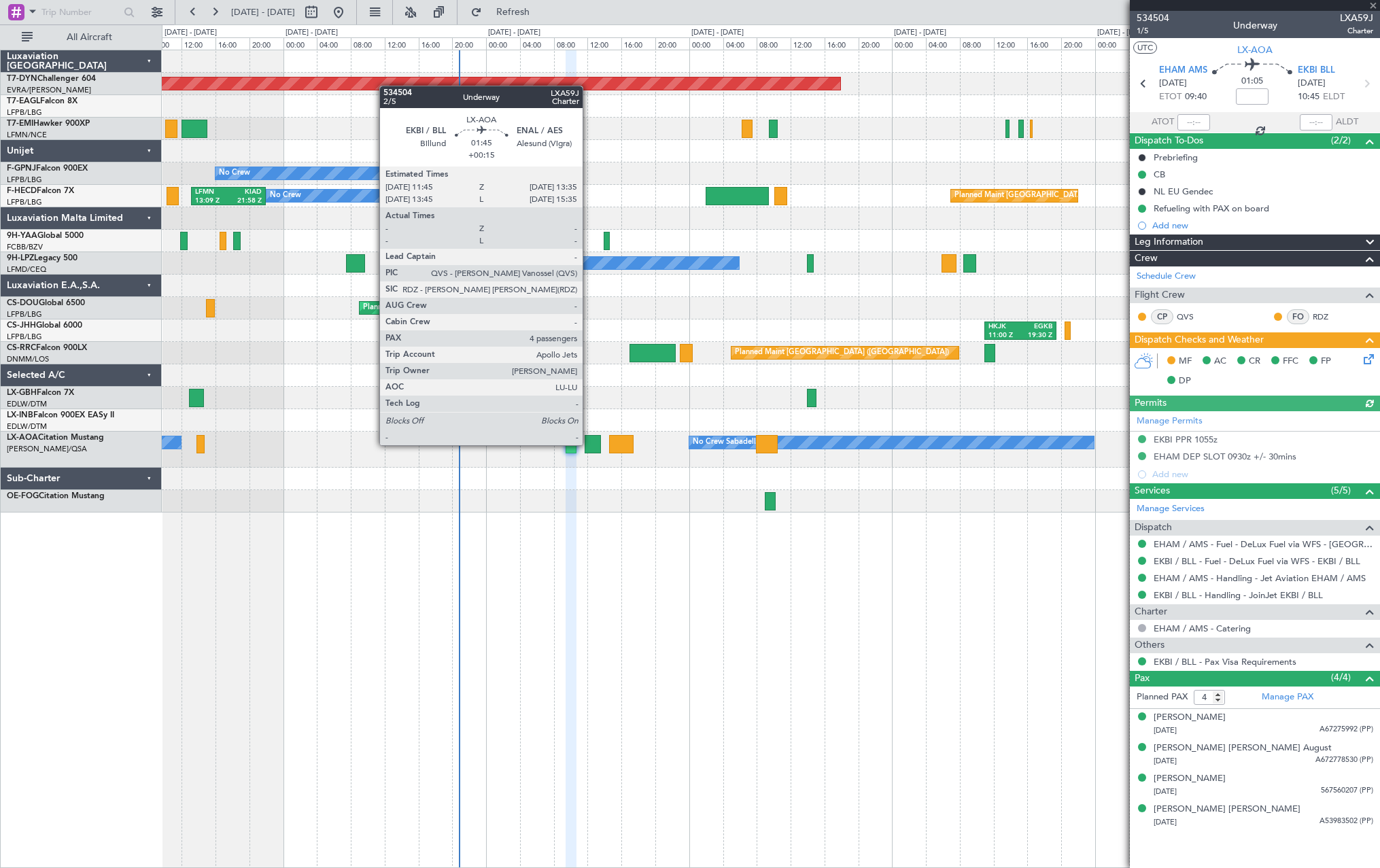
click at [589, 444] on div at bounding box center [593, 444] width 16 height 18
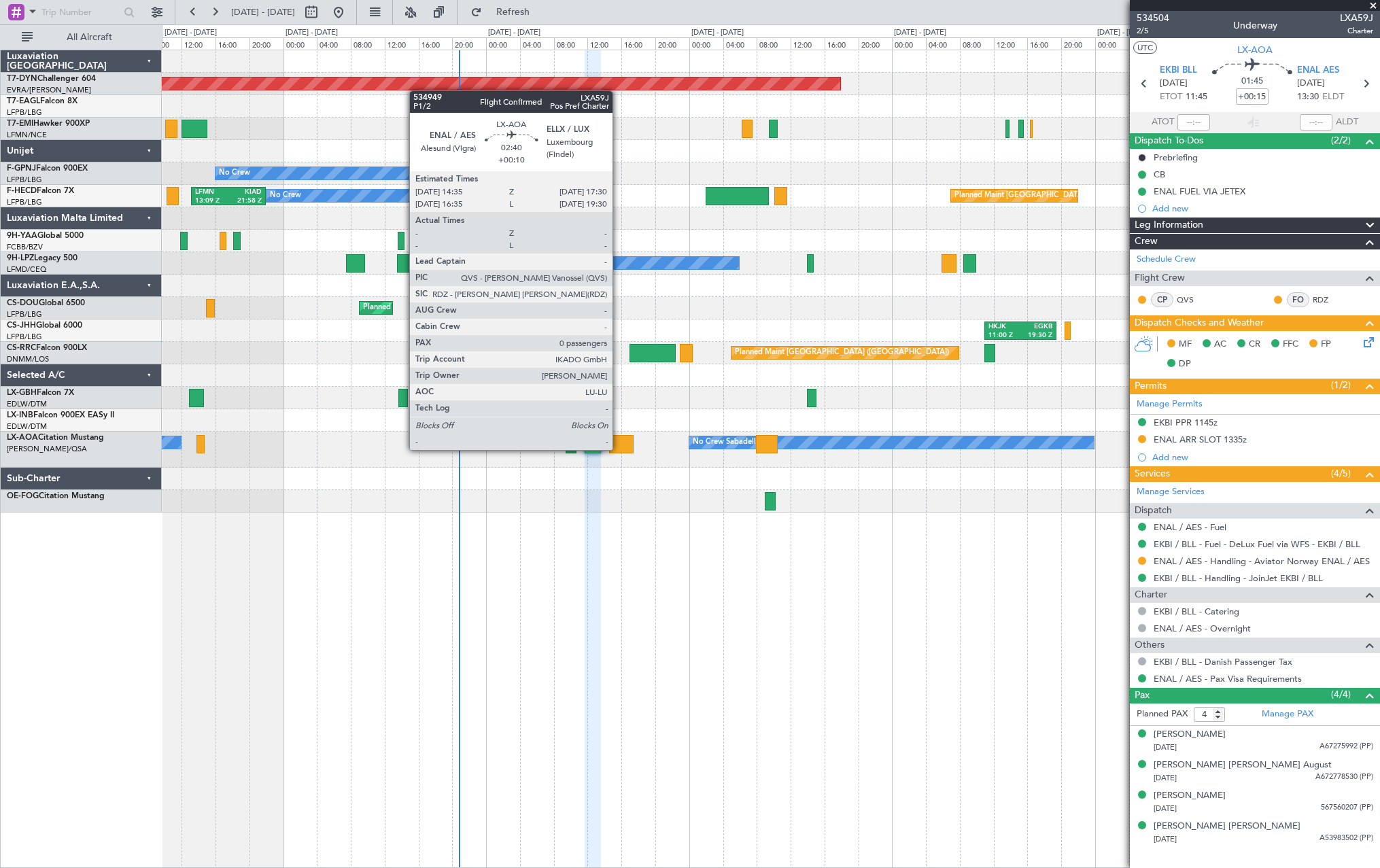
click at [618, 448] on div at bounding box center [621, 444] width 25 height 18
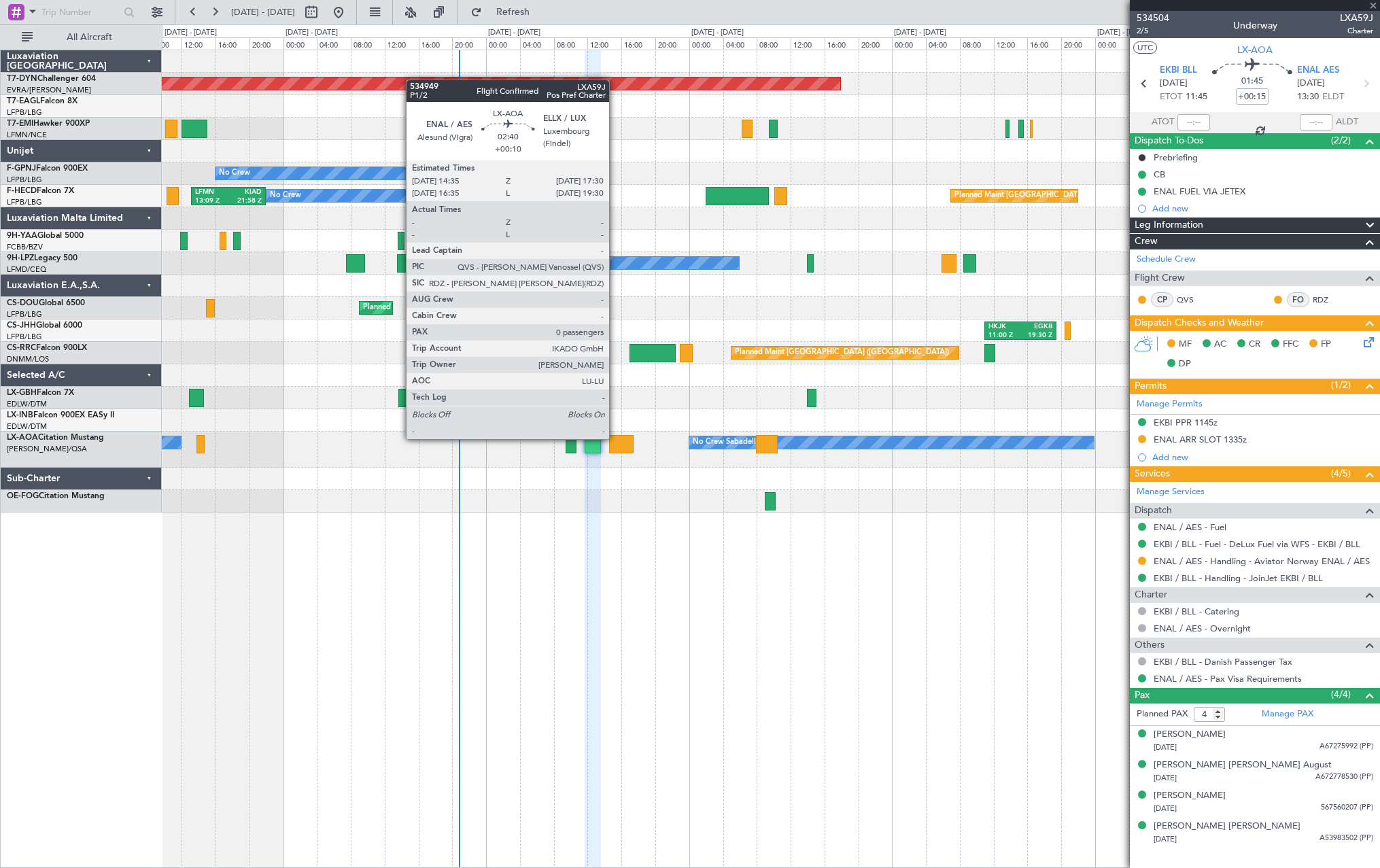
type input "+00:10"
type input "0"
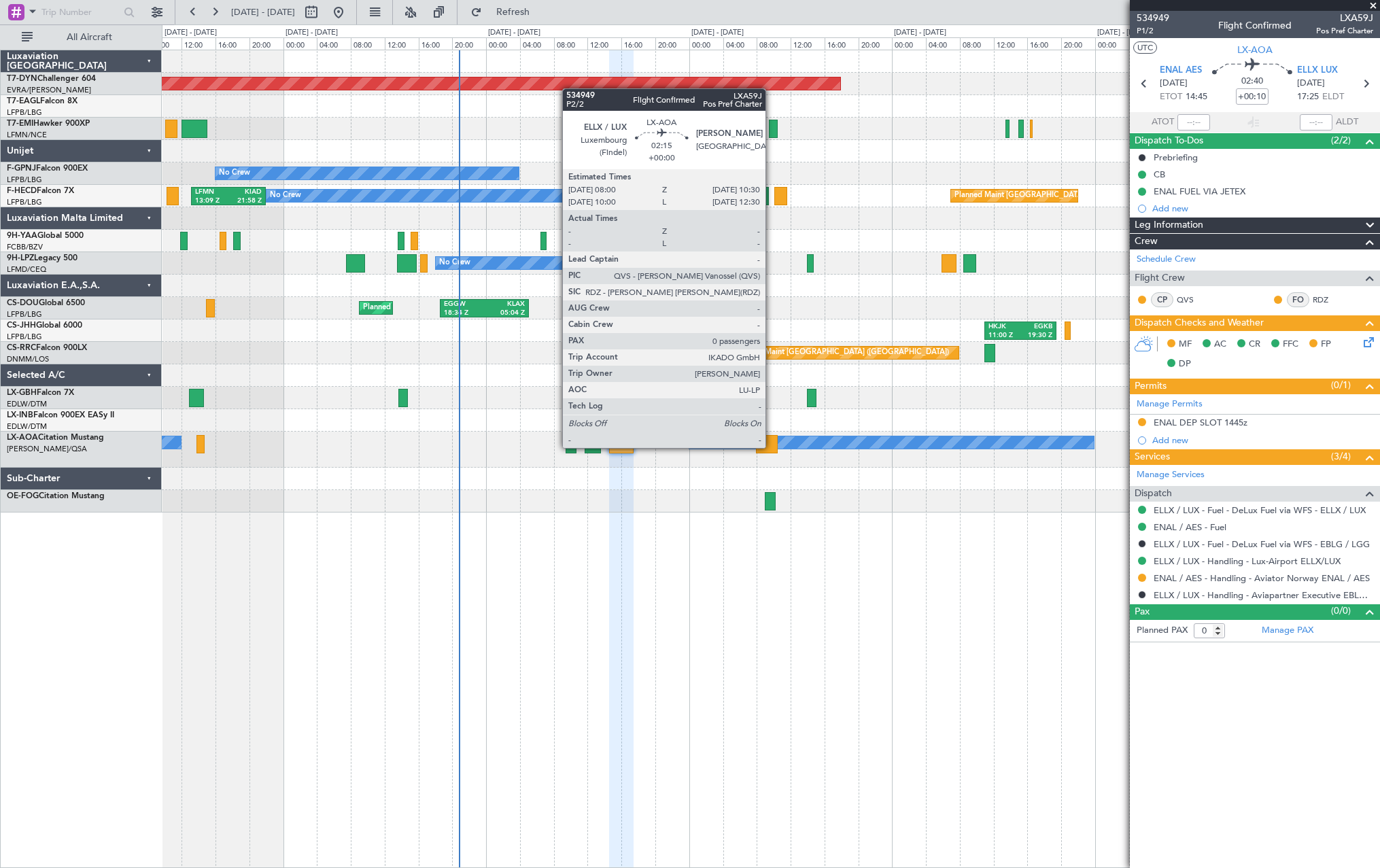
click at [771, 446] on div at bounding box center [767, 444] width 22 height 18
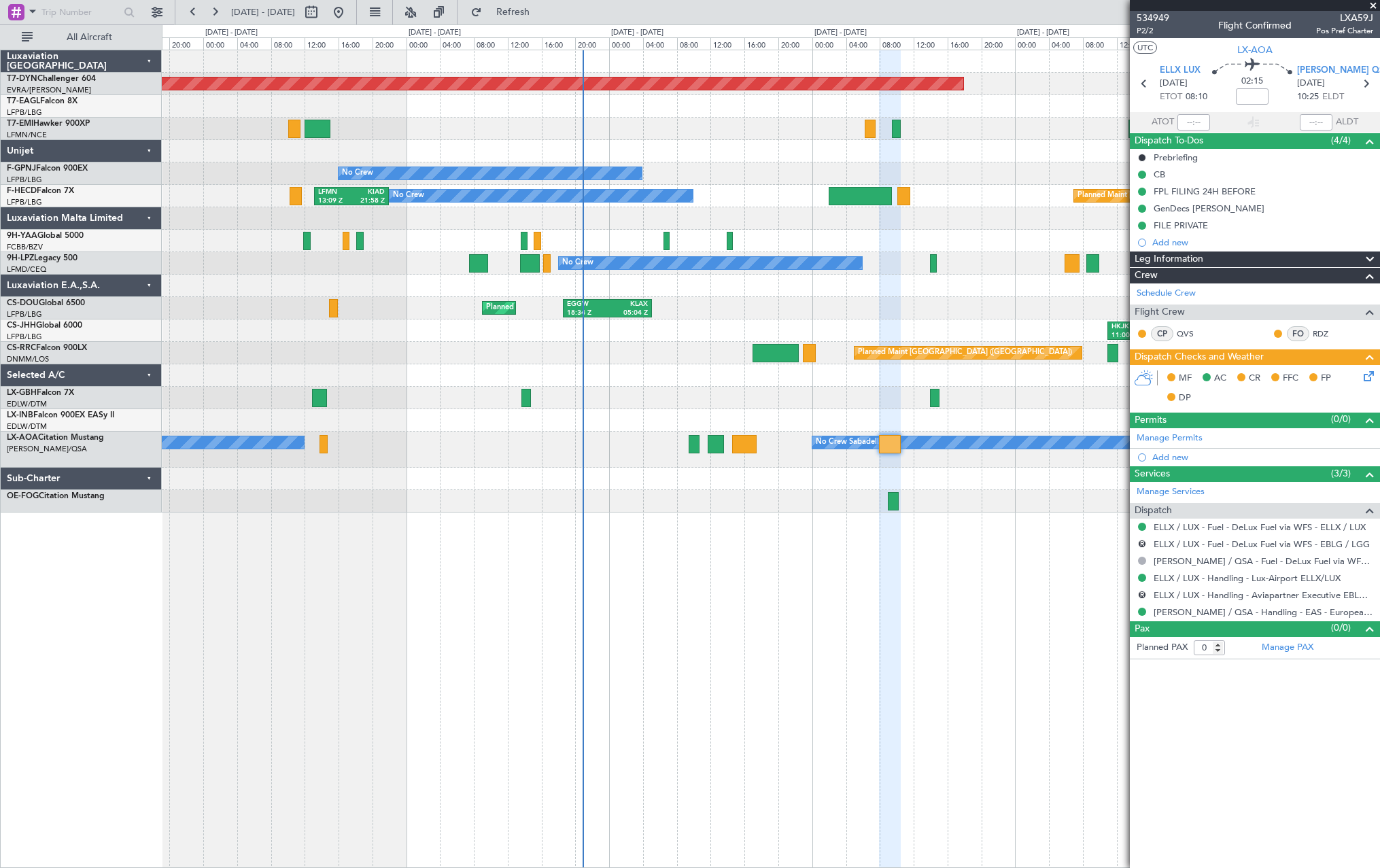
click at [457, 353] on div "Planned Maint [GEOGRAPHIC_DATA] ([GEOGRAPHIC_DATA])" at bounding box center [770, 353] width 1218 height 22
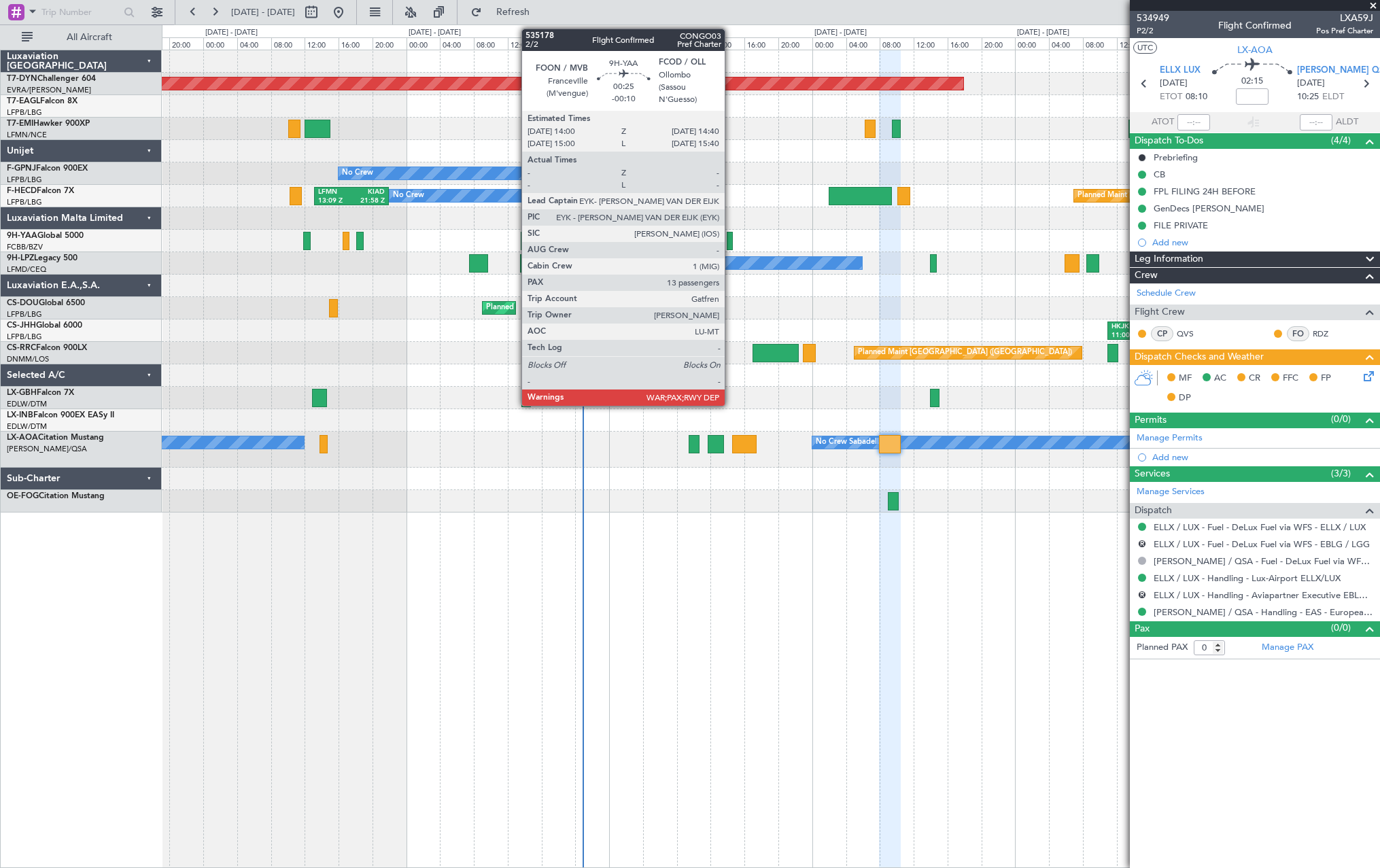
click at [731, 238] on div at bounding box center [730, 241] width 6 height 18
type input "-00:10"
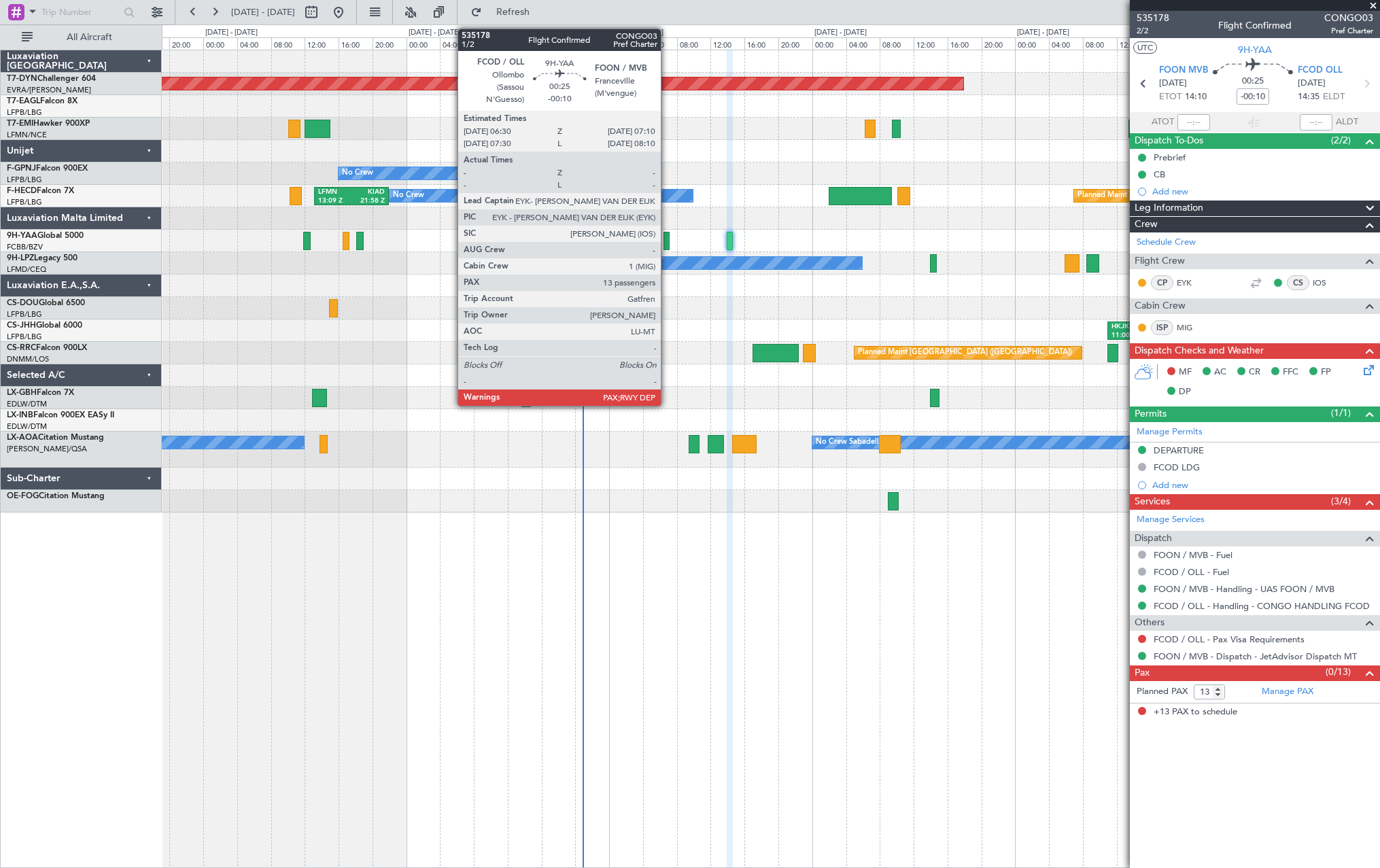
click at [667, 238] on div at bounding box center [666, 241] width 6 height 18
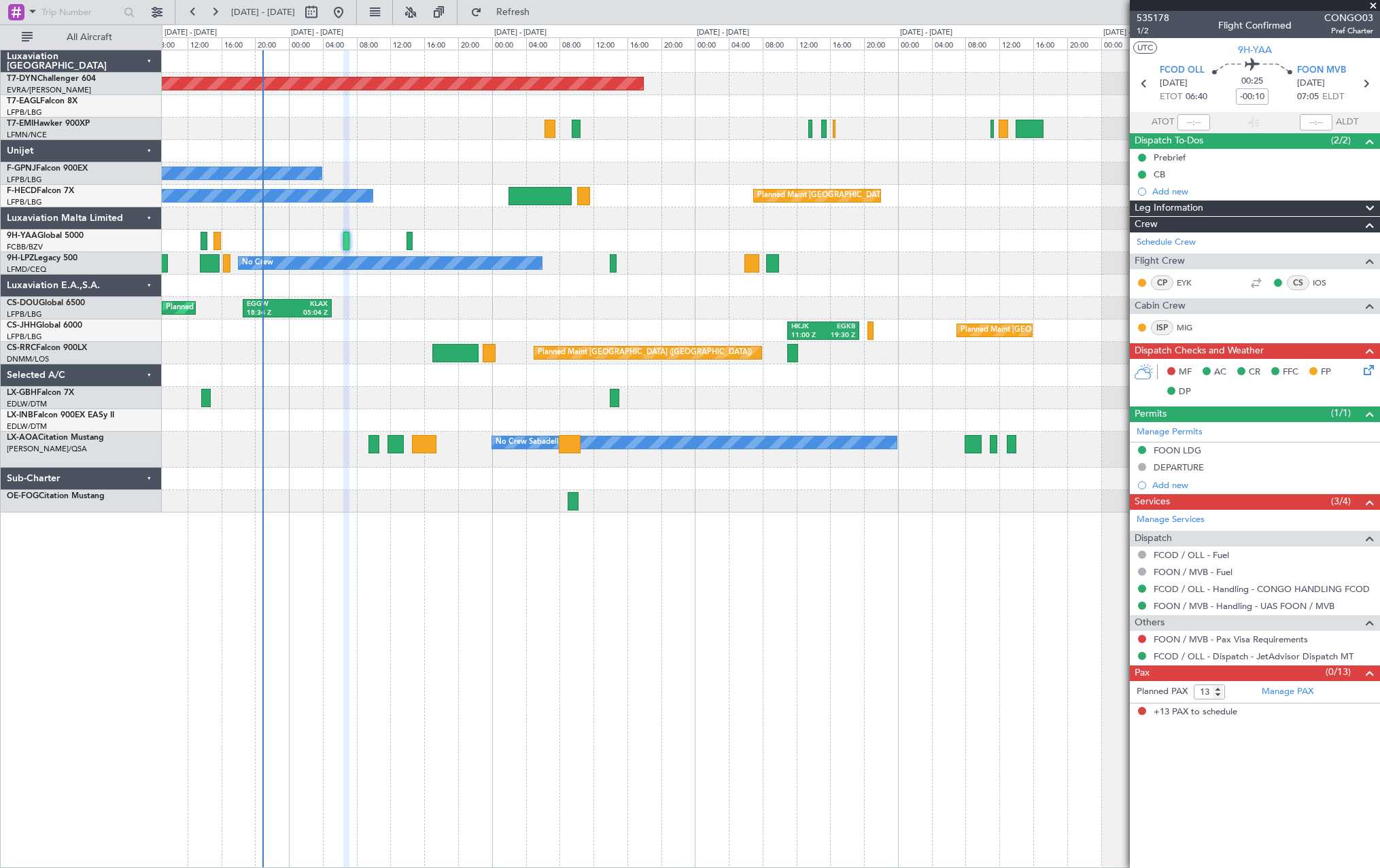
click at [618, 278] on div at bounding box center [770, 286] width 1218 height 22
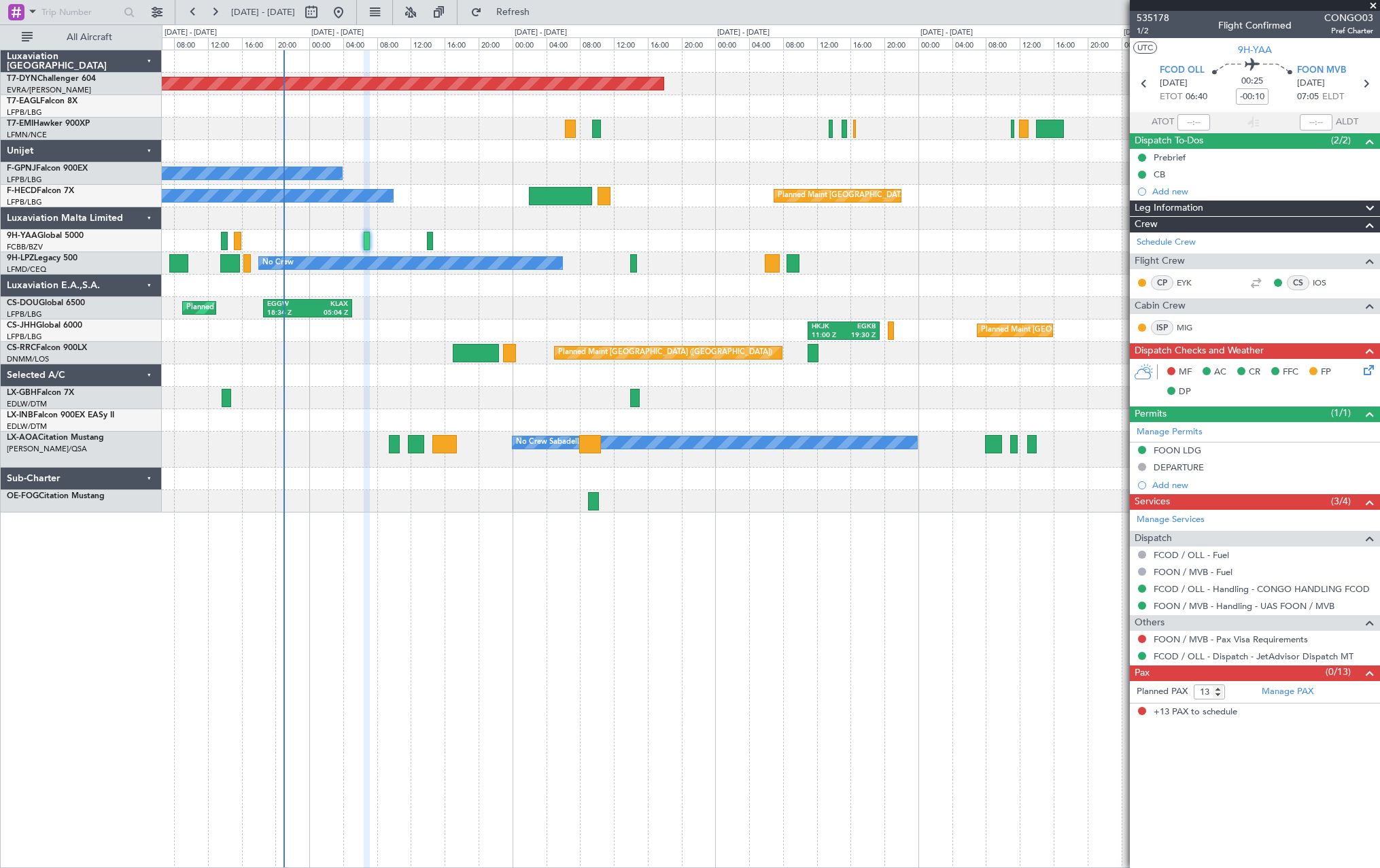
click at [649, 316] on div "Planned Maint London (Luton) EGGW 18:34 Z KLAX 05:04 Z KLAX 22:00 Z EGGW 07:55 …" at bounding box center [770, 308] width 1218 height 22
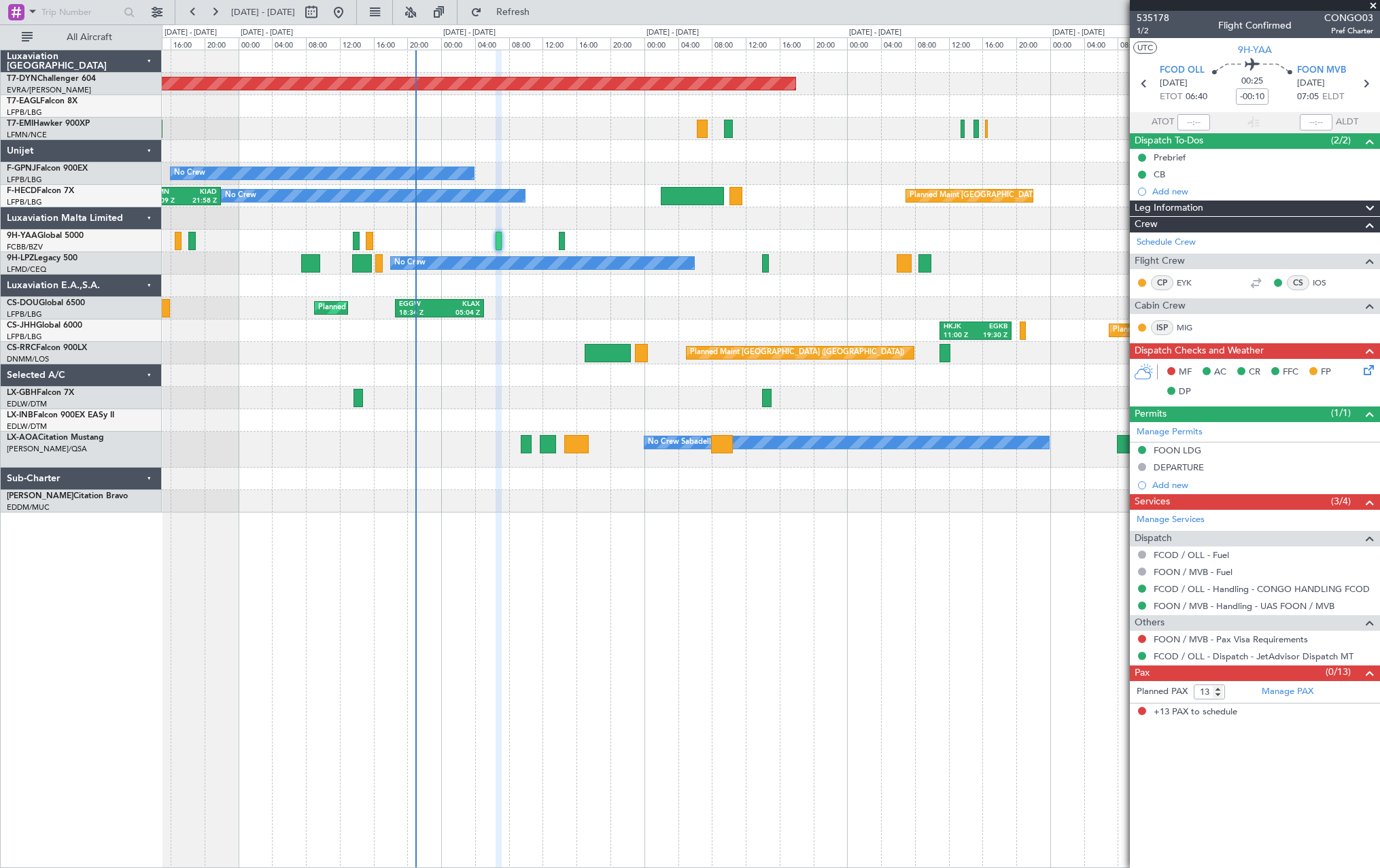
click at [910, 287] on div at bounding box center [770, 286] width 1218 height 22
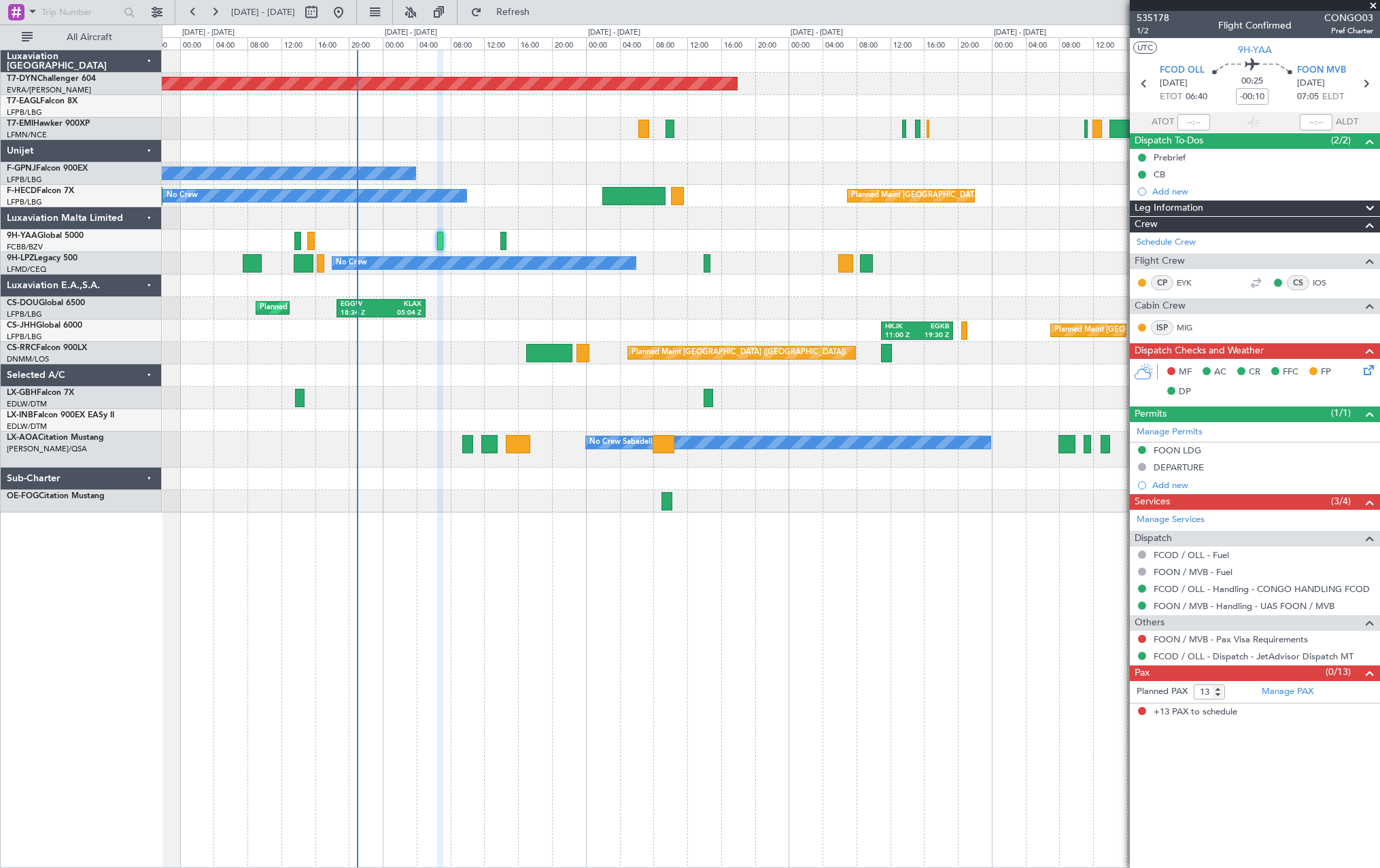
click at [663, 298] on div "Planned Maint [GEOGRAPHIC_DATA]-[GEOGRAPHIC_DATA] Planned Maint Geneva ([GEOGRA…" at bounding box center [770, 281] width 1218 height 462
click at [1147, 16] on span "535178" at bounding box center [1152, 18] width 33 height 14
click at [1371, 4] on span at bounding box center [1373, 6] width 14 height 12
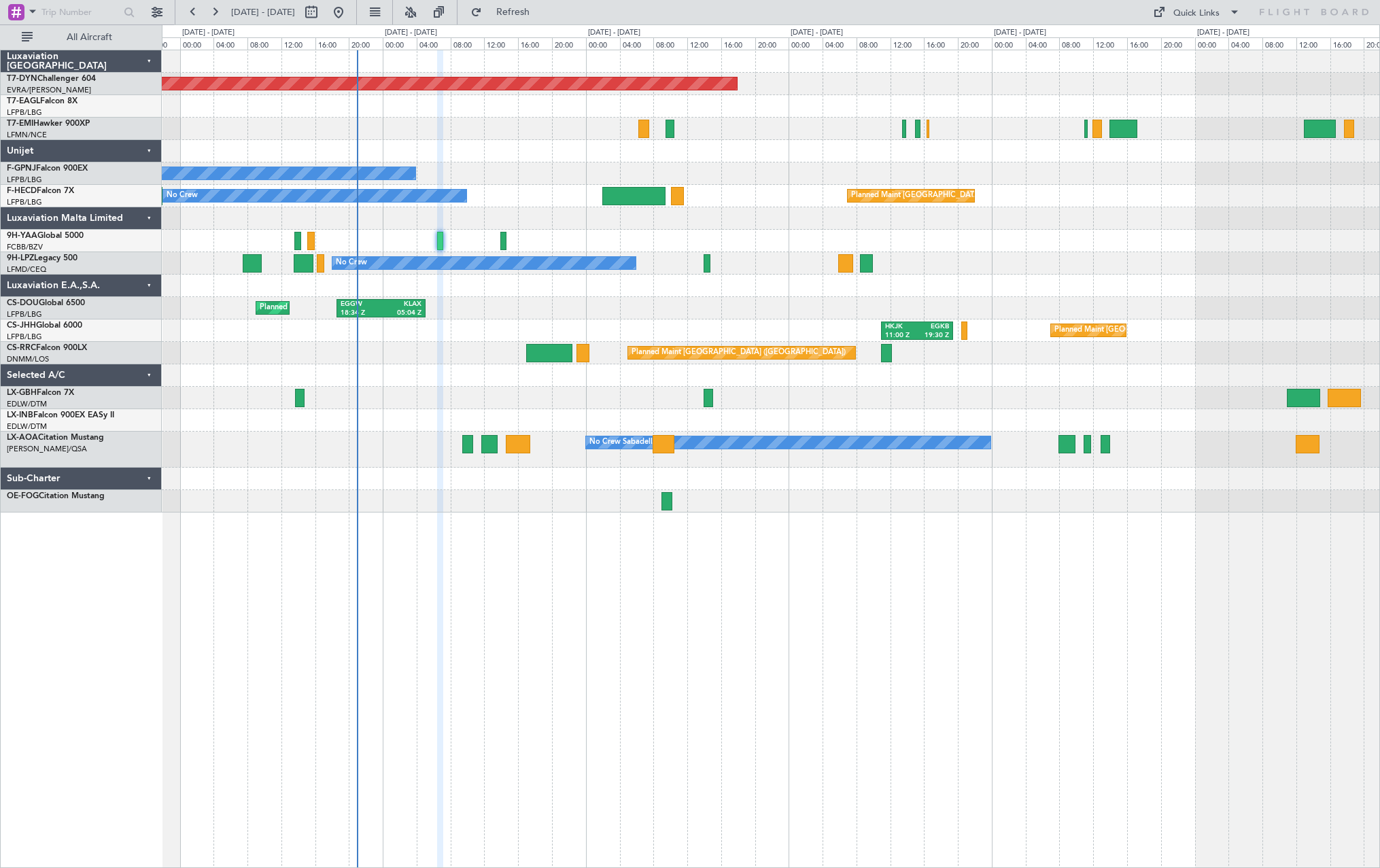
type input "0"
click at [1223, 14] on button "Quick Links" at bounding box center [1196, 12] width 101 height 22
click at [319, 261] on div at bounding box center [690, 434] width 1380 height 868
click at [575, 300] on div "Planned Maint London (Luton) EGGW 18:34 Z KLAX 05:04 Z KLAX 22:00 Z EGGW 07:55 …" at bounding box center [770, 308] width 1218 height 22
click at [1222, 9] on button "Quick Links" at bounding box center [1196, 12] width 101 height 22
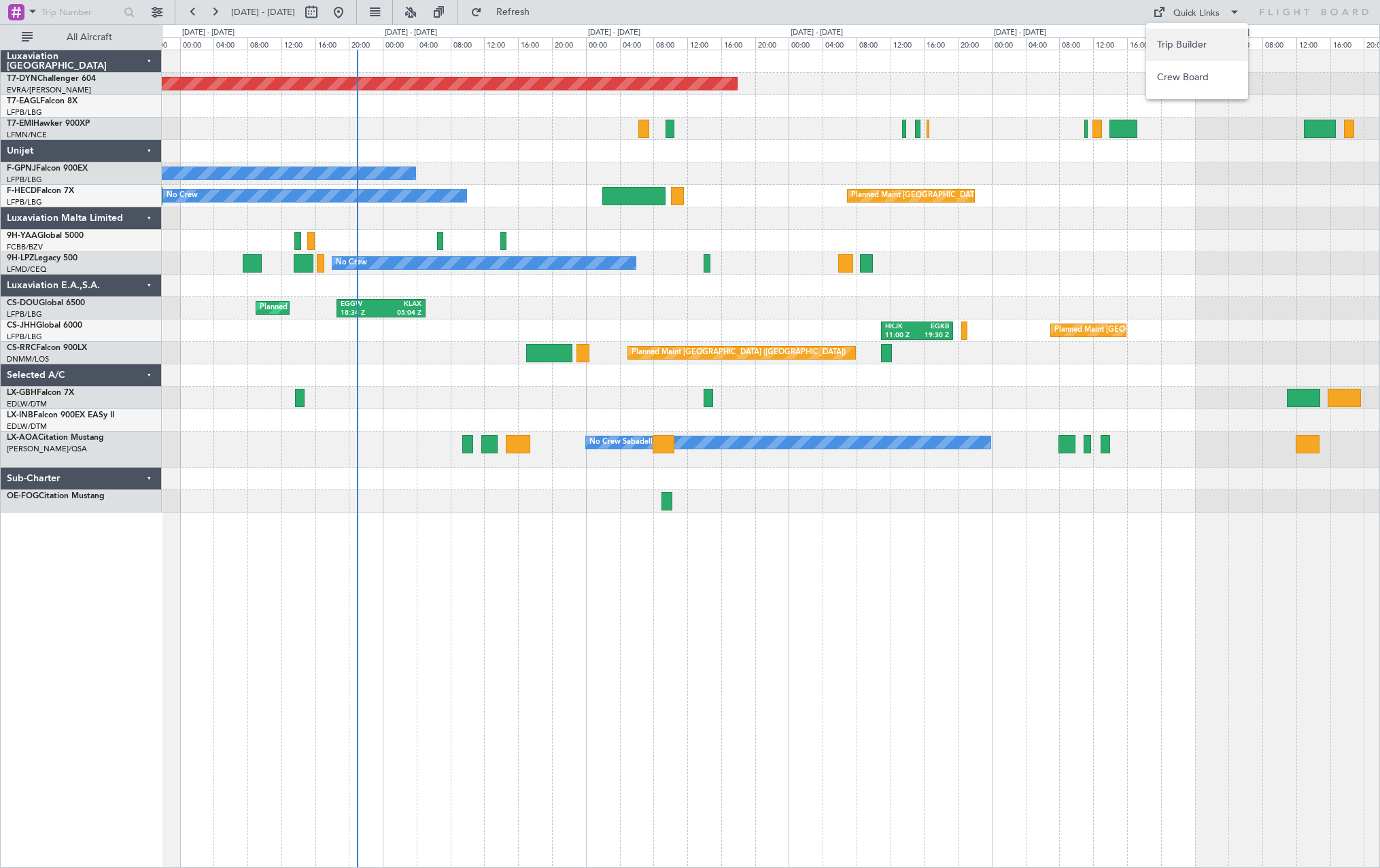
click at [1208, 45] on button "Trip Builder" at bounding box center [1197, 44] width 102 height 33
click at [541, 11] on span "Refresh" at bounding box center [513, 12] width 57 height 9
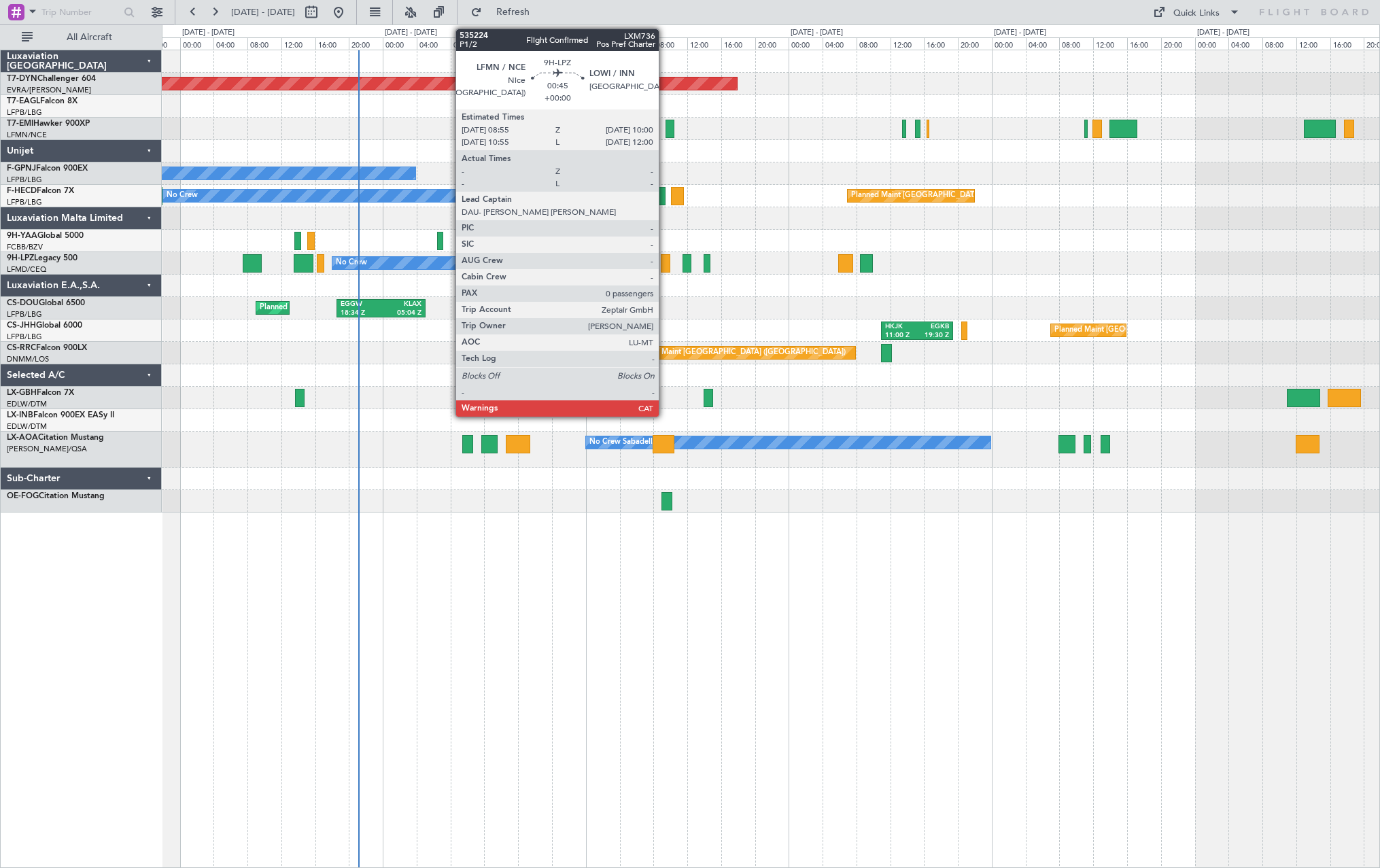
click at [665, 270] on div at bounding box center [666, 263] width 9 height 18
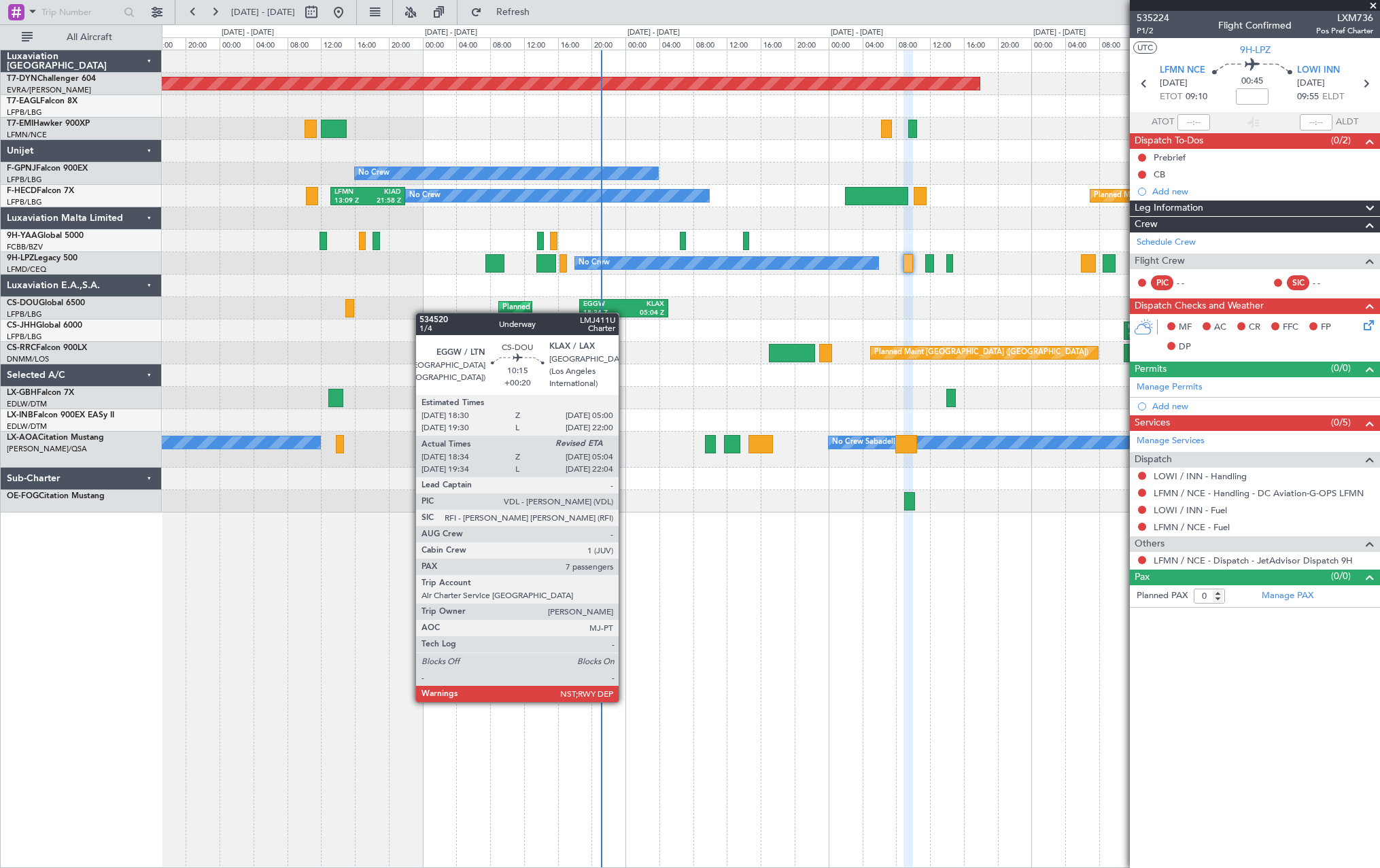
click at [599, 301] on div "Planned Maint Basel-Mulhouse No Crew Planned Maint Paris (Le Bourget) No Crew L…" at bounding box center [770, 281] width 1218 height 462
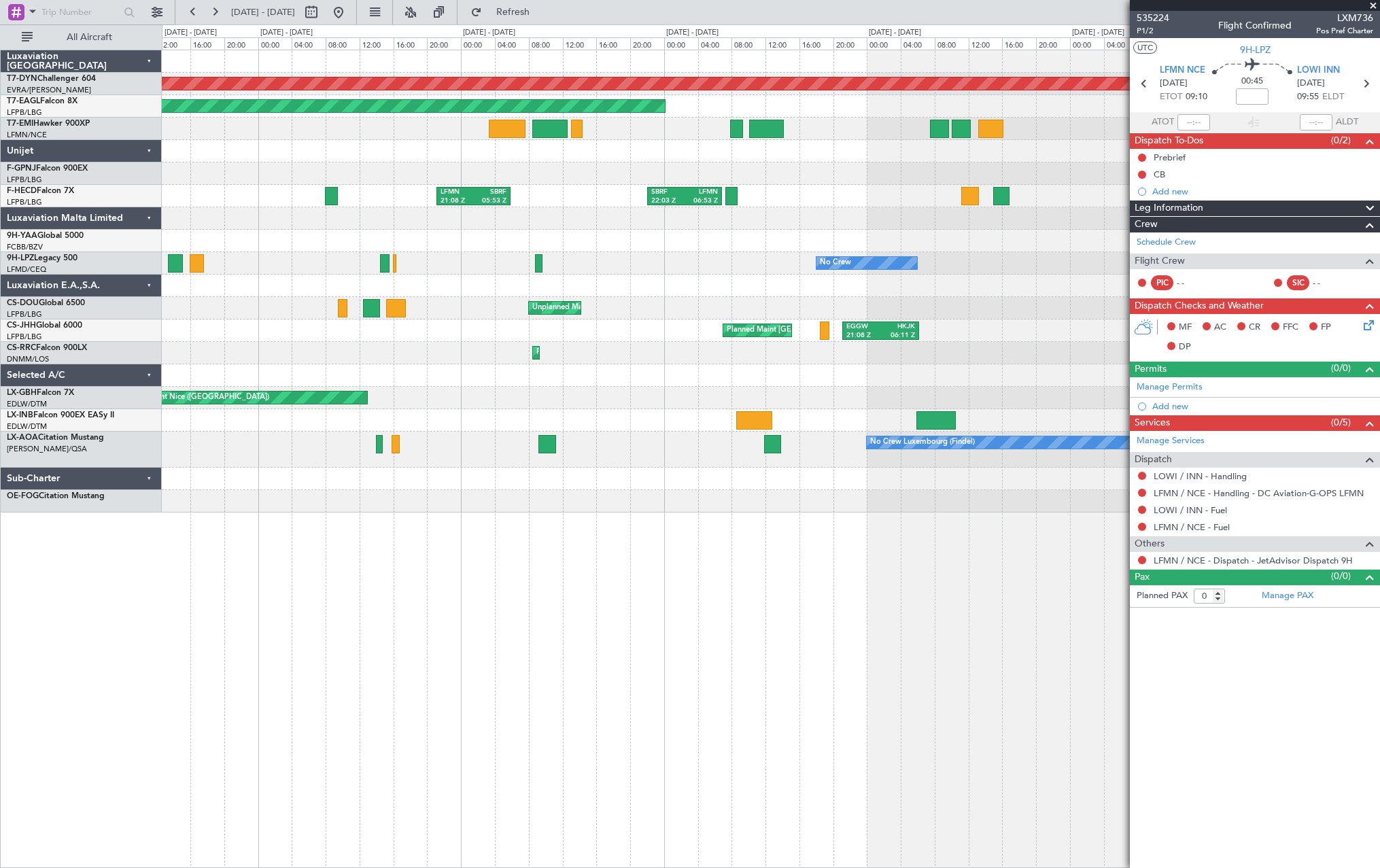
click at [1144, 246] on fb-app "16 Aug 2025 - 22 Aug 2025 Refresh Quick Links All Aircraft Planned Maint Basel-…" at bounding box center [690, 439] width 1380 height 857
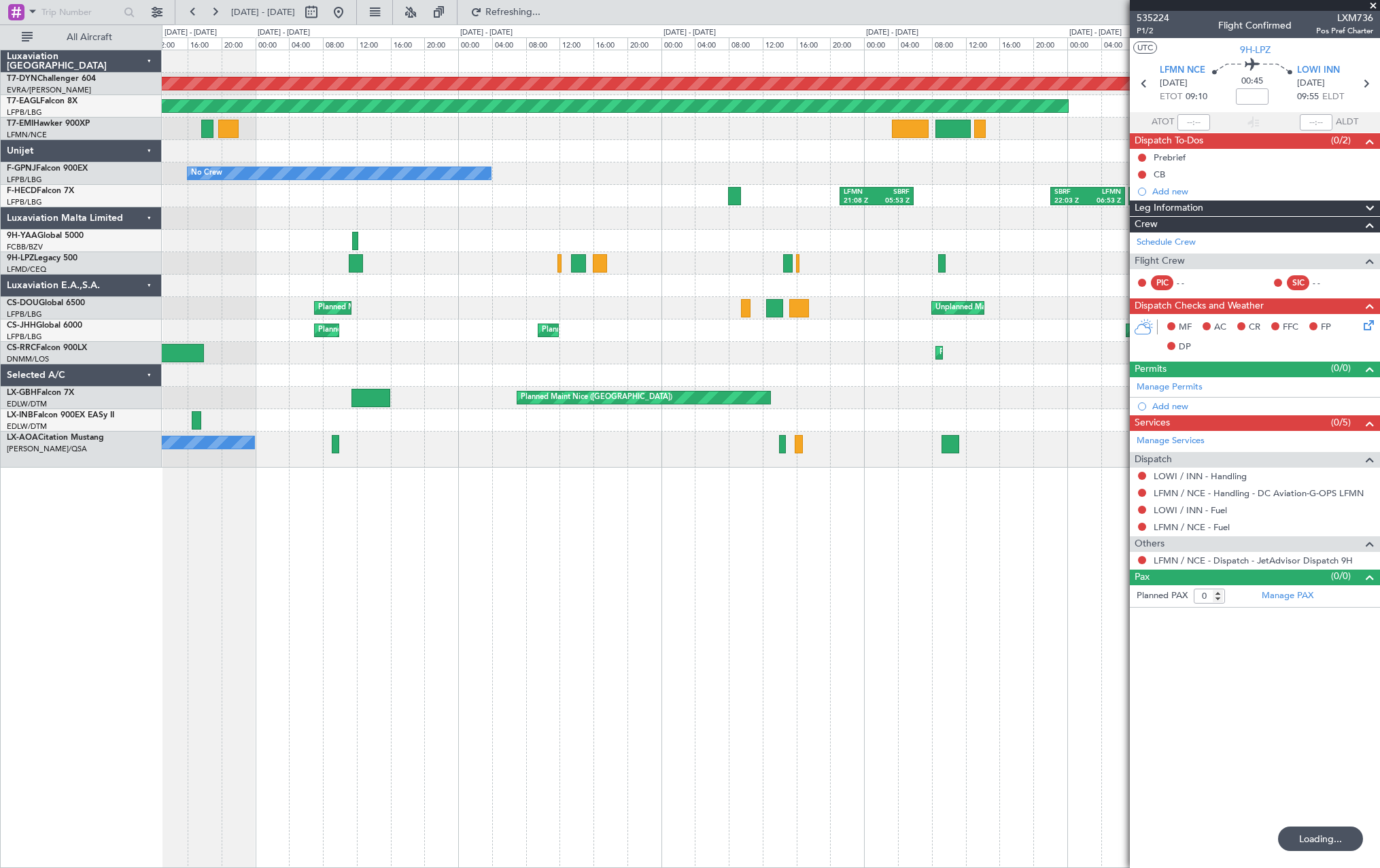
click at [905, 277] on div at bounding box center [770, 286] width 1218 height 22
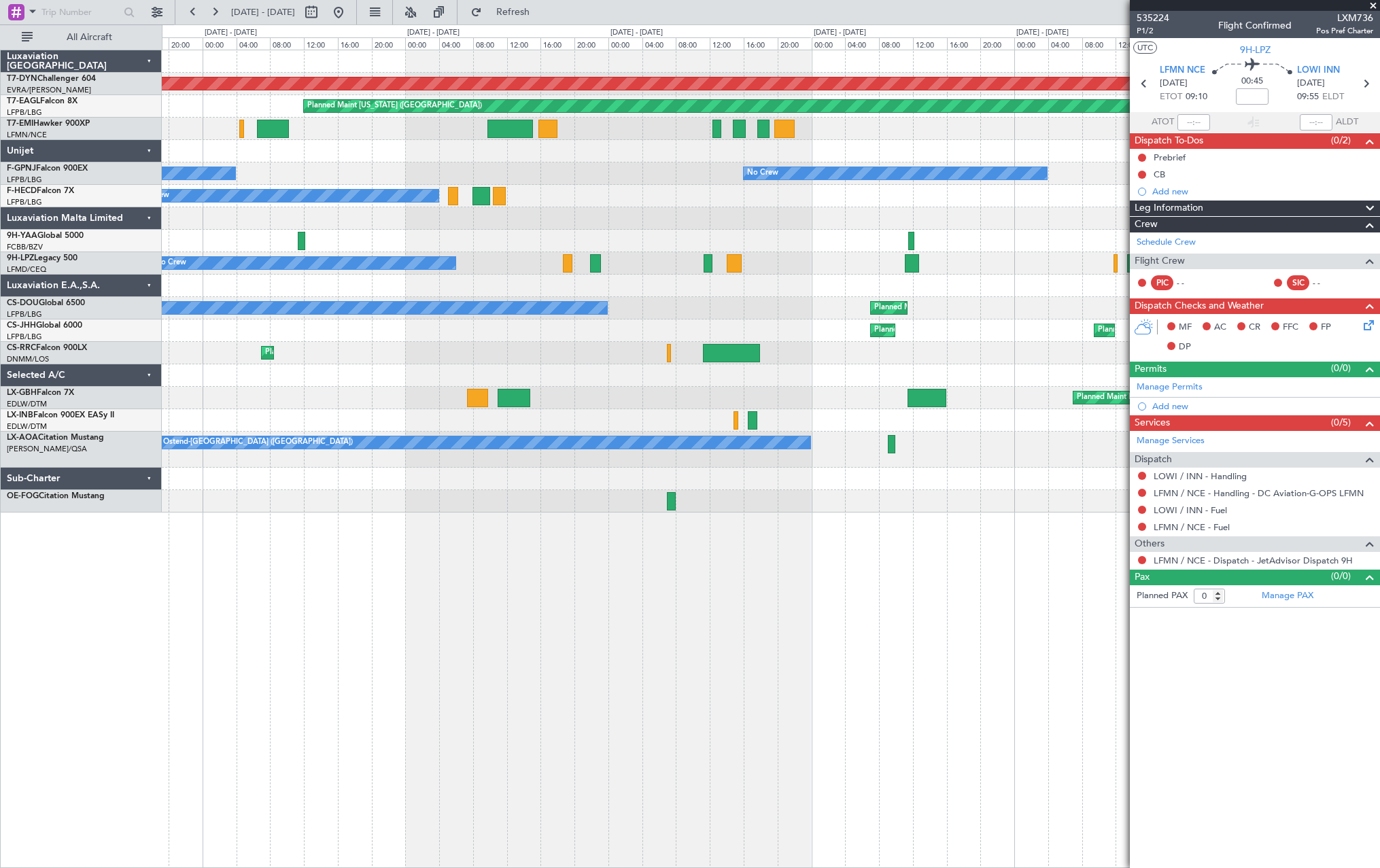
click at [985, 250] on div "Planned Maint Basel-Mulhouse Planned Maint New York (Teterboro) No Crew No Crew…" at bounding box center [770, 281] width 1218 height 462
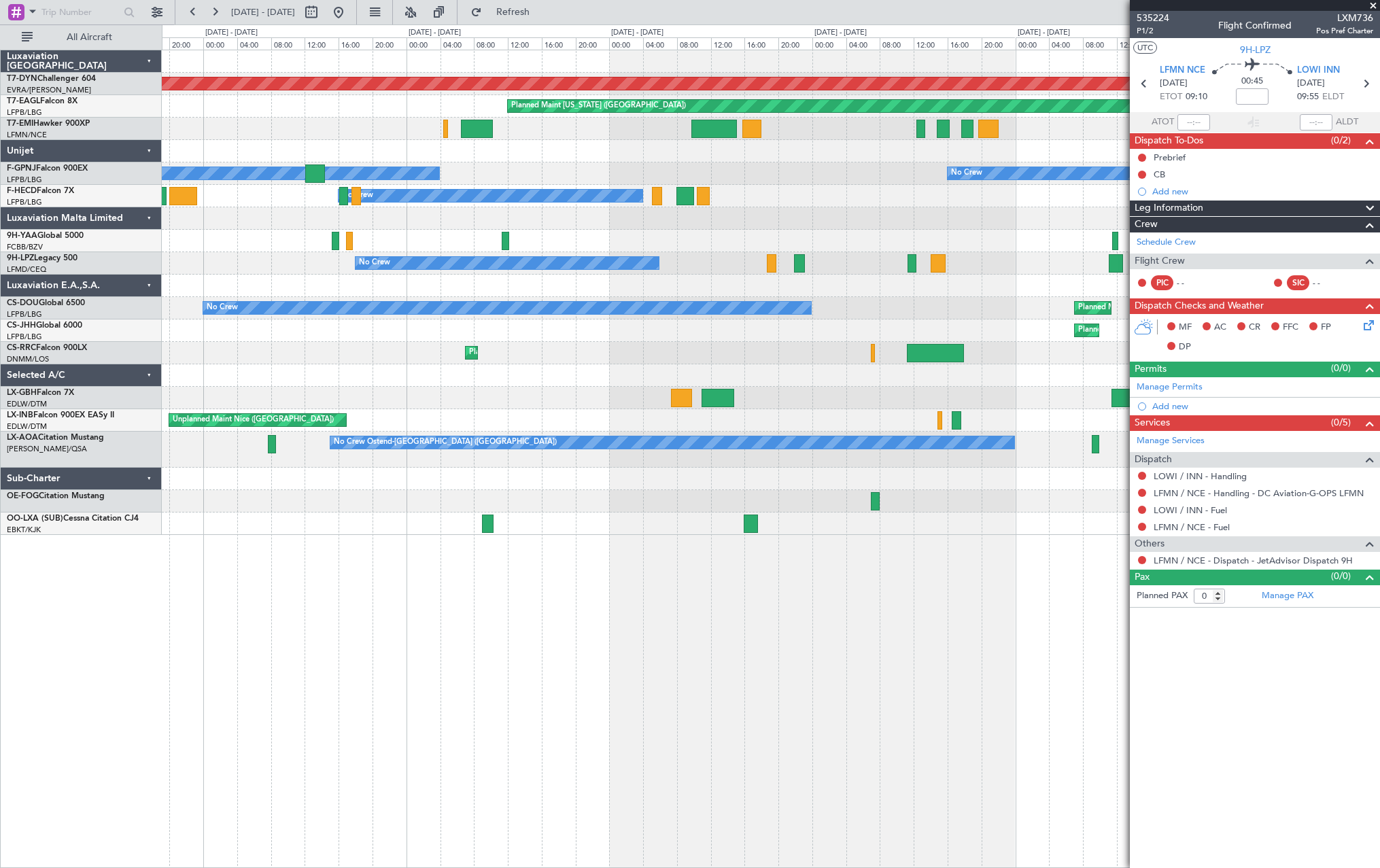
click at [1009, 256] on div "No Crew" at bounding box center [770, 263] width 1218 height 22
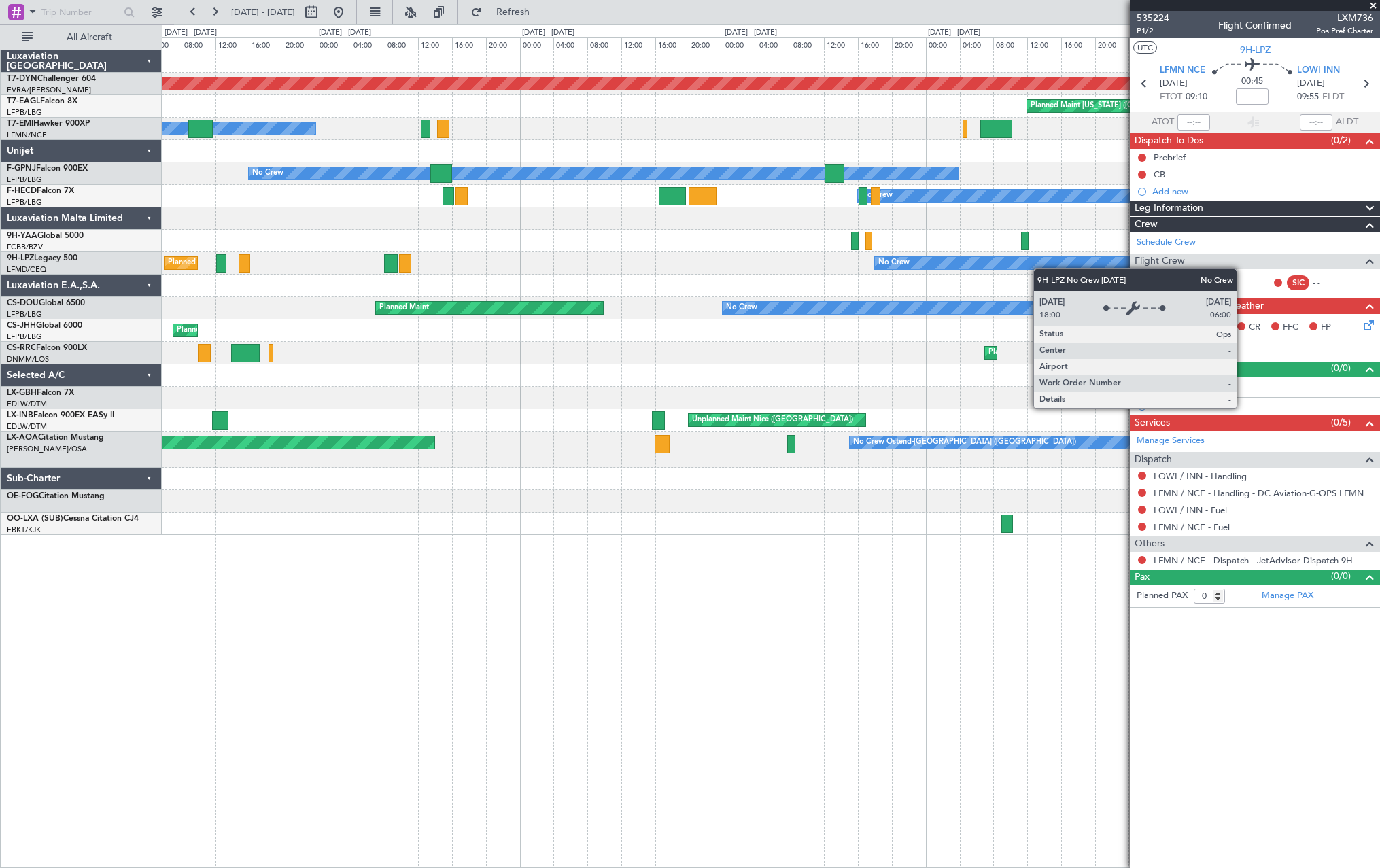
click at [1125, 263] on div "Planned Maint Basel-Mulhouse Planned Maint New York (Teterboro) A/C Unavailable…" at bounding box center [770, 292] width 1218 height 484
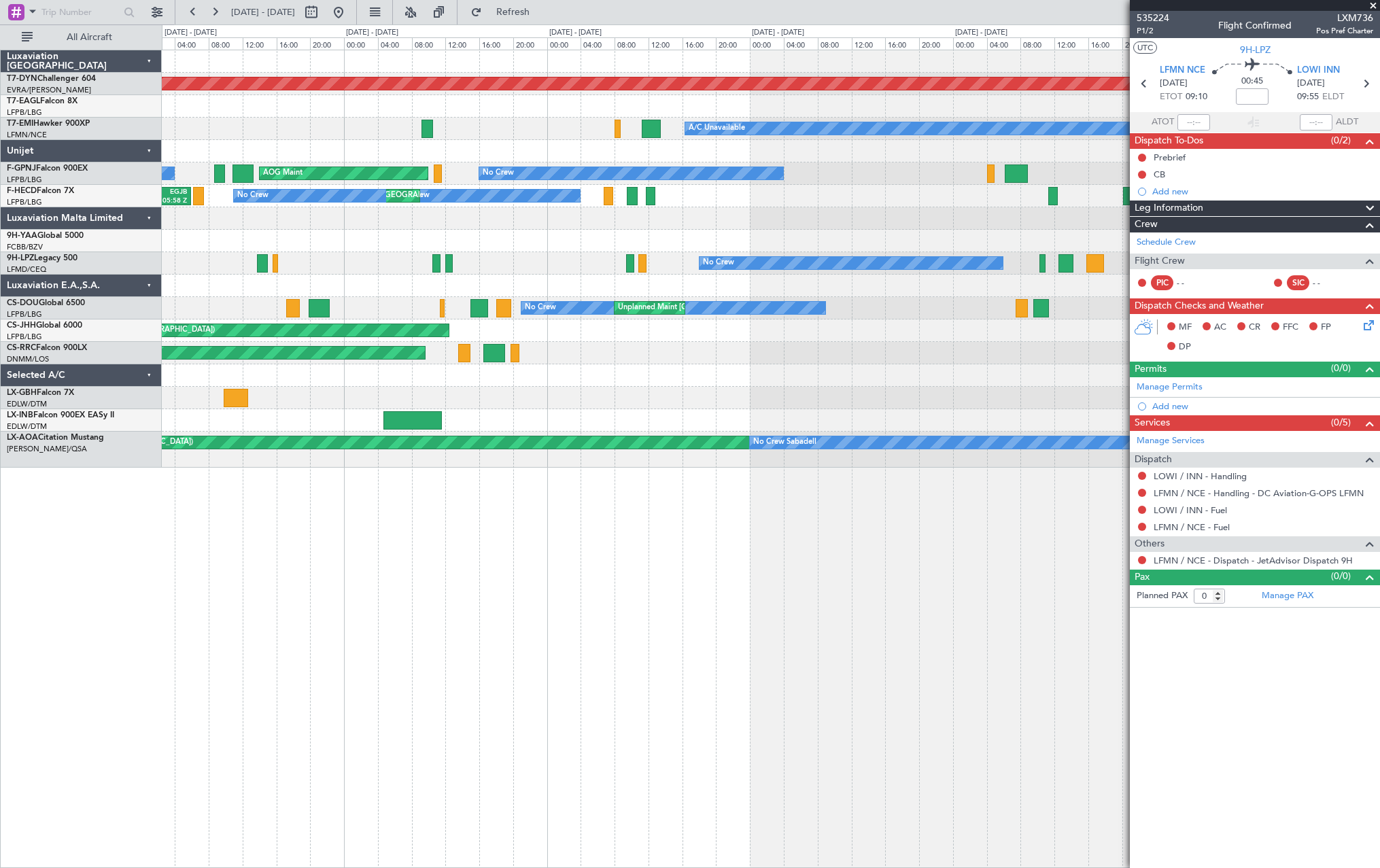
click at [974, 295] on div "Planned Maint Basel-Mulhouse A/C Unavailable Planned Maint Zurich No Crew No Cr…" at bounding box center [770, 259] width 1218 height 417
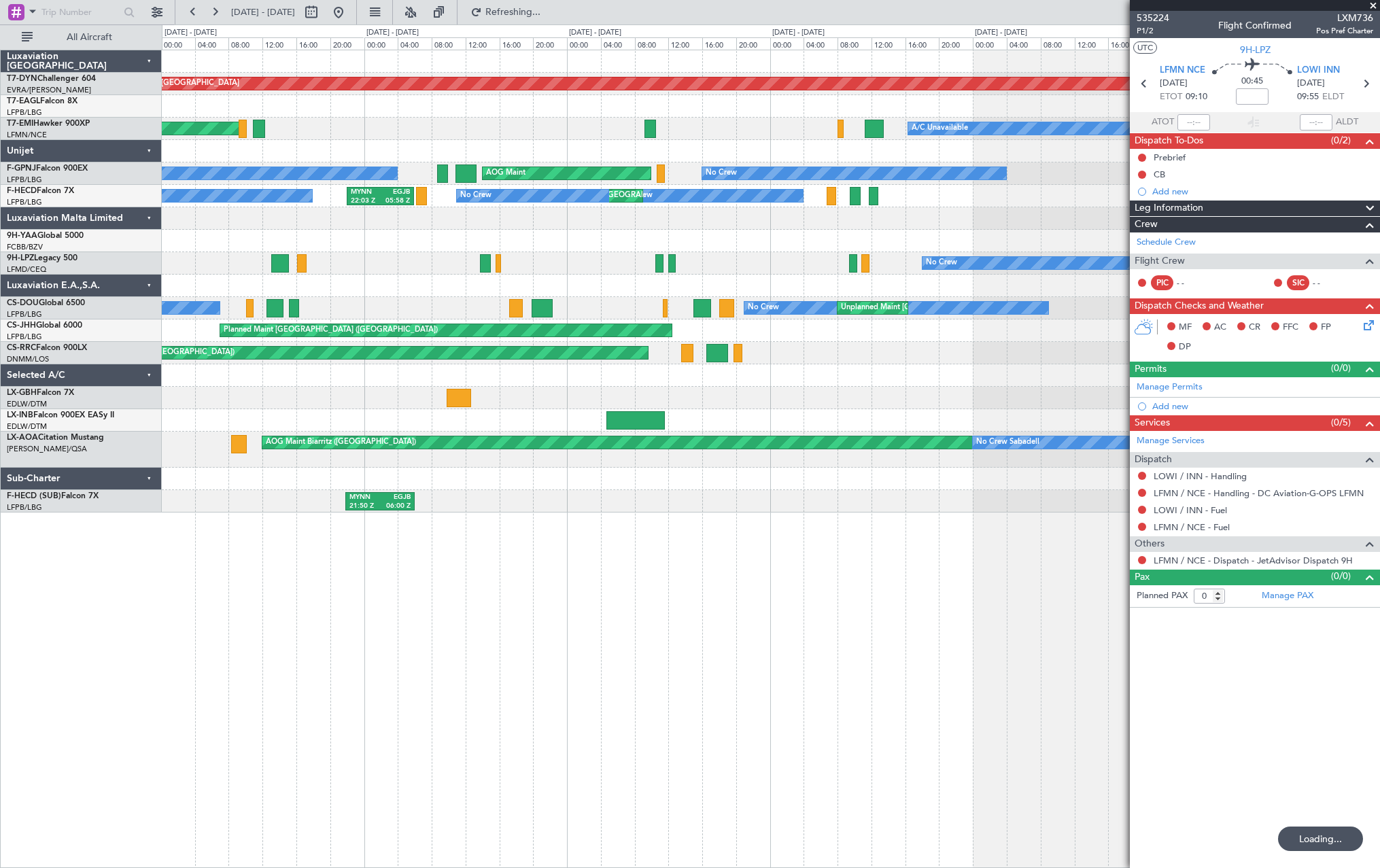
click at [801, 275] on div "Planned Maint Basel-Mulhouse A/C Unavailable Planned Maint Zurich No Crew AOG M…" at bounding box center [770, 281] width 1218 height 462
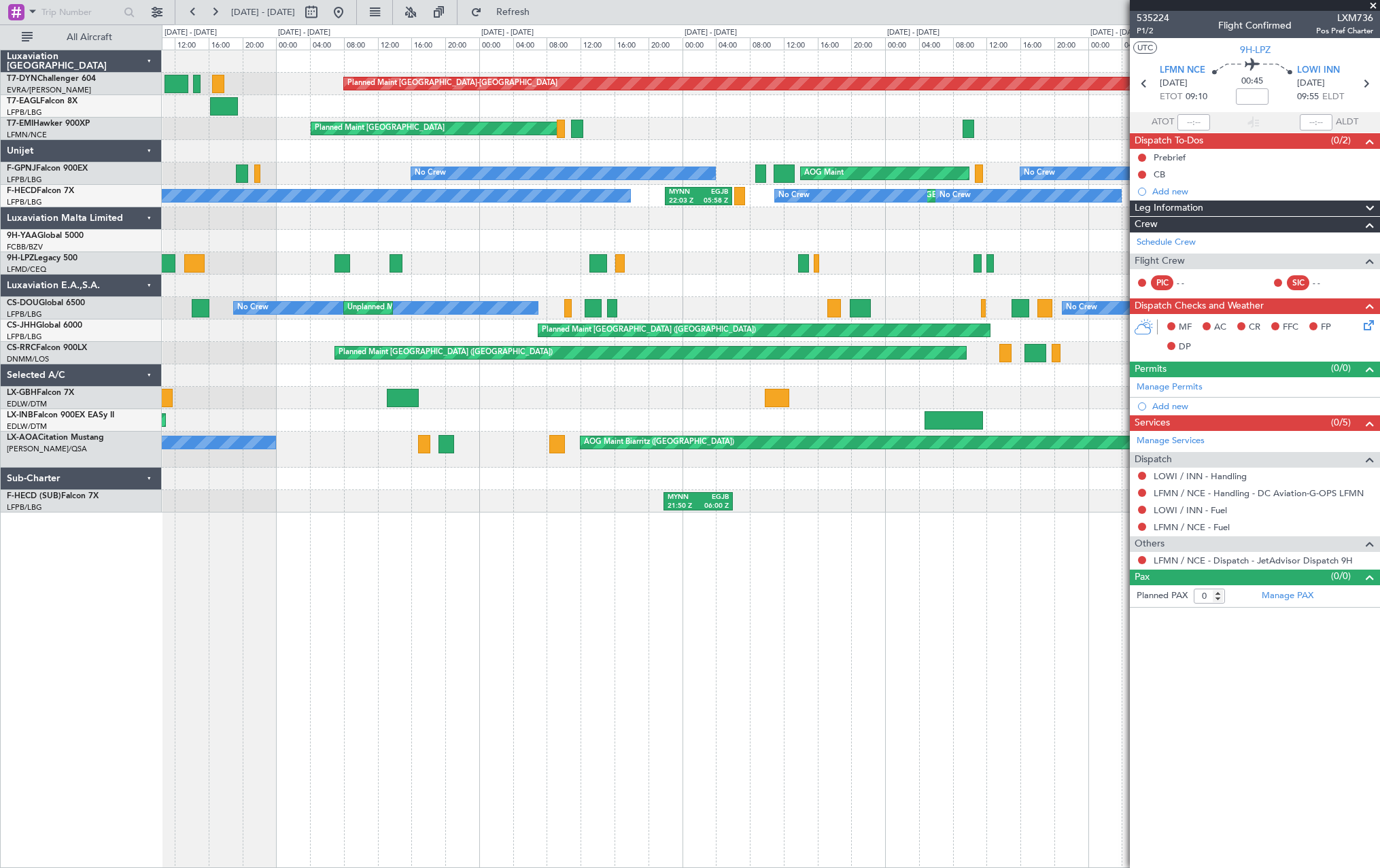
click at [912, 280] on div "Planned Maint Basel-Mulhouse A/C Unavailable Planned Maint Zurich AOG Maint No …" at bounding box center [770, 281] width 1218 height 462
click at [886, 266] on div "Planned Maint Basel-Mulhouse A/C Unavailable Planned Maint Zurich AOG Maint No …" at bounding box center [770, 292] width 1218 height 484
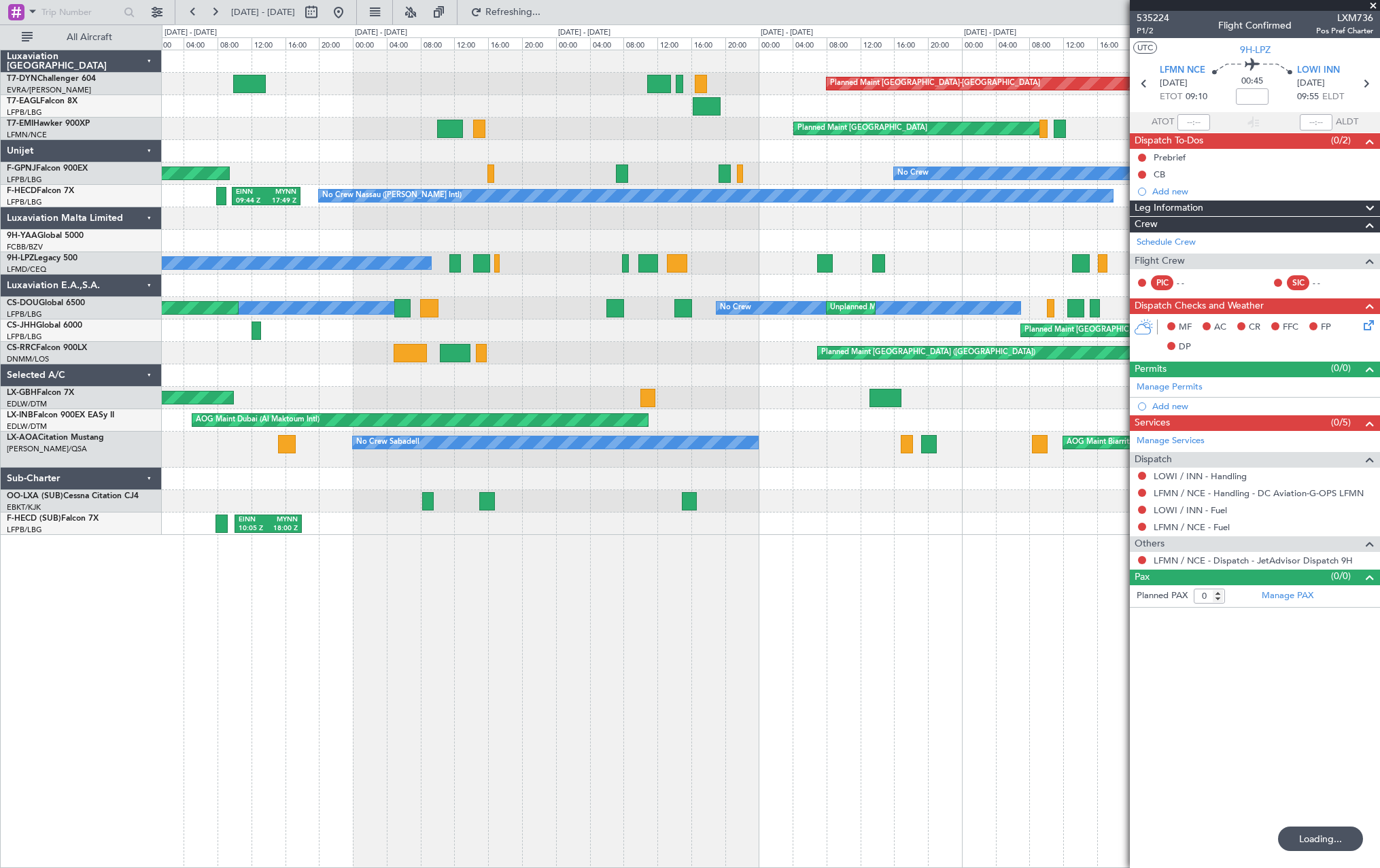
click at [978, 265] on div "No Crew" at bounding box center [770, 263] width 1218 height 22
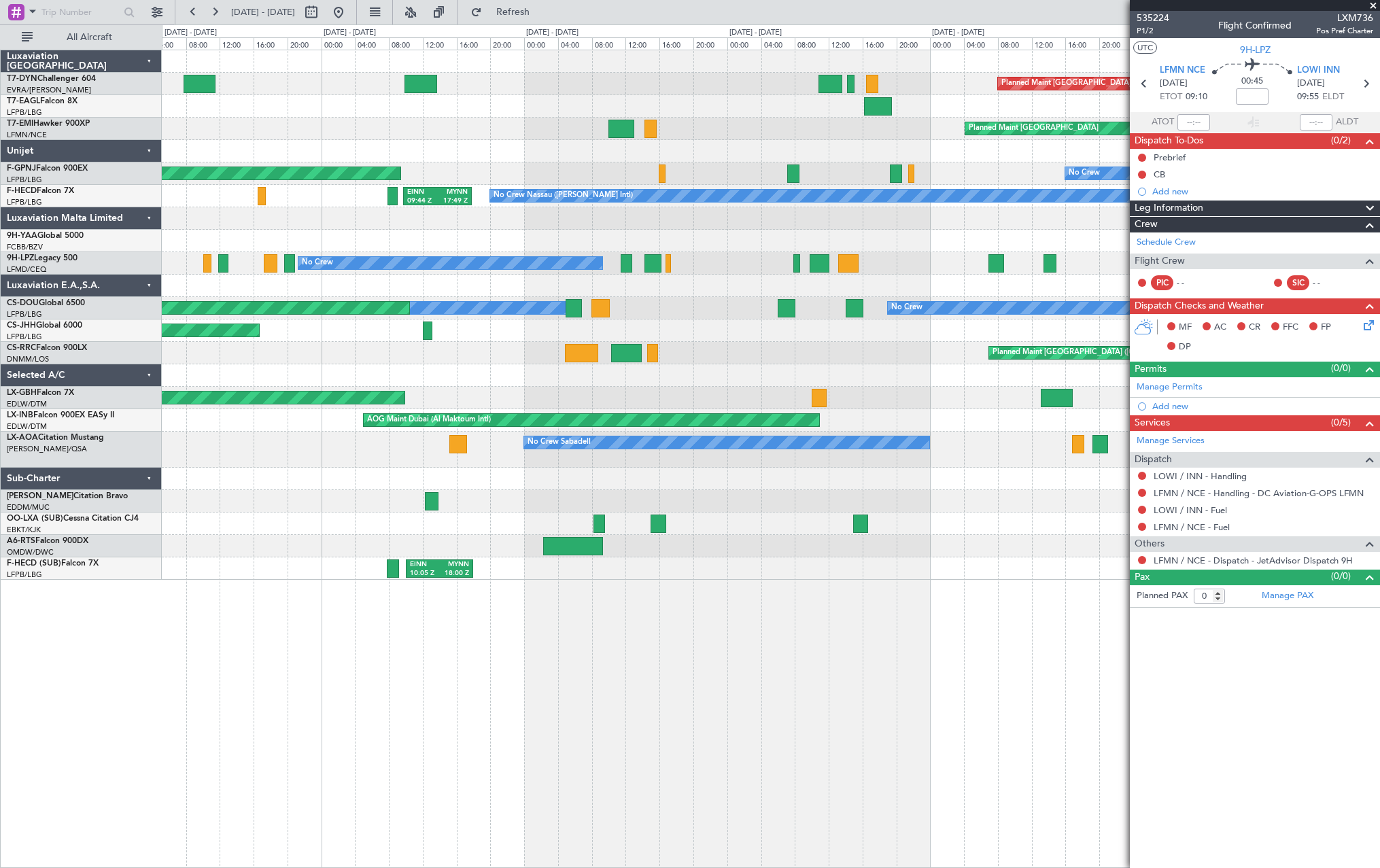
click at [932, 282] on div "Planned Maint Basel-Mulhouse Planned Maint New York (Teterboro) Planned Maint Z…" at bounding box center [770, 314] width 1218 height 529
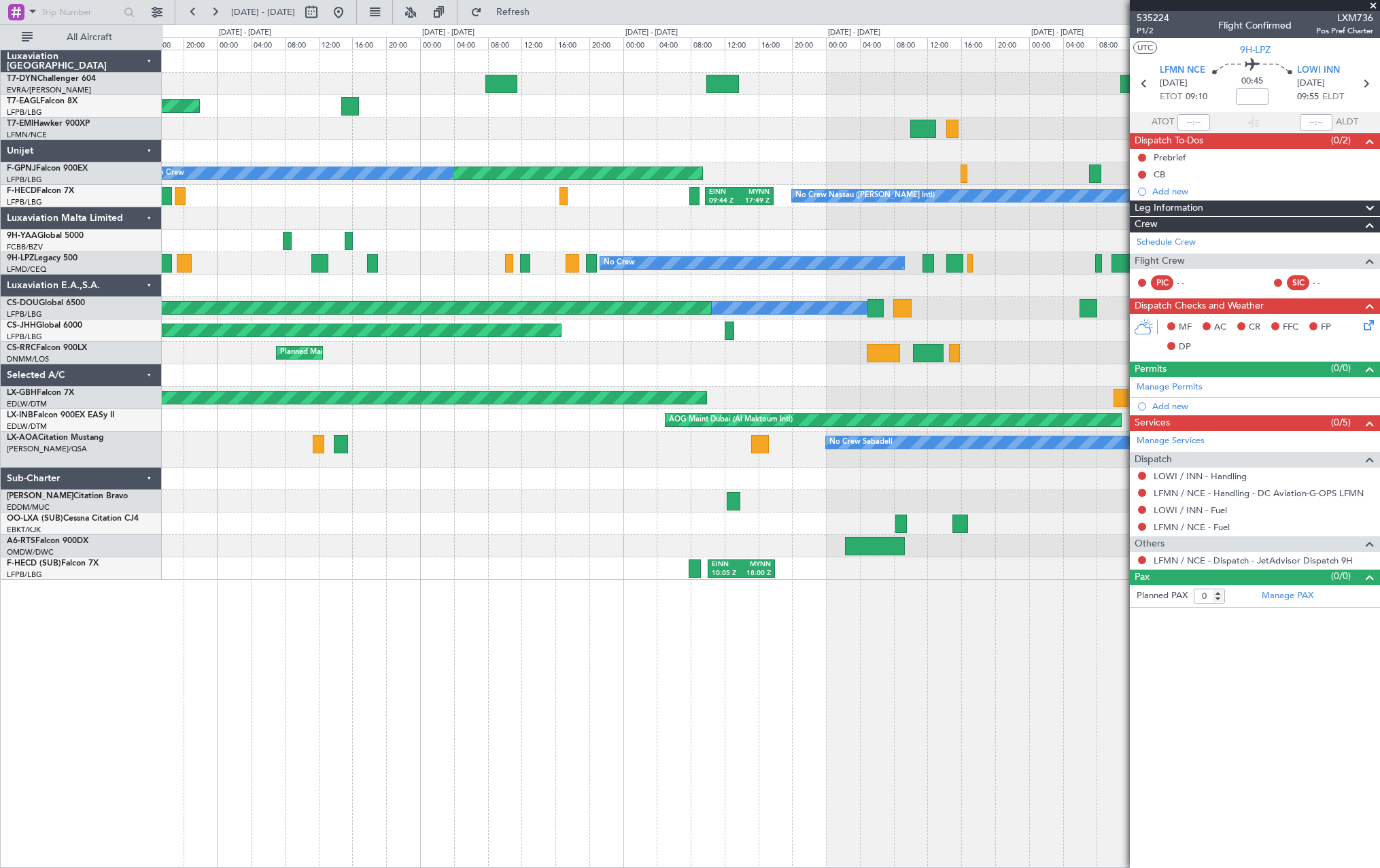
click at [1035, 279] on div at bounding box center [770, 286] width 1218 height 22
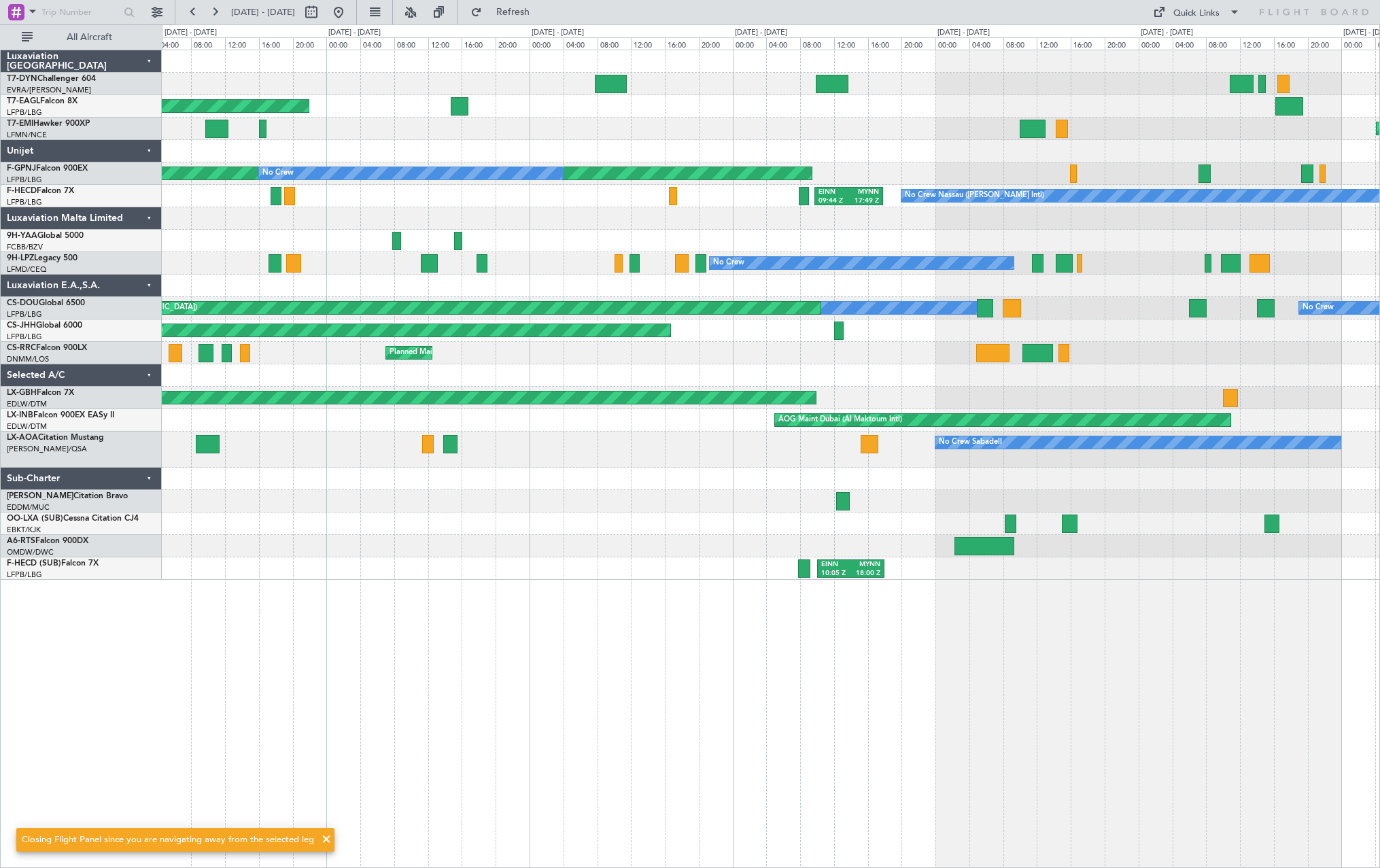
click at [1215, 247] on div at bounding box center [770, 241] width 1218 height 22
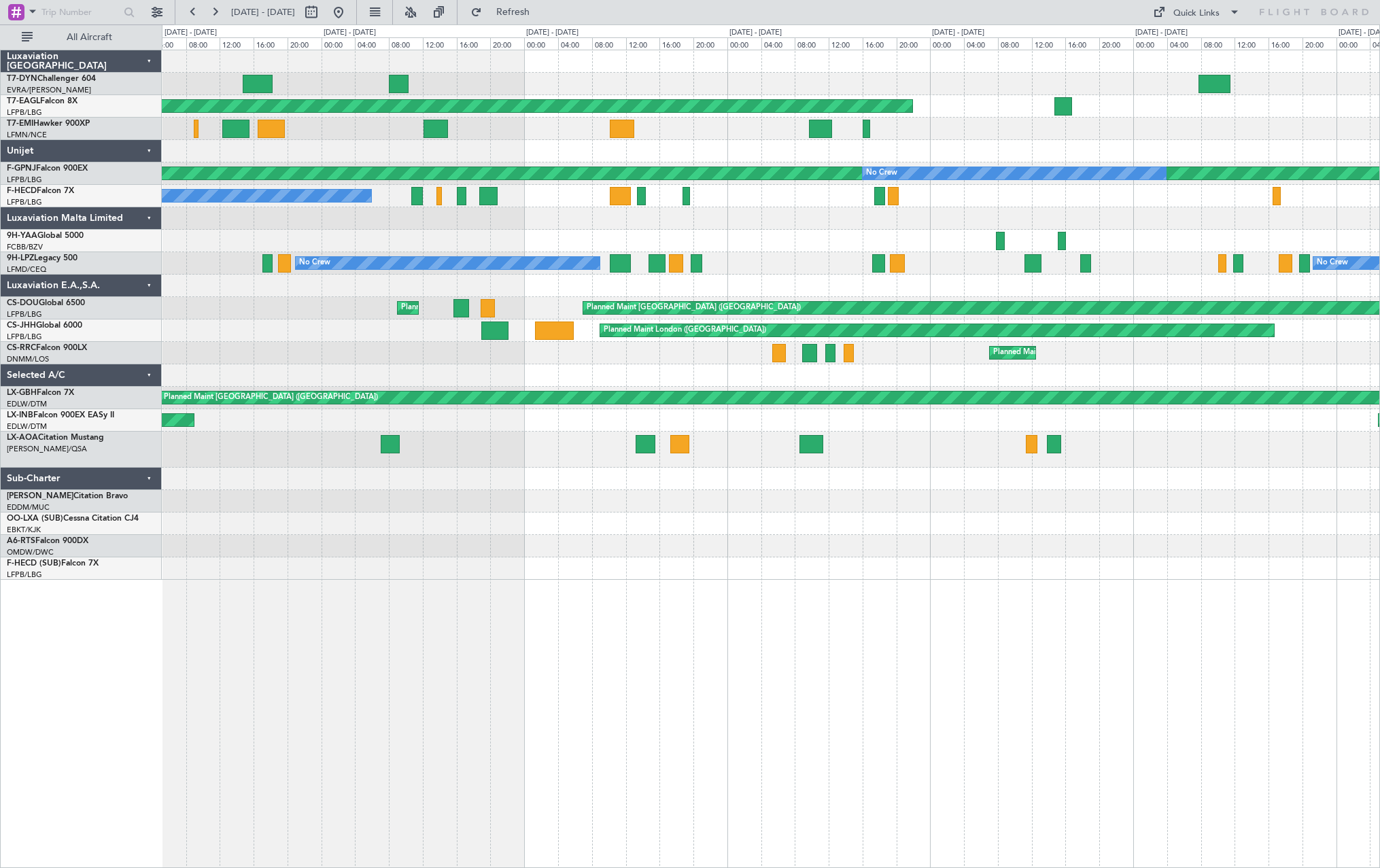
click at [1174, 284] on div at bounding box center [770, 286] width 1218 height 22
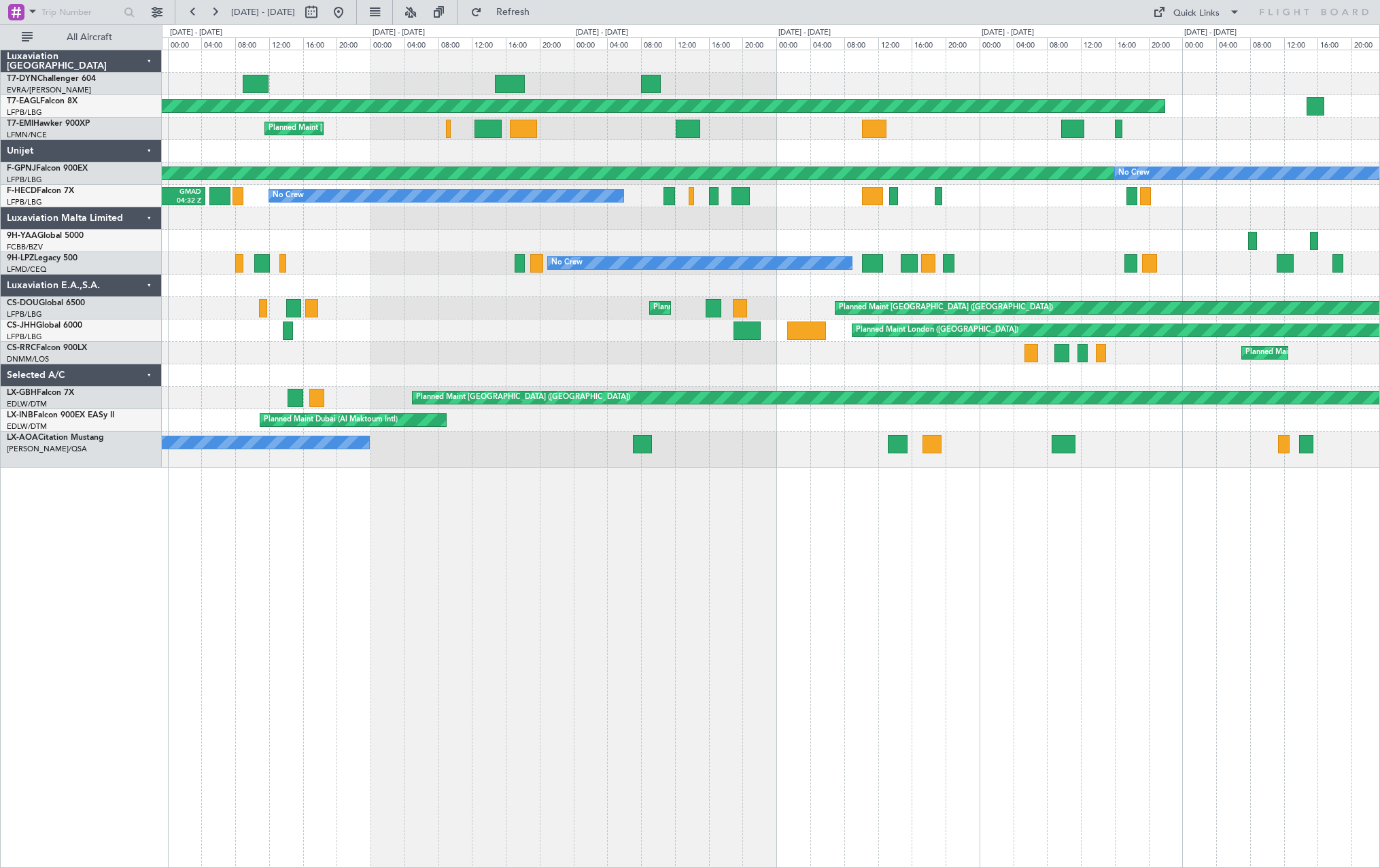
click at [1241, 266] on div "Planned Maint New York (Teterboro) Planned Maint Chester Planned Maint Paris (L…" at bounding box center [770, 259] width 1218 height 417
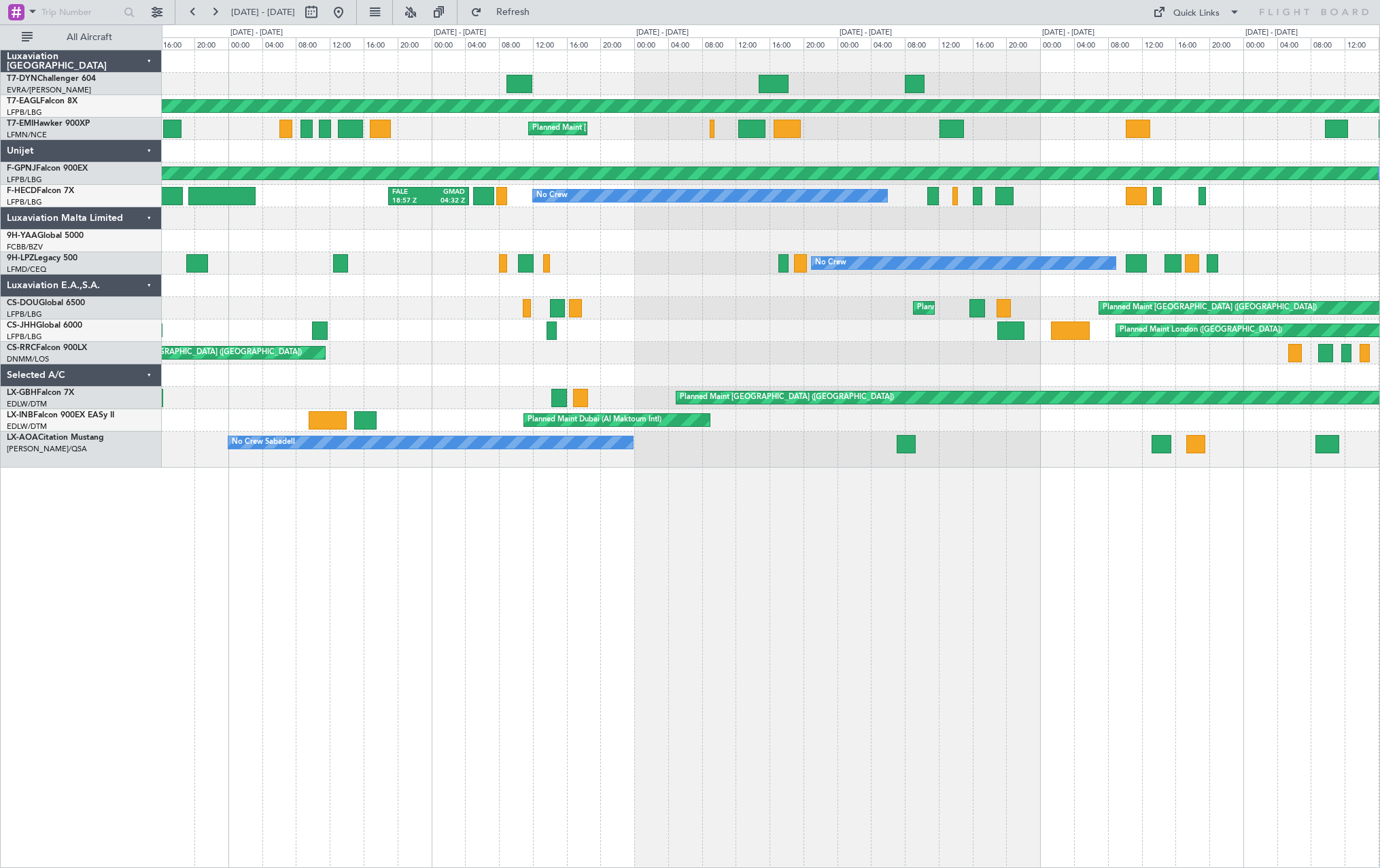
click at [1314, 269] on div "Planned Maint New York (Teterboro) Planned Maint Chester Planned Maint Paris (L…" at bounding box center [770, 259] width 1218 height 417
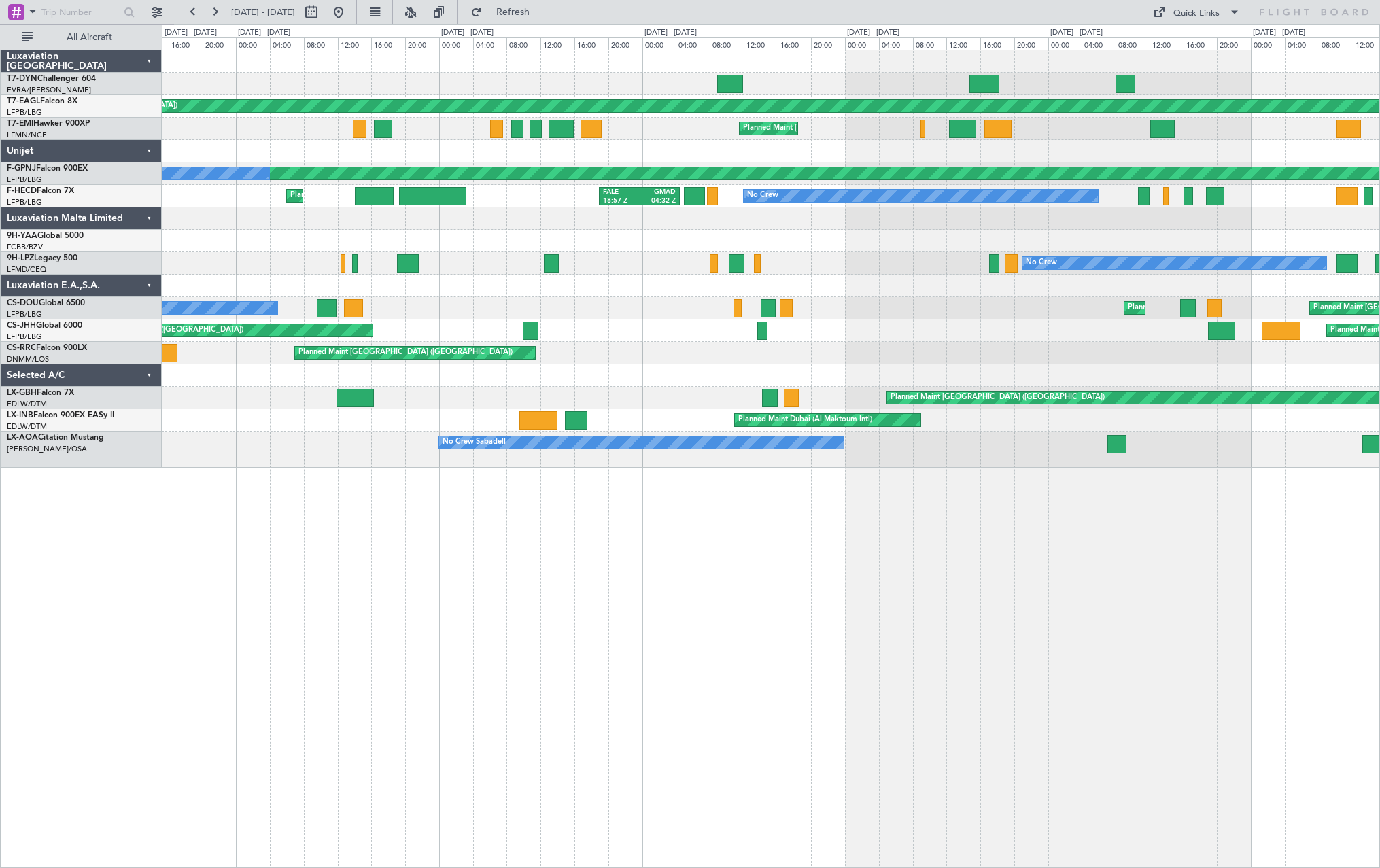
click at [1244, 294] on div "Planned Maint New York (Teterboro) Planned Maint Chester Planned Maint Paris (L…" at bounding box center [770, 259] width 1218 height 417
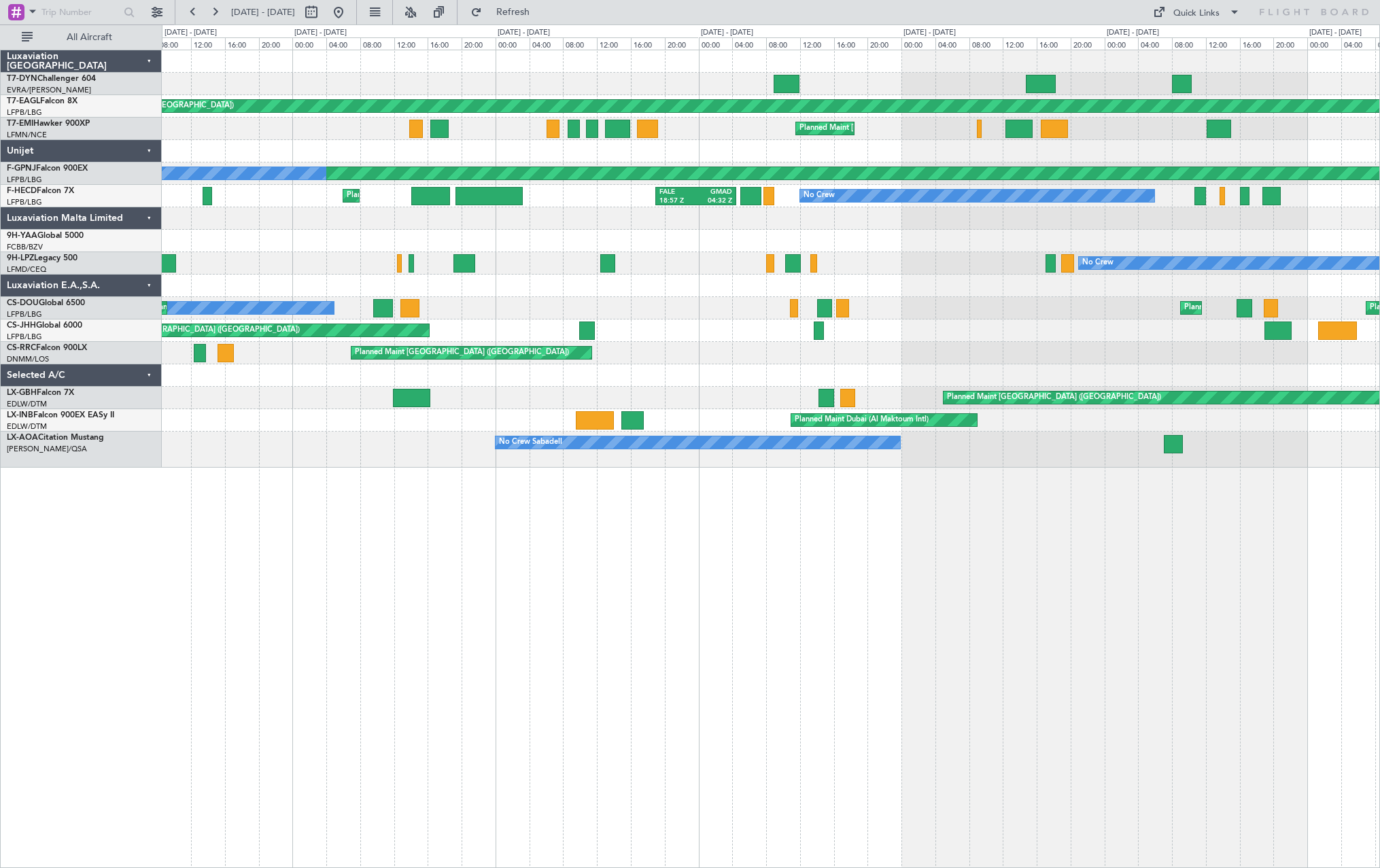
click at [1082, 302] on div "Planned Maint New York (Teterboro) Planned Maint Chester Planned Maint Paris (L…" at bounding box center [770, 259] width 1218 height 417
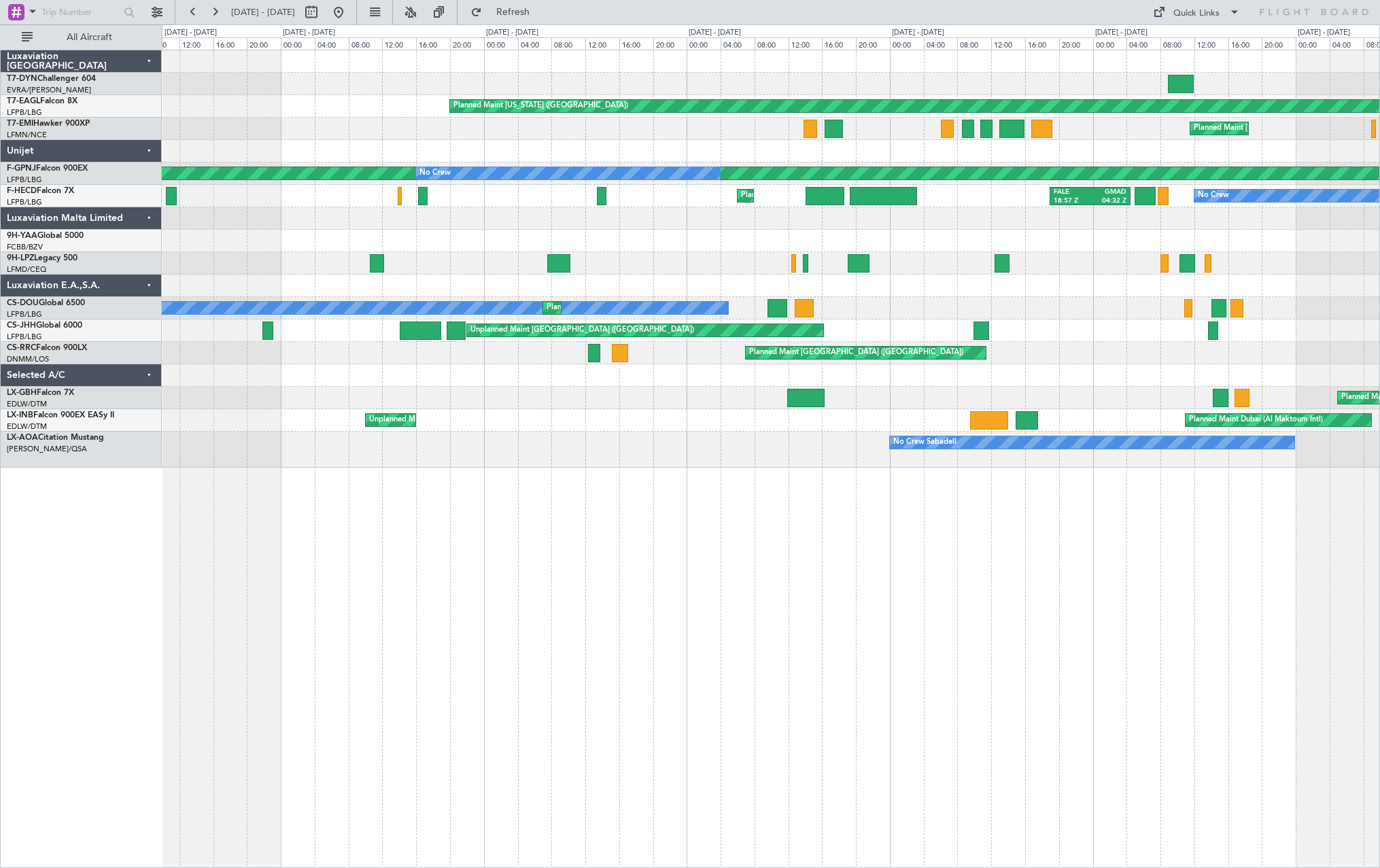
click at [1097, 271] on div "No Crew" at bounding box center [770, 263] width 1218 height 22
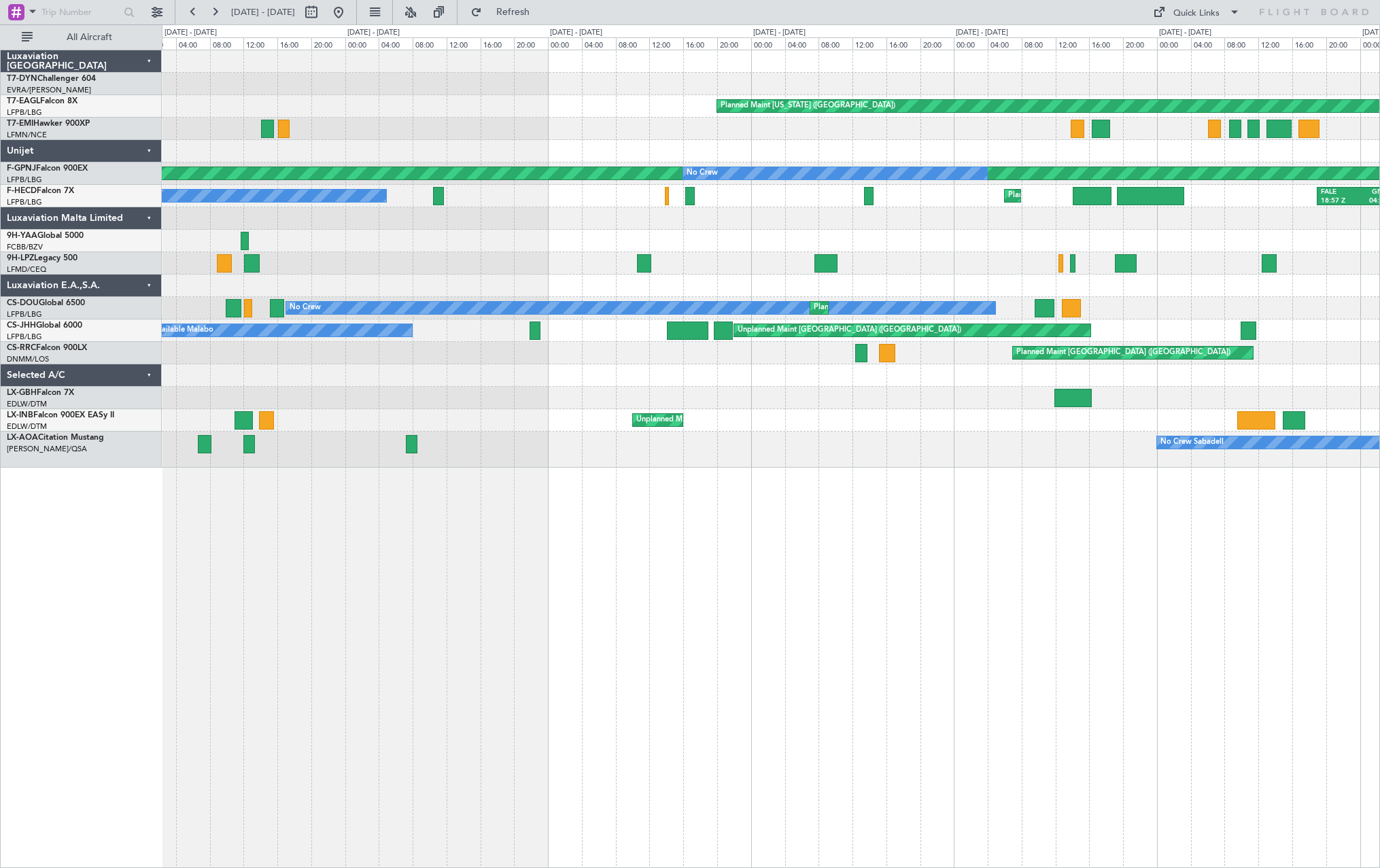
click at [802, 268] on div at bounding box center [770, 263] width 1218 height 22
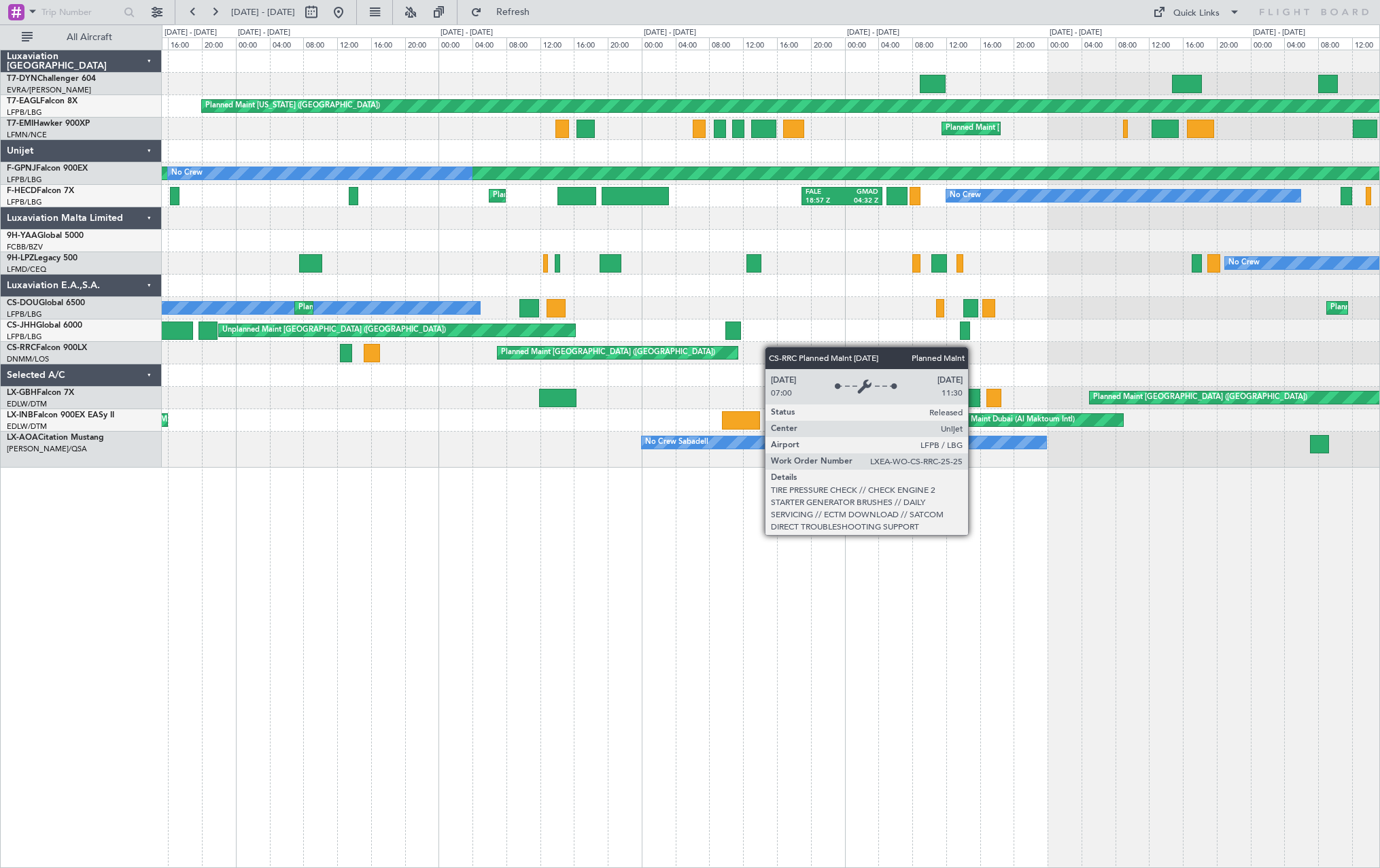
click at [395, 394] on div "Planned Maint New York (Teterboro) Planned Maint Chester Planned Maint Paris (L…" at bounding box center [770, 259] width 1218 height 417
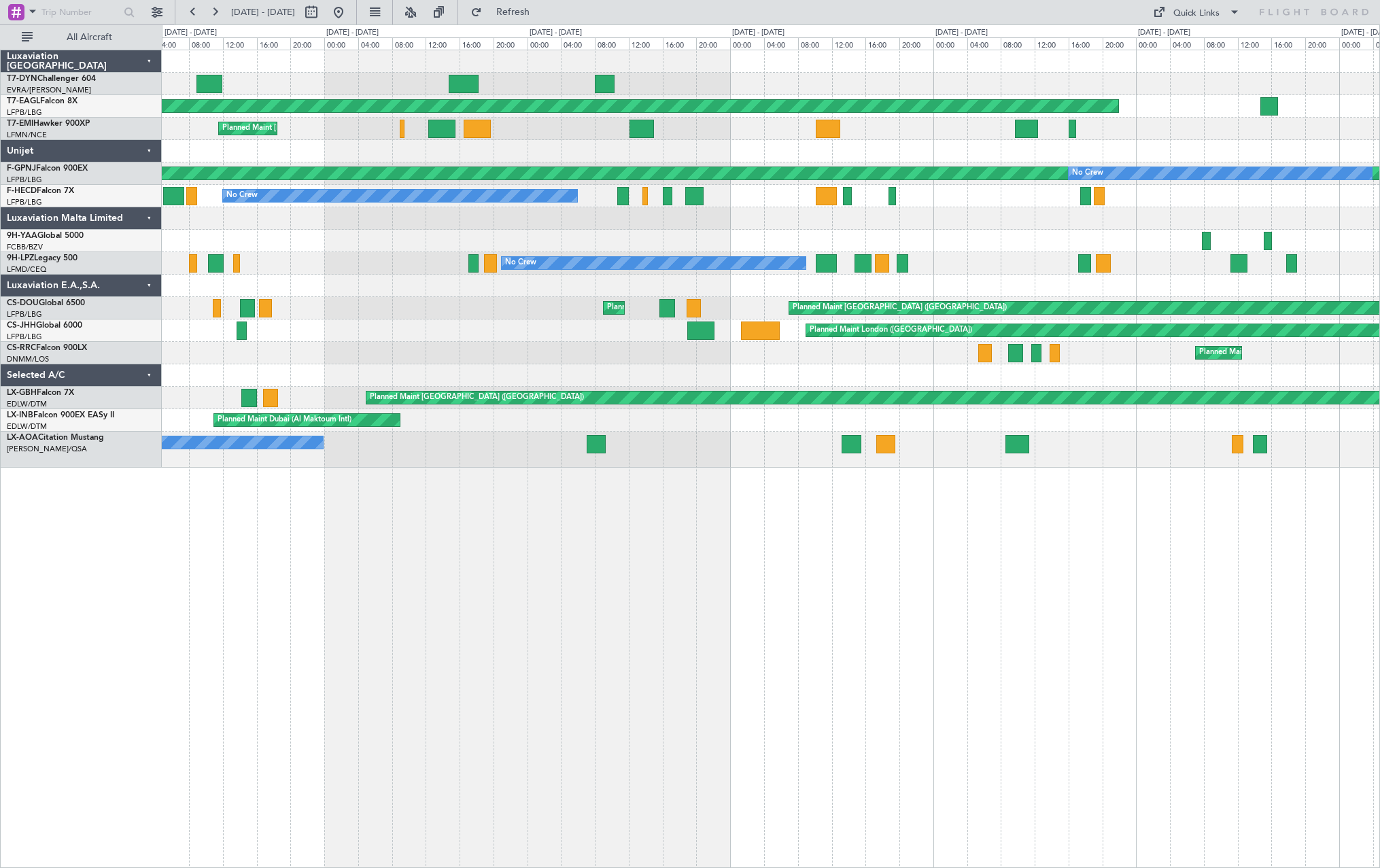
click at [322, 308] on div "Planned Maint New York (Teterboro) Planned Maint Chester Planned Maint Paris (L…" at bounding box center [770, 259] width 1218 height 417
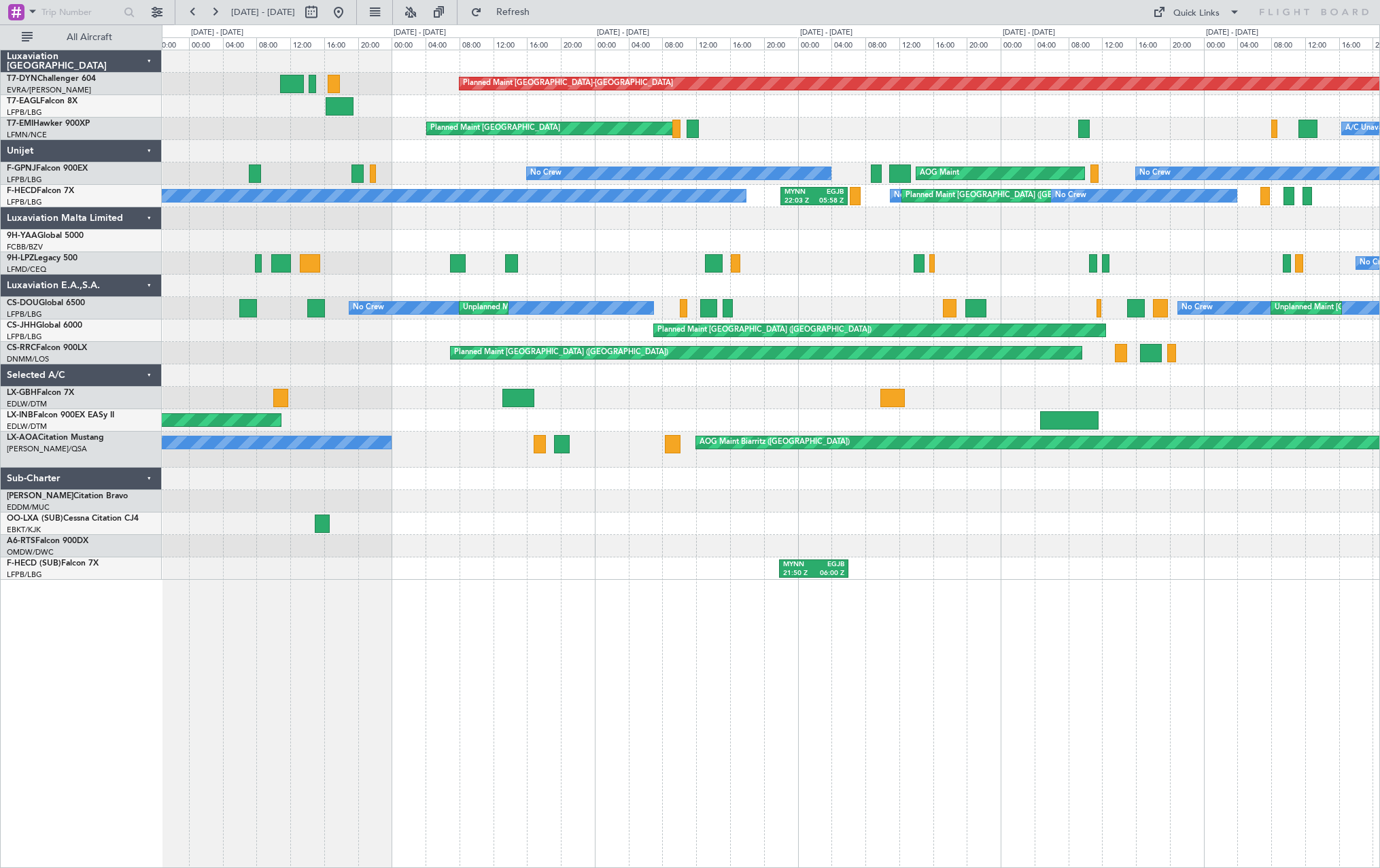
click at [129, 279] on div "Planned Maint Basel-Mulhouse Planned Maint Zurich A/C Unavailable No Crew AOG M…" at bounding box center [690, 446] width 1380 height 844
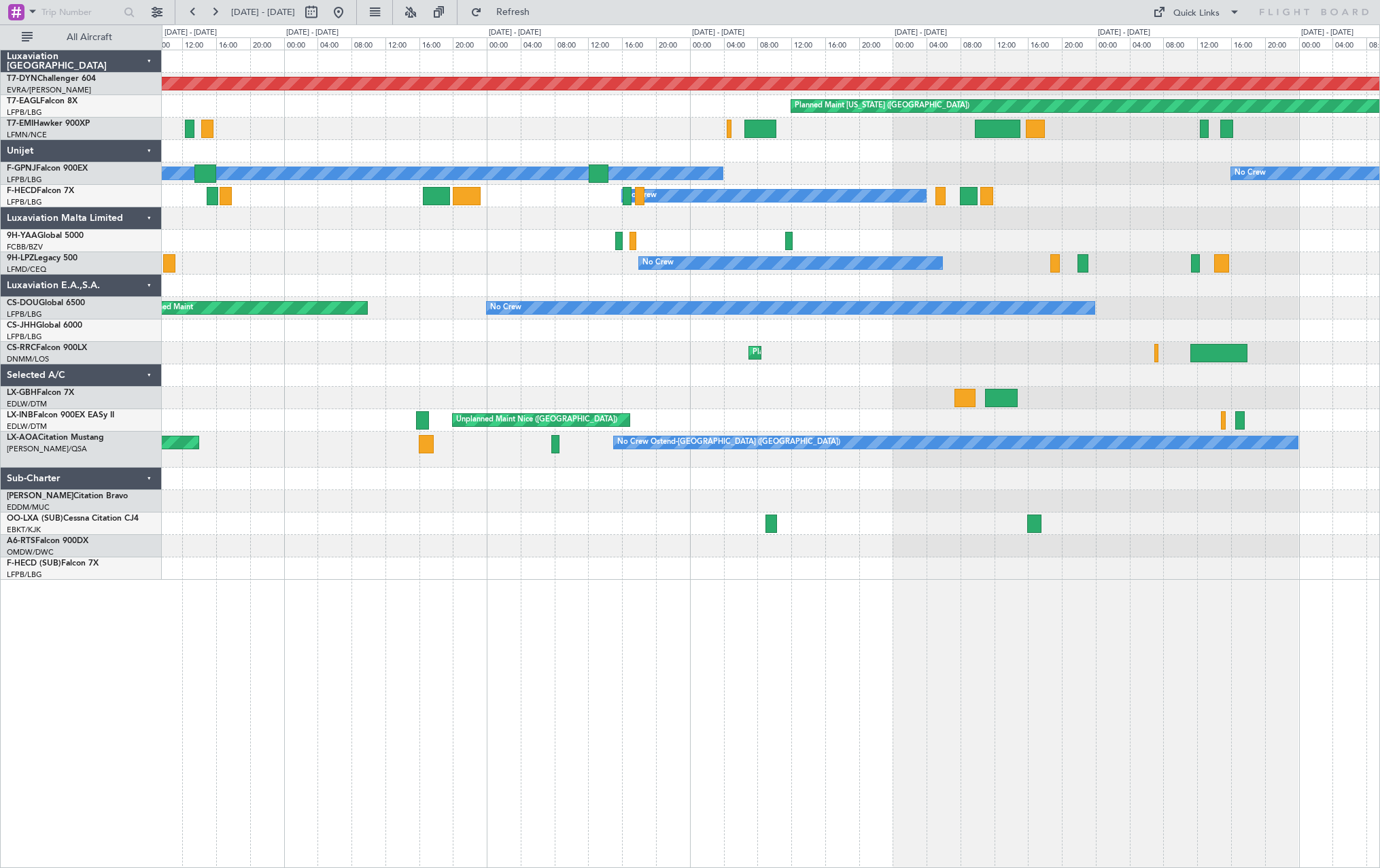
click at [254, 356] on div "Planned Maint Basel-Mulhouse Planned Maint New York (Teterboro) A/C Unavailable…" at bounding box center [770, 314] width 1218 height 529
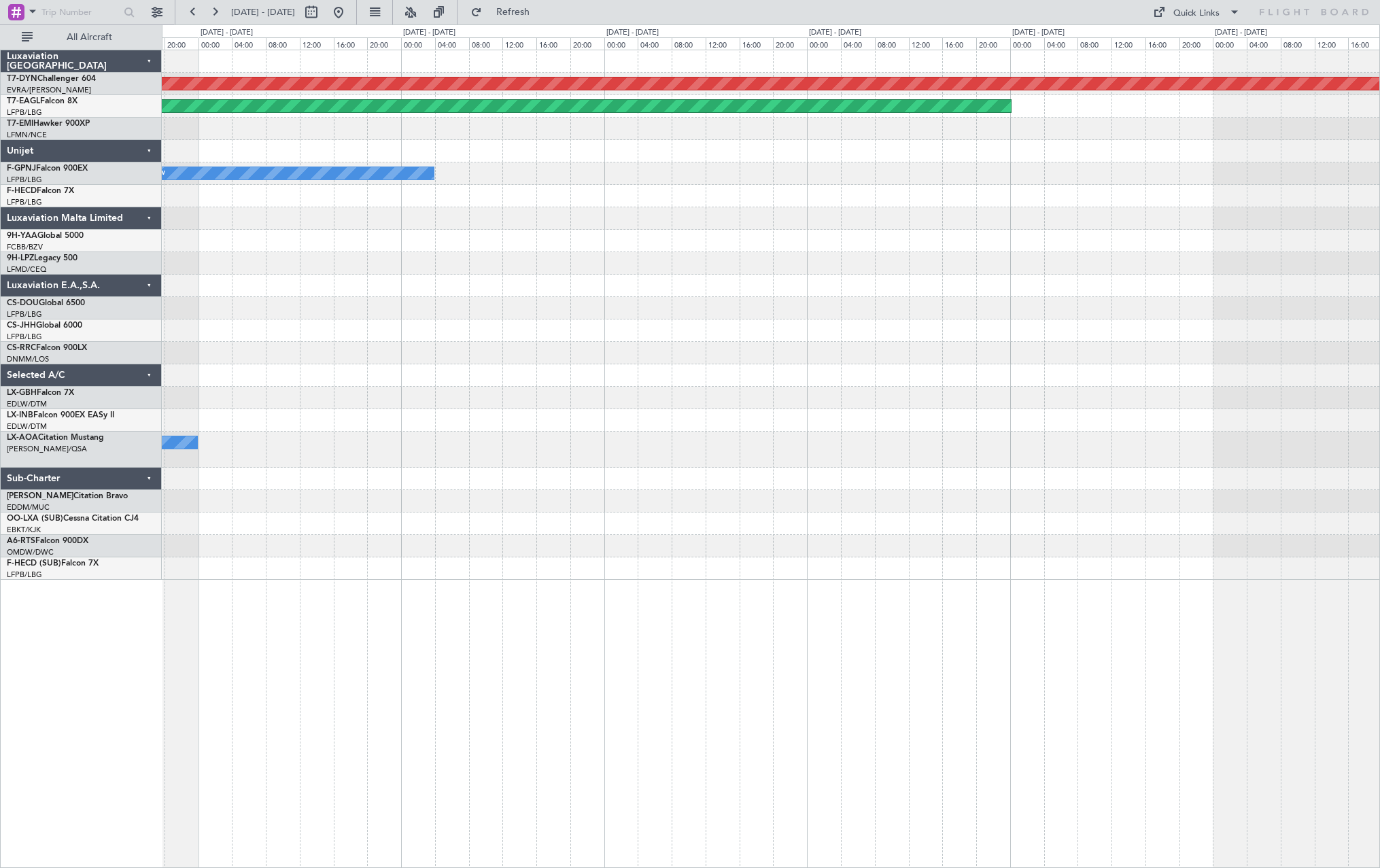
click at [528, 357] on div "Planned Maint Basel-Mulhouse Planned Maint New York (Teterboro) No Crew No Crew…" at bounding box center [770, 314] width 1218 height 529
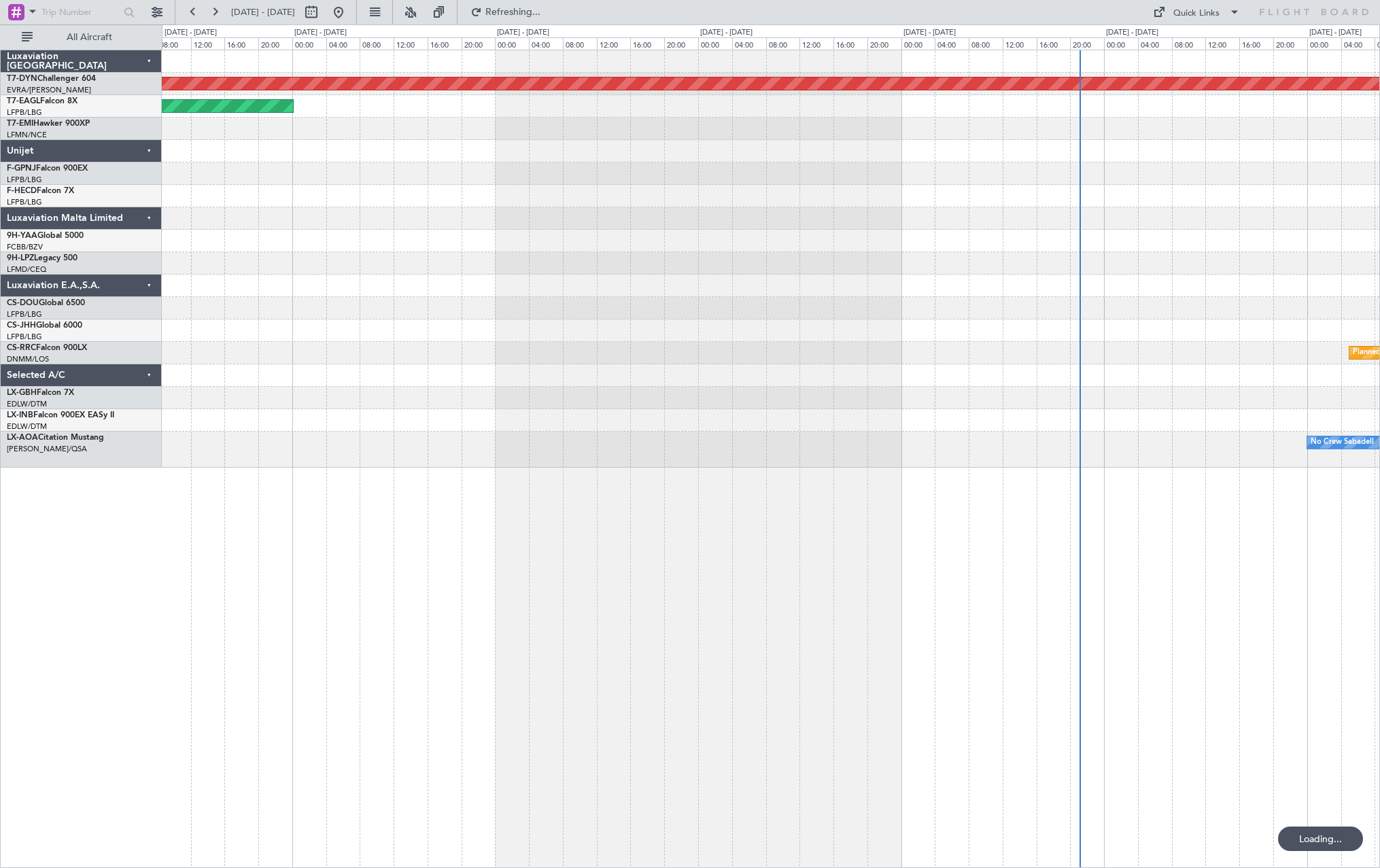
click at [443, 315] on div "Planned Maint Basel-Mulhouse Planned Maint New York (Teterboro) Planned Maint P…" at bounding box center [770, 259] width 1218 height 417
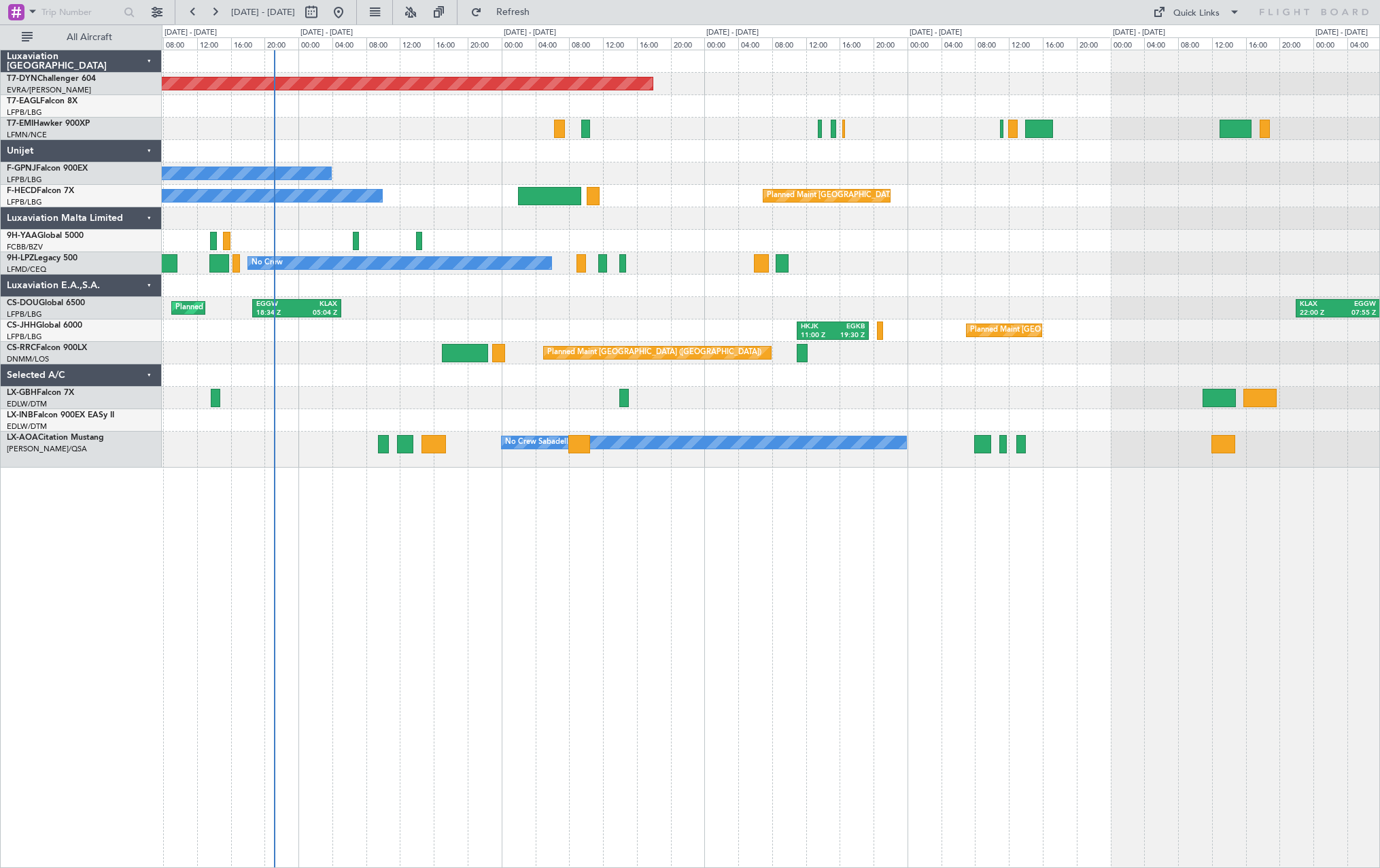
click at [404, 524] on div "Planned Maint Basel-Mulhouse Planned Maint Geneva (Cointrin) No Crew No Crew No…" at bounding box center [771, 458] width 1219 height 819
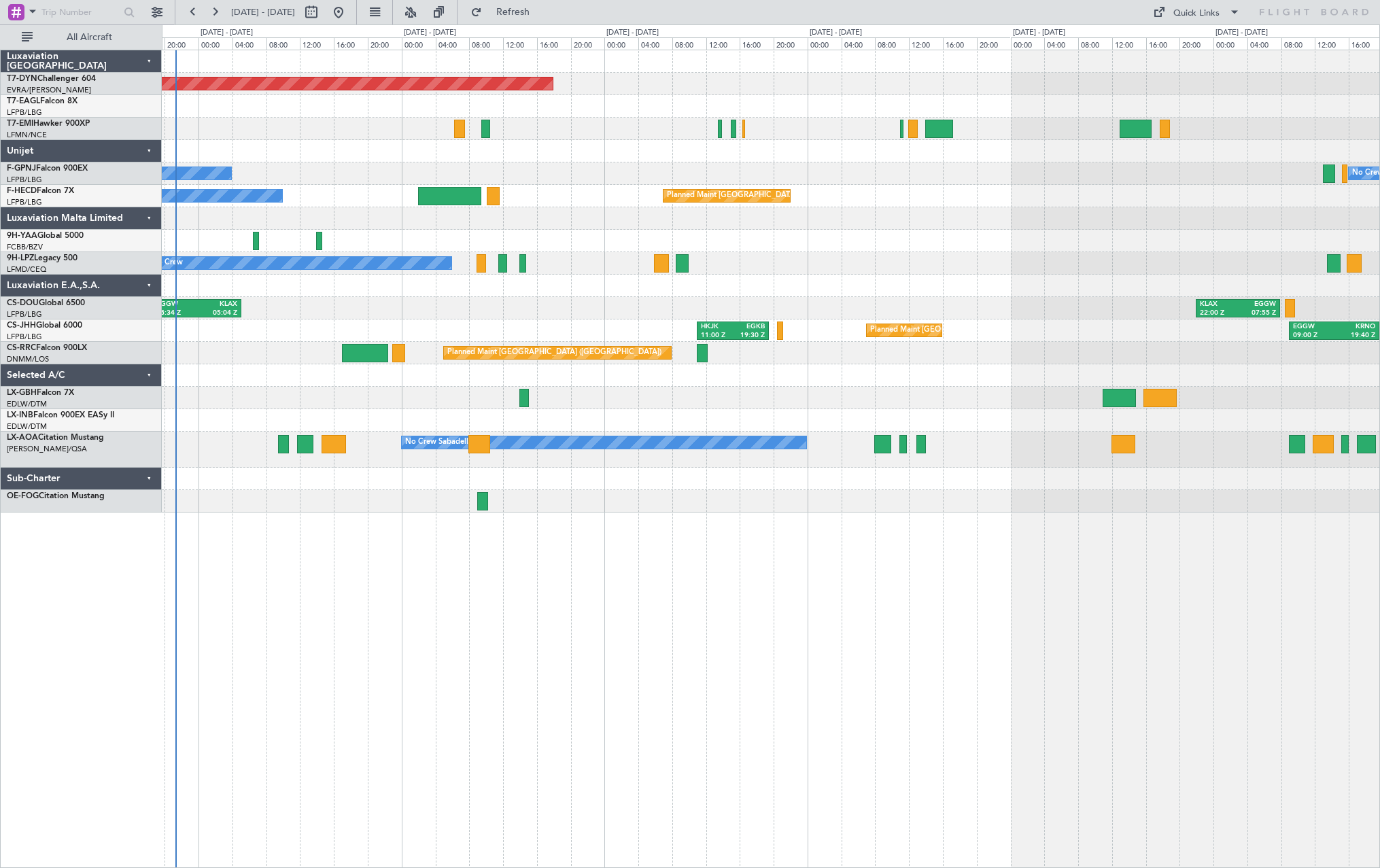
click at [666, 286] on div at bounding box center [770, 286] width 1218 height 22
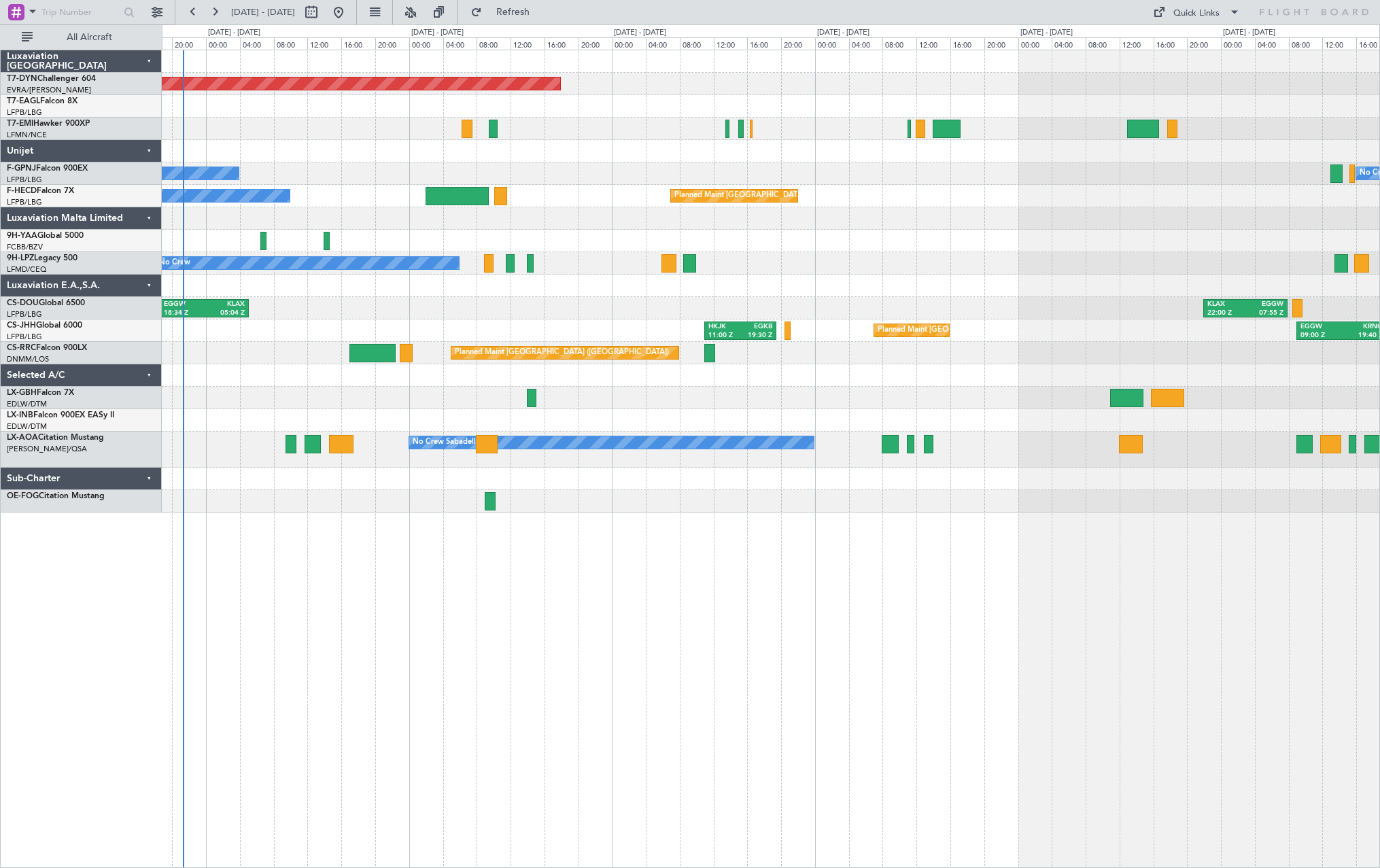
click at [646, 289] on div at bounding box center [770, 286] width 1218 height 22
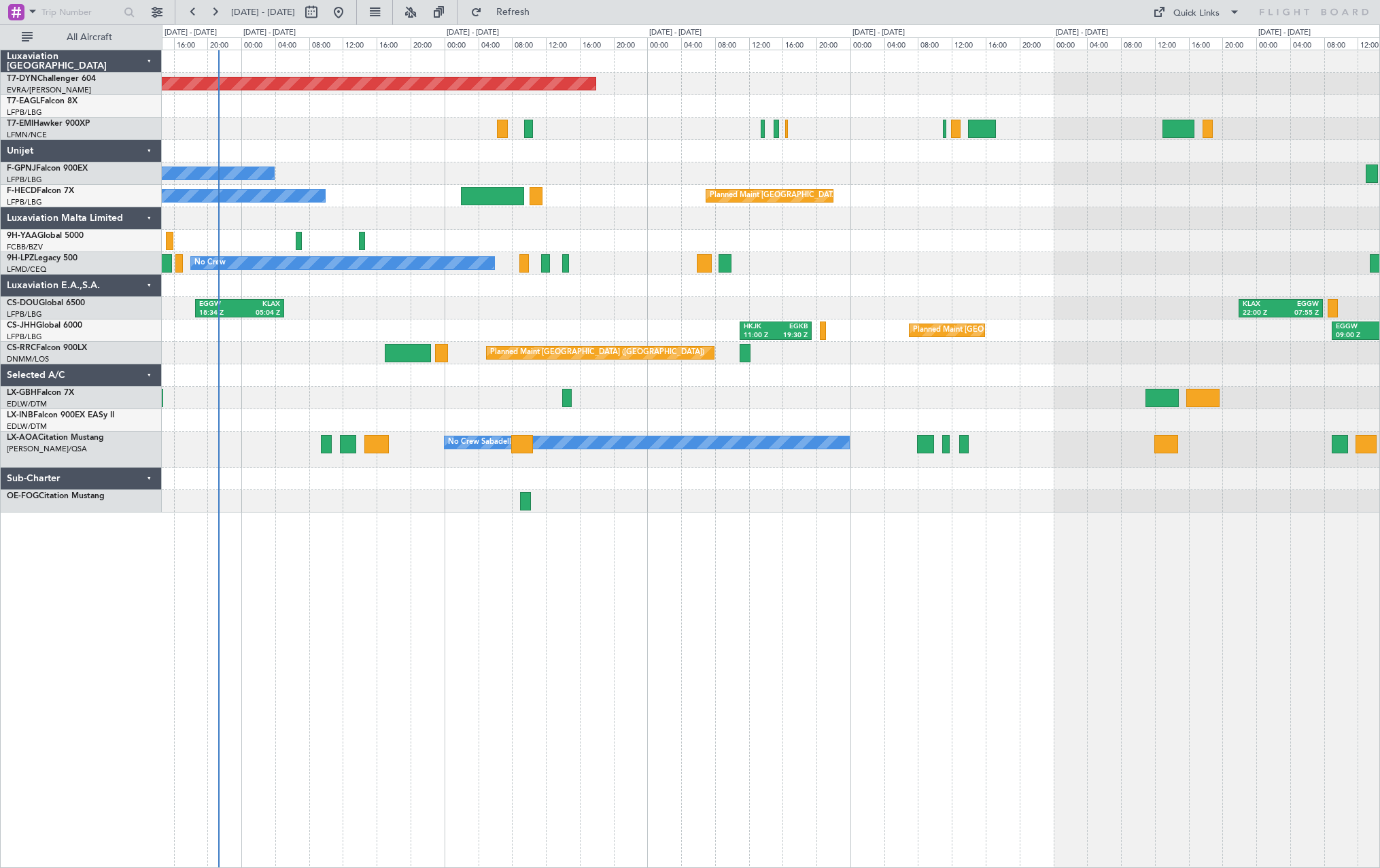
click at [708, 297] on div "Planned Maint Basel-Mulhouse Planned Maint Geneva (Cointrin) No Crew No Crew No…" at bounding box center [770, 281] width 1218 height 462
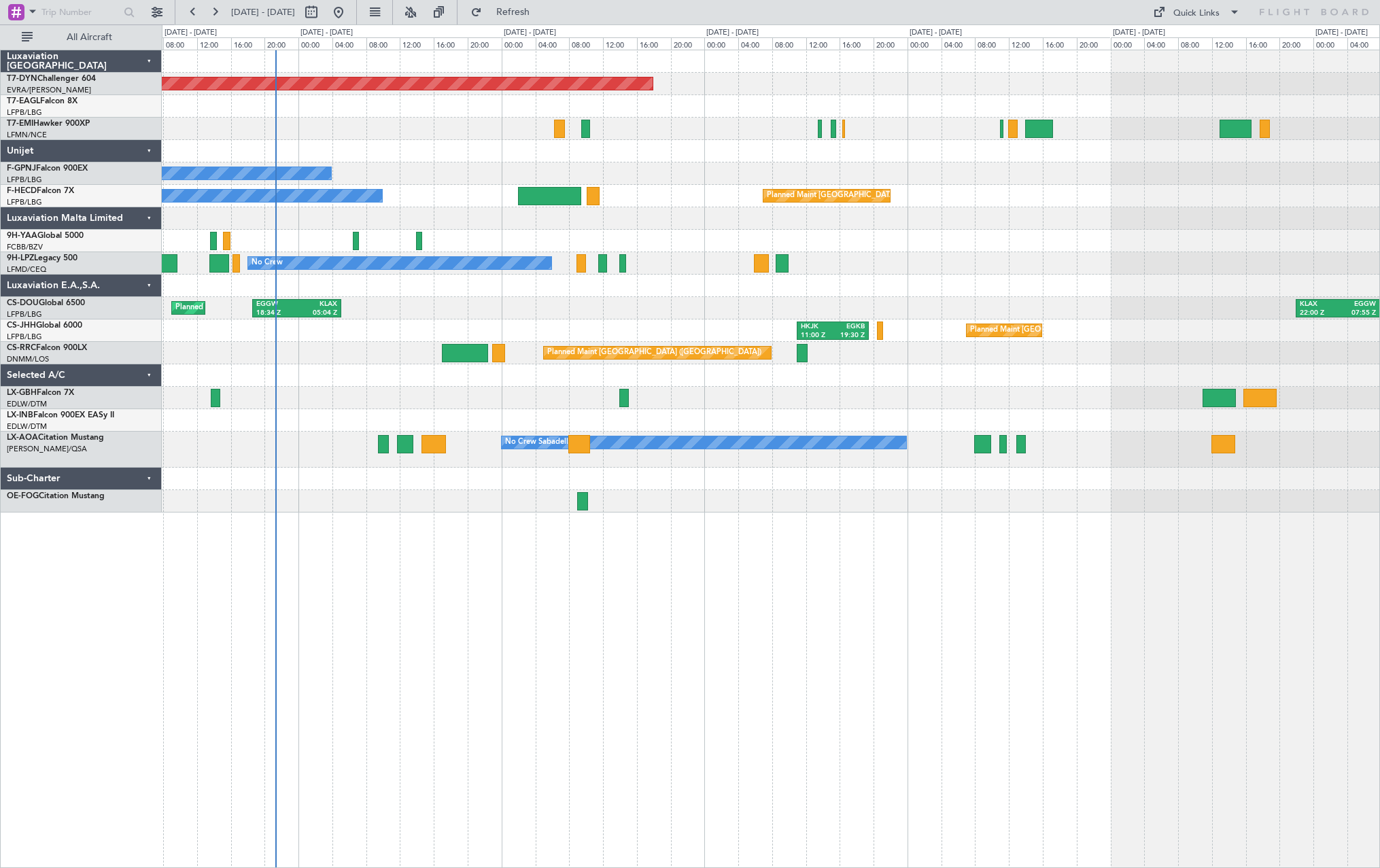
click at [695, 301] on div "EGGW 18:34 Z KLAX 05:04 Z KLAX 22:00 Z EGGW 07:55 Z Planned Maint London (Luton…" at bounding box center [770, 308] width 1218 height 22
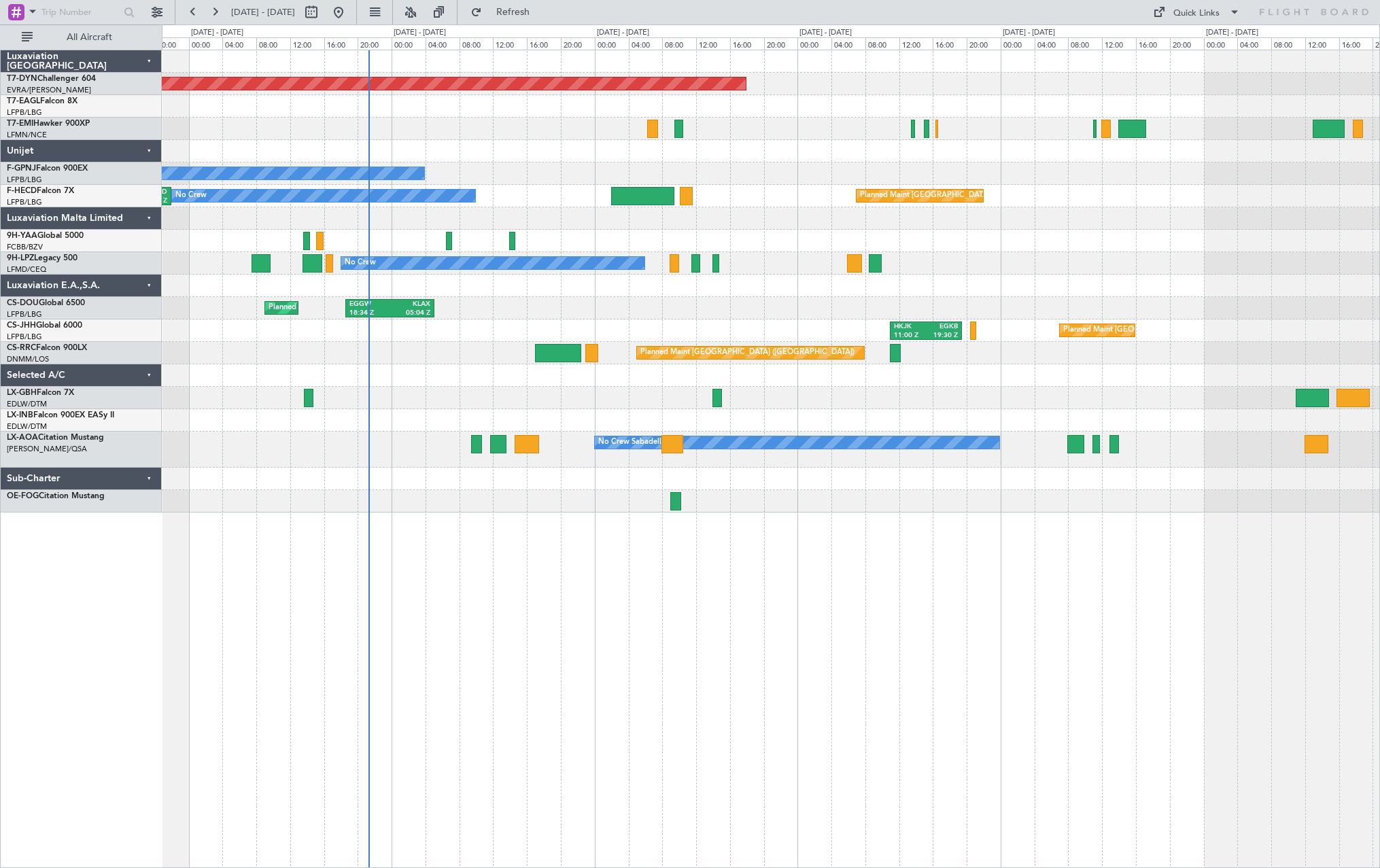
click at [844, 318] on div "EGGW 18:34 Z KLAX 05:04 Z Planned Maint London (Luton) KLAX 22:00 Z EGGW 07:55 …" at bounding box center [770, 308] width 1218 height 22
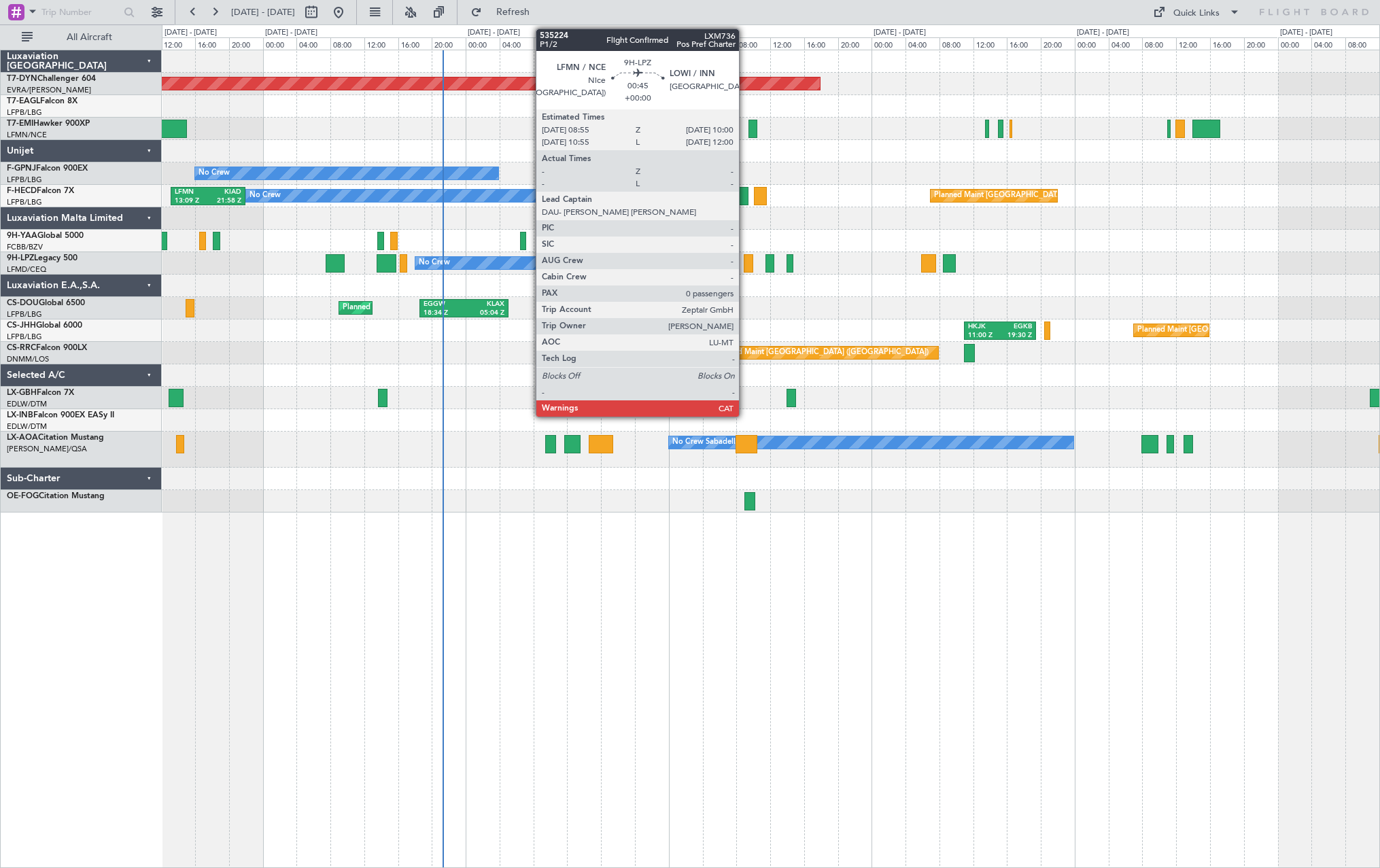
click at [745, 263] on div at bounding box center [748, 263] width 9 height 18
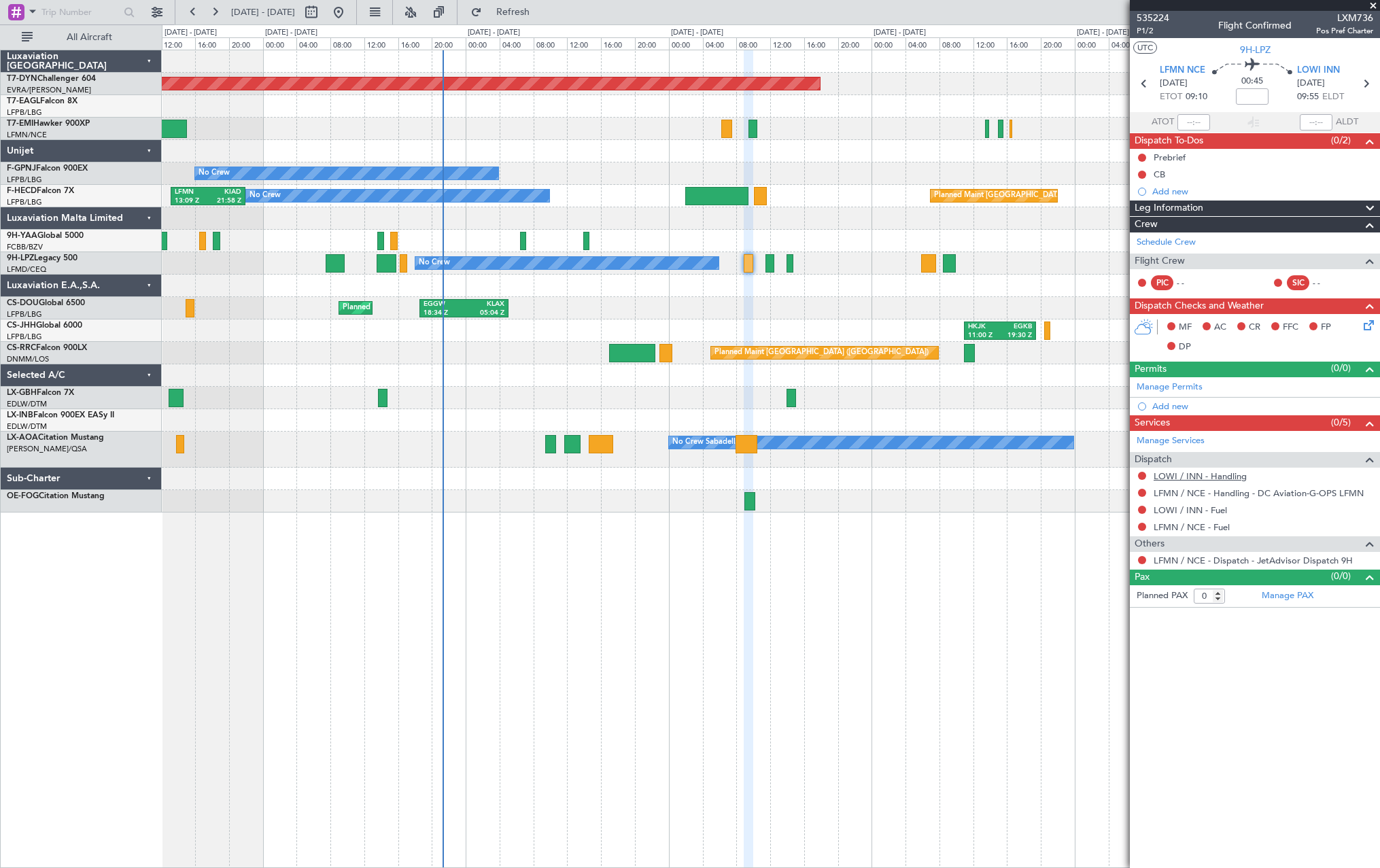
click at [1223, 477] on link "LOWI / INN - Handling" at bounding box center [1200, 476] width 93 height 11
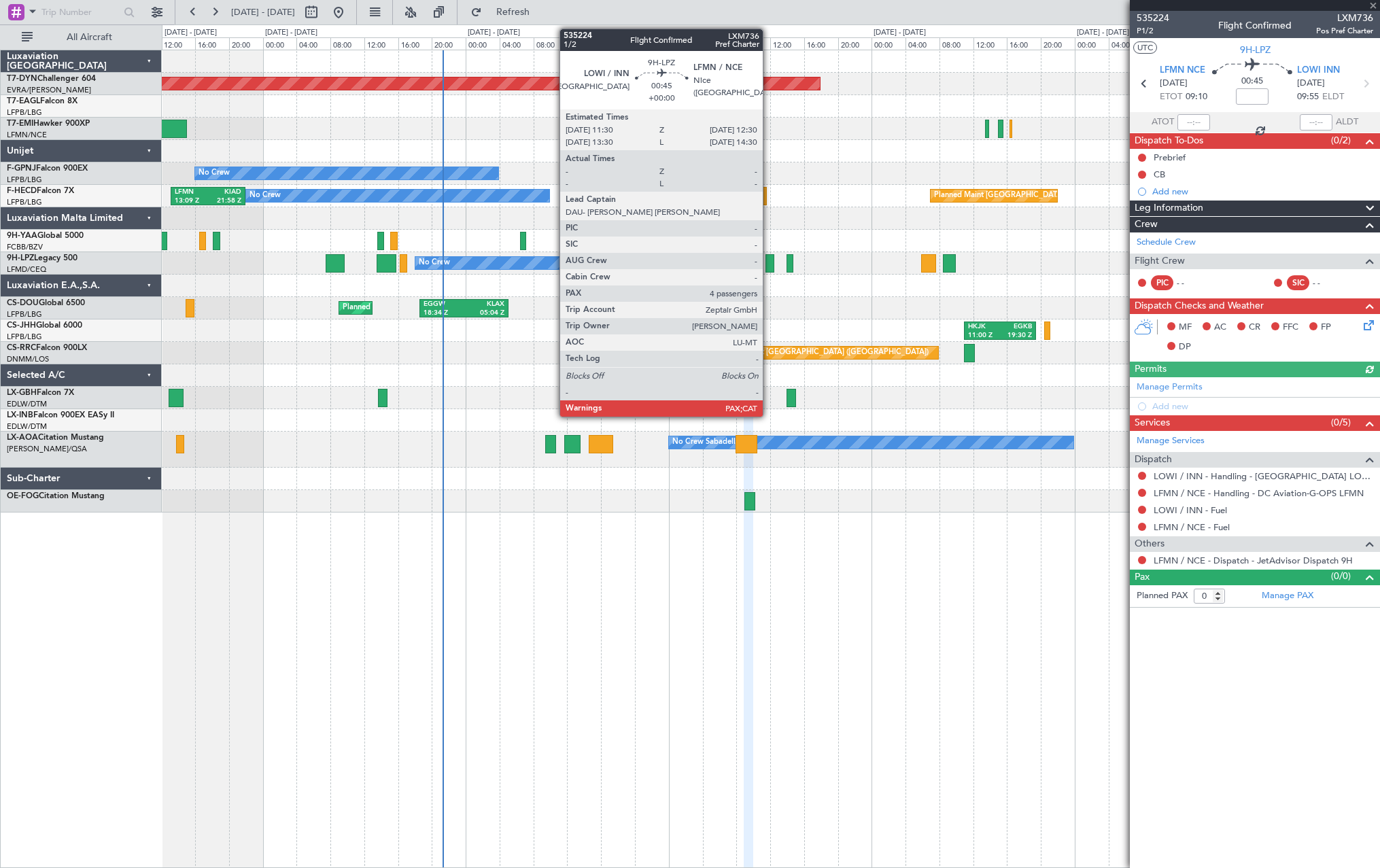
click at [771, 258] on div at bounding box center [770, 263] width 9 height 18
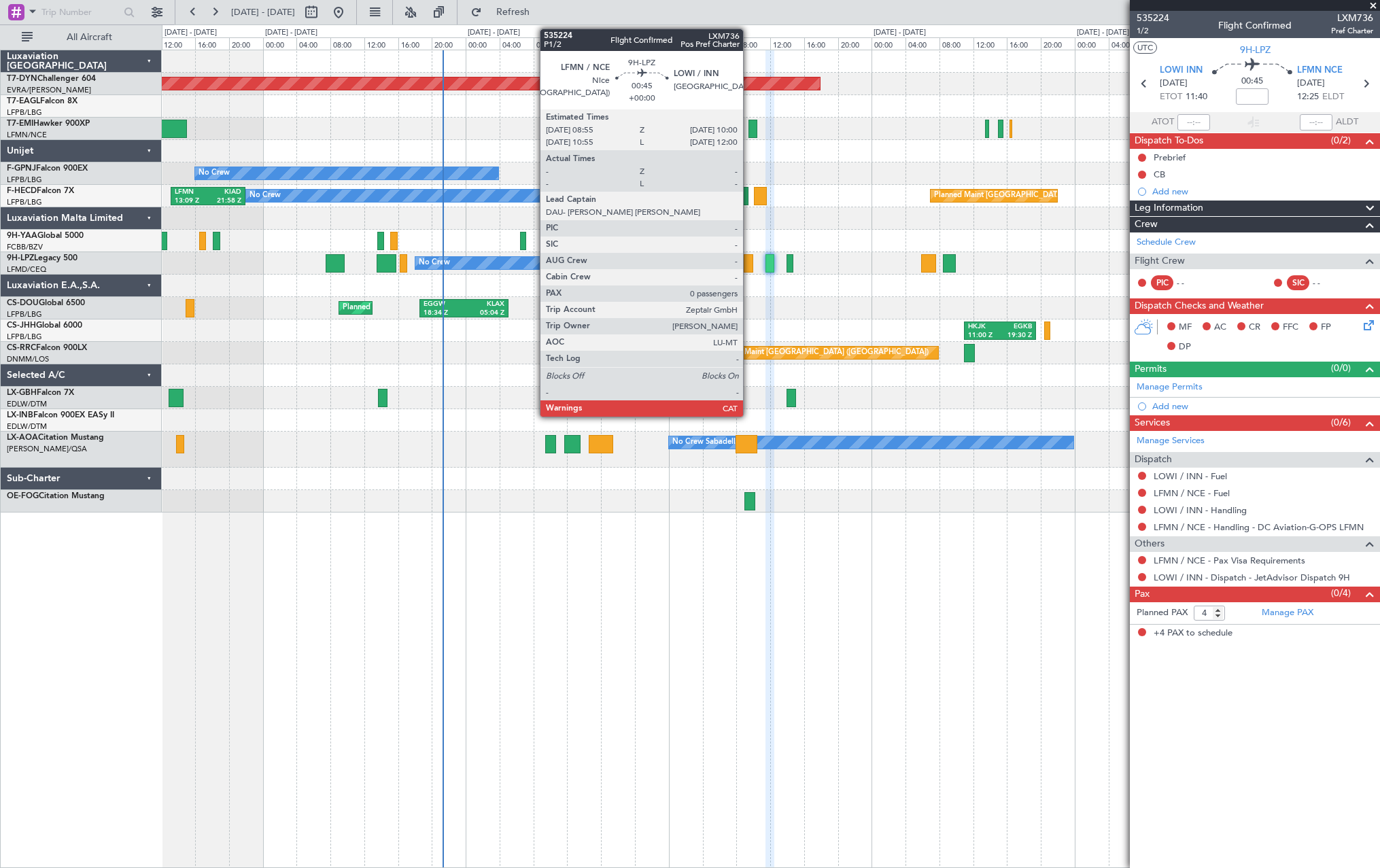
click at [749, 258] on div at bounding box center [748, 263] width 9 height 18
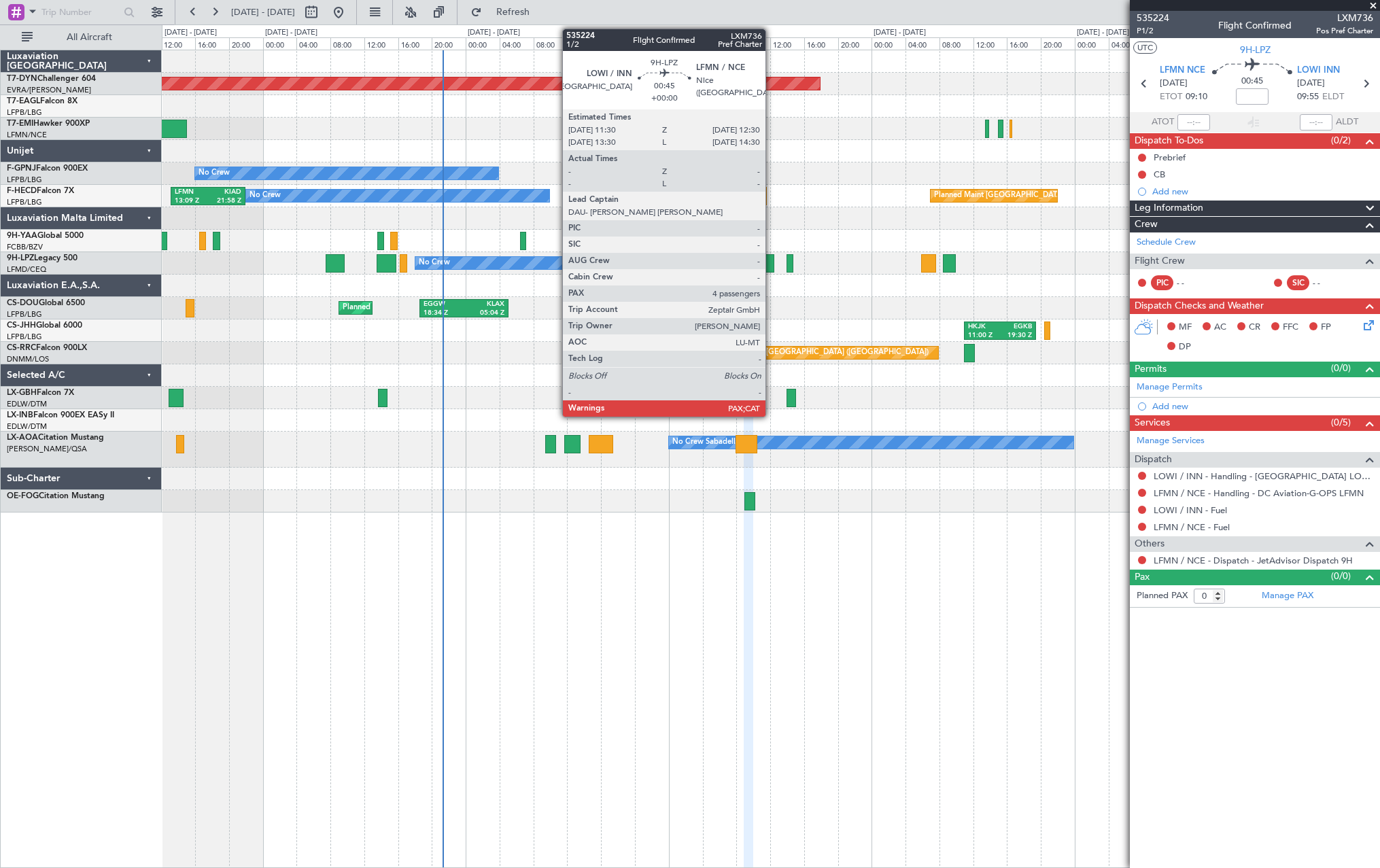
click at [771, 264] on div at bounding box center [770, 263] width 9 height 18
type input "4"
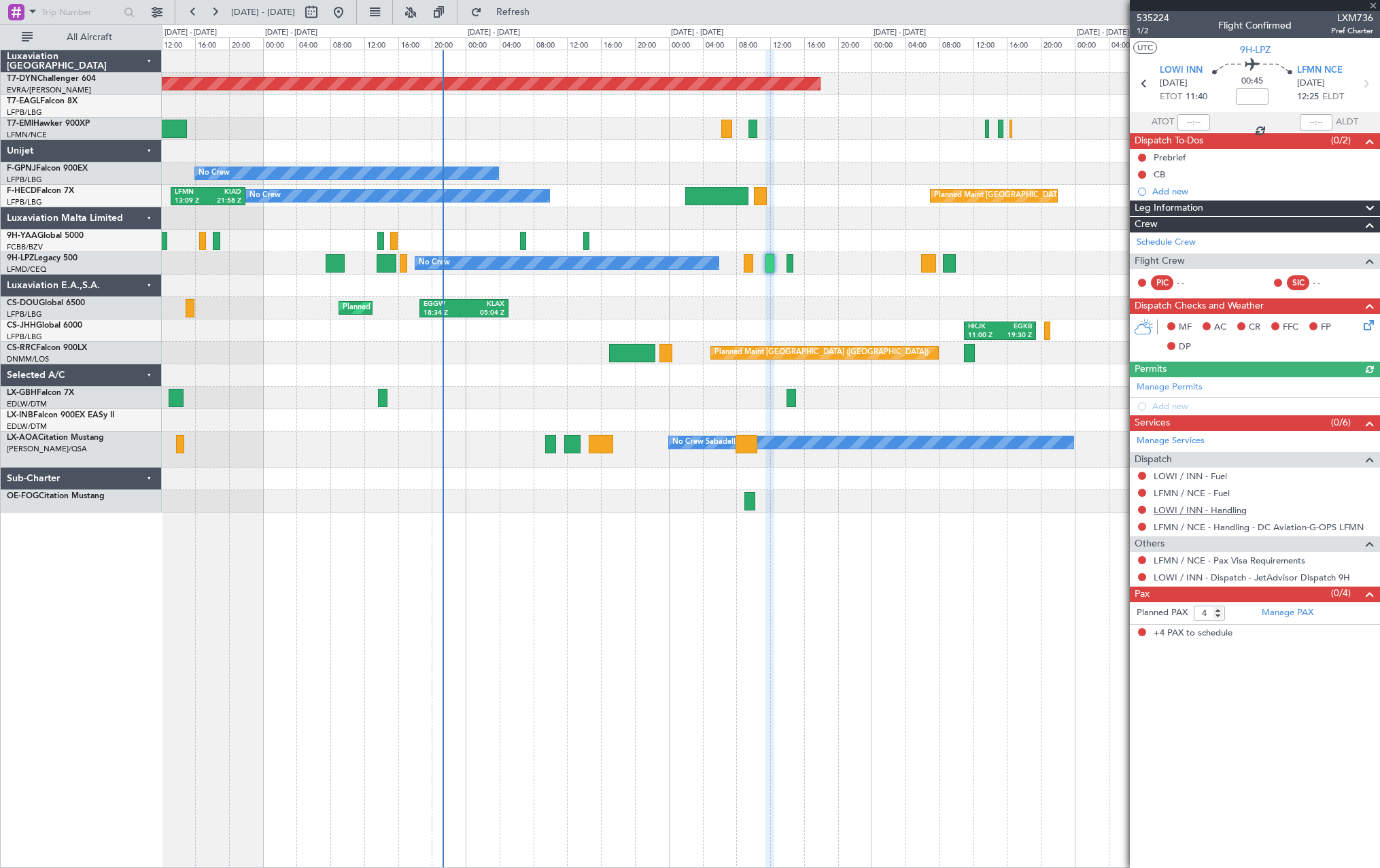
click at [1195, 514] on link "LOWI / INN - Handling" at bounding box center [1200, 509] width 93 height 11
click at [532, 16] on span "Refresh" at bounding box center [513, 12] width 57 height 9
